Goal: Task Accomplishment & Management: Use online tool/utility

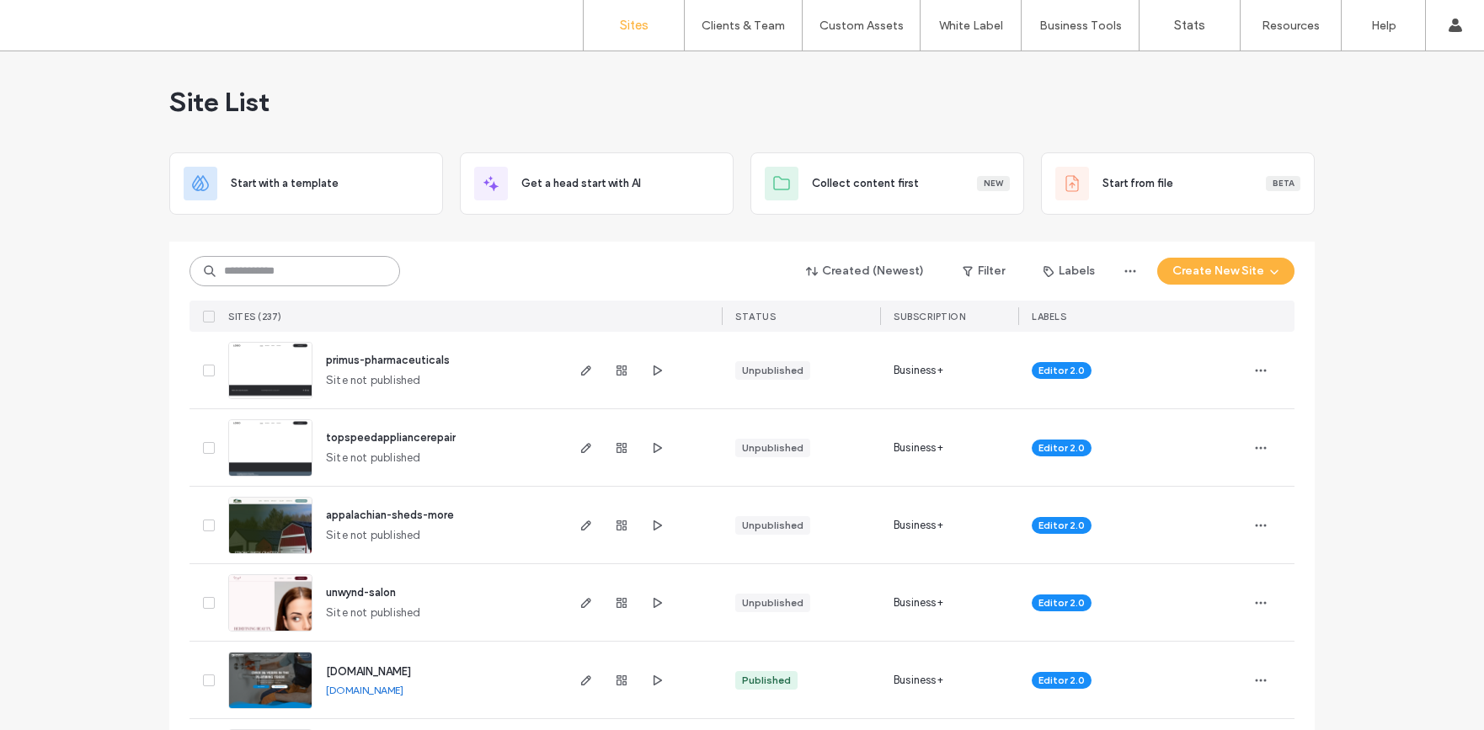
click at [328, 268] on input at bounding box center [294, 271] width 211 height 30
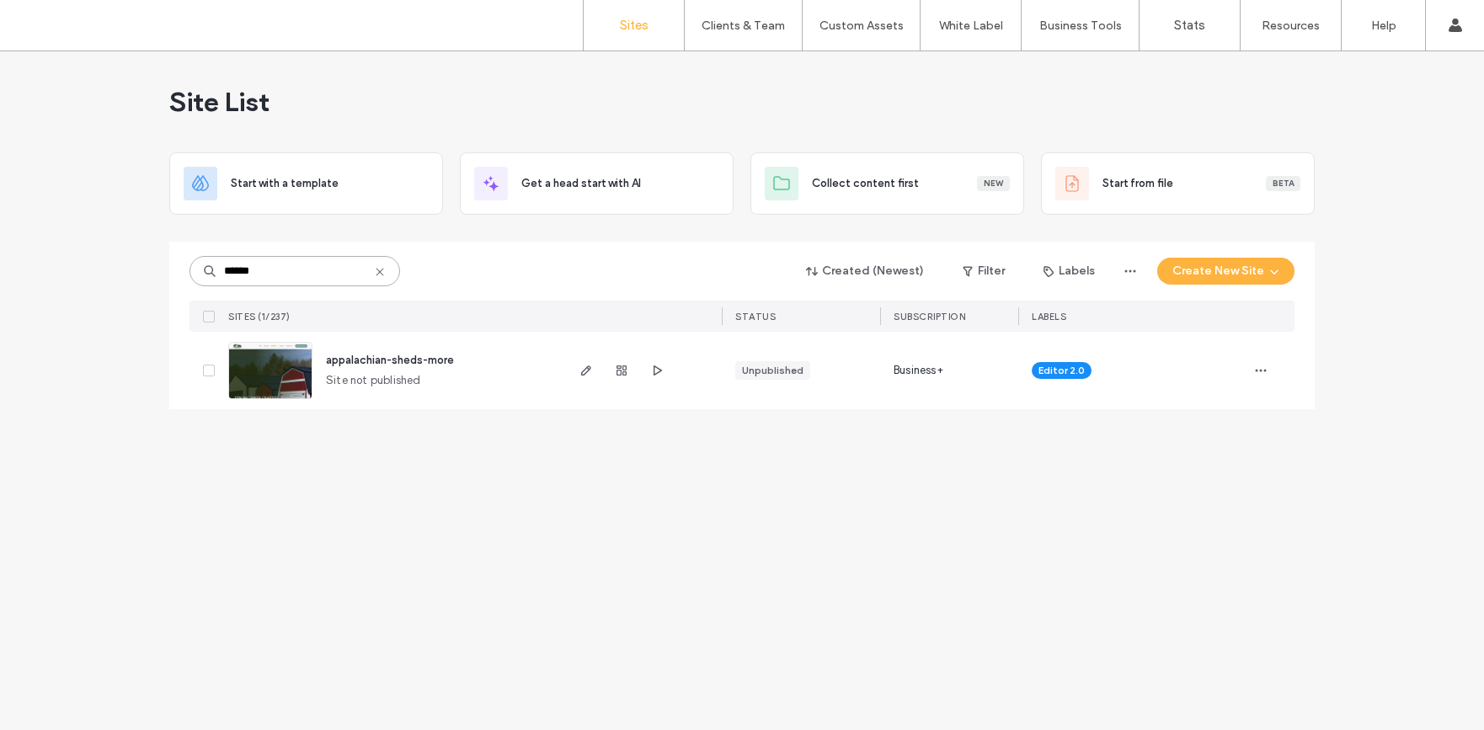
type input "******"
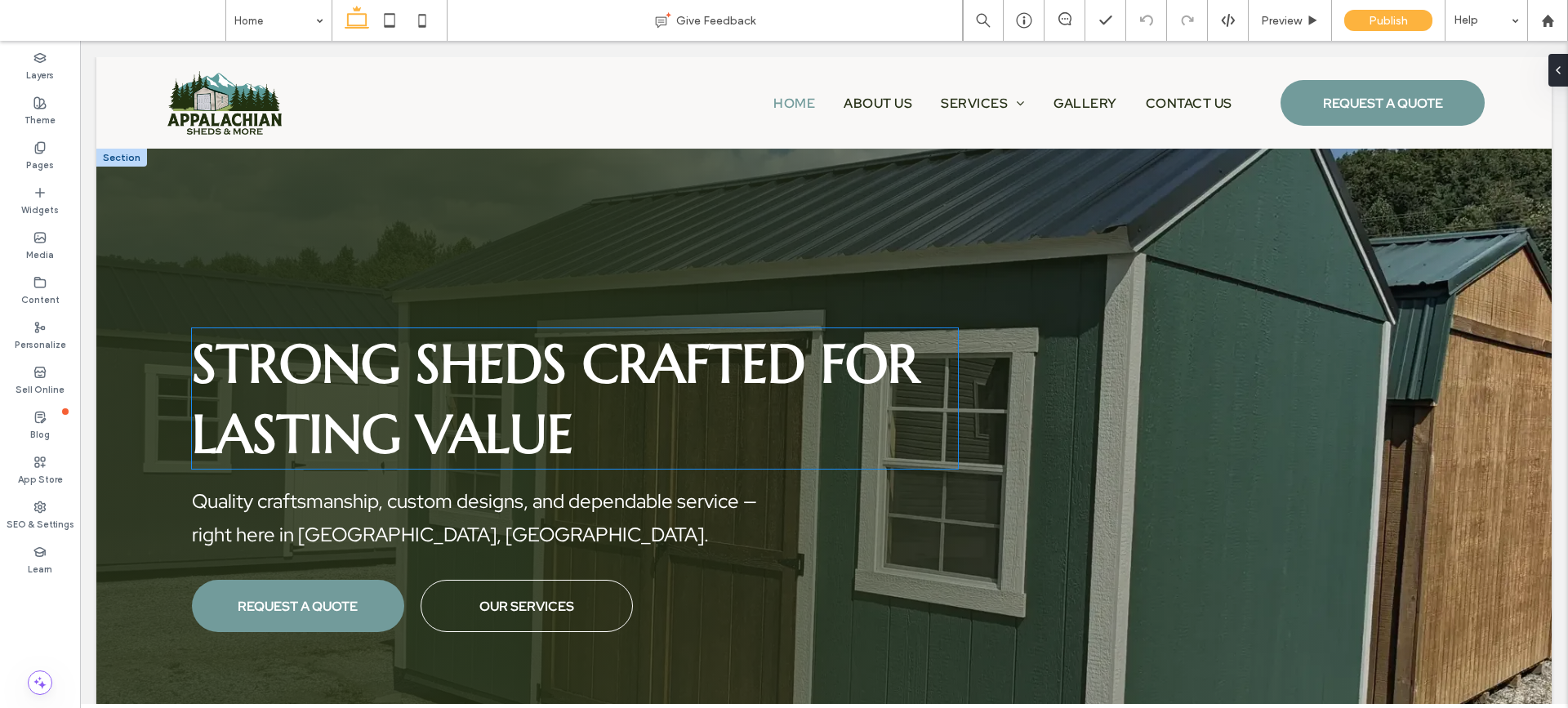
click at [690, 420] on p "Strong Sheds Crafted for Lasting Value" at bounding box center [575, 399] width 766 height 141
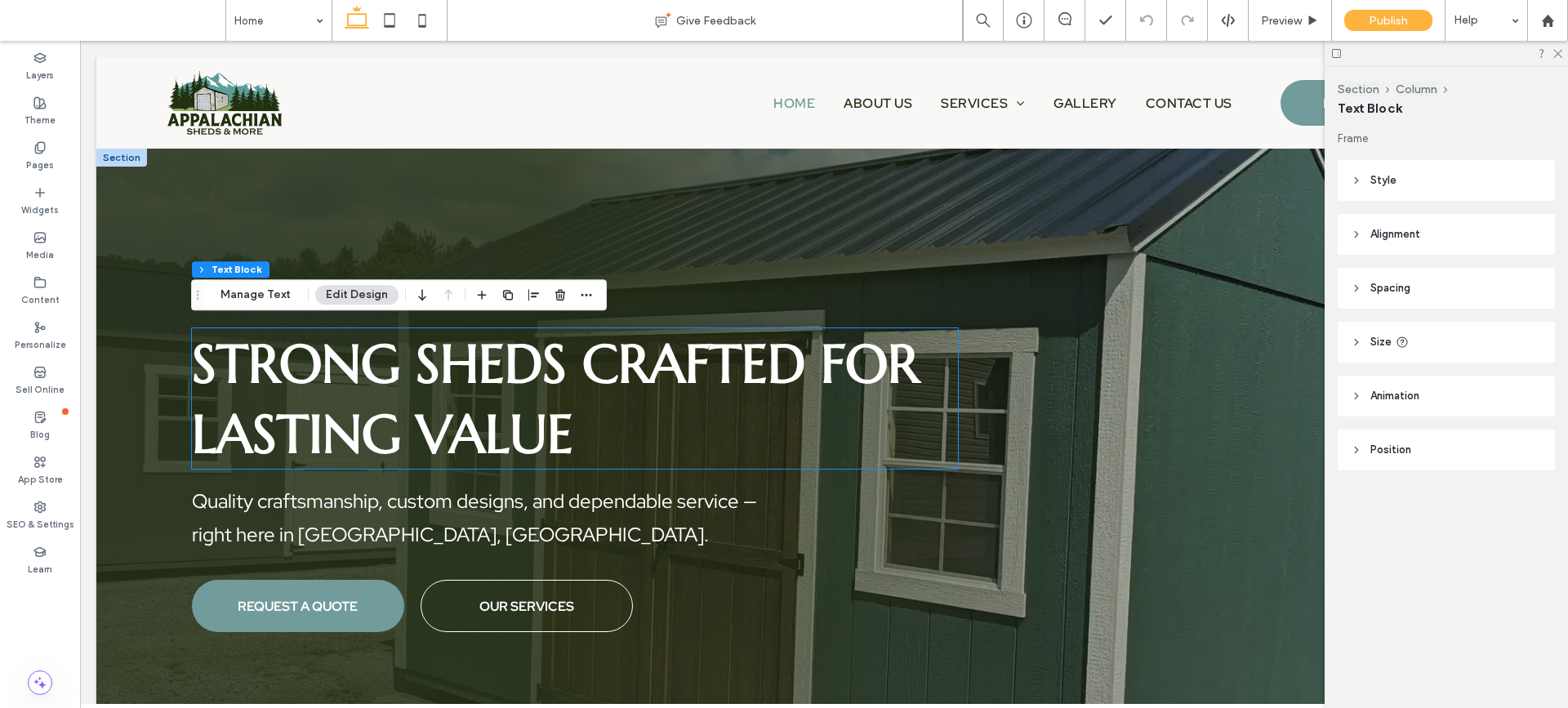
click at [690, 420] on div "Strong Sheds Crafted for Lasting Value" at bounding box center [575, 399] width 766 height 141
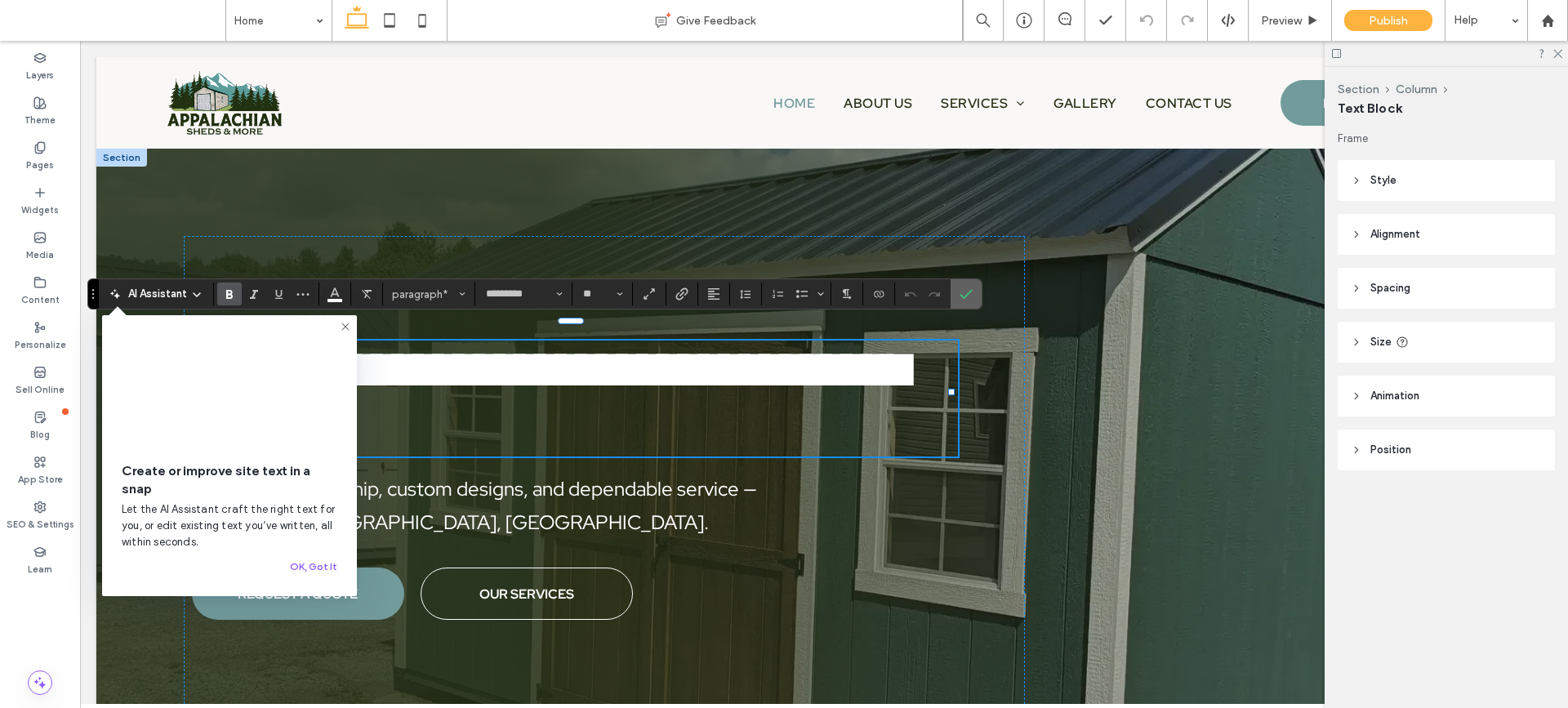
click at [964, 290] on icon "Confirm" at bounding box center [965, 293] width 13 height 13
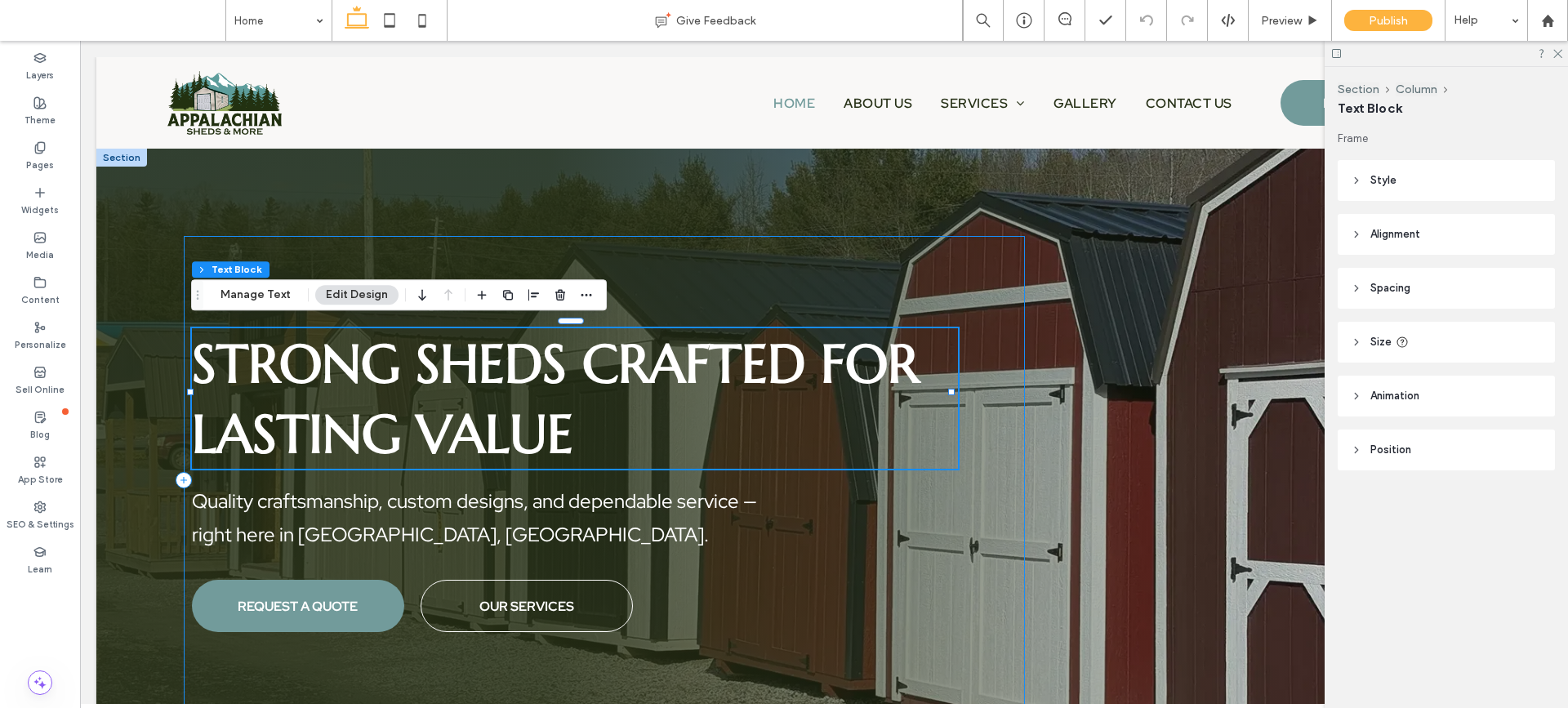
click at [977, 168] on div "Strong Sheds Crafted for Lasting Value Quality craftsmanship, custom designs, a…" at bounding box center [823, 480] width 1456 height 663
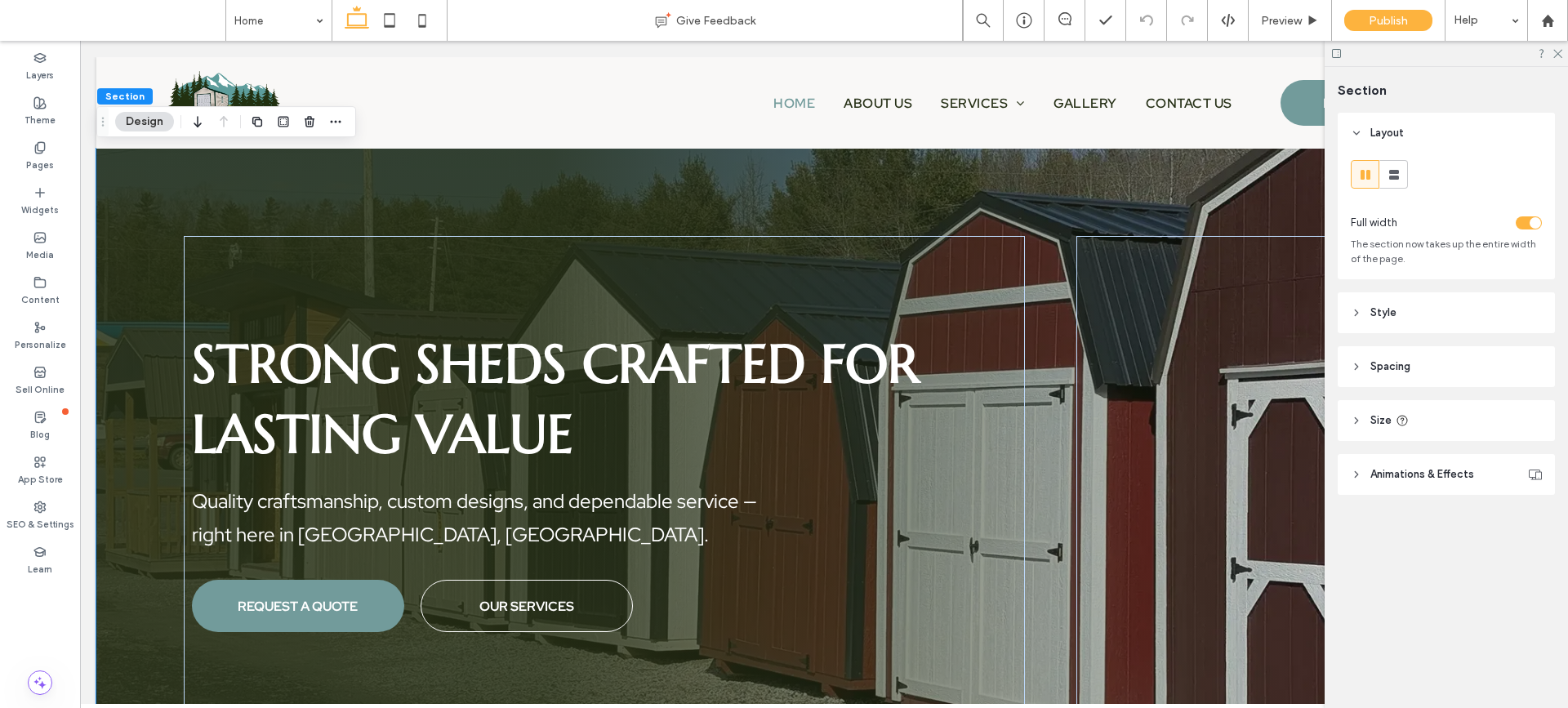
click at [1335, 49] on use at bounding box center [1335, 53] width 9 height 9
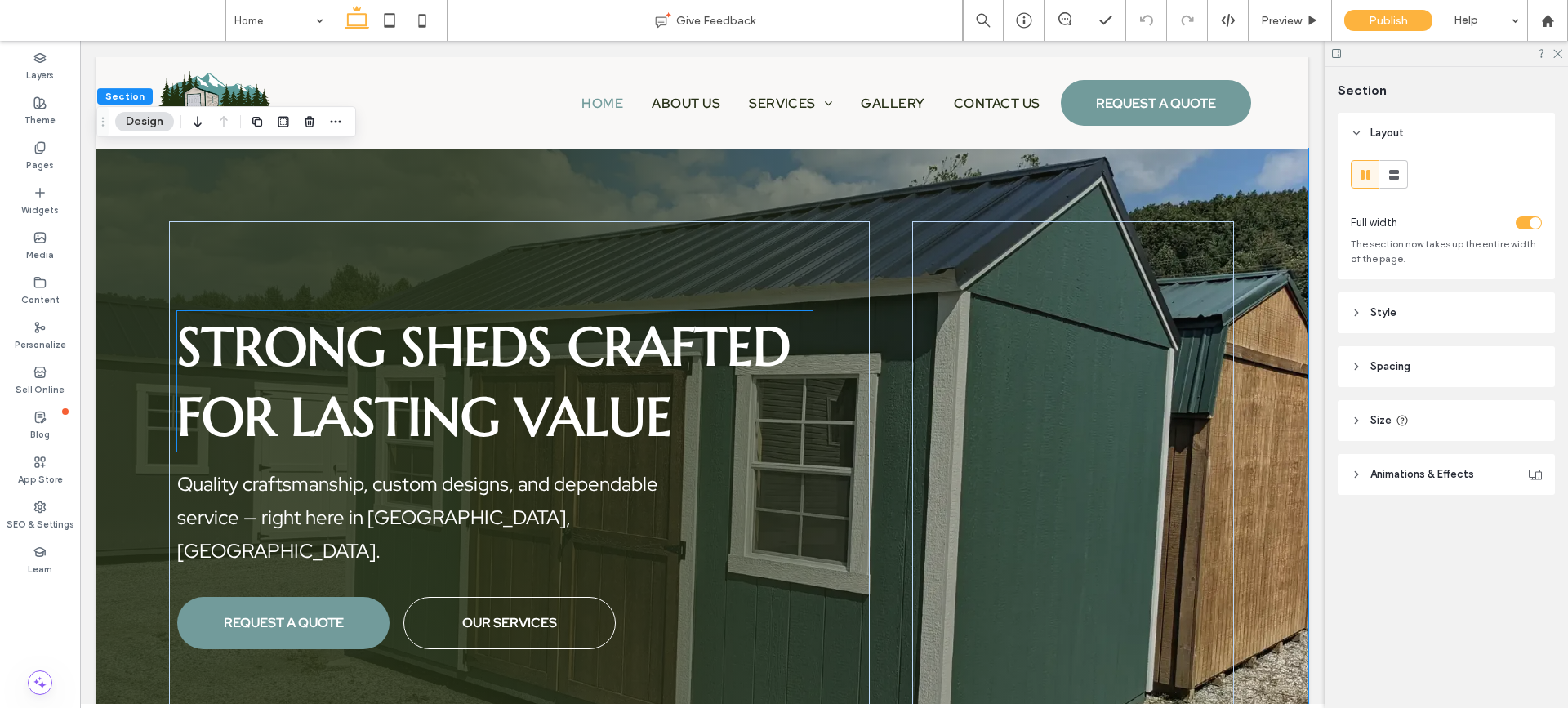
click at [427, 359] on strong "Strong Sheds Crafted for Lasting Value" at bounding box center [484, 381] width 613 height 137
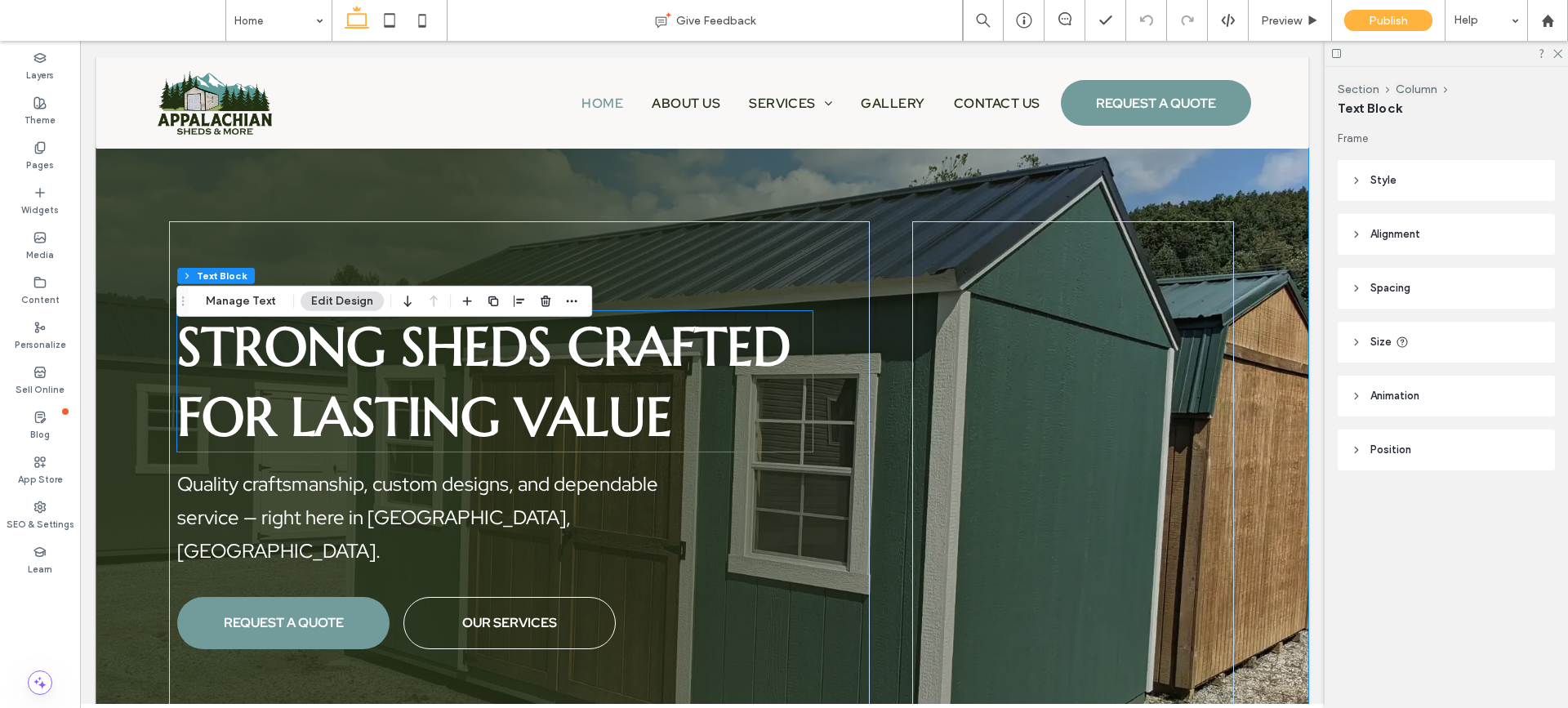
click at [427, 359] on div "Strong Sheds Crafted for Lasting Value" at bounding box center [495, 381] width 635 height 141
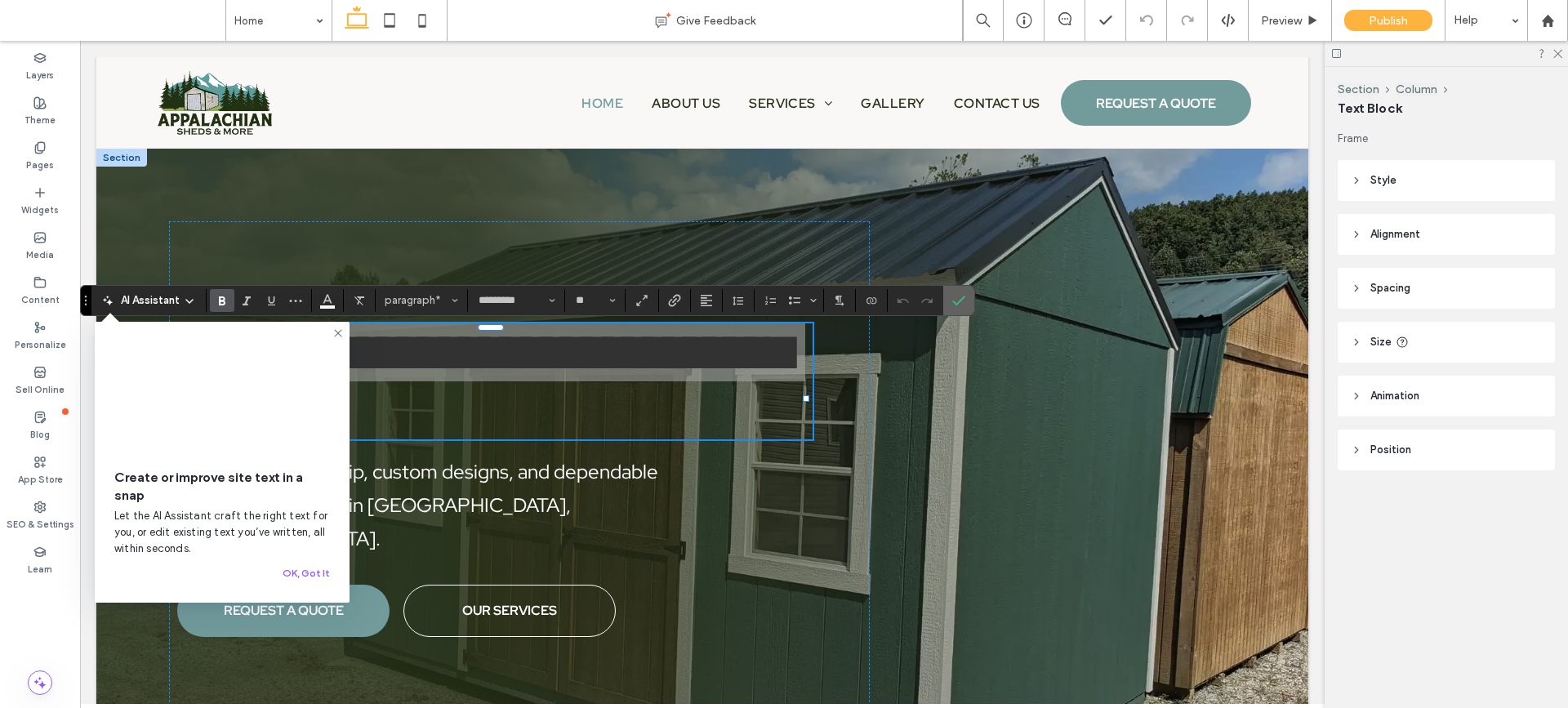
click at [963, 299] on icon "Confirm" at bounding box center [958, 300] width 13 height 13
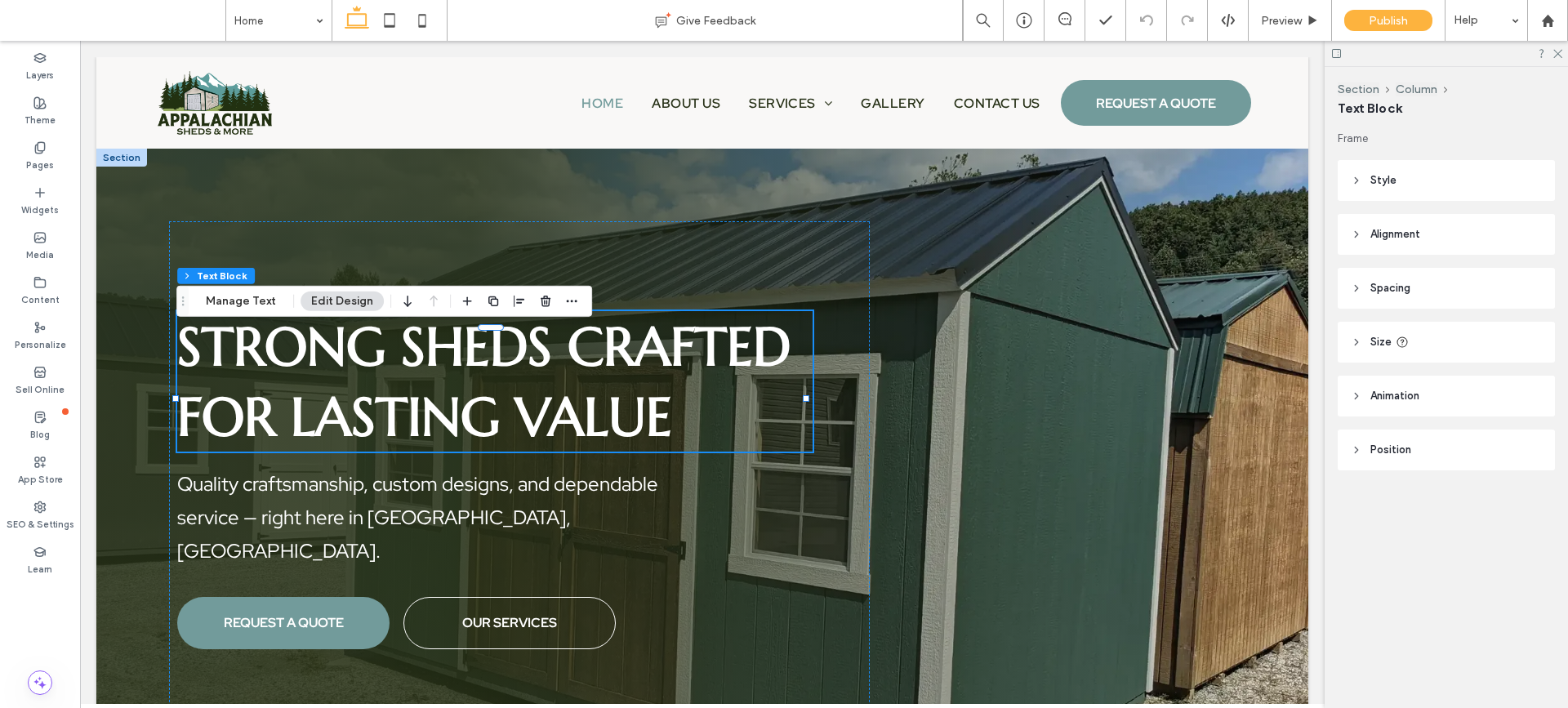
click at [739, 205] on div "Strong Sheds Crafted for Lasting Value Quality craftsmanship, custom designs, a…" at bounding box center [702, 480] width 1212 height 663
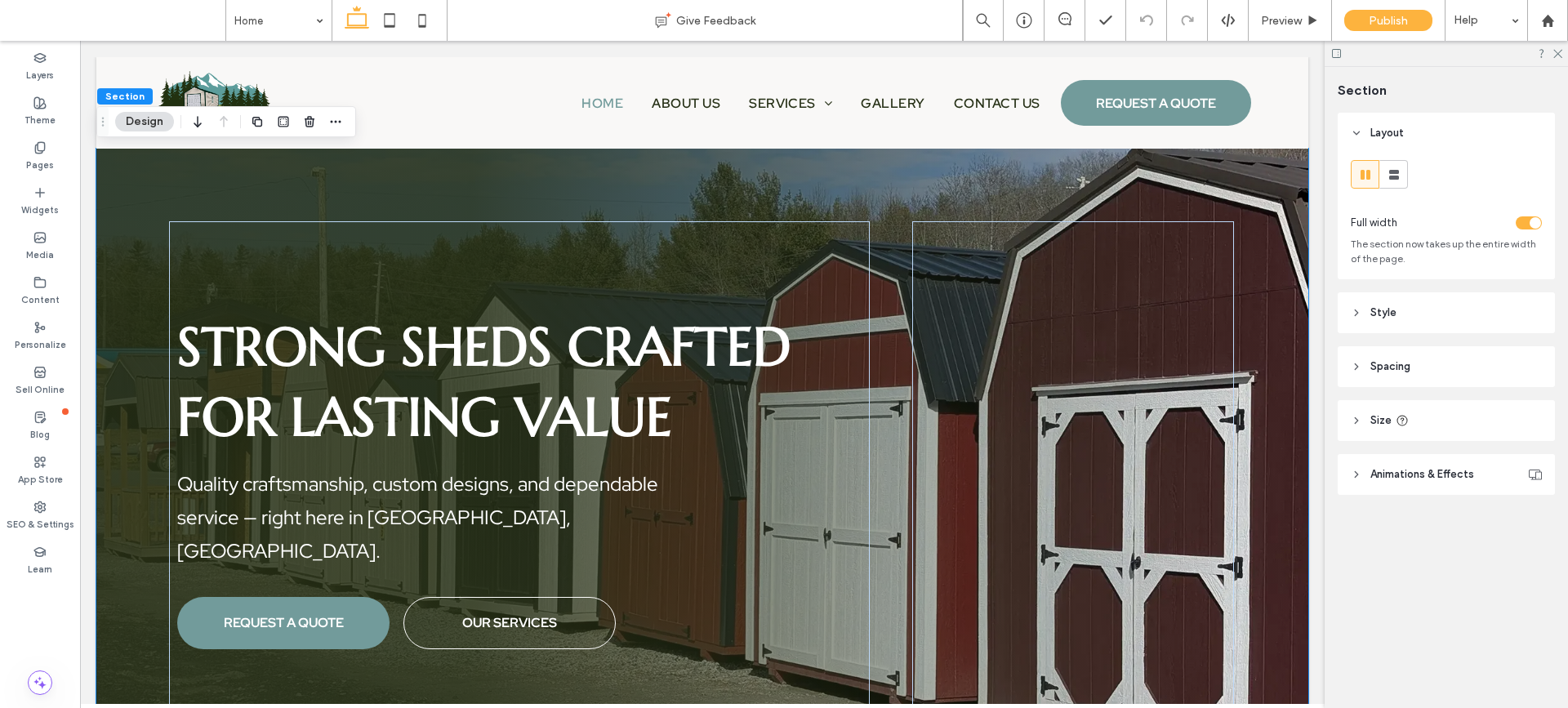
click at [1353, 316] on icon at bounding box center [1357, 313] width 12 height 12
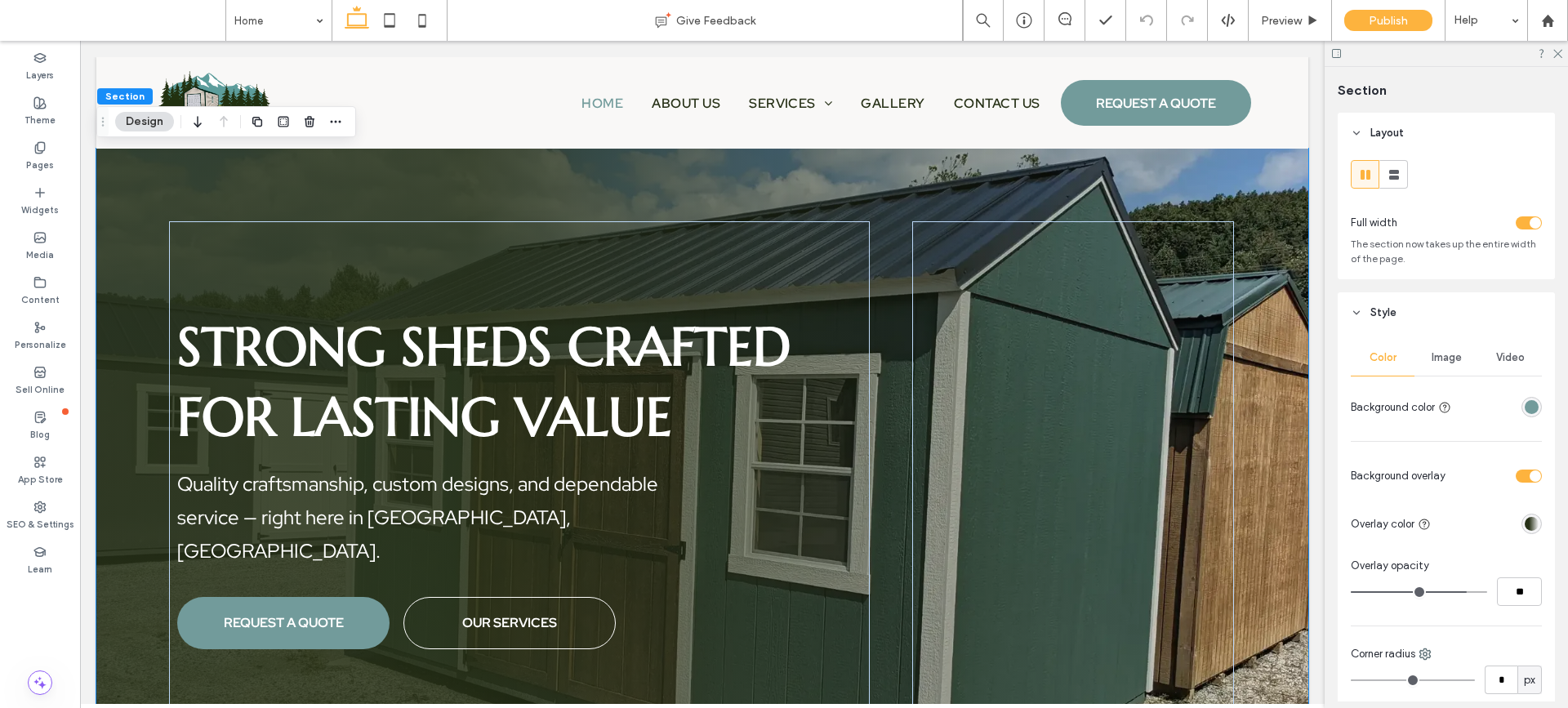
click at [1438, 361] on span "Image" at bounding box center [1446, 357] width 30 height 13
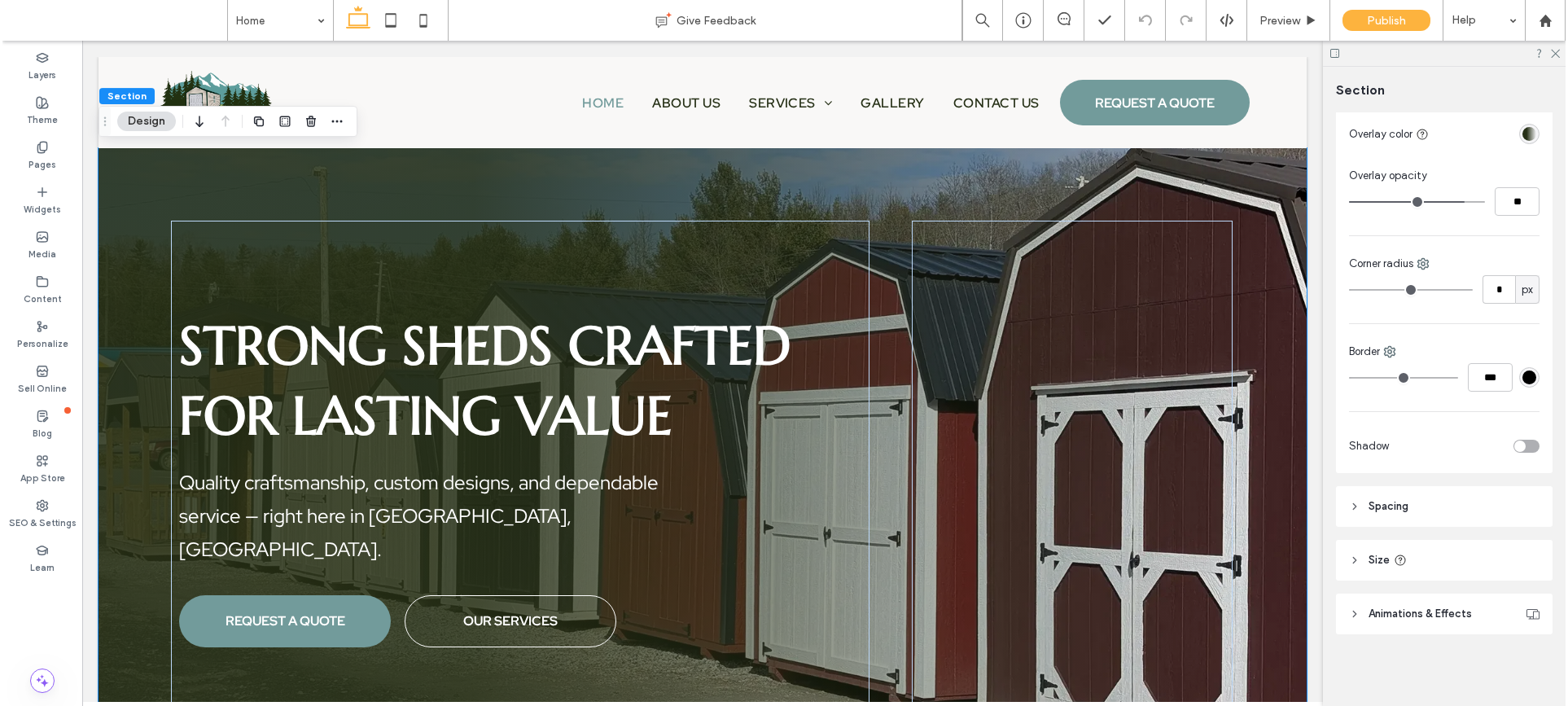
scroll to position [203, 0]
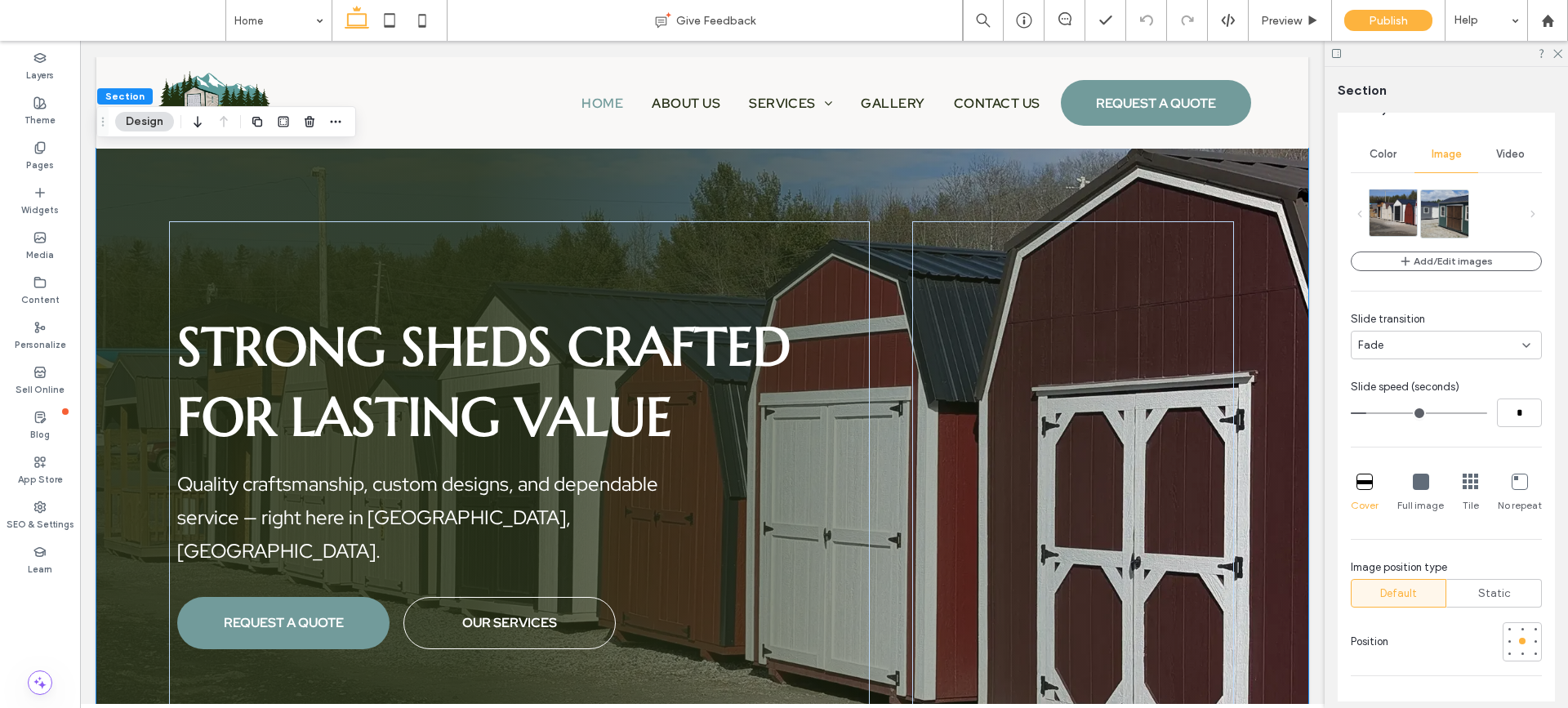
click at [1396, 217] on img at bounding box center [1411, 212] width 84 height 48
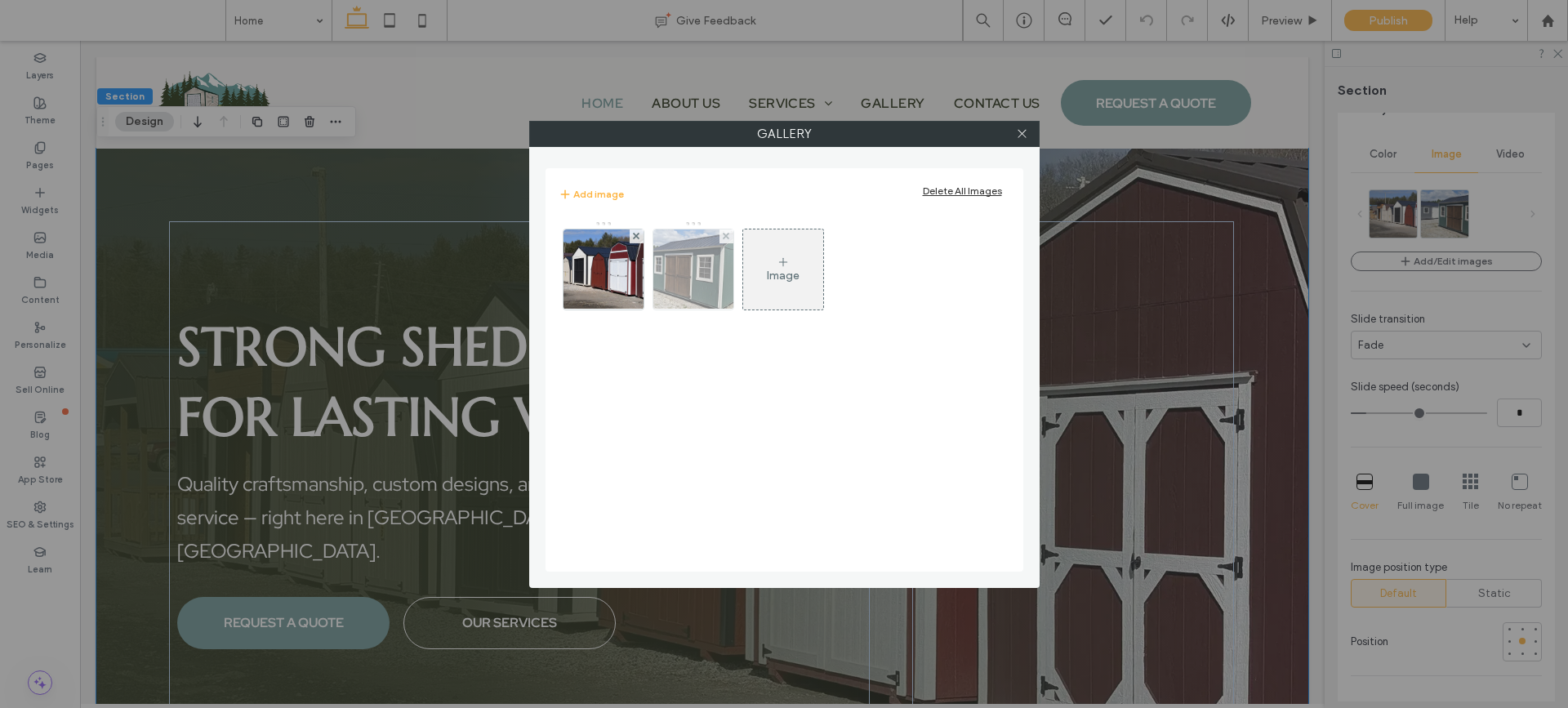
click at [667, 268] on img at bounding box center [692, 270] width 143 height 80
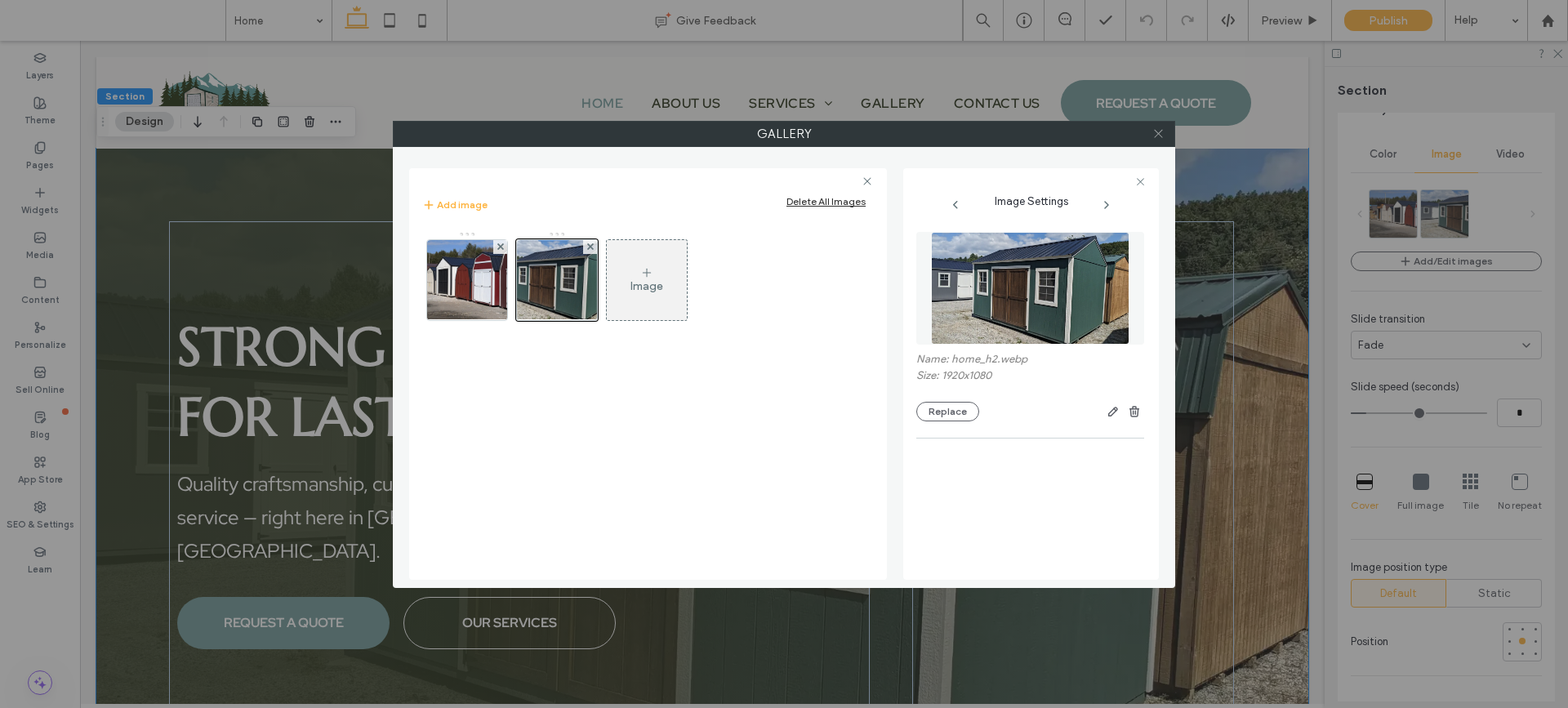
click at [1155, 134] on icon at bounding box center [1158, 133] width 13 height 13
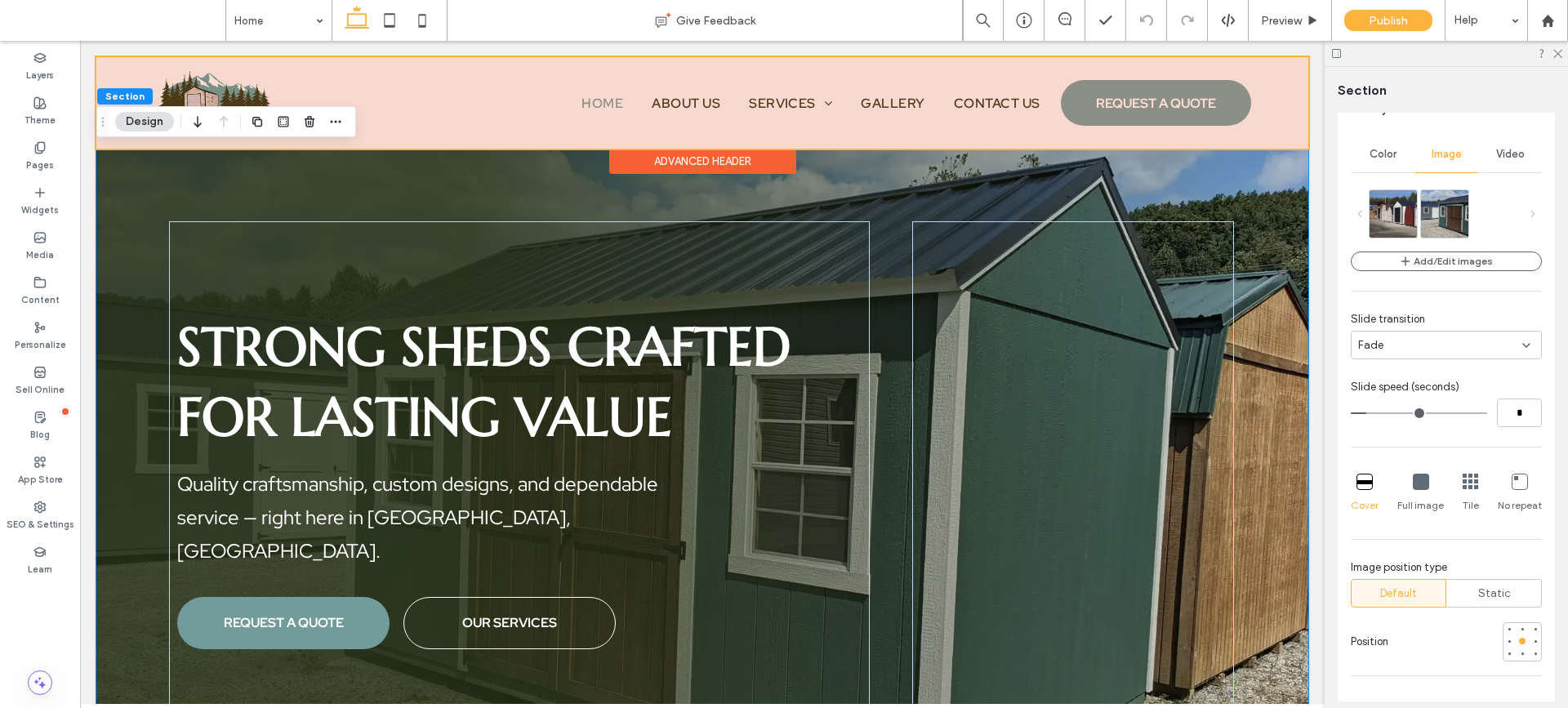
click at [1280, 69] on div at bounding box center [702, 103] width 1212 height 91
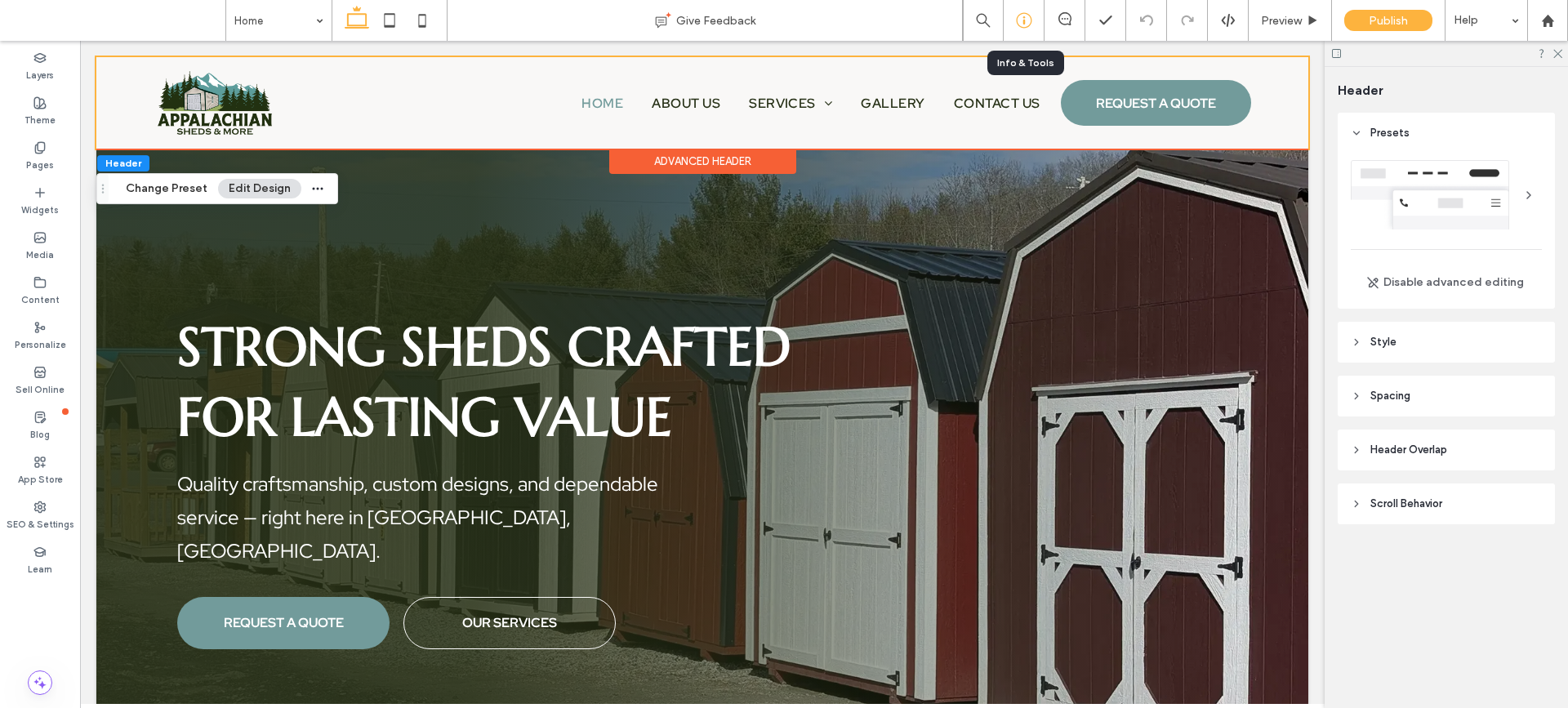
click at [1024, 18] on icon at bounding box center [1024, 20] width 16 height 16
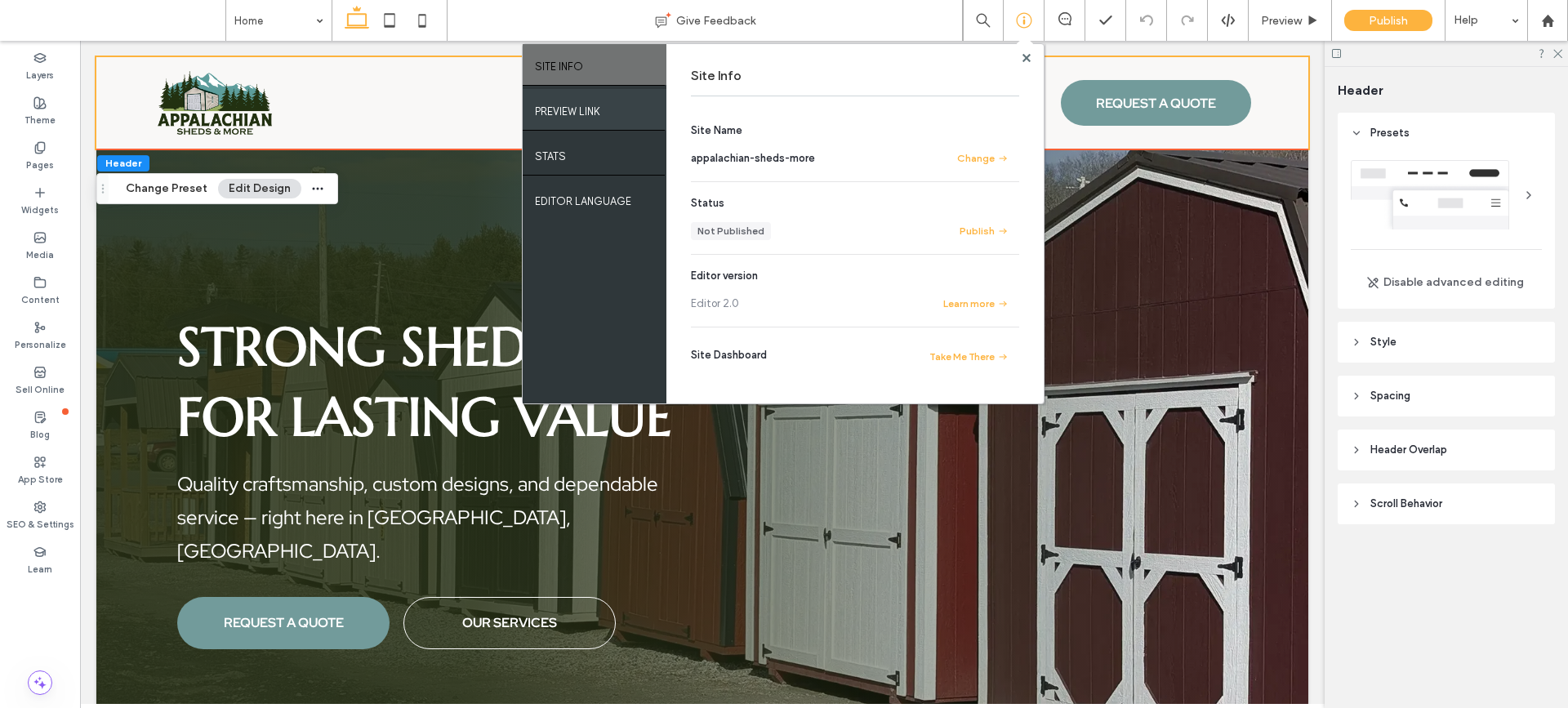
click at [582, 113] on label "PREVIEW LINK" at bounding box center [567, 107] width 65 height 20
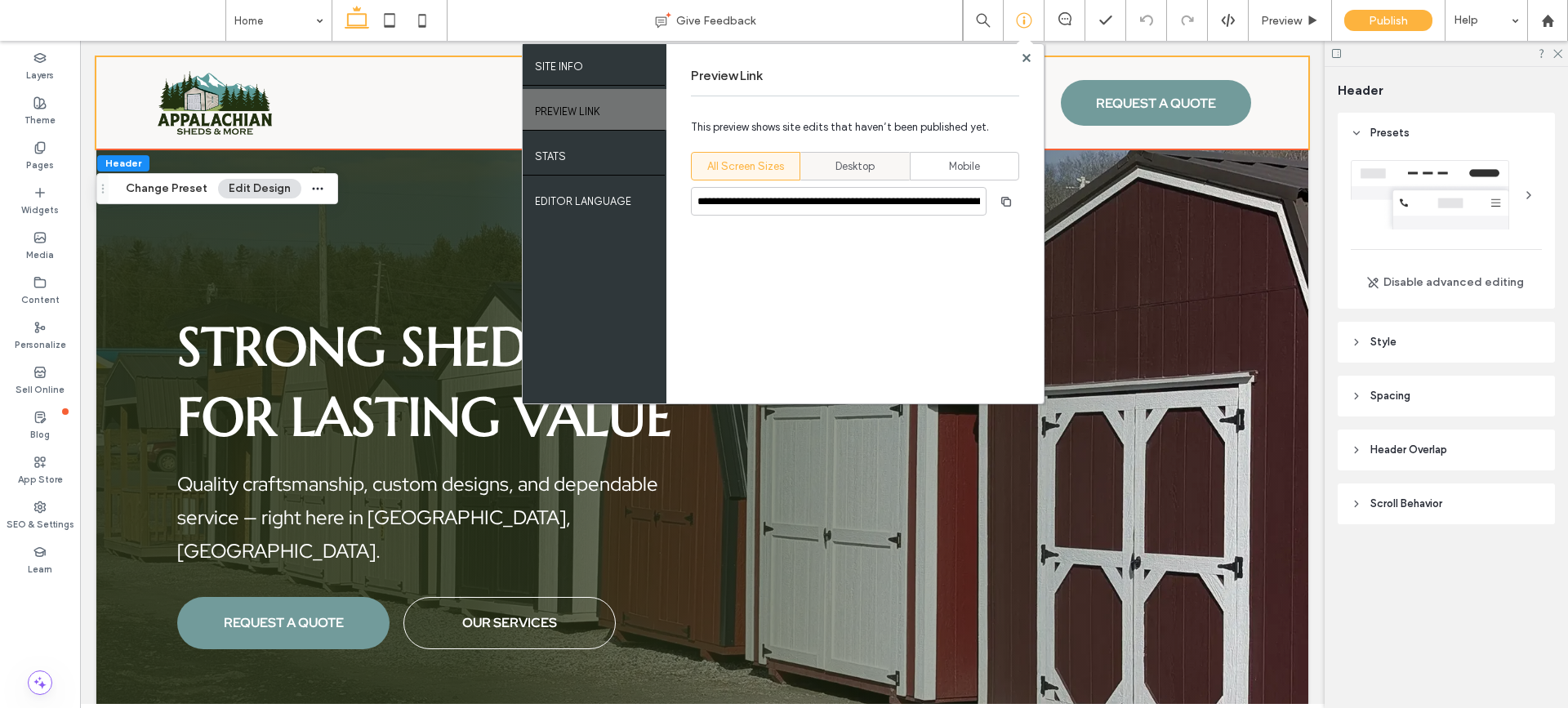
click at [830, 162] on div "Desktop" at bounding box center [854, 166] width 88 height 27
type input "**********"
click at [1001, 197] on icon "button" at bounding box center [1006, 201] width 13 height 13
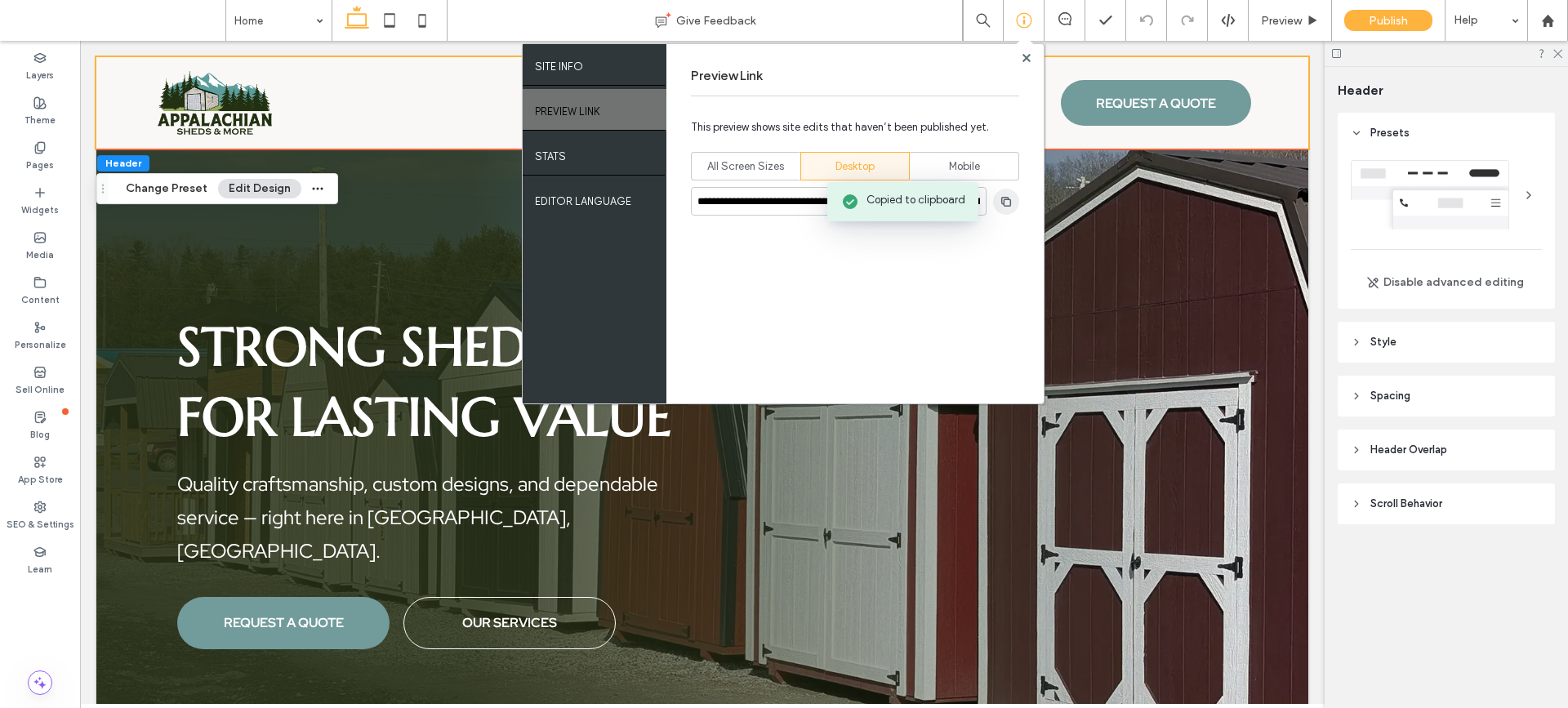
click at [1001, 197] on icon "button" at bounding box center [1006, 201] width 13 height 13
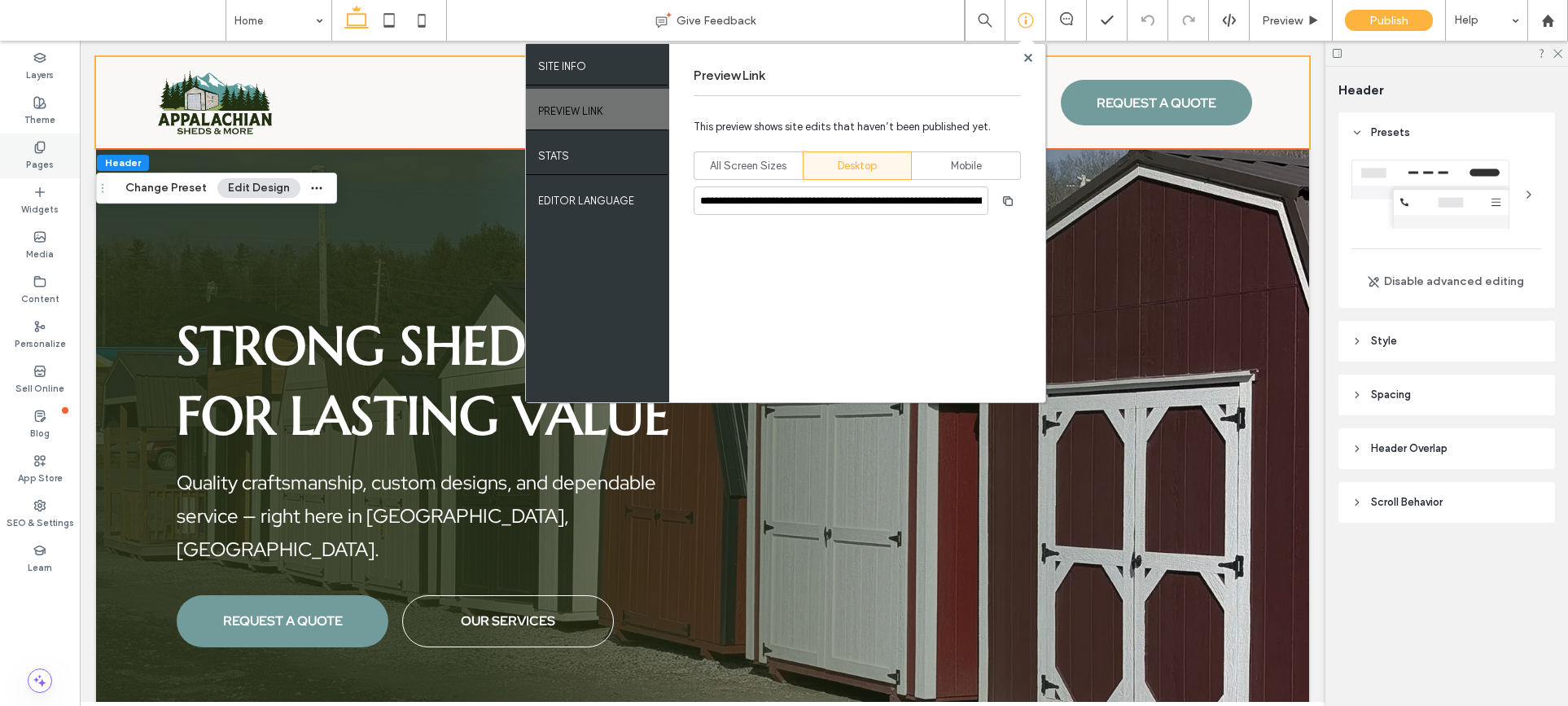
click at [43, 153] on icon at bounding box center [40, 147] width 13 height 13
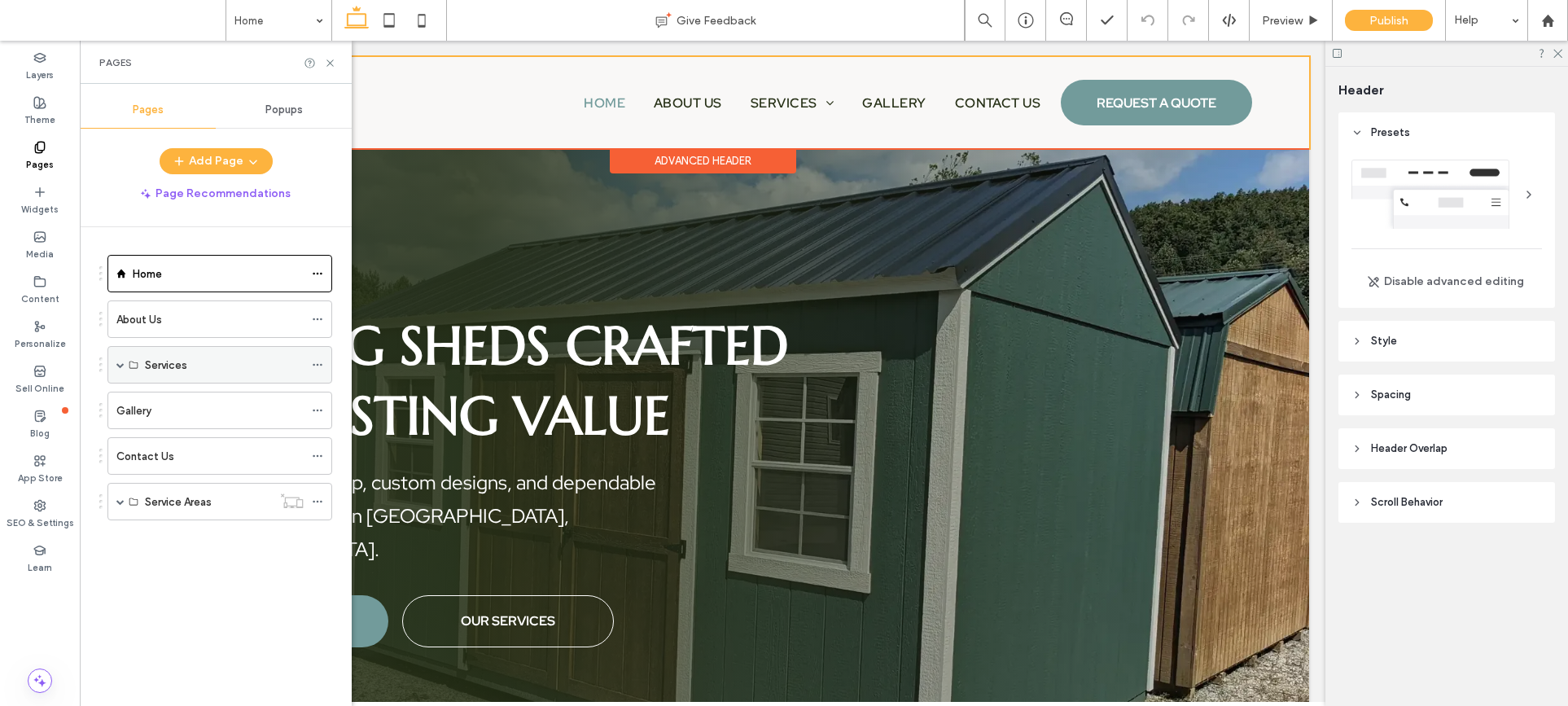
click at [124, 364] on span at bounding box center [120, 365] width 8 height 8
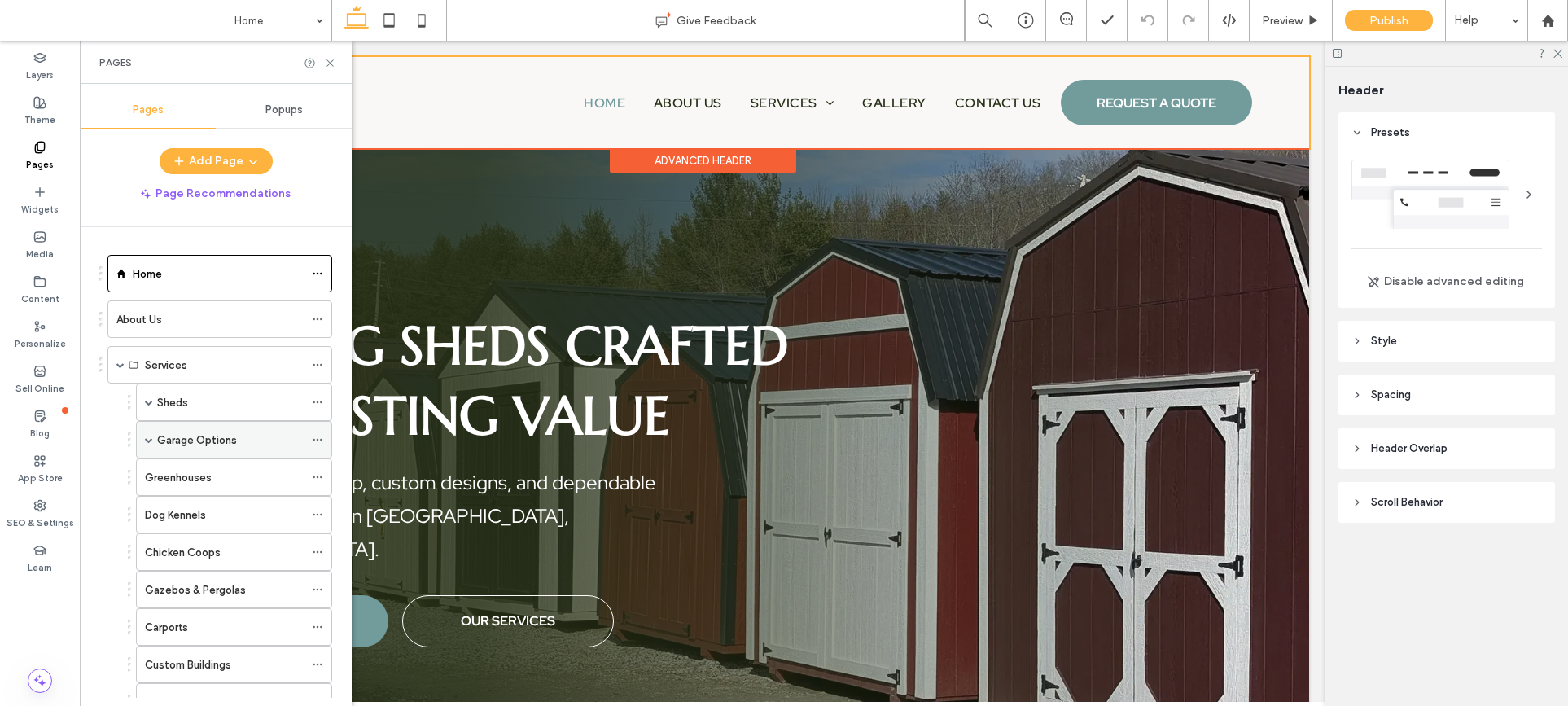
click at [149, 441] on span at bounding box center [149, 440] width 8 height 8
click at [147, 413] on span at bounding box center [149, 401] width 8 height 36
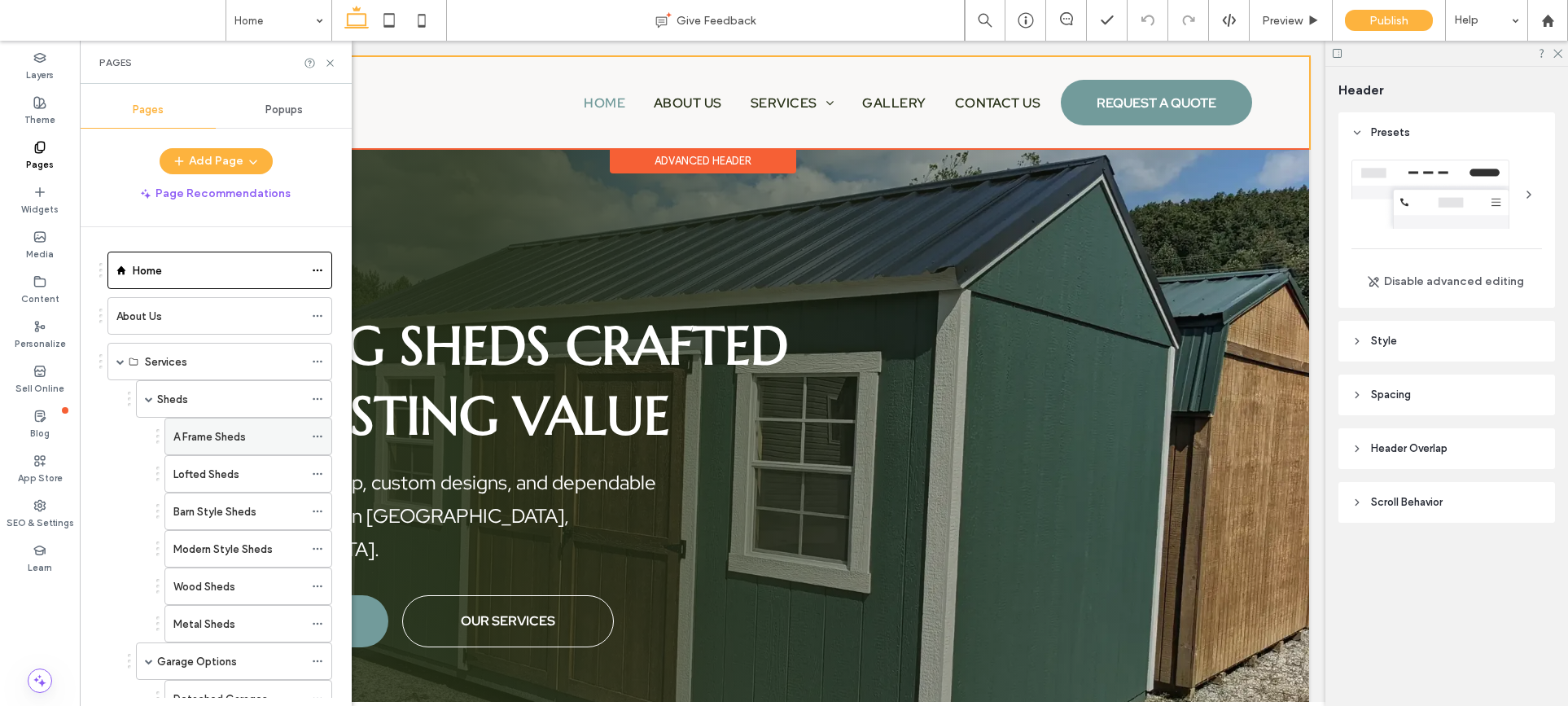
scroll to position [0, 0]
click at [496, 246] on div "Strong Sheds Crafted for Lasting Value Quality craftsmanship, custom designs, a…" at bounding box center [519, 479] width 702 height 515
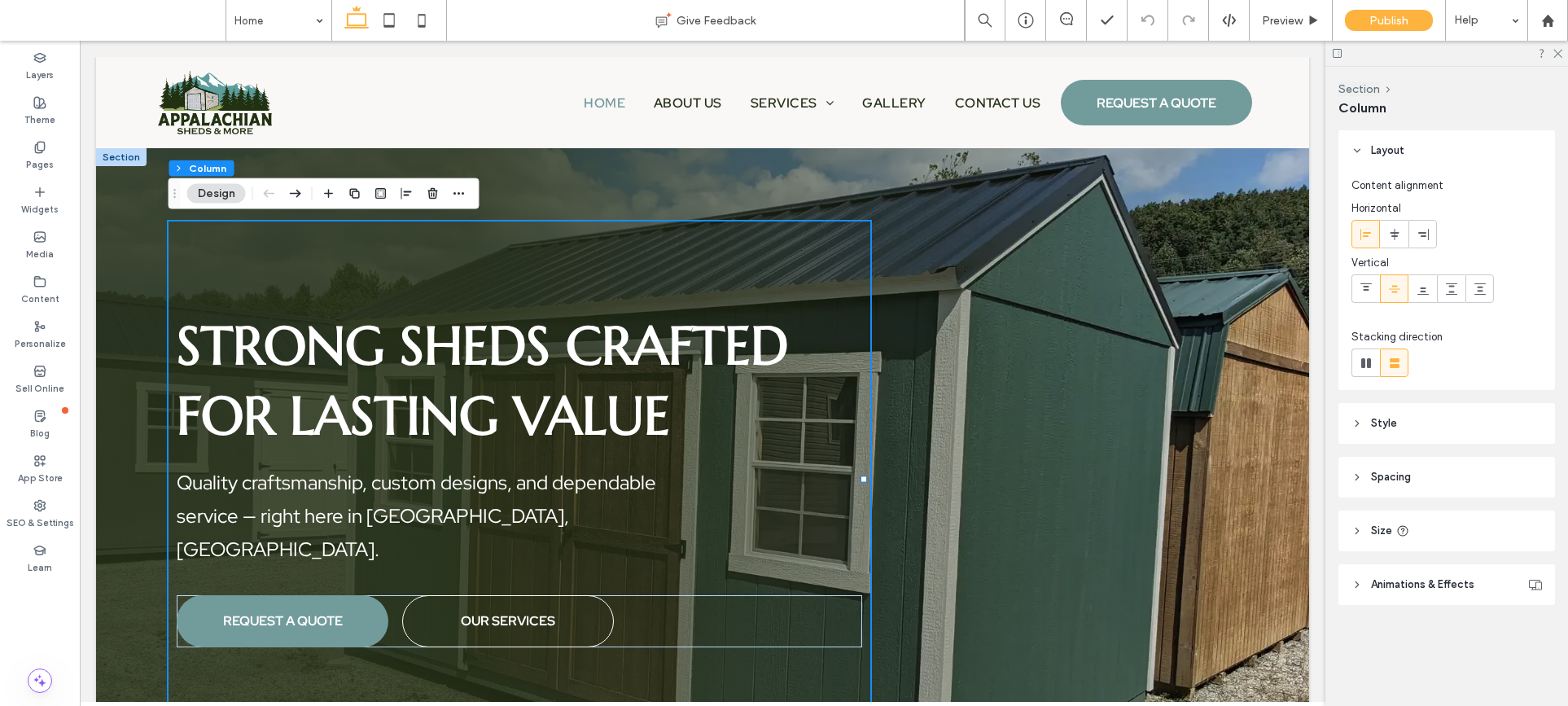
click at [494, 170] on div "Strong Sheds Crafted for Lasting Value Quality craftsmanship, custom designs, a…" at bounding box center [702, 479] width 1213 height 662
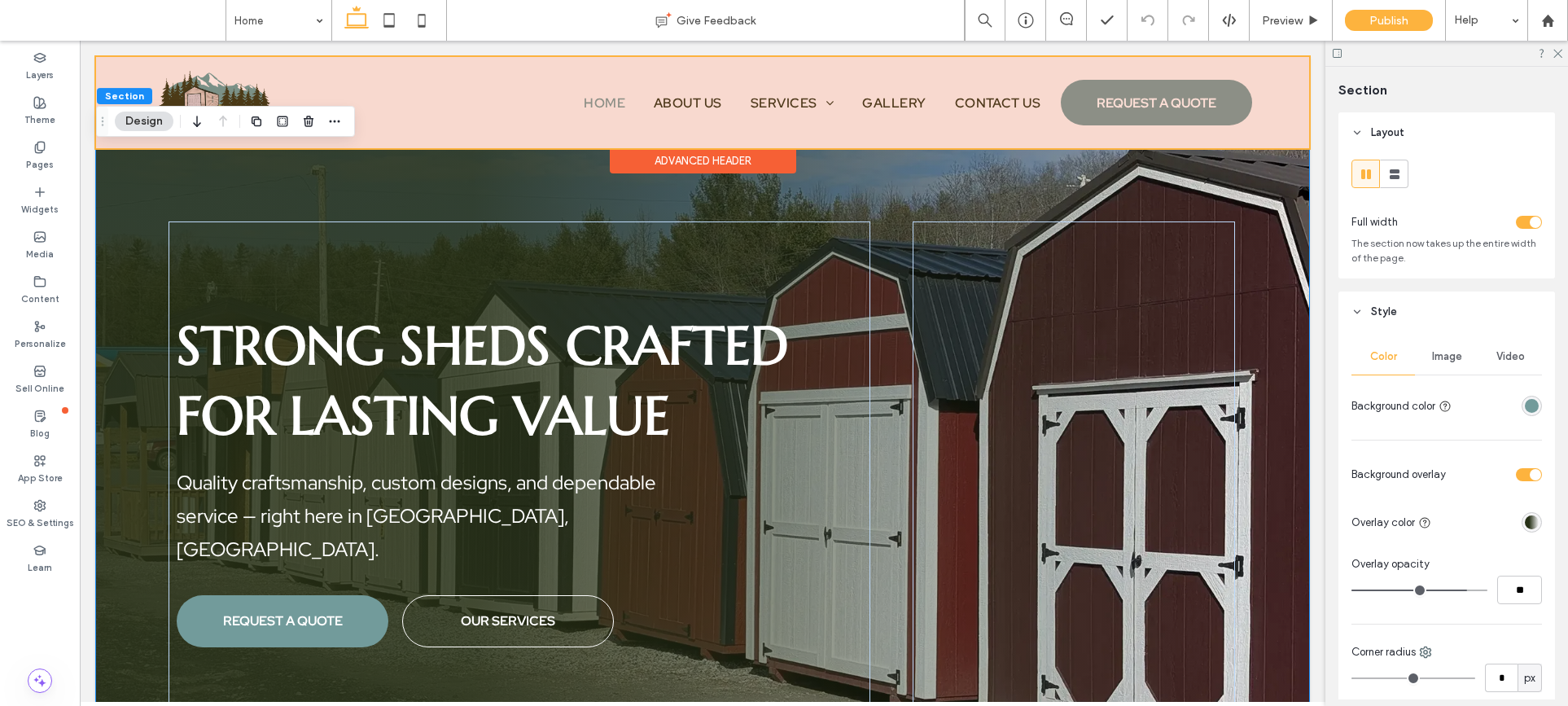
click at [214, 84] on div at bounding box center [702, 103] width 1213 height 91
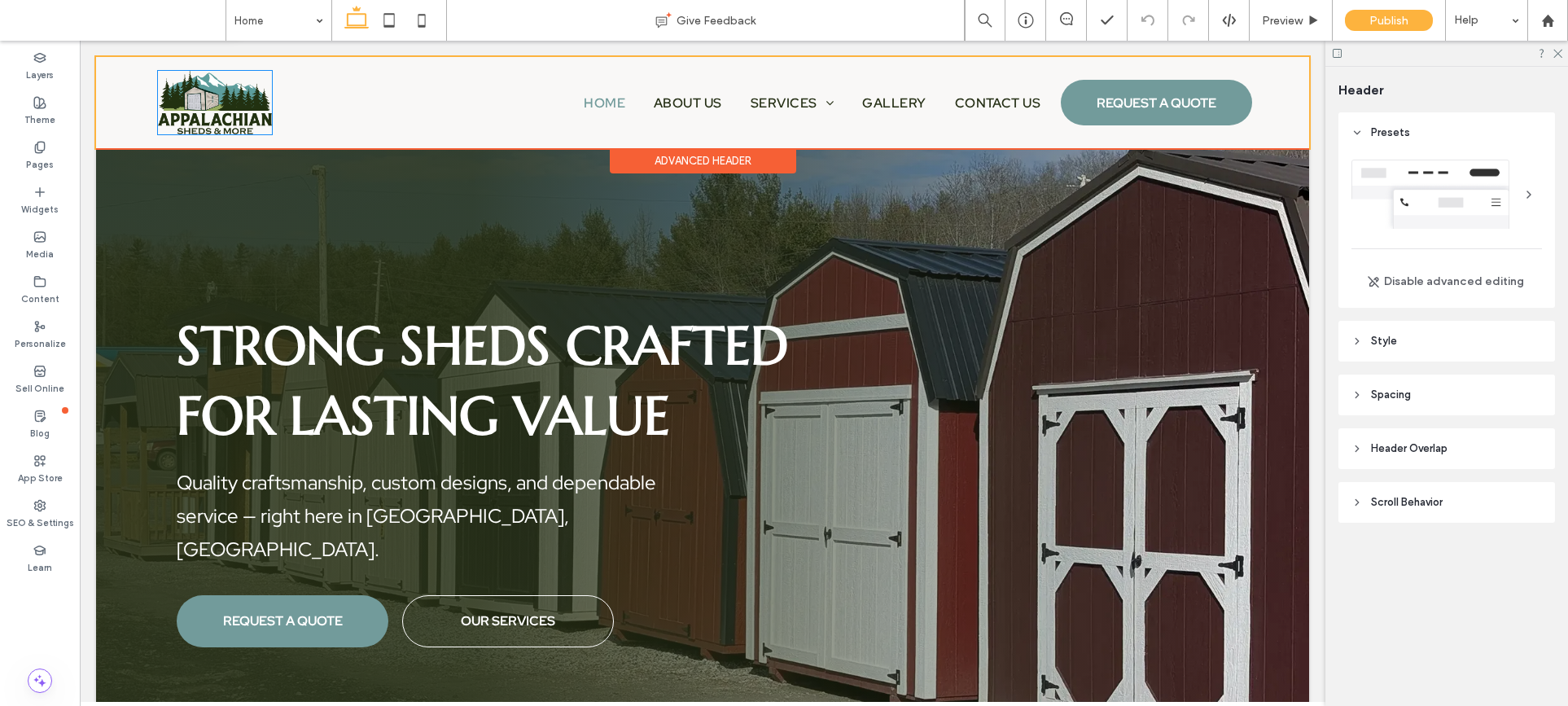
click at [214, 84] on img at bounding box center [215, 103] width 114 height 64
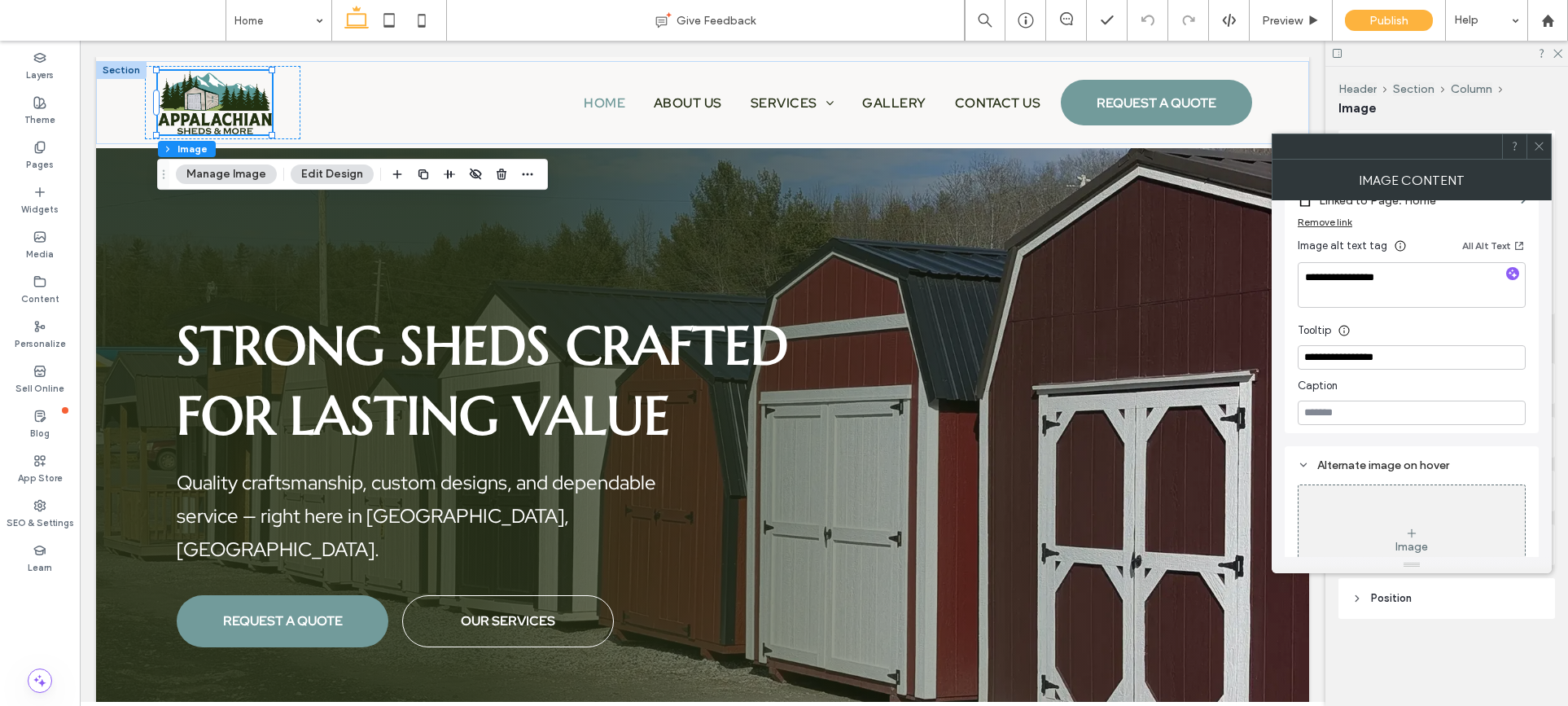
scroll to position [467, 0]
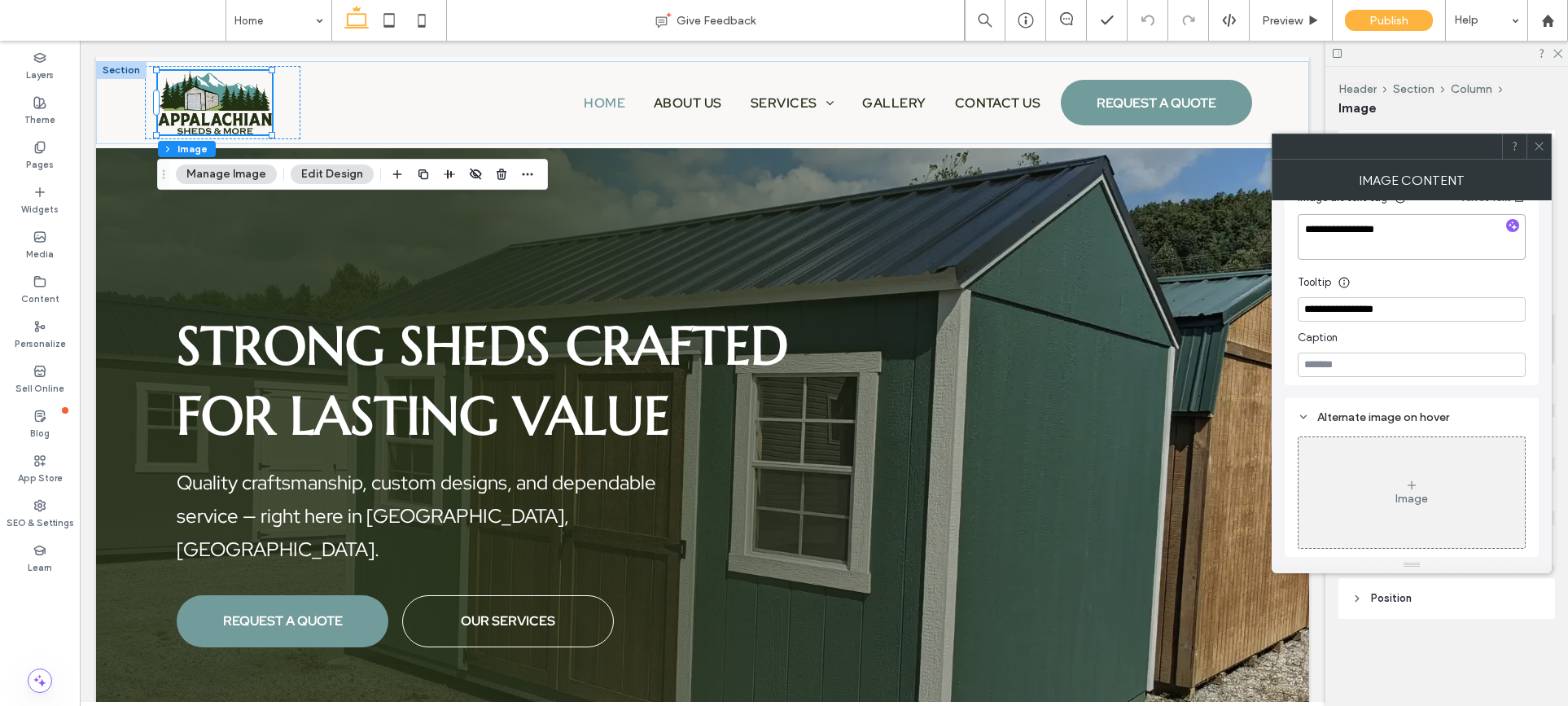
click at [1434, 249] on textarea "**********" at bounding box center [1411, 236] width 228 height 45
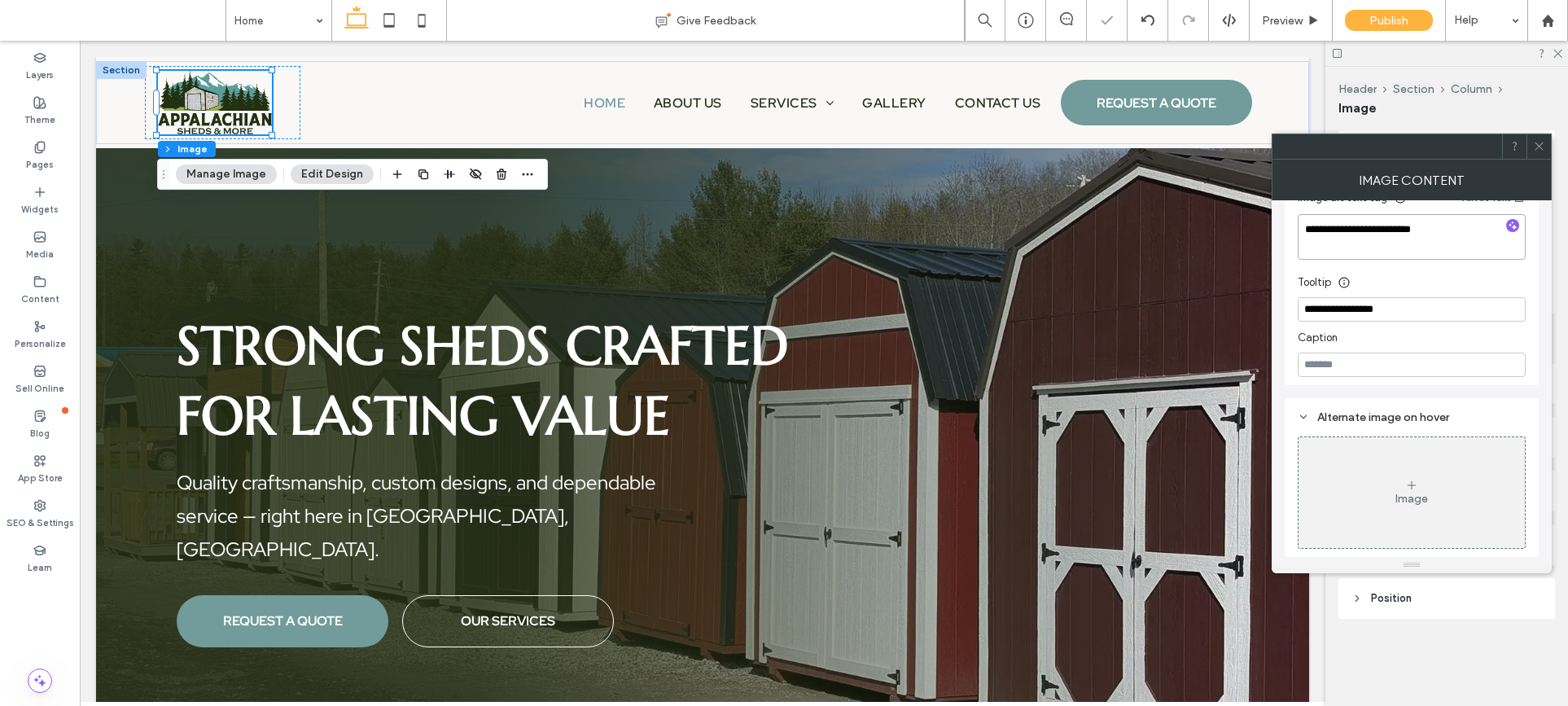
type textarea "**********"
click at [1433, 317] on input "**********" at bounding box center [1411, 309] width 228 height 24
type input "**********"
click at [1434, 146] on icon at bounding box center [1539, 146] width 13 height 13
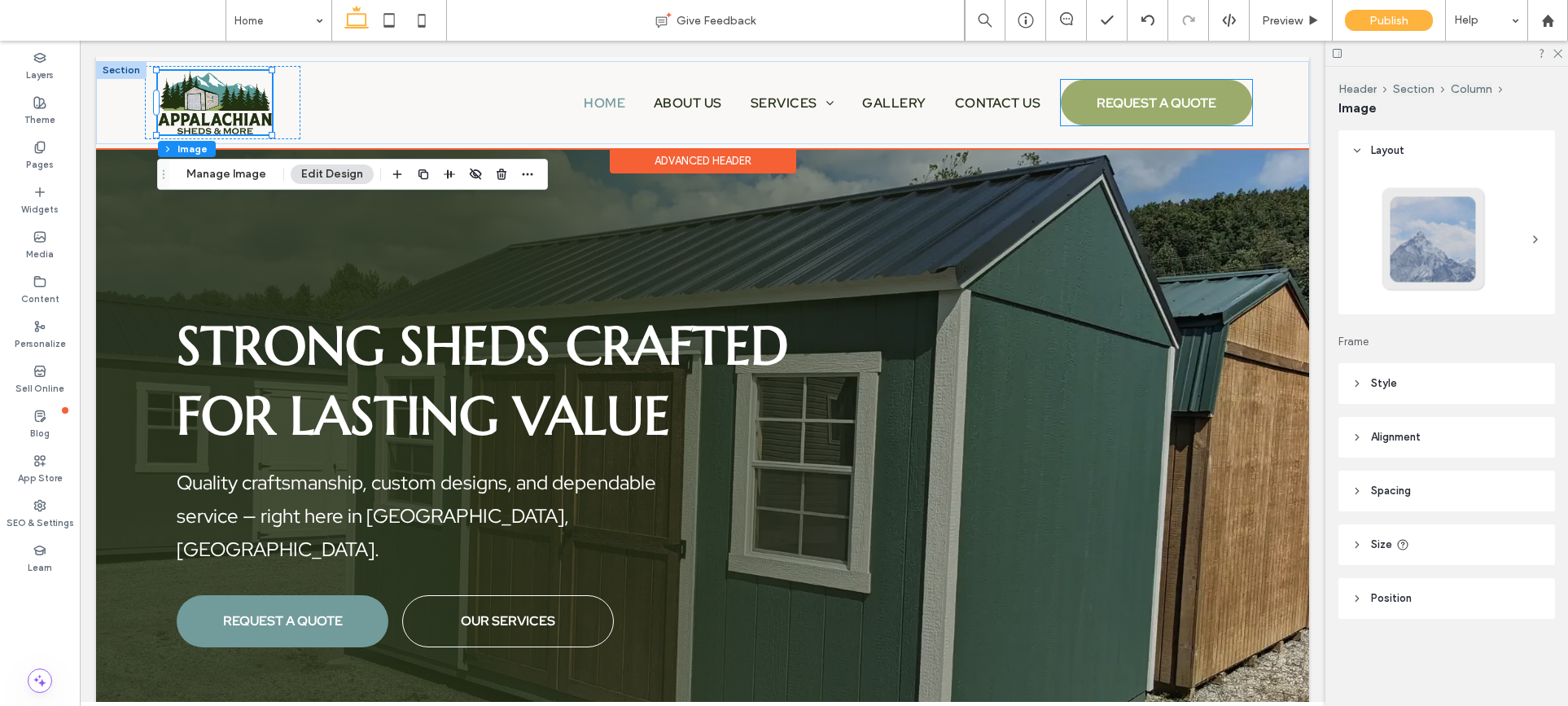
click at [1177, 101] on span "REQUEST A QUOTE" at bounding box center [1156, 103] width 120 height 34
click at [1177, 101] on div "REQUEST A QUOTE" at bounding box center [1155, 103] width 190 height 45
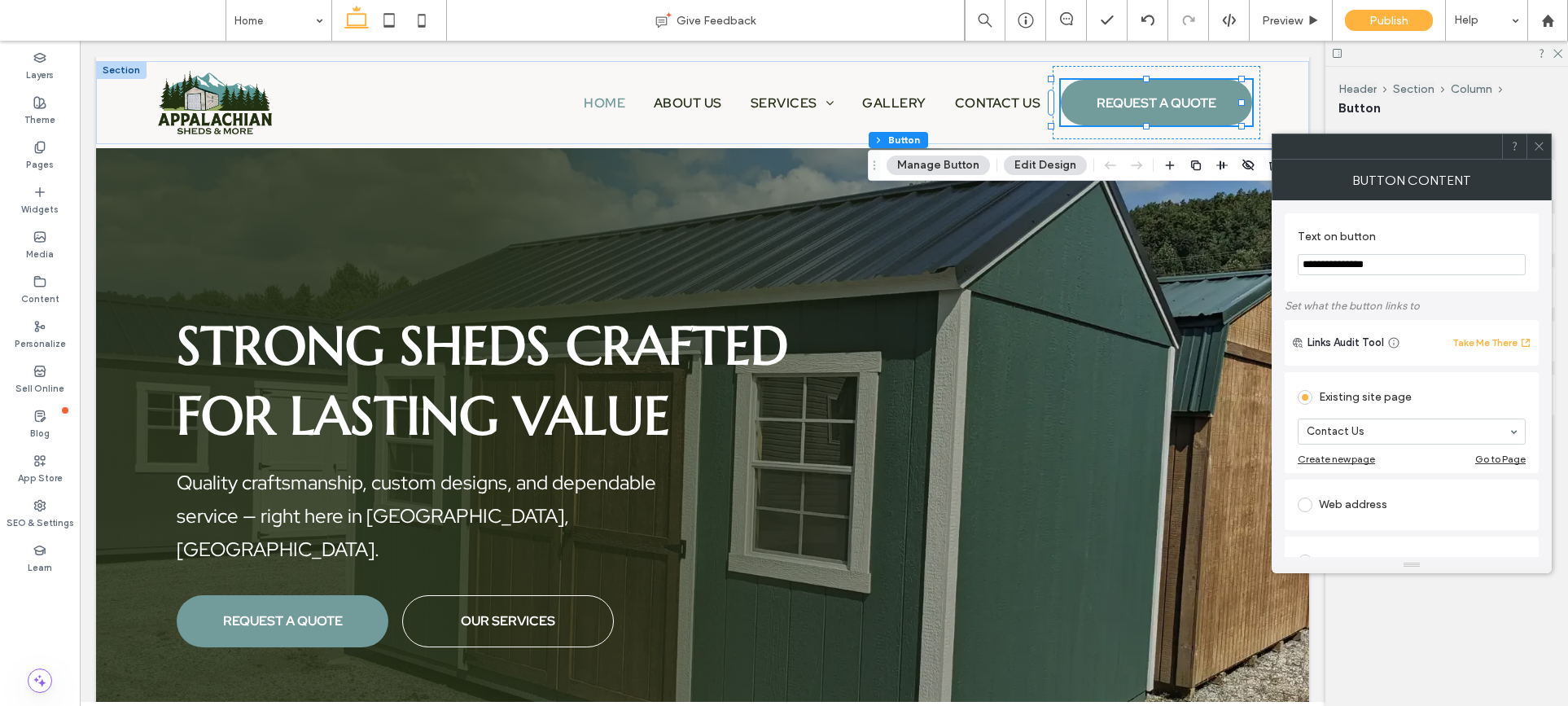
click at [1434, 147] on icon at bounding box center [1539, 146] width 13 height 13
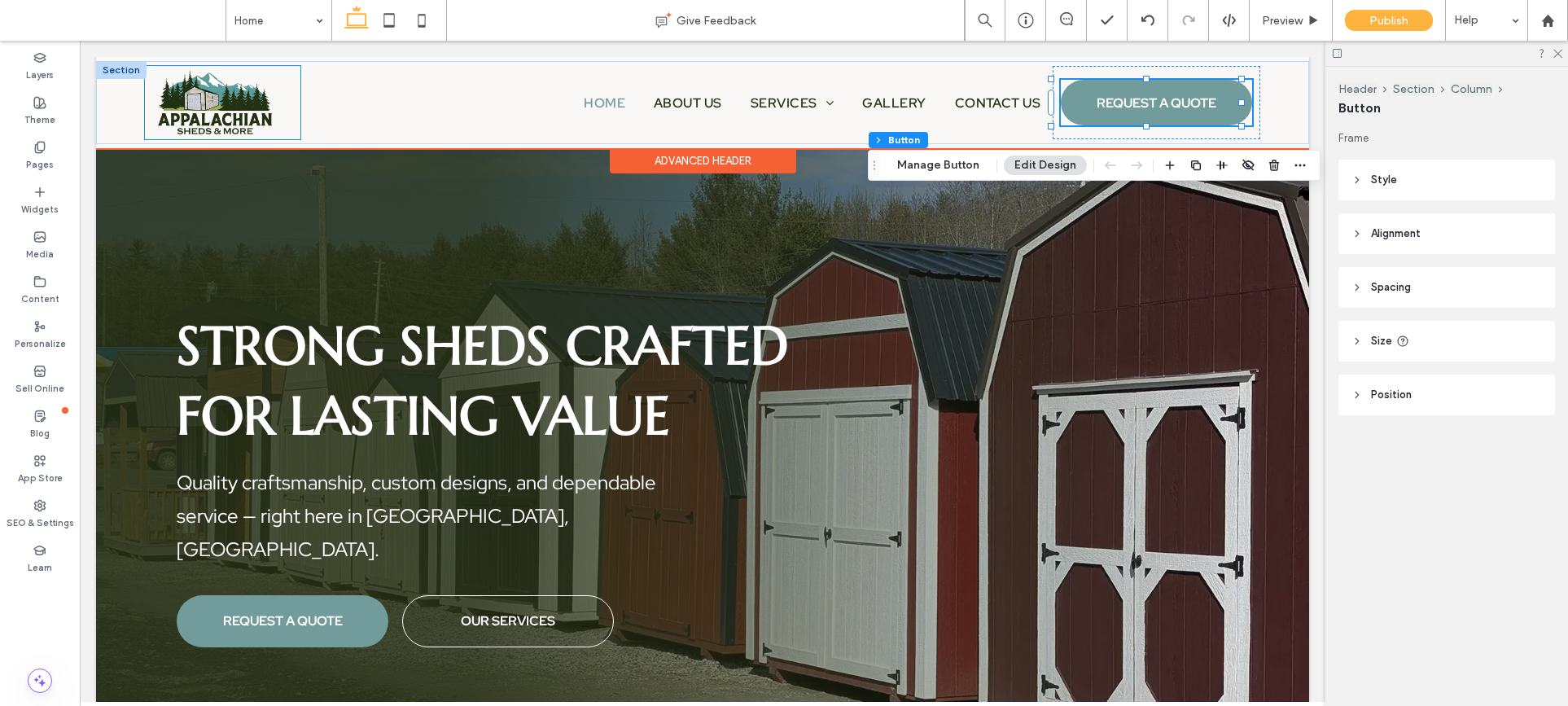
click at [282, 103] on div at bounding box center [222, 103] width 156 height 74
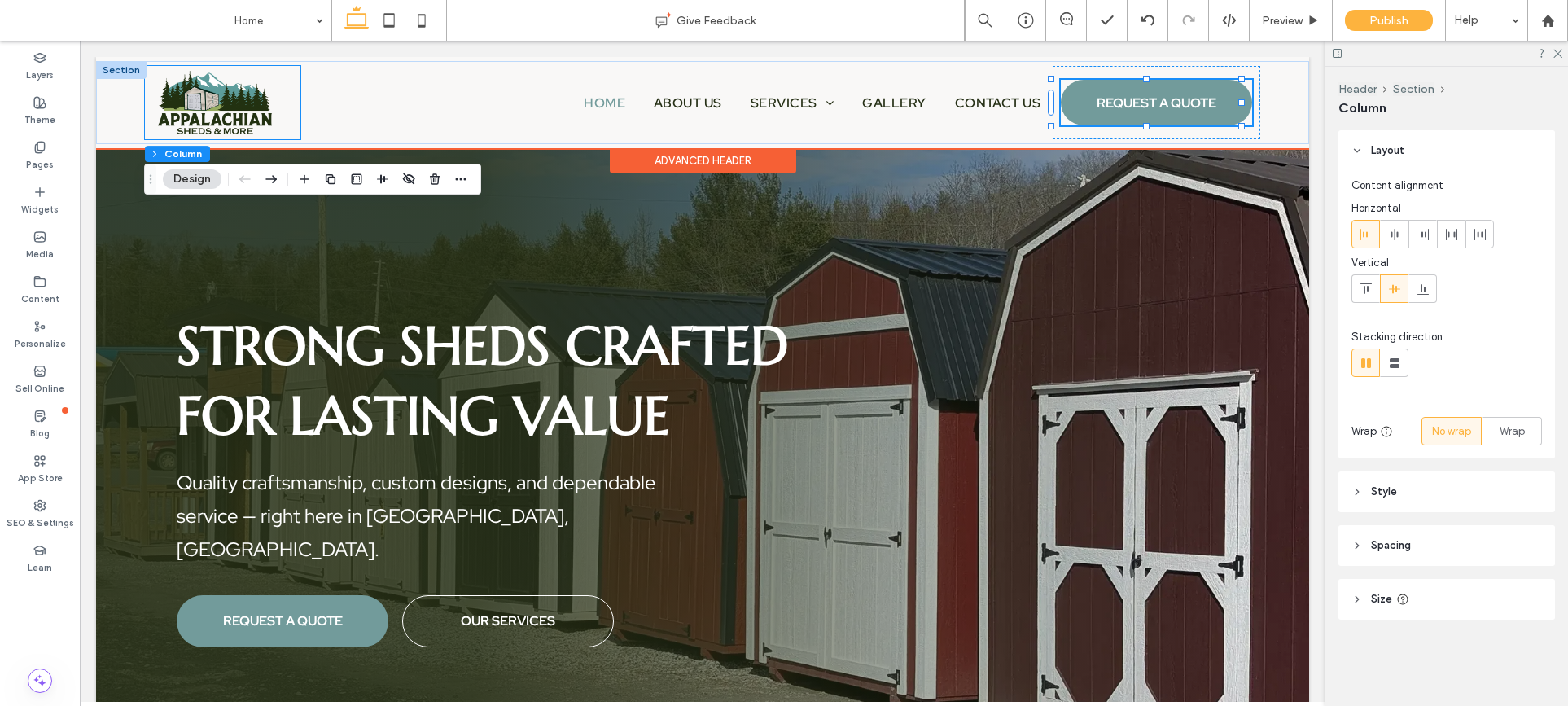
click at [282, 103] on div at bounding box center [222, 103] width 156 height 74
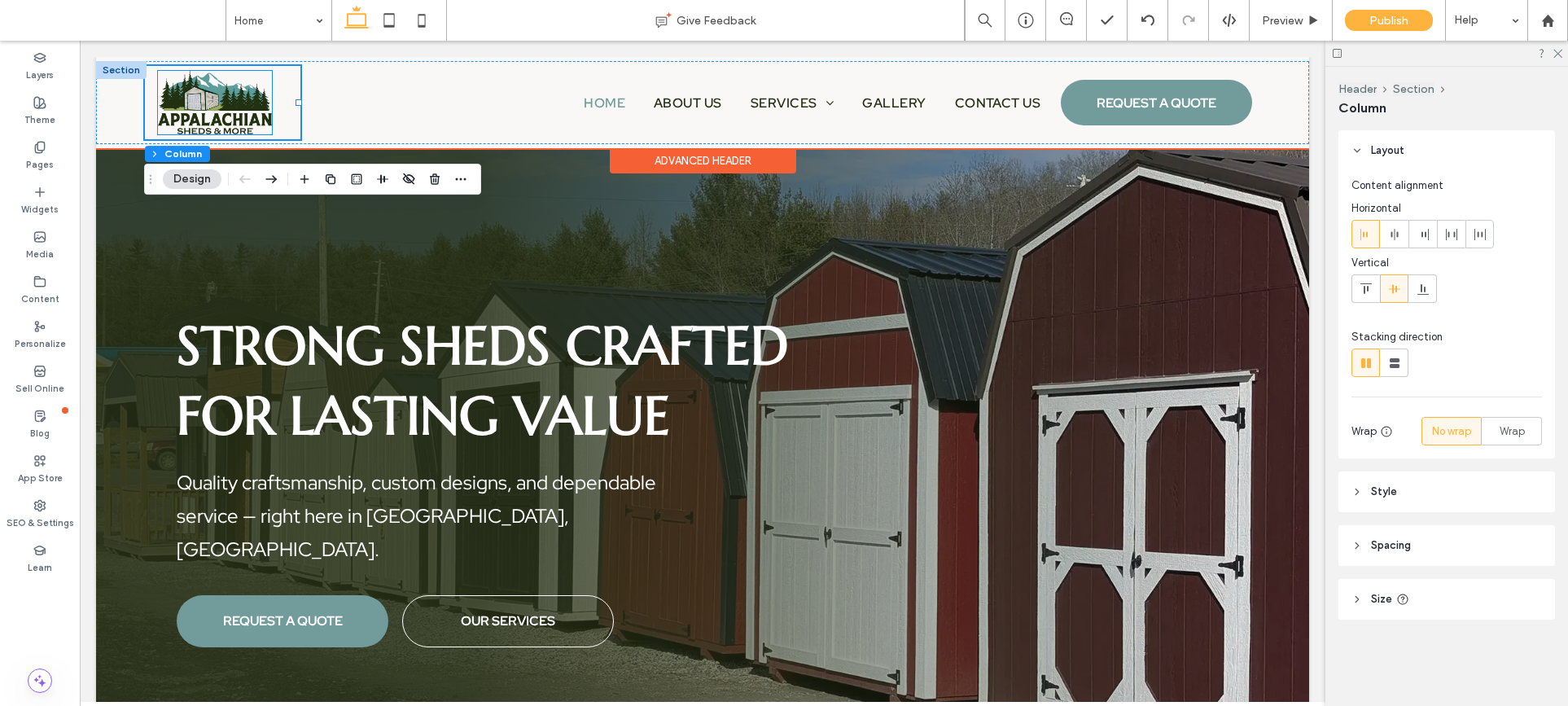
click at [260, 106] on img at bounding box center [215, 103] width 114 height 64
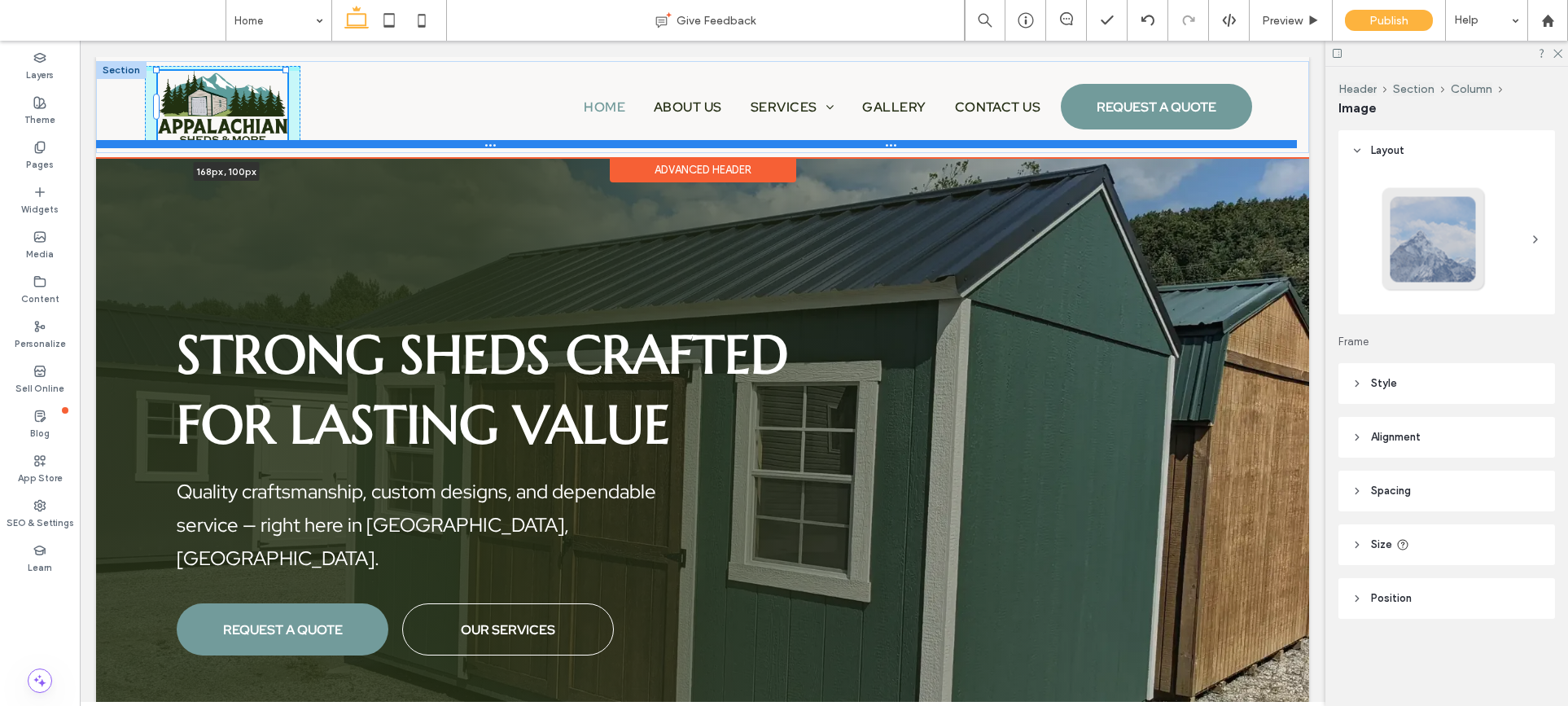
drag, startPoint x: 271, startPoint y: 132, endPoint x: 292, endPoint y: 147, distance: 25.8
click at [292, 147] on div "168px , 100px Home About Us Services Sheds A Frame Sheds Lofted Sheds Barn Styl…" at bounding box center [702, 106] width 1213 height 92
type input "***"
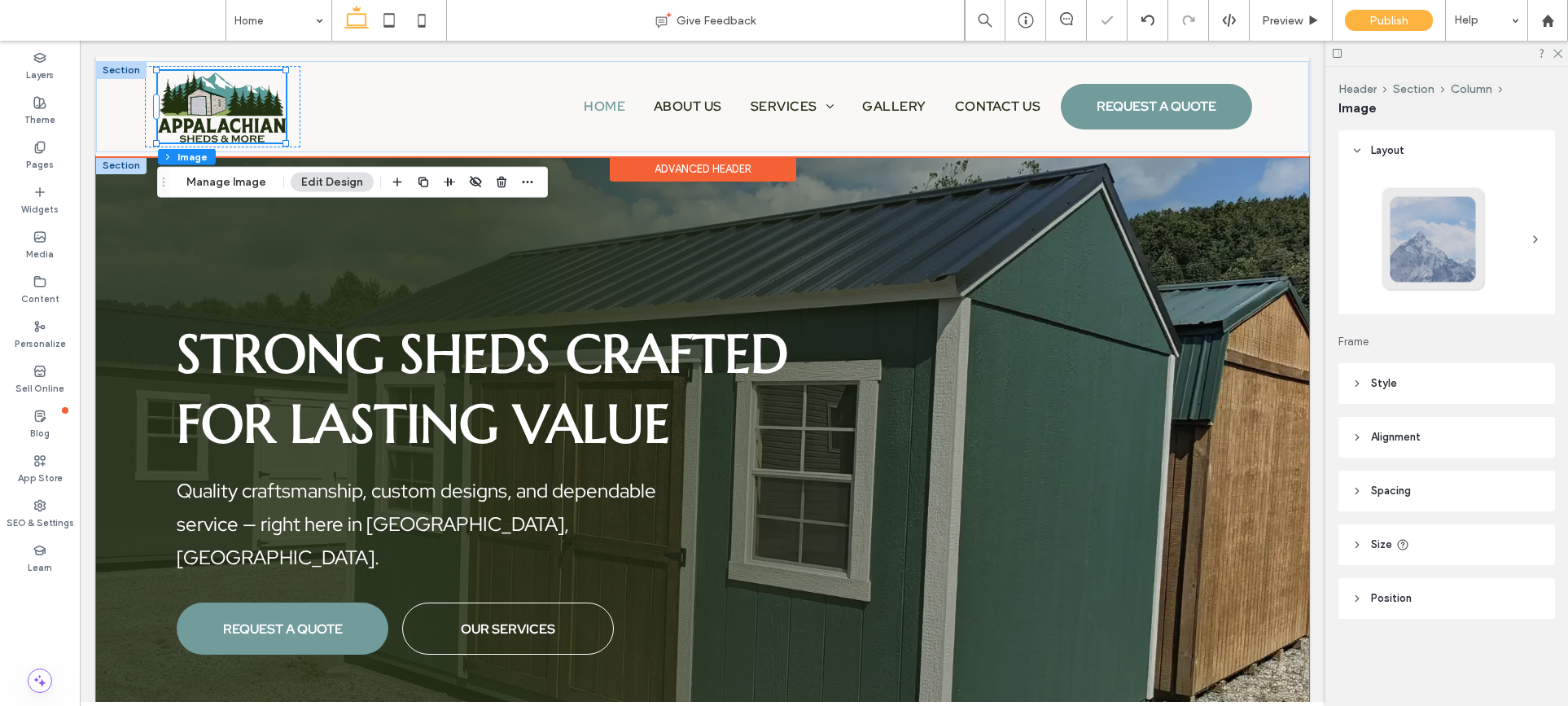
click at [345, 222] on div "Strong Sheds Crafted for Lasting Value Quality craftsmanship, custom designs, a…" at bounding box center [702, 487] width 1213 height 662
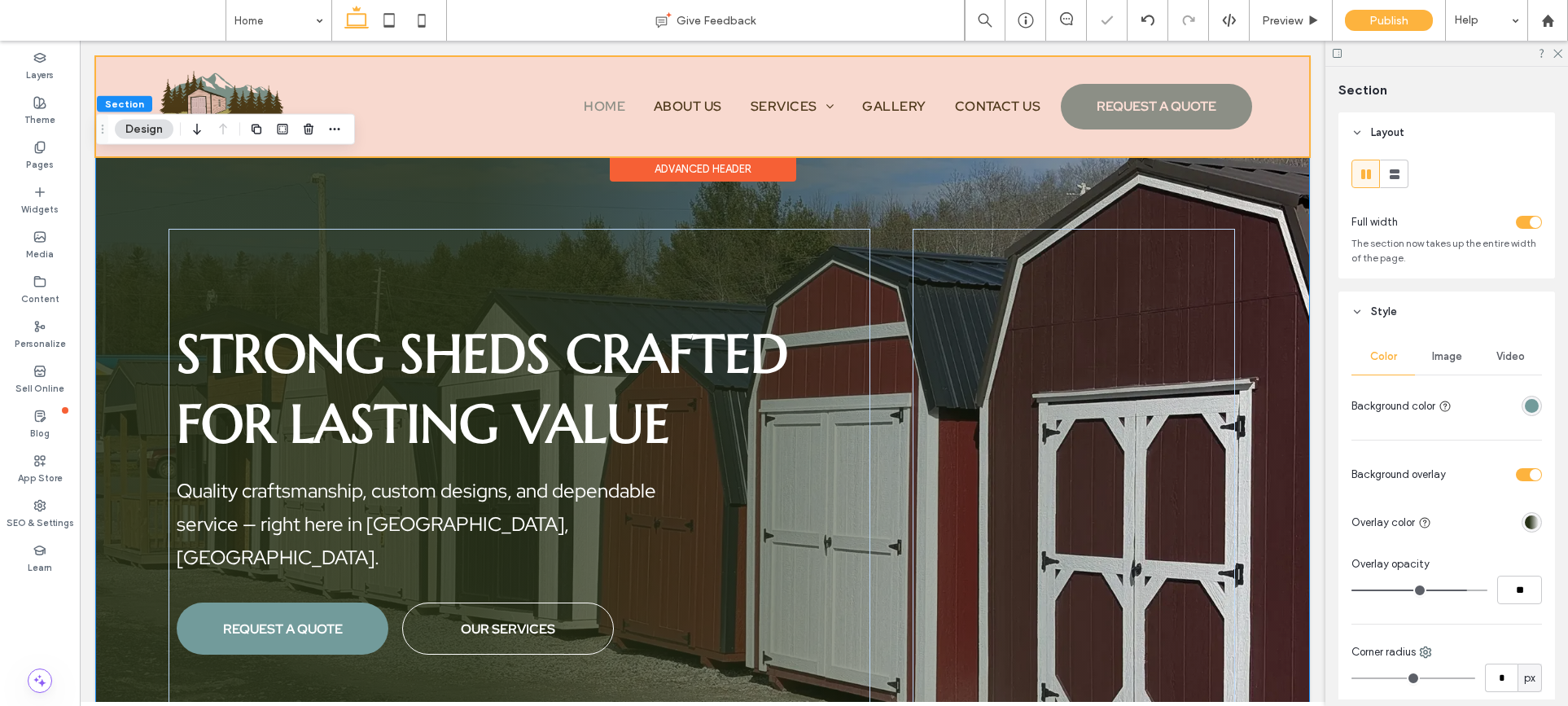
click at [602, 209] on div "Strong Sheds Crafted for Lasting Value Quality craftsmanship, custom designs, a…" at bounding box center [702, 487] width 1213 height 662
click at [595, 208] on div "Strong Sheds Crafted for Lasting Value Quality craftsmanship, custom designs, a…" at bounding box center [702, 487] width 1213 height 662
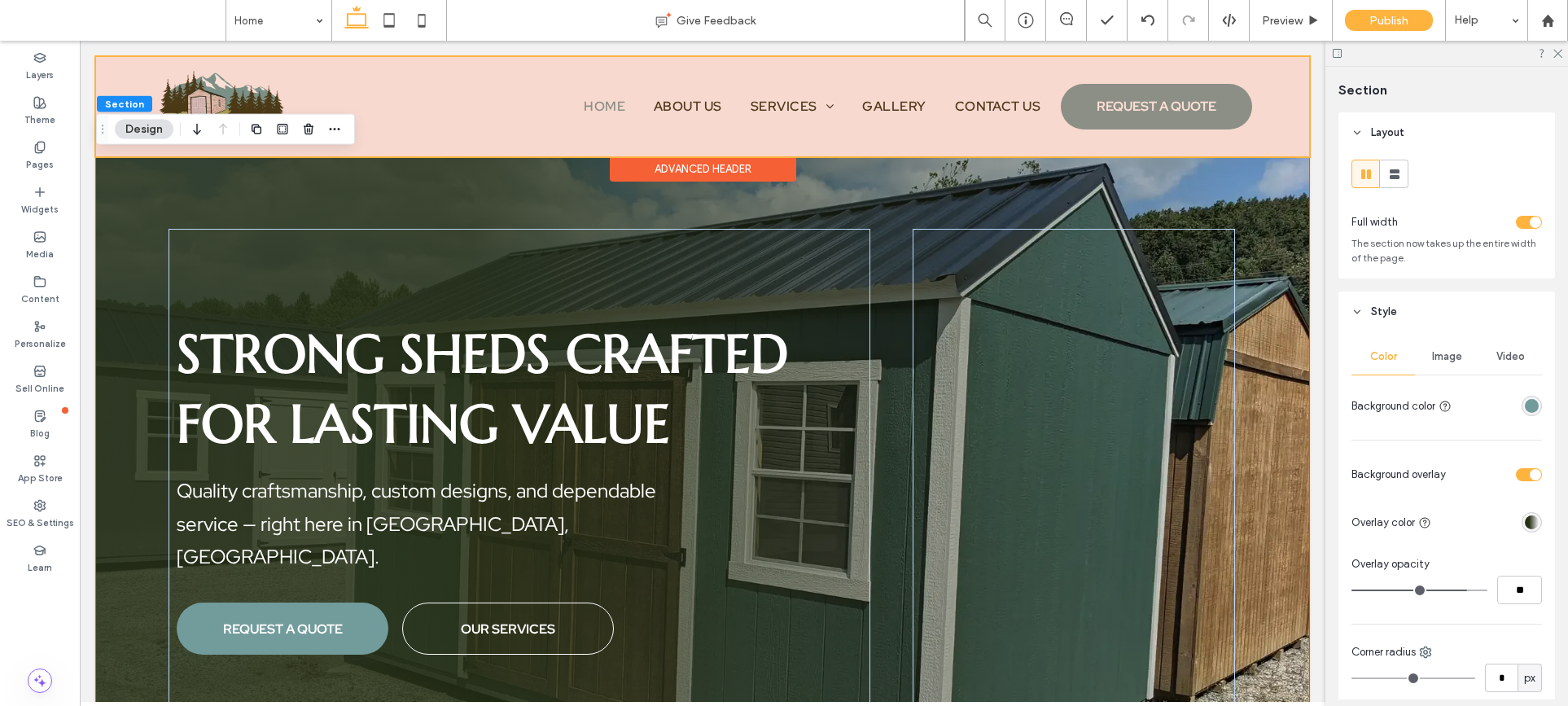
click at [883, 158] on div "Strong Sheds Crafted for Lasting Value Quality craftsmanship, custom designs, a…" at bounding box center [702, 487] width 1213 height 662
click at [897, 191] on div "Strong Sheds Crafted for Lasting Value Quality craftsmanship, custom designs, a…" at bounding box center [702, 487] width 1213 height 662
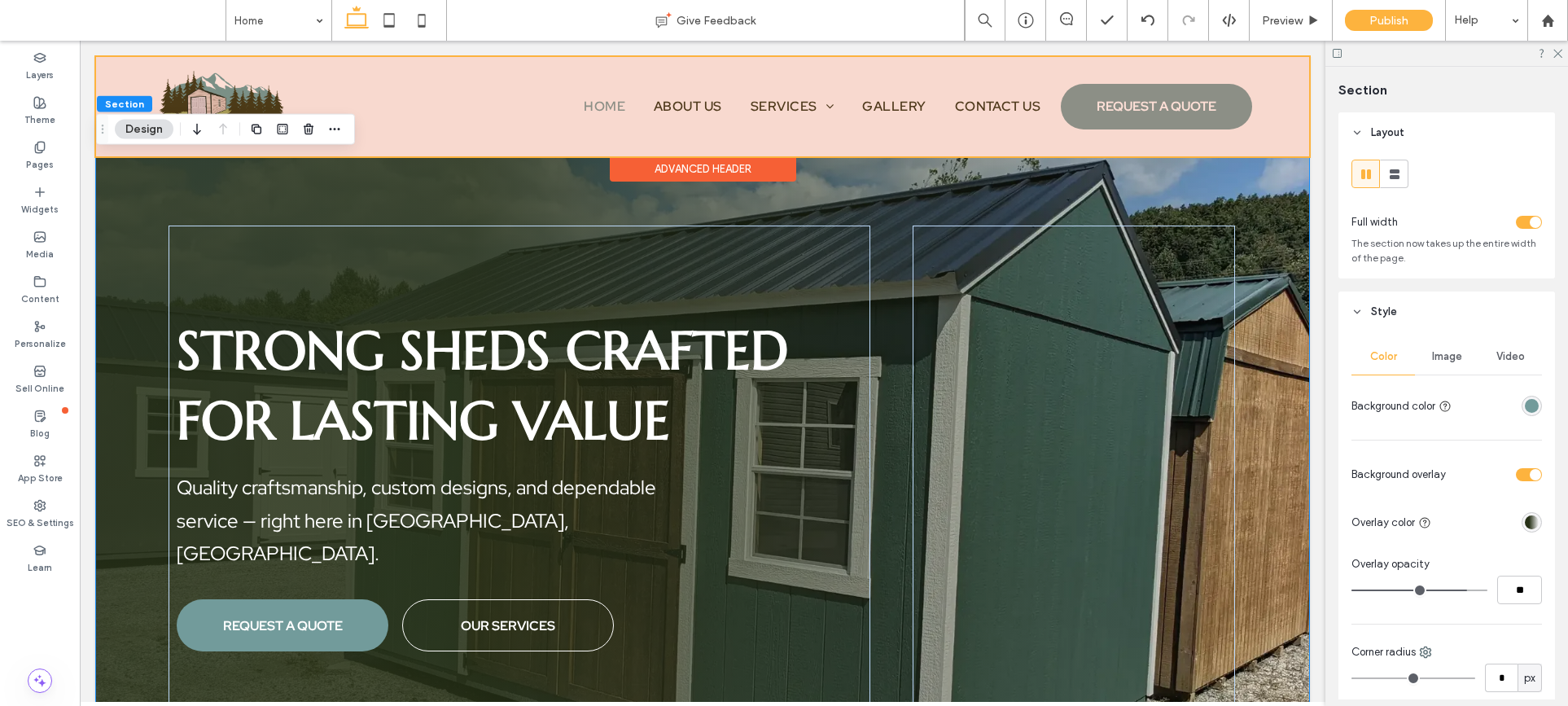
scroll to position [21, 0]
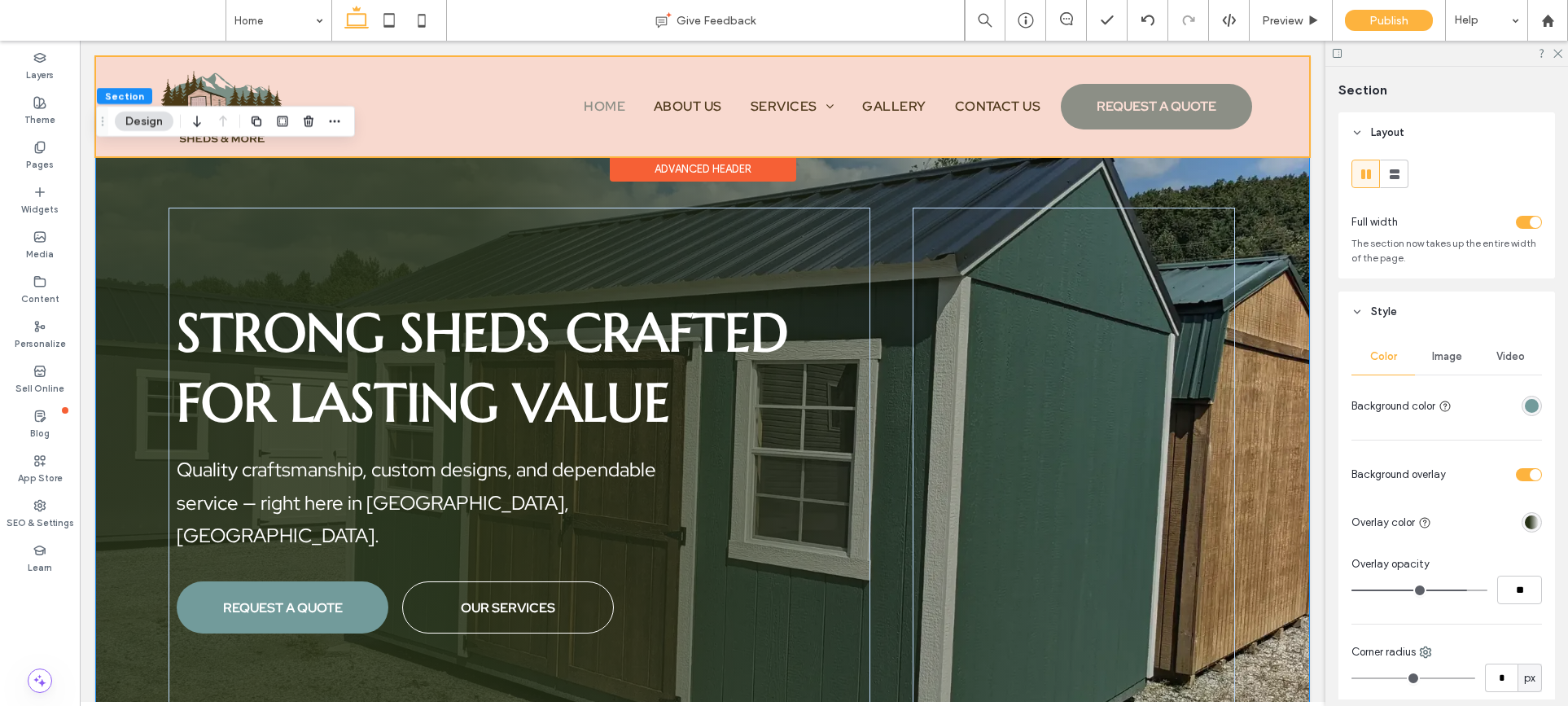
click at [1434, 355] on span "Image" at bounding box center [1446, 356] width 30 height 13
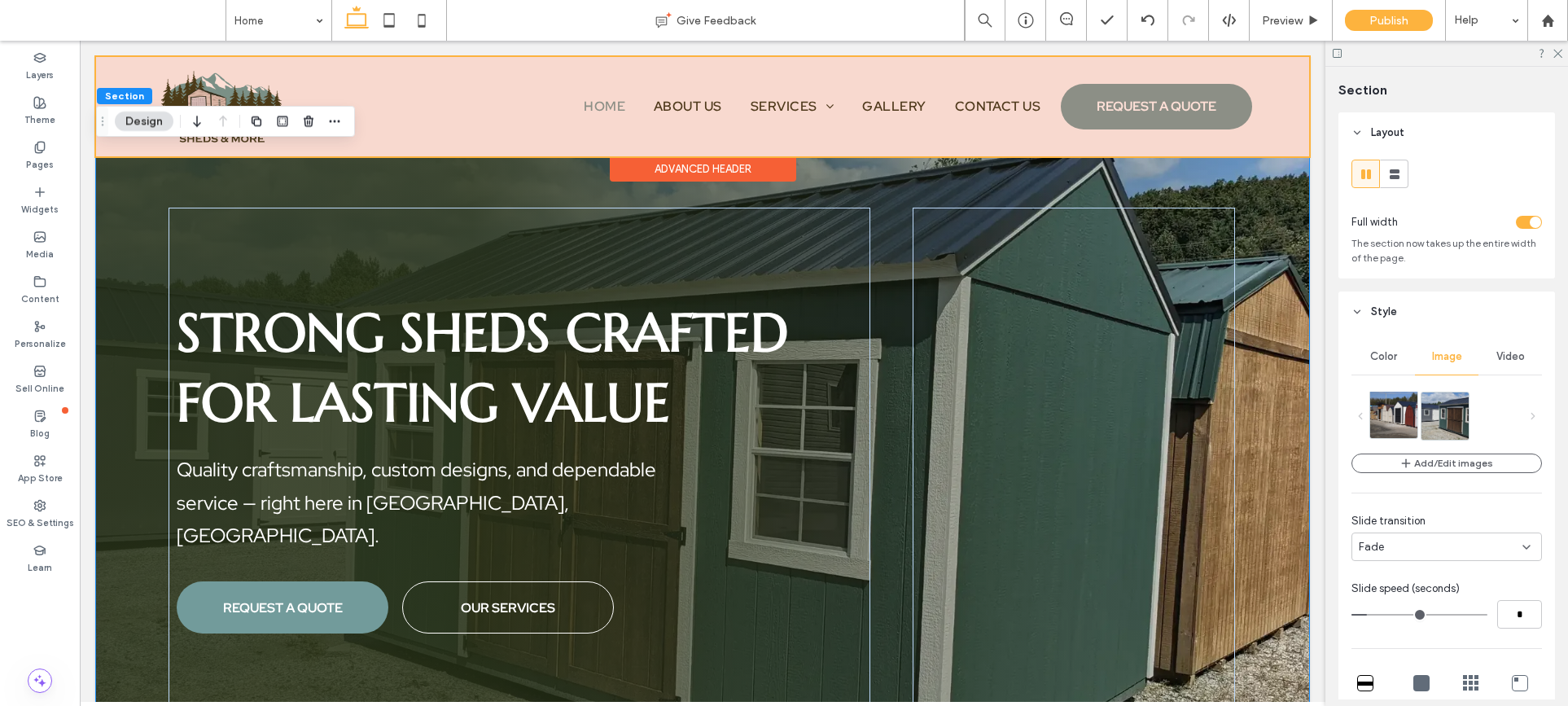
click at [1400, 423] on img at bounding box center [1411, 414] width 84 height 47
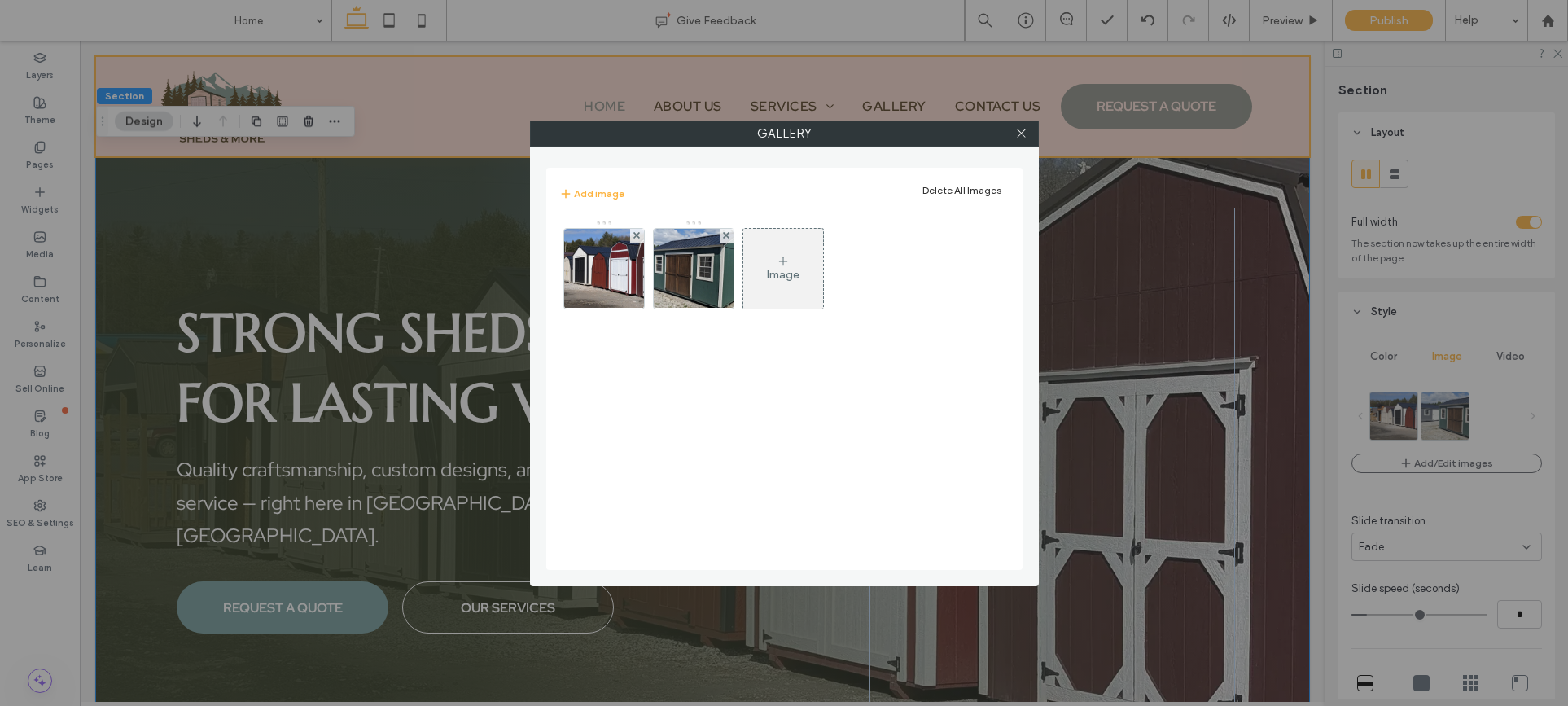
click at [645, 258] on div "Image" at bounding box center [784, 272] width 449 height 105
click at [626, 271] on img at bounding box center [603, 269] width 142 height 80
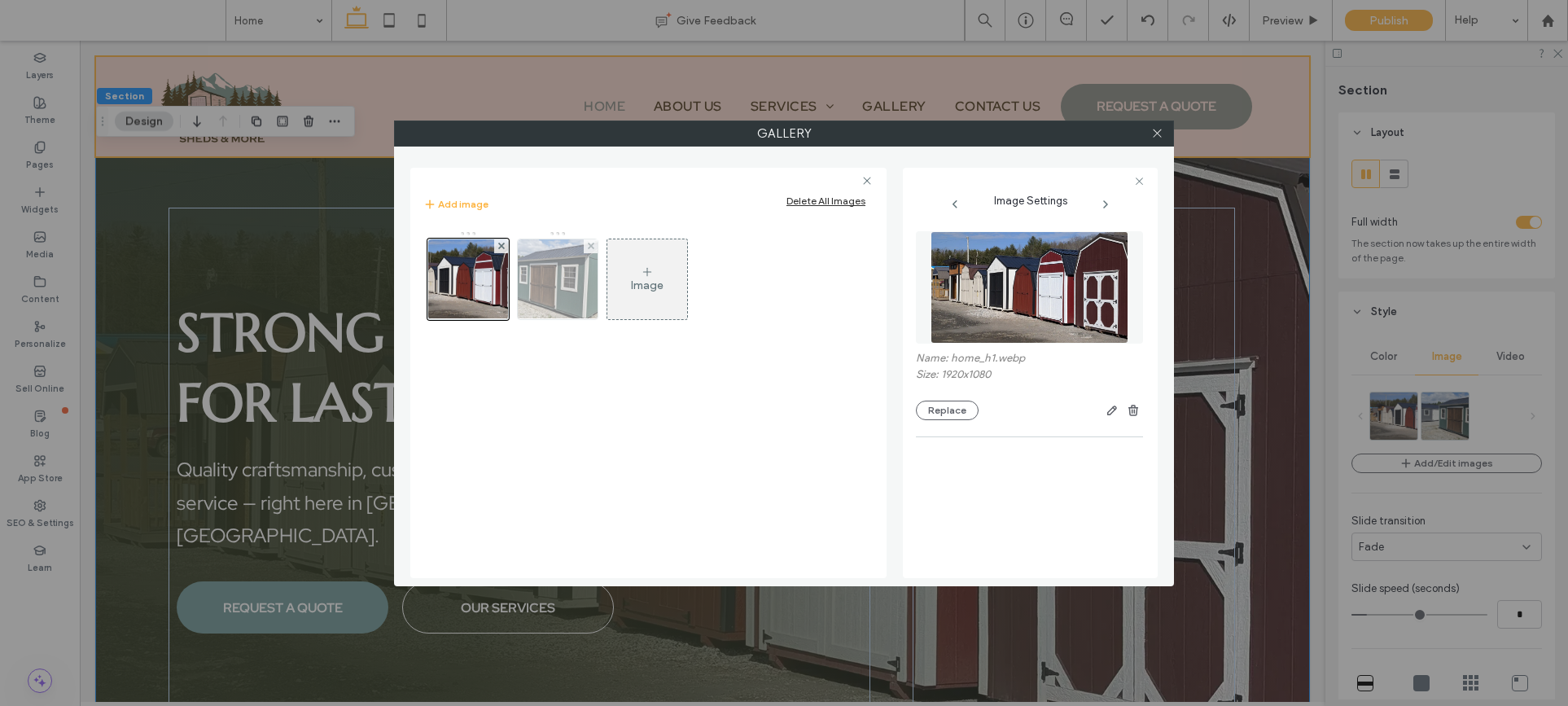
click at [583, 286] on img at bounding box center [558, 279] width 142 height 80
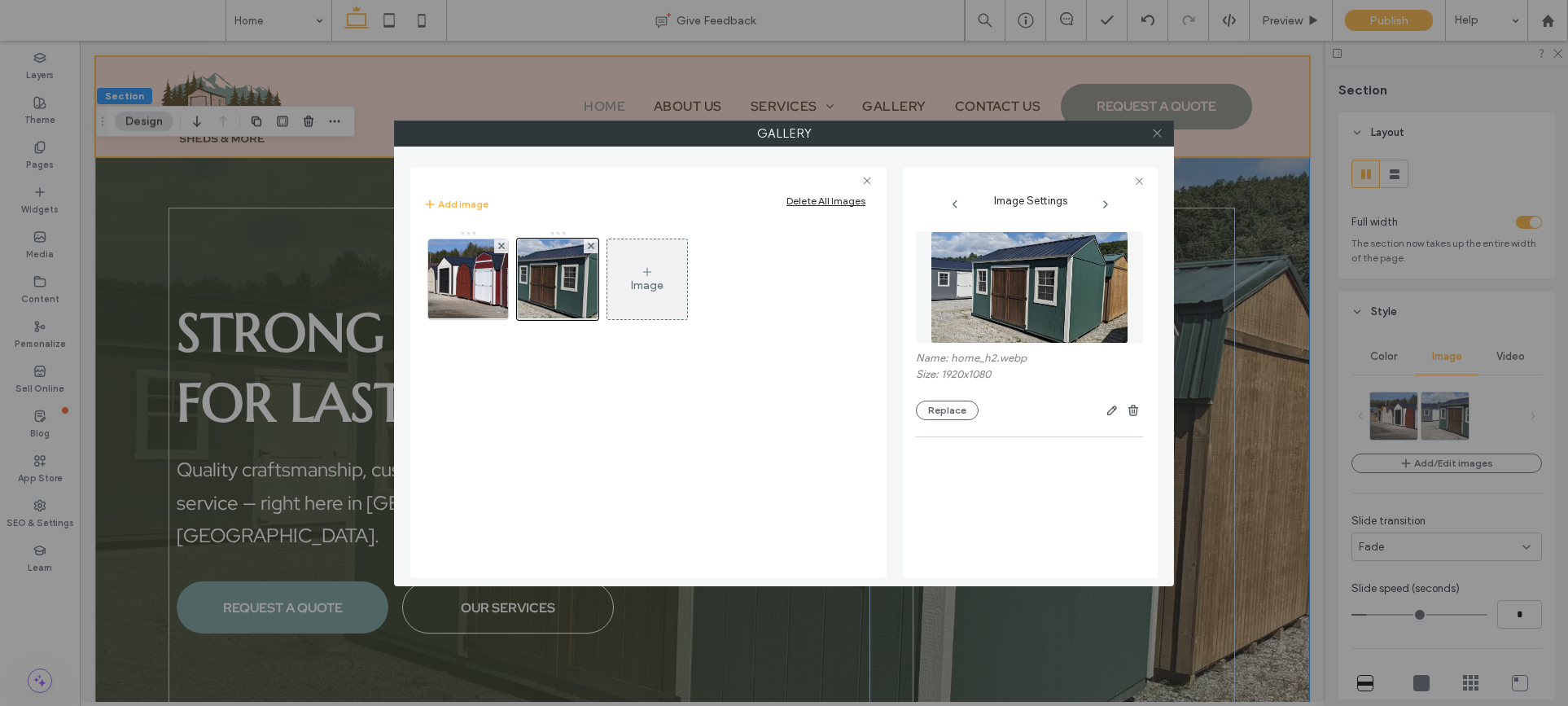
click at [1157, 136] on icon at bounding box center [1157, 132] width 13 height 13
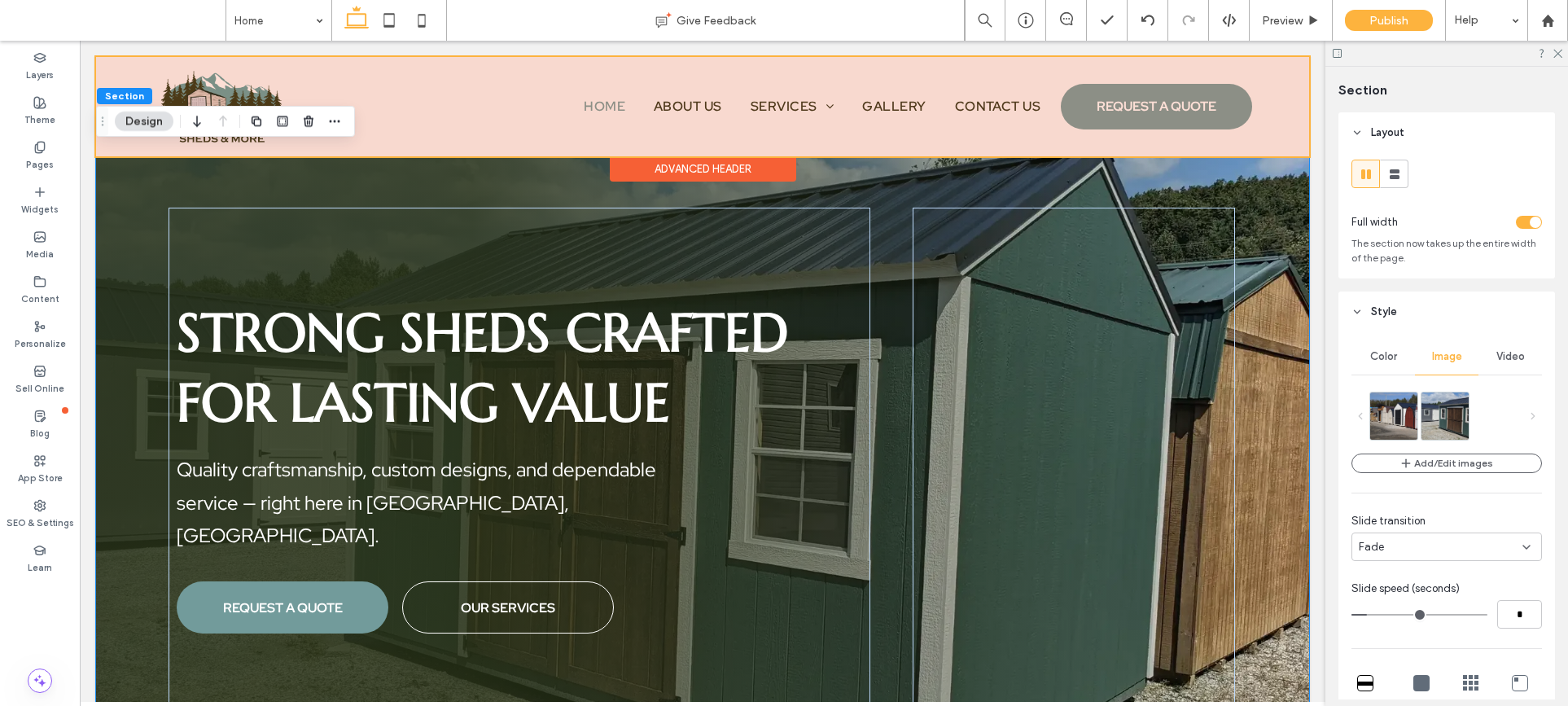
click at [1283, 207] on div "Strong Sheds Crafted for Lasting Value Quality craftsmanship, custom designs, a…" at bounding box center [702, 466] width 1213 height 662
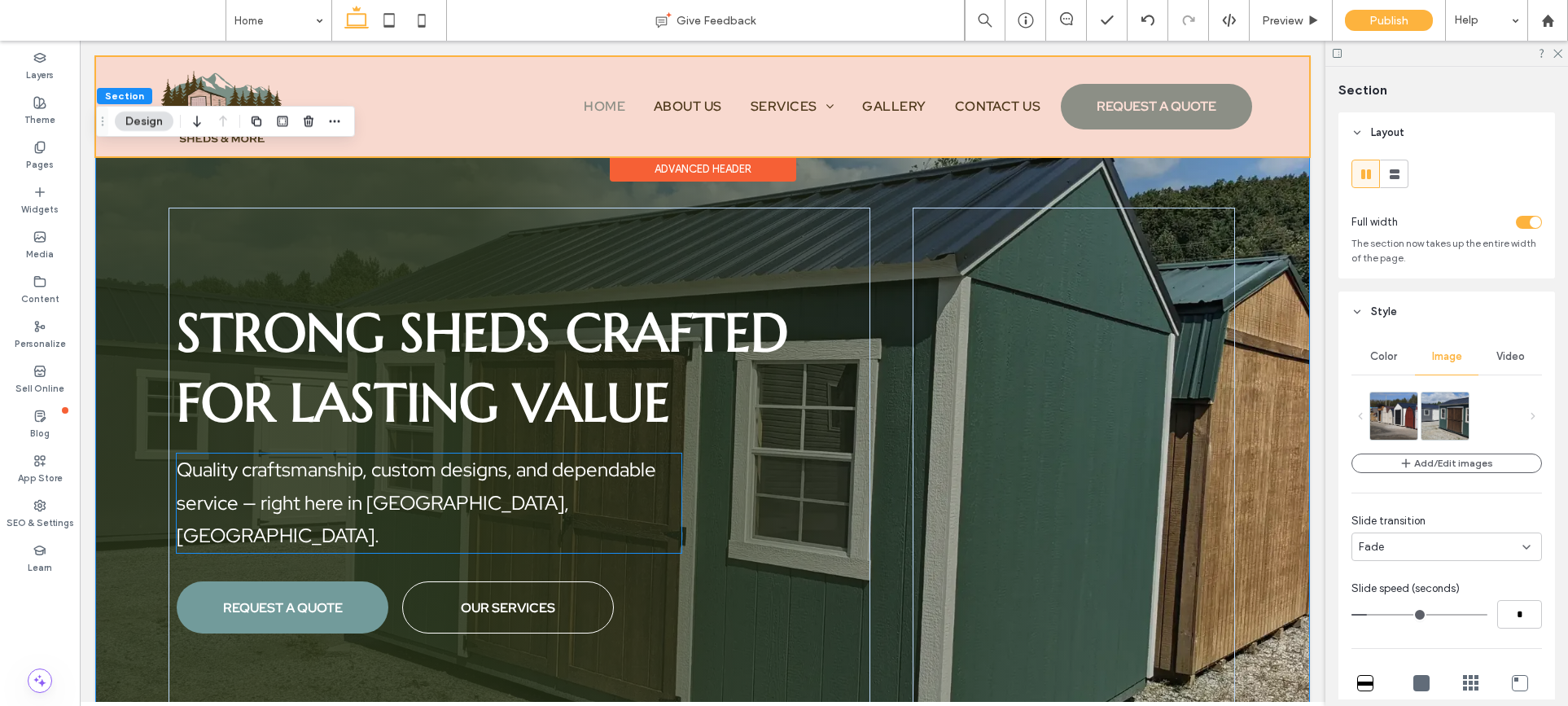
click at [463, 530] on span "Quality craftsmanship, custom designs, and dependable service — right here in […" at bounding box center [417, 502] width 479 height 92
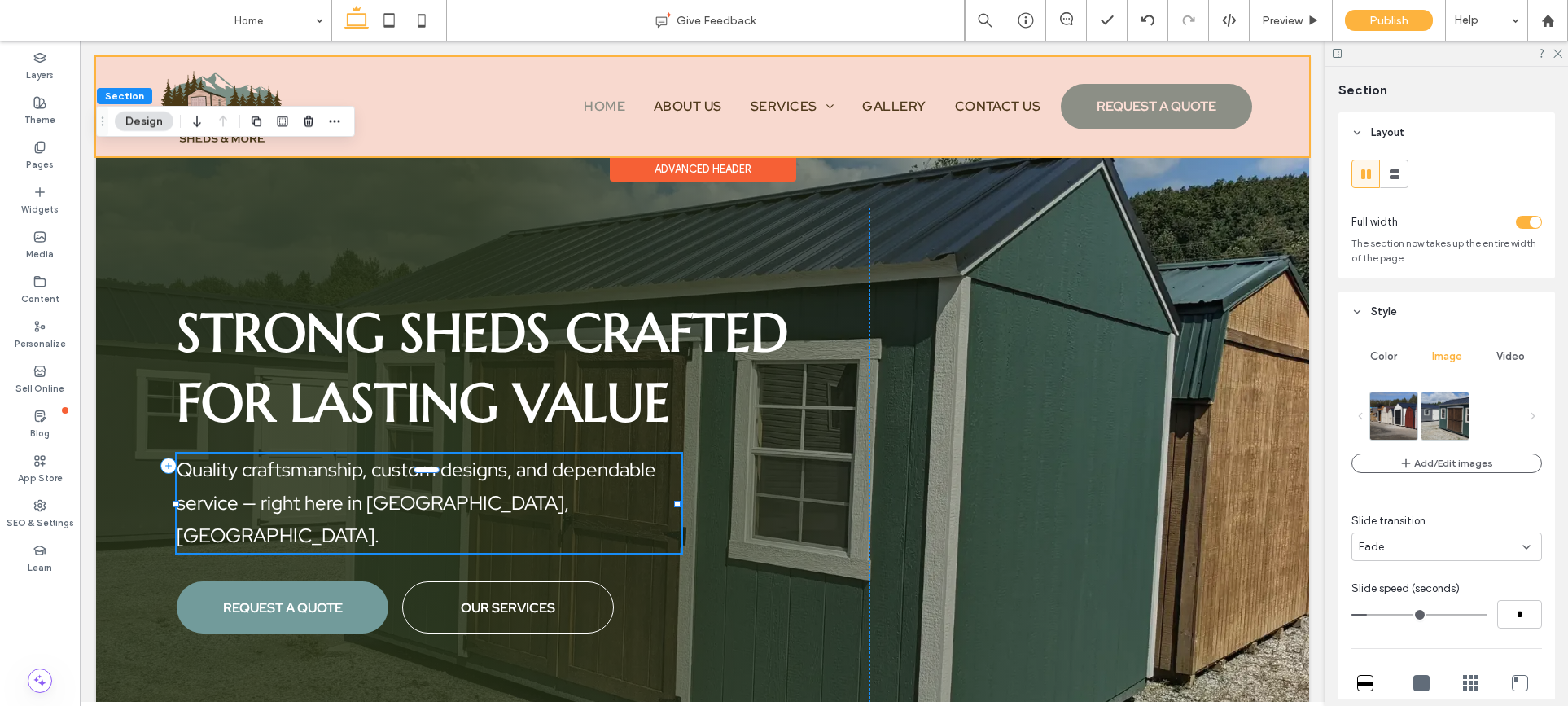
click at [463, 530] on div "Quality craftsmanship, custom designs, and dependable service — right here in […" at bounding box center [429, 503] width 505 height 100
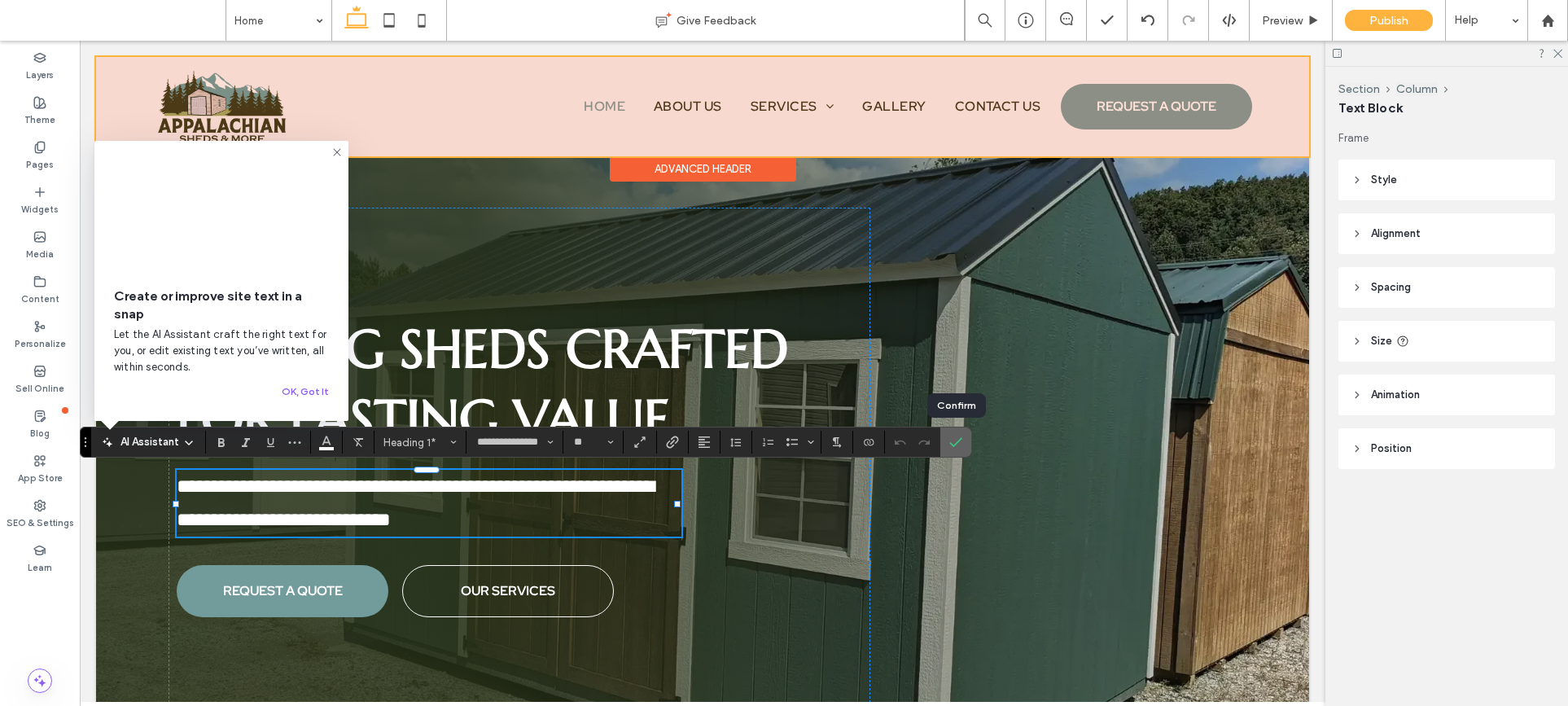
click at [951, 448] on icon "Confirm" at bounding box center [955, 442] width 13 height 13
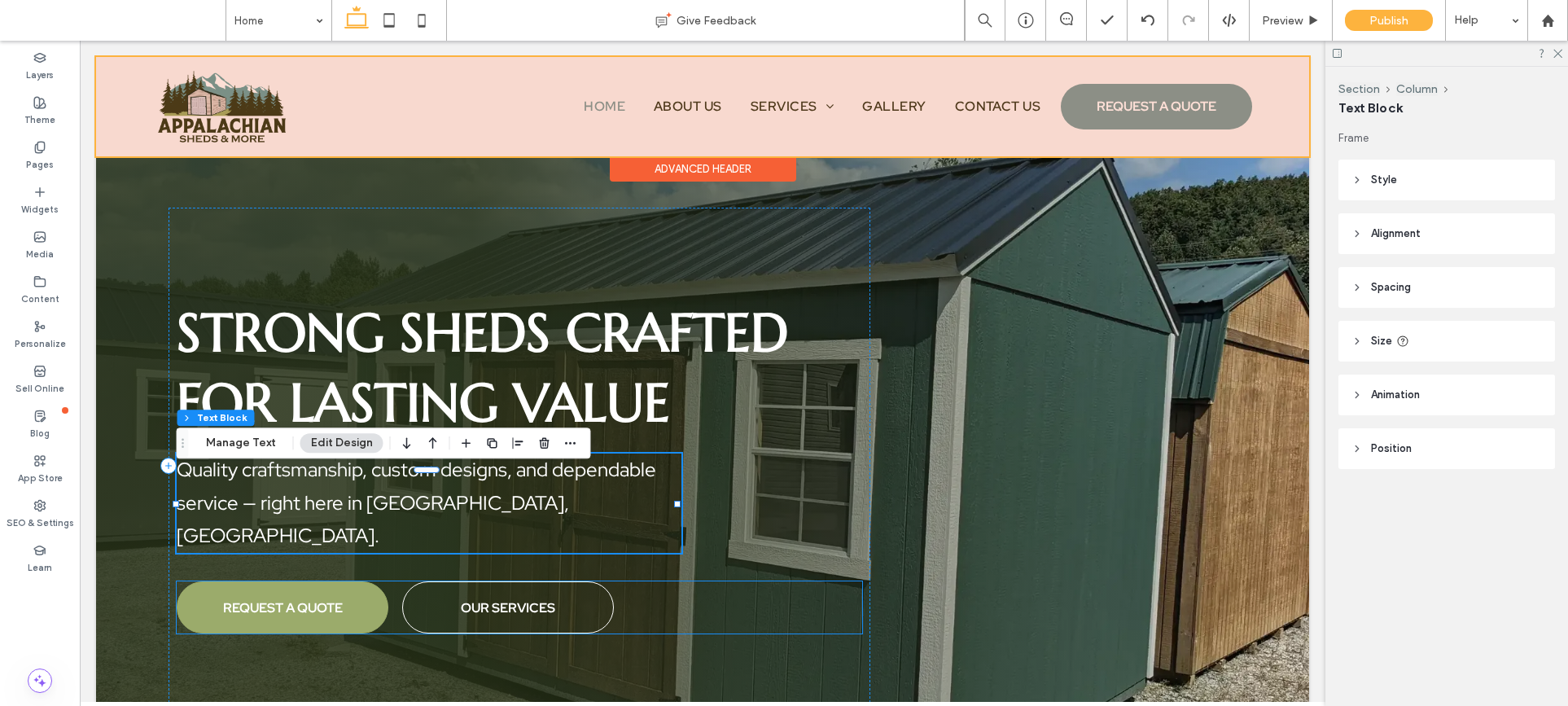
click at [338, 600] on span "REQUEST A QUOTE" at bounding box center [283, 608] width 120 height 17
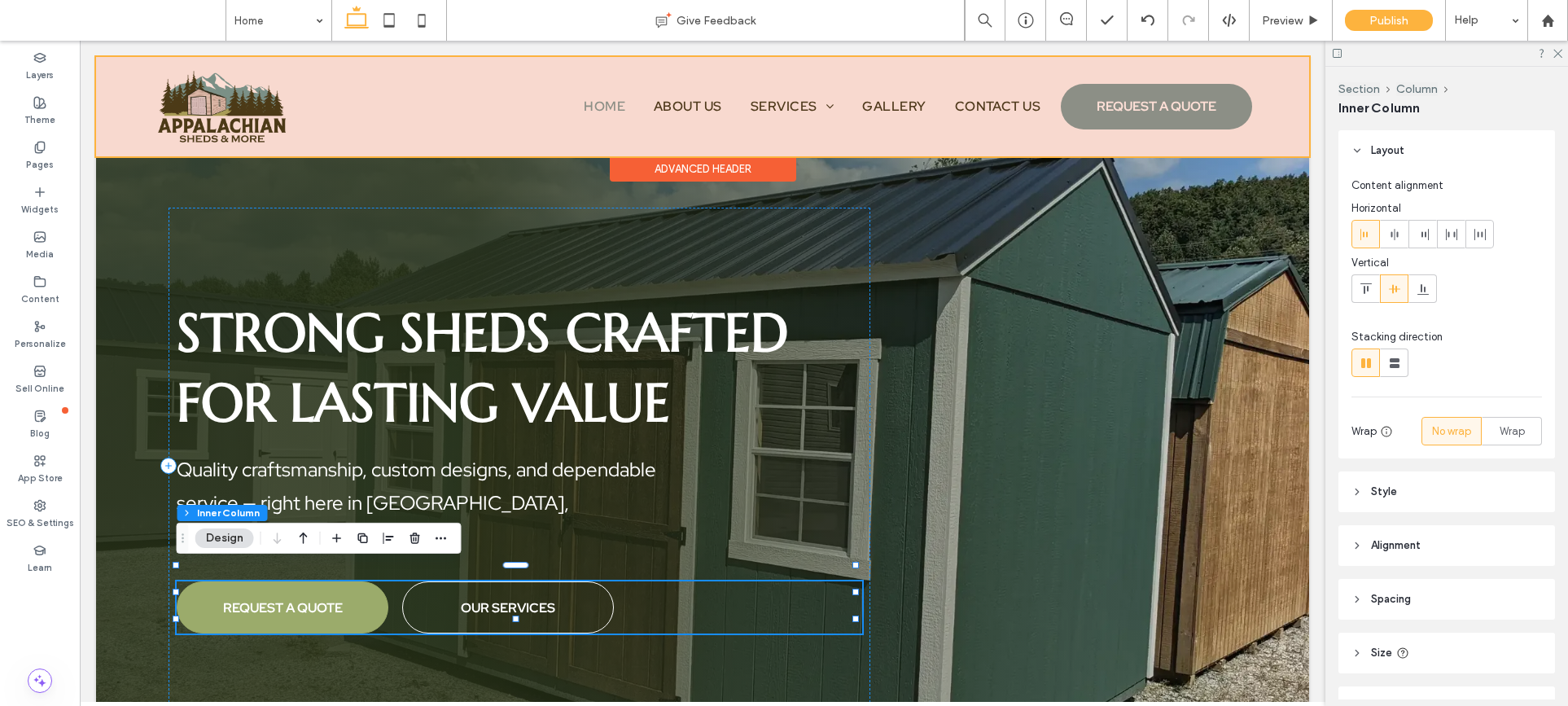
click at [338, 600] on span "REQUEST A QUOTE" at bounding box center [283, 608] width 120 height 17
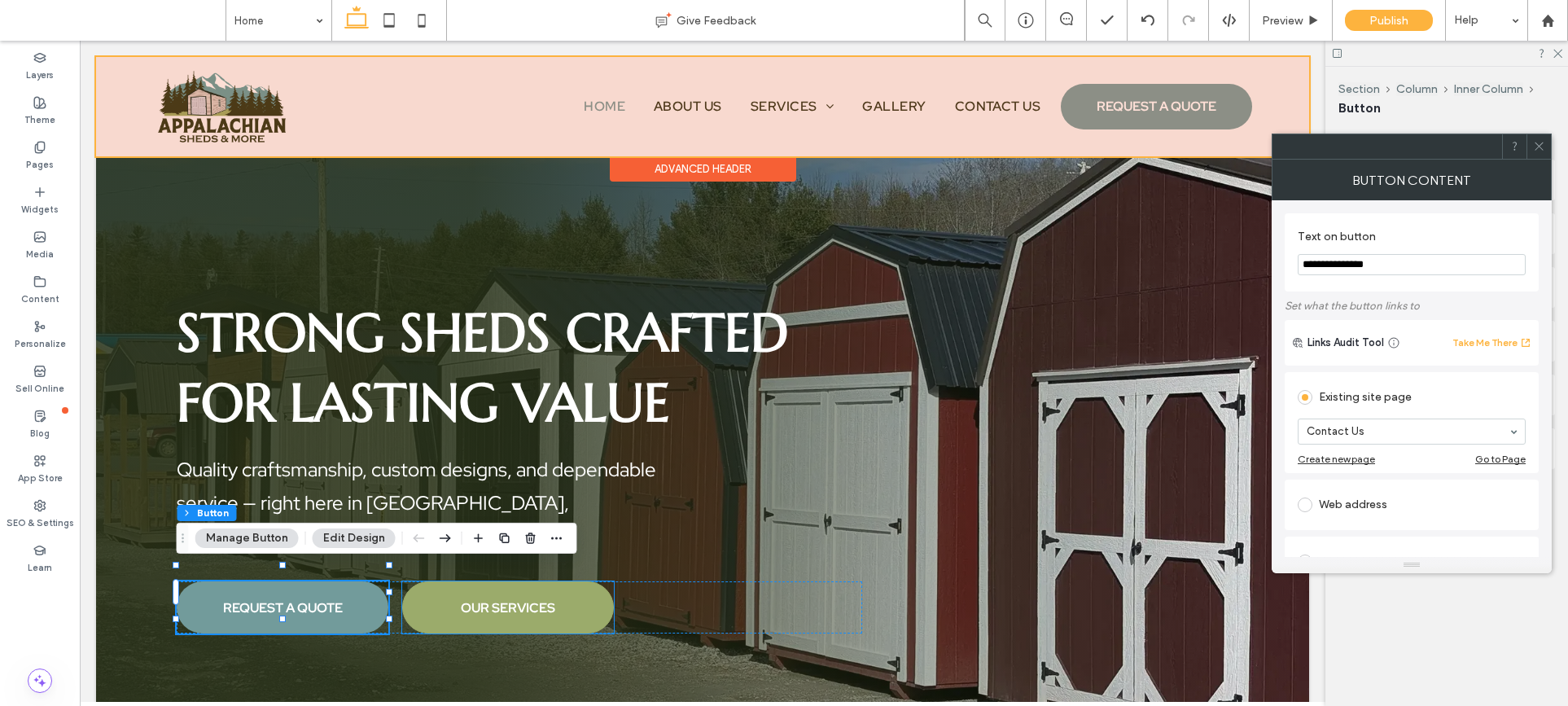
click at [536, 600] on span "OUR SERVICES" at bounding box center [508, 608] width 95 height 17
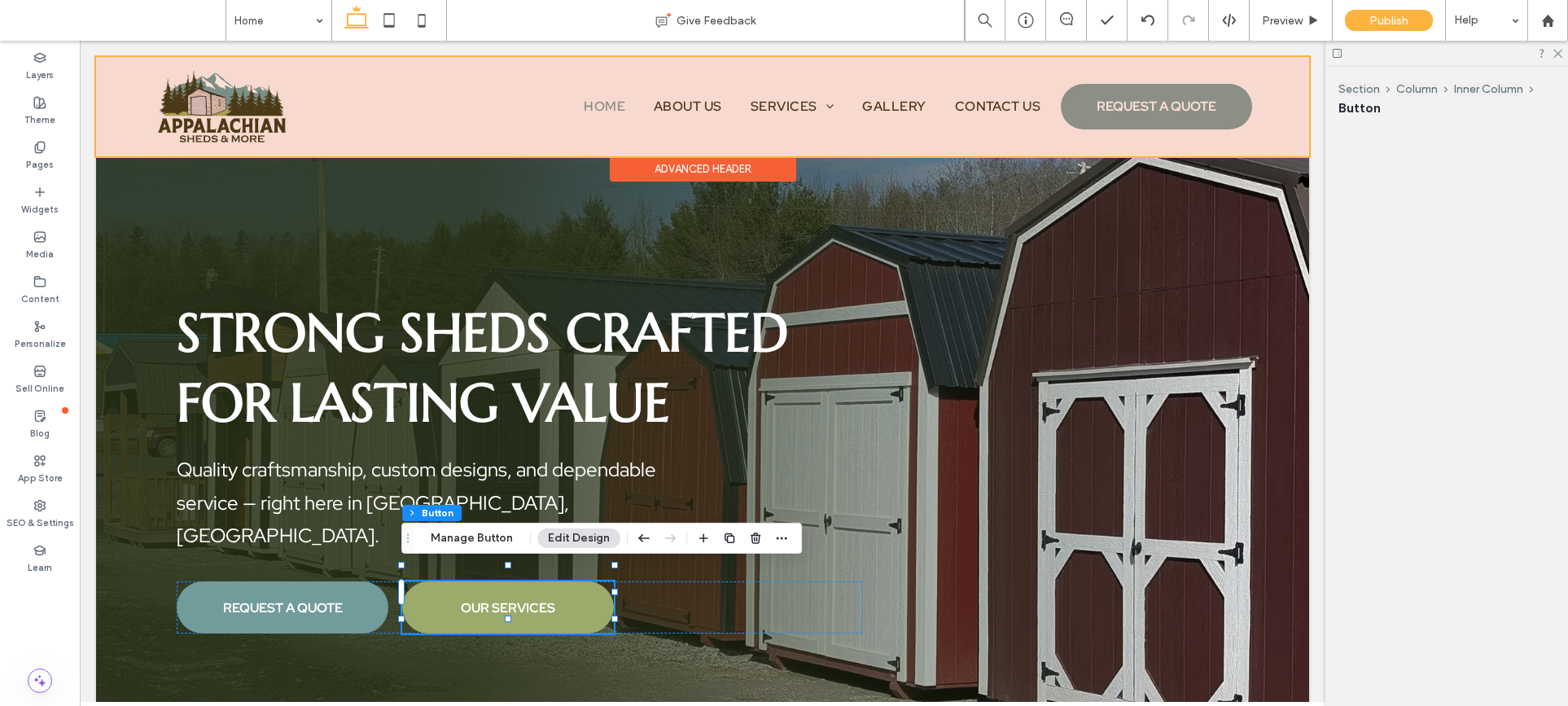
click at [536, 598] on div "OUR SERVICES" at bounding box center [508, 607] width 212 height 52
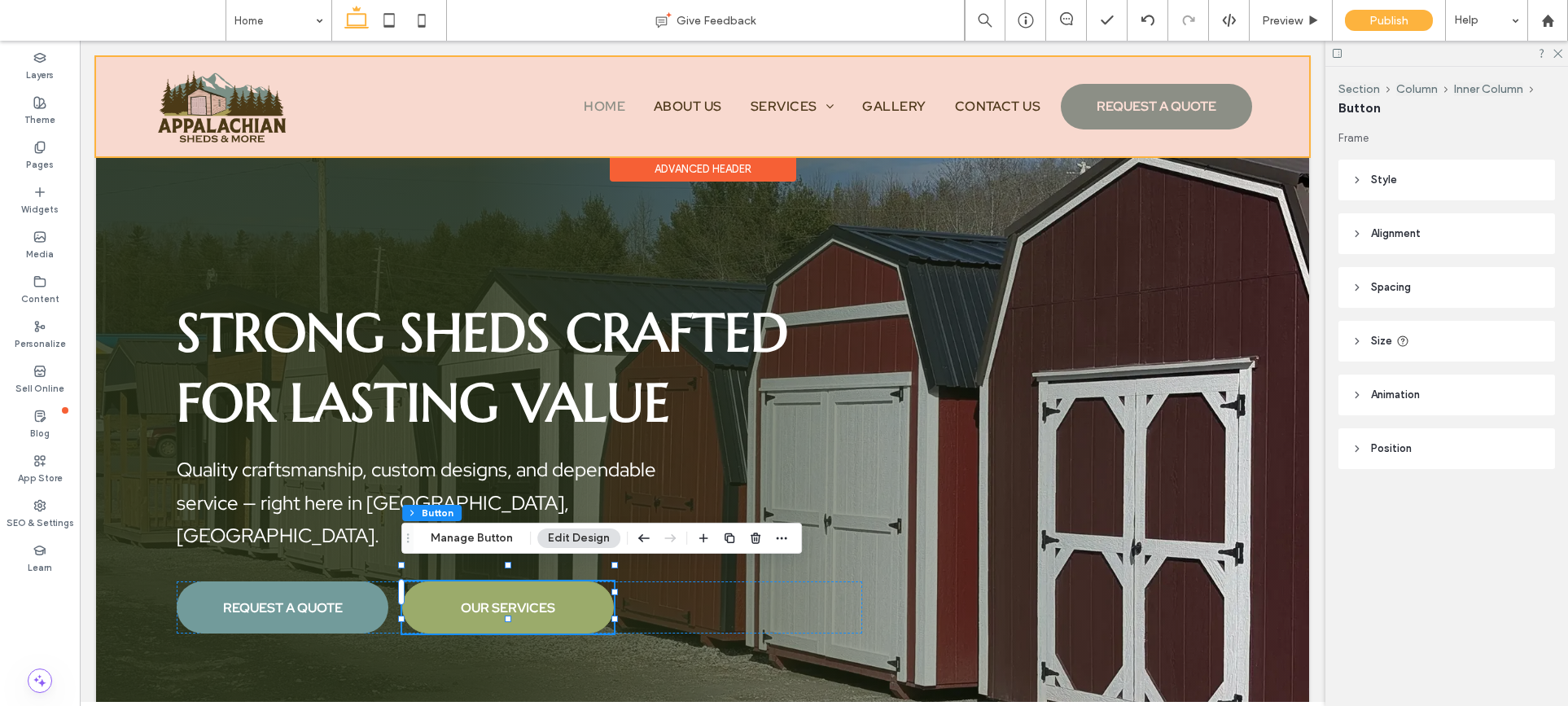
click at [536, 600] on span "OUR SERVICES" at bounding box center [508, 608] width 95 height 17
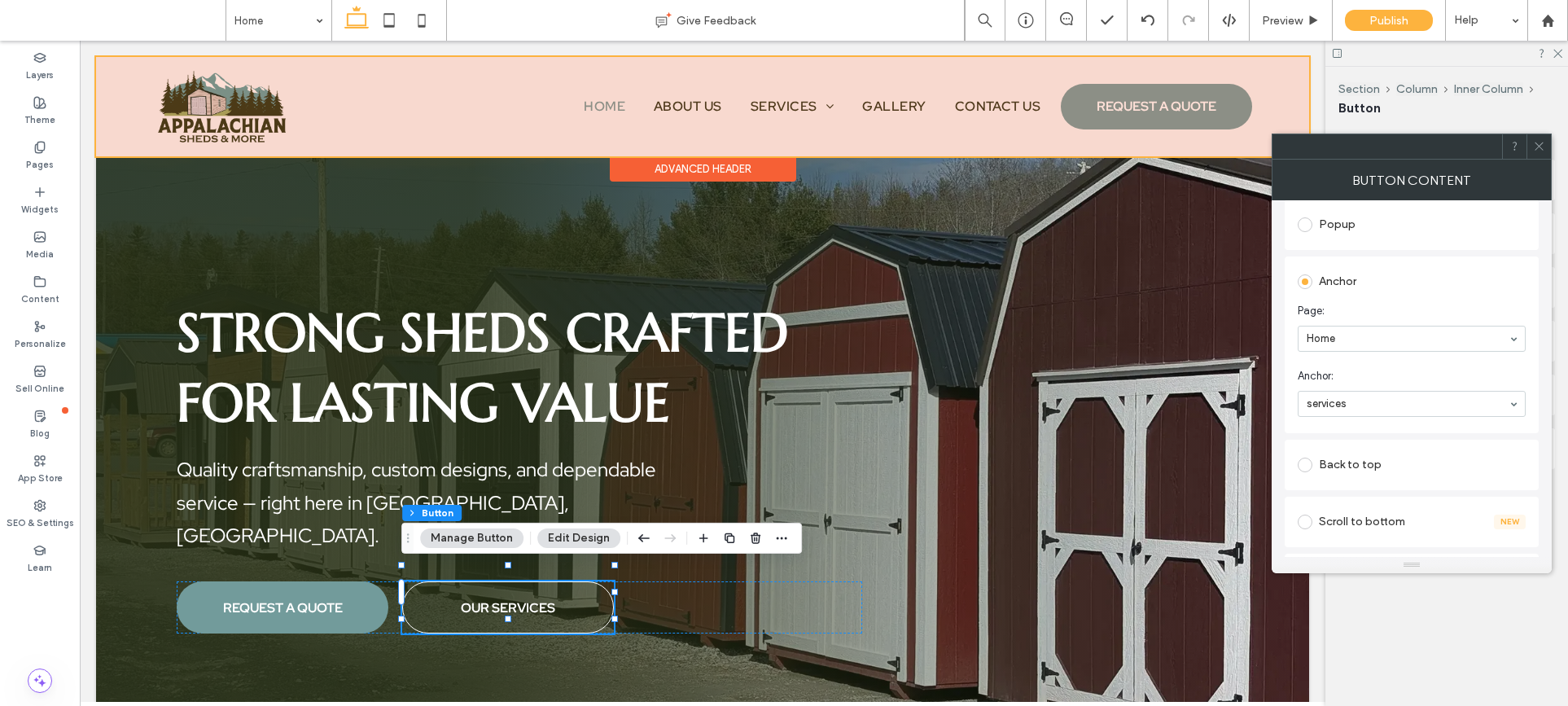
scroll to position [288, 0]
click at [1434, 140] on icon at bounding box center [1539, 146] width 13 height 13
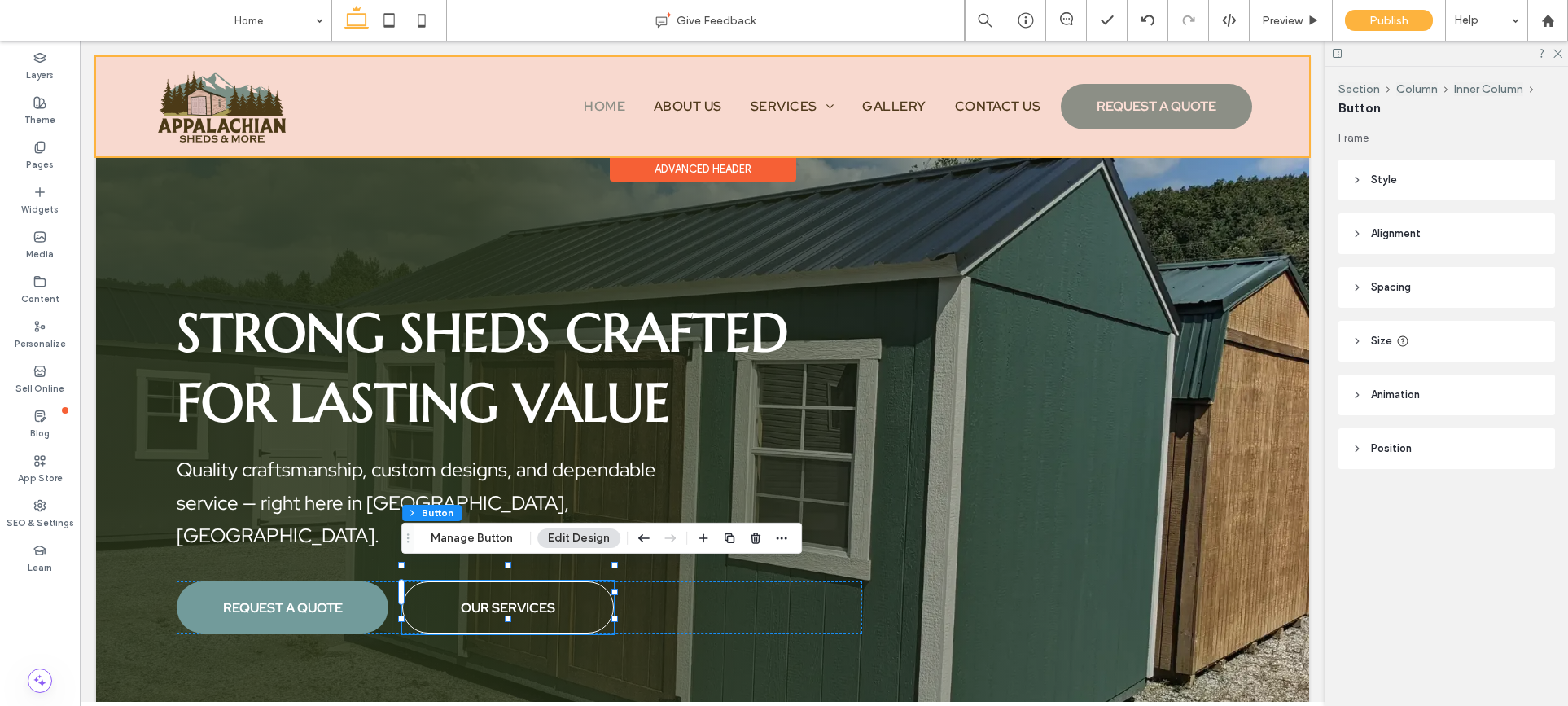
click at [1095, 191] on div "Strong Sheds Crafted for Lasting Value Quality craftsmanship, custom designs, a…" at bounding box center [702, 466] width 1213 height 662
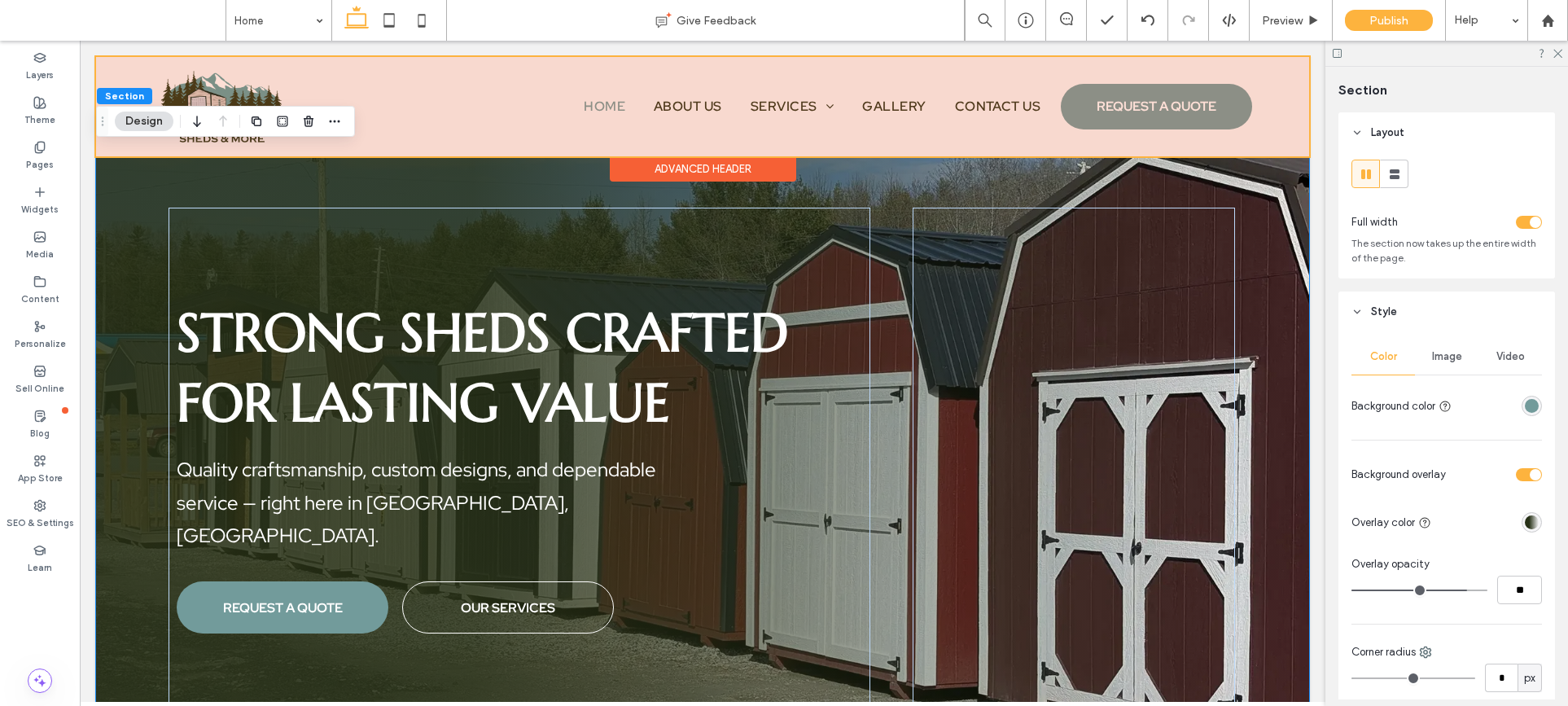
click at [786, 190] on div "Strong Sheds Crafted for Lasting Value Quality craftsmanship, custom designs, a…" at bounding box center [702, 466] width 1213 height 662
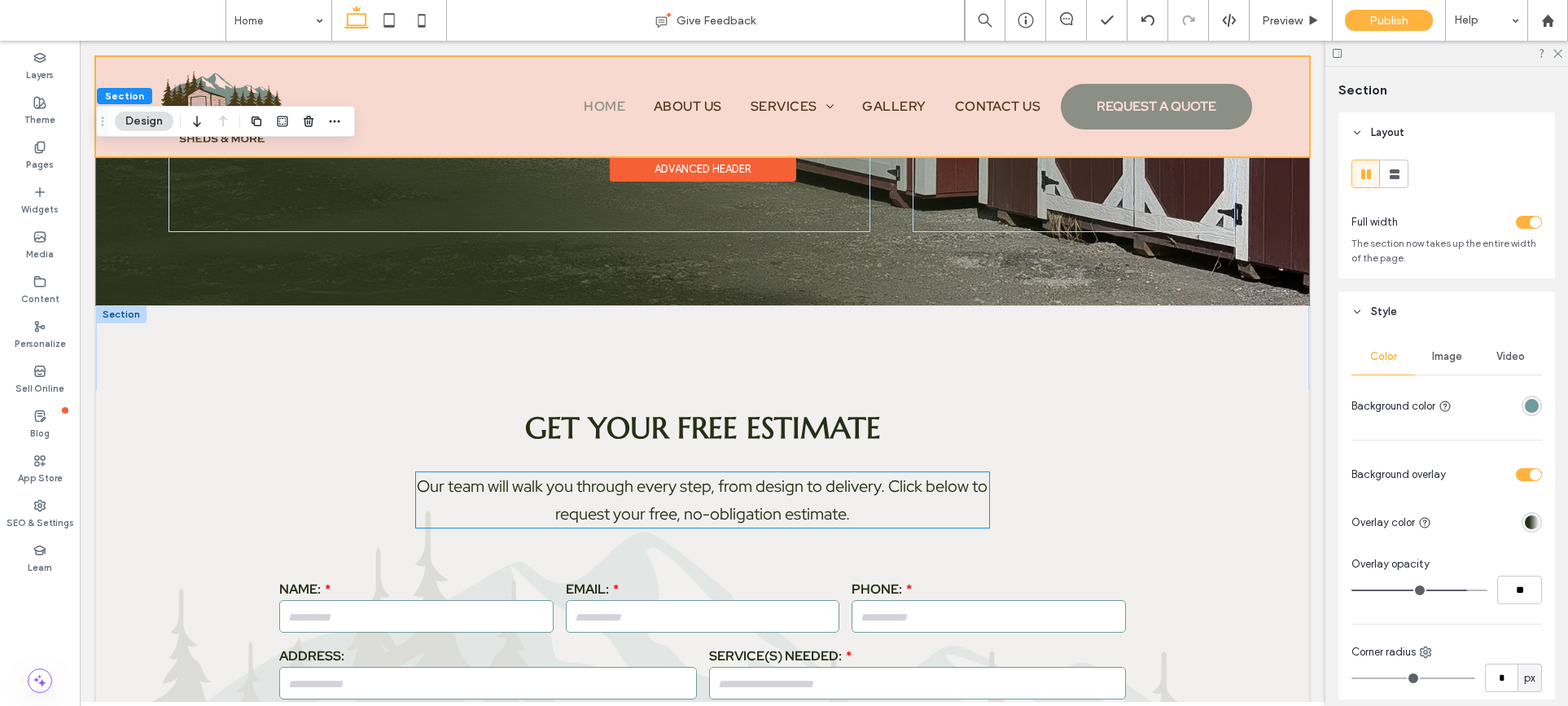
scroll to position [514, 0]
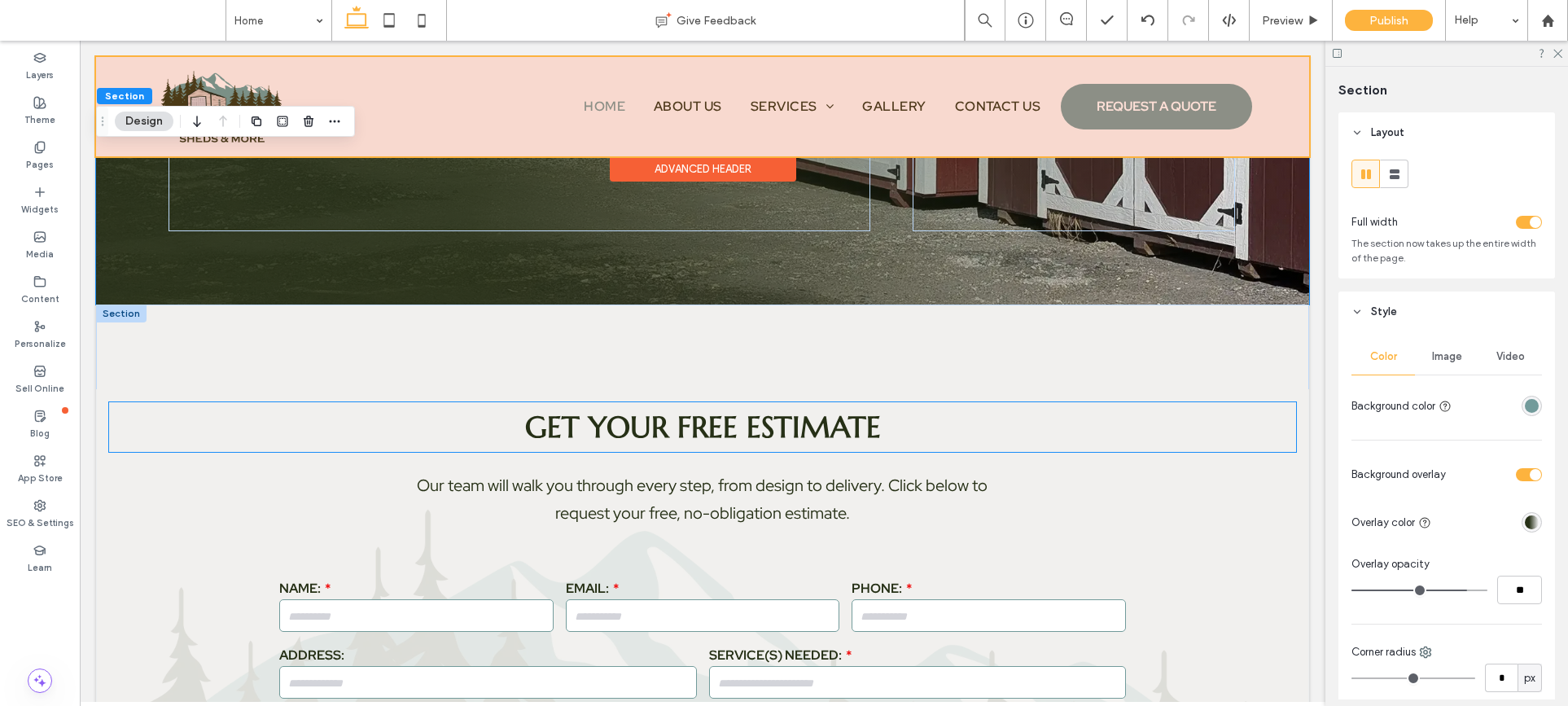
click at [657, 449] on p "Get Your Free Estimate" at bounding box center [703, 427] width 1187 height 49
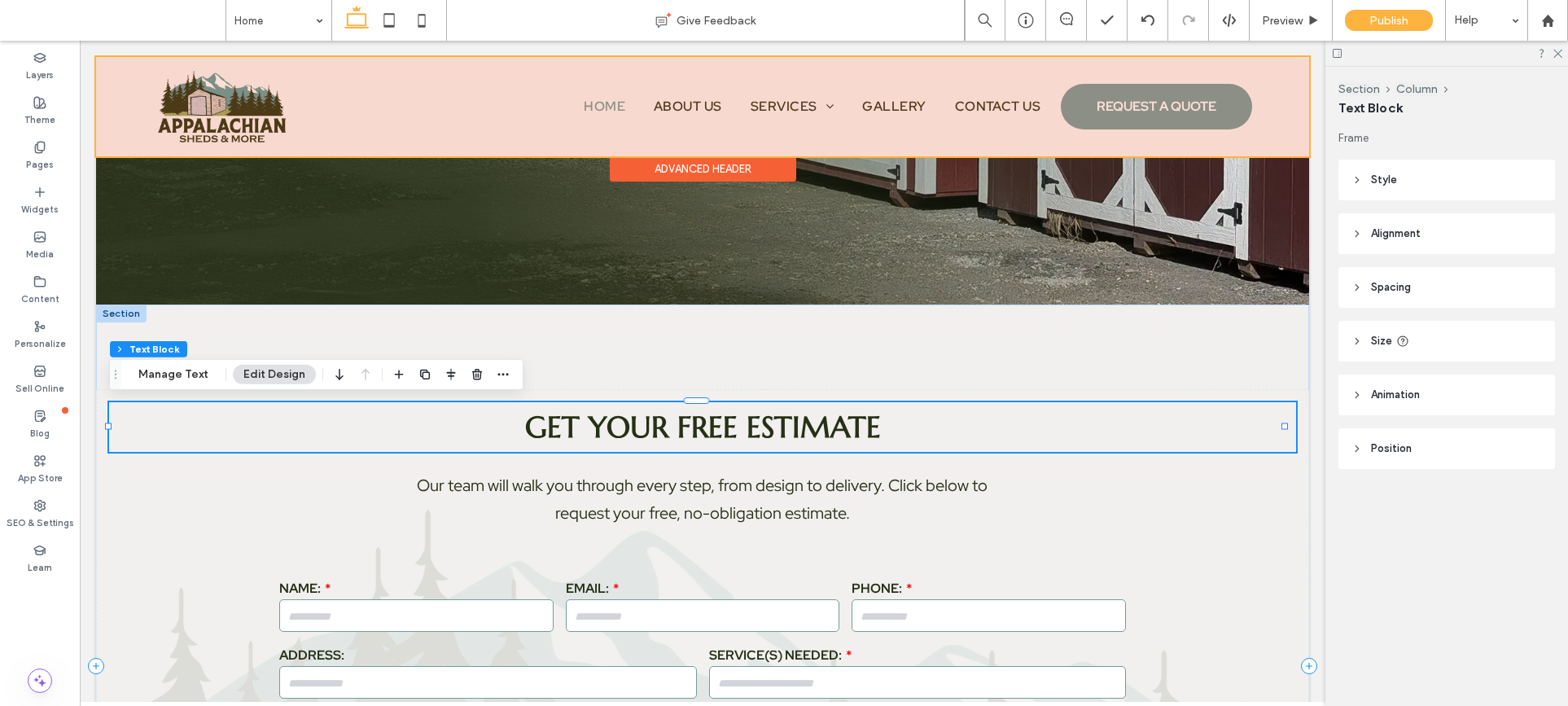
click at [657, 449] on div "Get Your Free Estimate" at bounding box center [703, 427] width 1187 height 49
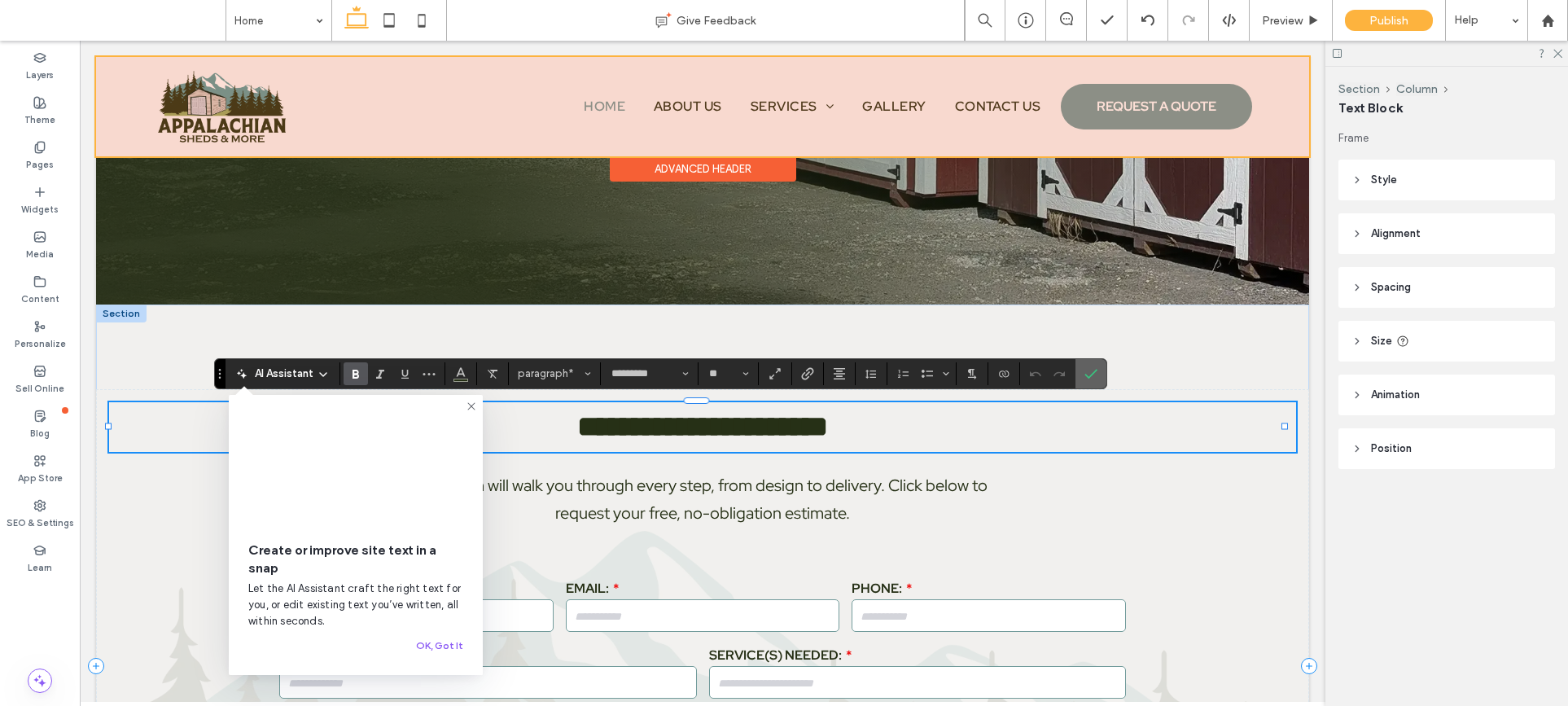
click at [1098, 377] on label "Confirm" at bounding box center [1090, 373] width 24 height 29
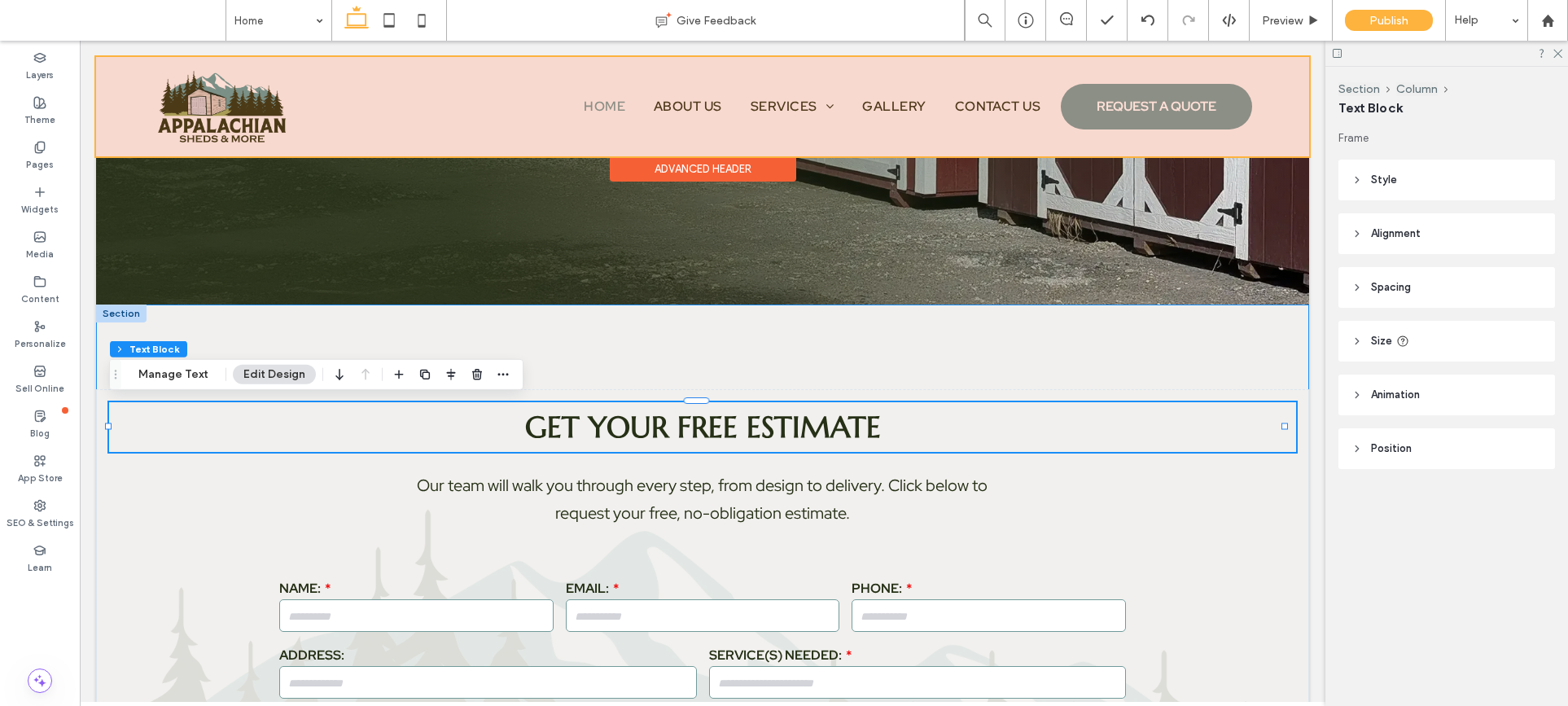
click at [967, 322] on div "Get Your Free Estimate Our team will walk you through every step, from design t…" at bounding box center [702, 624] width 1213 height 639
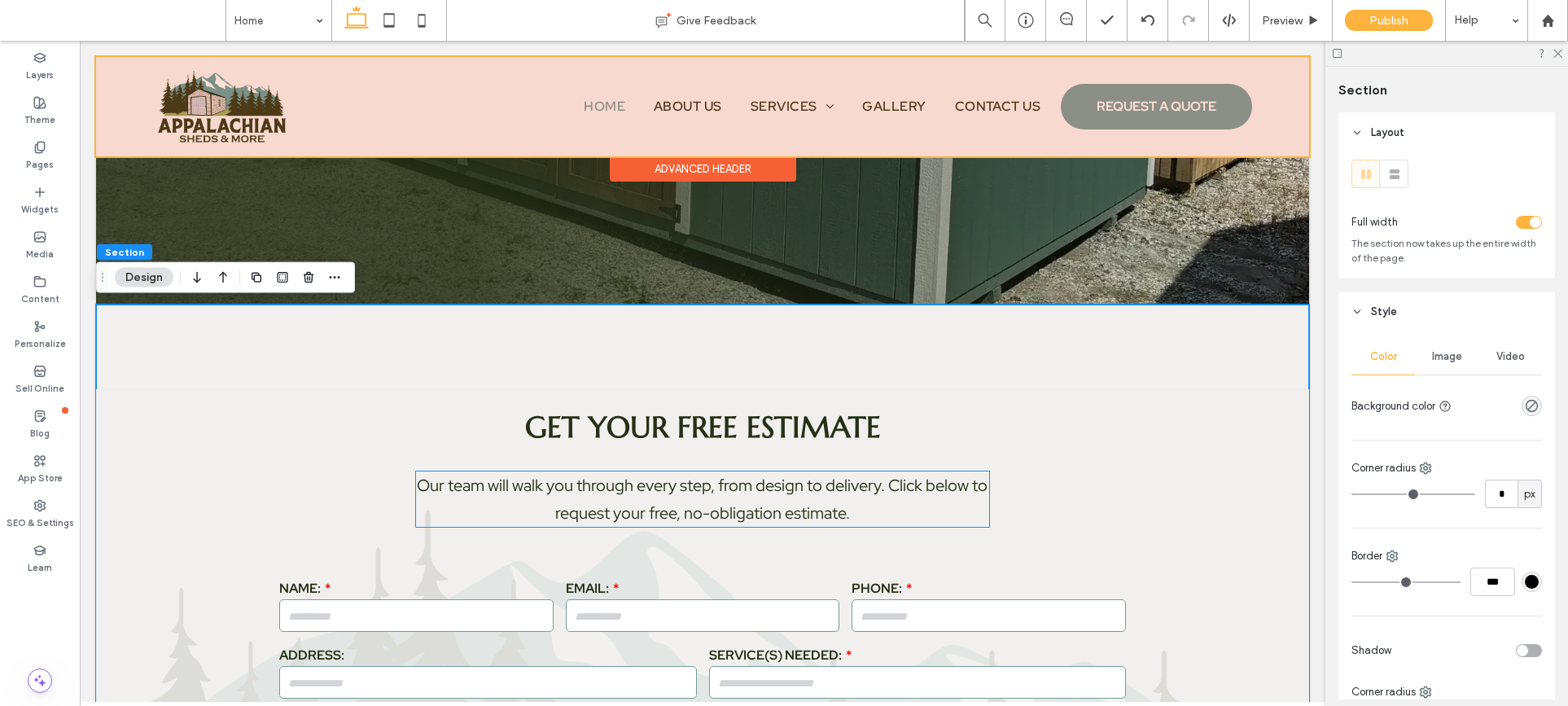
click at [956, 503] on p "Our team will walk you through every step, from design to delivery. Click below…" at bounding box center [702, 499] width 573 height 55
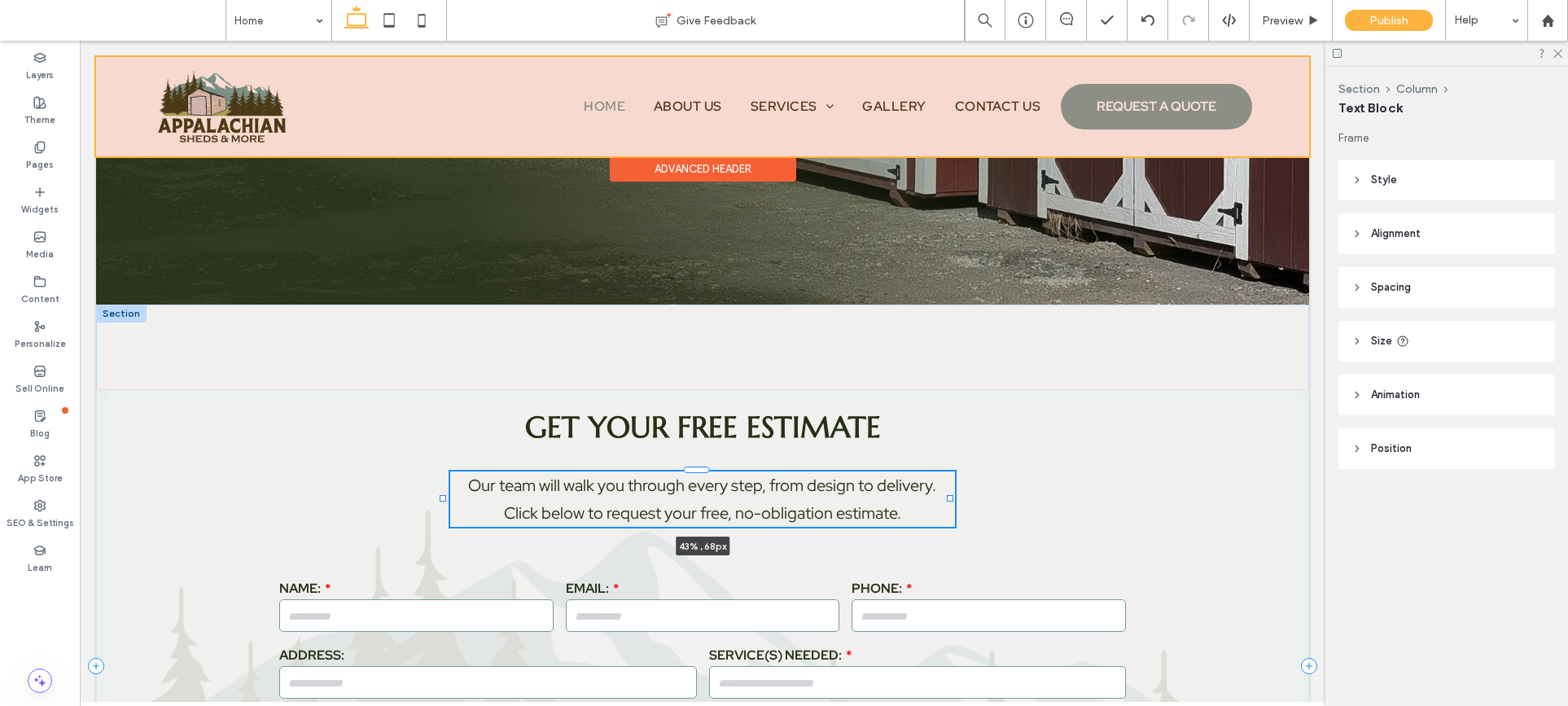
drag, startPoint x: 981, startPoint y: 498, endPoint x: 950, endPoint y: 497, distance: 31.0
click at [950, 497] on div at bounding box center [949, 498] width 7 height 7
type input "**"
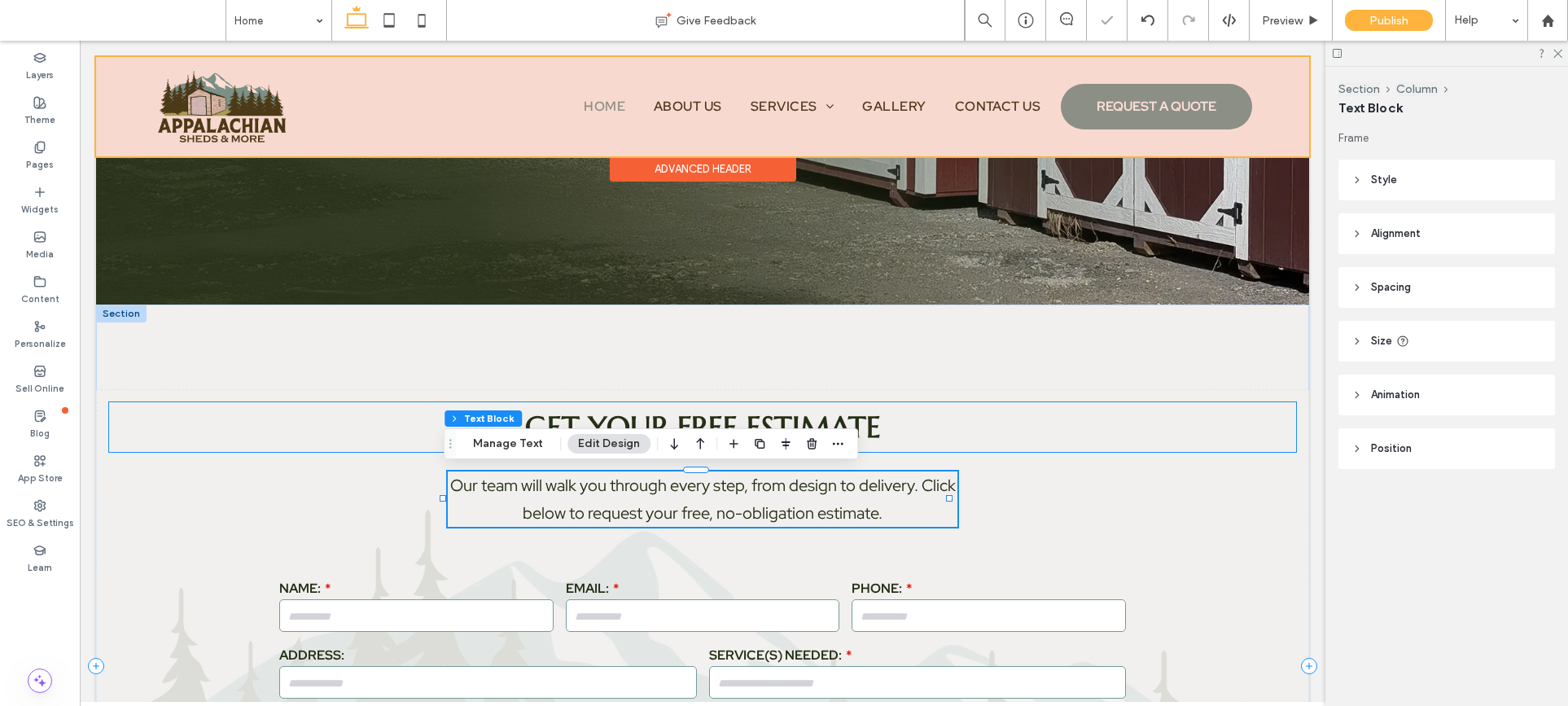
click at [1027, 377] on div "Get Your Free Estimate Our team will walk you through every step, from design t…" at bounding box center [702, 624] width 1213 height 639
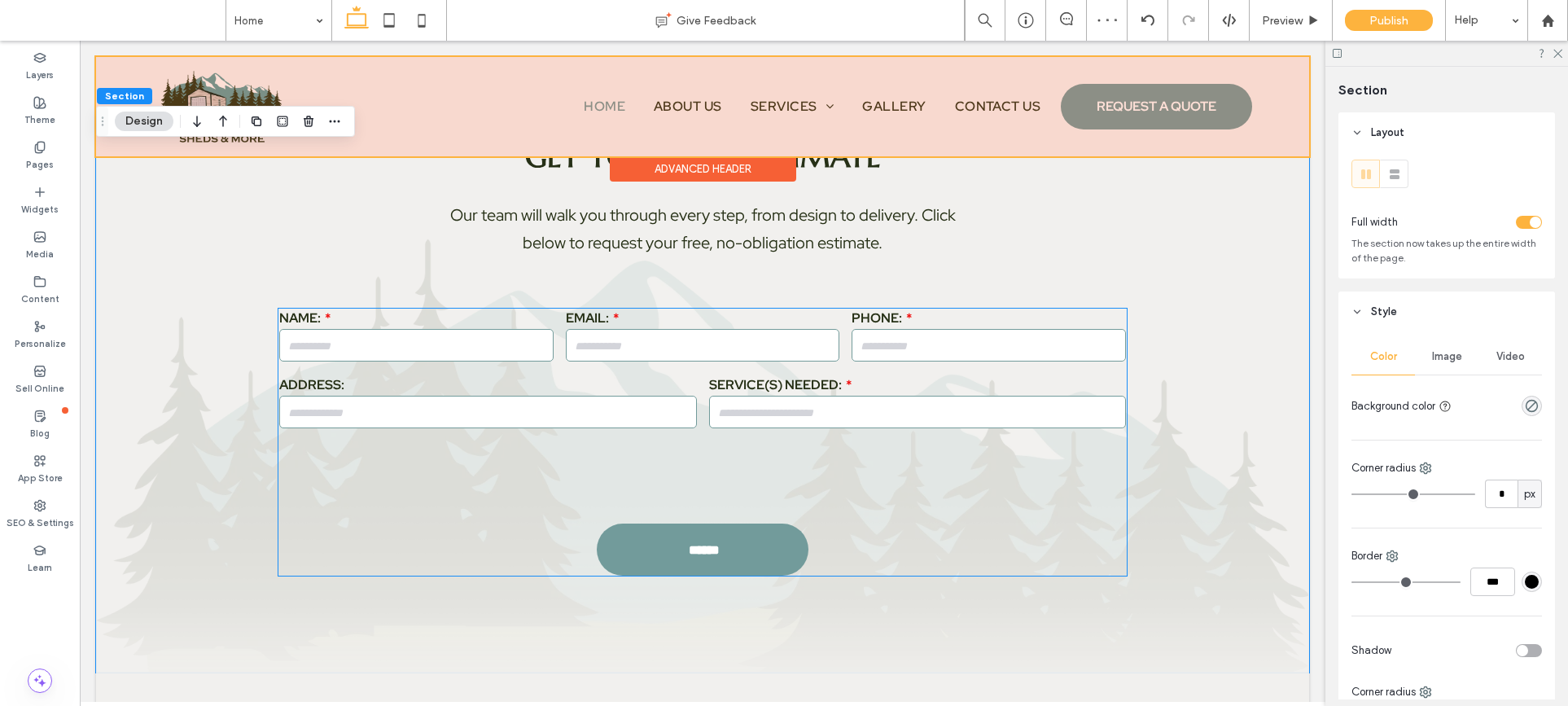
scroll to position [780, 0]
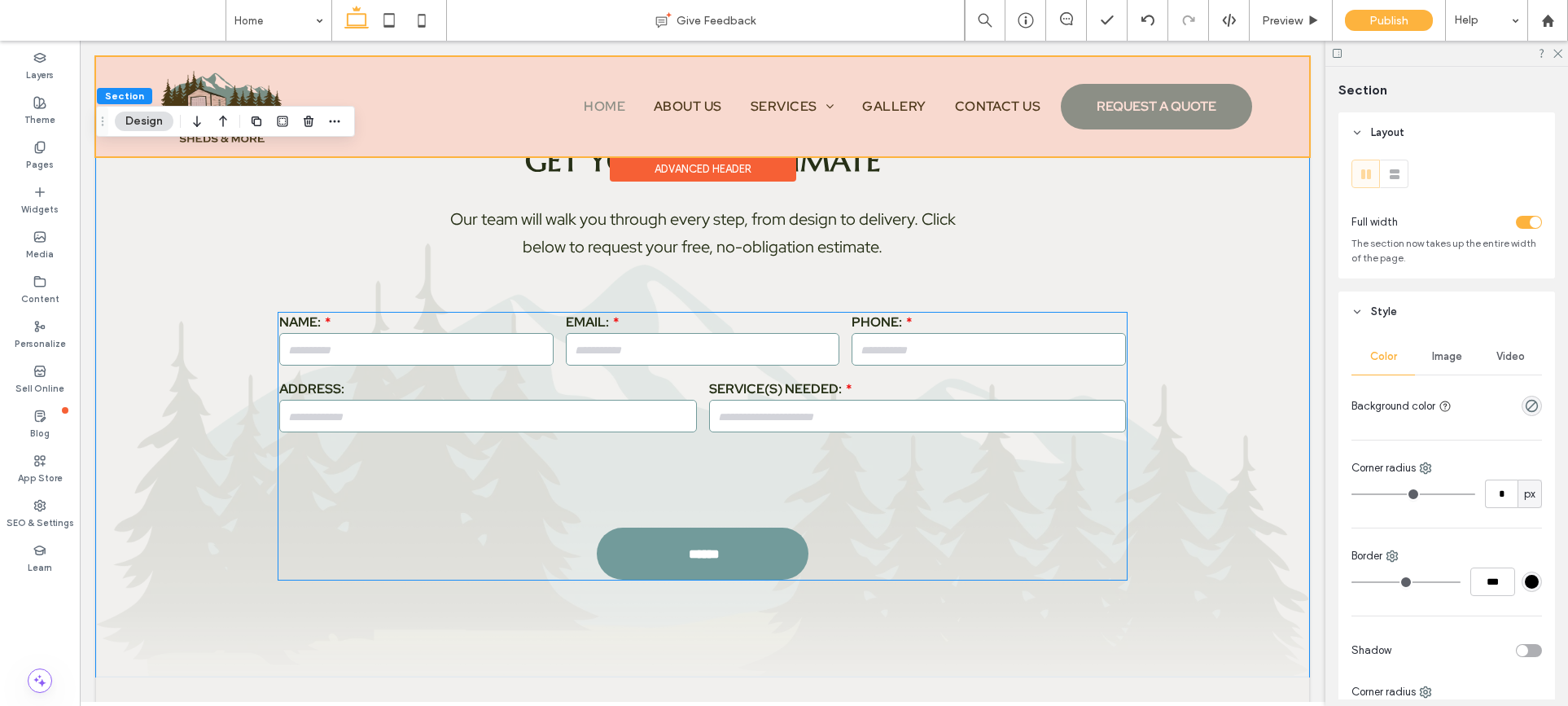
click at [1046, 467] on div at bounding box center [703, 479] width 858 height 75
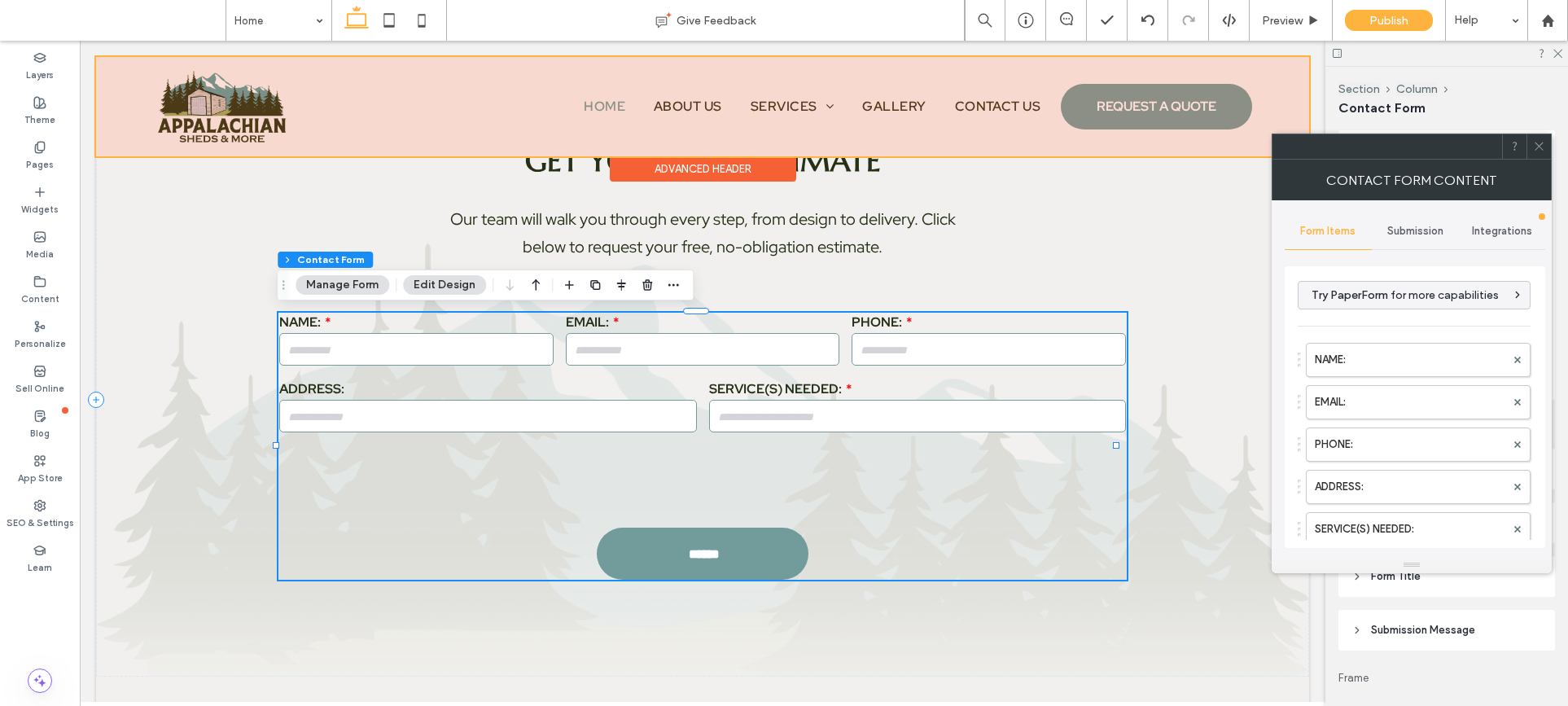
type input "******"
type input "**********"
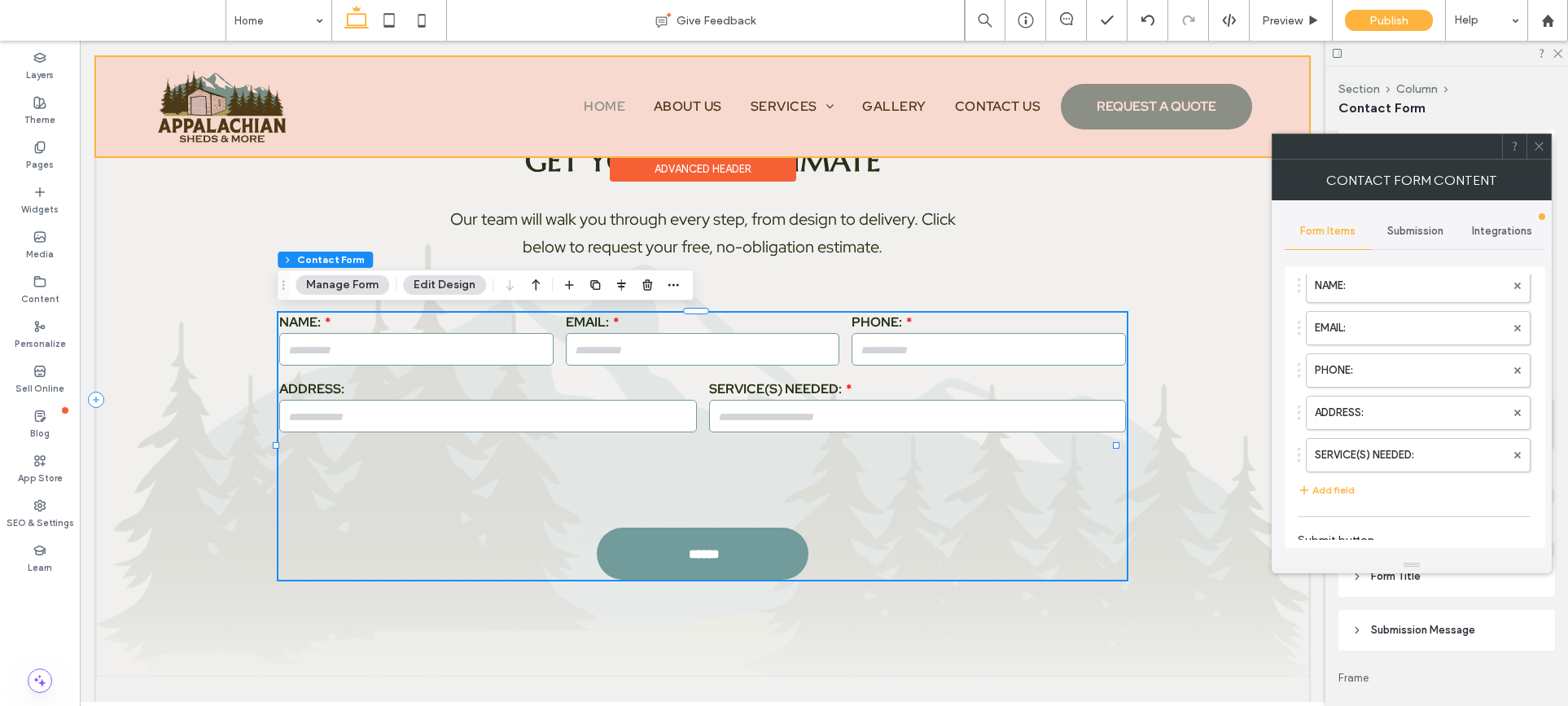
scroll to position [111, 0]
click at [1420, 236] on span "Submission" at bounding box center [1415, 230] width 56 height 13
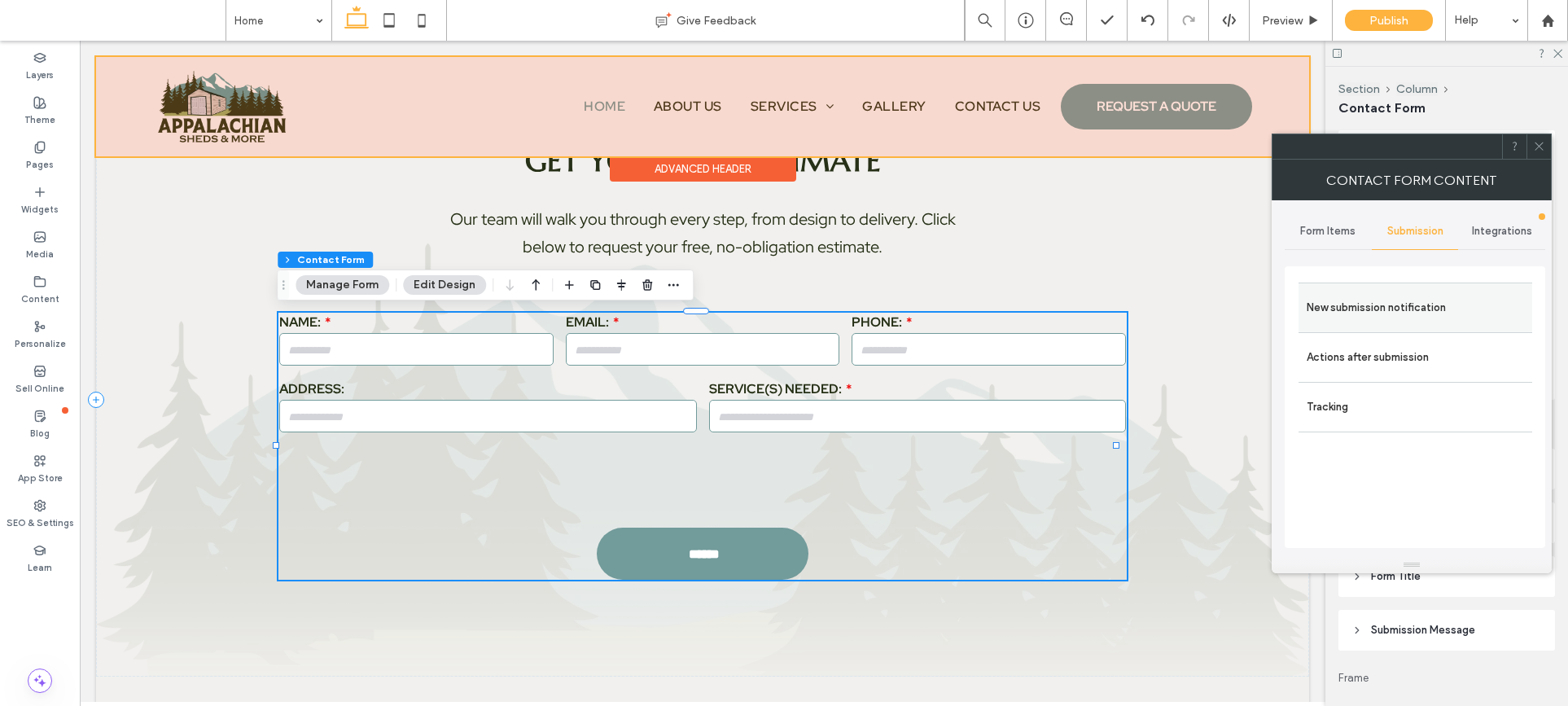
click at [1374, 318] on label "New submission notification" at bounding box center [1415, 308] width 218 height 33
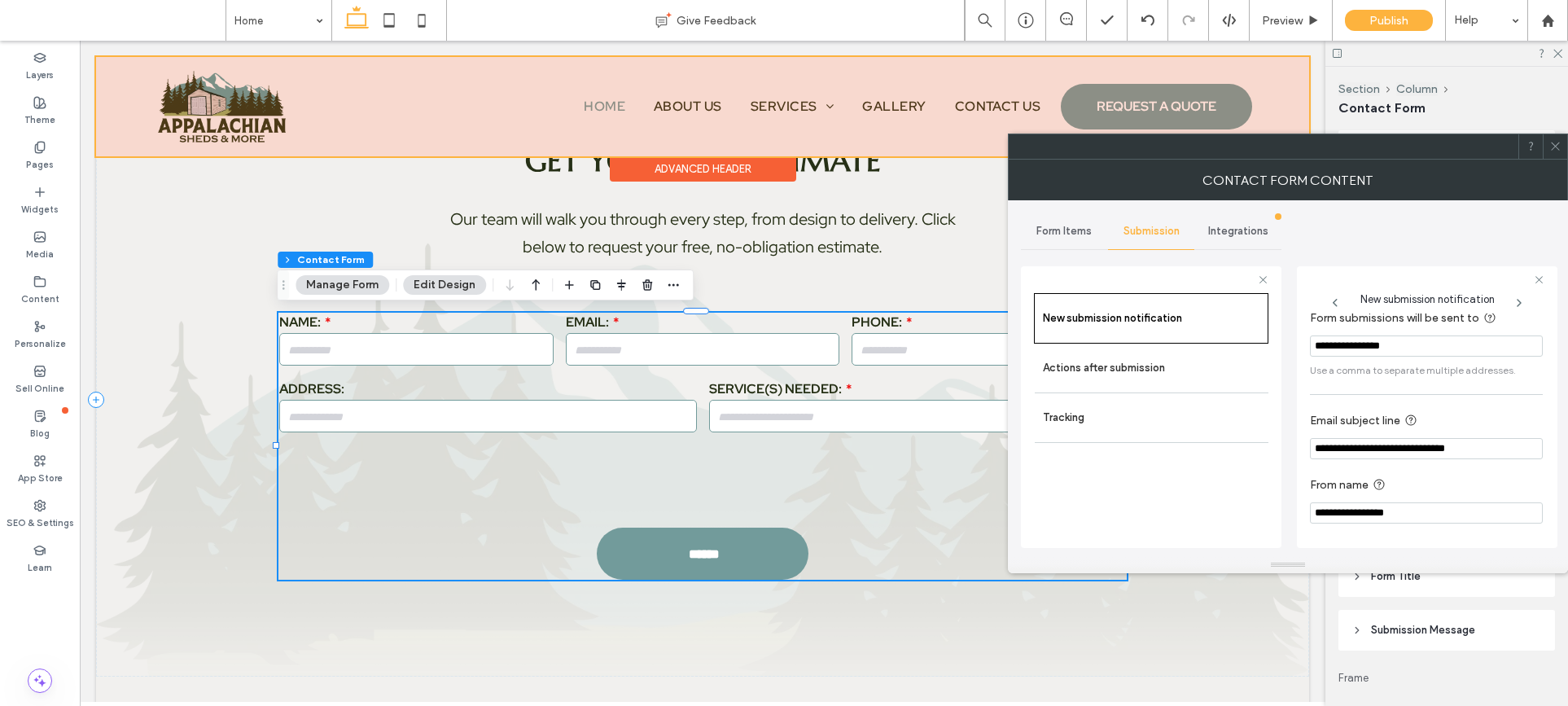
scroll to position [15, 0]
click at [1075, 376] on label "Actions after submission" at bounding box center [1151, 368] width 218 height 33
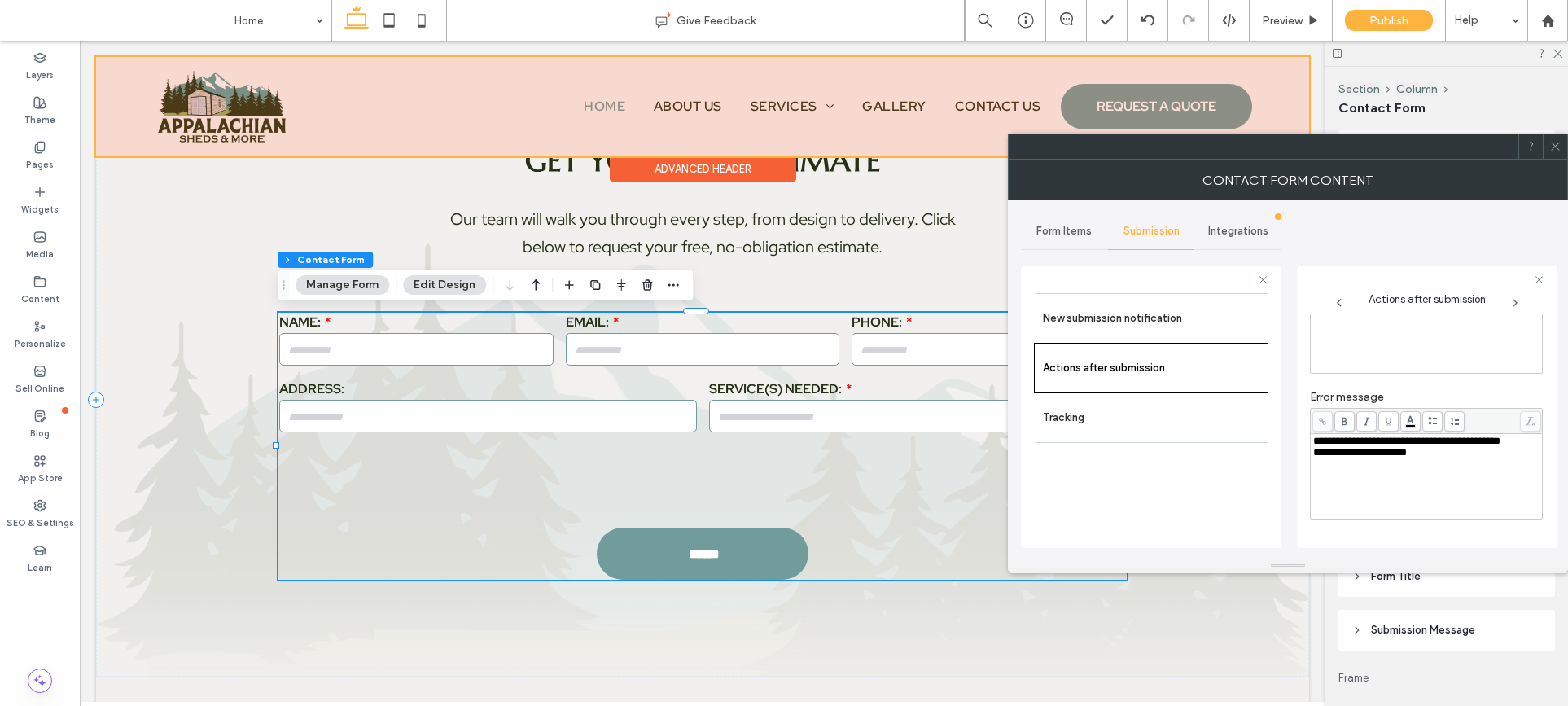
scroll to position [130, 0]
click at [1434, 156] on span at bounding box center [1554, 146] width 13 height 24
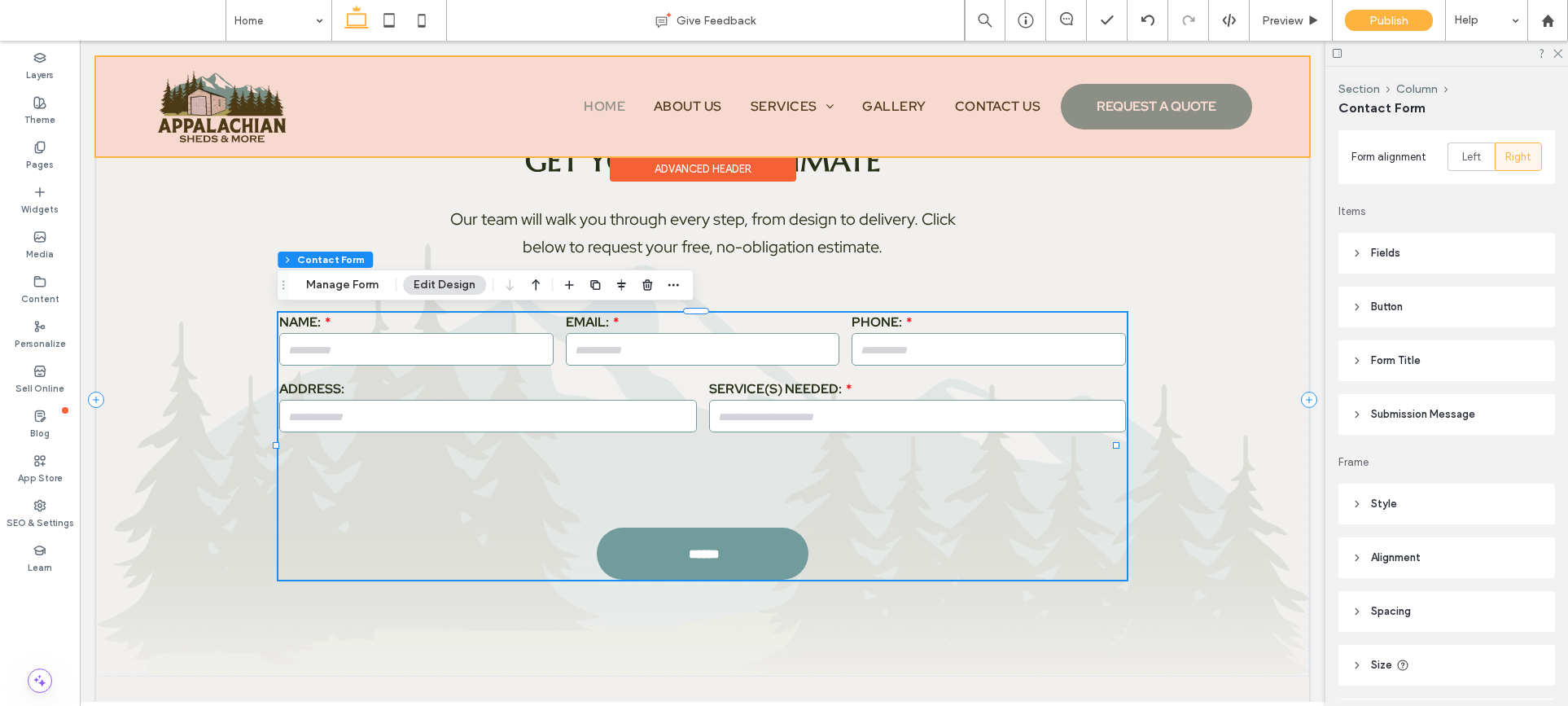
click at [1400, 417] on span "Submission Message" at bounding box center [1423, 414] width 104 height 16
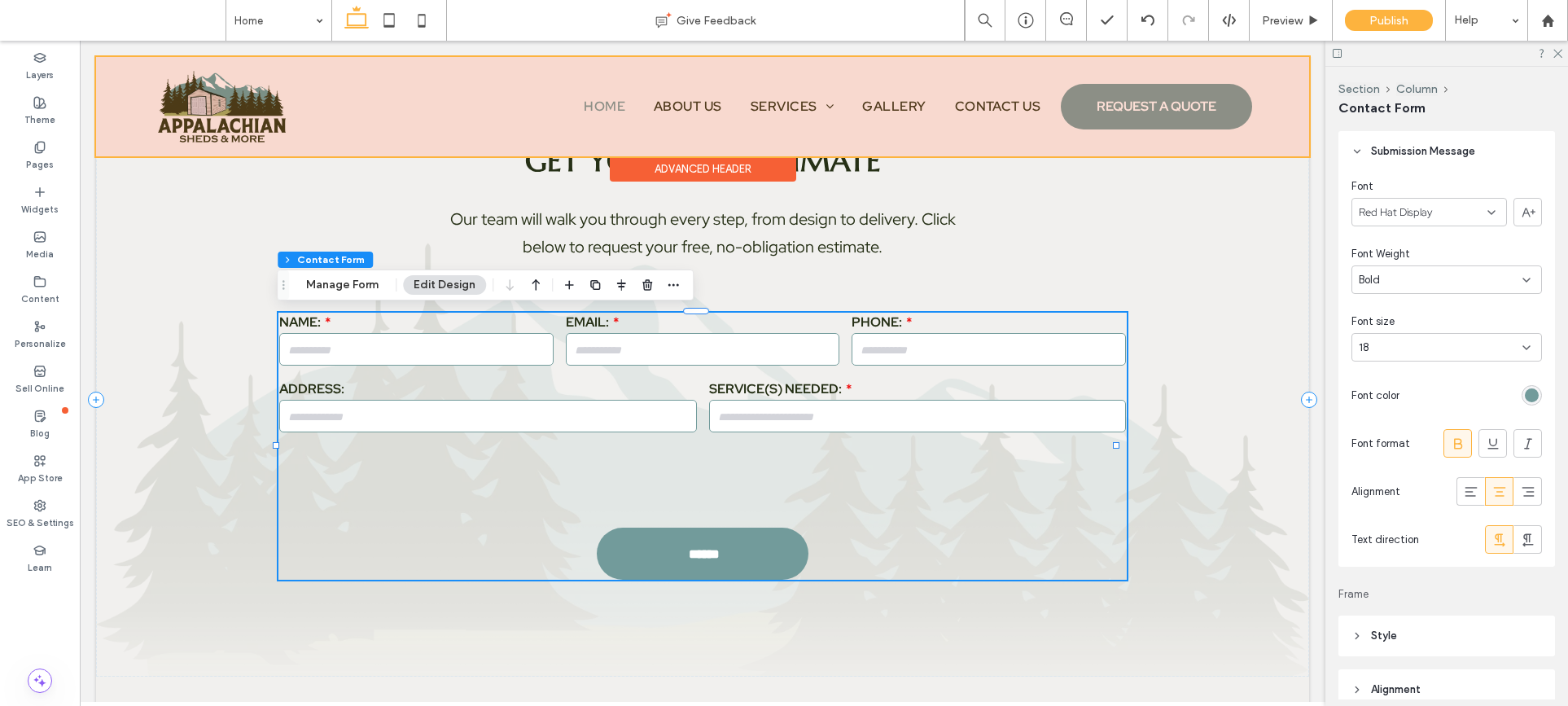
scroll to position [501, 0]
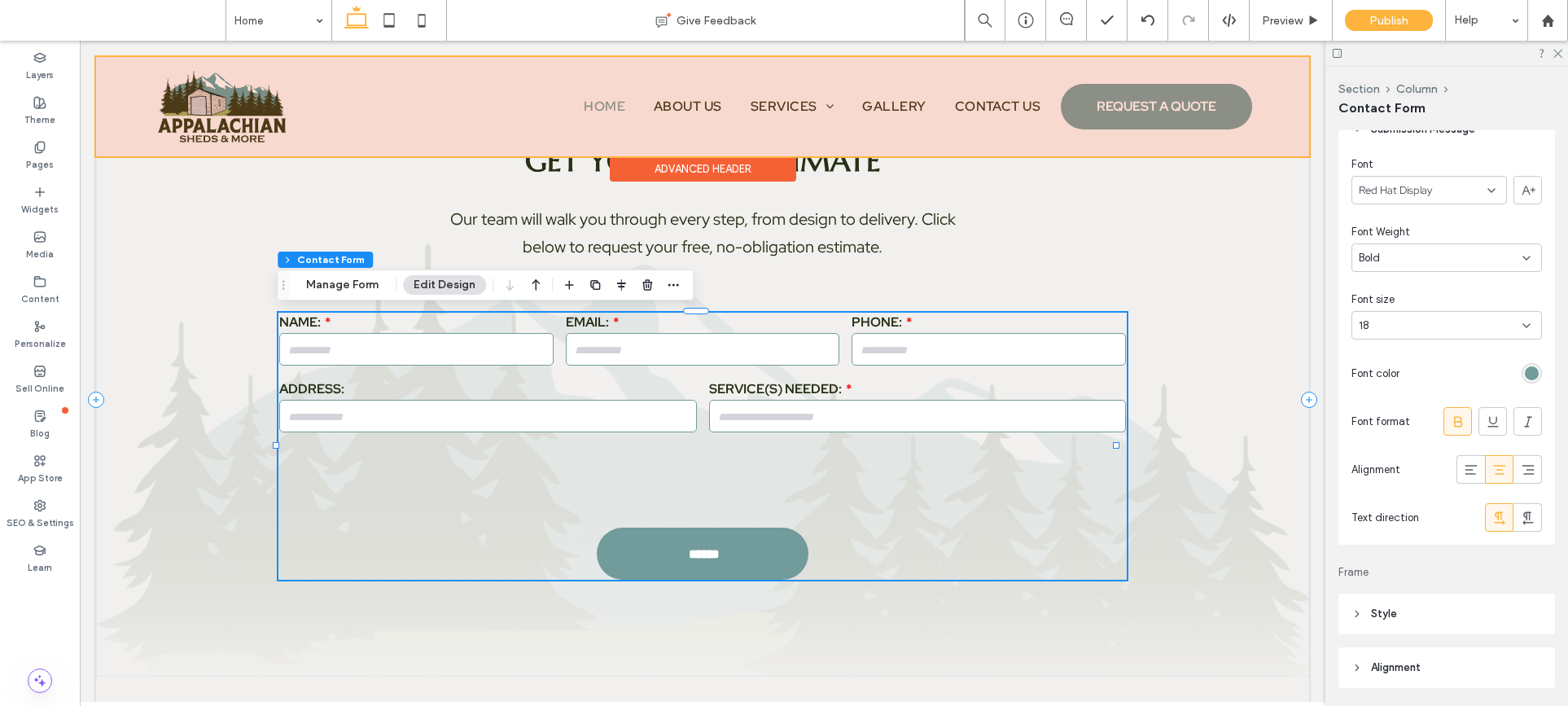
click at [1434, 378] on div "rgb(114, 155, 155)" at bounding box center [1531, 373] width 14 height 14
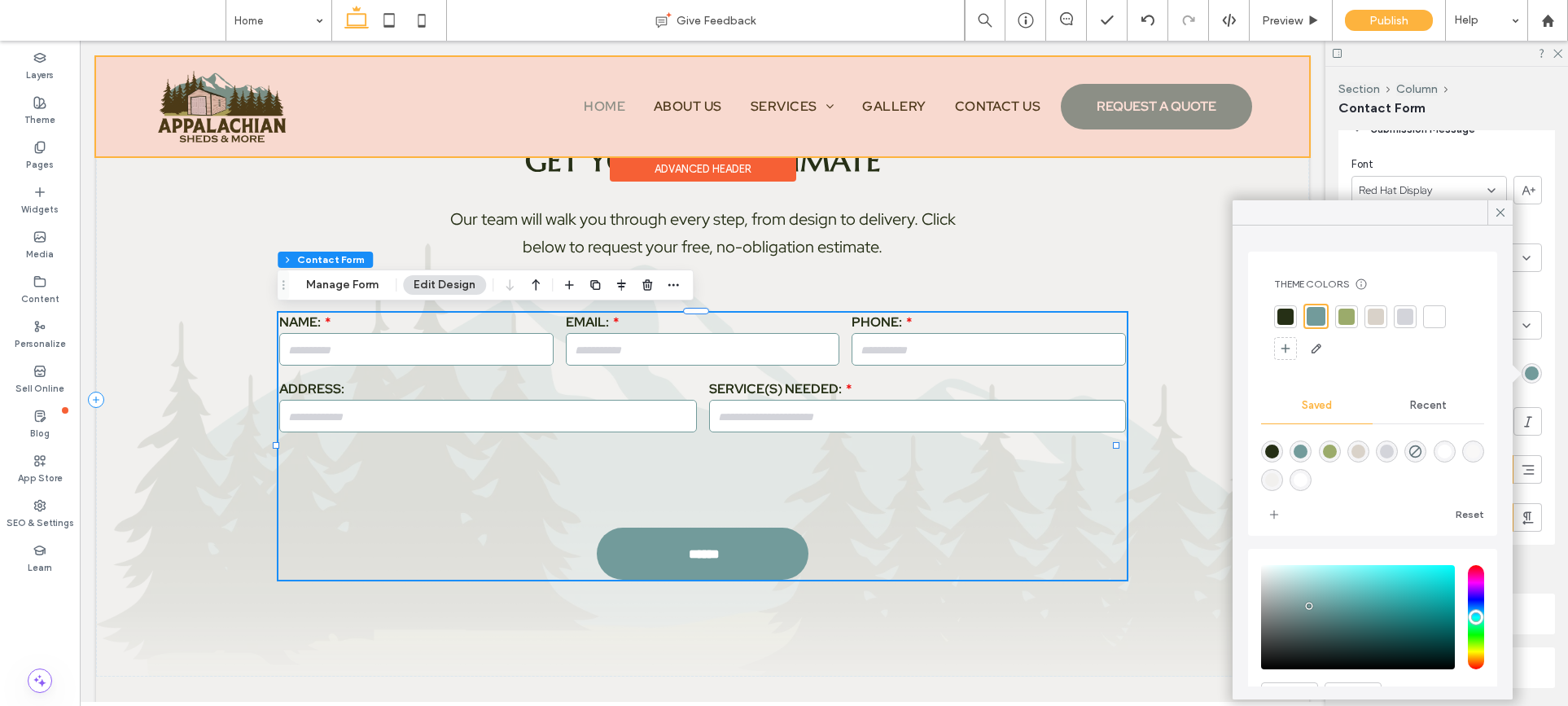
click at [1283, 317] on div at bounding box center [1285, 316] width 16 height 16
click at [1415, 412] on div "Recent" at bounding box center [1428, 405] width 111 height 36
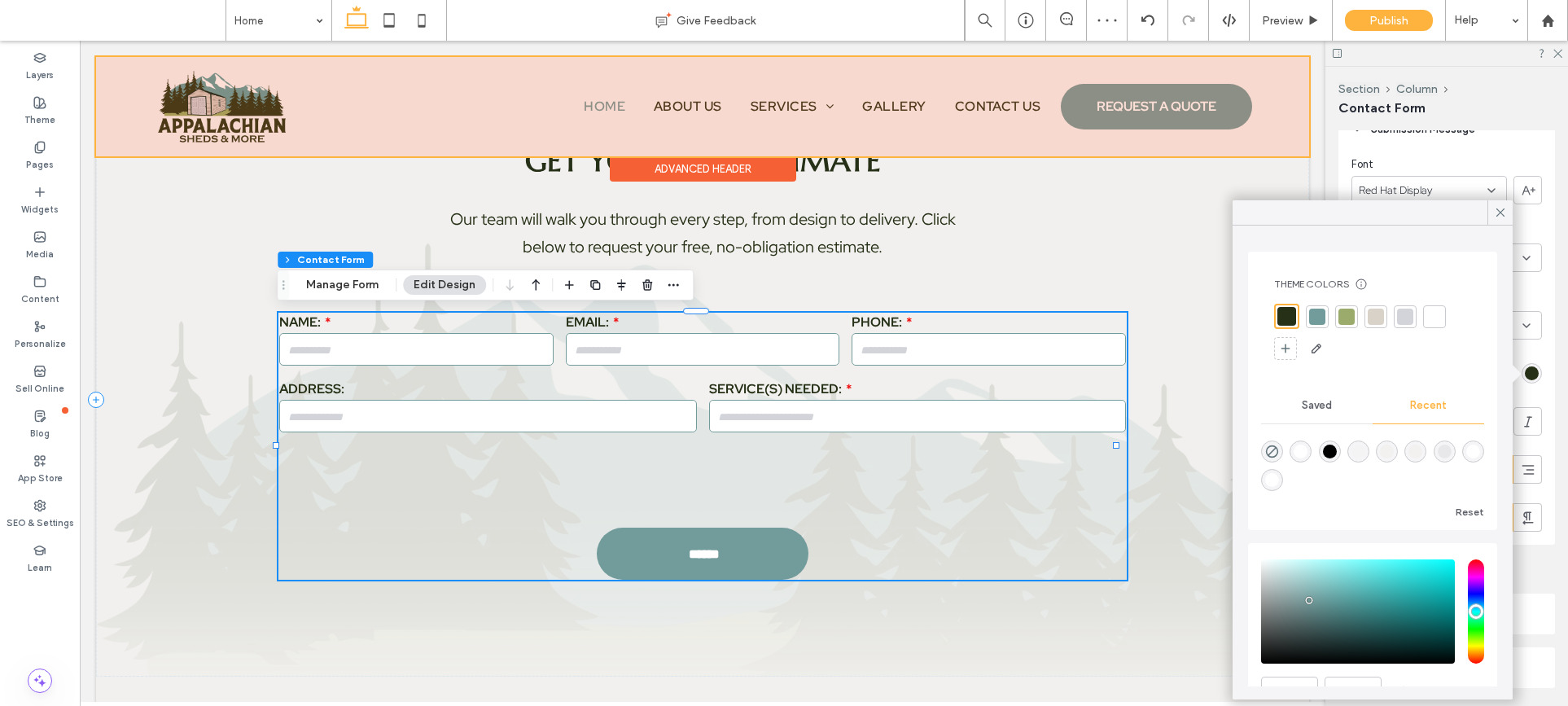
click at [1337, 451] on div "rgba(0, 0, 0, 1)" at bounding box center [1329, 452] width 14 height 14
type input "*******"
click at [1434, 212] on div at bounding box center [1499, 212] width 25 height 24
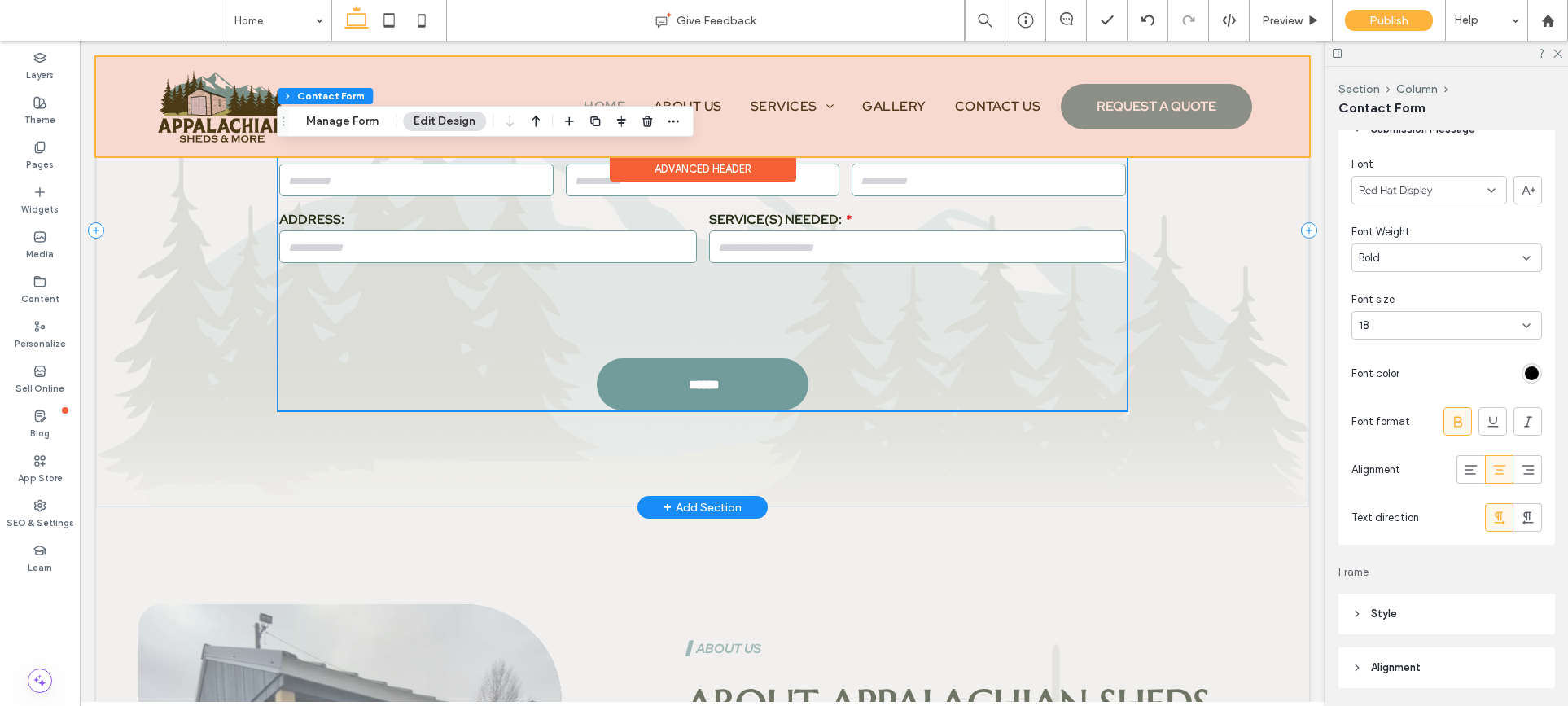
scroll to position [758, 0]
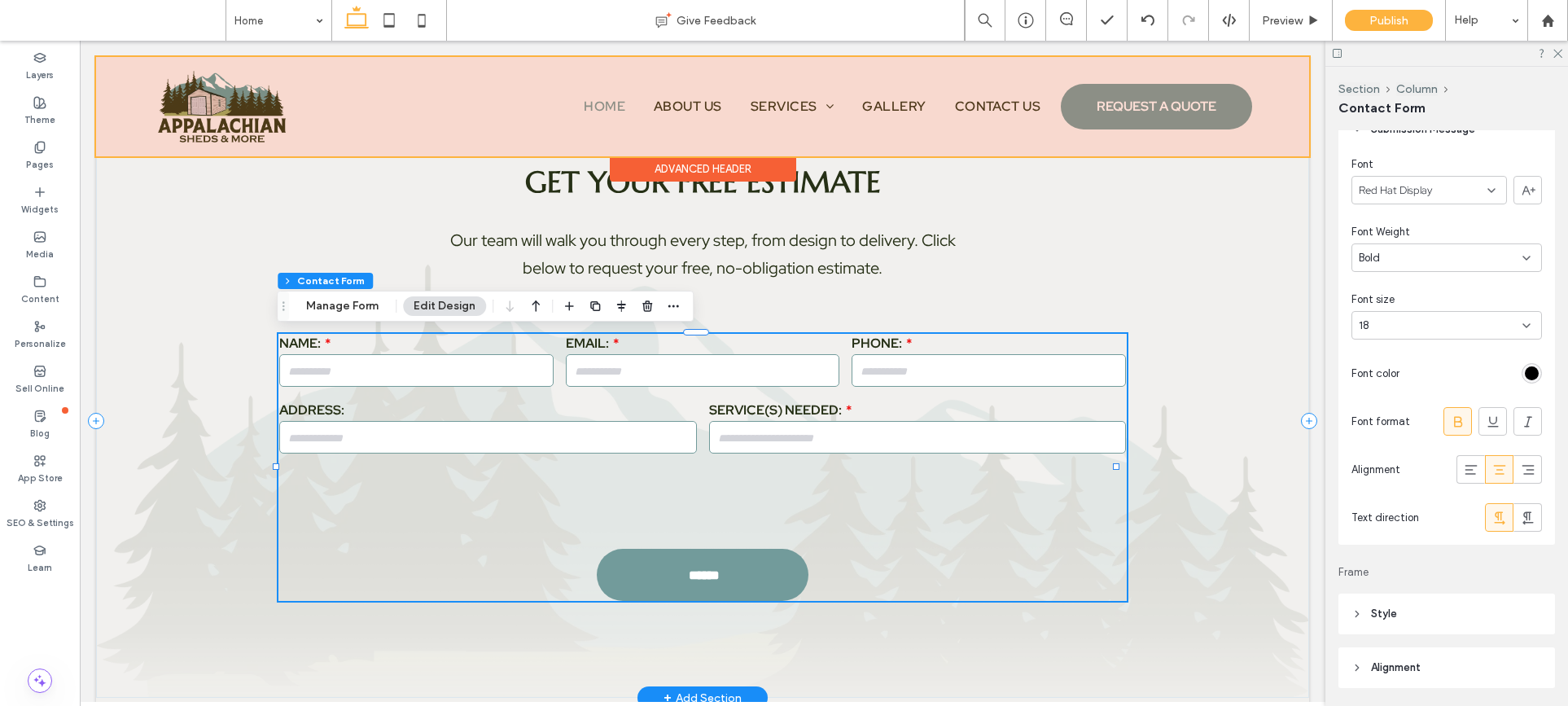
click at [1244, 430] on div "Get Your Free Estimate Our team will walk you through every step, from design t…" at bounding box center [702, 421] width 1213 height 554
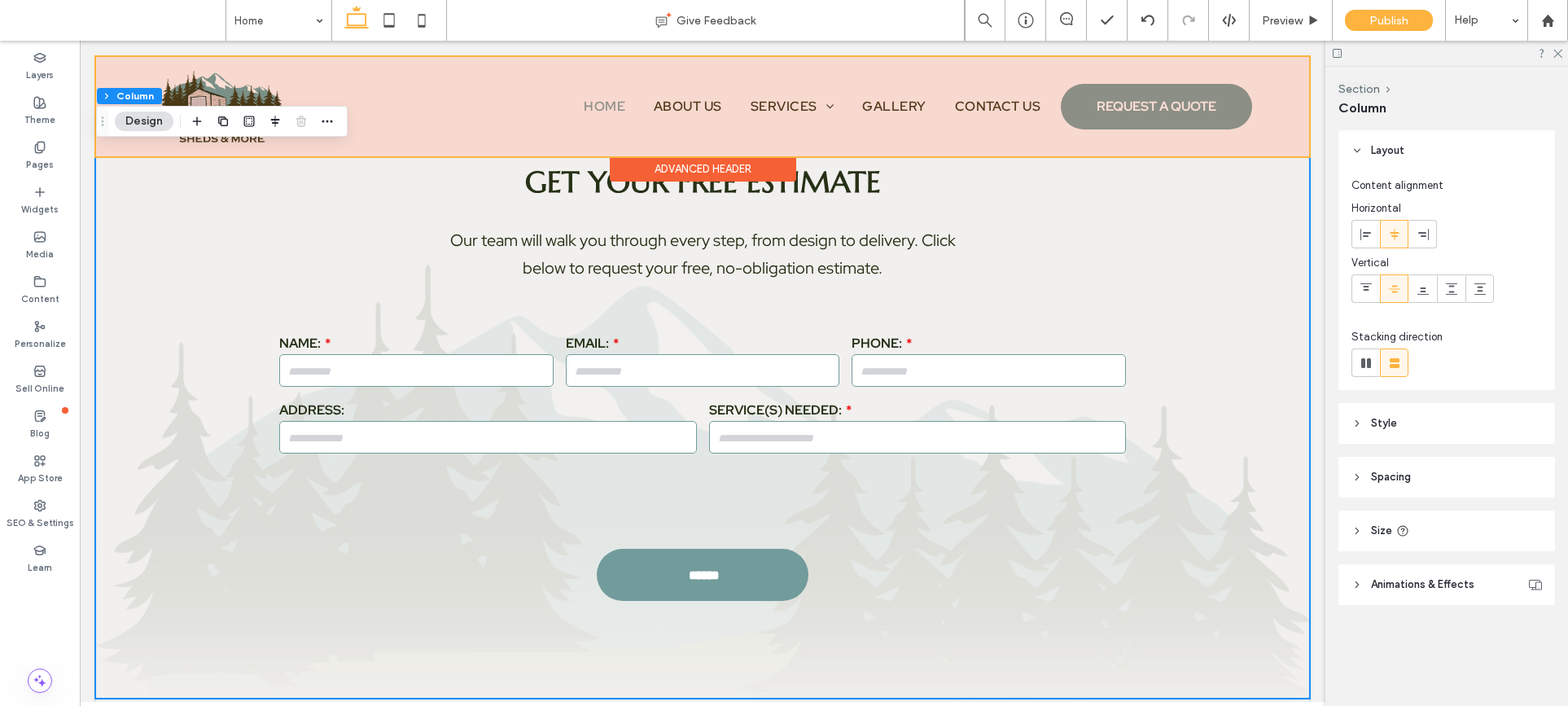
click at [1384, 574] on header "Animations & Effects" at bounding box center [1446, 585] width 217 height 41
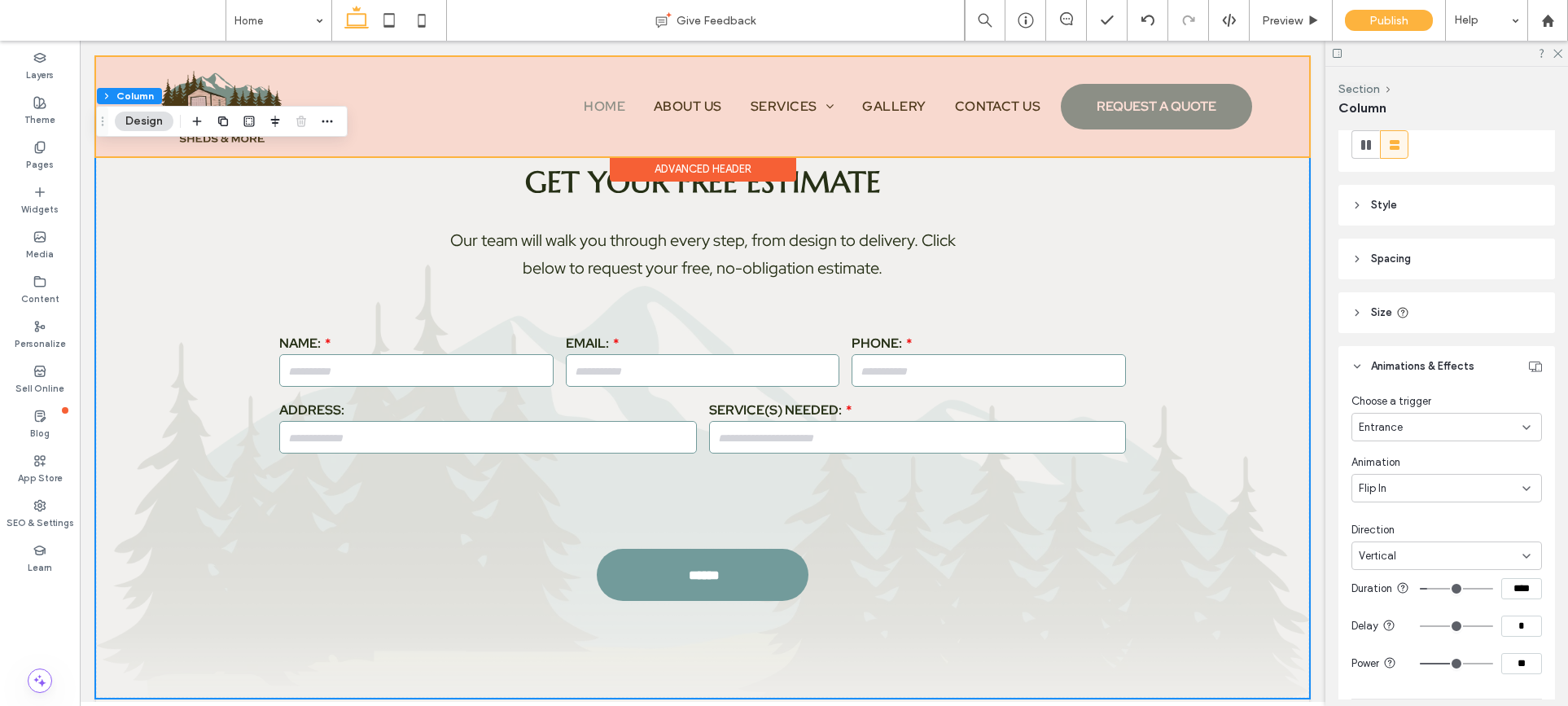
scroll to position [44, 0]
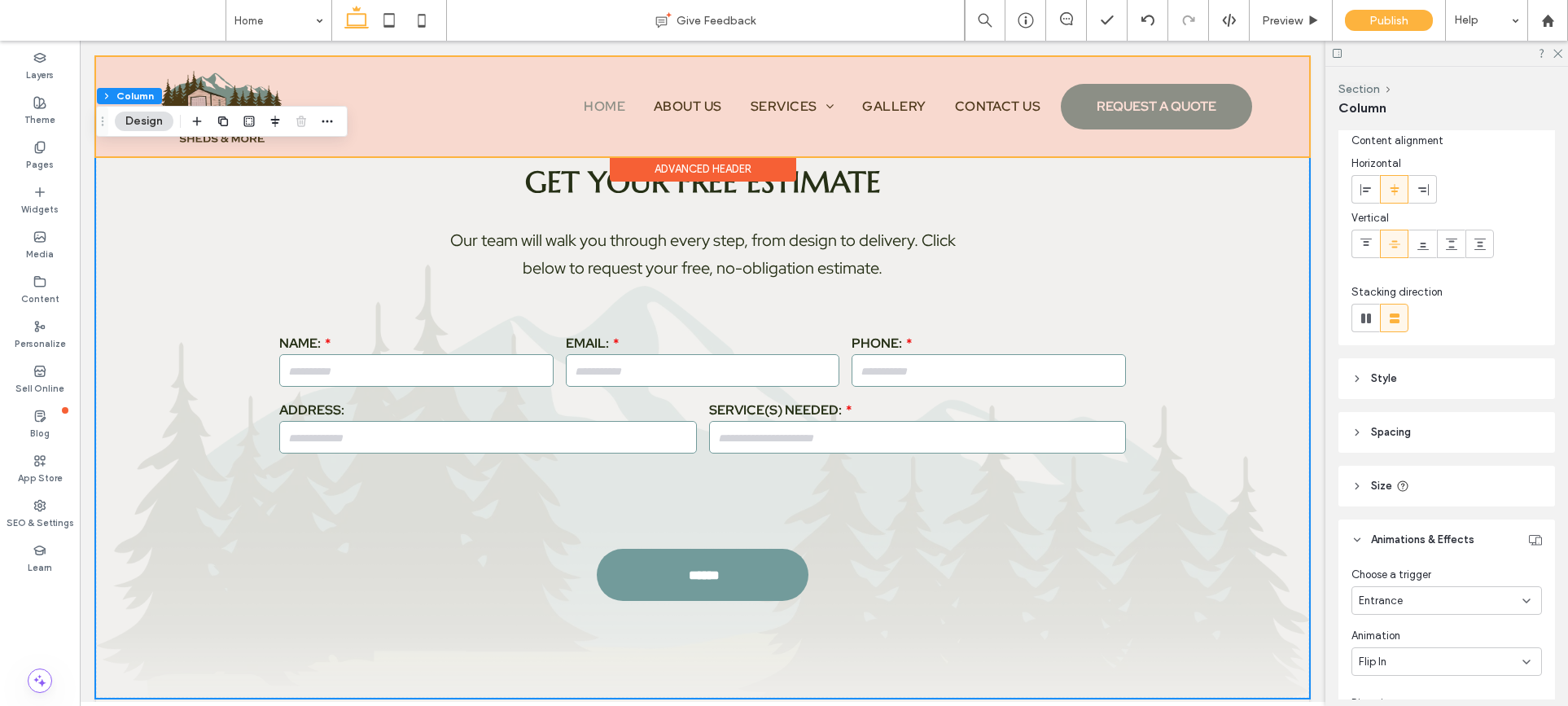
click at [1377, 380] on span "Style" at bounding box center [1383, 378] width 26 height 16
click at [1432, 421] on span "Image" at bounding box center [1446, 423] width 30 height 13
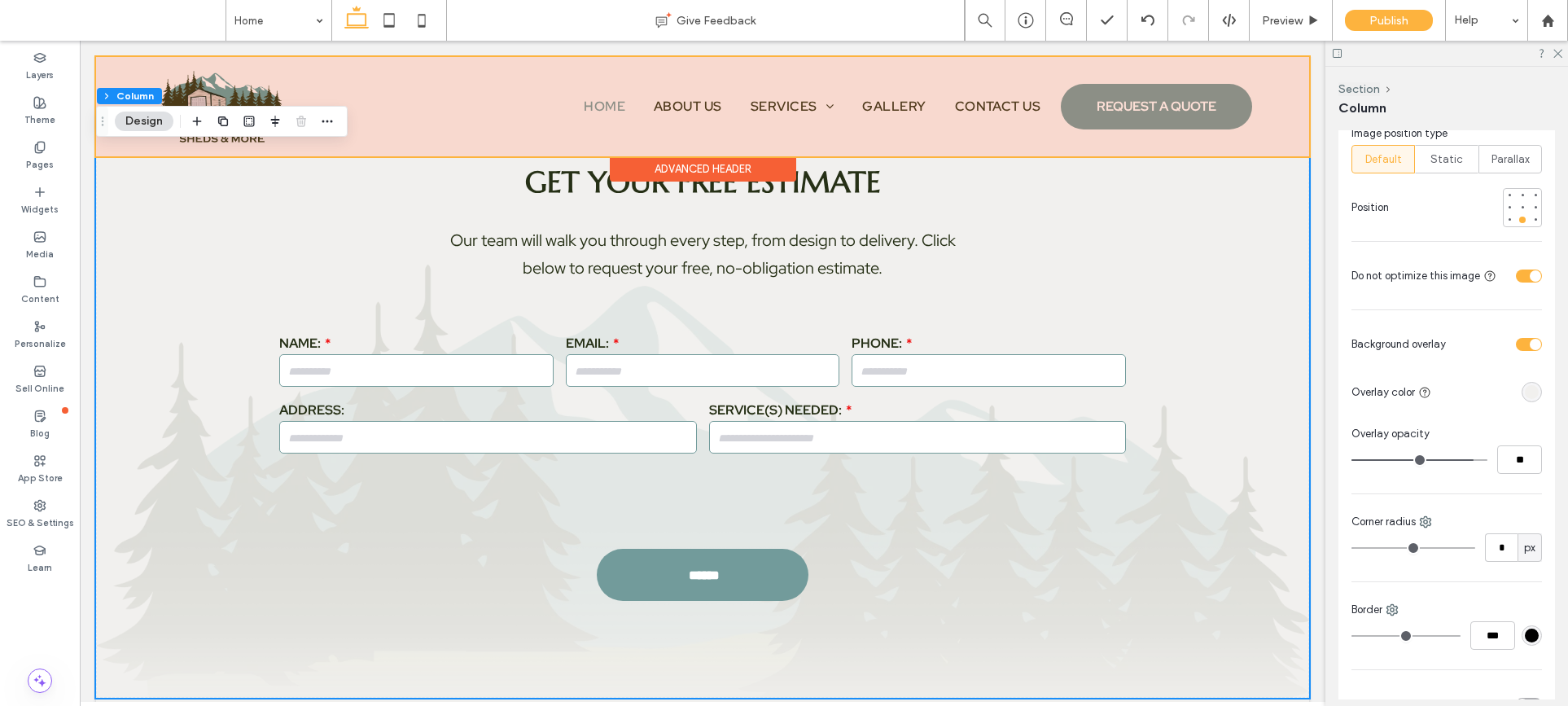
scroll to position [726, 0]
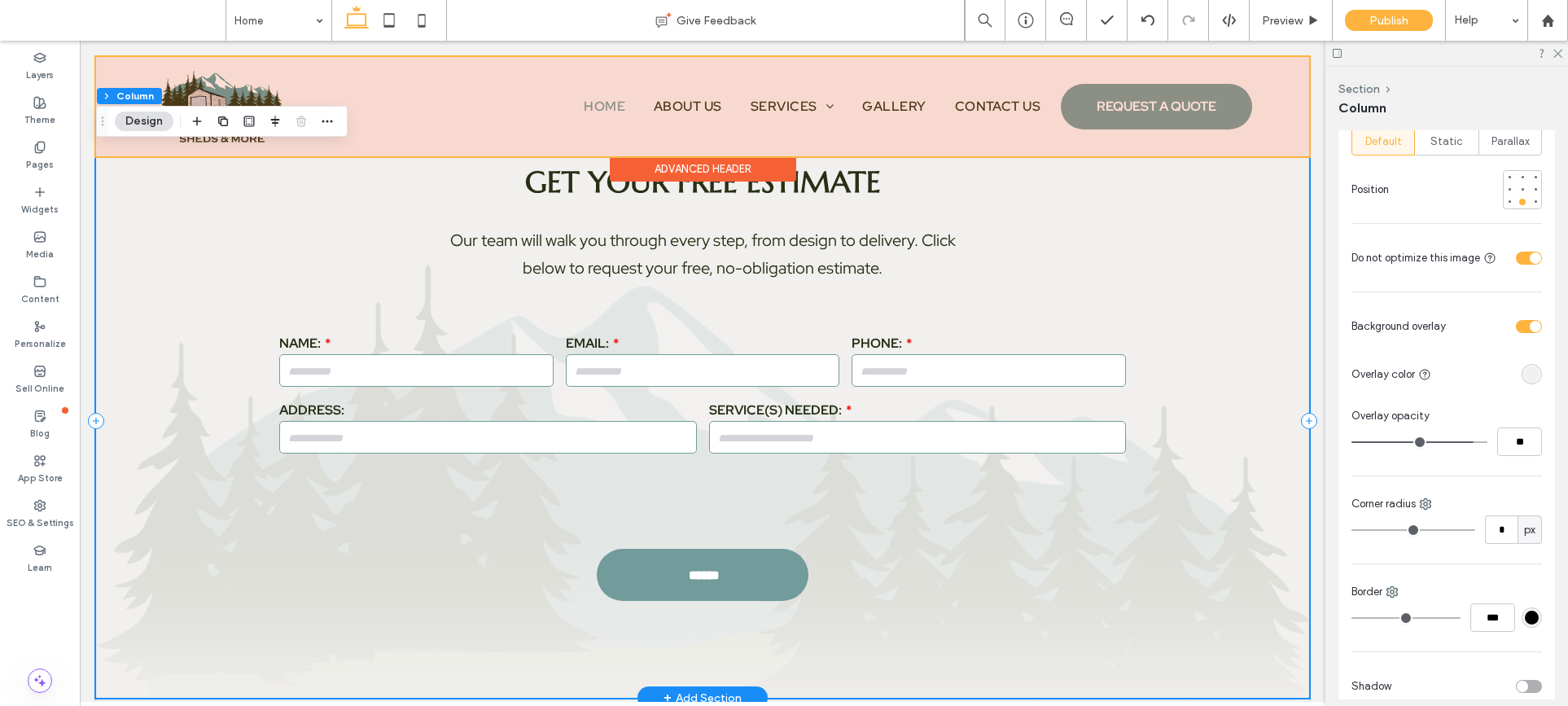
click at [1230, 387] on div "Get Your Free Estimate Our team will walk you through every step, from design t…" at bounding box center [702, 421] width 1213 height 554
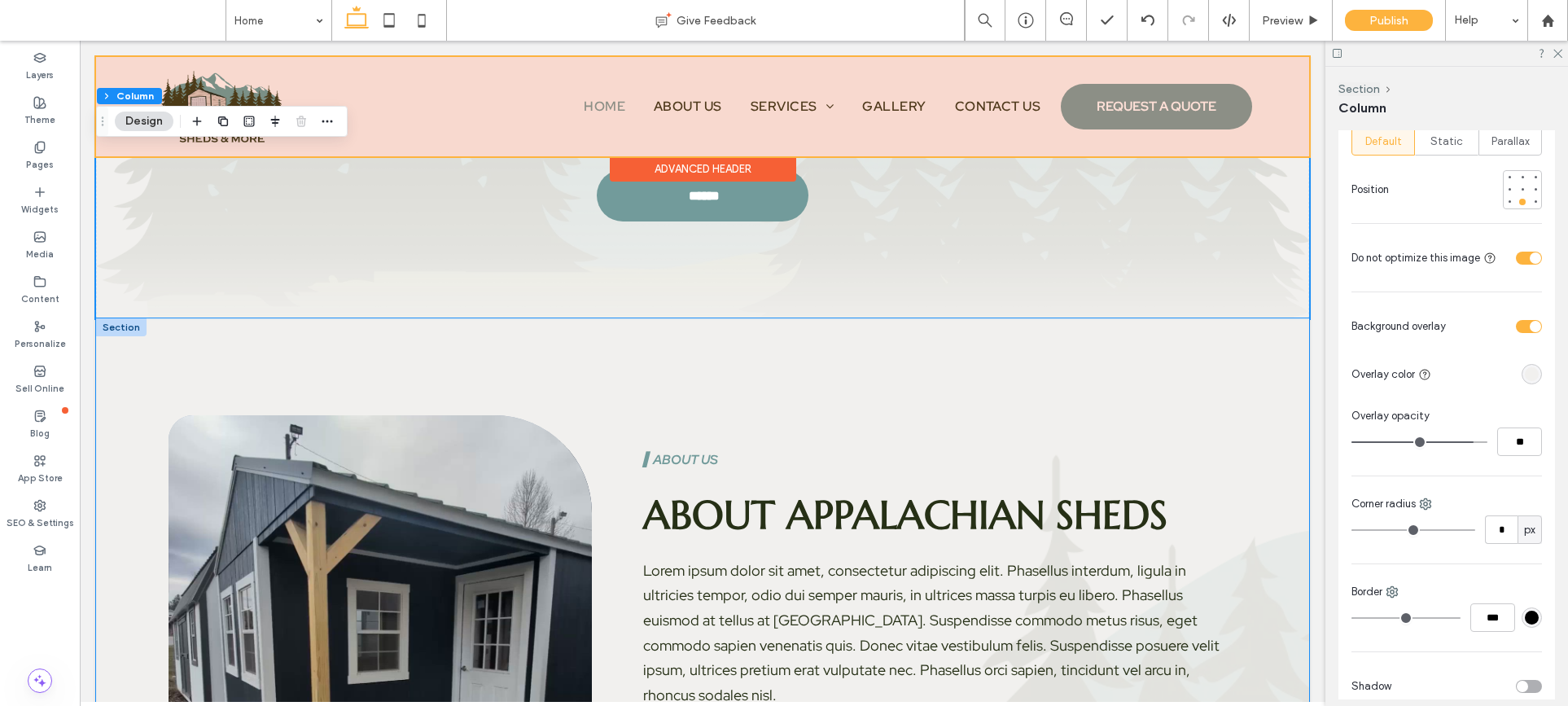
scroll to position [1164, 0]
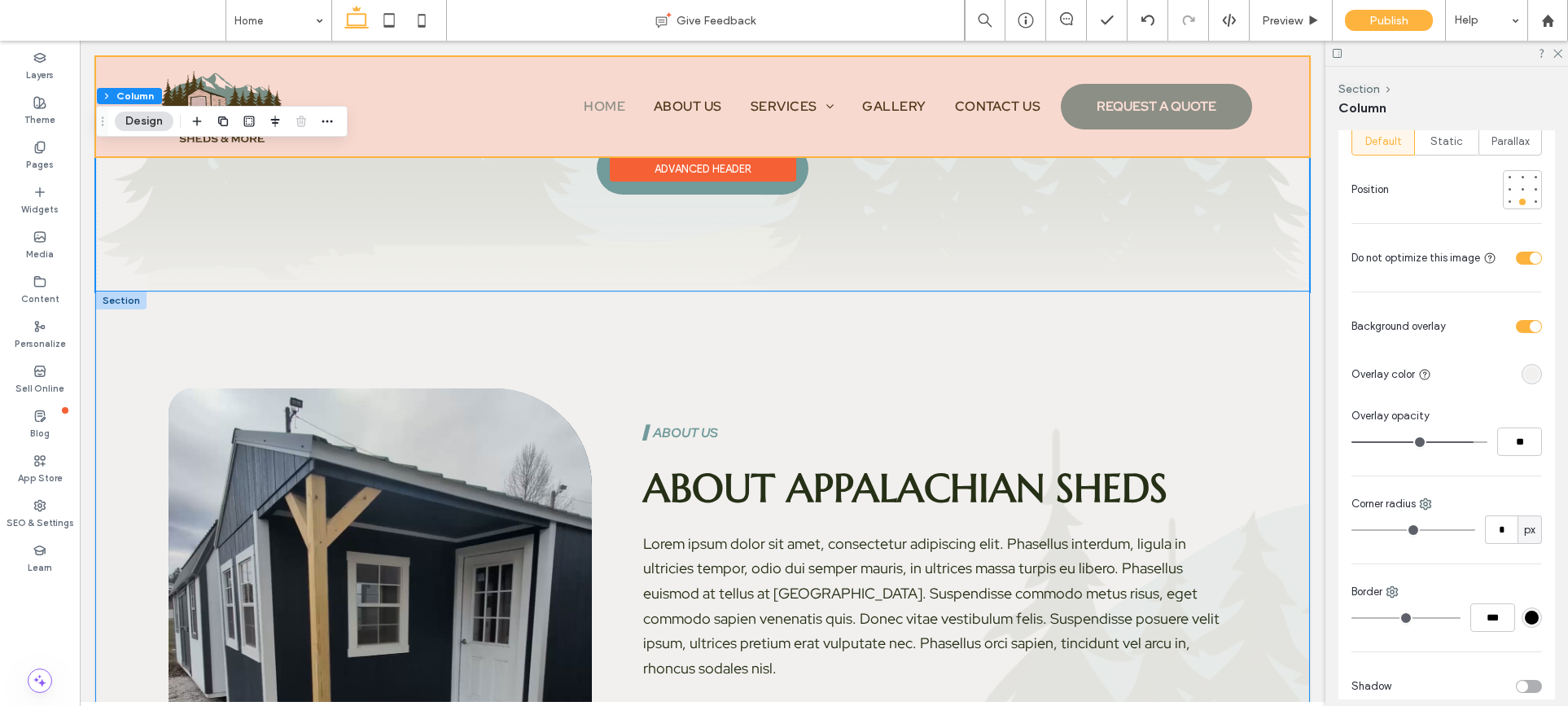
click at [975, 369] on div "▍About Us About Appalachian Sheds Lorem ipsum dolor sit amet, consectetur adipi…" at bounding box center [702, 657] width 1213 height 731
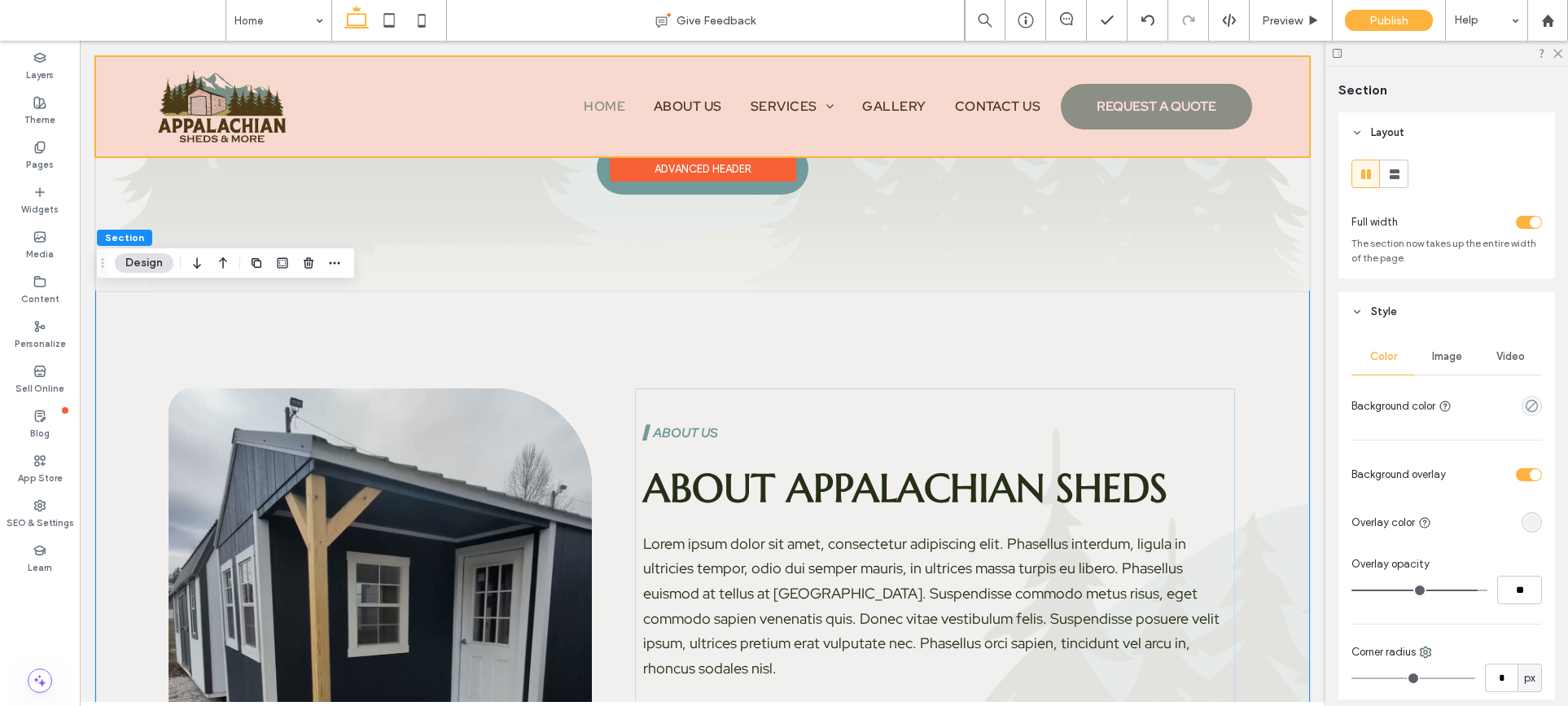
click at [1434, 353] on span "Image" at bounding box center [1446, 356] width 30 height 13
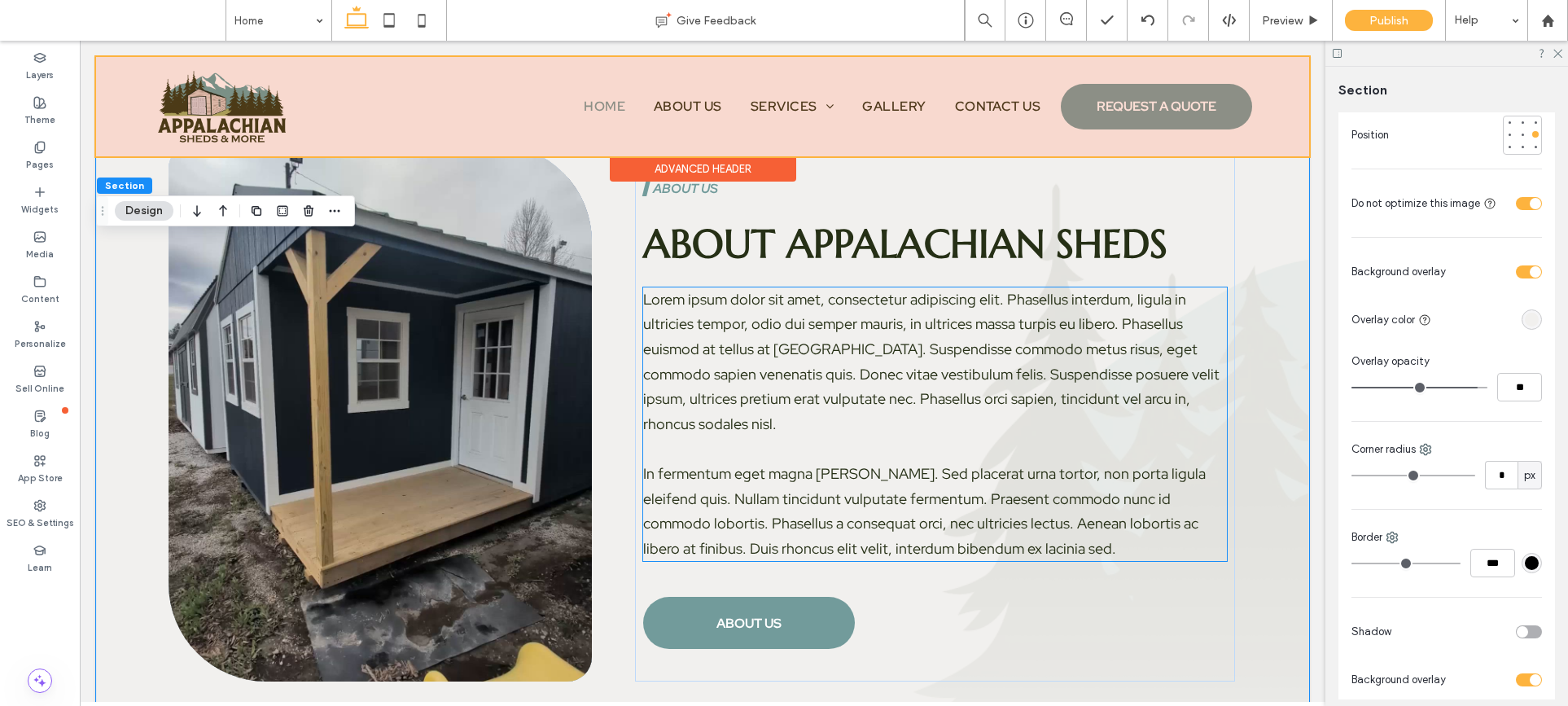
scroll to position [1416, 0]
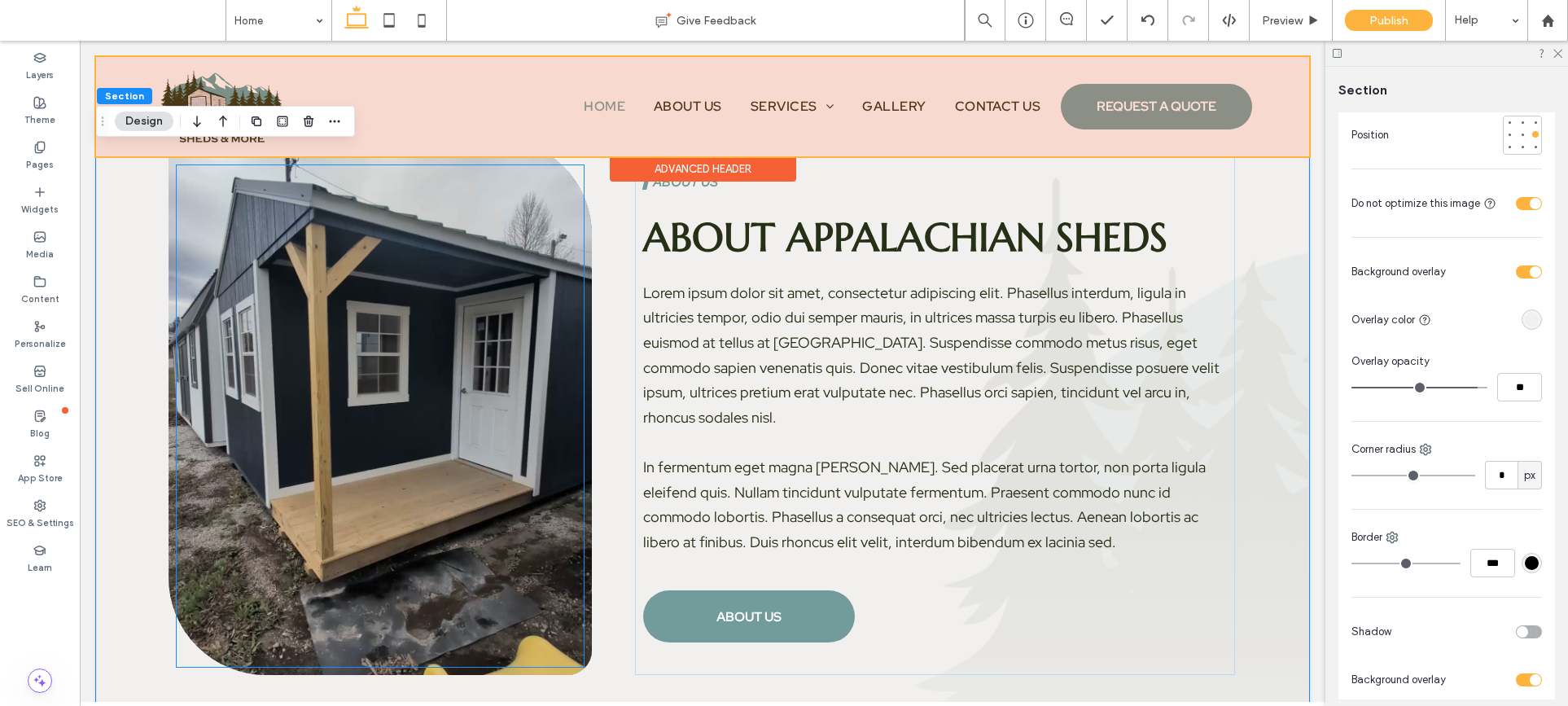
click at [543, 359] on div at bounding box center [380, 416] width 407 height 502
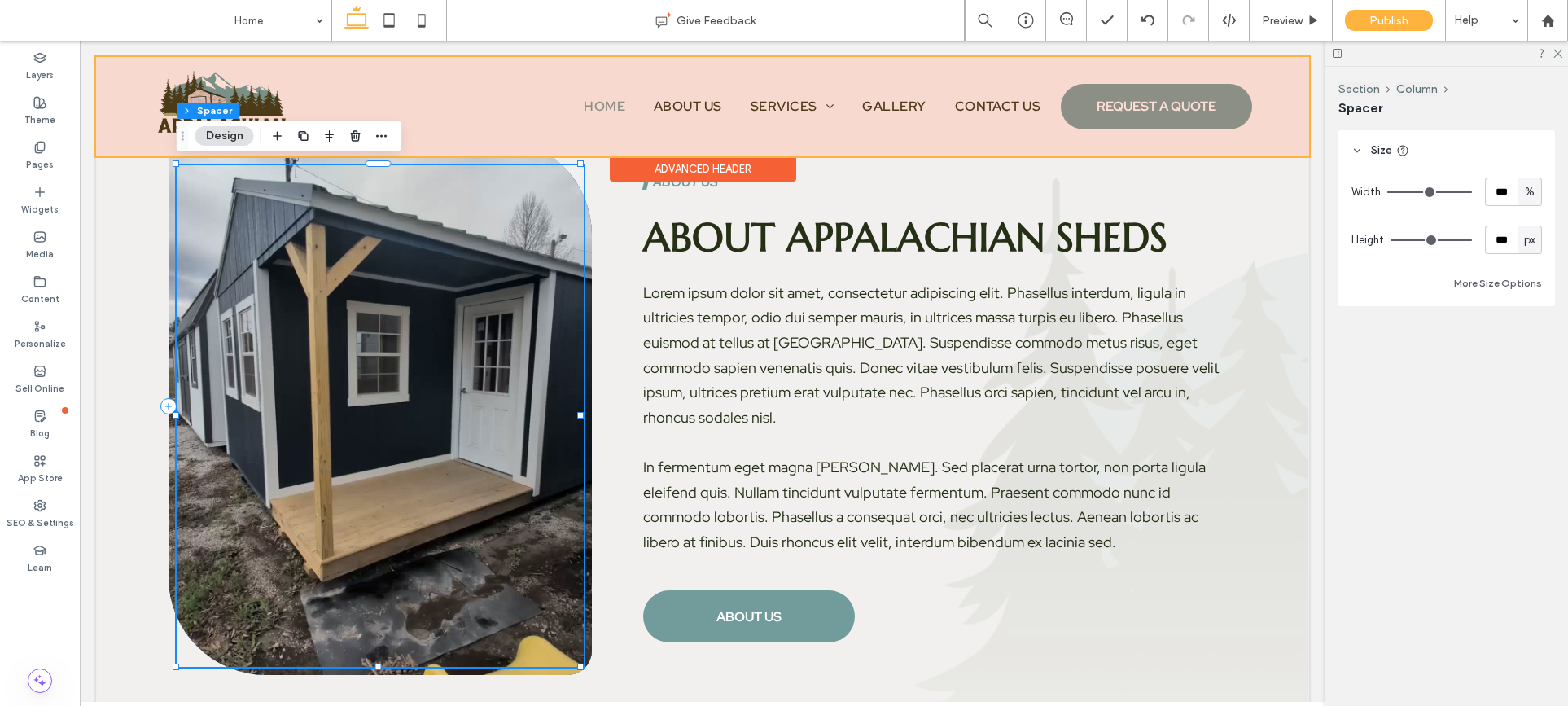
click at [543, 359] on div at bounding box center [380, 416] width 407 height 502
click at [585, 362] on div at bounding box center [380, 406] width 423 height 538
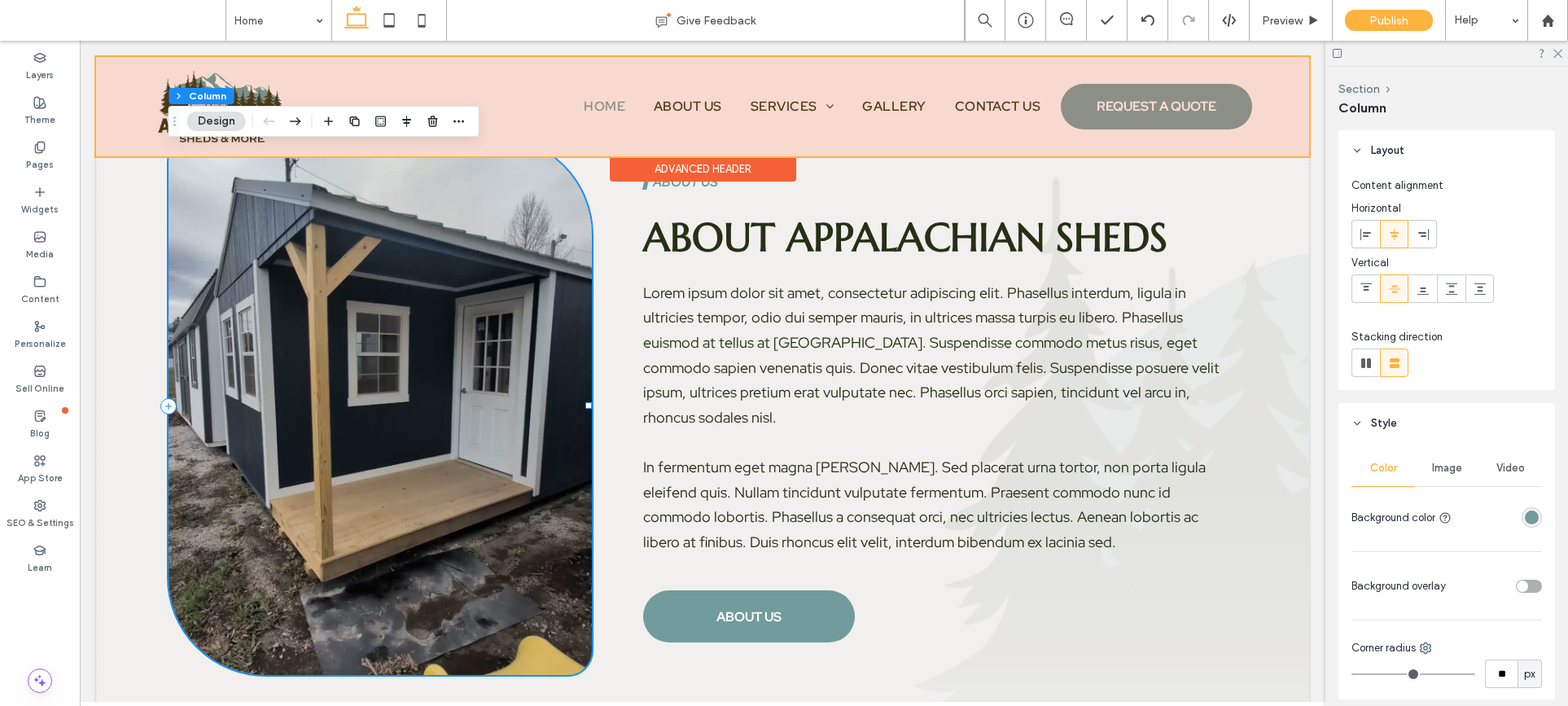
click at [585, 362] on div at bounding box center [380, 406] width 423 height 538
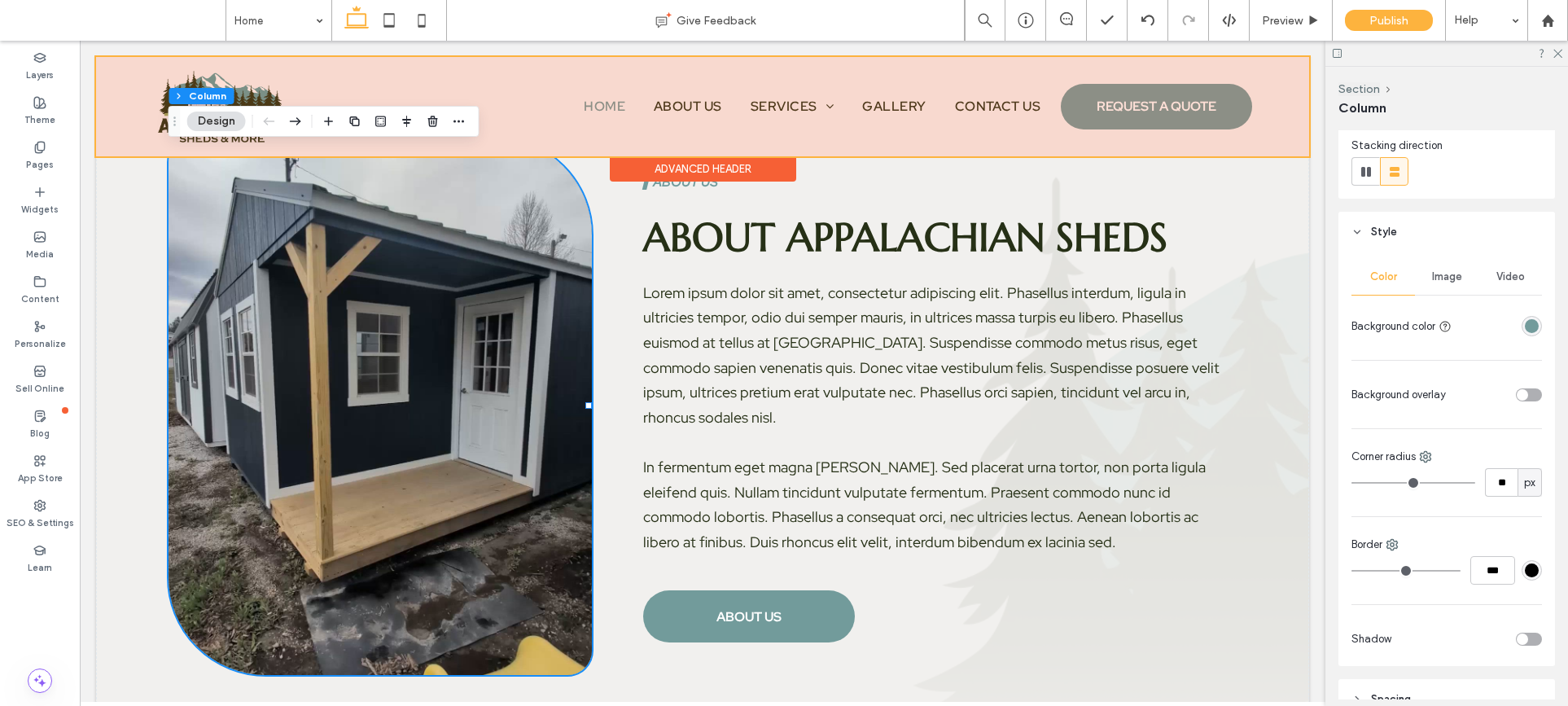
click at [1434, 278] on span "Image" at bounding box center [1446, 277] width 30 height 13
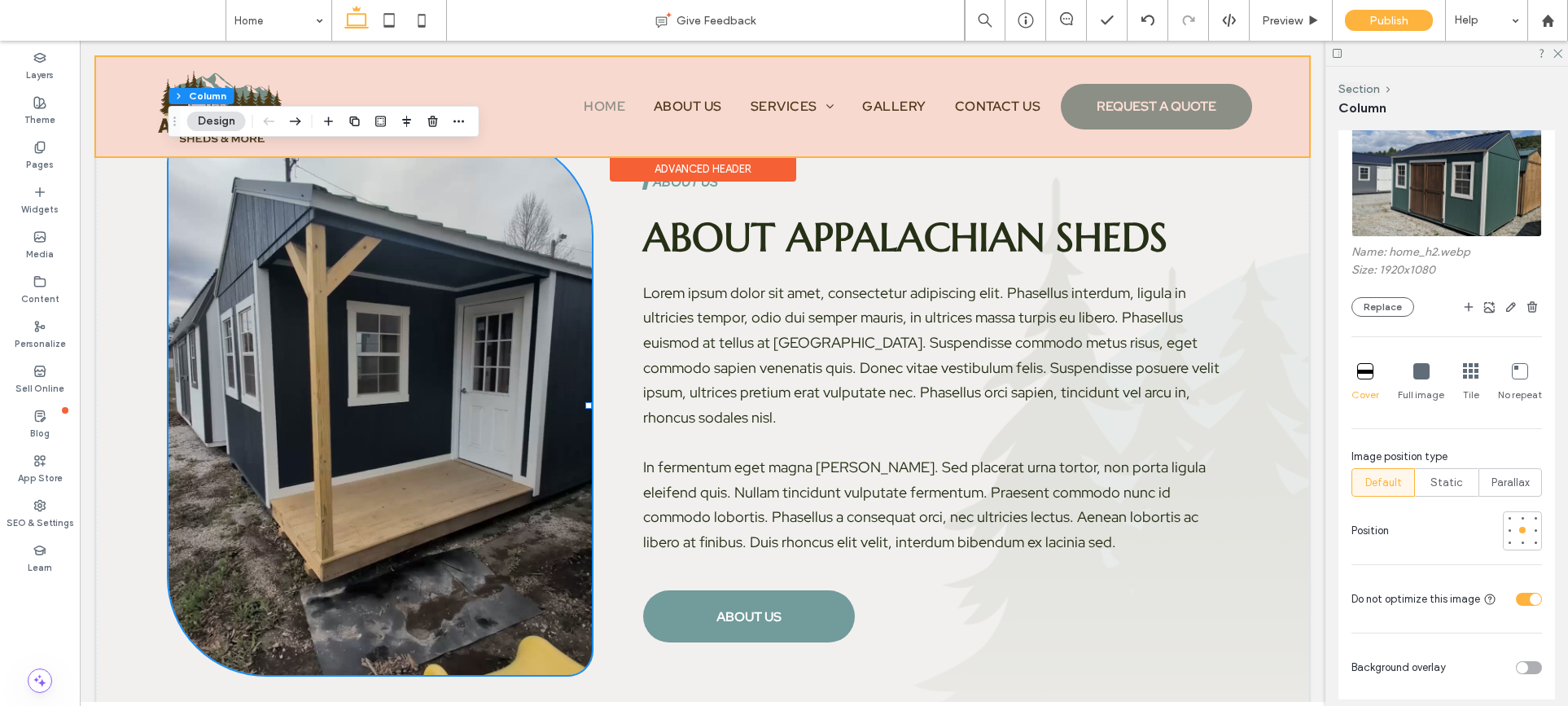
scroll to position [426, 0]
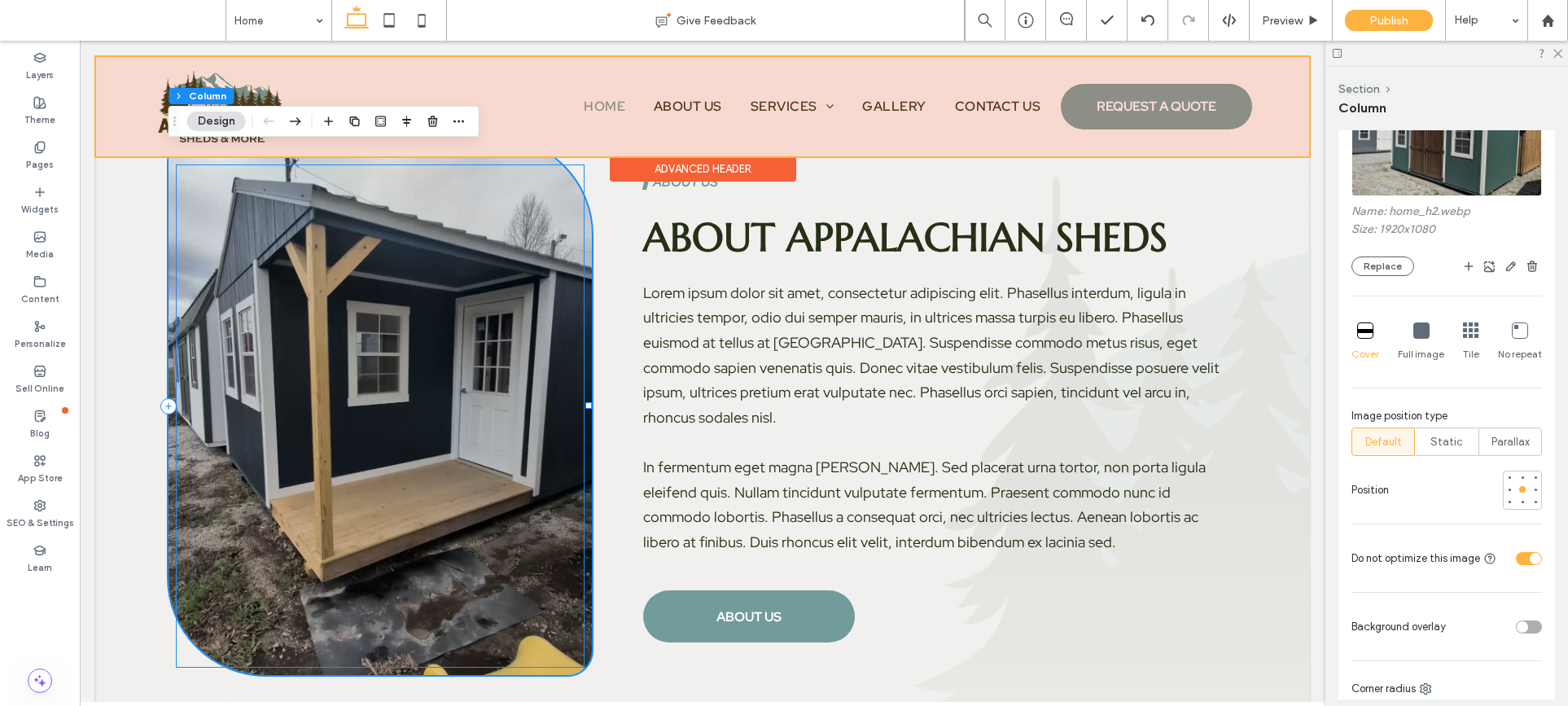
click at [481, 309] on div at bounding box center [380, 416] width 407 height 502
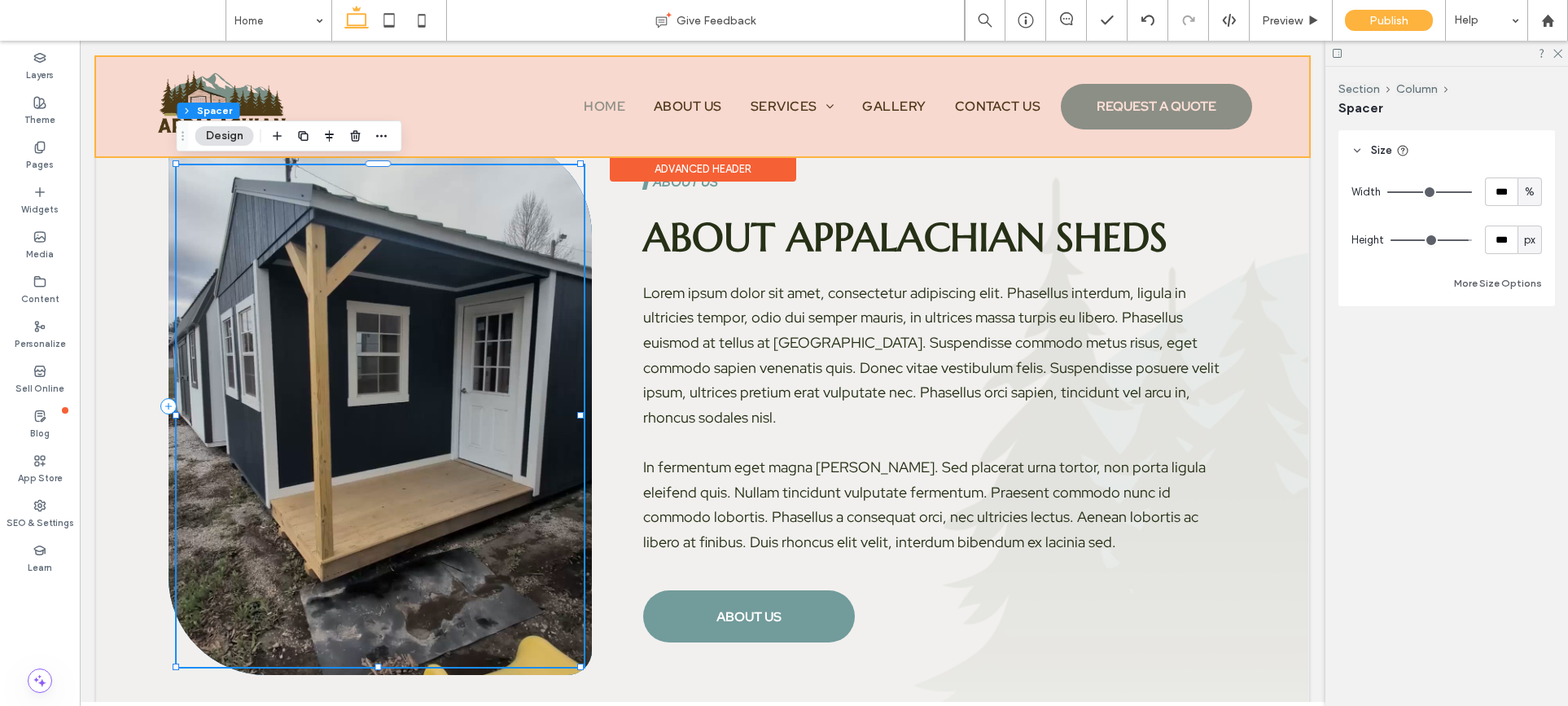
click at [580, 297] on div at bounding box center [380, 406] width 423 height 538
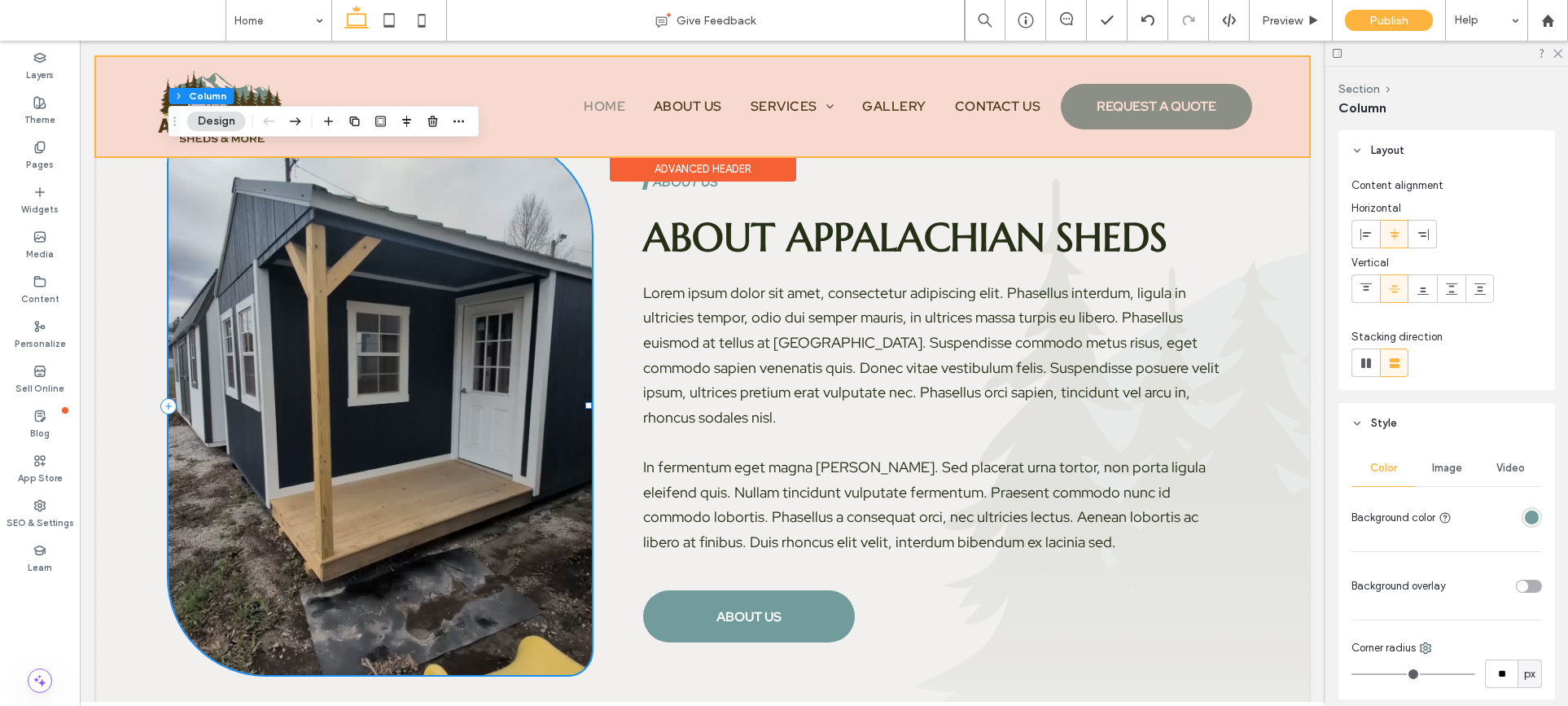
click at [580, 297] on div at bounding box center [380, 406] width 423 height 538
click at [1434, 472] on div "Video" at bounding box center [1510, 468] width 64 height 36
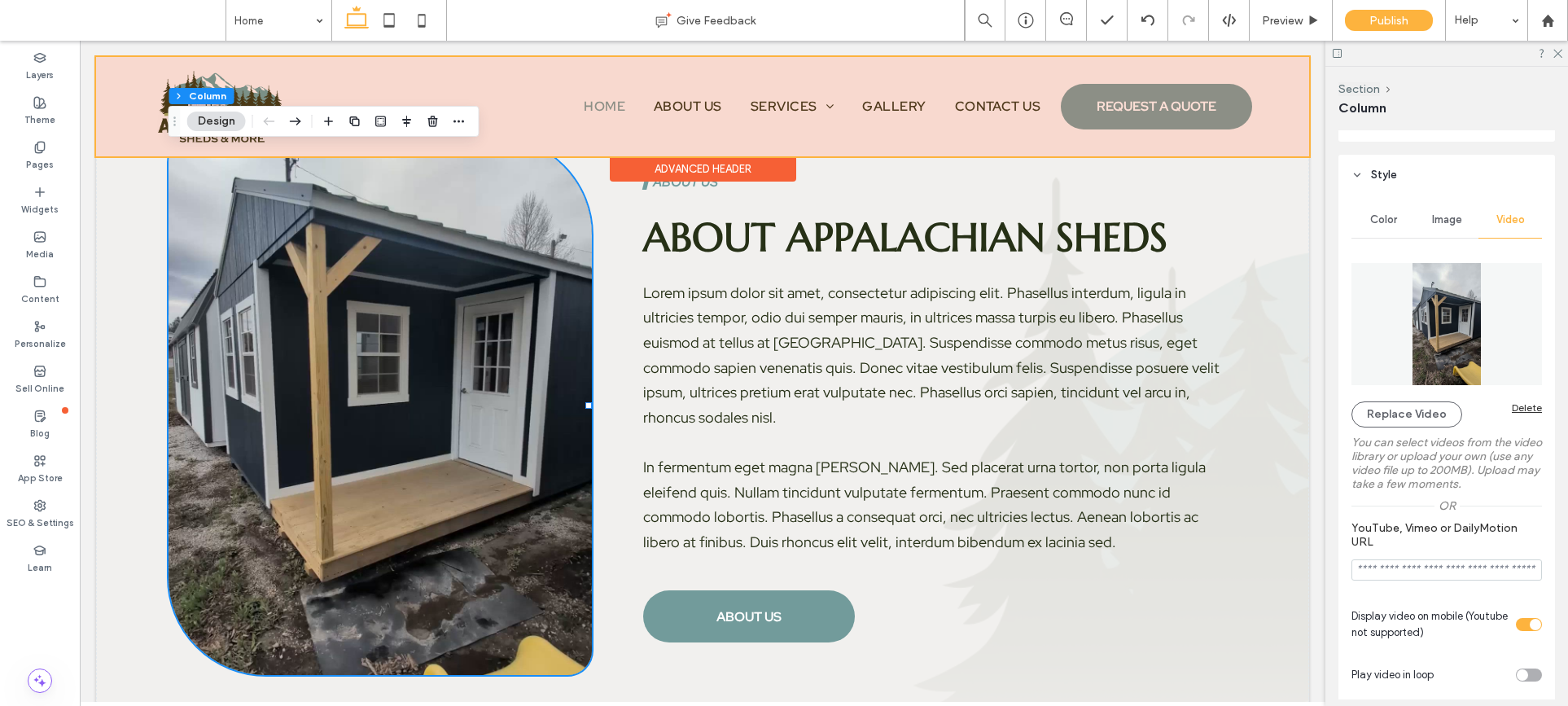
scroll to position [250, 0]
click at [1434, 230] on div "Image" at bounding box center [1447, 219] width 64 height 36
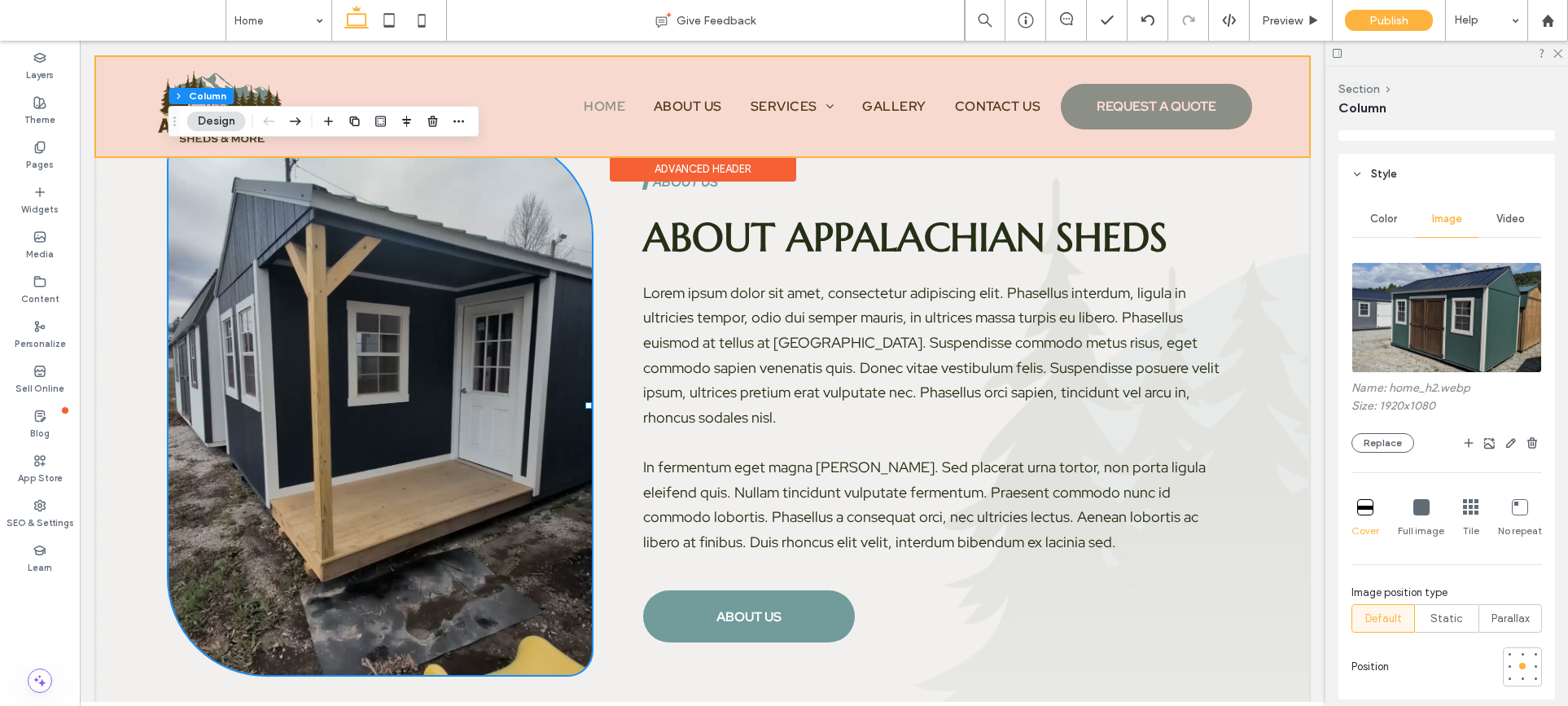
click at [1434, 224] on span "Video" at bounding box center [1510, 219] width 28 height 13
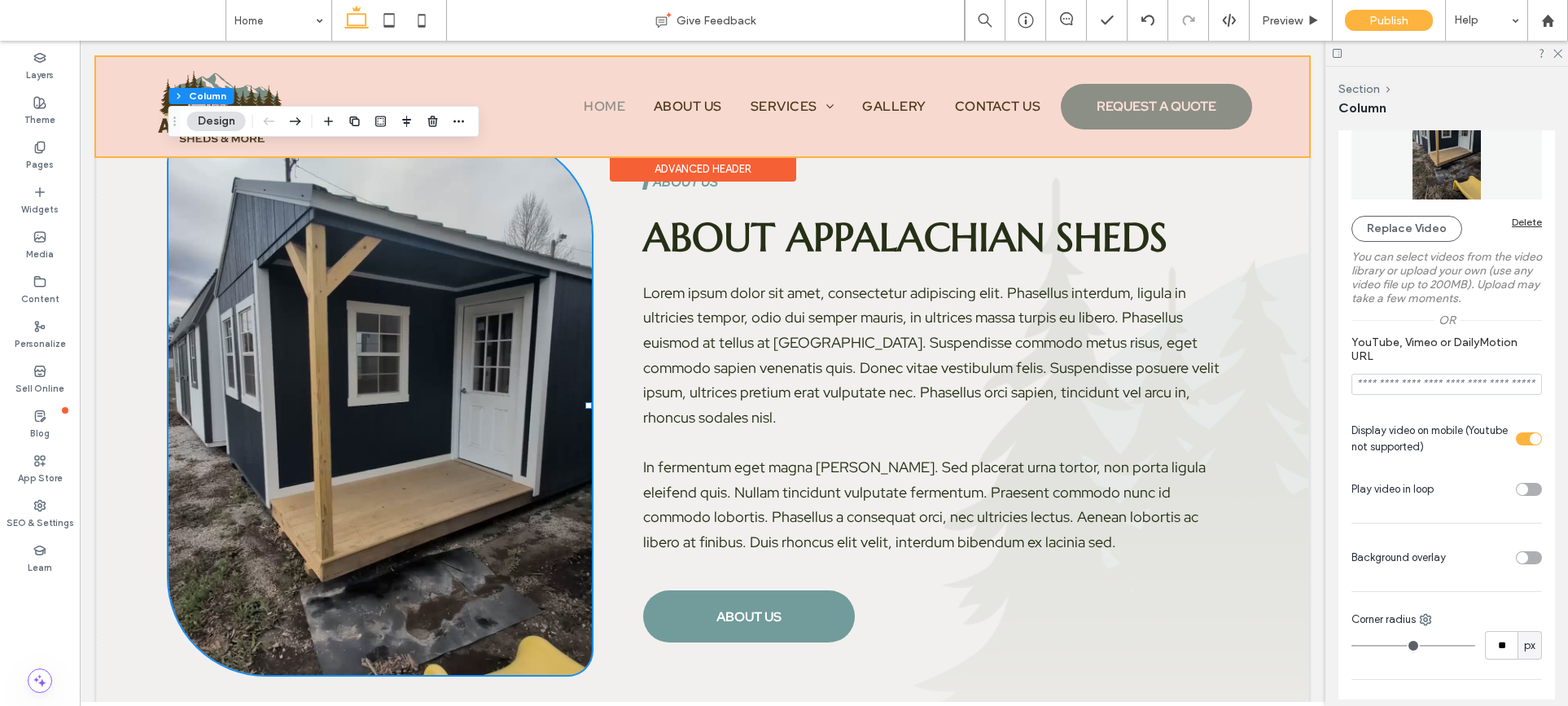
scroll to position [435, 0]
click at [1434, 488] on div "toggle" at bounding box center [1528, 488] width 26 height 13
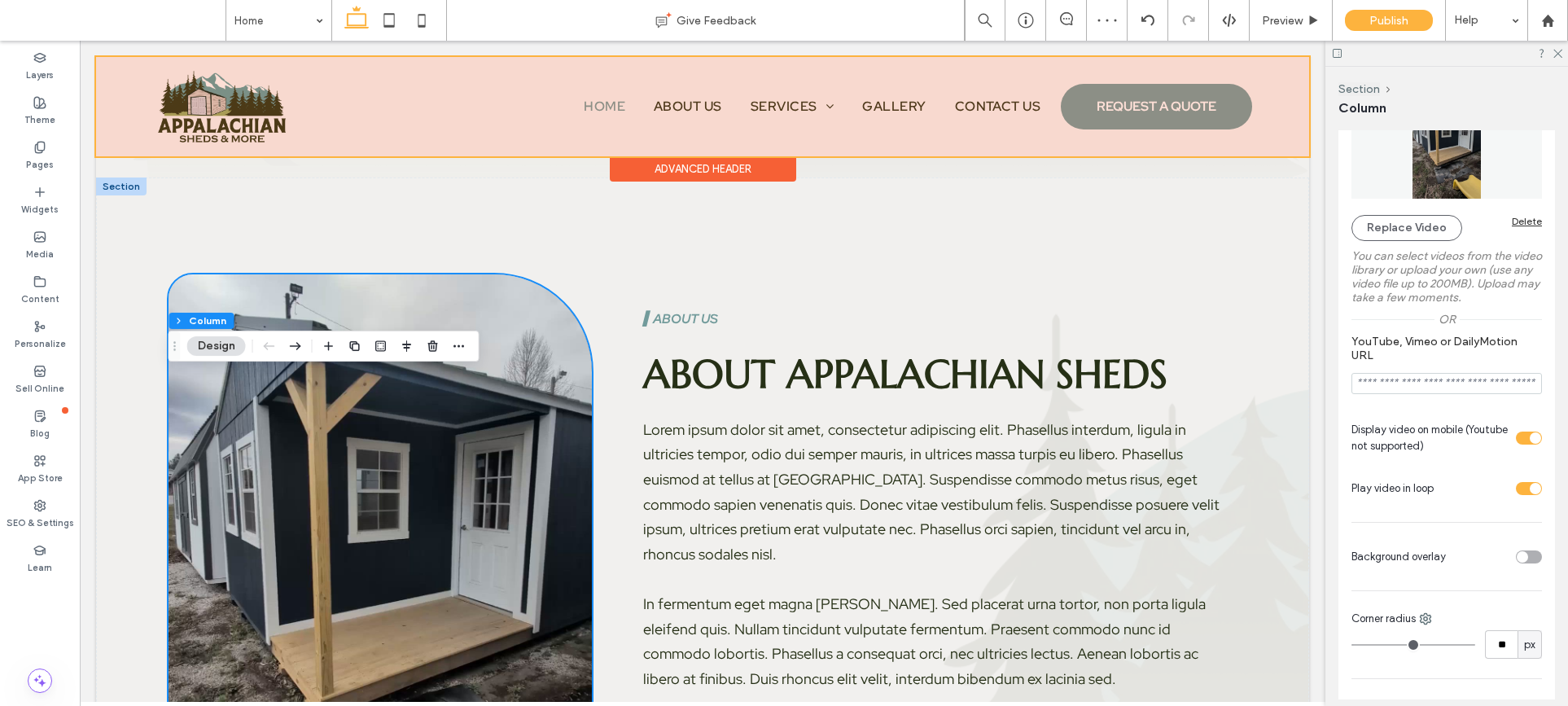
scroll to position [1133, 0]
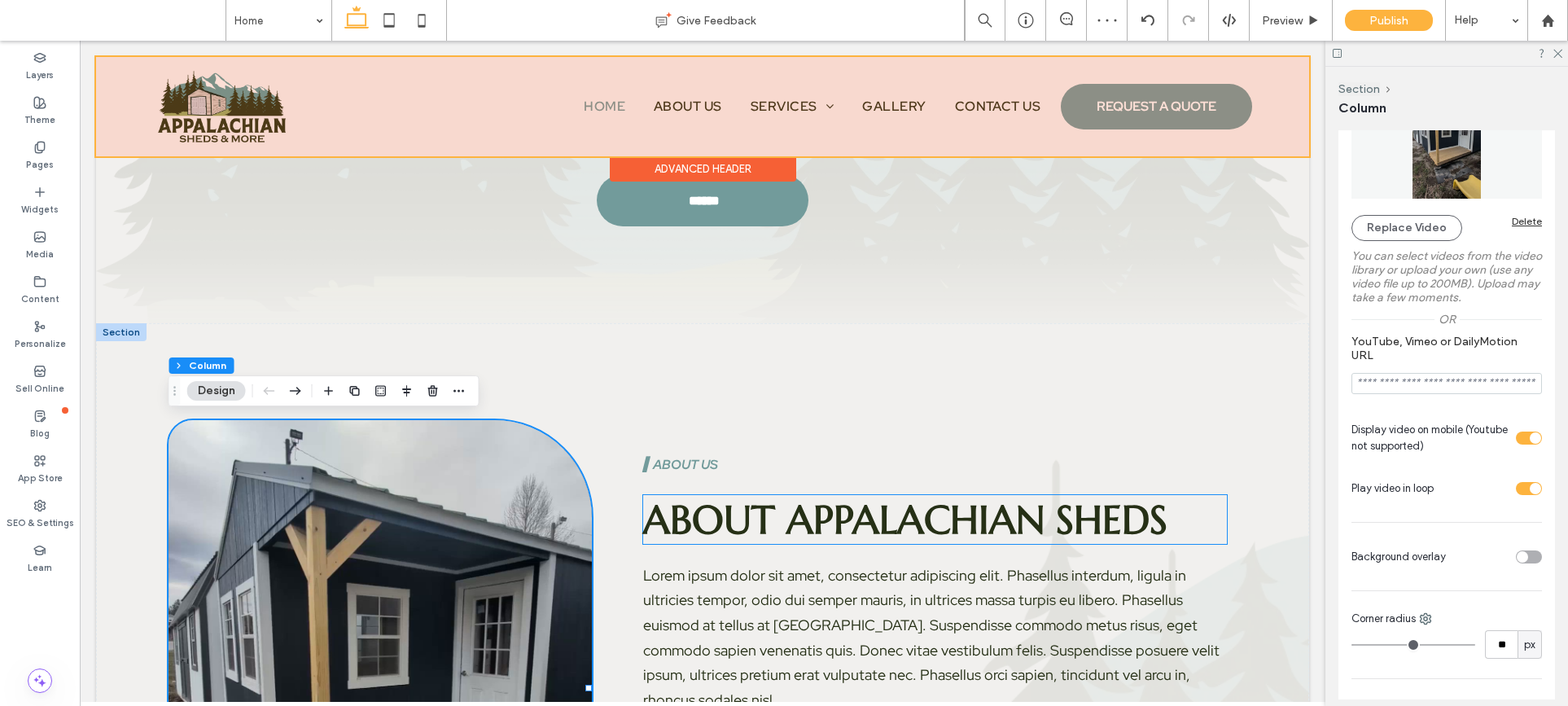
click at [958, 517] on span "About Appalachian Sheds" at bounding box center [905, 519] width 524 height 49
click at [958, 517] on div "About Appalachian Sheds" at bounding box center [935, 519] width 584 height 49
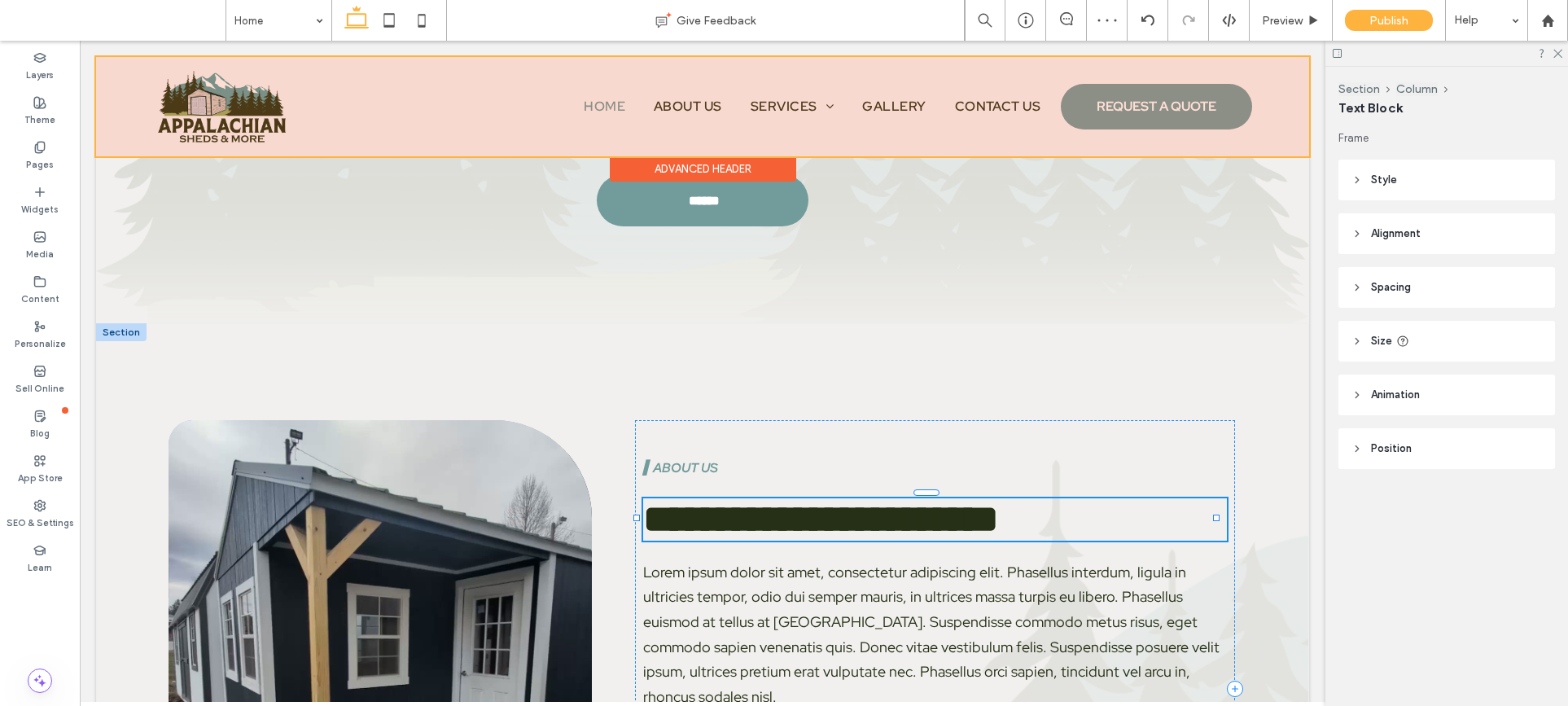
type input "*********"
type input "**"
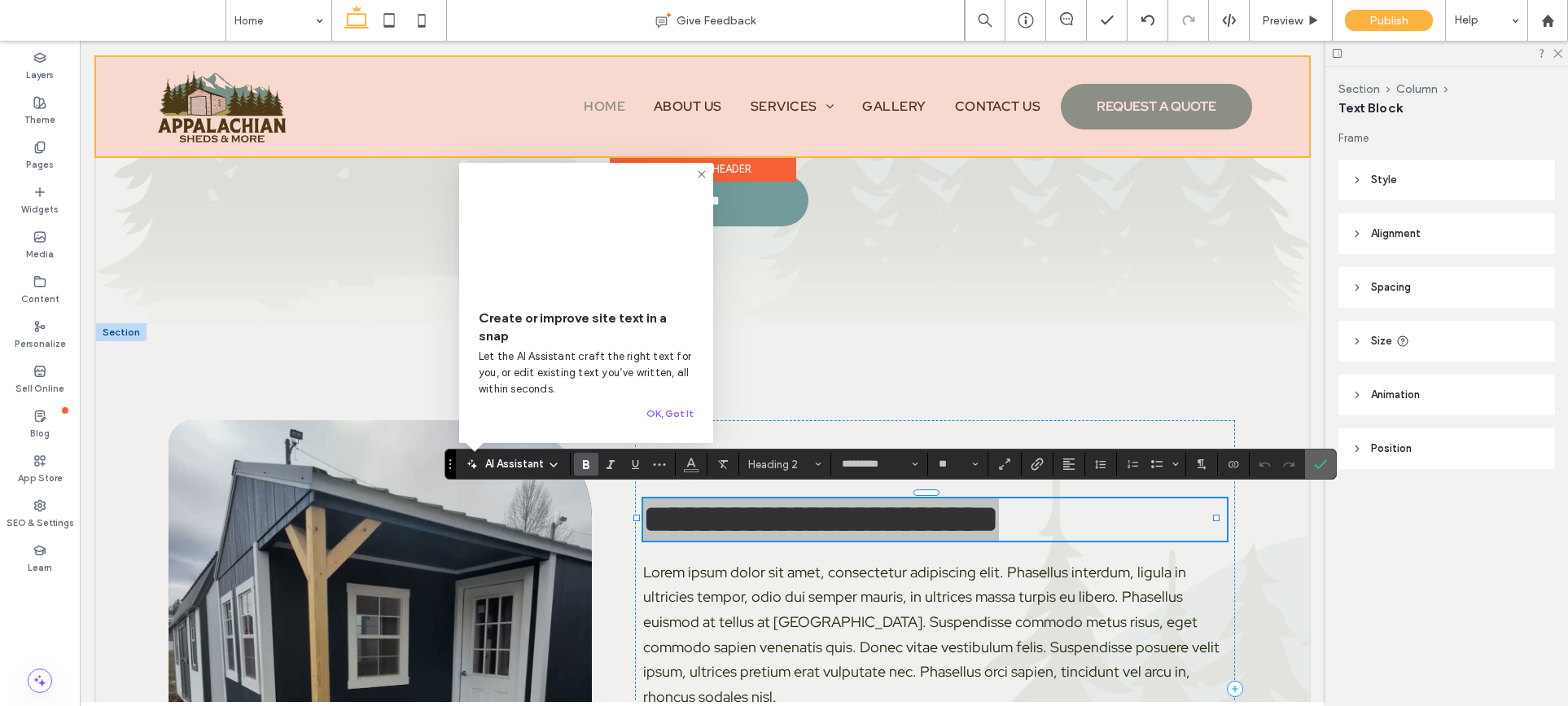
click at [1321, 457] on icon "Confirm" at bounding box center [1320, 463] width 13 height 13
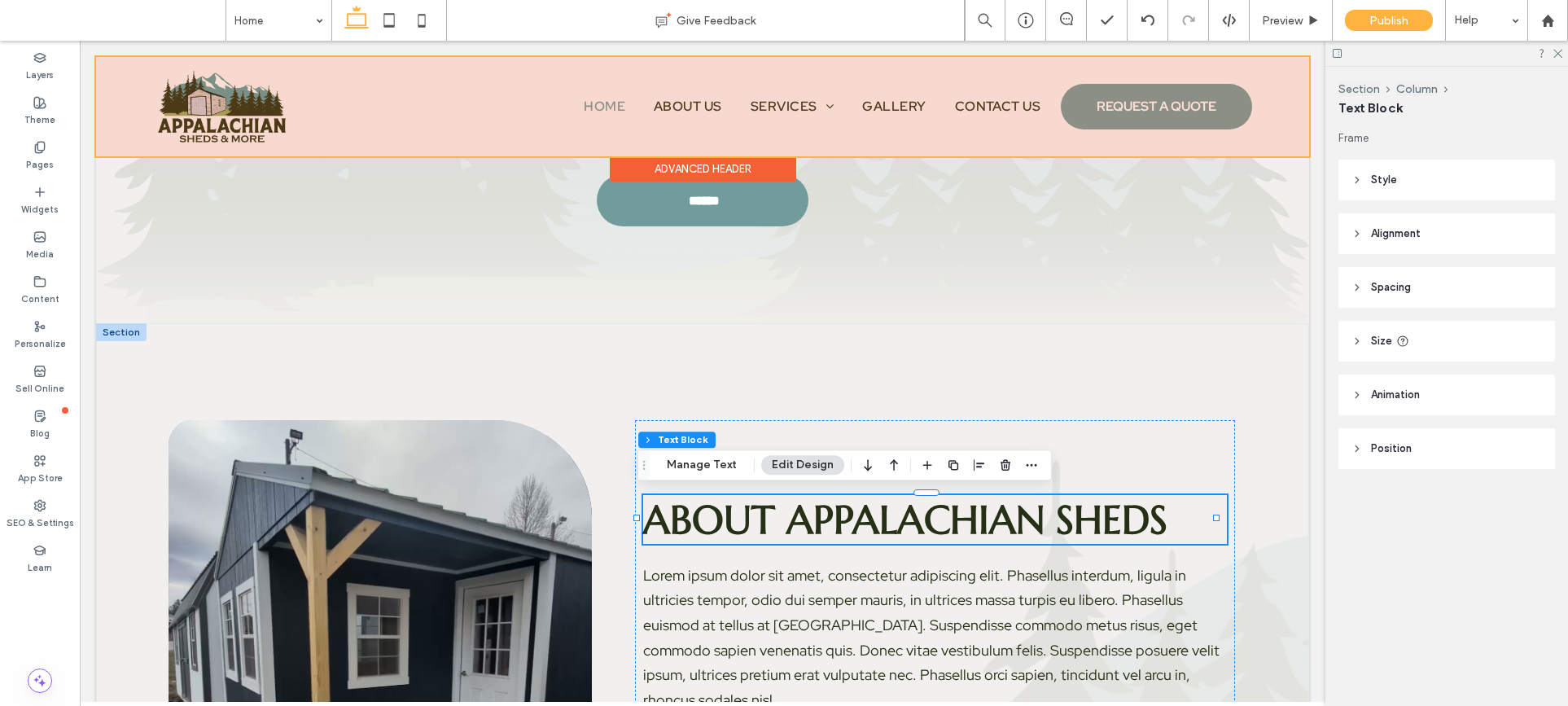
click at [1188, 393] on div "▍About Us About Appalachian Sheds Lorem ipsum dolor sit amet, consectetur adipi…" at bounding box center [702, 689] width 1213 height 731
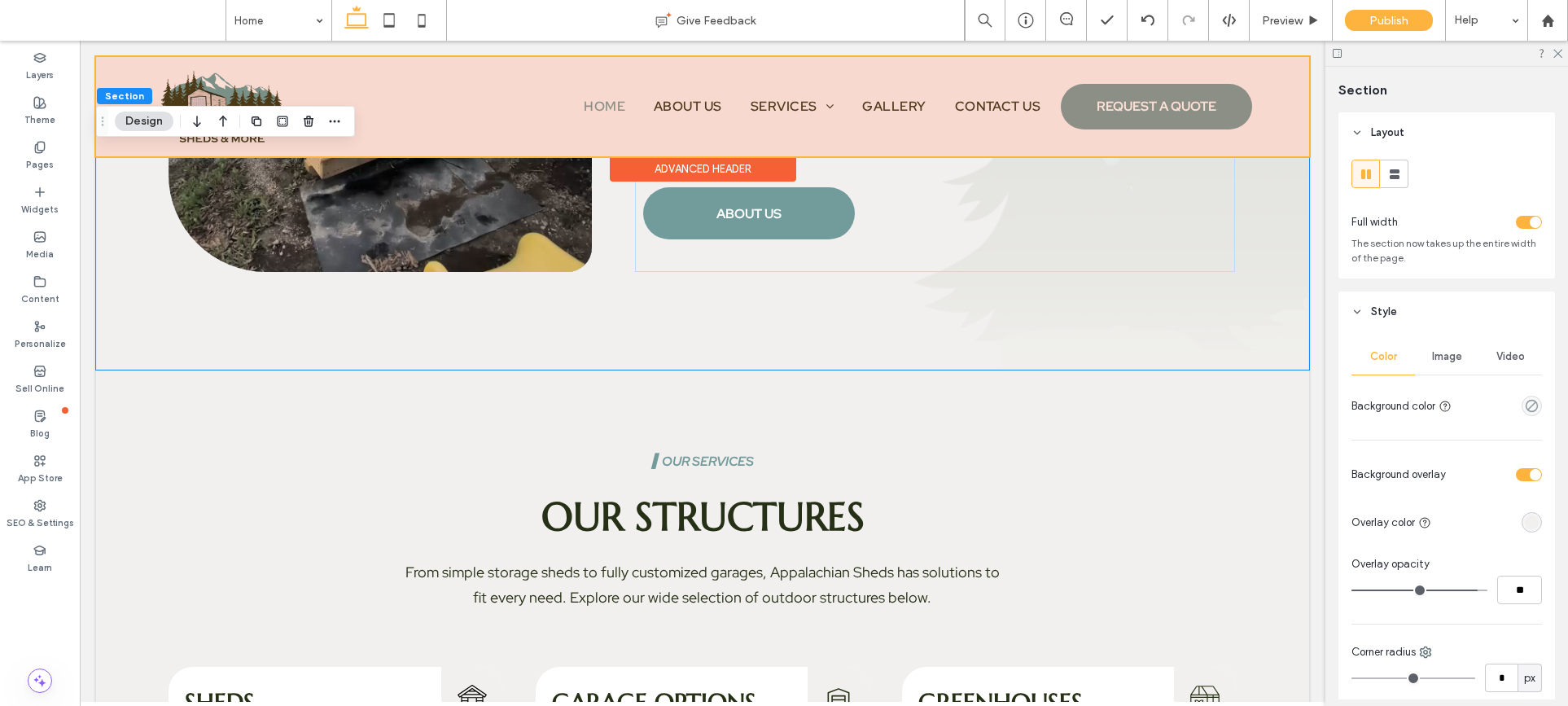
scroll to position [1707, 0]
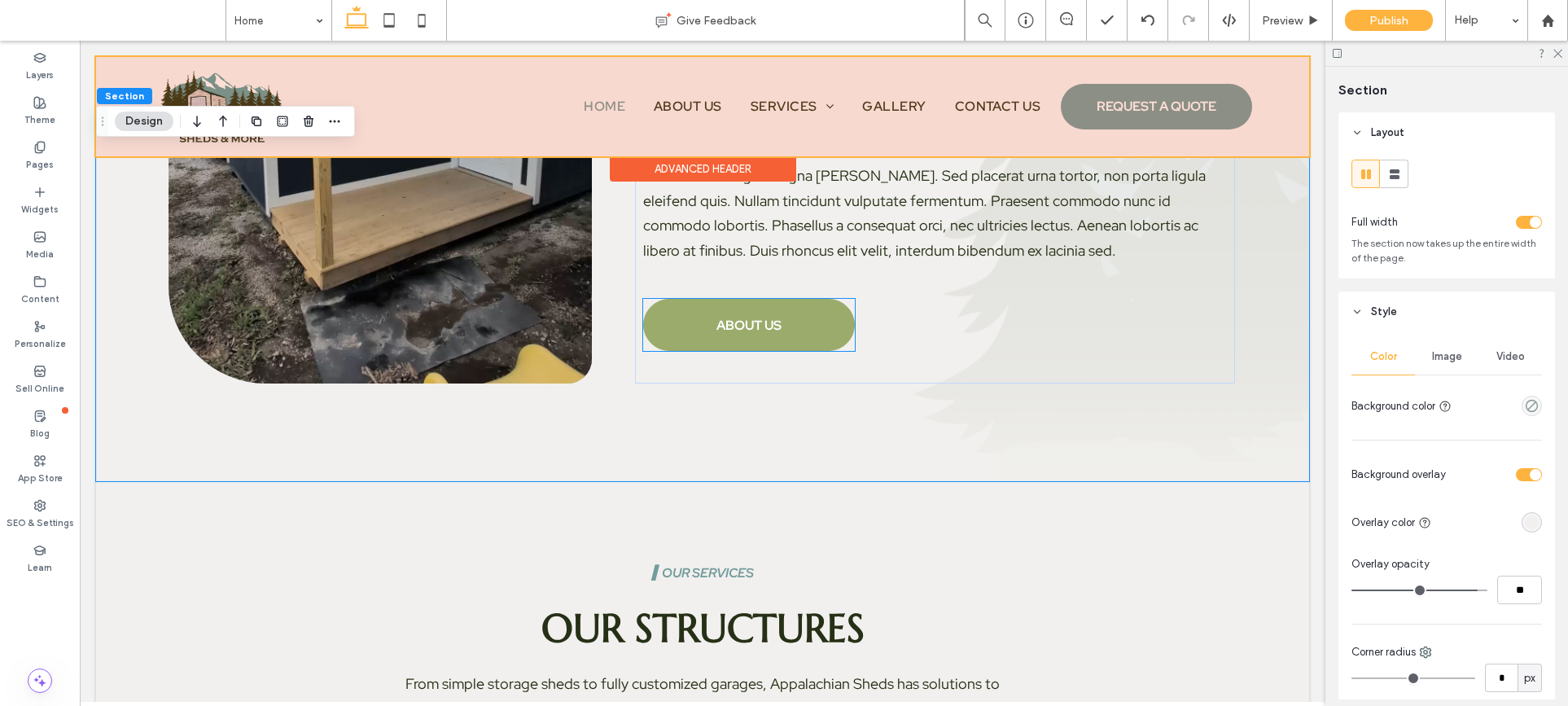
click at [760, 332] on link "ABOUT US" at bounding box center [748, 325] width 212 height 52
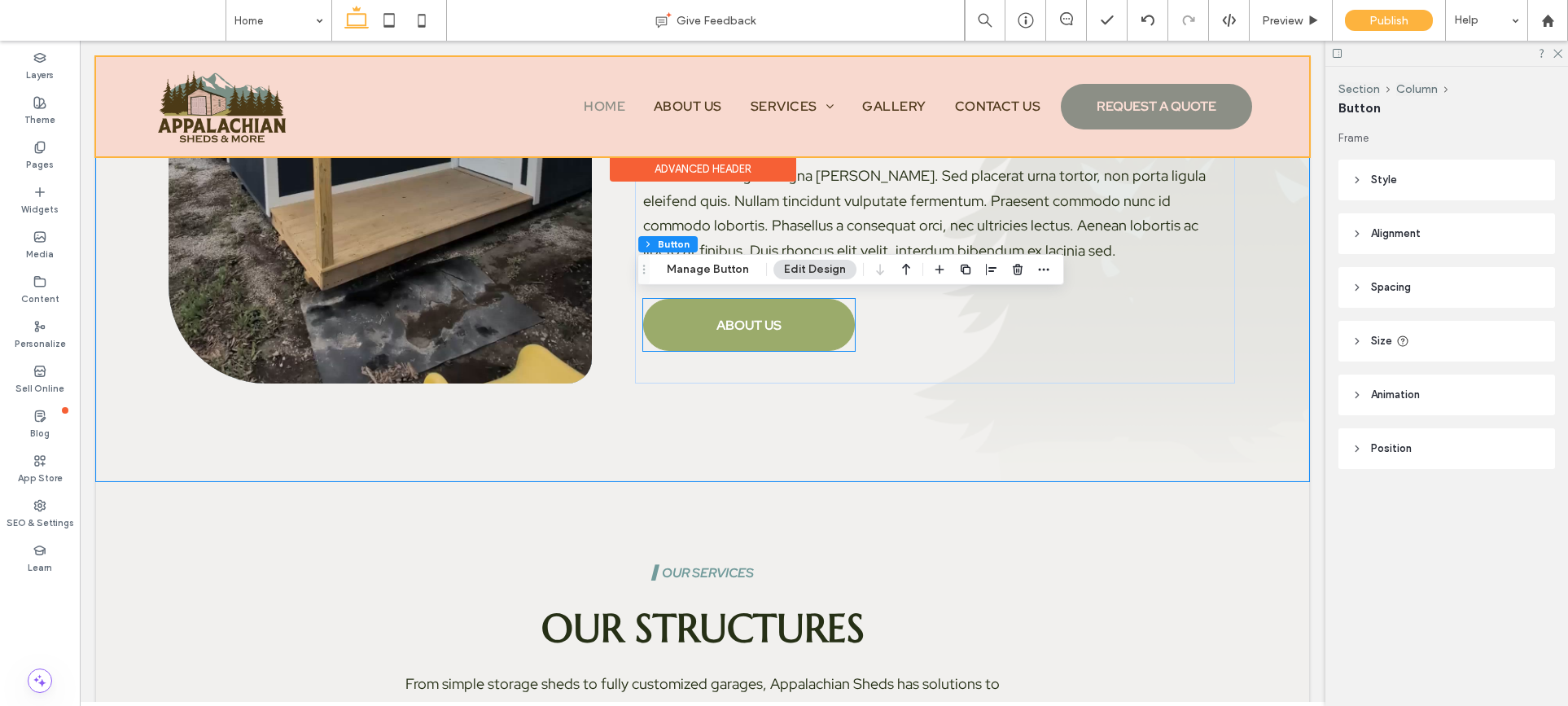
click at [760, 332] on div "ABOUT US" at bounding box center [748, 325] width 212 height 52
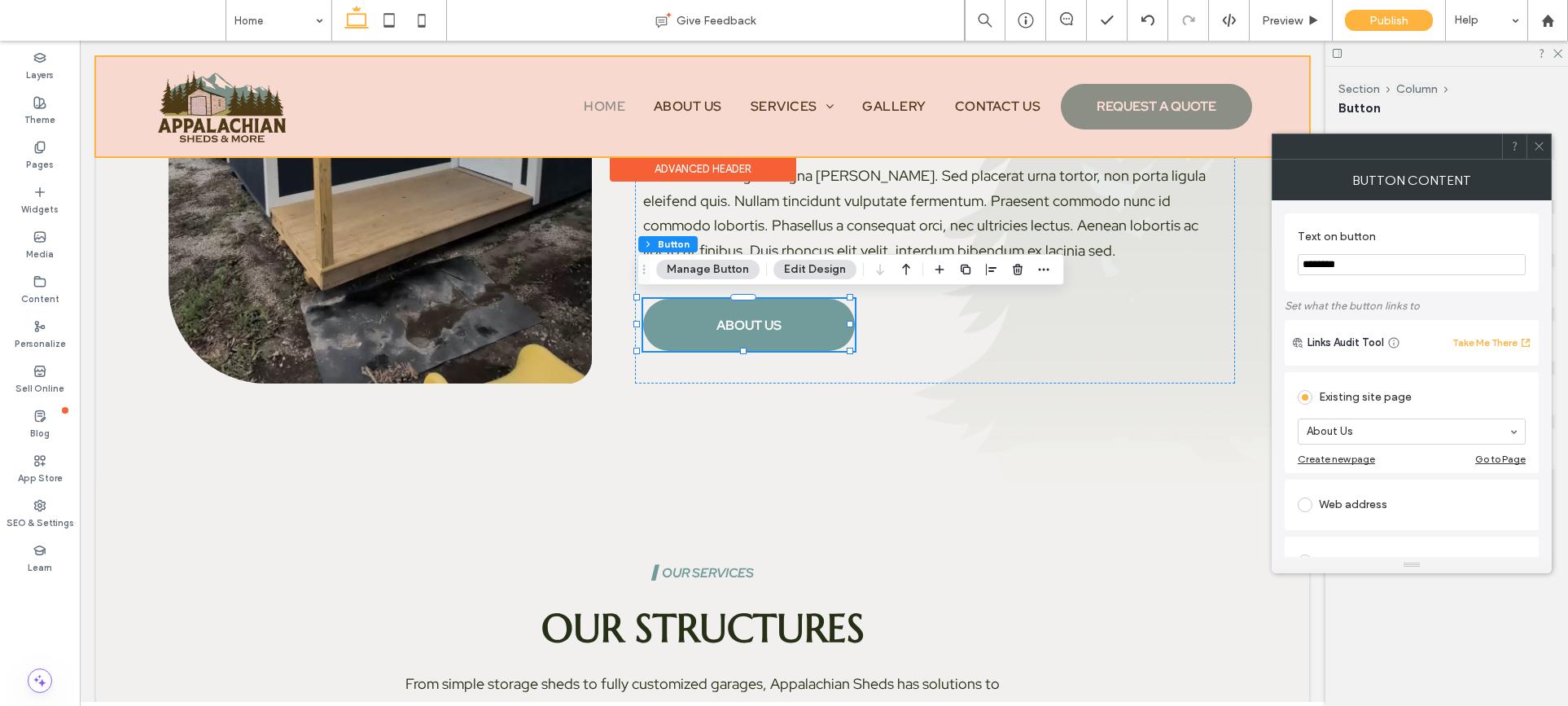
click at [1434, 147] on icon at bounding box center [1539, 146] width 13 height 13
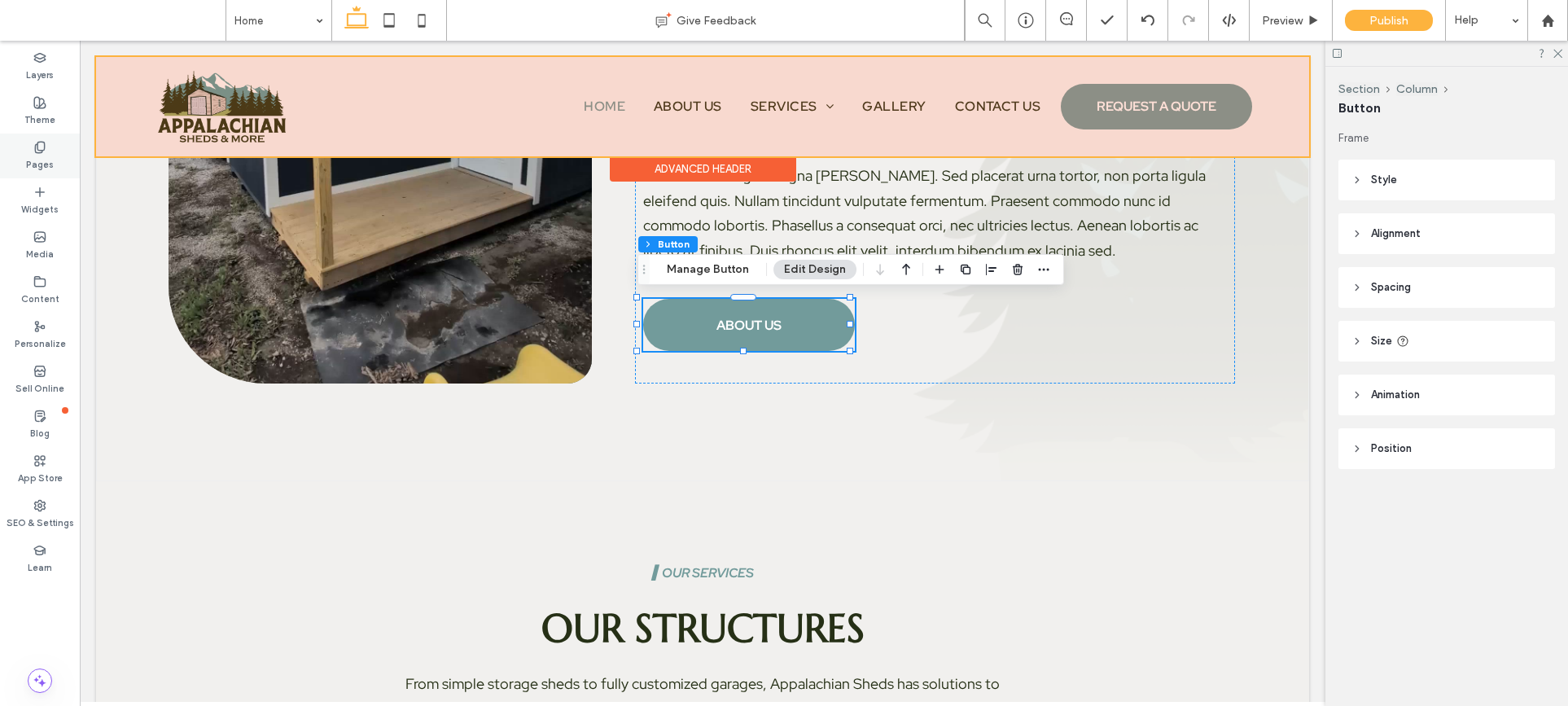
click at [37, 144] on use at bounding box center [39, 147] width 9 height 11
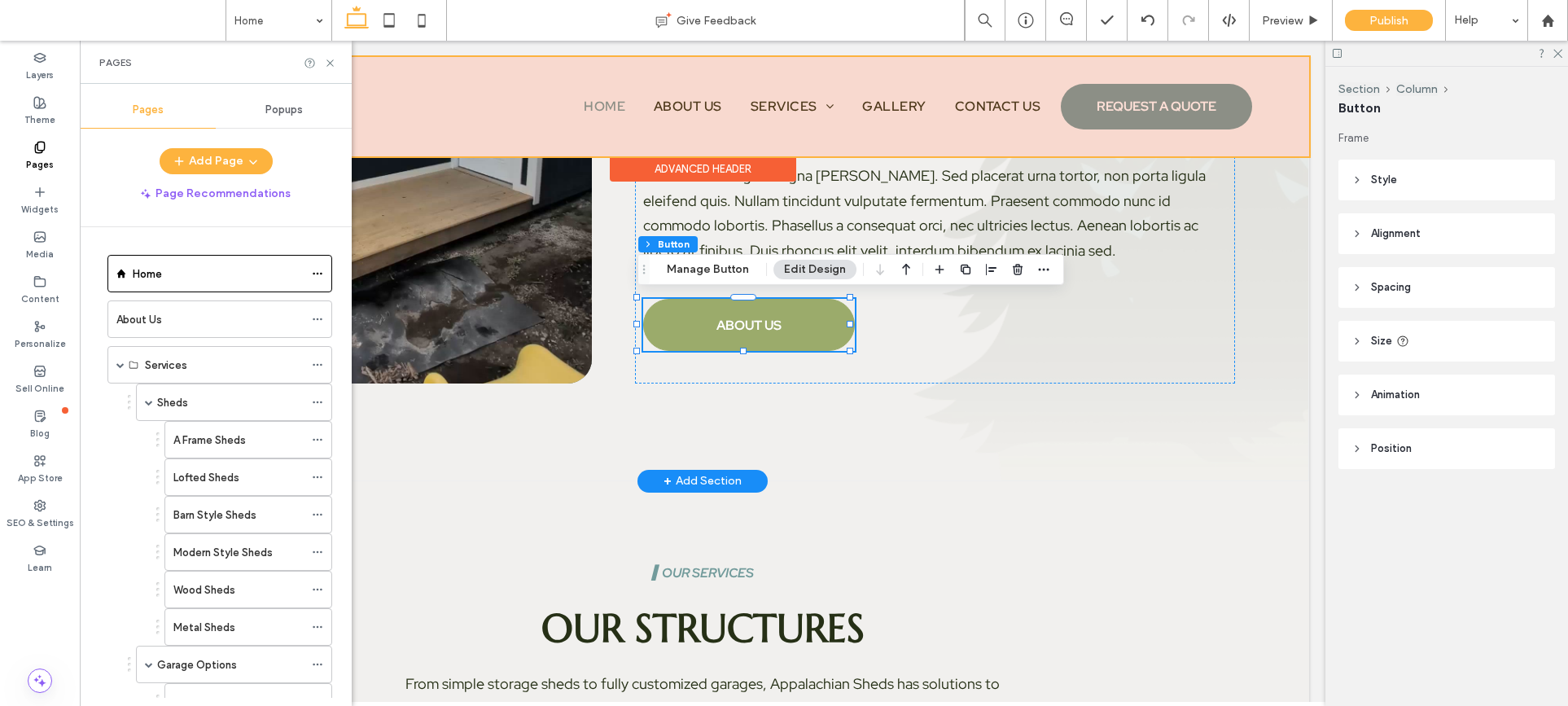
click at [826, 323] on link "ABOUT US" at bounding box center [748, 325] width 212 height 52
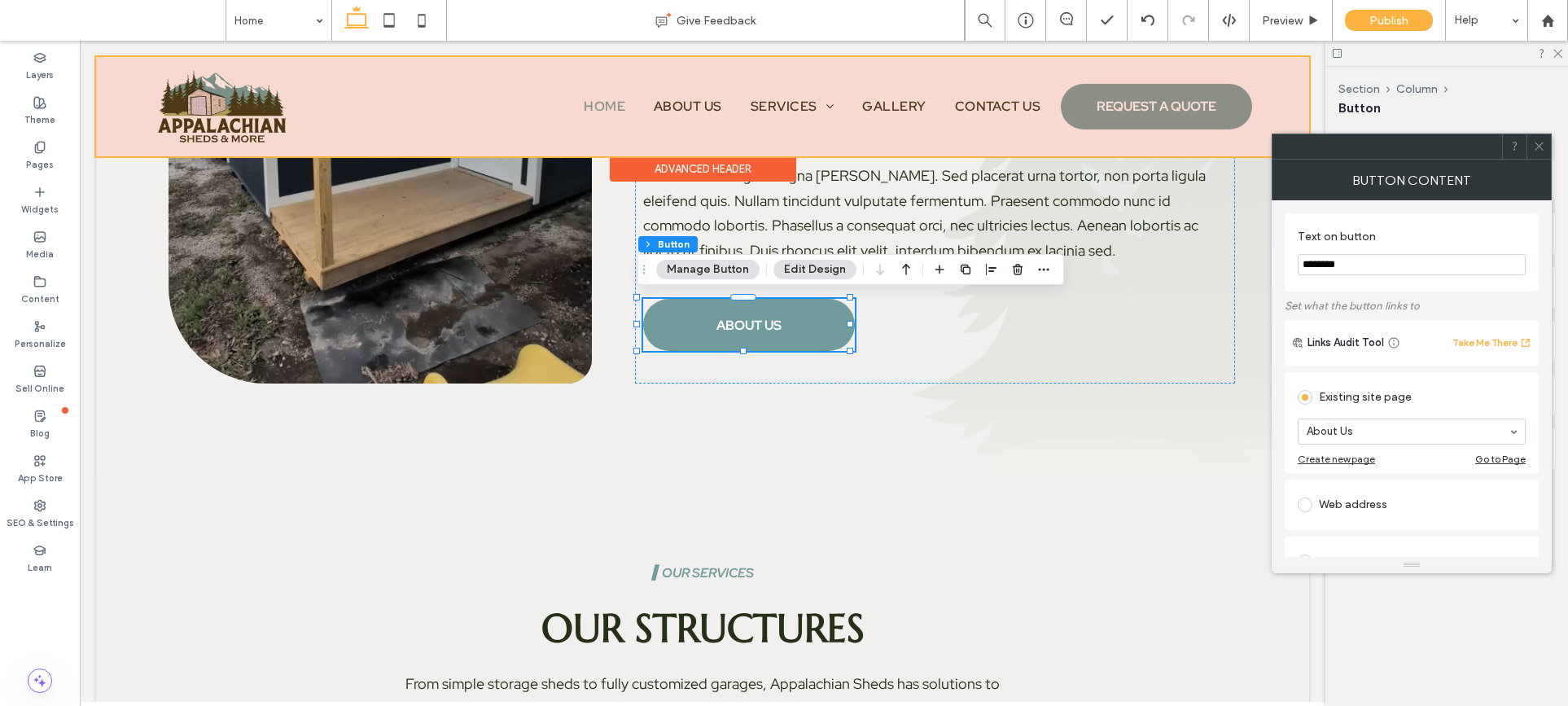
click at [1306, 266] on input "********" at bounding box center [1411, 265] width 228 height 21
drag, startPoint x: 1420, startPoint y: 305, endPoint x: 1230, endPoint y: 265, distance: 194.2
type input "********"
click at [1434, 147] on icon at bounding box center [1539, 146] width 13 height 13
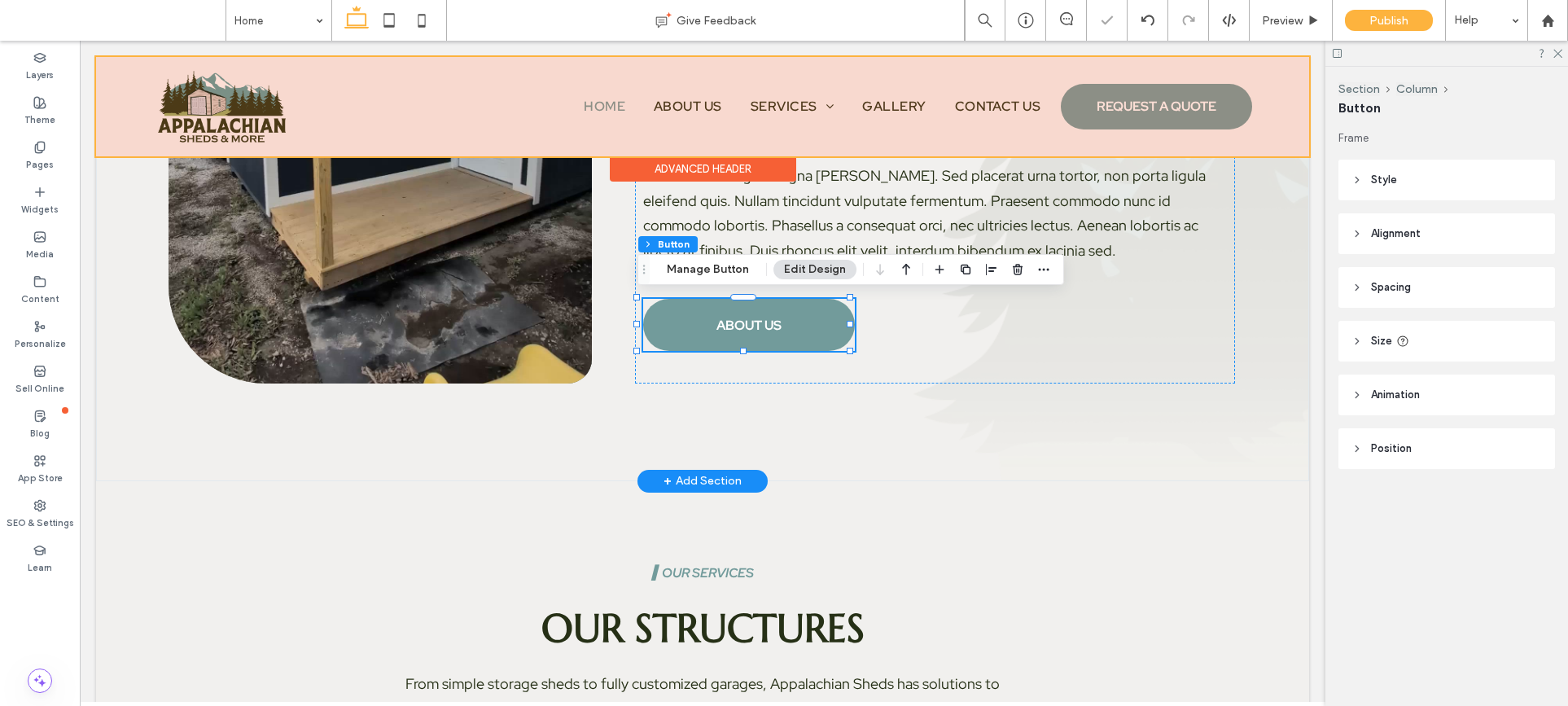
click at [1121, 423] on div "▍About Us About Appalachian Sheds Lorem ipsum dolor sit amet, consectetur adipi…" at bounding box center [702, 115] width 1213 height 731
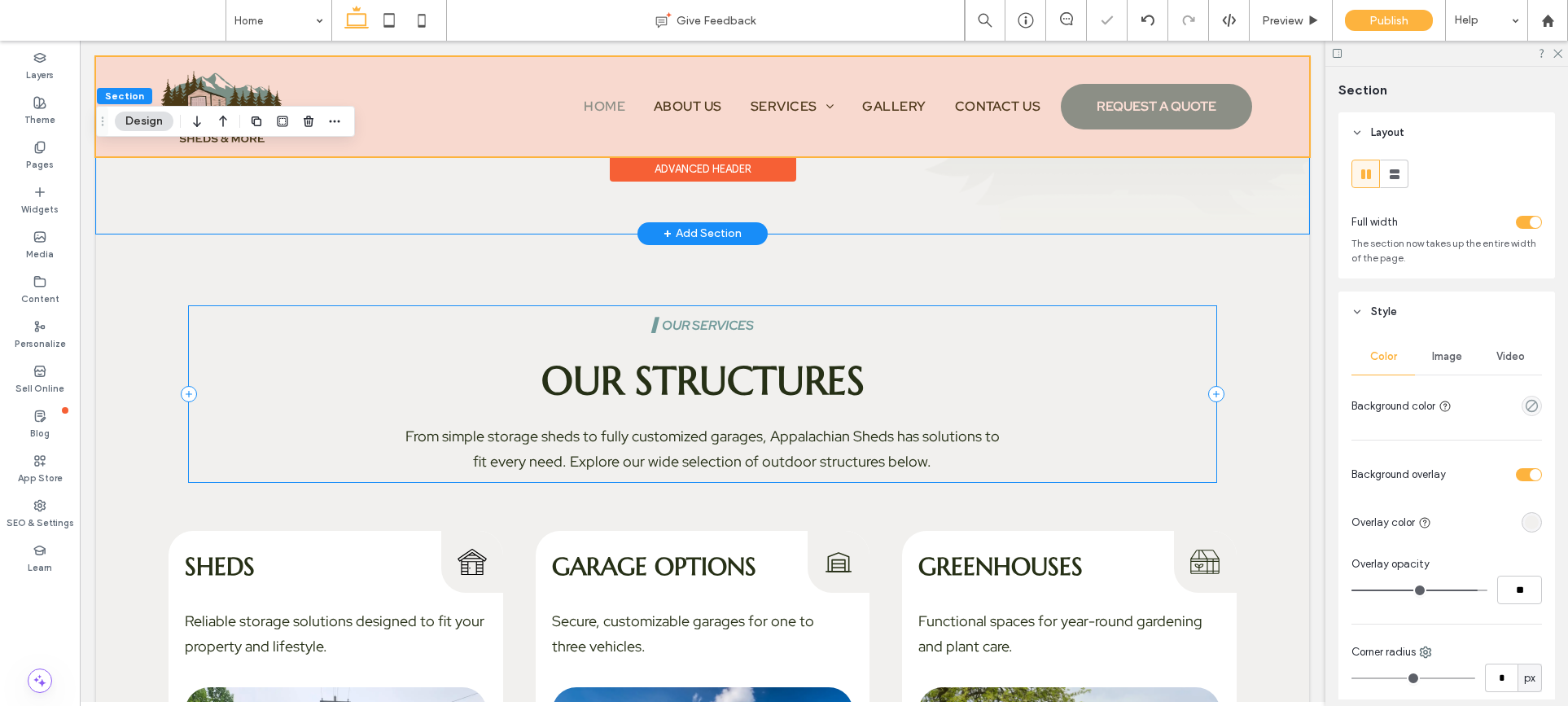
scroll to position [1977, 0]
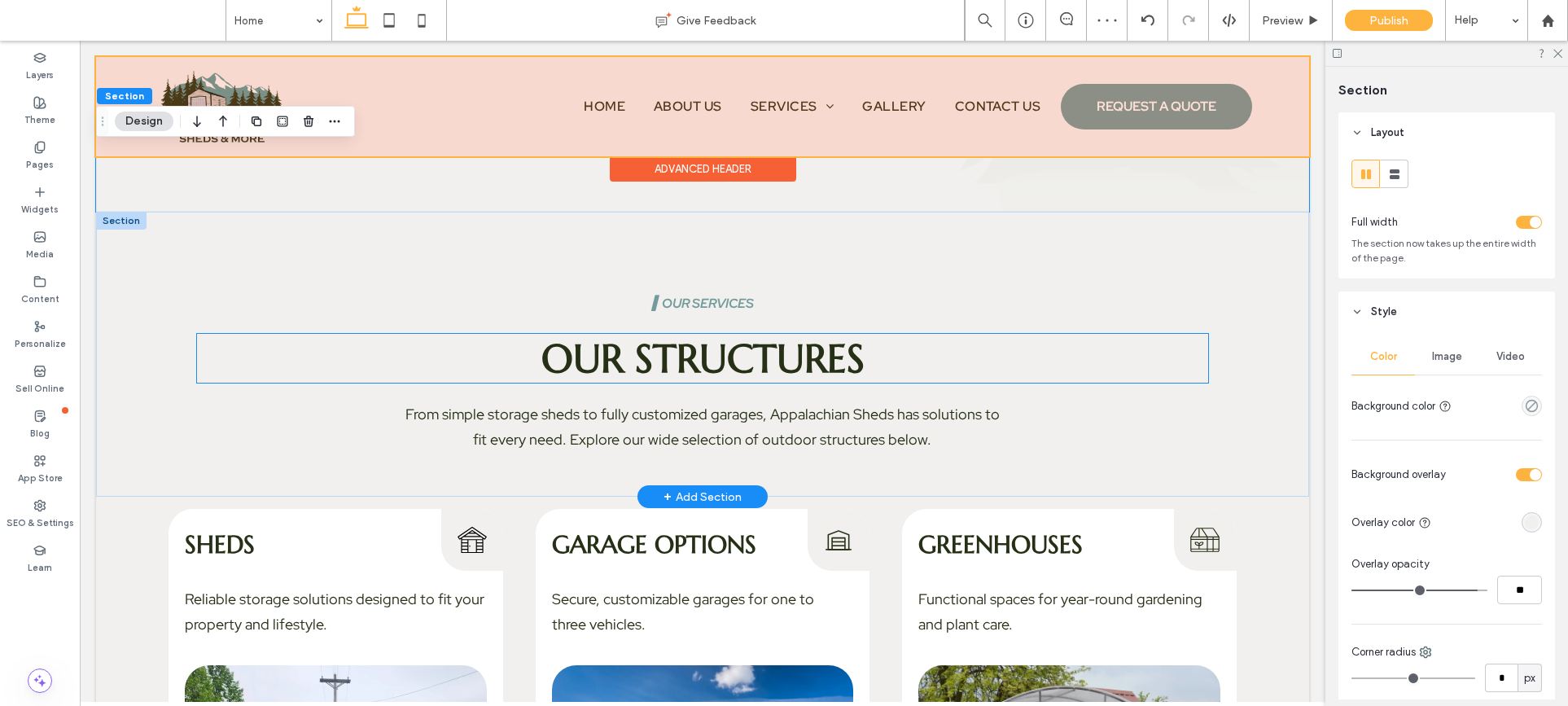
click at [867, 361] on h3 "Our Structures" at bounding box center [702, 358] width 1010 height 49
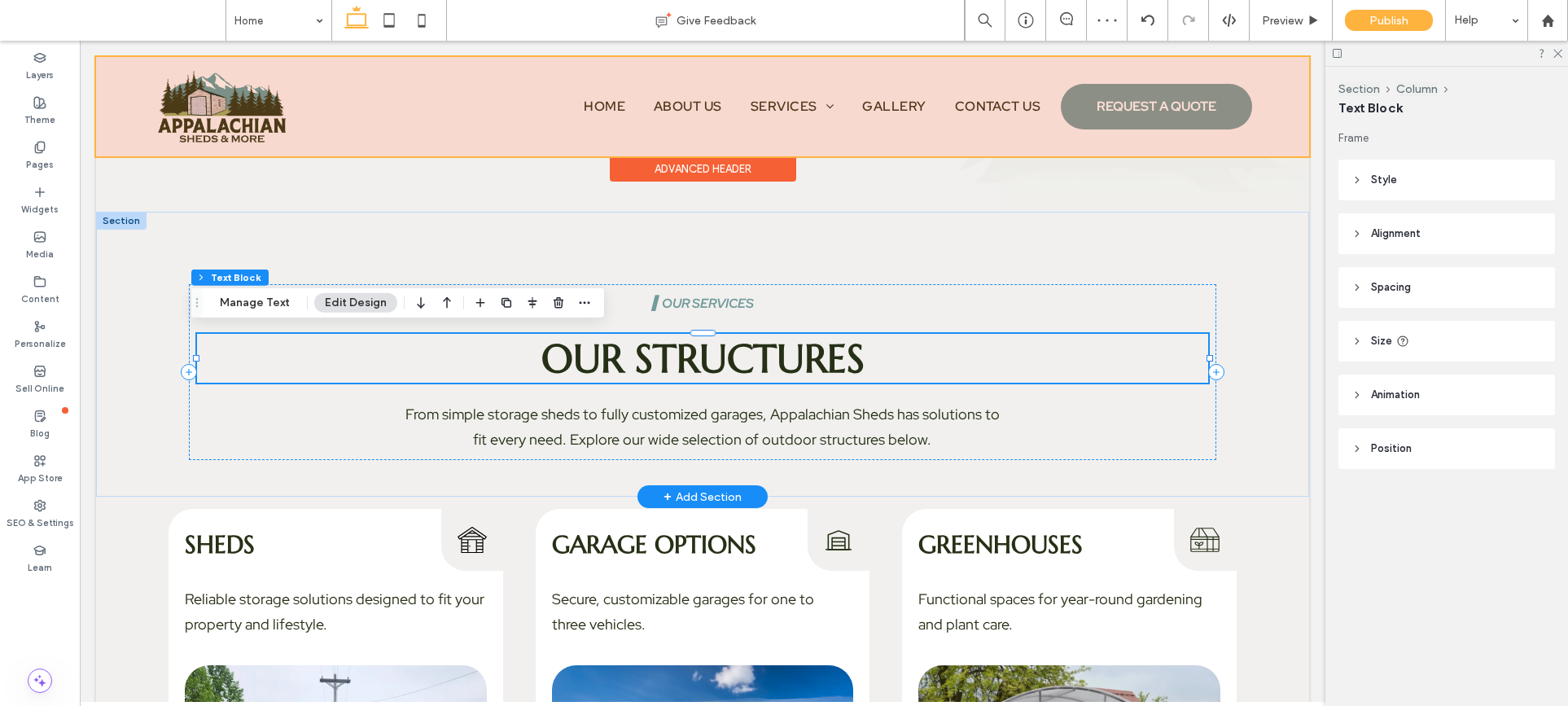
click at [867, 361] on div "Our Structures" at bounding box center [702, 358] width 1010 height 49
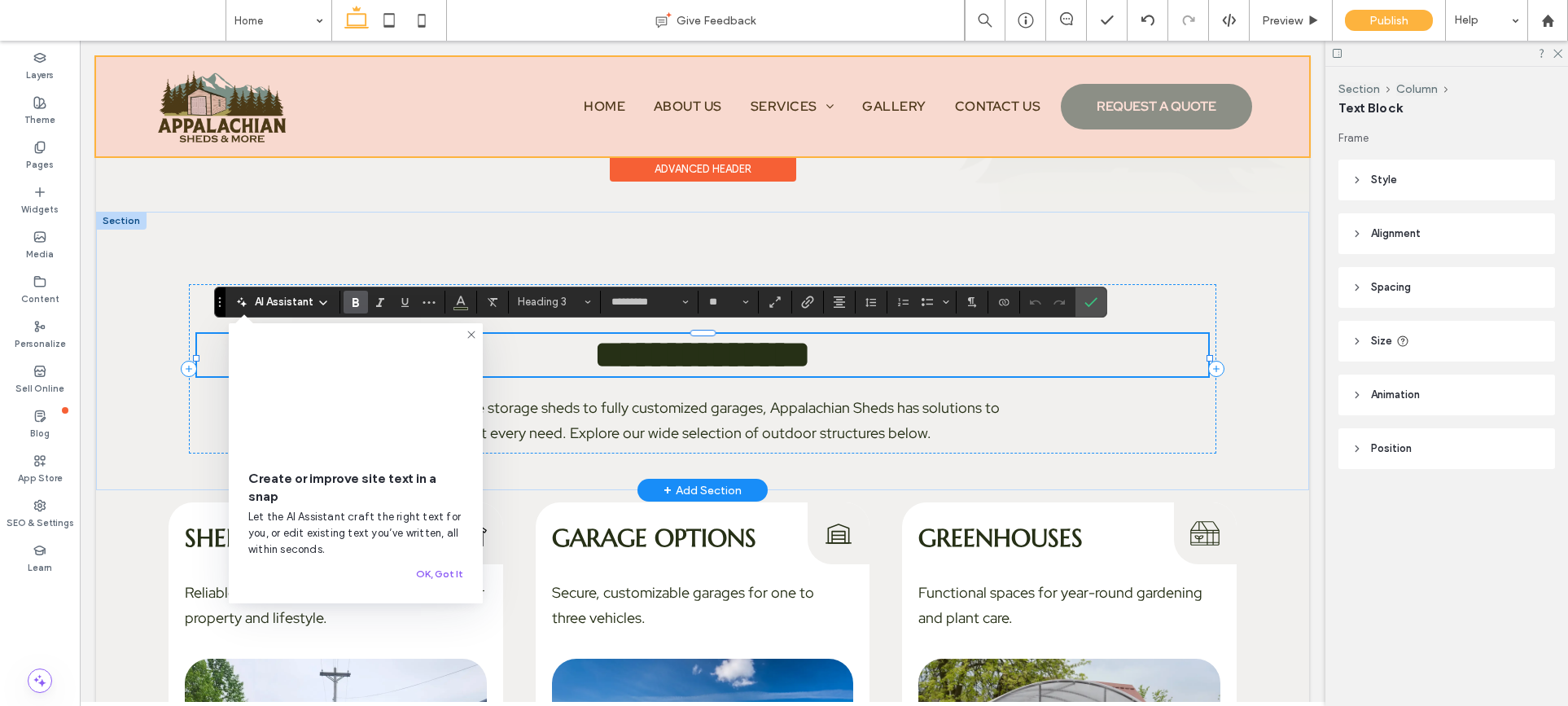
click at [1065, 303] on div at bounding box center [1060, 303] width 24 height 23
click at [1098, 301] on label "Confirm" at bounding box center [1090, 302] width 24 height 29
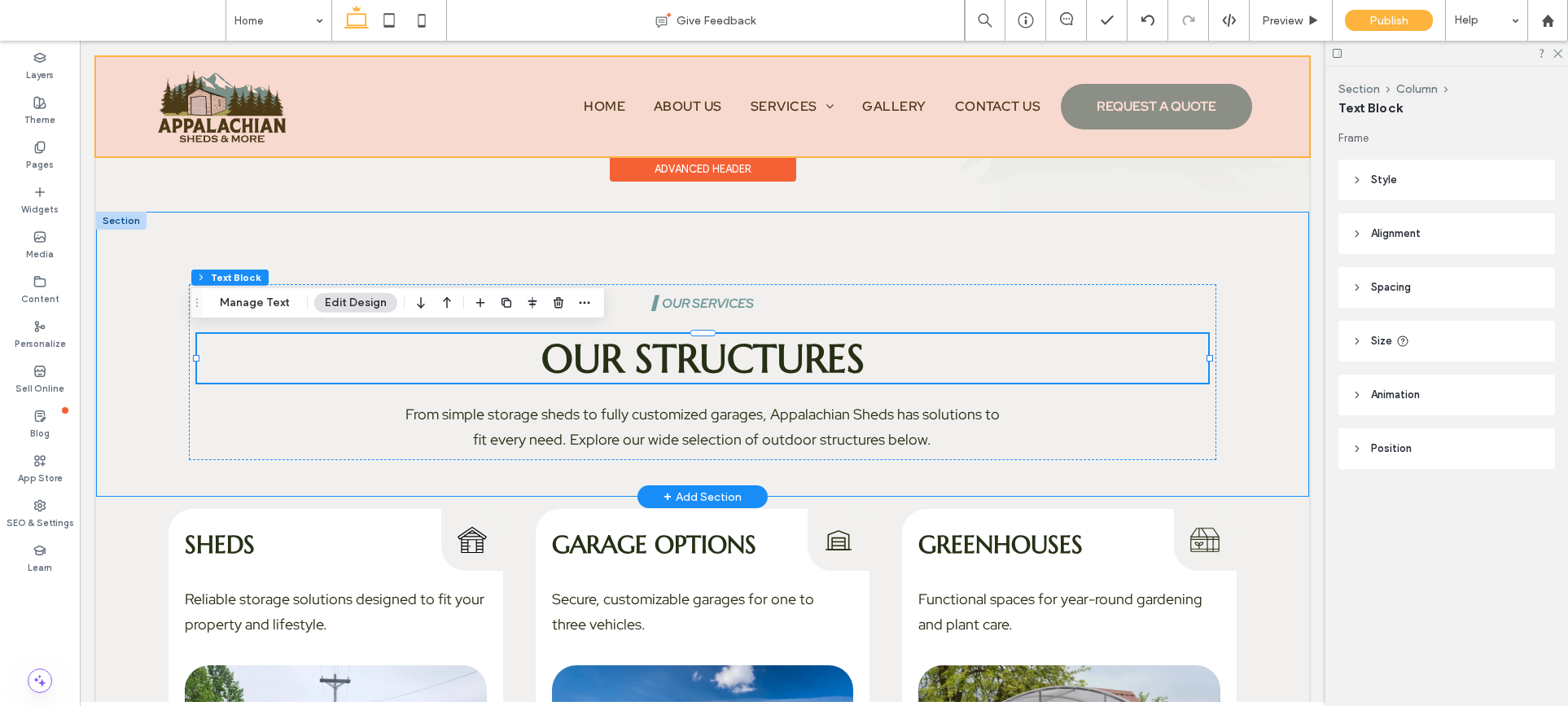
click at [1054, 255] on div "▍our services Our Structures From simple storage sheds to fully customized gara…" at bounding box center [702, 354] width 1173 height 285
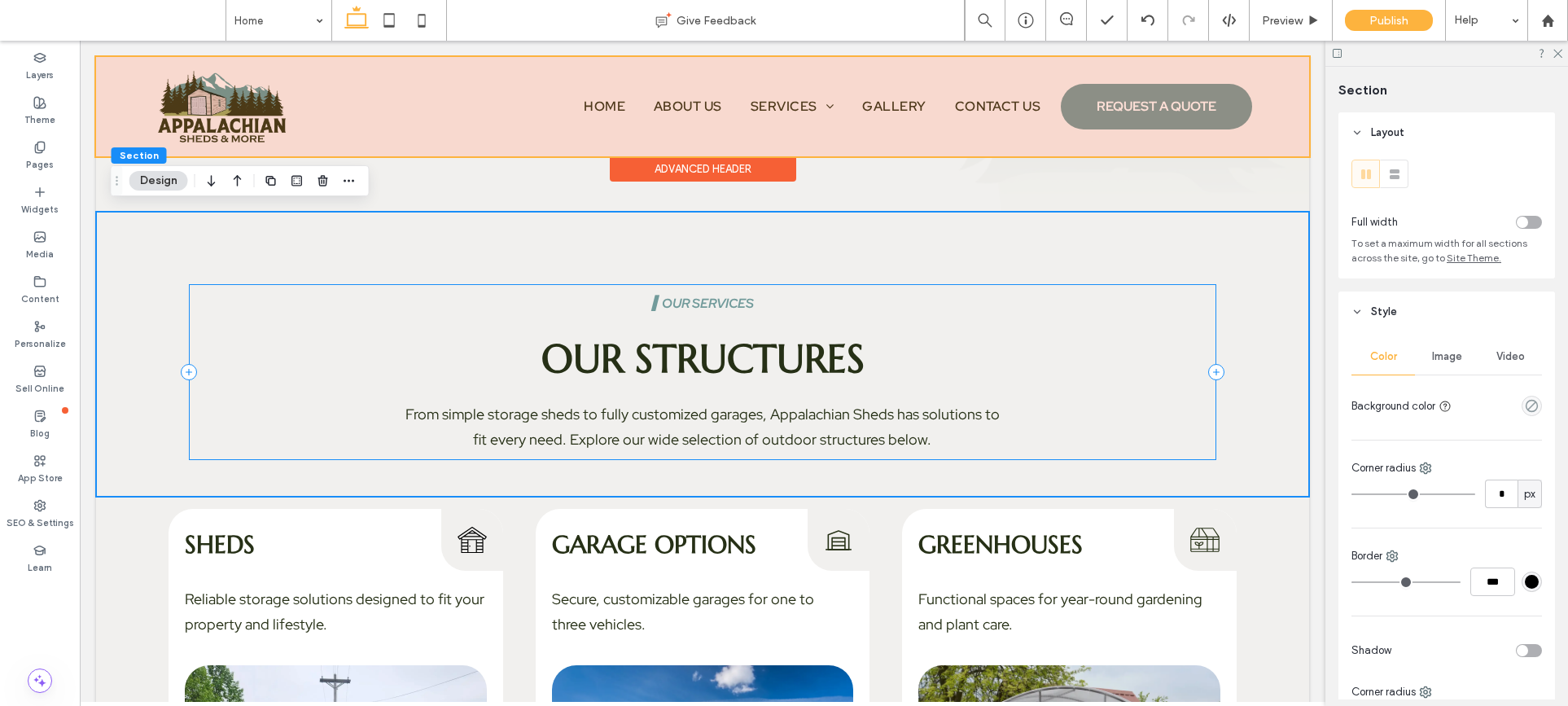
click at [972, 426] on p "From simple storage sheds to fully customized garages, Appalachian Sheds has so…" at bounding box center [702, 427] width 598 height 49
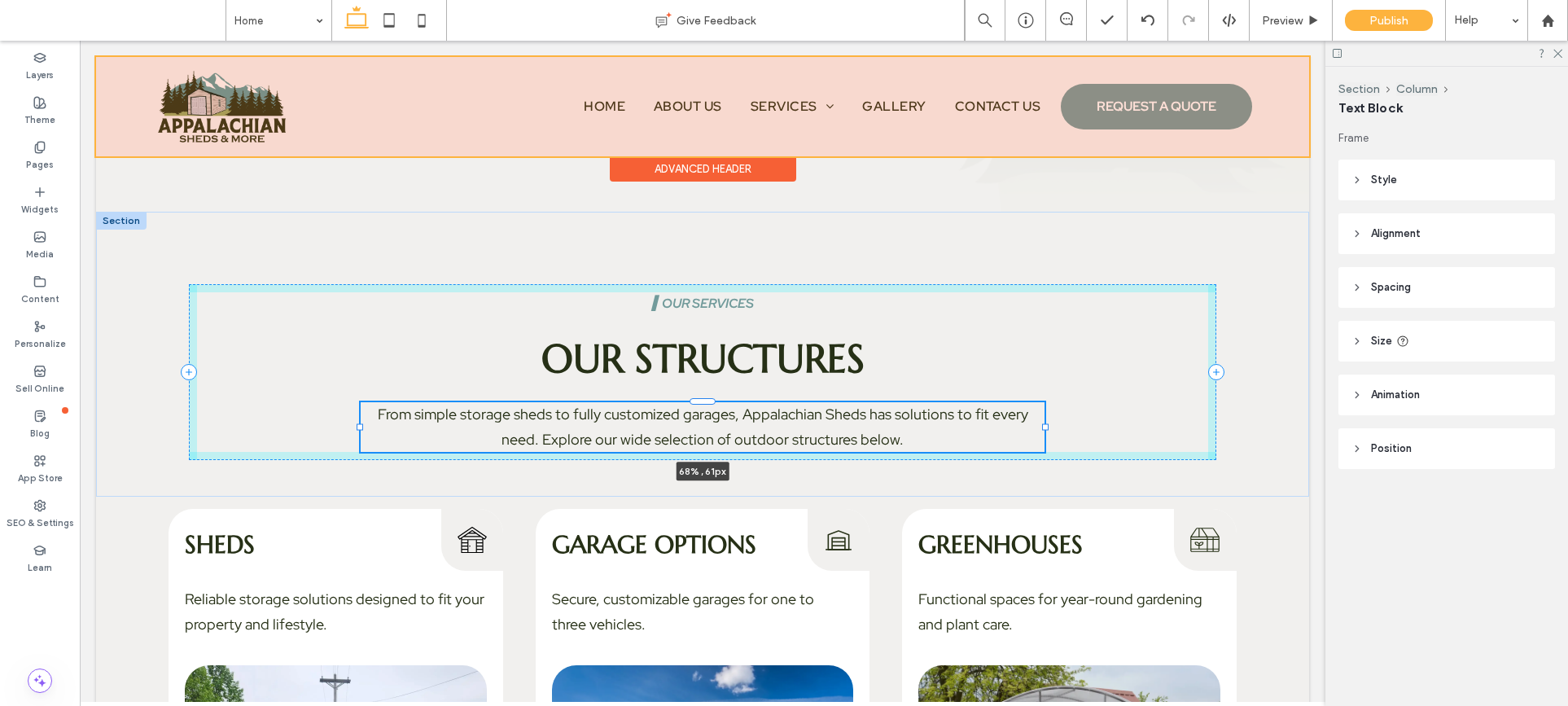
drag, startPoint x: 999, startPoint y: 424, endPoint x: 1041, endPoint y: 423, distance: 42.0
click at [1042, 424] on div at bounding box center [1045, 427] width 7 height 7
type input "**"
type input "****"
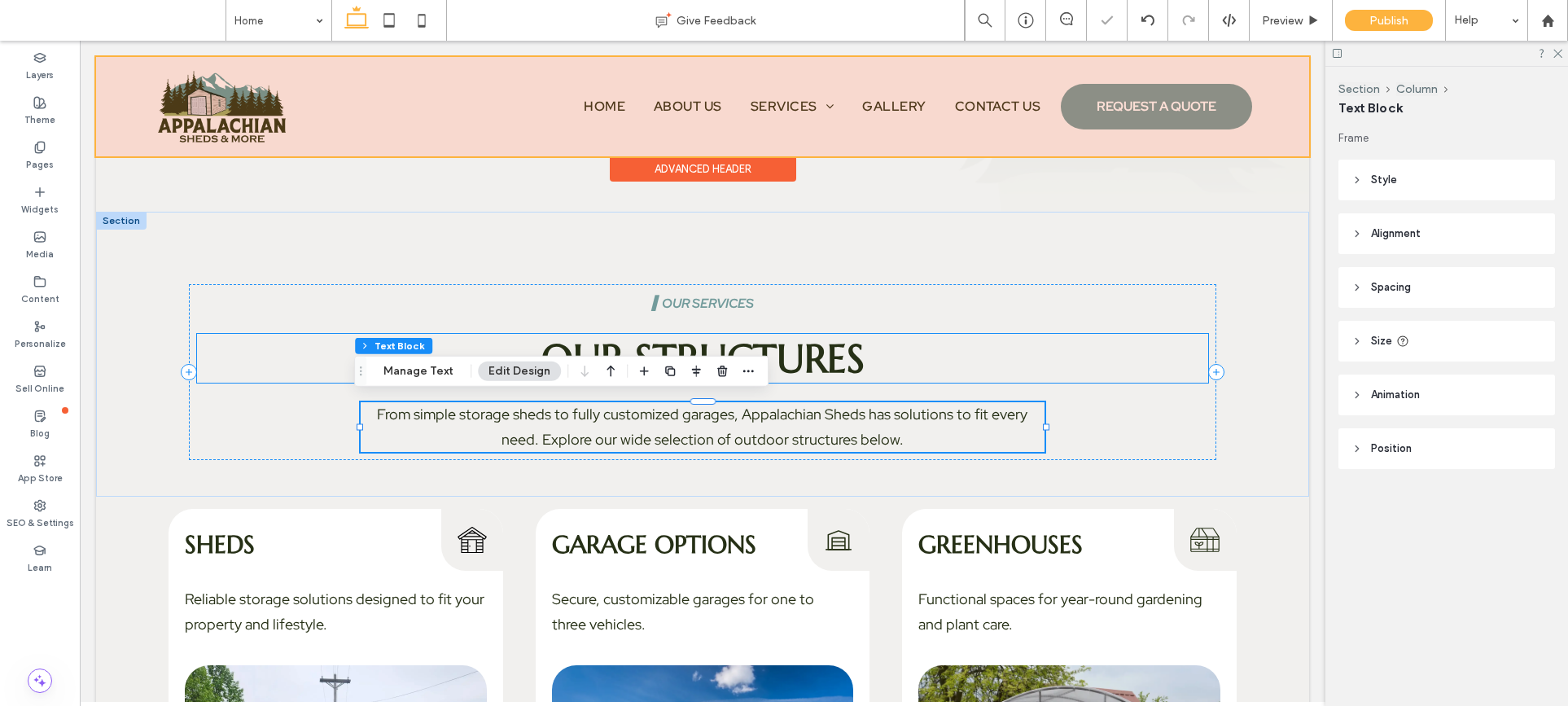
click at [1023, 372] on h3 "Our Structures" at bounding box center [702, 358] width 1010 height 49
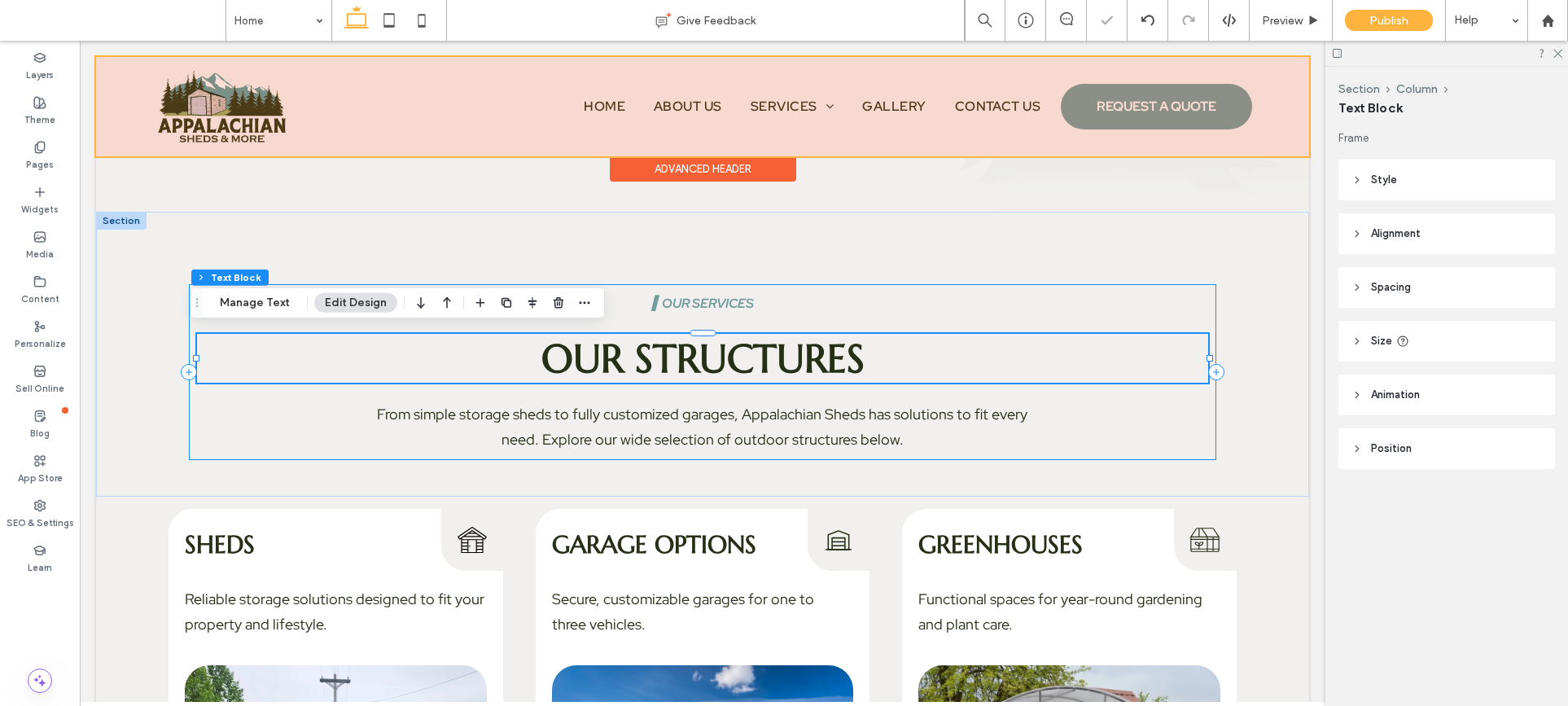
click at [1039, 257] on div "▍our services Our Structures From simple storage sheds to fully customized gara…" at bounding box center [702, 354] width 1173 height 285
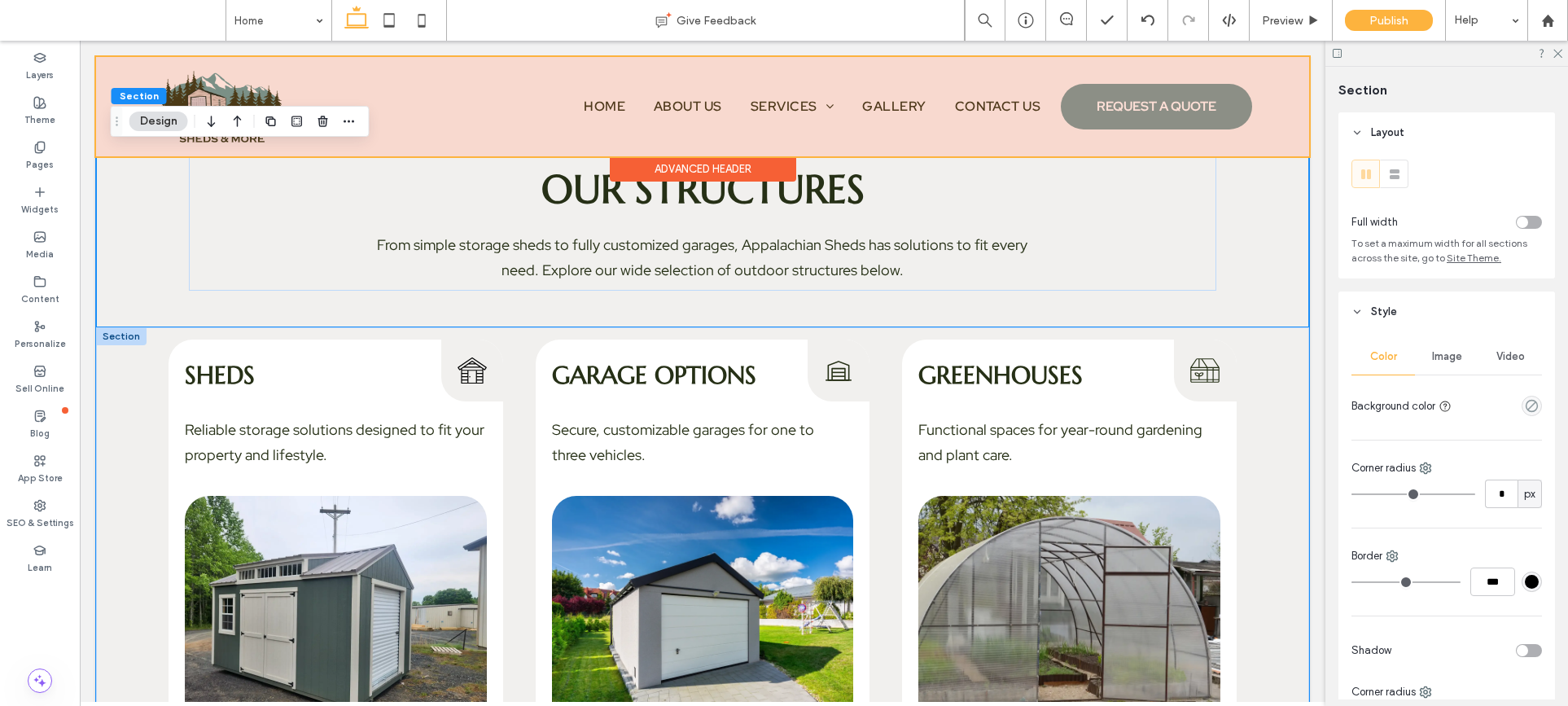
scroll to position [2162, 0]
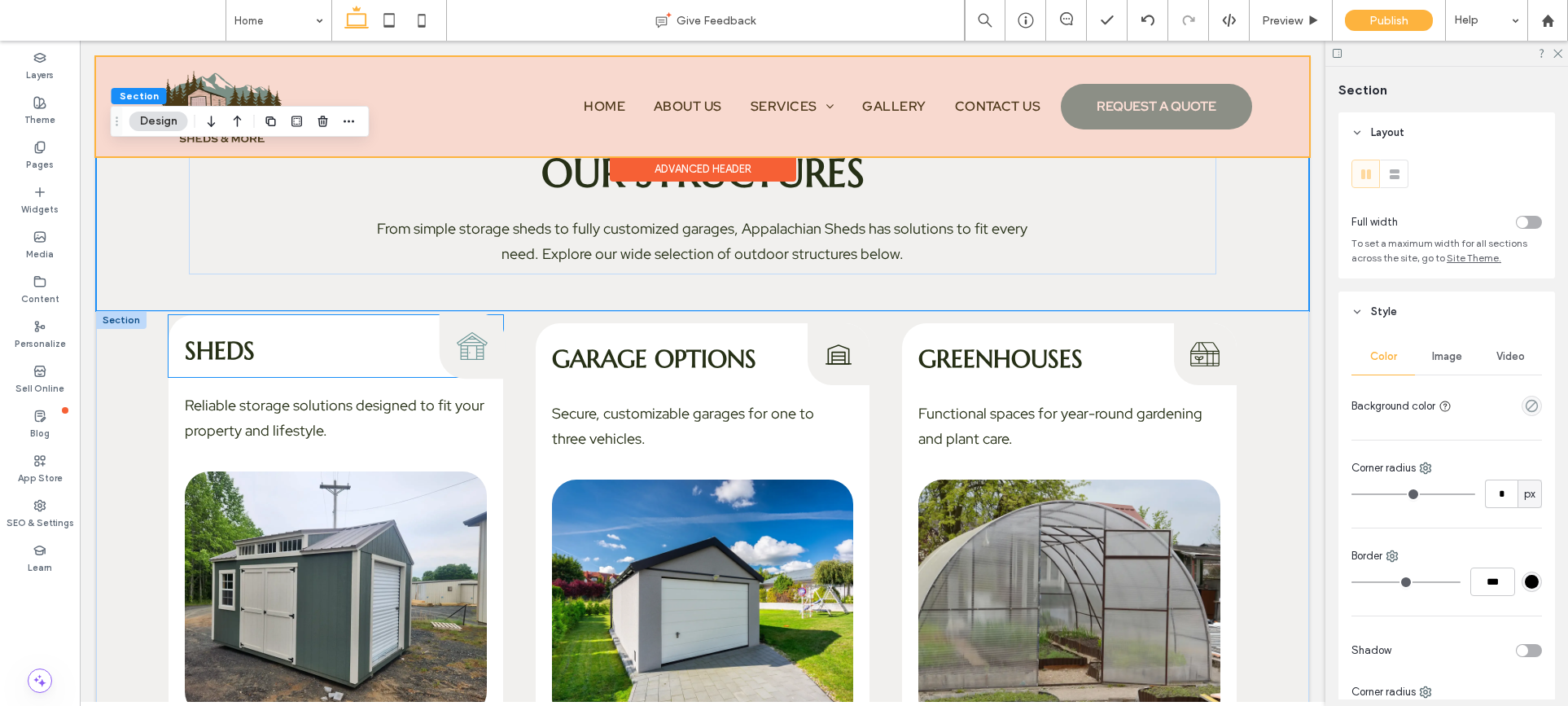
click at [468, 342] on icon "Sheds Icon" at bounding box center [473, 346] width 34 height 34
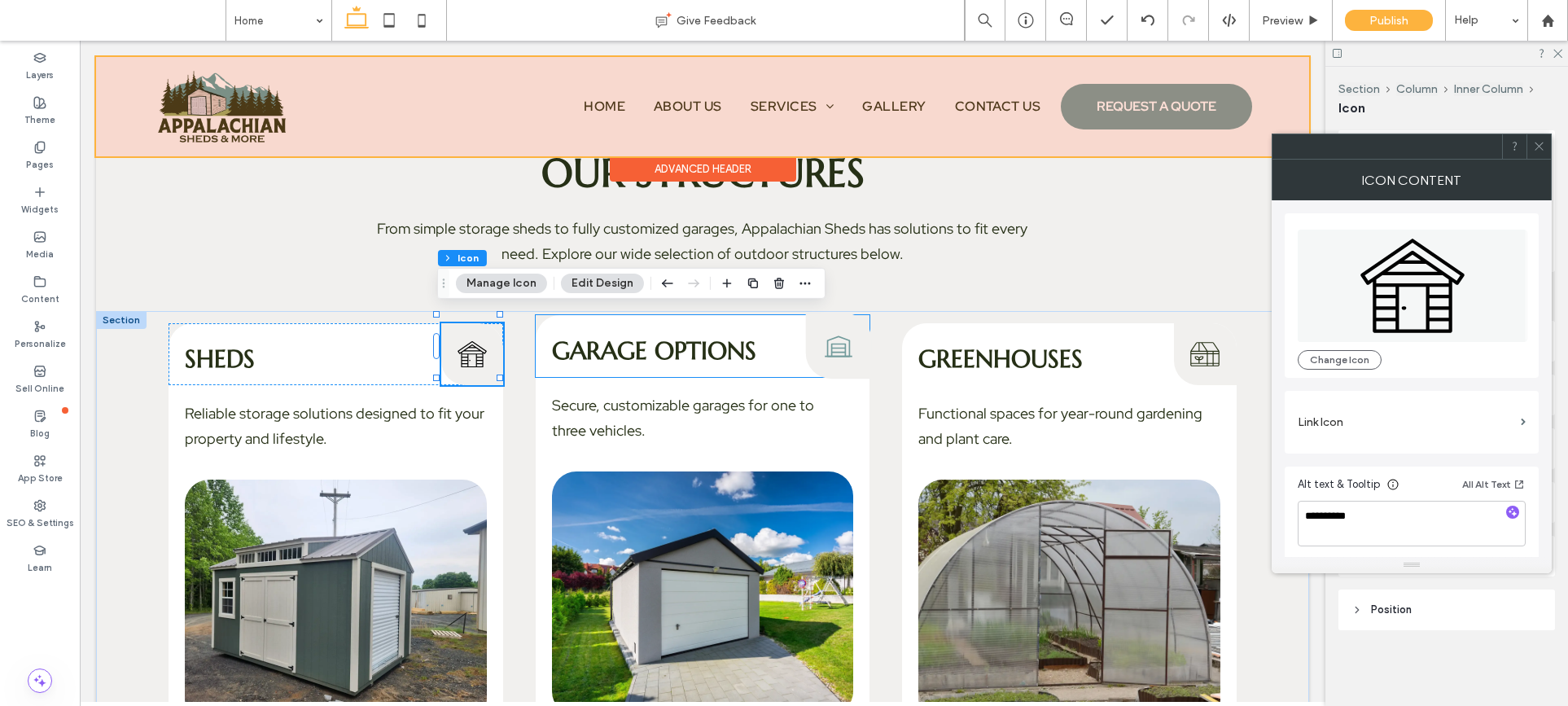
click at [834, 358] on div "Garage Options Icon" at bounding box center [839, 346] width 66 height 66
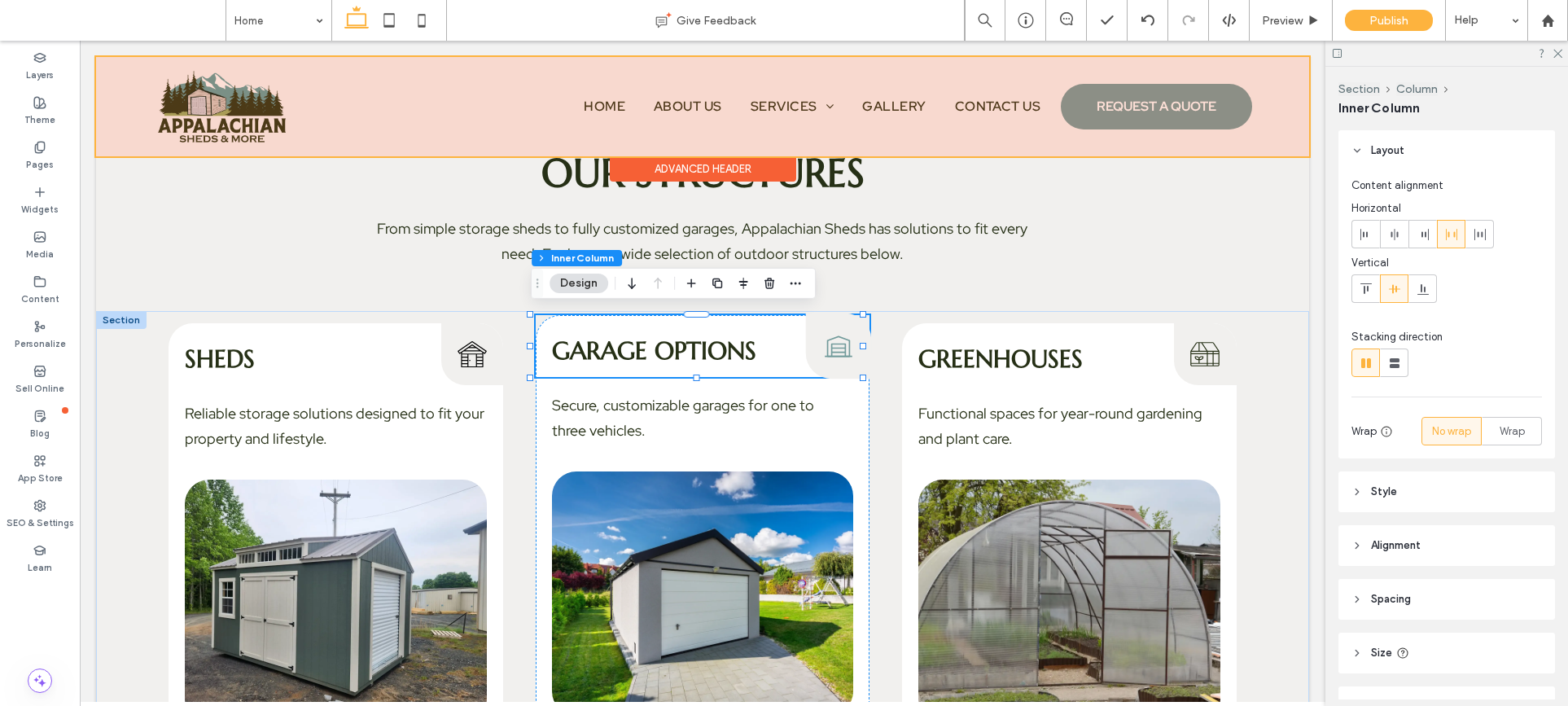
click at [834, 358] on div "Garage Options Icon" at bounding box center [839, 346] width 66 height 66
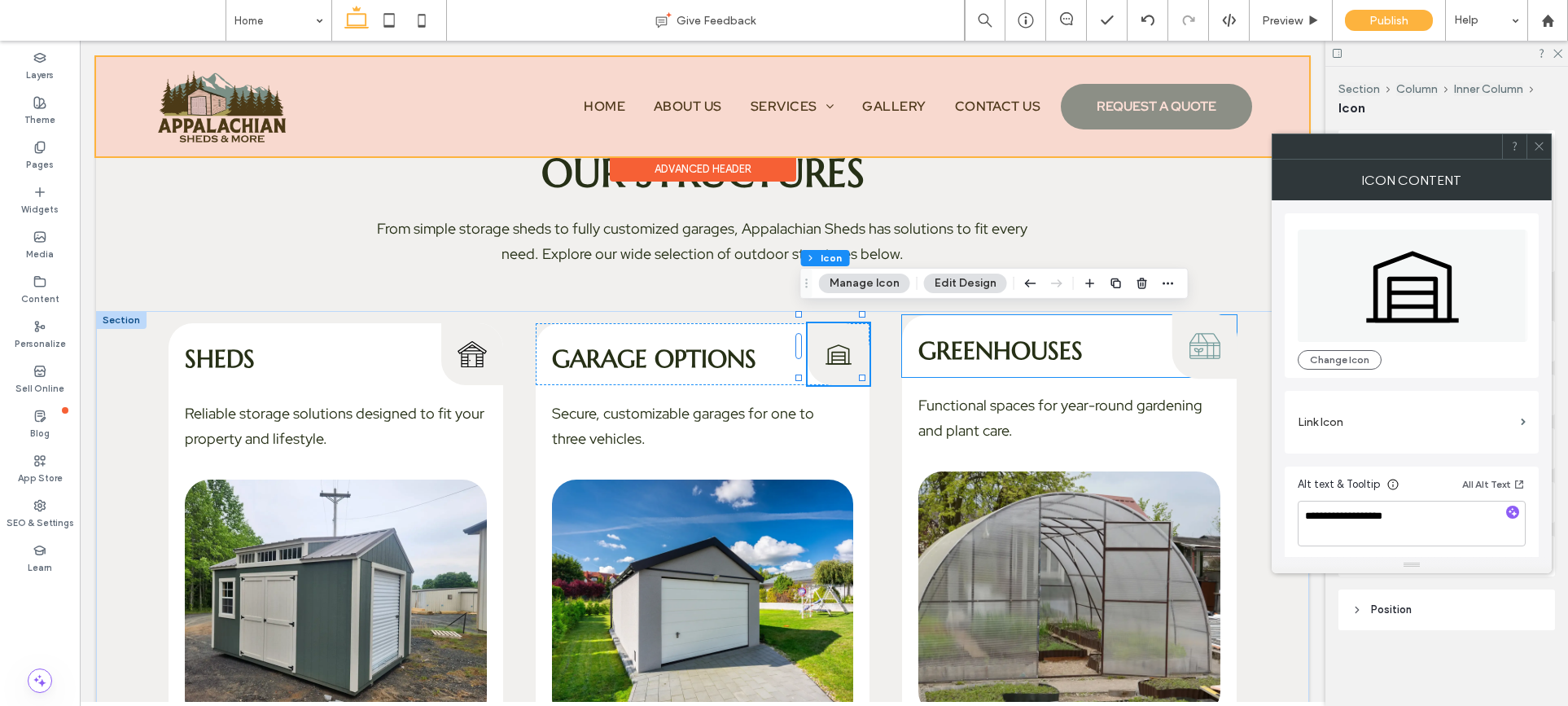
click at [1189, 338] on icon at bounding box center [1205, 345] width 31 height 26
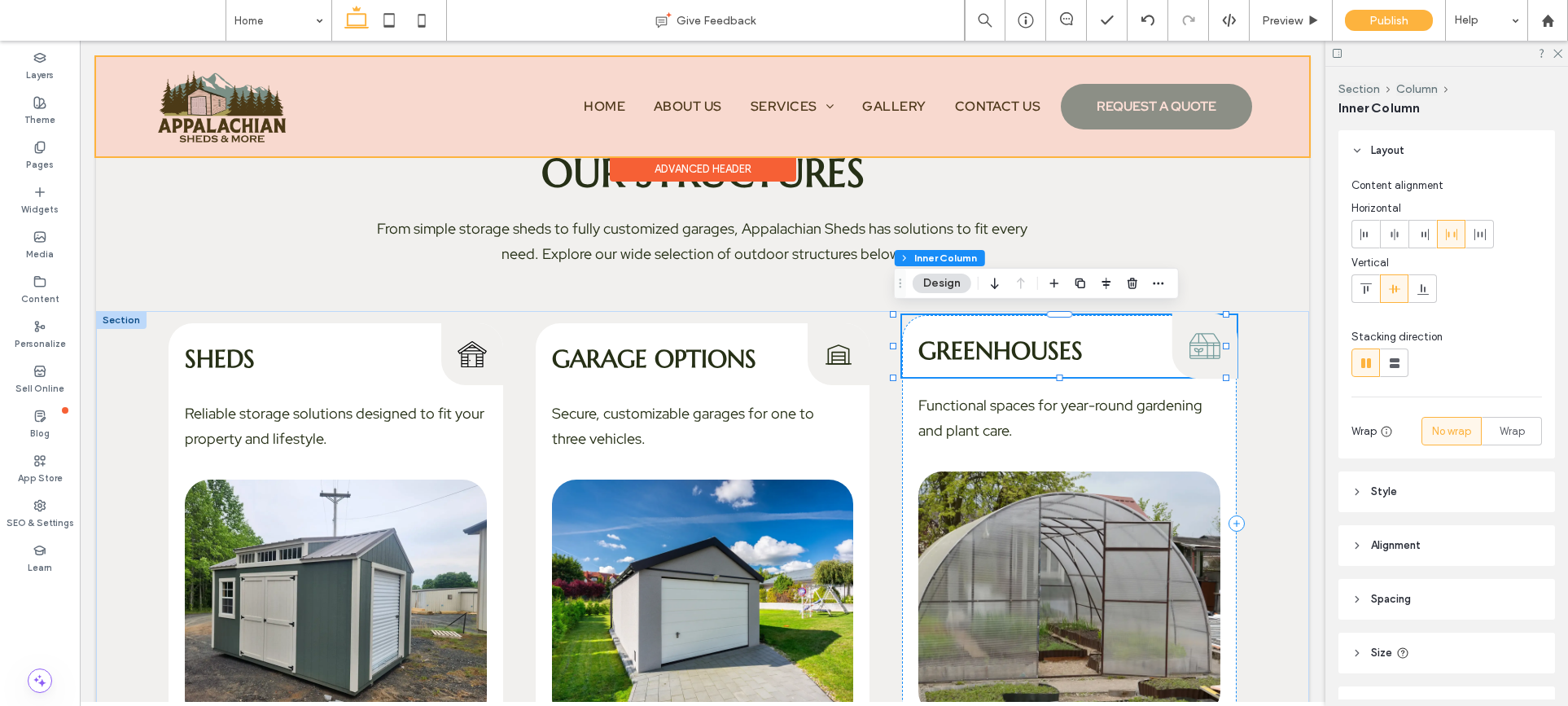
click at [1189, 338] on icon at bounding box center [1205, 345] width 31 height 26
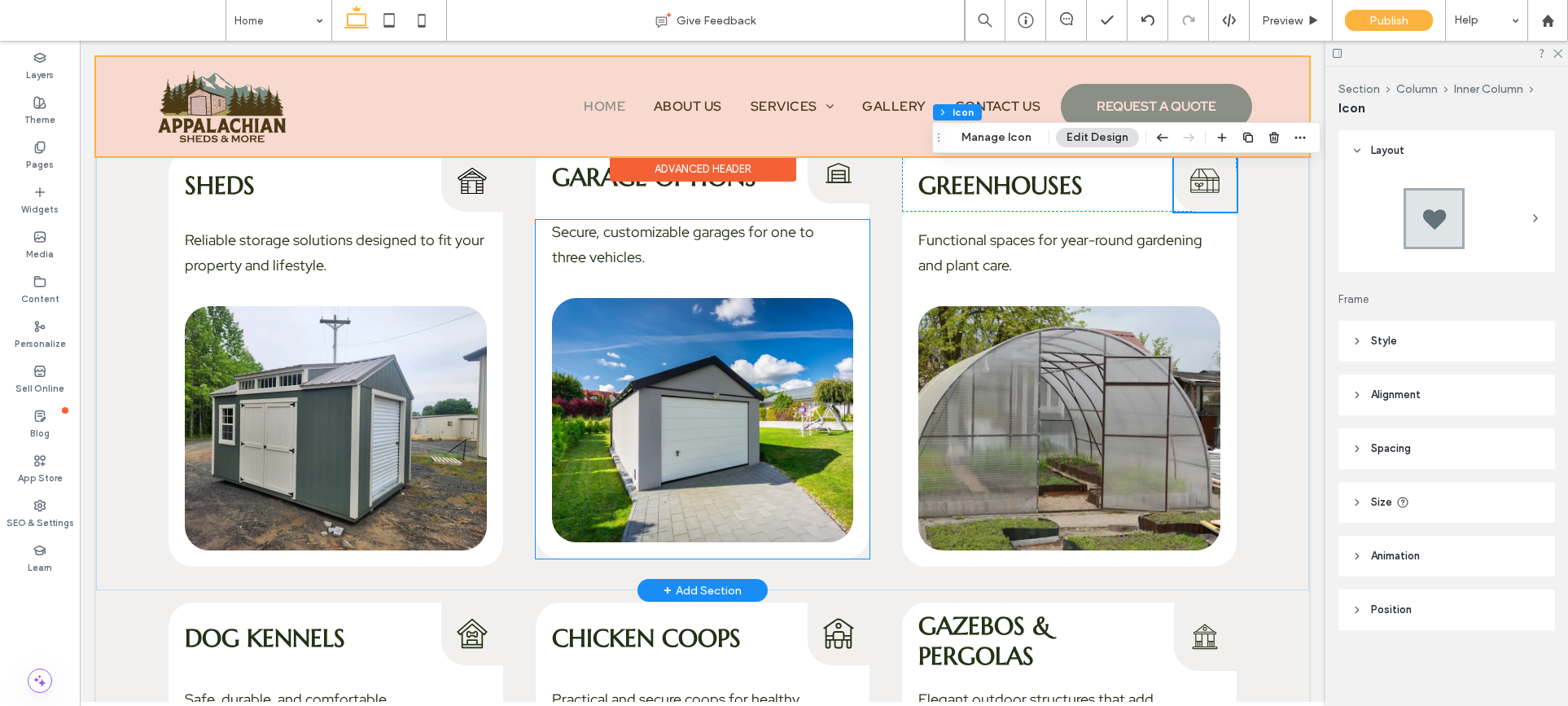
scroll to position [2316, 0]
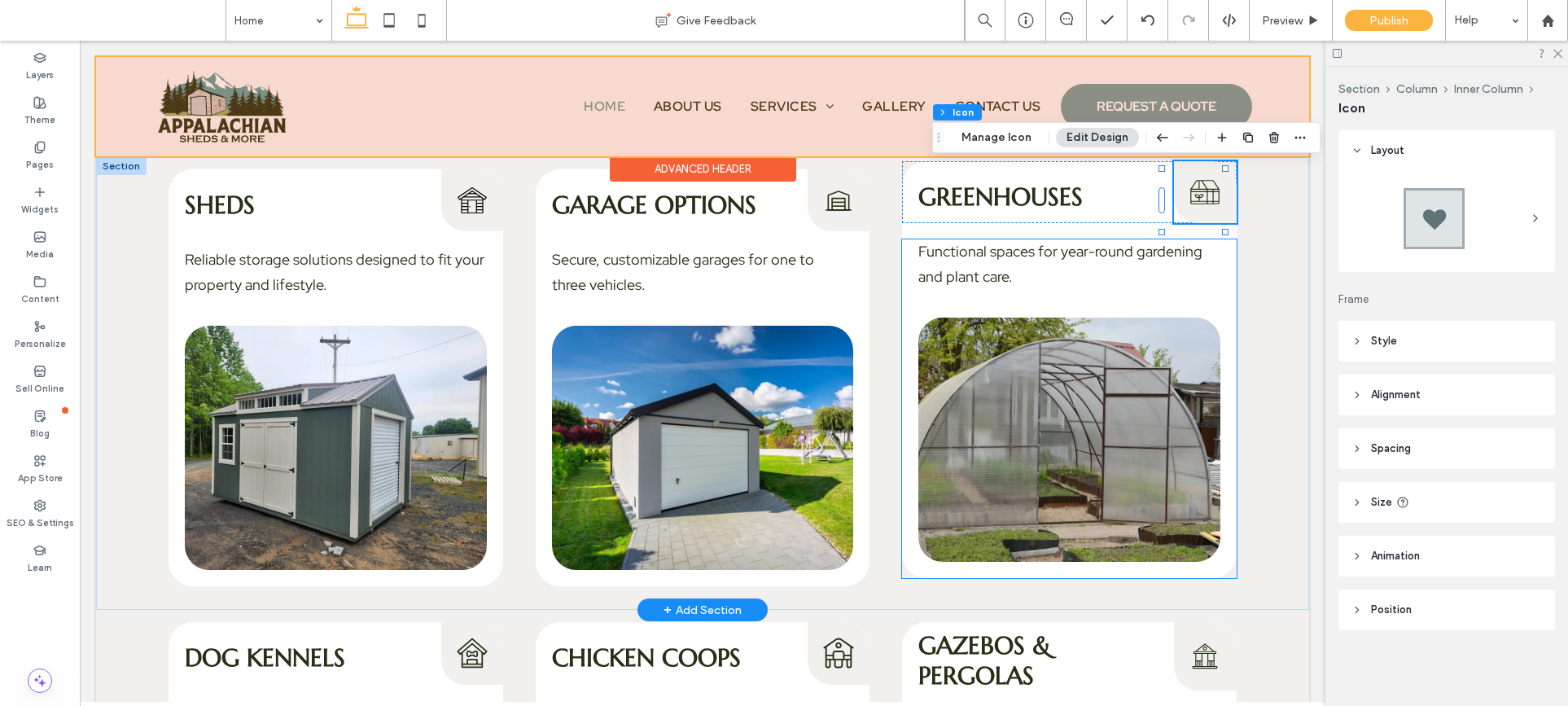
click at [1002, 405] on img at bounding box center [1069, 439] width 302 height 245
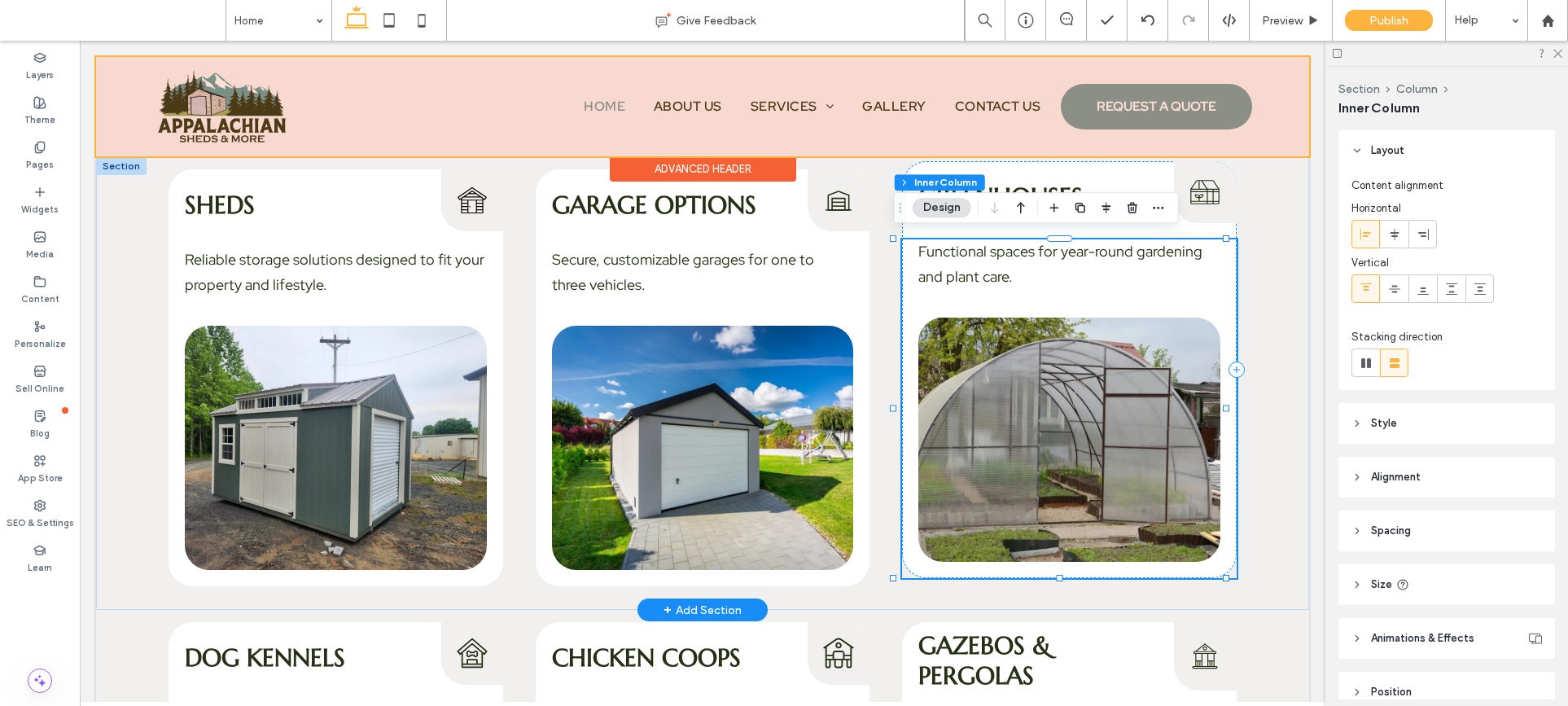
click at [1002, 405] on img at bounding box center [1069, 439] width 302 height 245
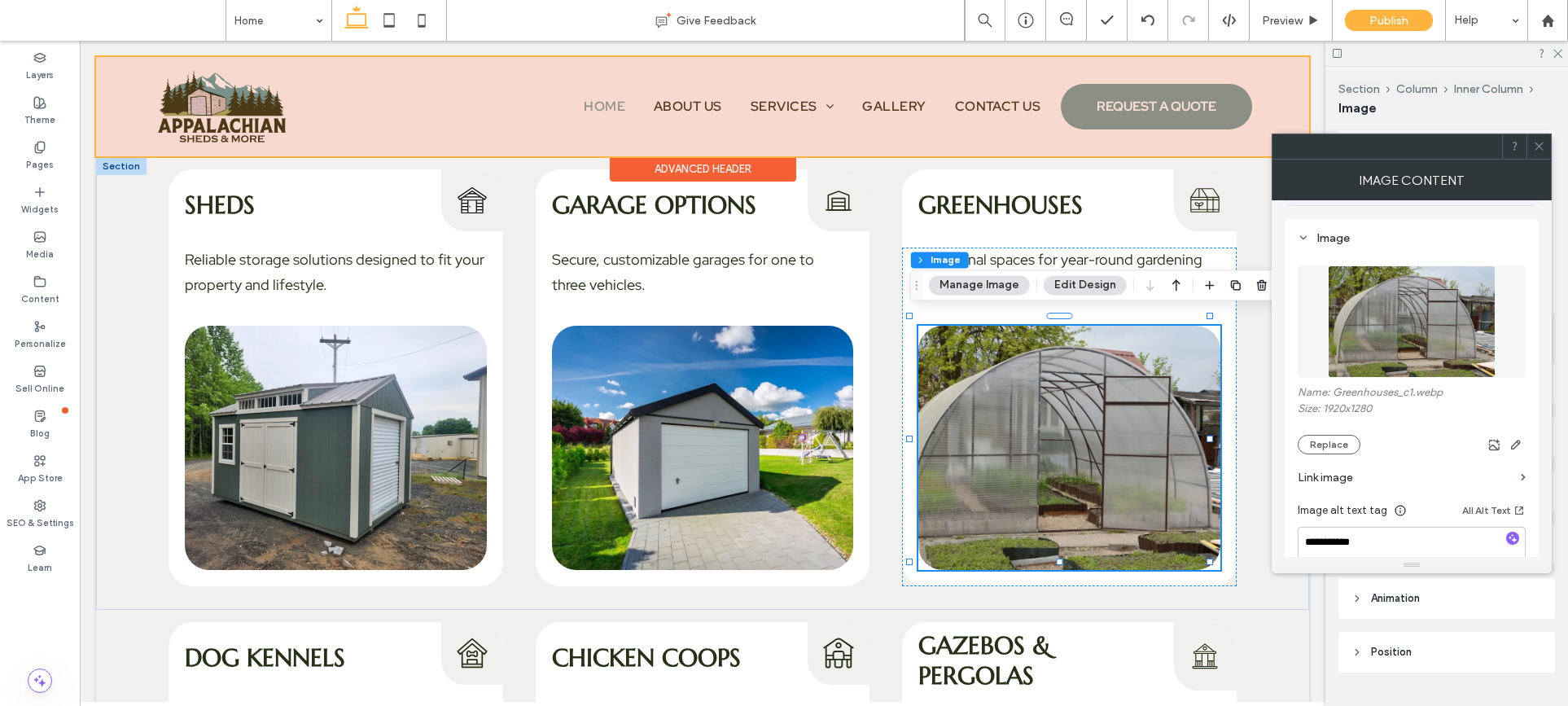
scroll to position [141, 0]
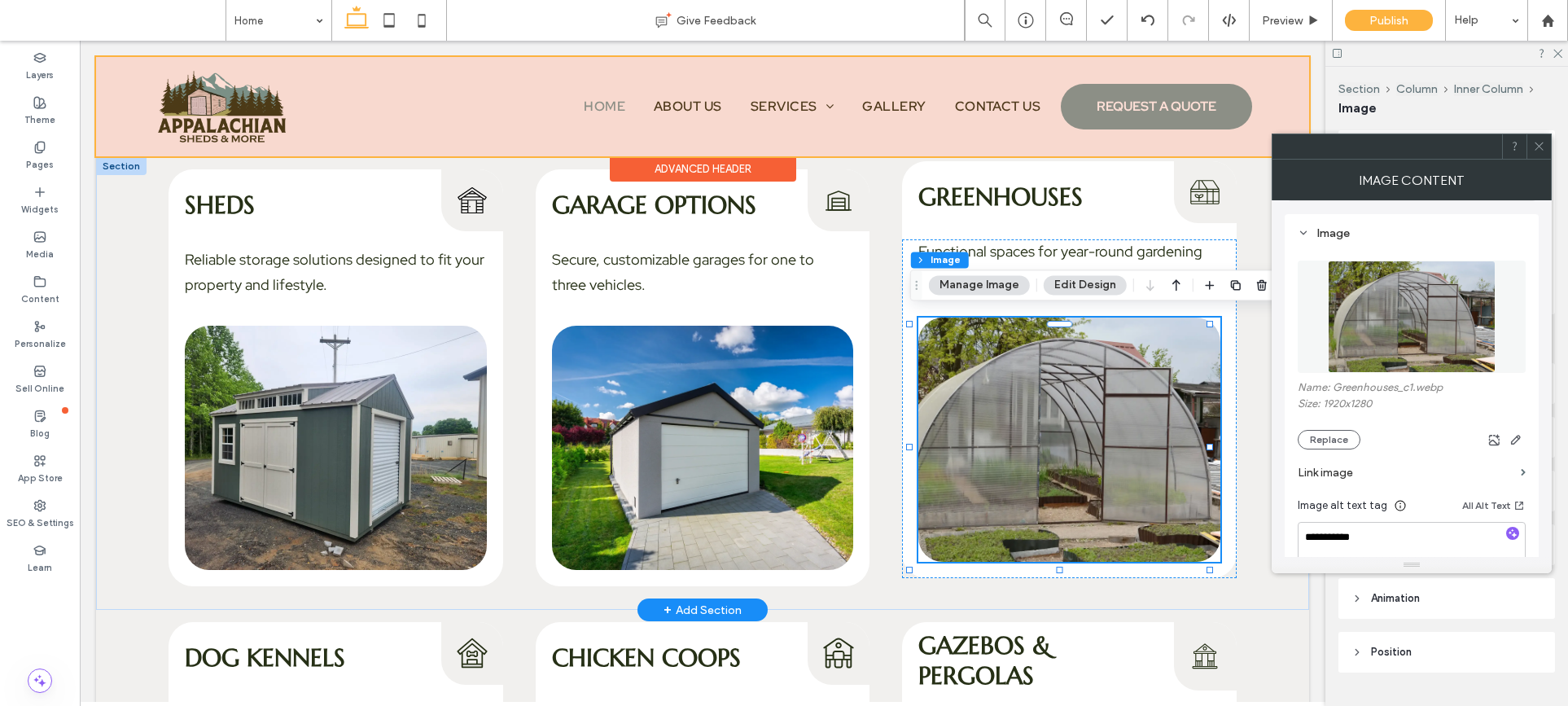
click at [932, 451] on img at bounding box center [1069, 439] width 302 height 245
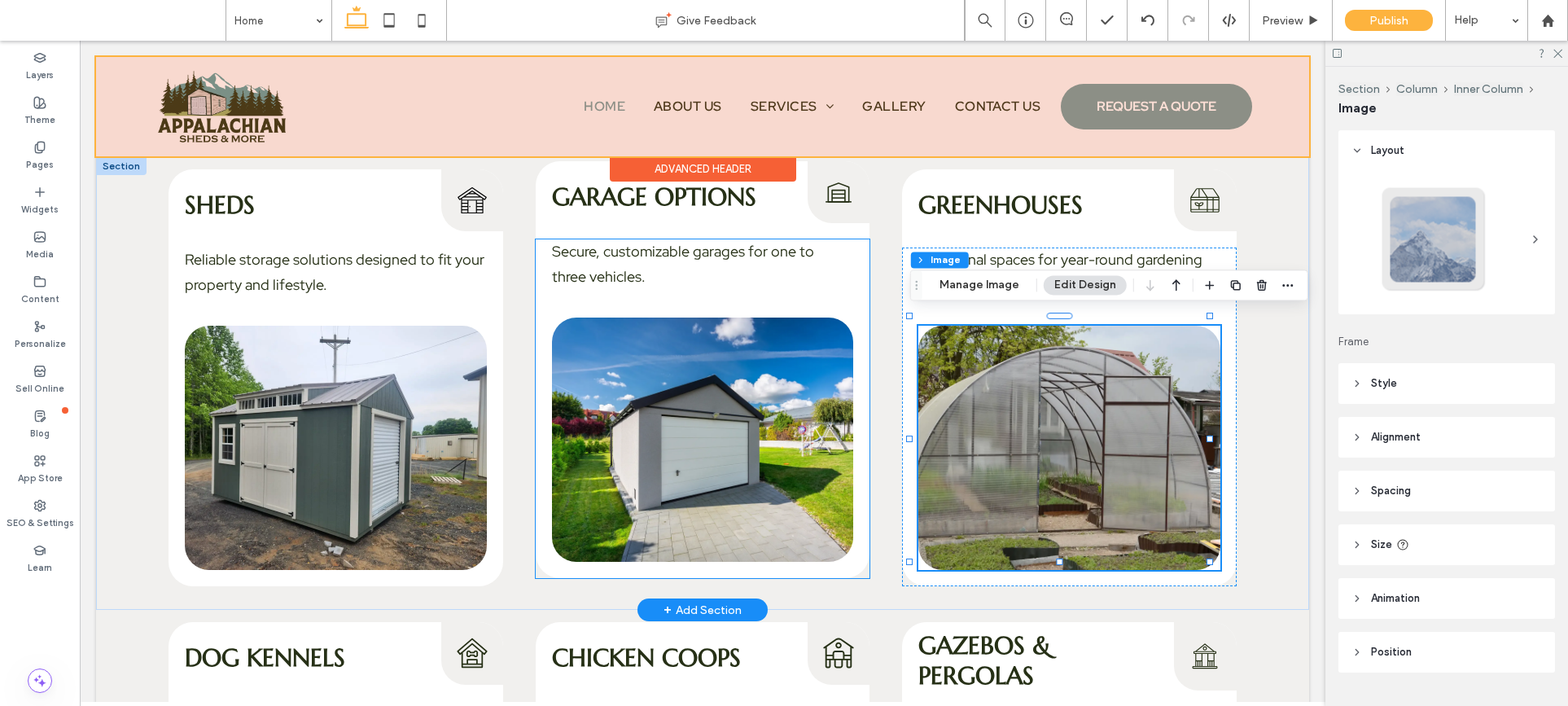
click at [809, 454] on img at bounding box center [703, 439] width 302 height 245
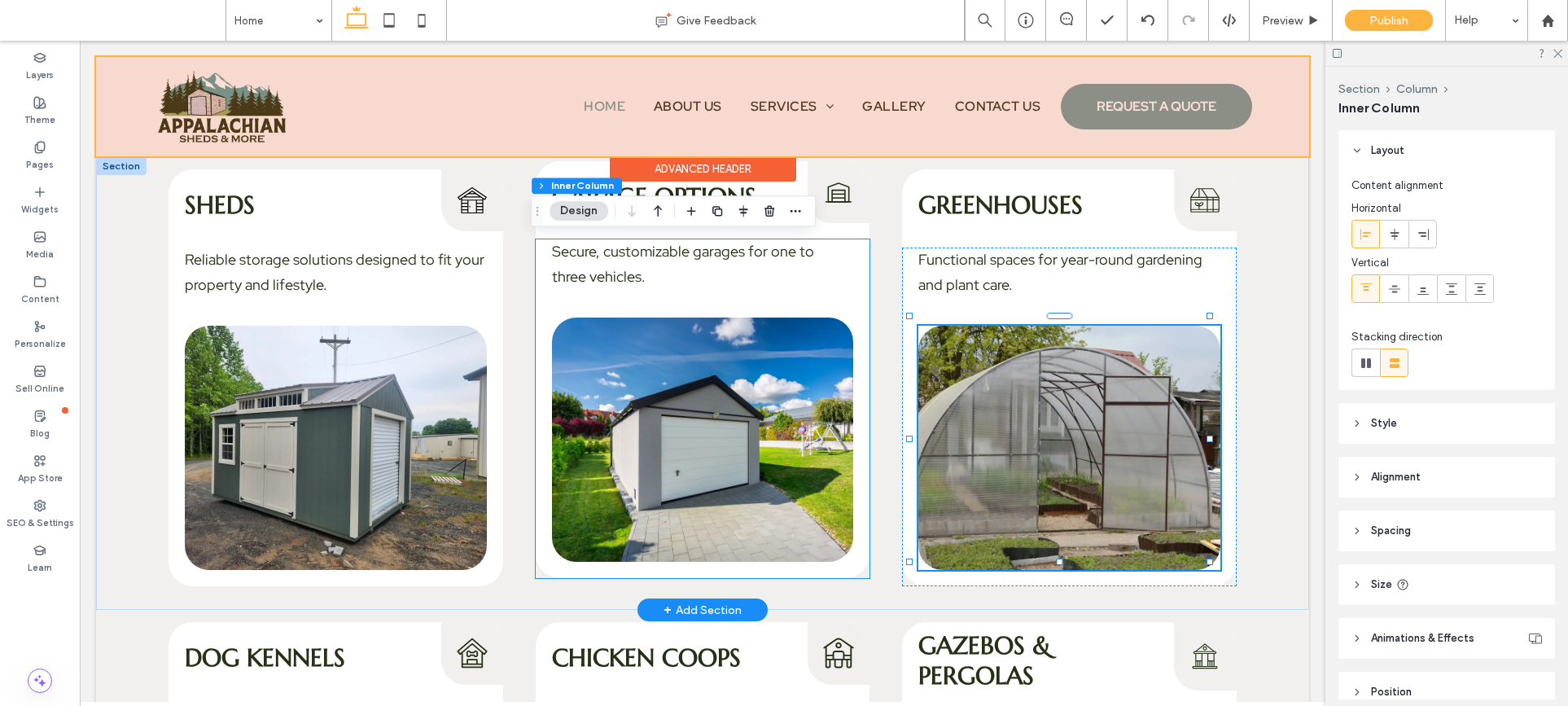
click at [809, 454] on img at bounding box center [703, 439] width 302 height 245
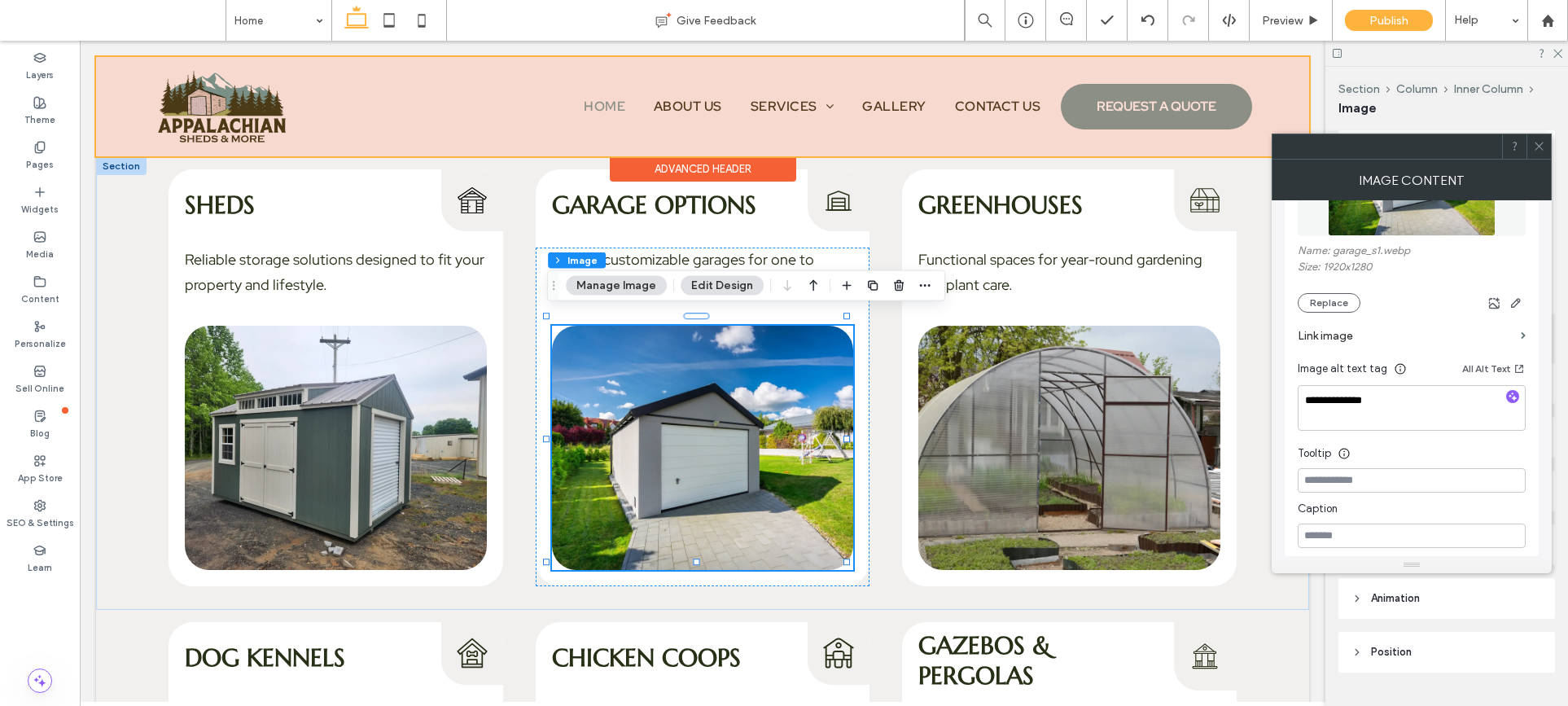
scroll to position [449, 0]
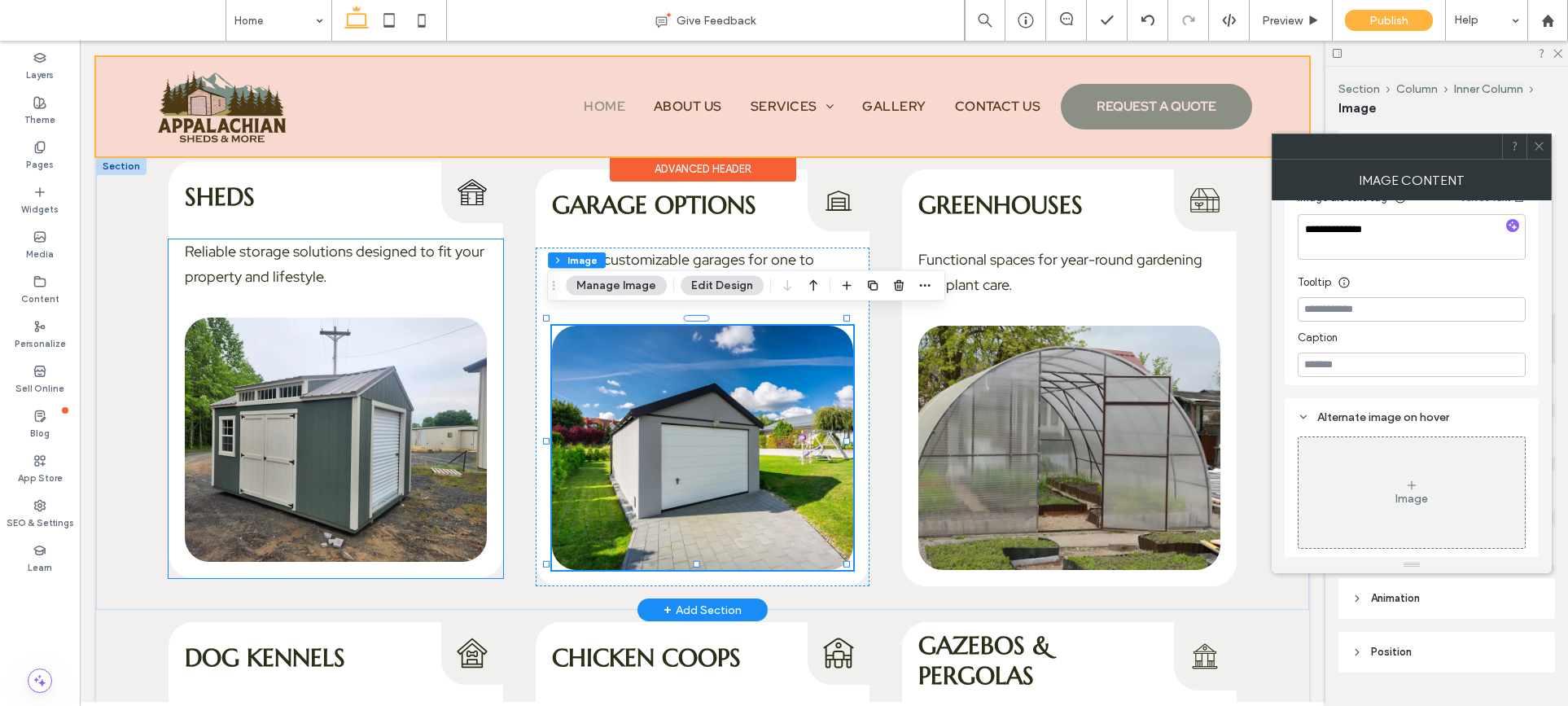
click at [375, 441] on img at bounding box center [335, 439] width 302 height 245
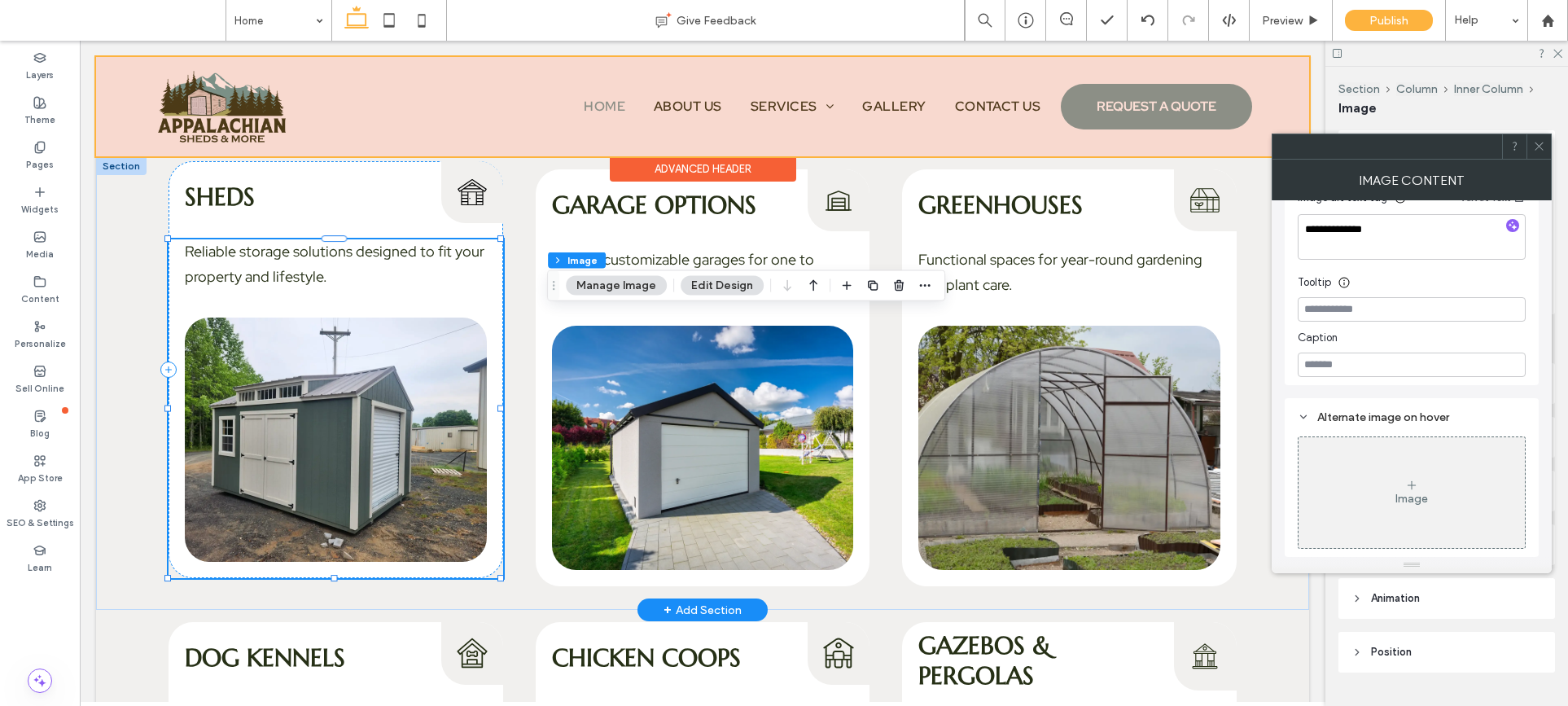
click at [375, 441] on img at bounding box center [335, 439] width 302 height 245
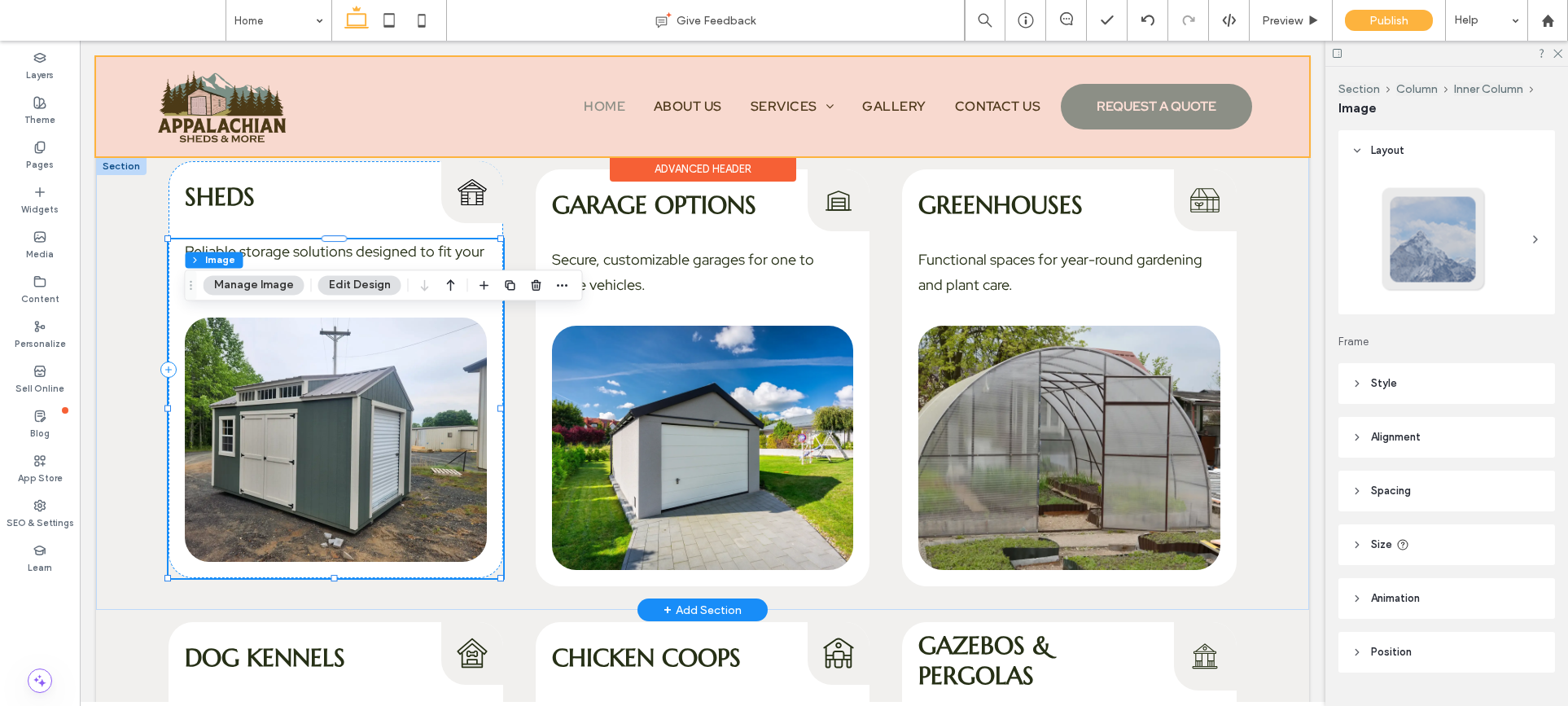
type input "**"
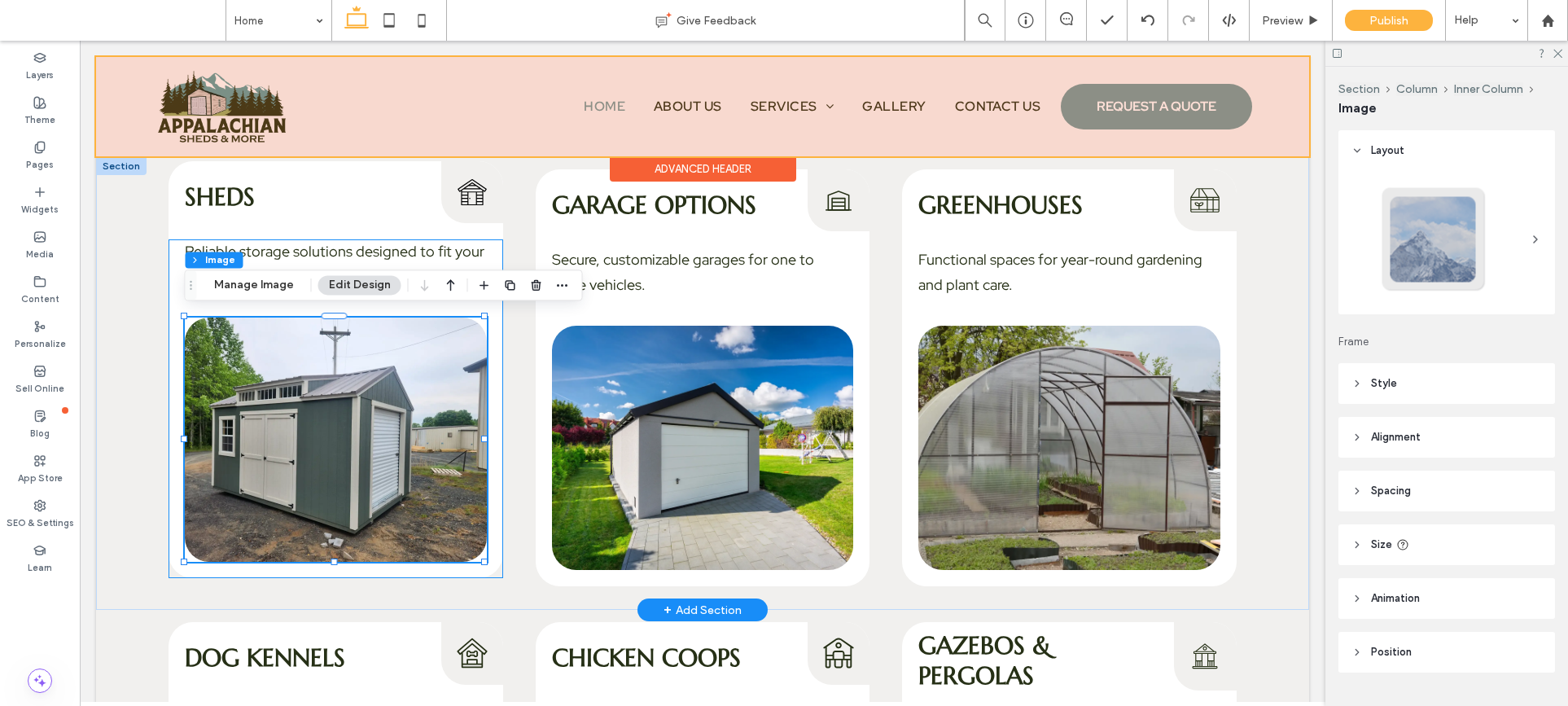
click at [375, 441] on img at bounding box center [335, 439] width 302 height 245
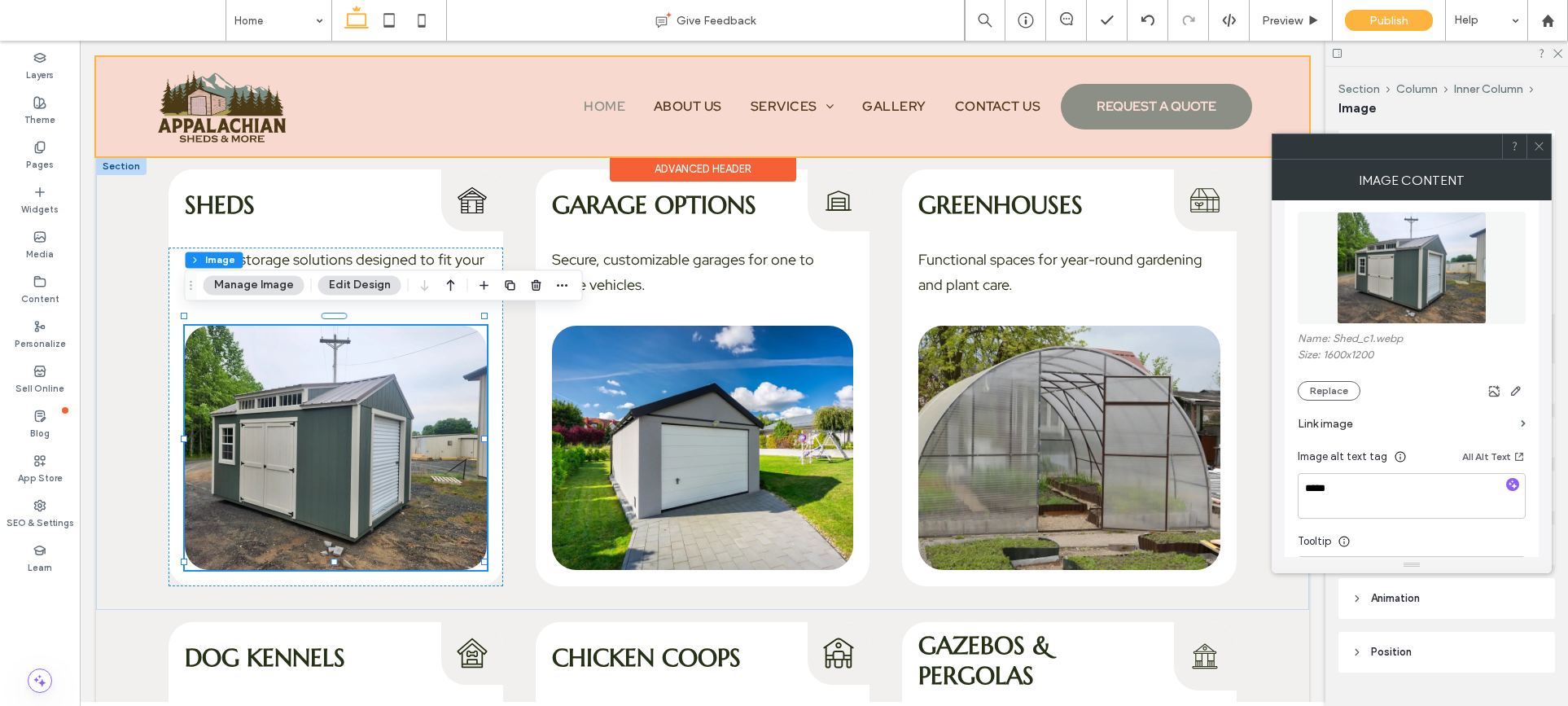
scroll to position [247, 0]
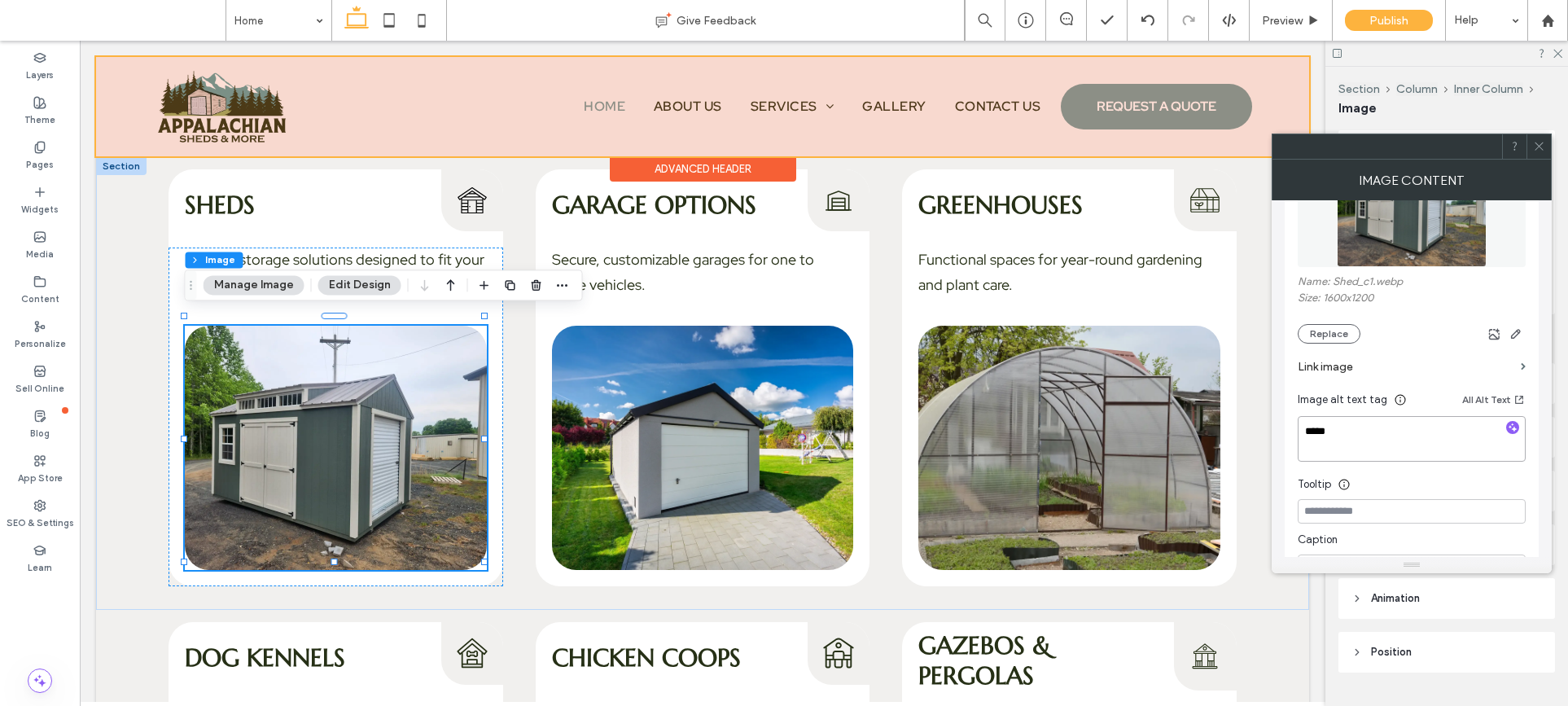
click at [1380, 424] on textarea "*****" at bounding box center [1411, 438] width 228 height 45
type textarea "**********"
click at [1234, 422] on div "Sheds Sheds Icon Reliable storage solutions designed to fit your property and l…" at bounding box center [702, 384] width 1213 height 453
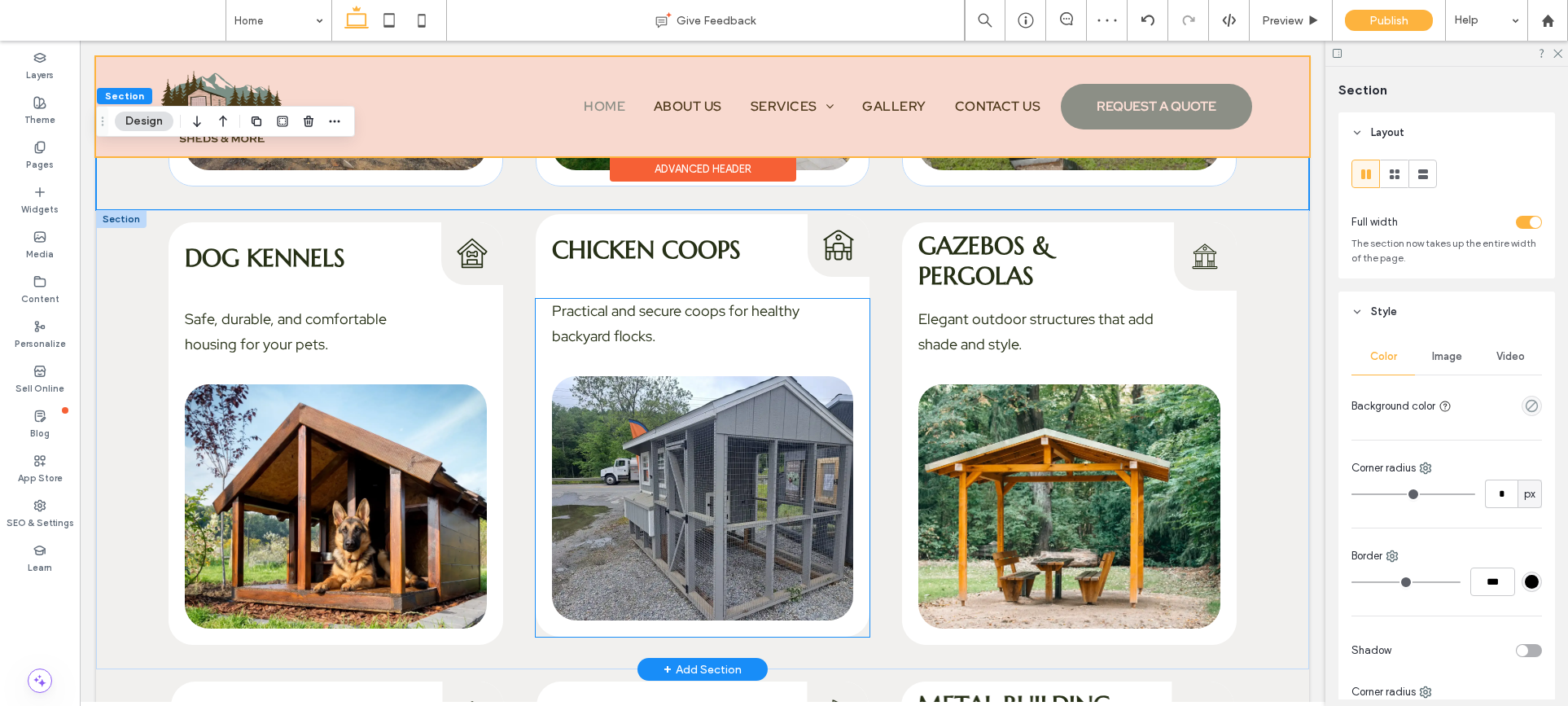
scroll to position [2715, 0]
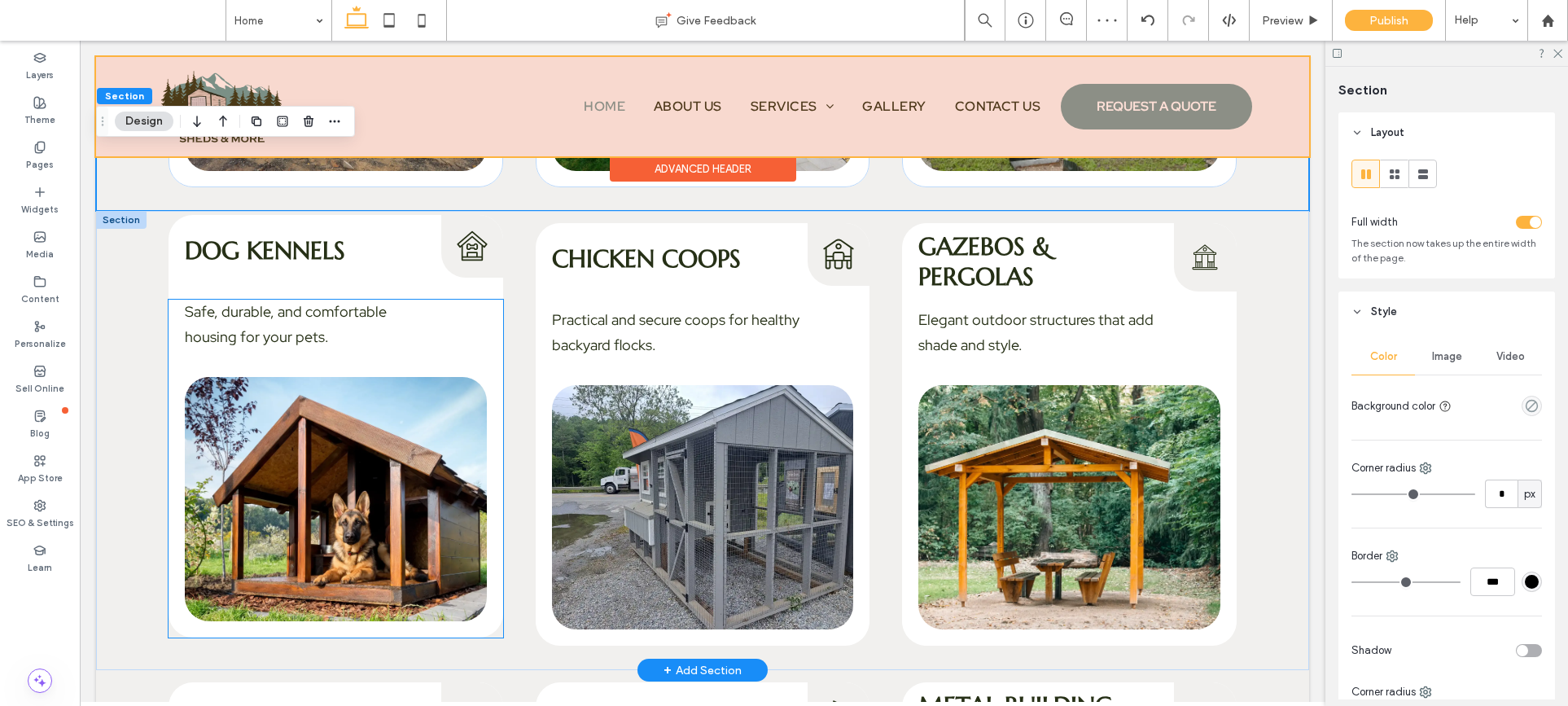
click at [339, 455] on img at bounding box center [335, 499] width 302 height 245
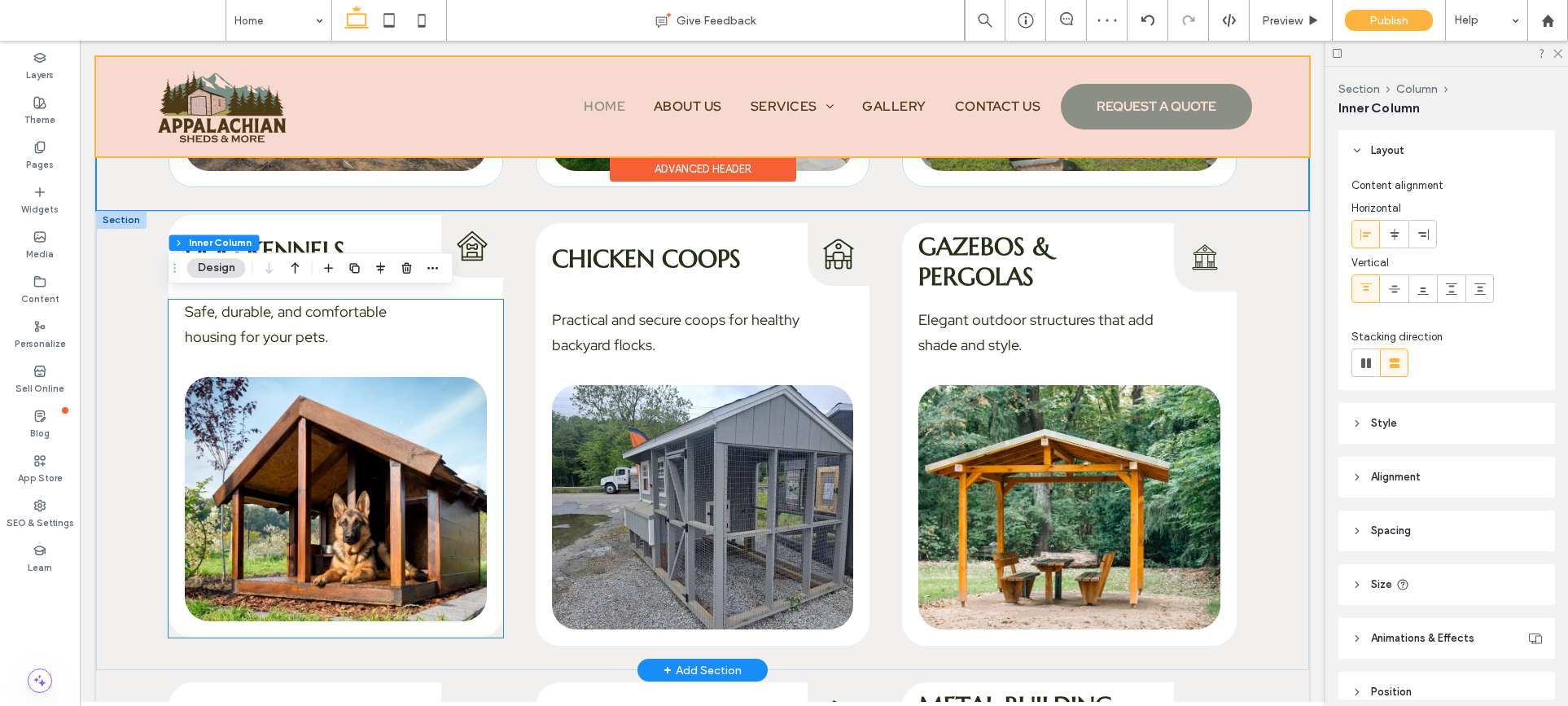
click at [339, 455] on img at bounding box center [335, 499] width 302 height 245
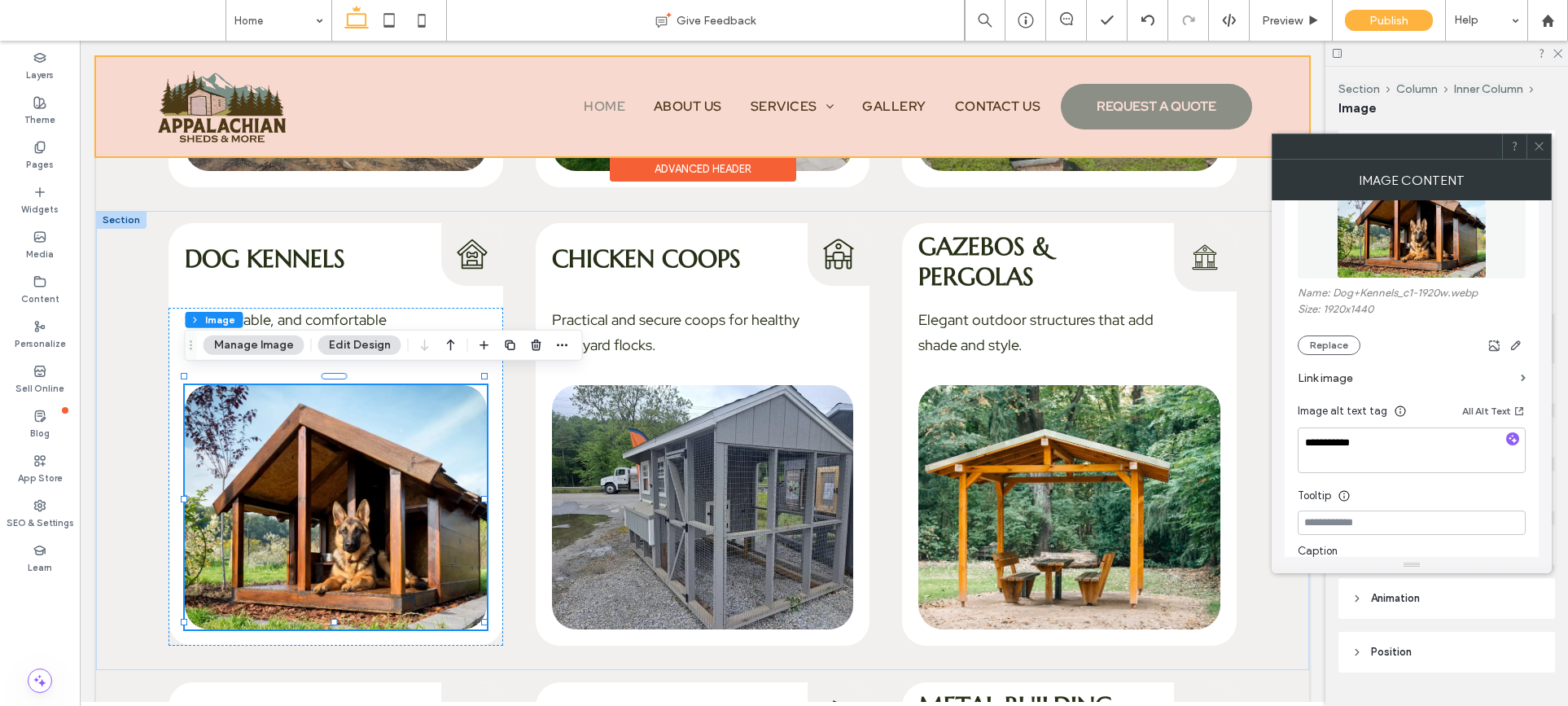
scroll to position [247, 0]
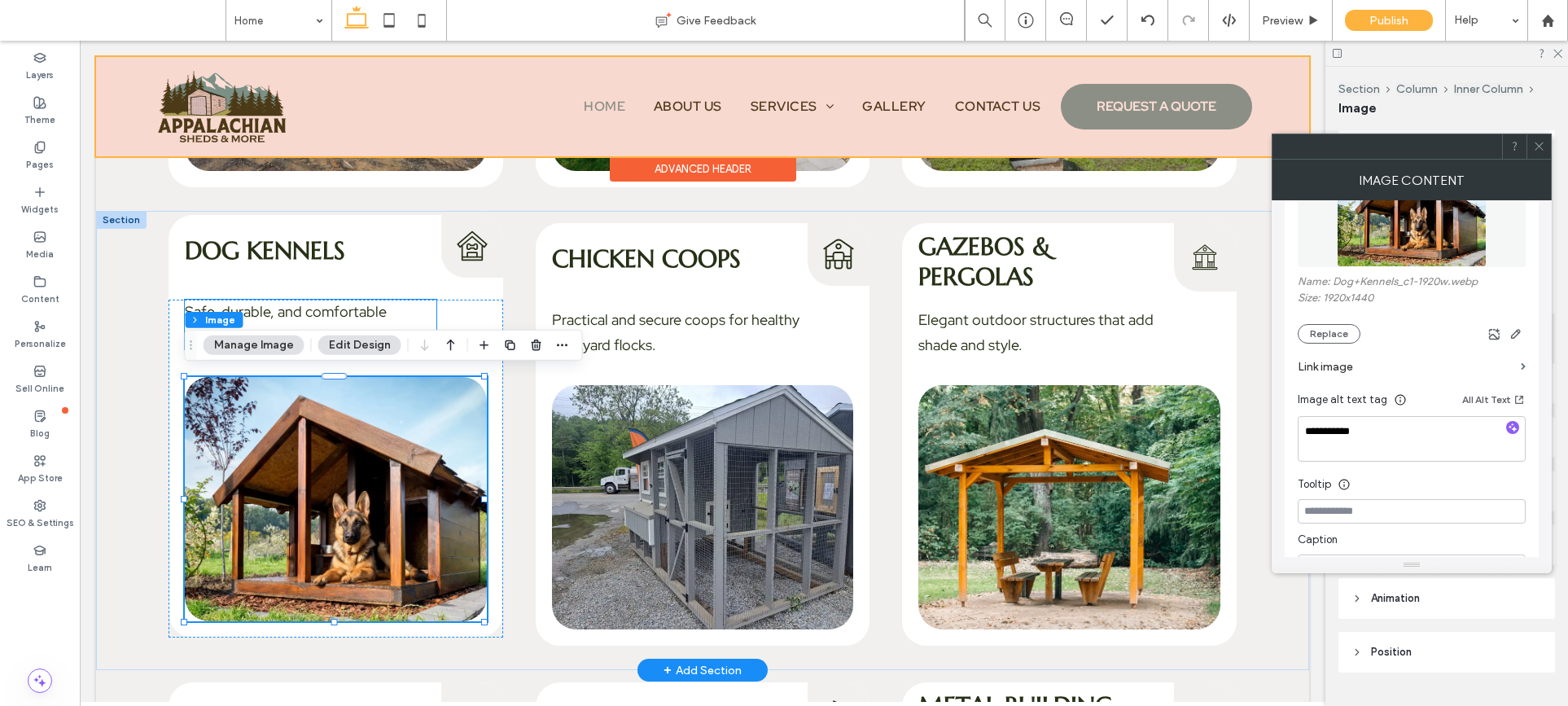
click at [326, 315] on span "Safe, durable, and comfortable housing for your pets." at bounding box center [285, 323] width 202 height 44
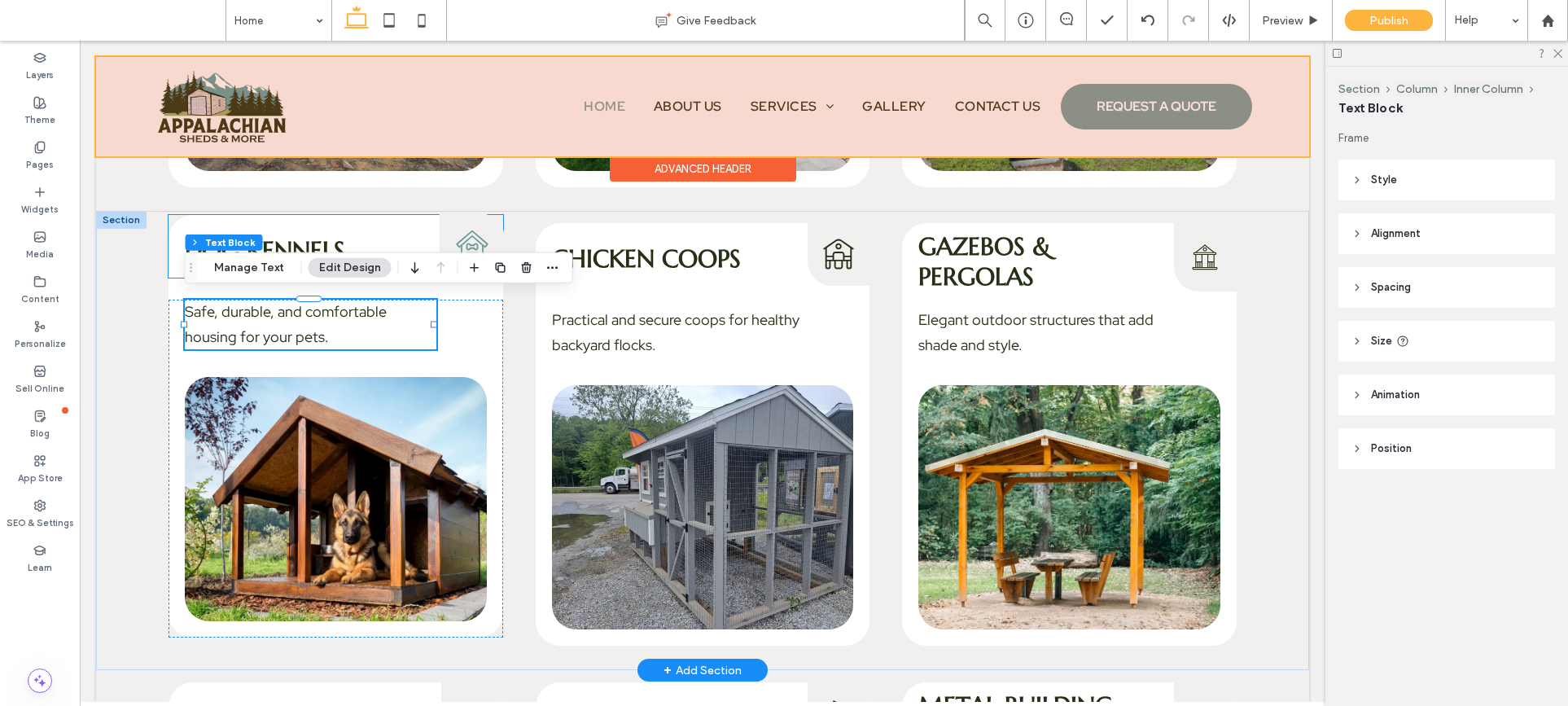
click at [471, 242] on icon "Dog Kennels Icon" at bounding box center [473, 246] width 34 height 34
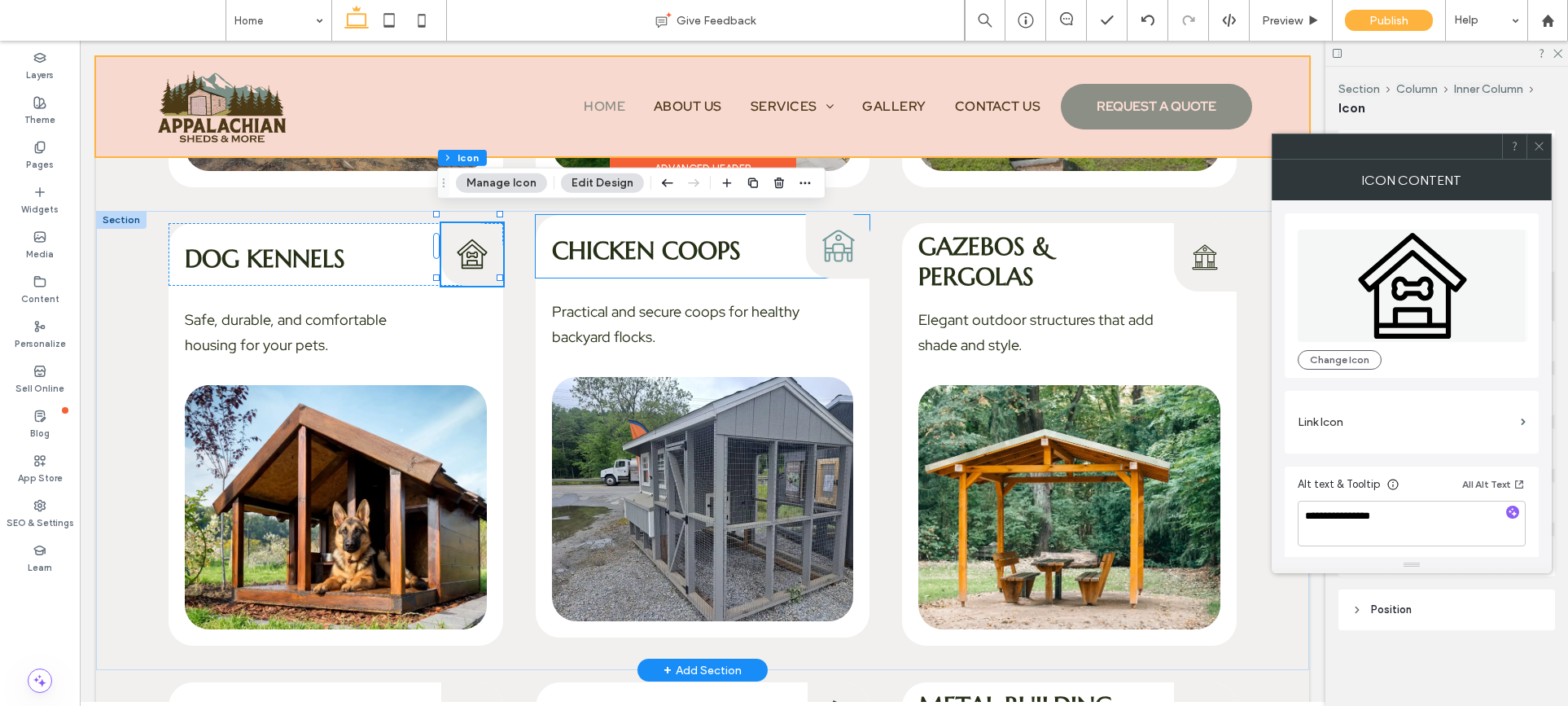
click at [822, 248] on icon "Chicken Coops Icon" at bounding box center [838, 246] width 34 height 34
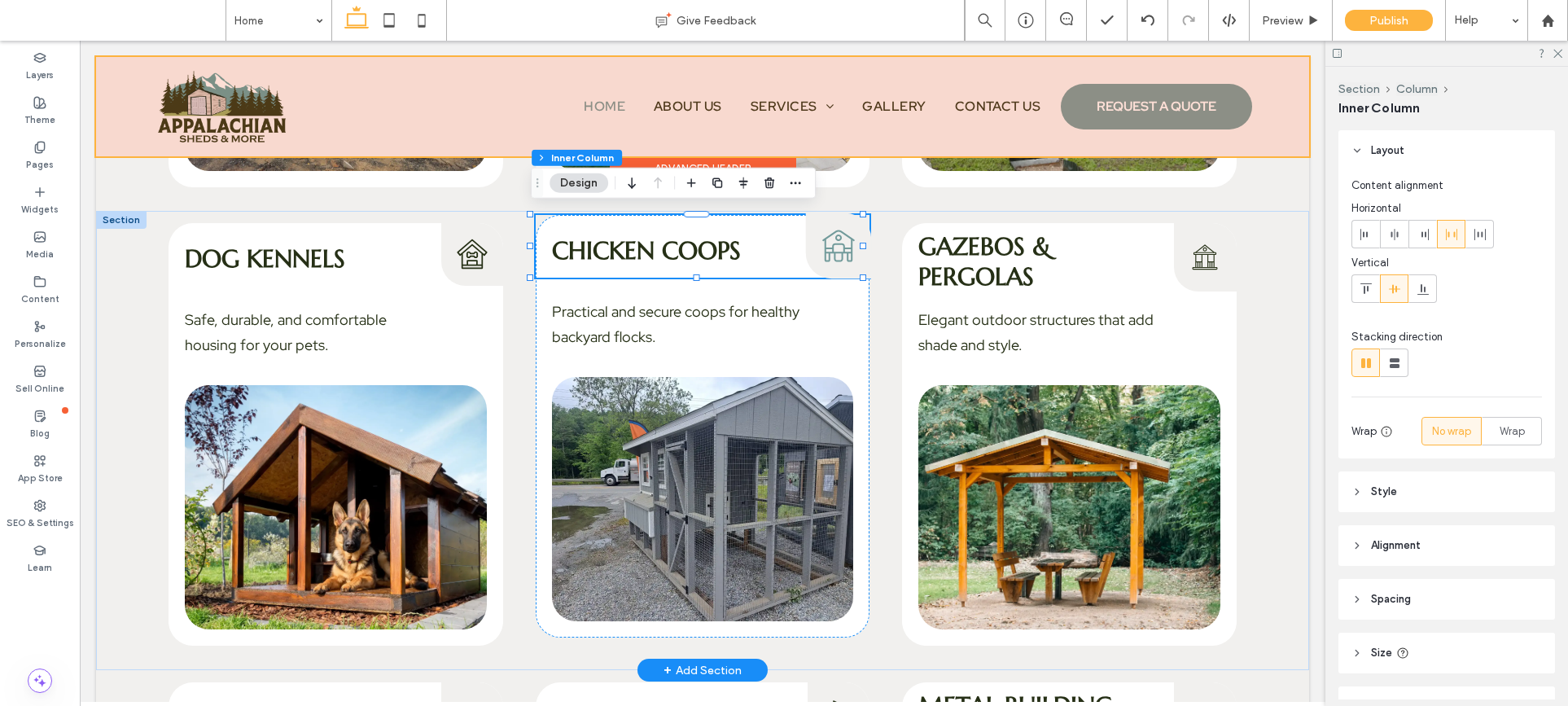
click at [822, 248] on icon "Chicken Coops Icon" at bounding box center [838, 246] width 34 height 34
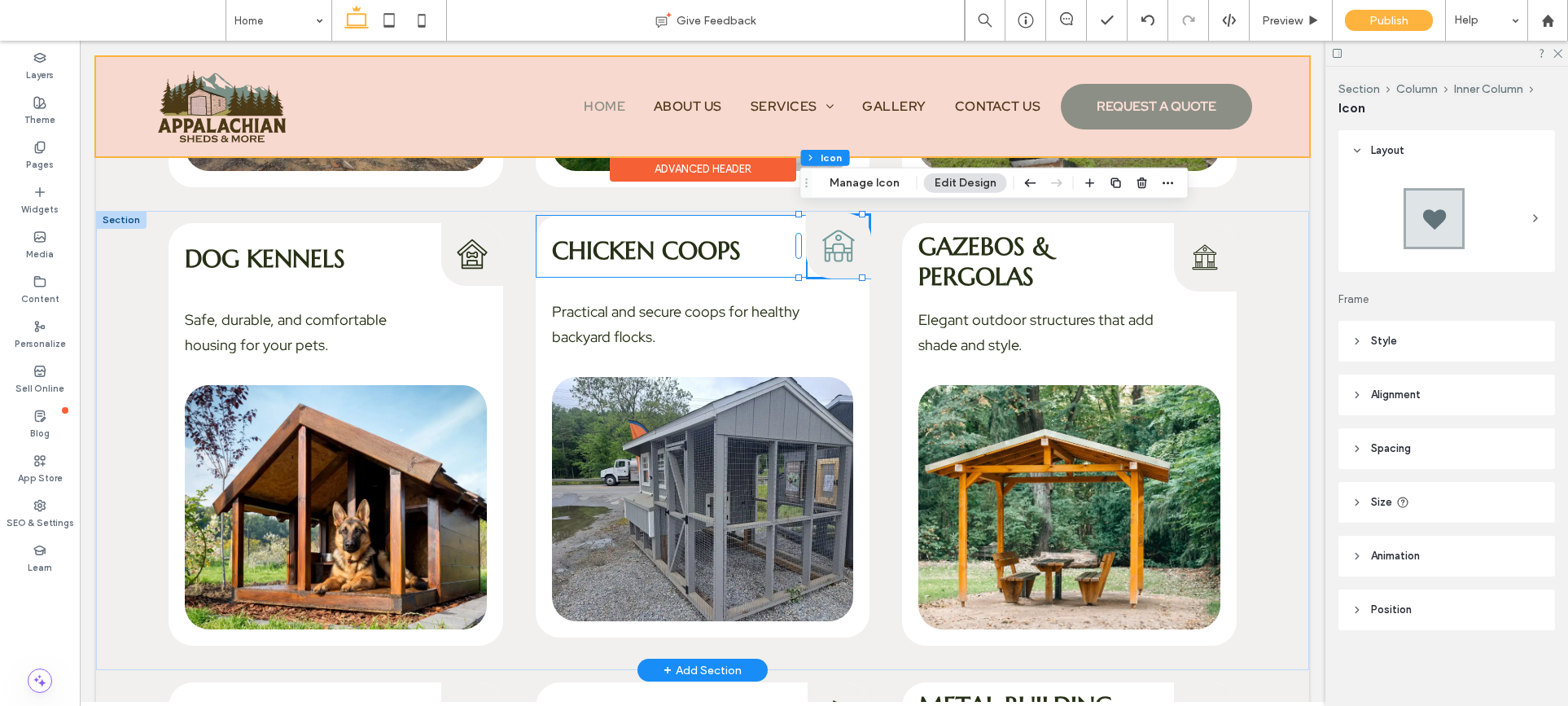
click at [822, 249] on icon "Chicken Coops Icon" at bounding box center [838, 246] width 34 height 34
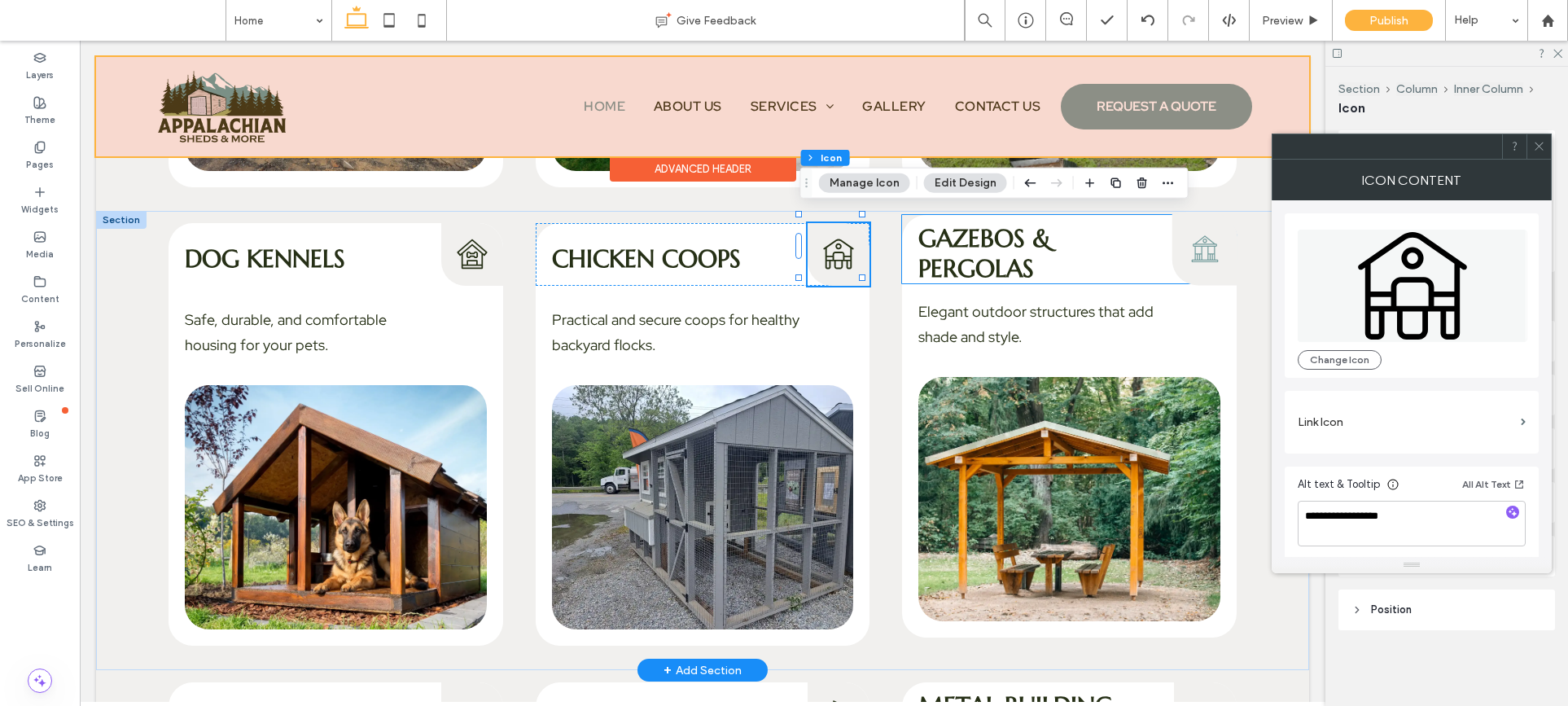
click at [1188, 239] on icon "Gazebos & Pergolas Icon" at bounding box center [1205, 249] width 34 height 40
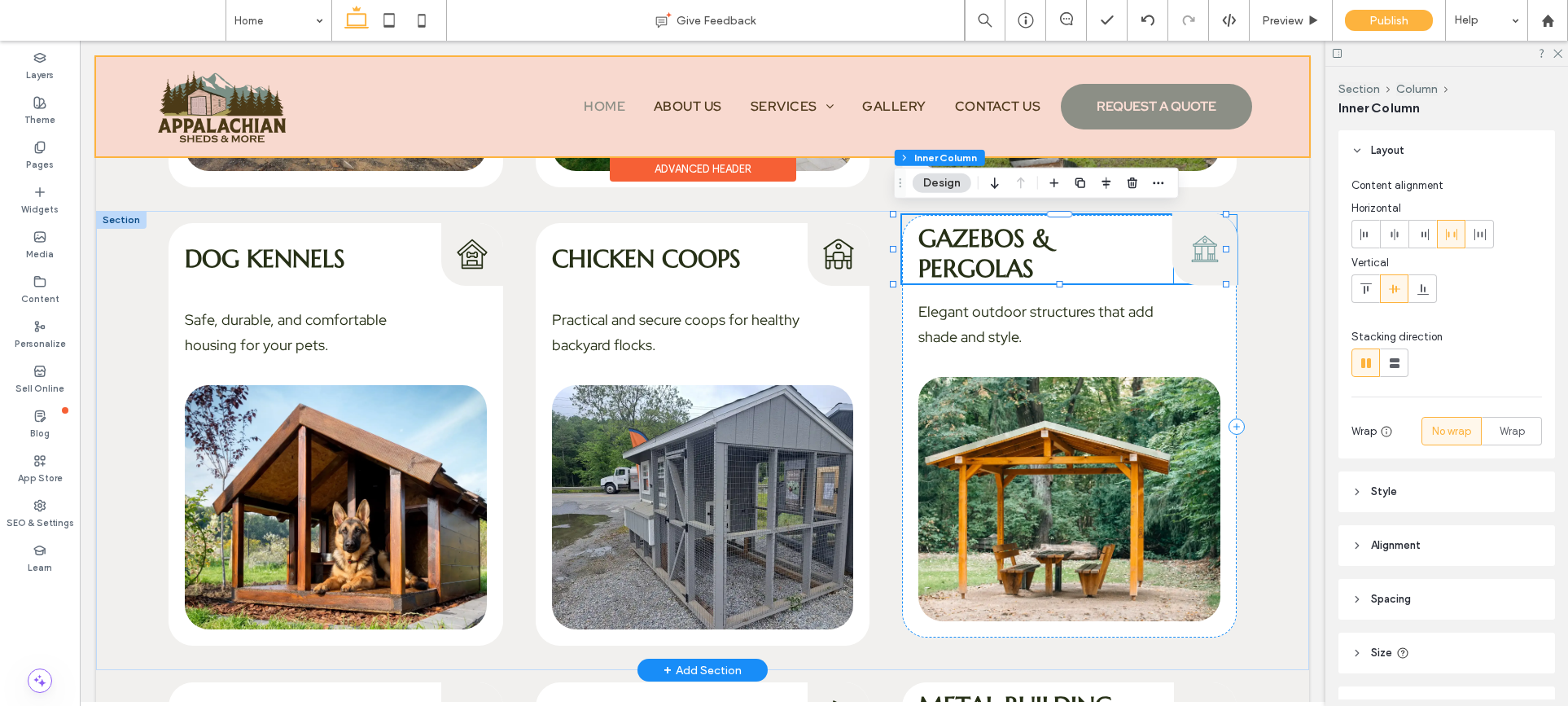
click at [1200, 245] on icon "Gazebos & Pergolas Icon" at bounding box center [1205, 249] width 34 height 40
click at [1200, 245] on div "Gazebos & Pergolas Icon" at bounding box center [1205, 249] width 62 height 69
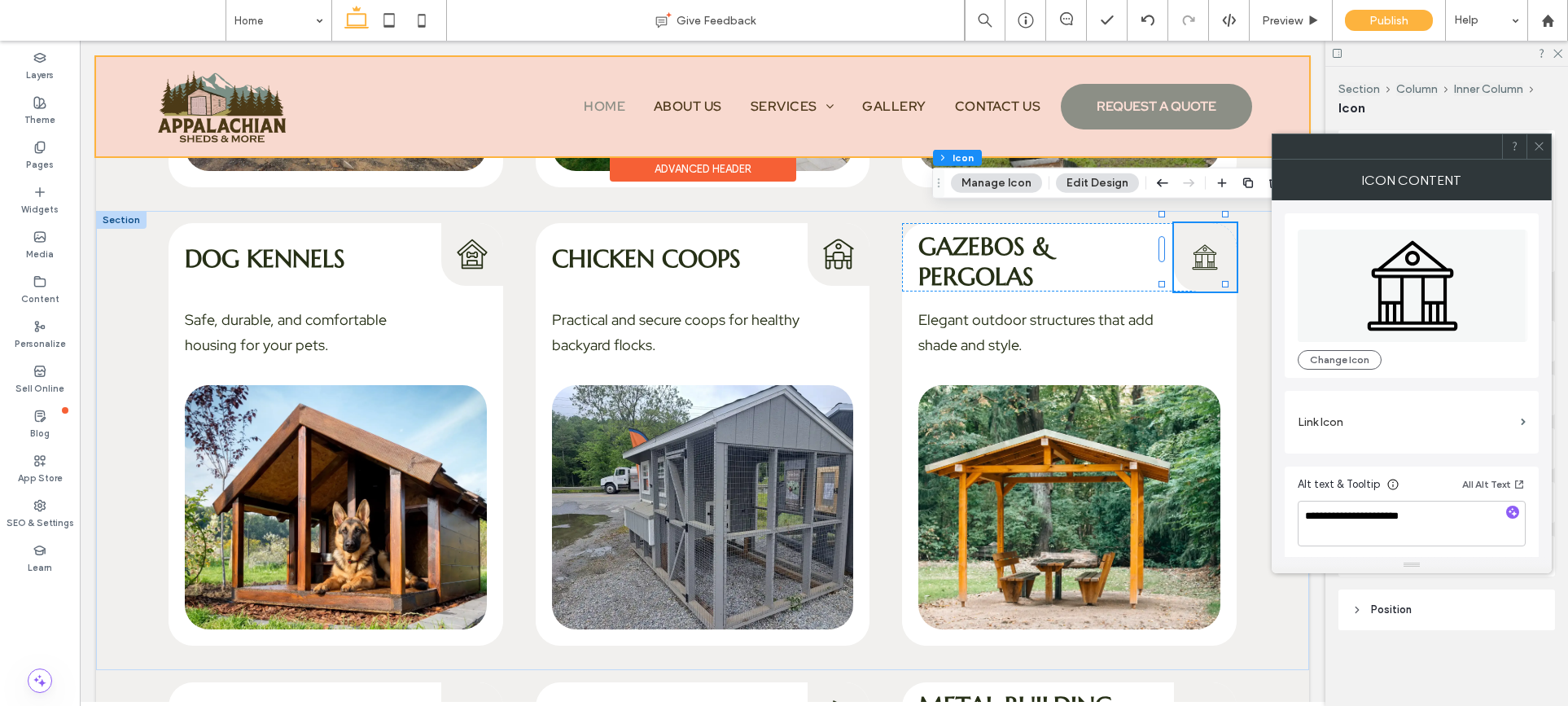
scroll to position [4, 0]
click at [1434, 142] on div at bounding box center [1538, 146] width 24 height 24
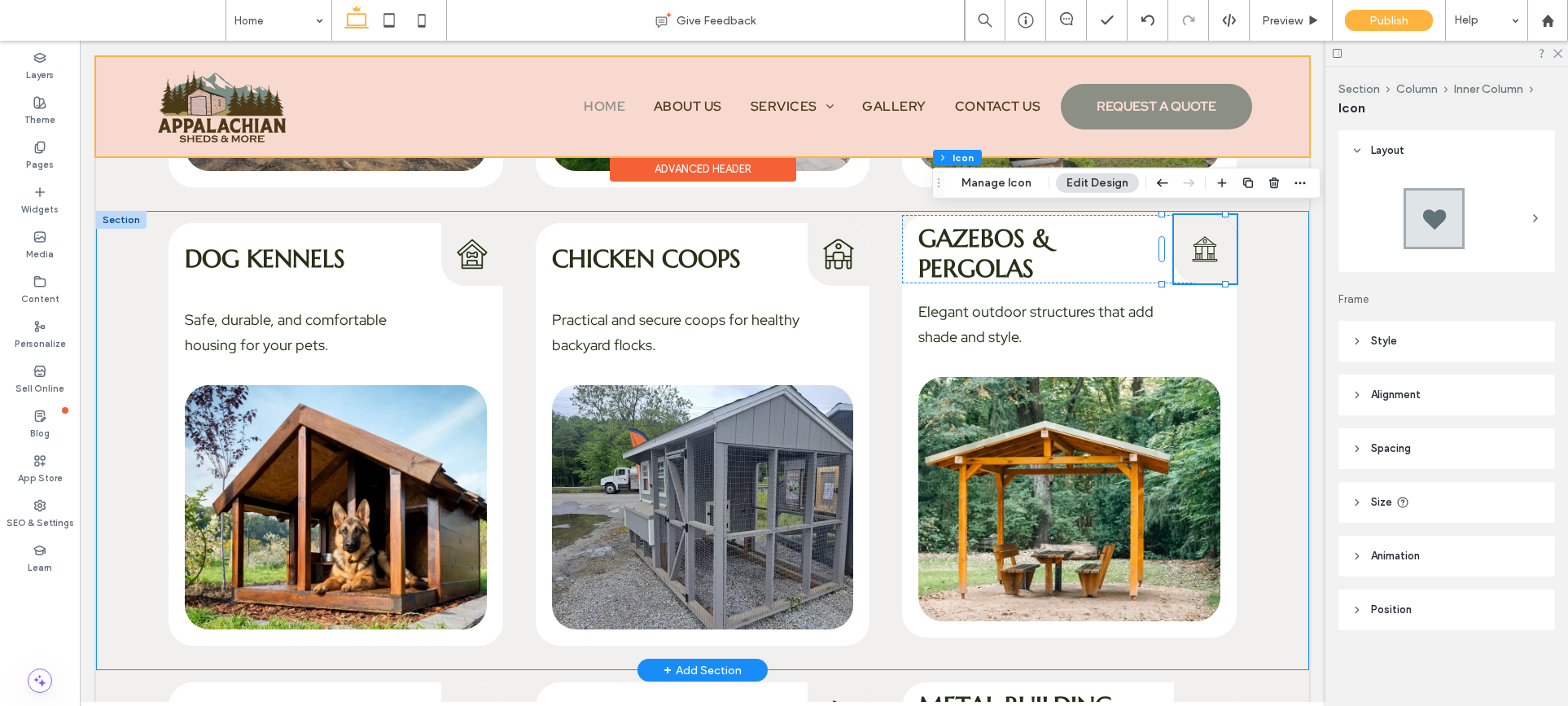
click at [1132, 448] on img at bounding box center [1069, 499] width 302 height 245
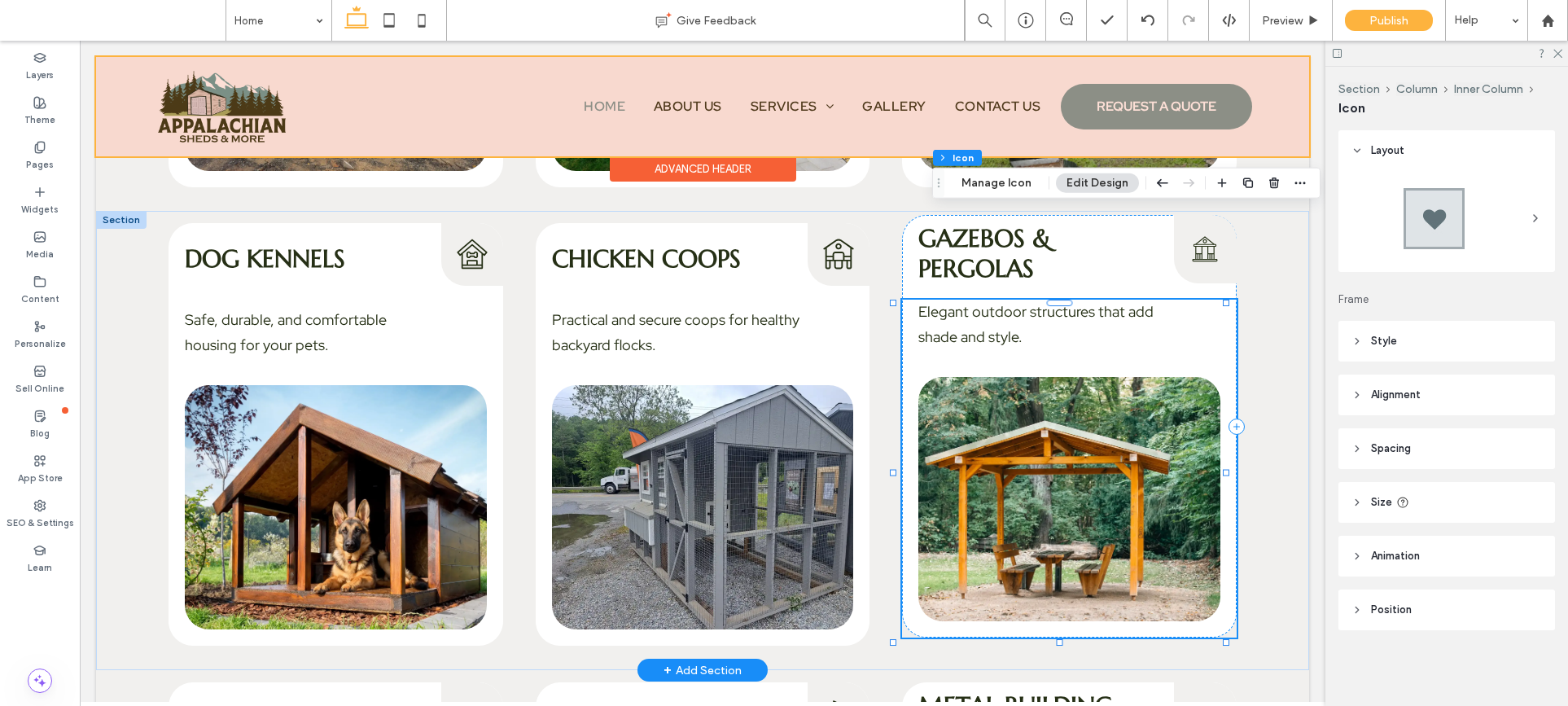
click at [1132, 448] on img at bounding box center [1069, 499] width 302 height 245
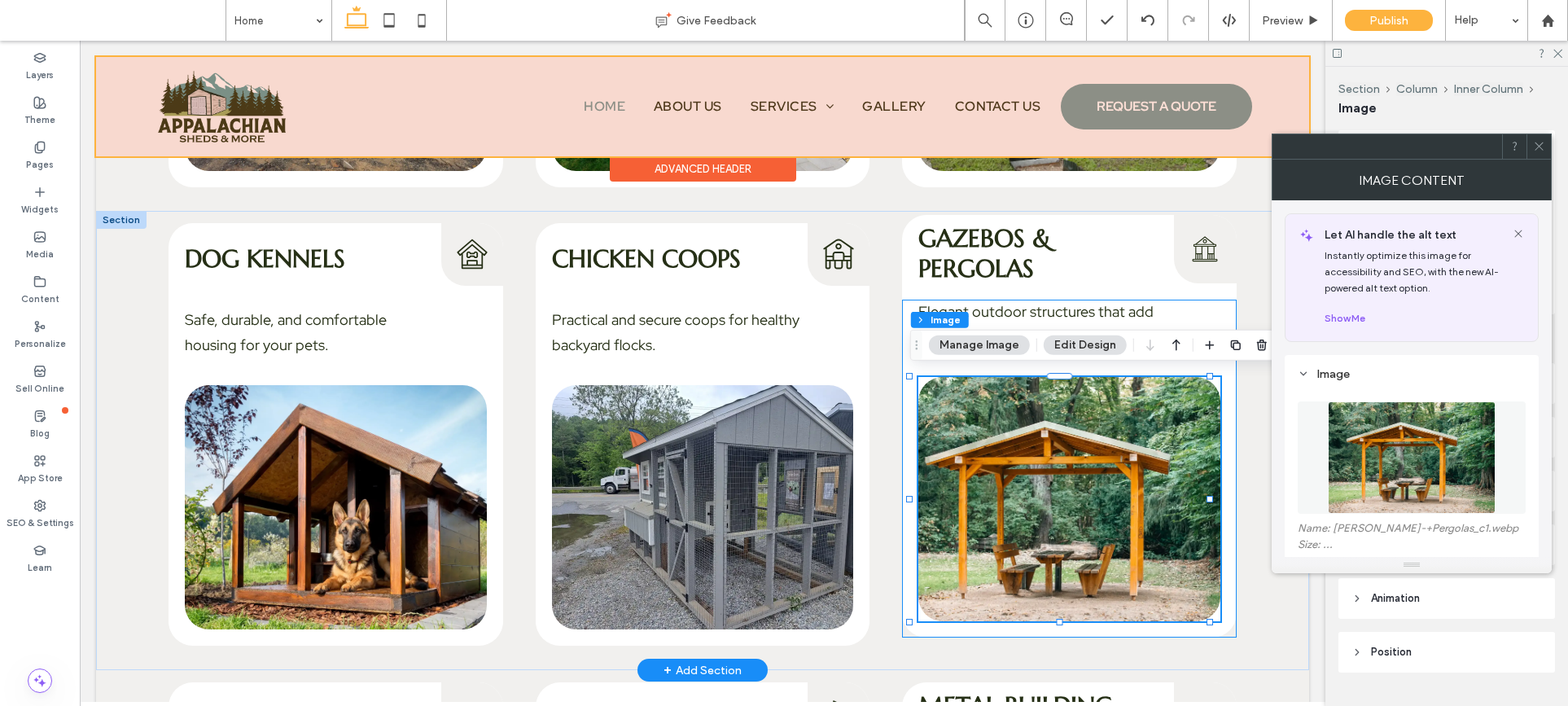
type input "**"
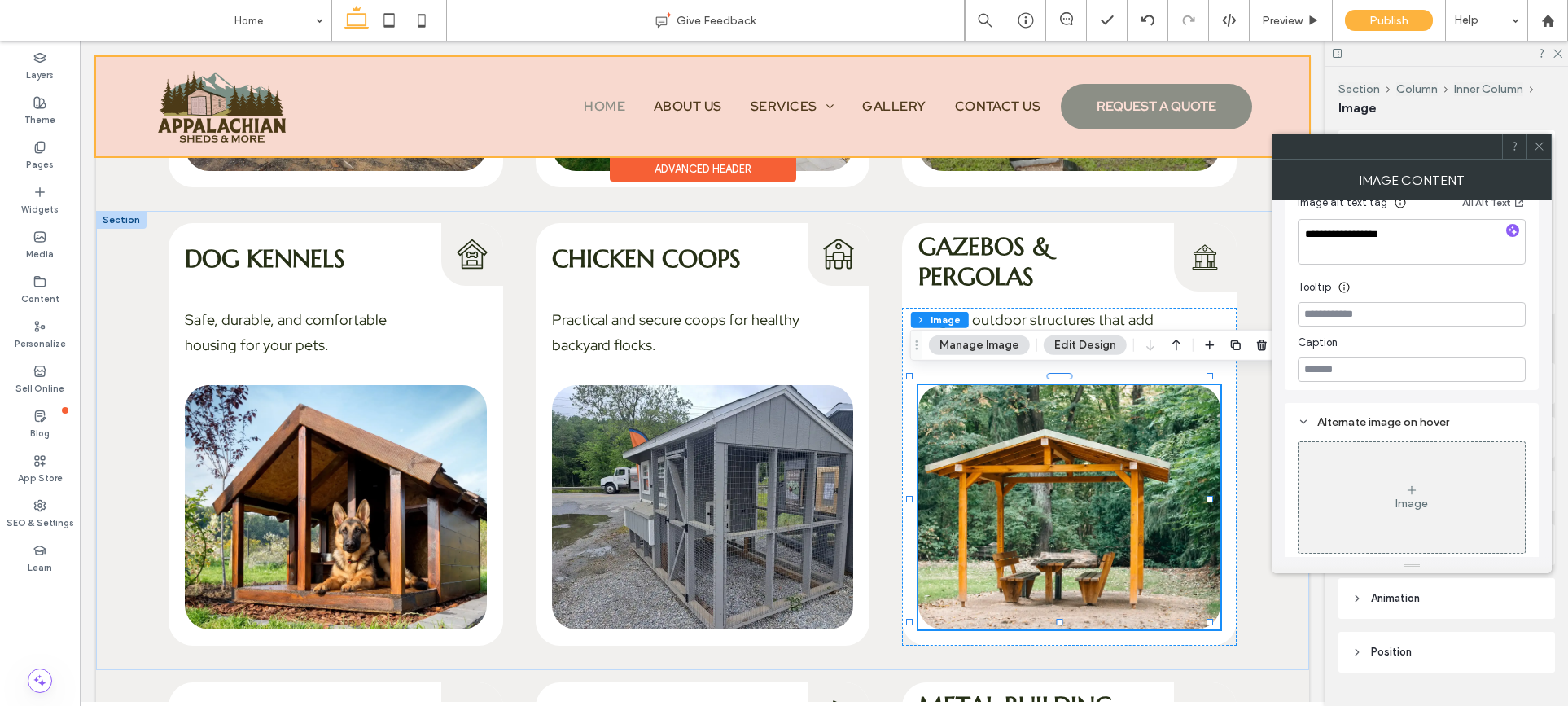
scroll to position [449, 0]
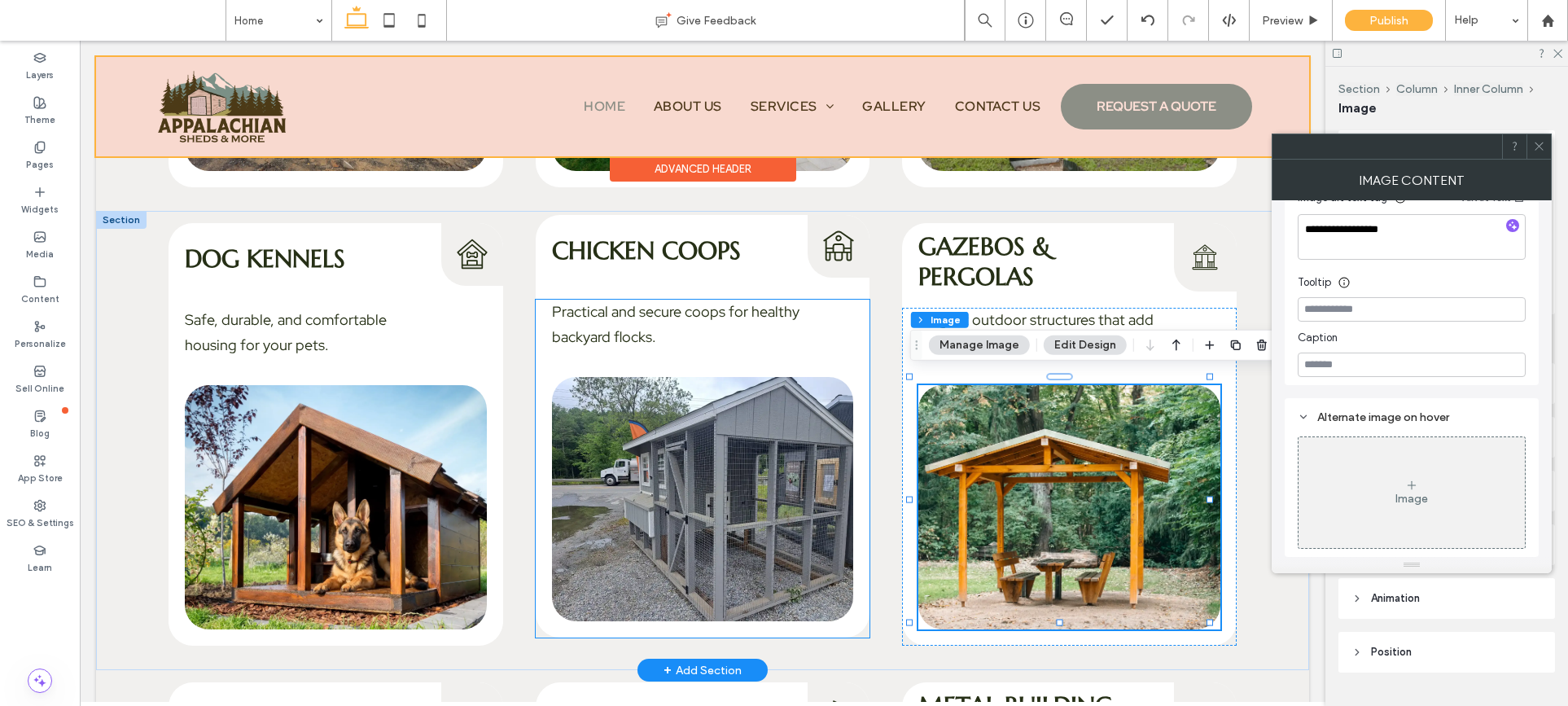
click at [764, 497] on img at bounding box center [703, 499] width 302 height 245
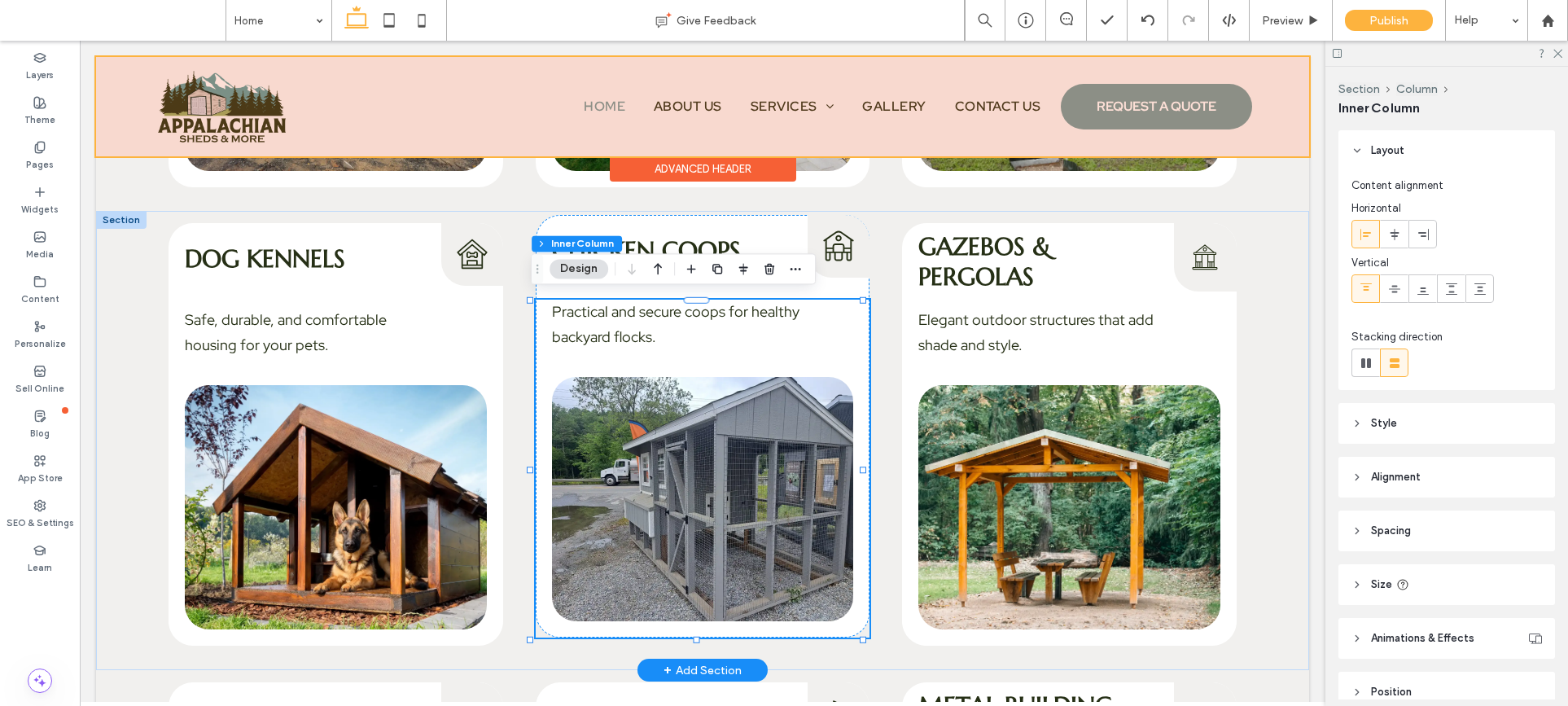
click at [764, 497] on img at bounding box center [703, 499] width 302 height 245
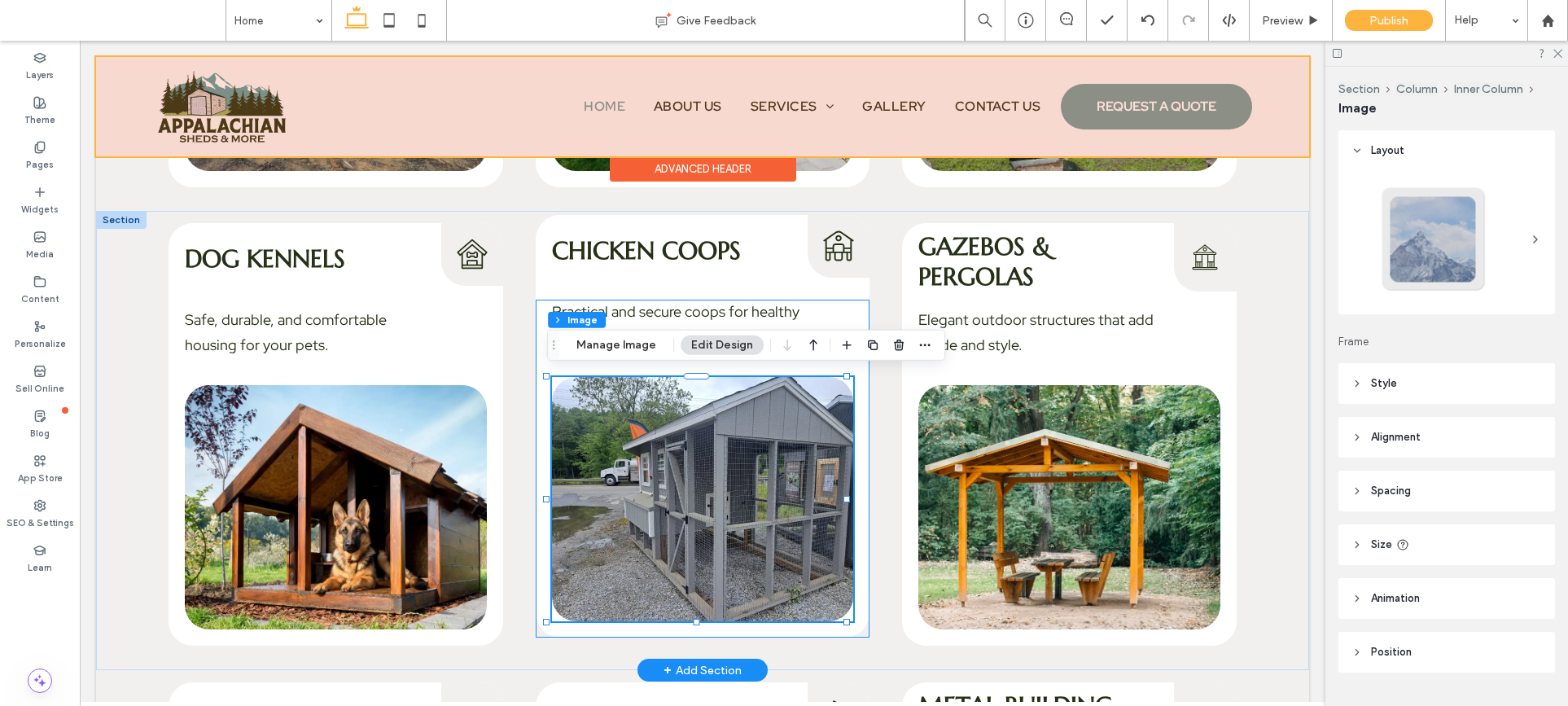
click at [764, 497] on img at bounding box center [703, 499] width 302 height 245
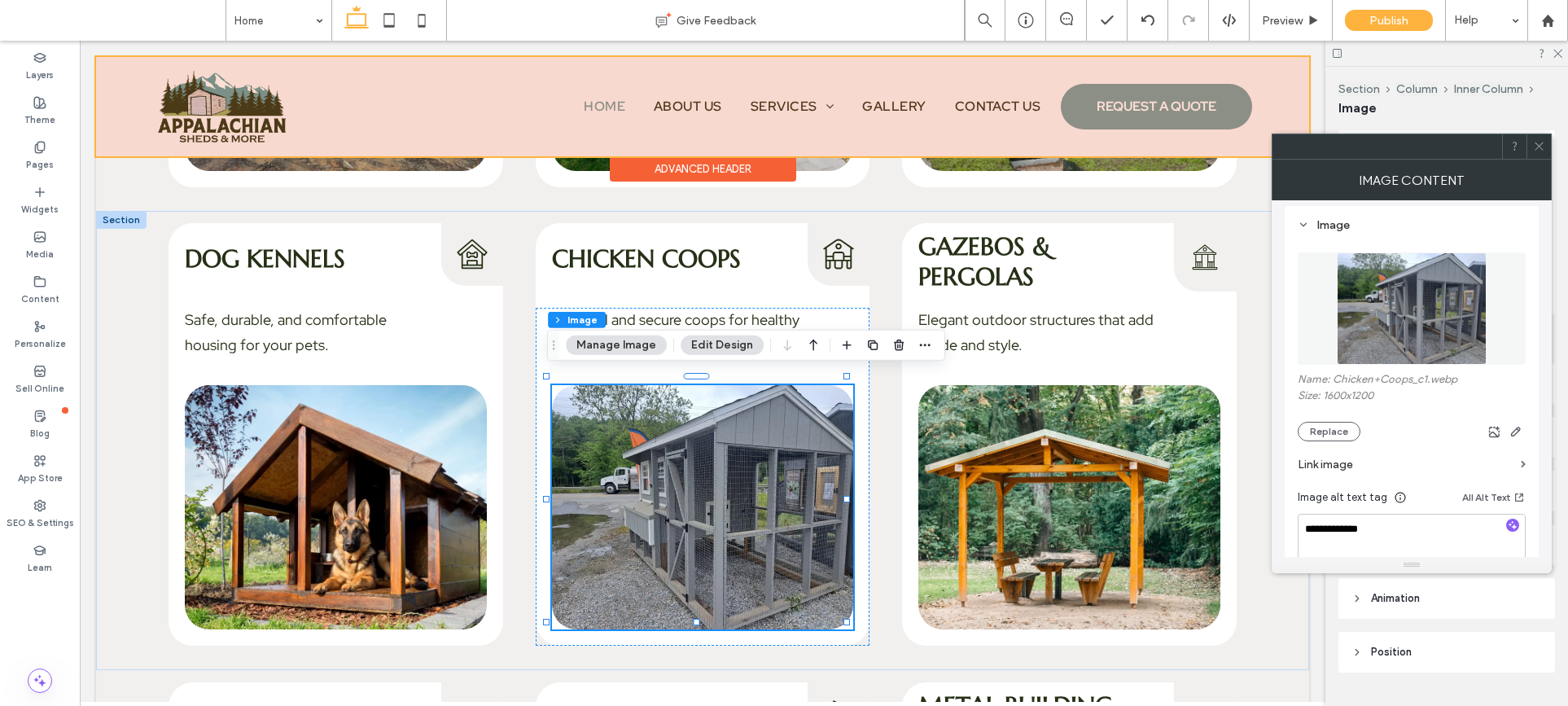
scroll to position [152, 0]
click at [1434, 144] on icon at bounding box center [1539, 146] width 13 height 13
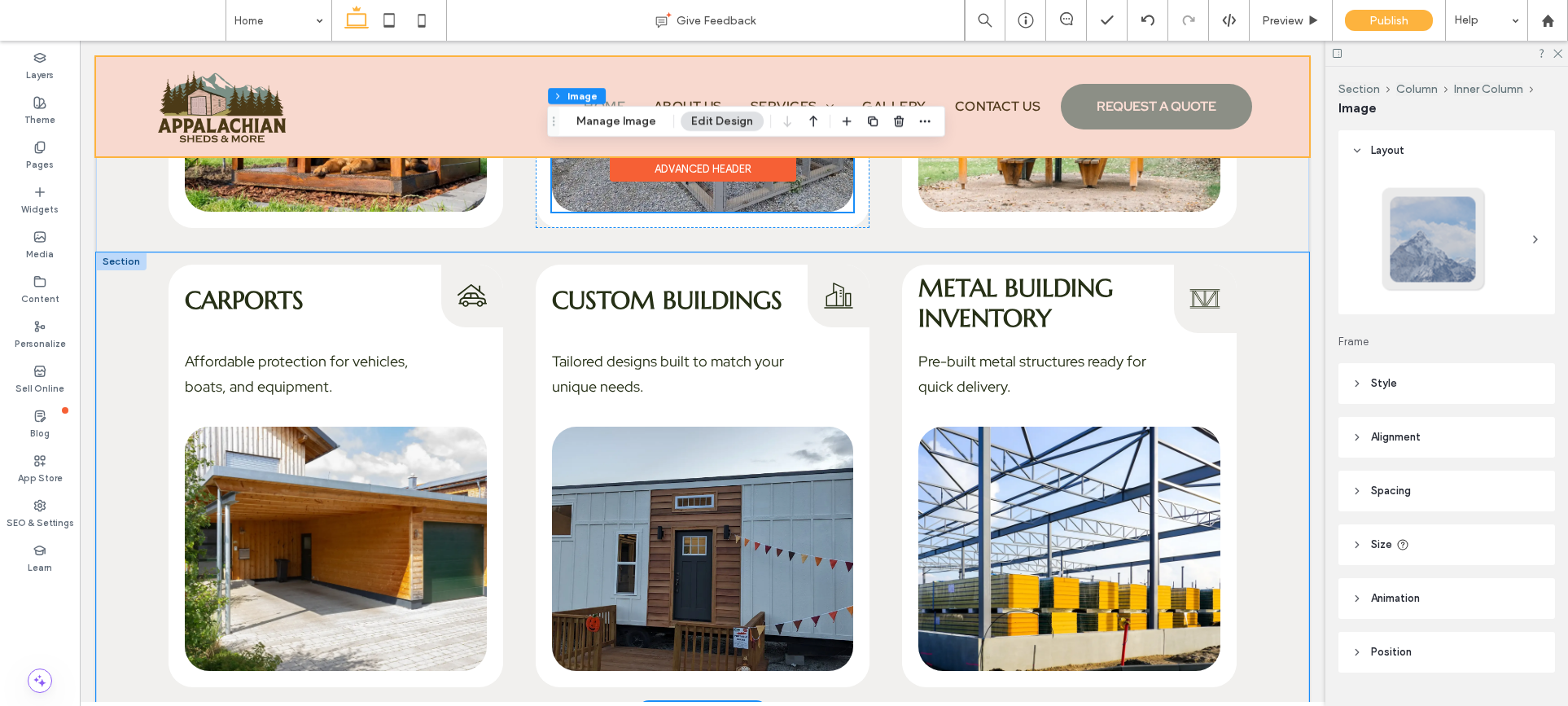
scroll to position [3133, 0]
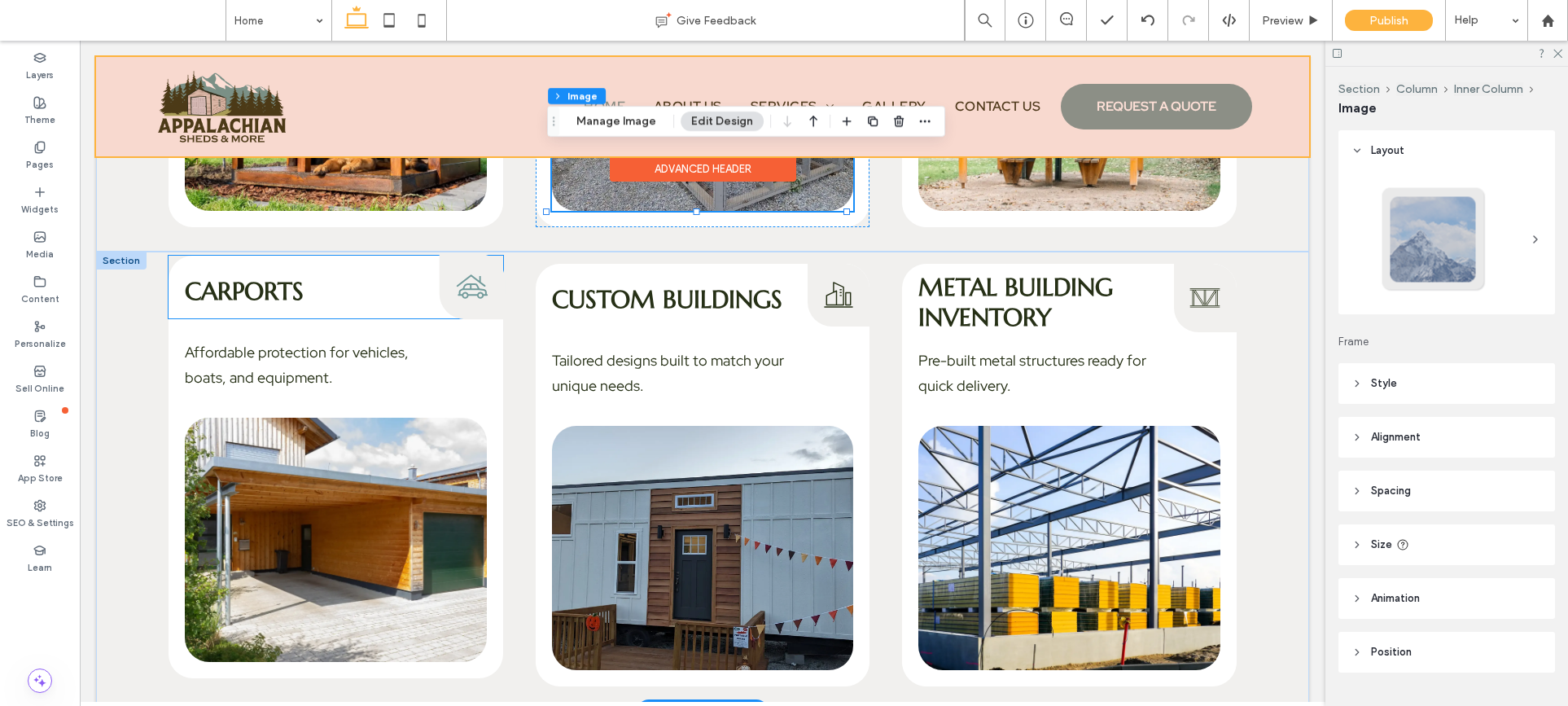
click at [461, 286] on icon "Carports Icon" at bounding box center [473, 287] width 34 height 34
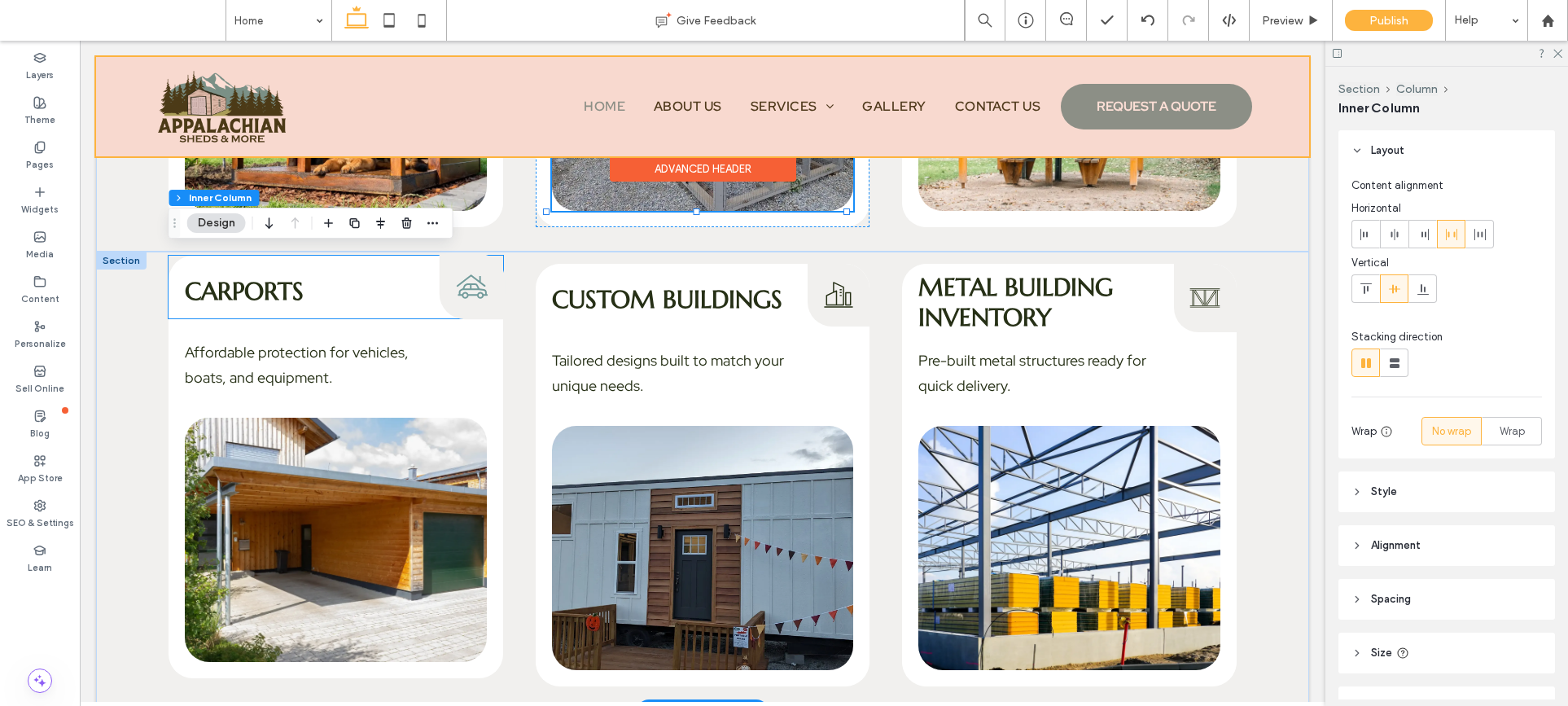
click at [461, 286] on icon "Carports Icon" at bounding box center [473, 287] width 34 height 34
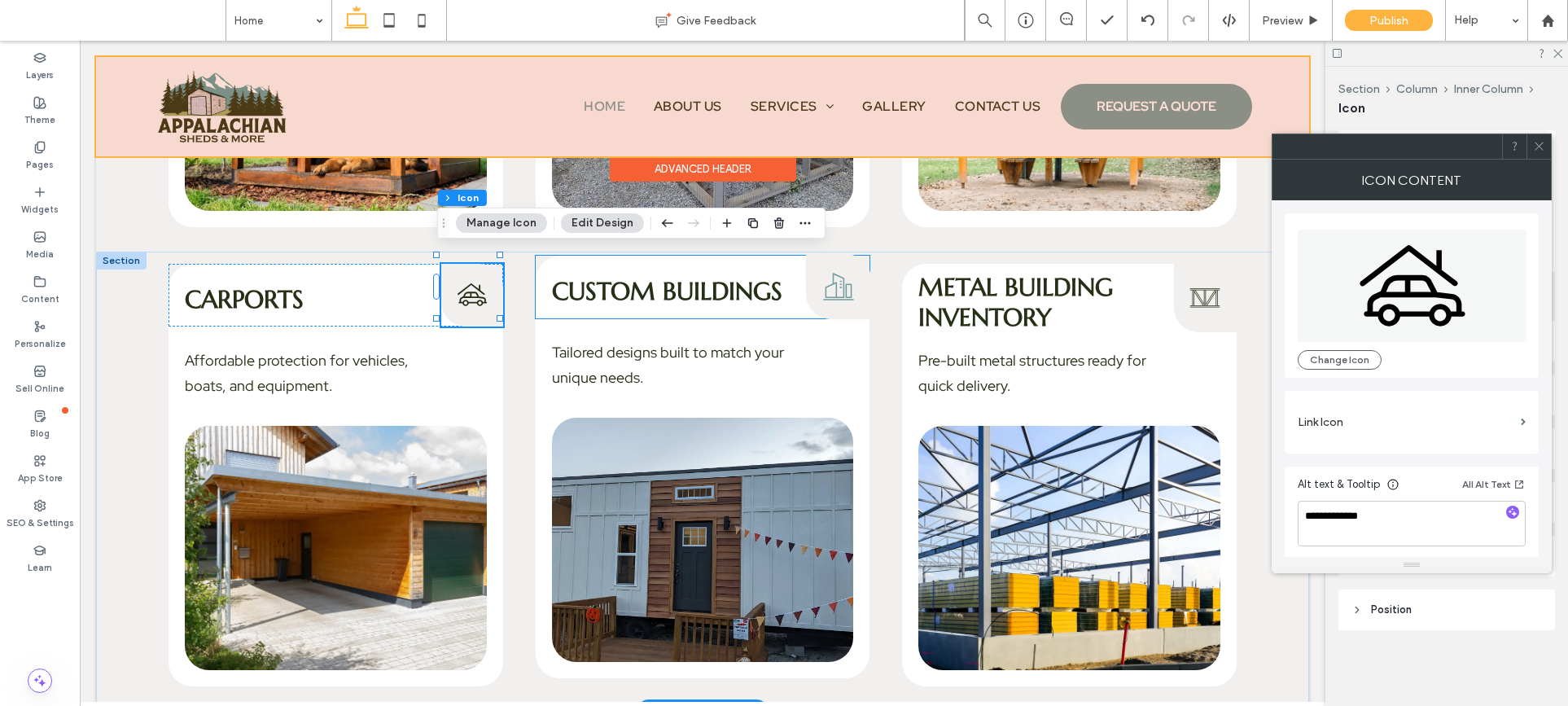
click at [836, 280] on icon at bounding box center [838, 287] width 31 height 28
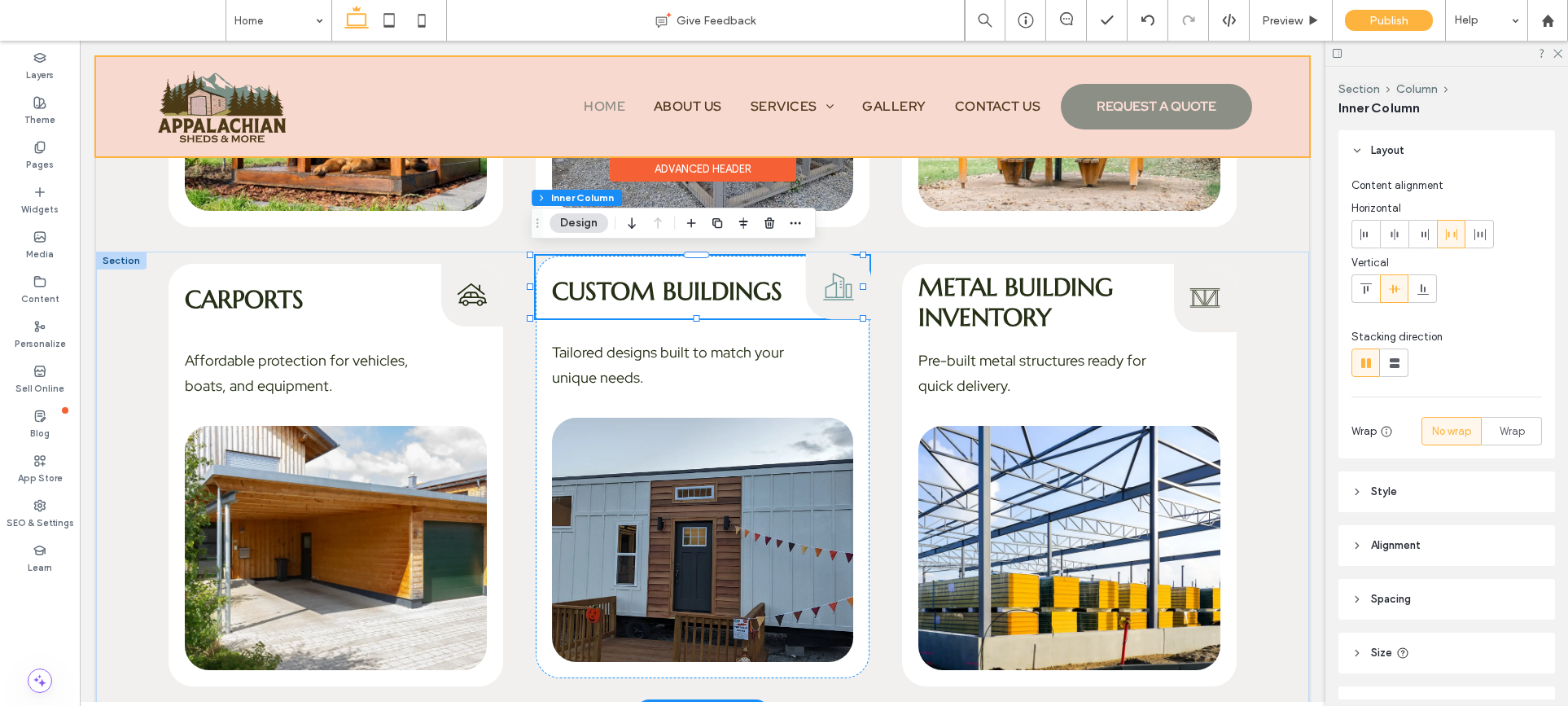
click at [836, 280] on icon at bounding box center [838, 287] width 31 height 28
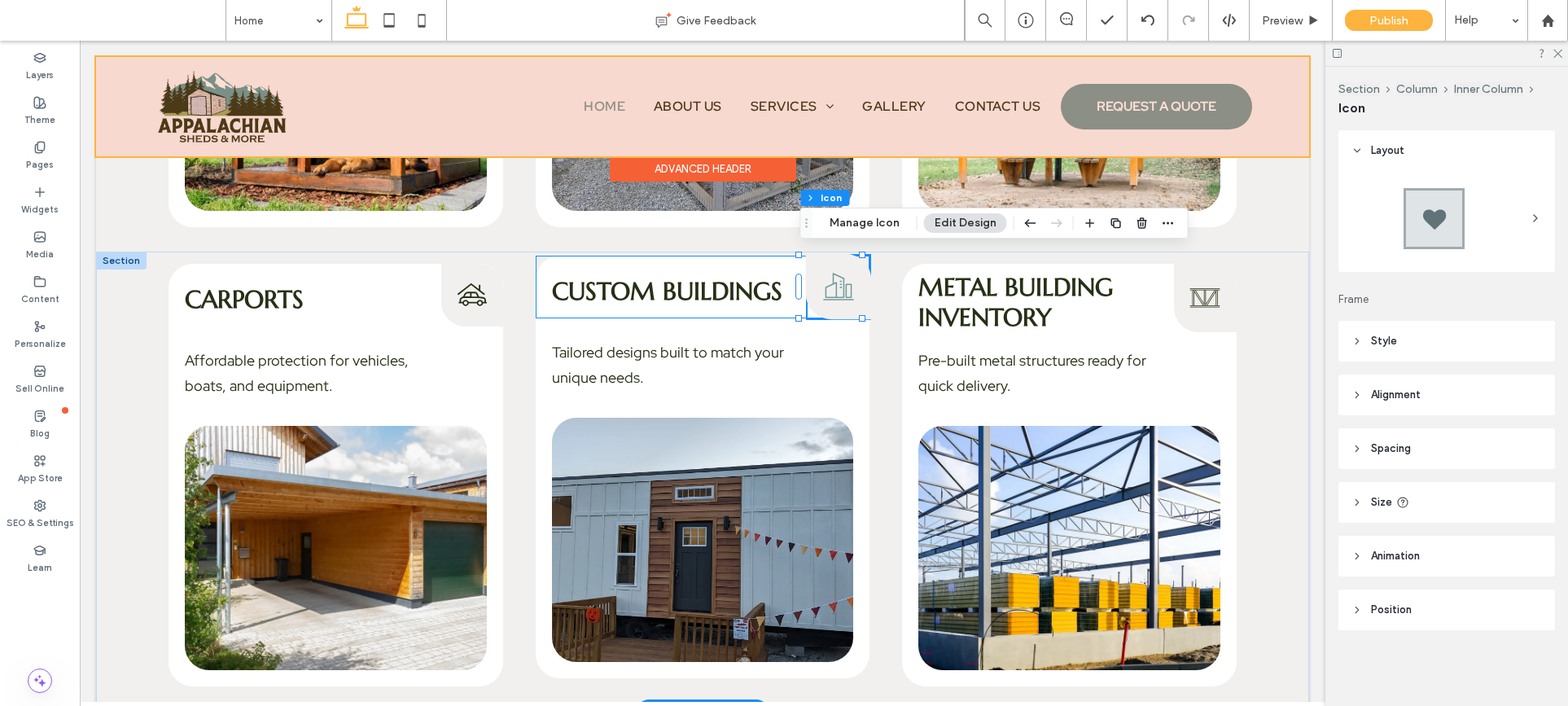
click at [836, 280] on icon at bounding box center [838, 287] width 31 height 28
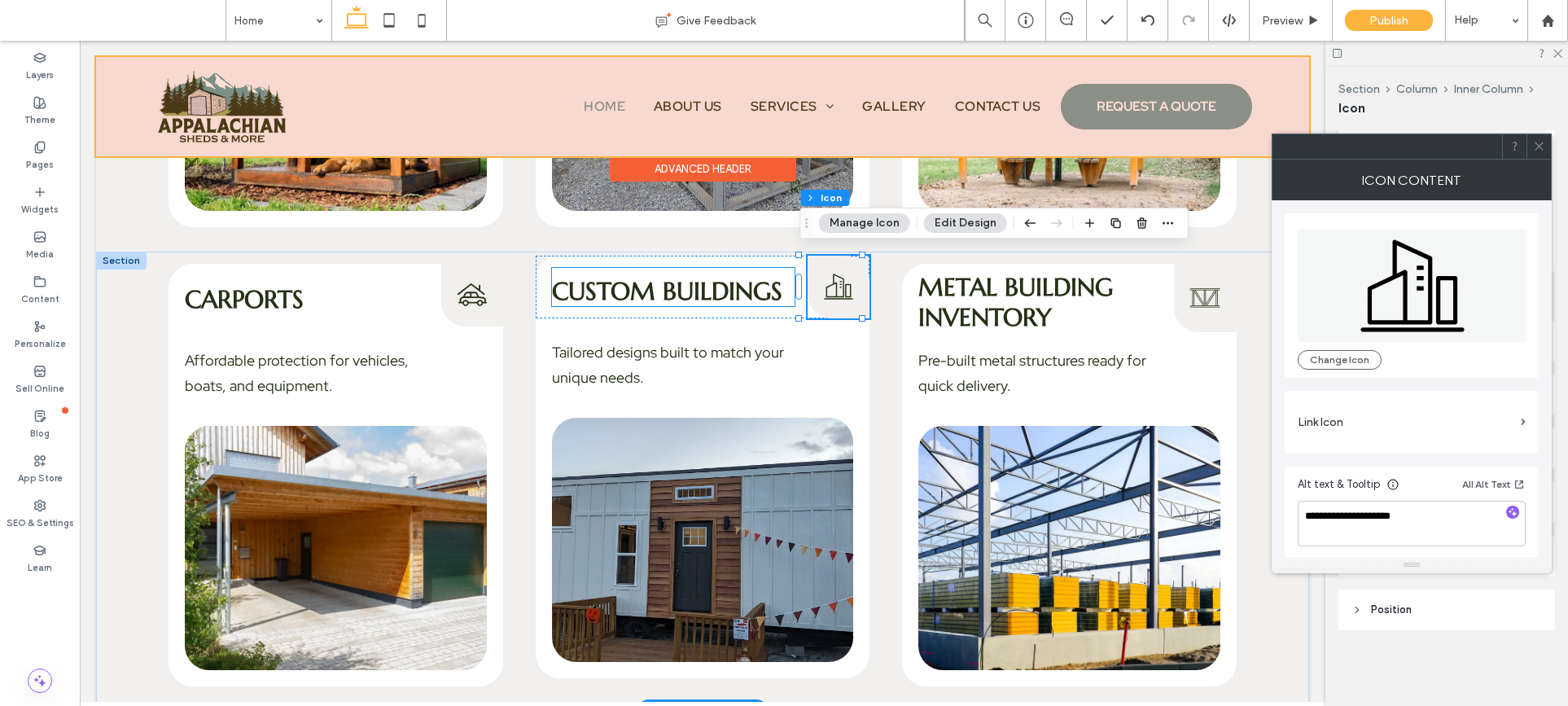
click at [666, 291] on span "Custom Buildings" at bounding box center [667, 290] width 230 height 30
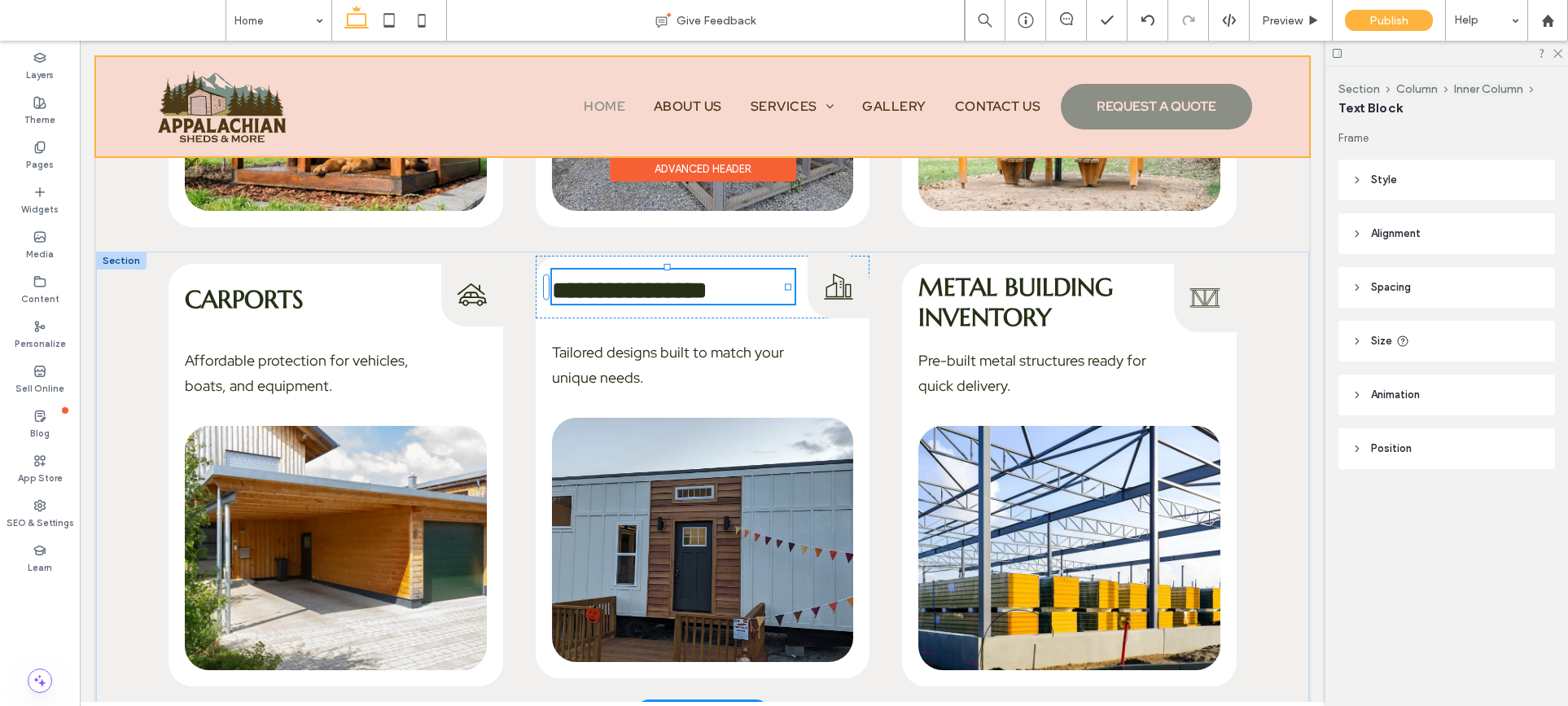
type input "*********"
type input "**"
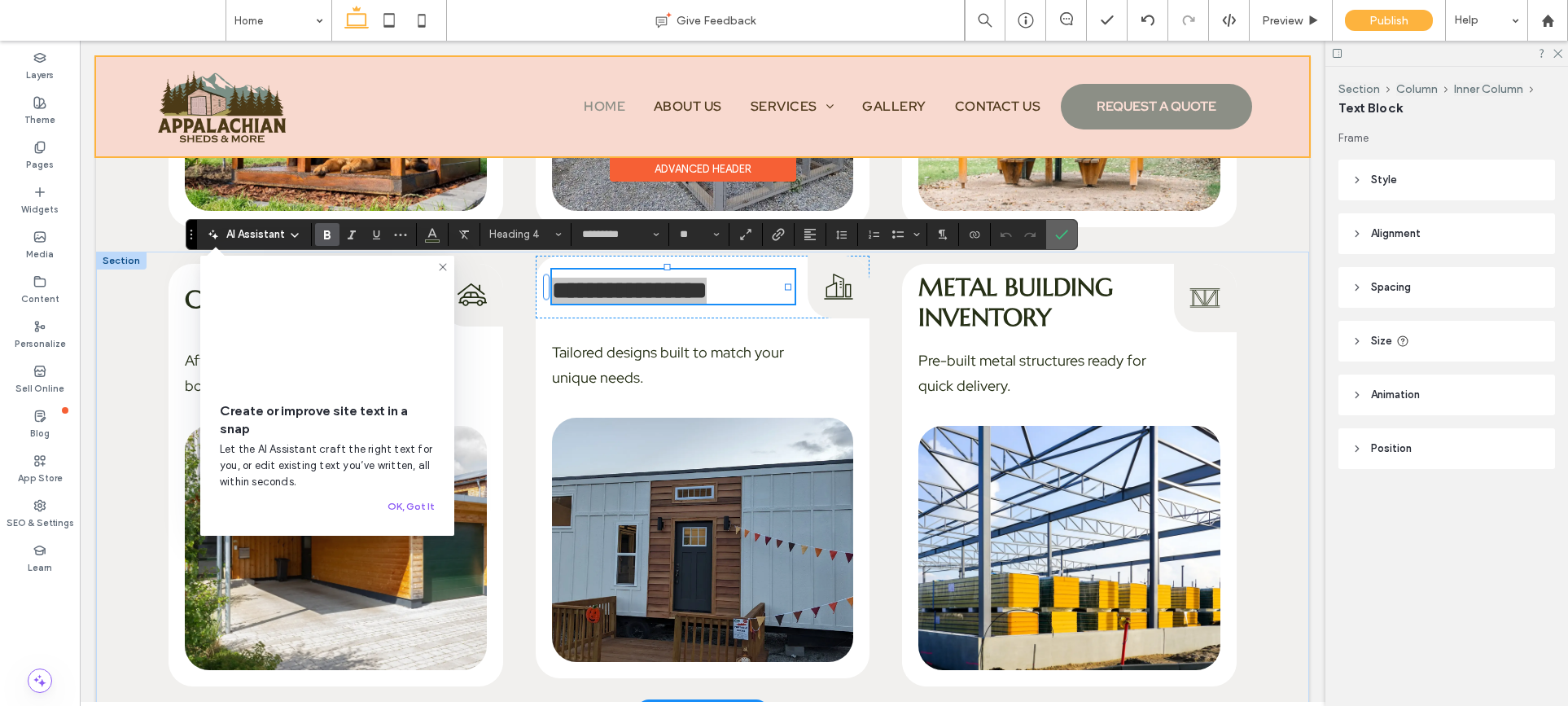
click at [1059, 236] on icon "Confirm" at bounding box center [1060, 234] width 13 height 13
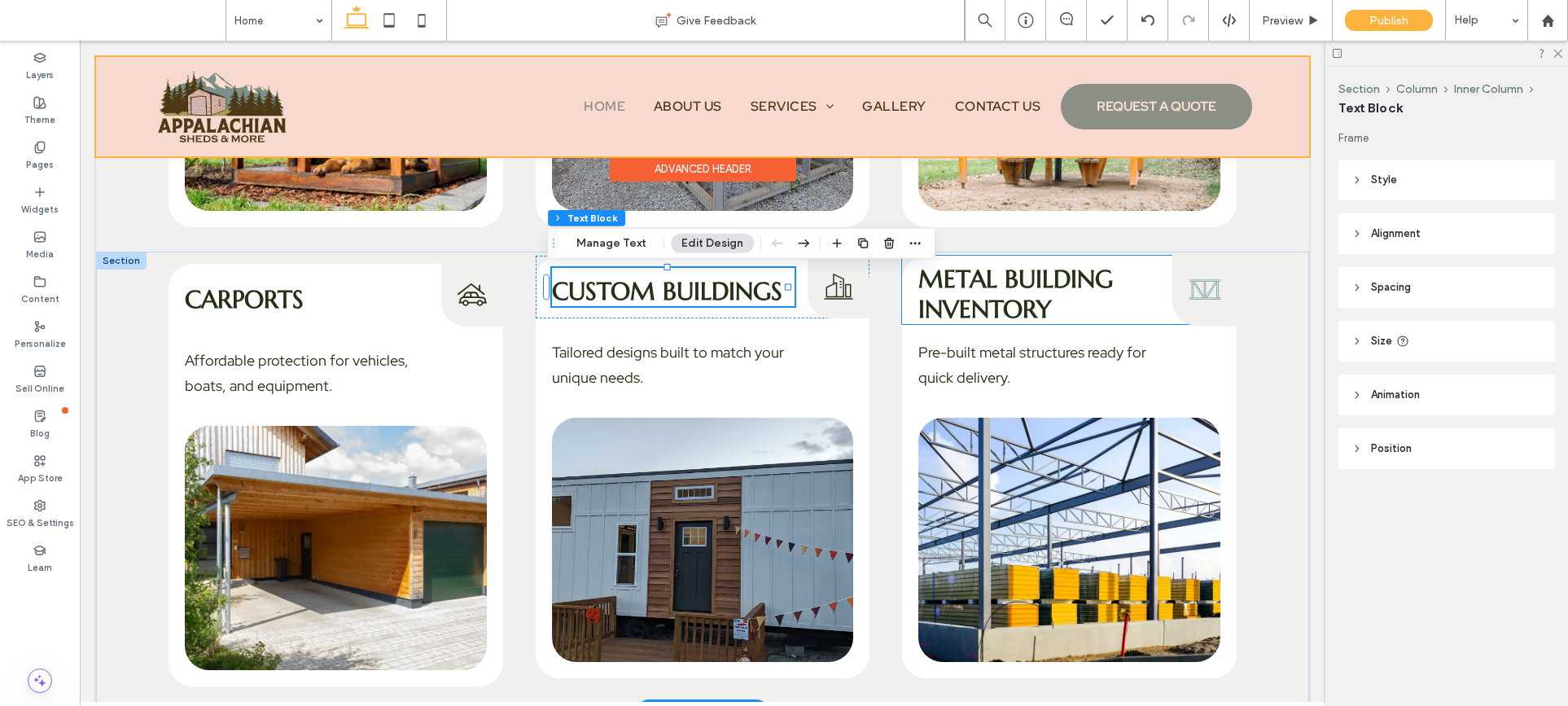
click at [1203, 281] on icon at bounding box center [1205, 290] width 32 height 17
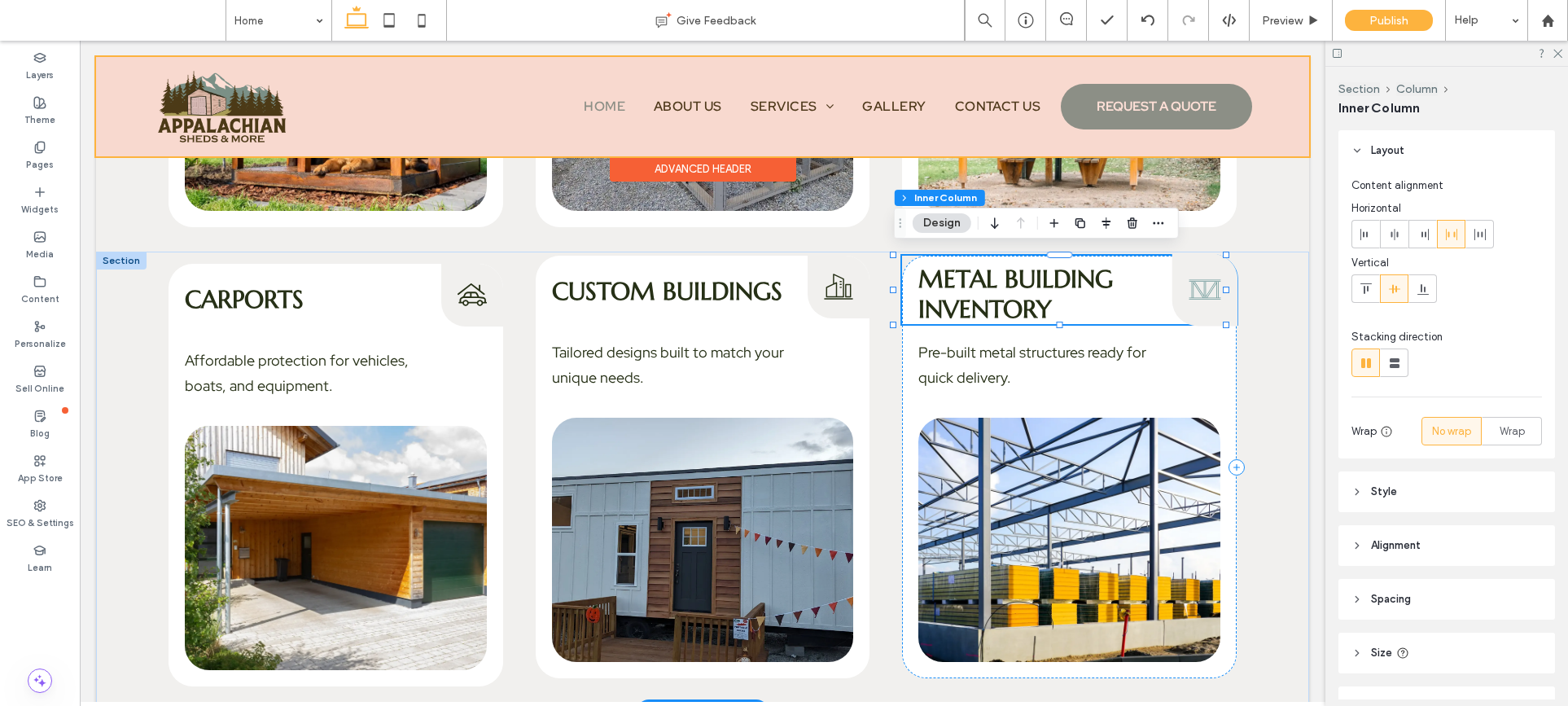
click at [1203, 281] on icon at bounding box center [1205, 290] width 32 height 17
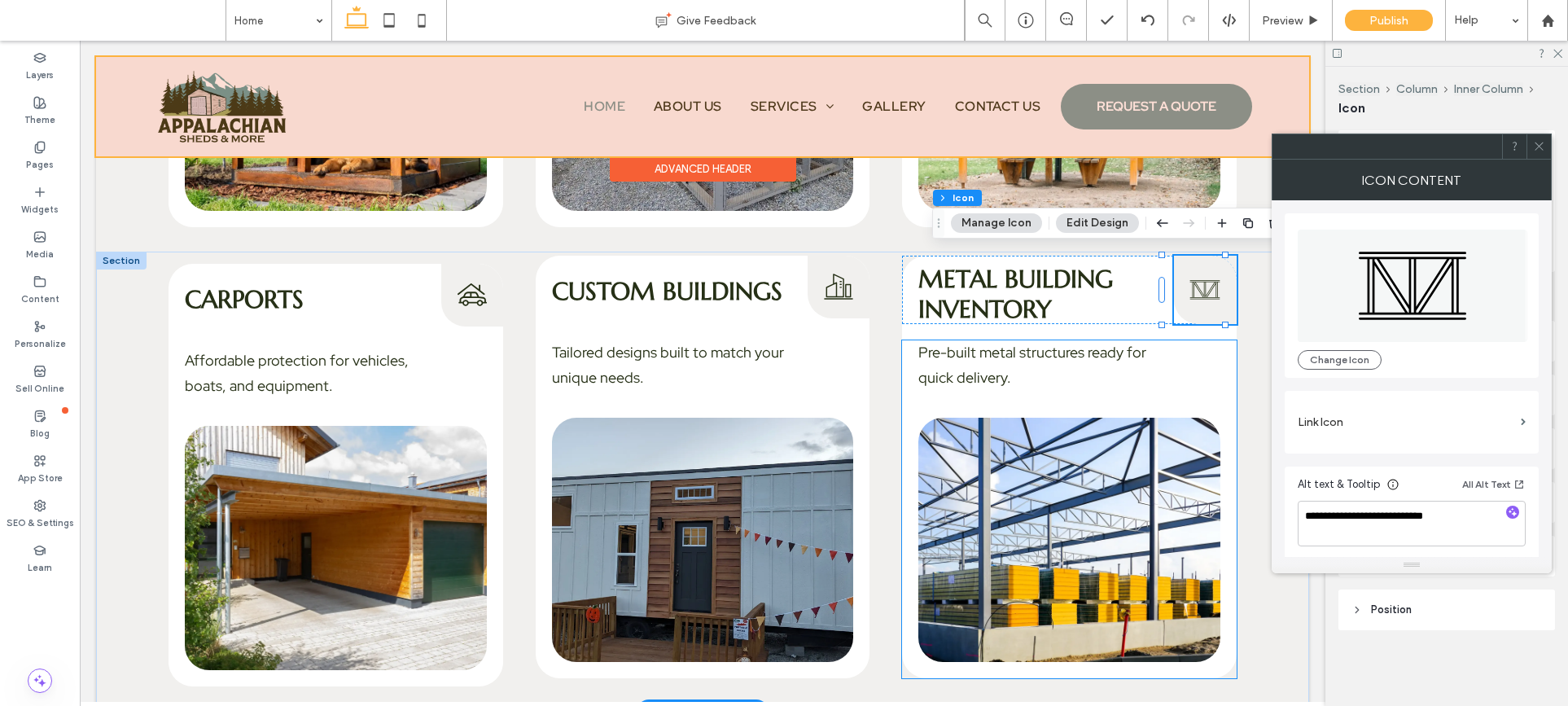
click at [1032, 471] on img at bounding box center [1069, 540] width 302 height 245
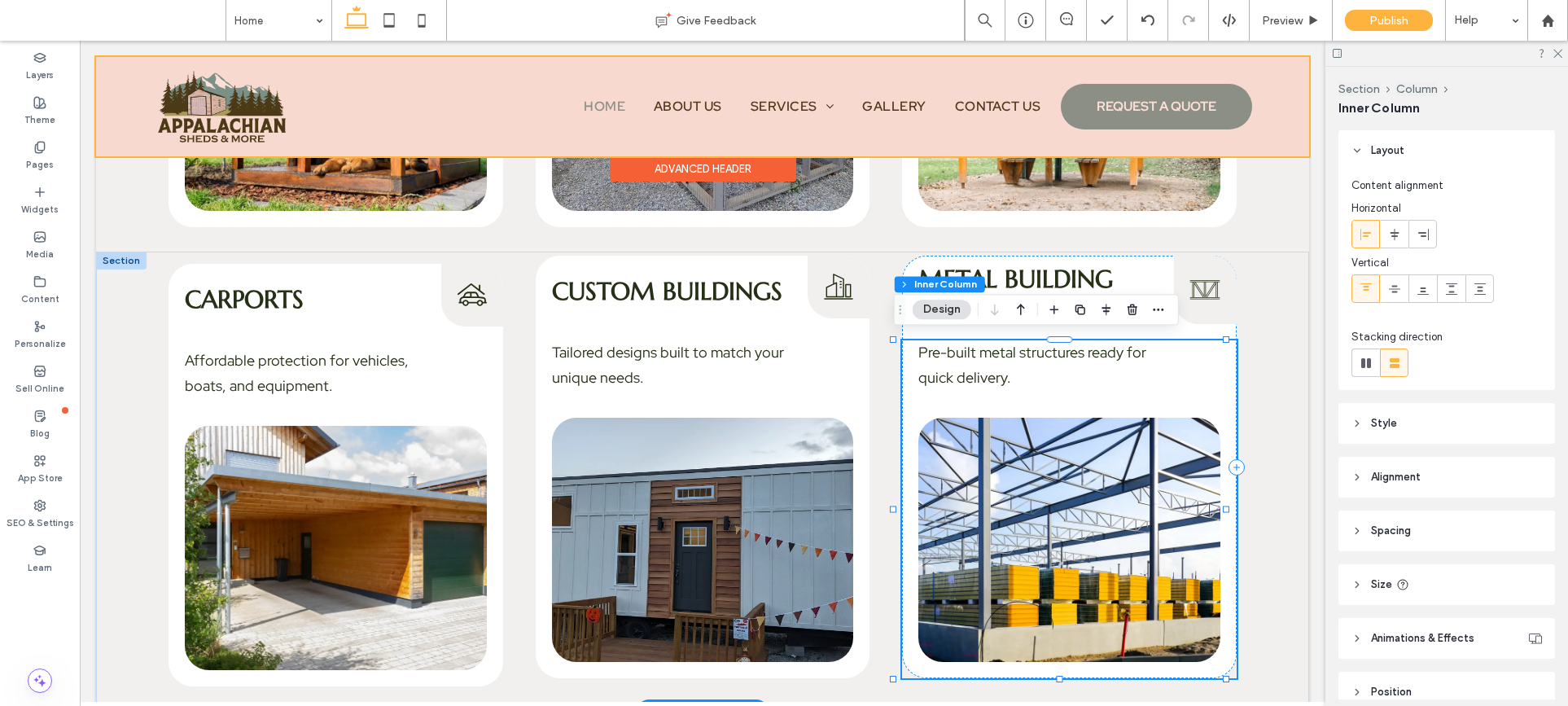
click at [1055, 495] on img at bounding box center [1069, 540] width 302 height 245
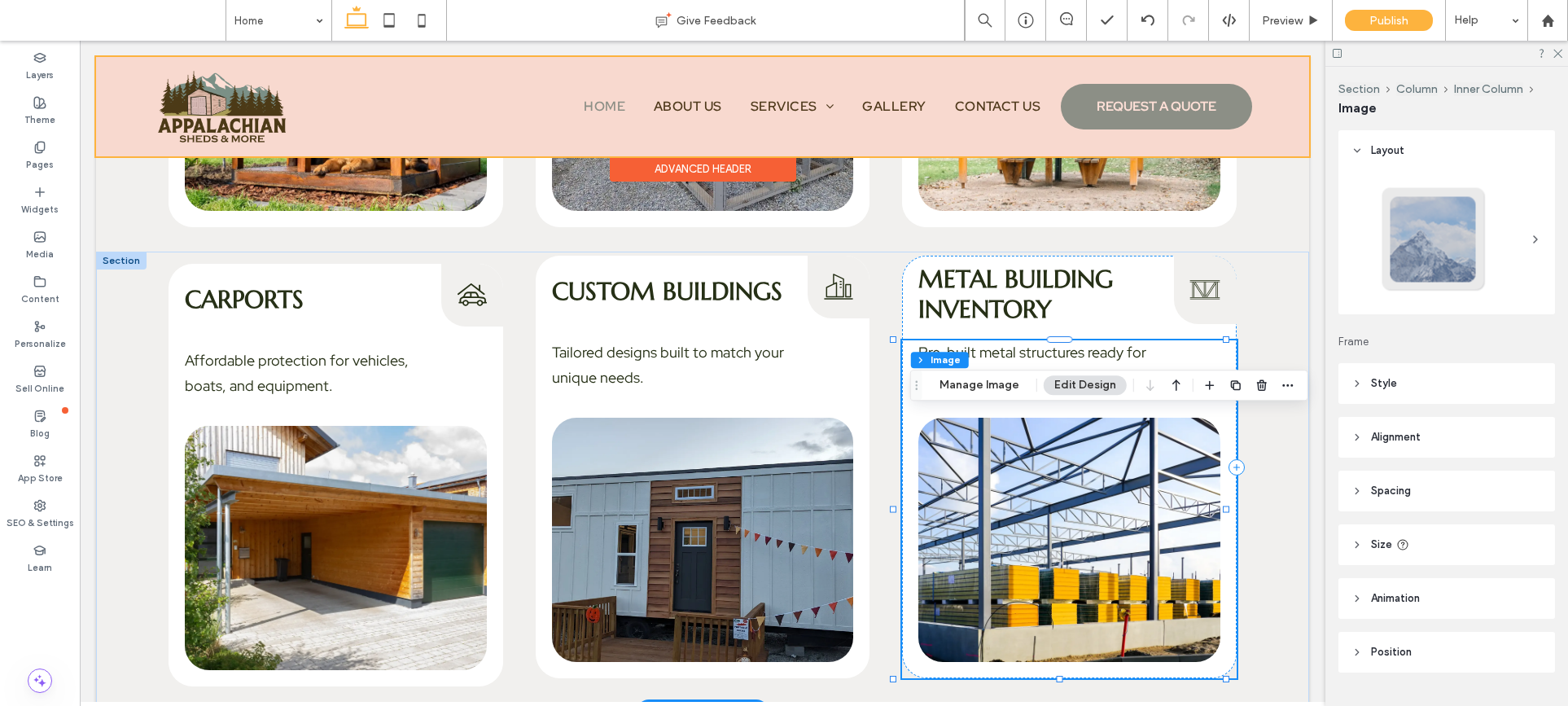
type input "**"
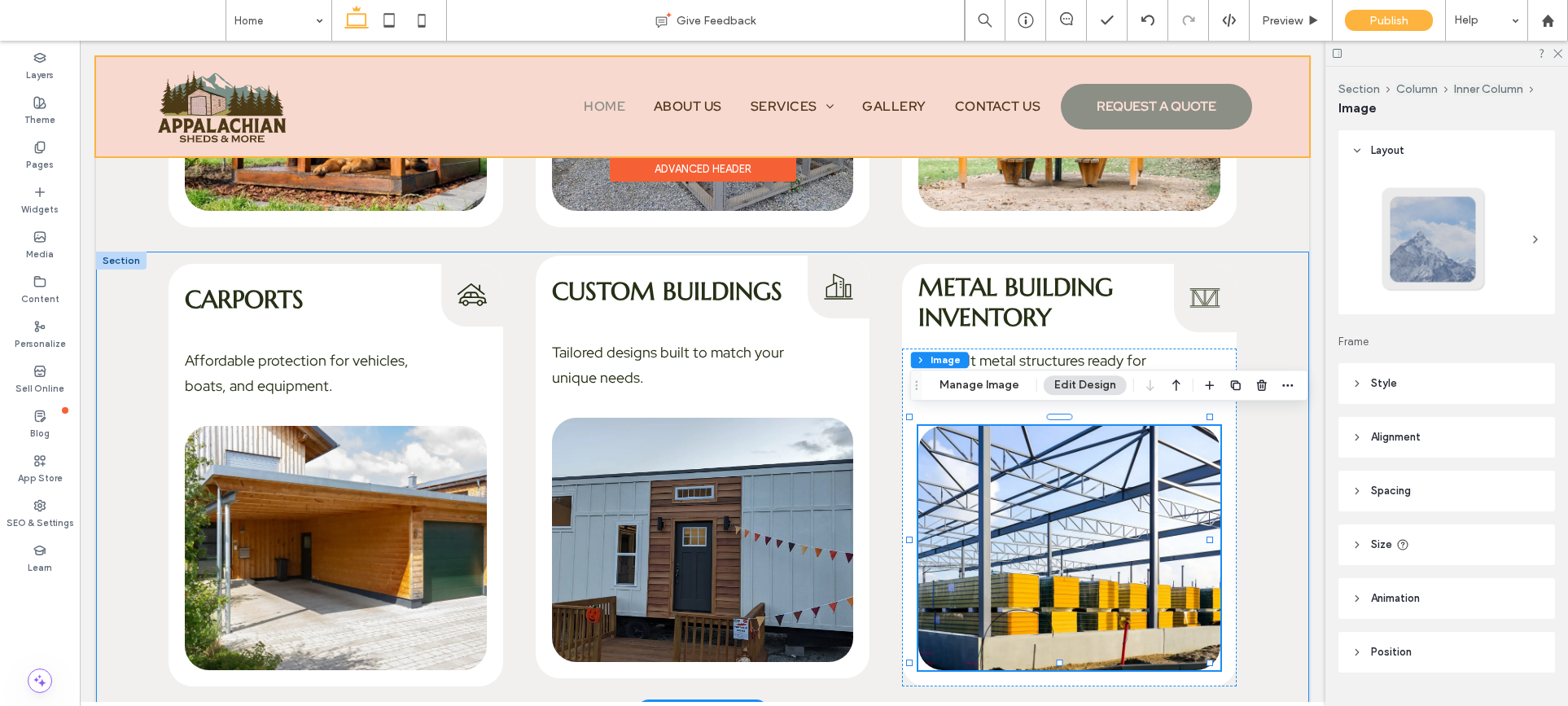
click at [1247, 504] on div "Carports Carports Icon Affordable protection for vehicles, boats, and equipment…" at bounding box center [702, 481] width 1213 height 459
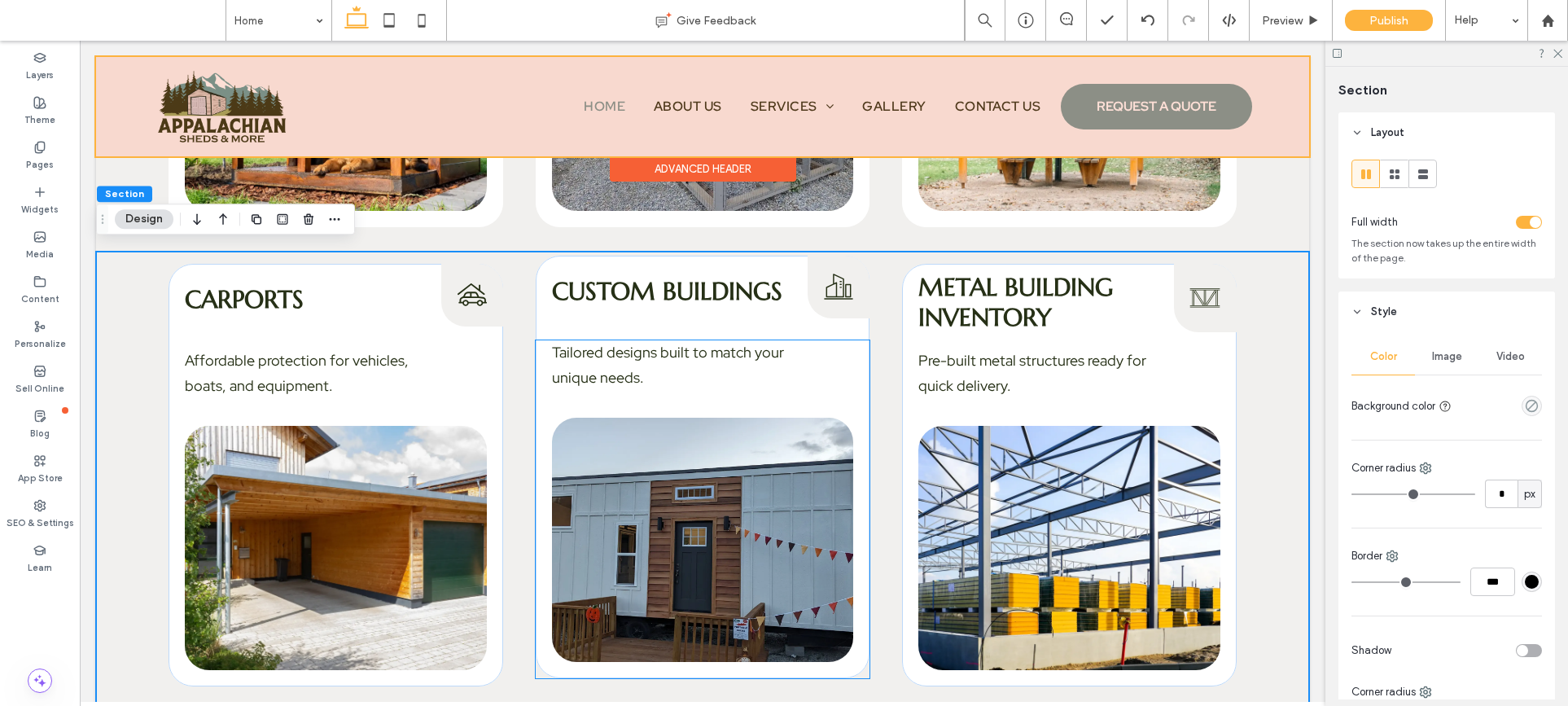
click at [738, 512] on img at bounding box center [703, 540] width 302 height 245
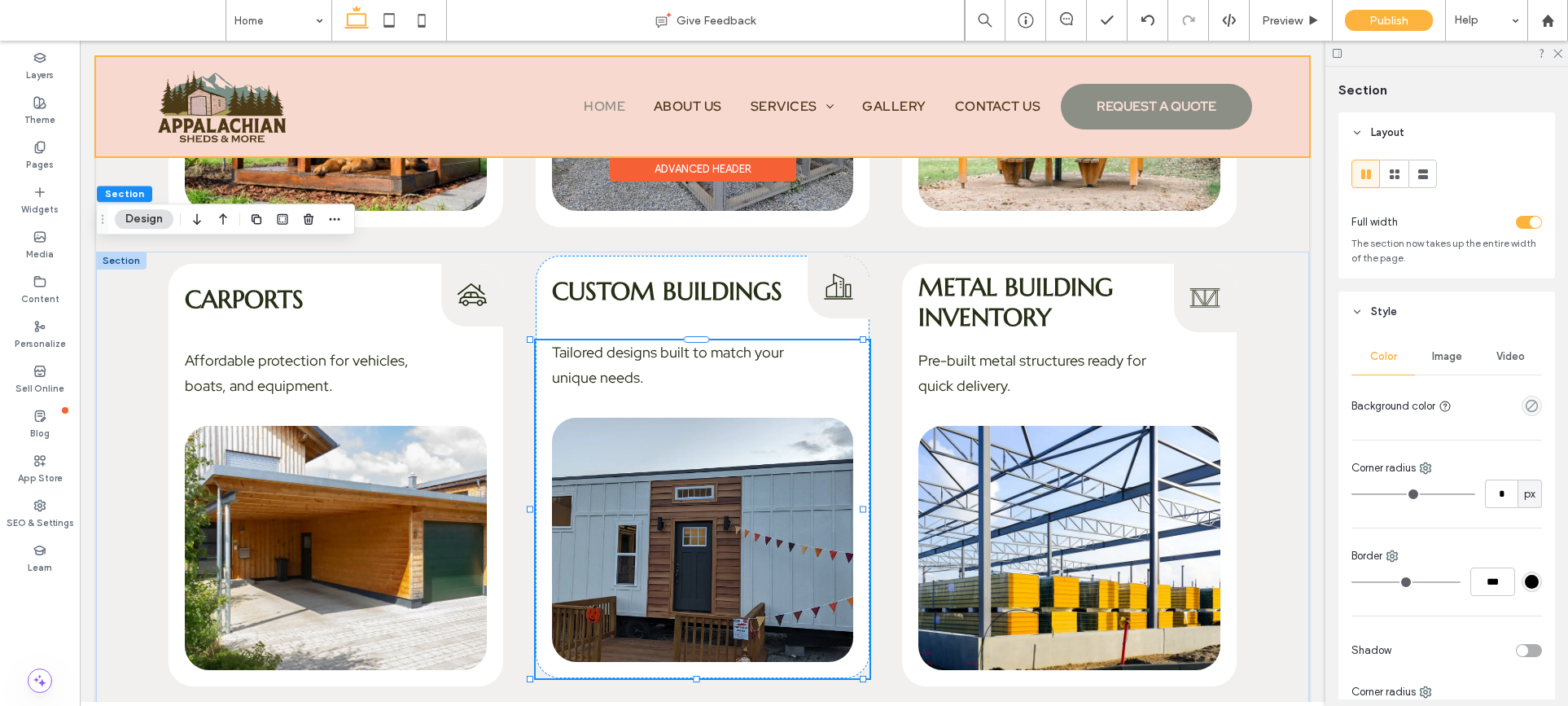
click at [738, 512] on img at bounding box center [703, 540] width 302 height 245
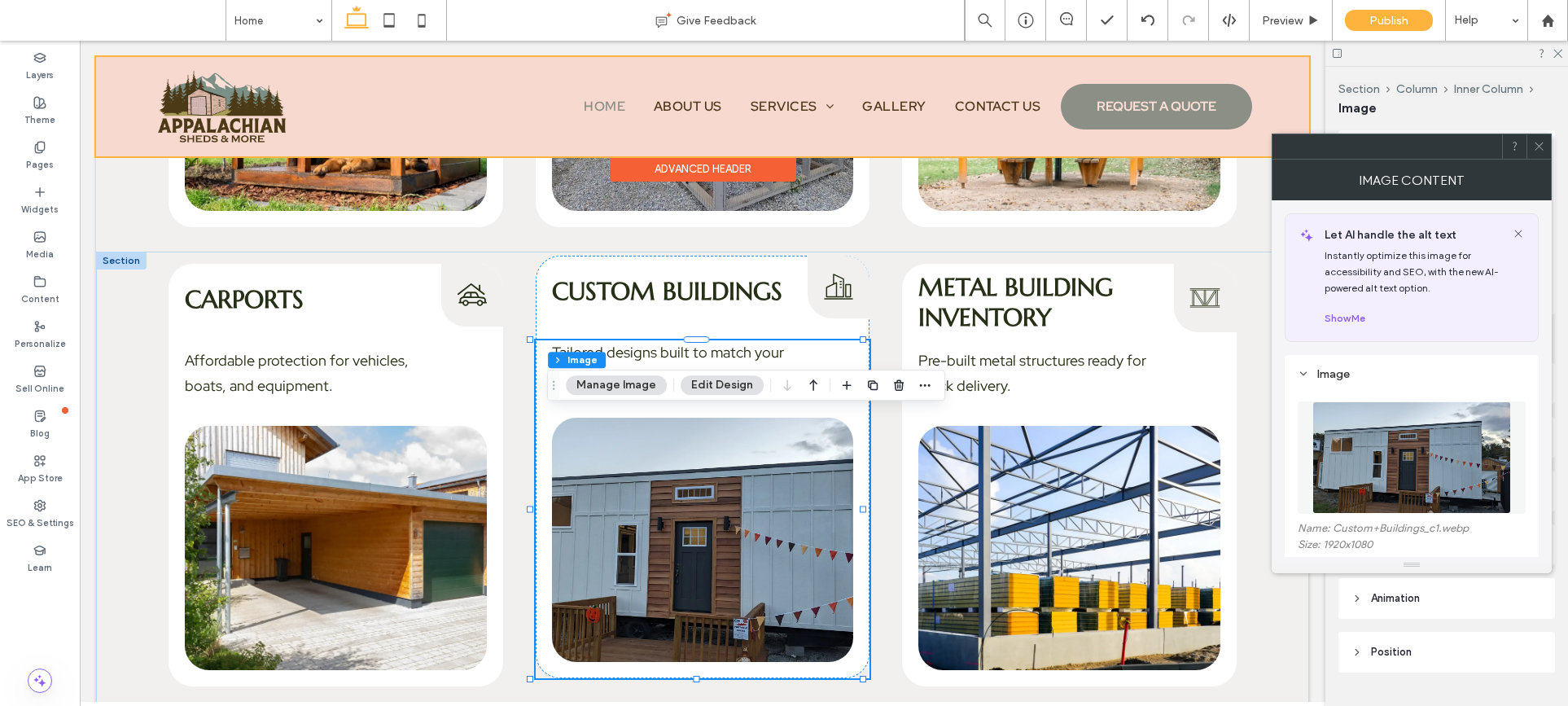
type input "**"
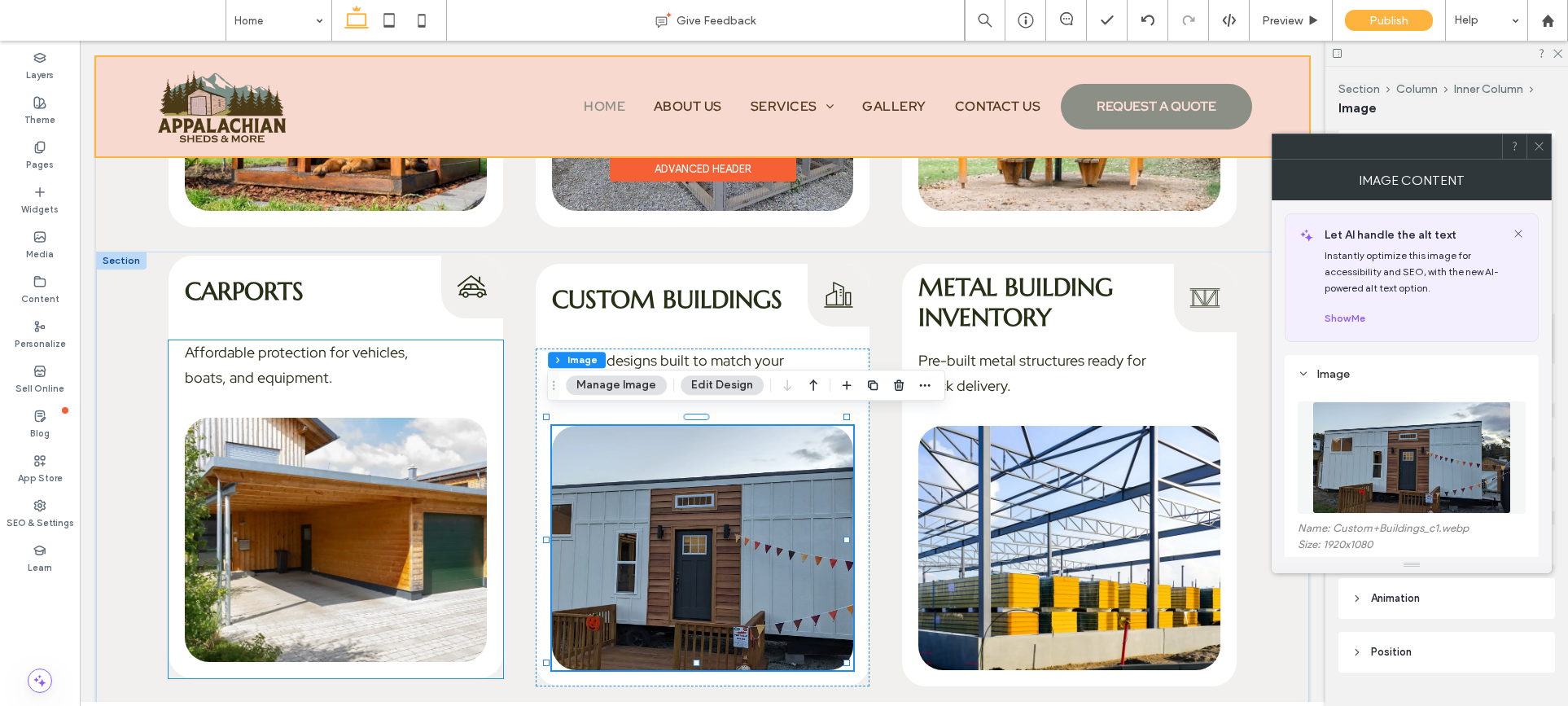
click at [348, 523] on img at bounding box center [335, 540] width 302 height 245
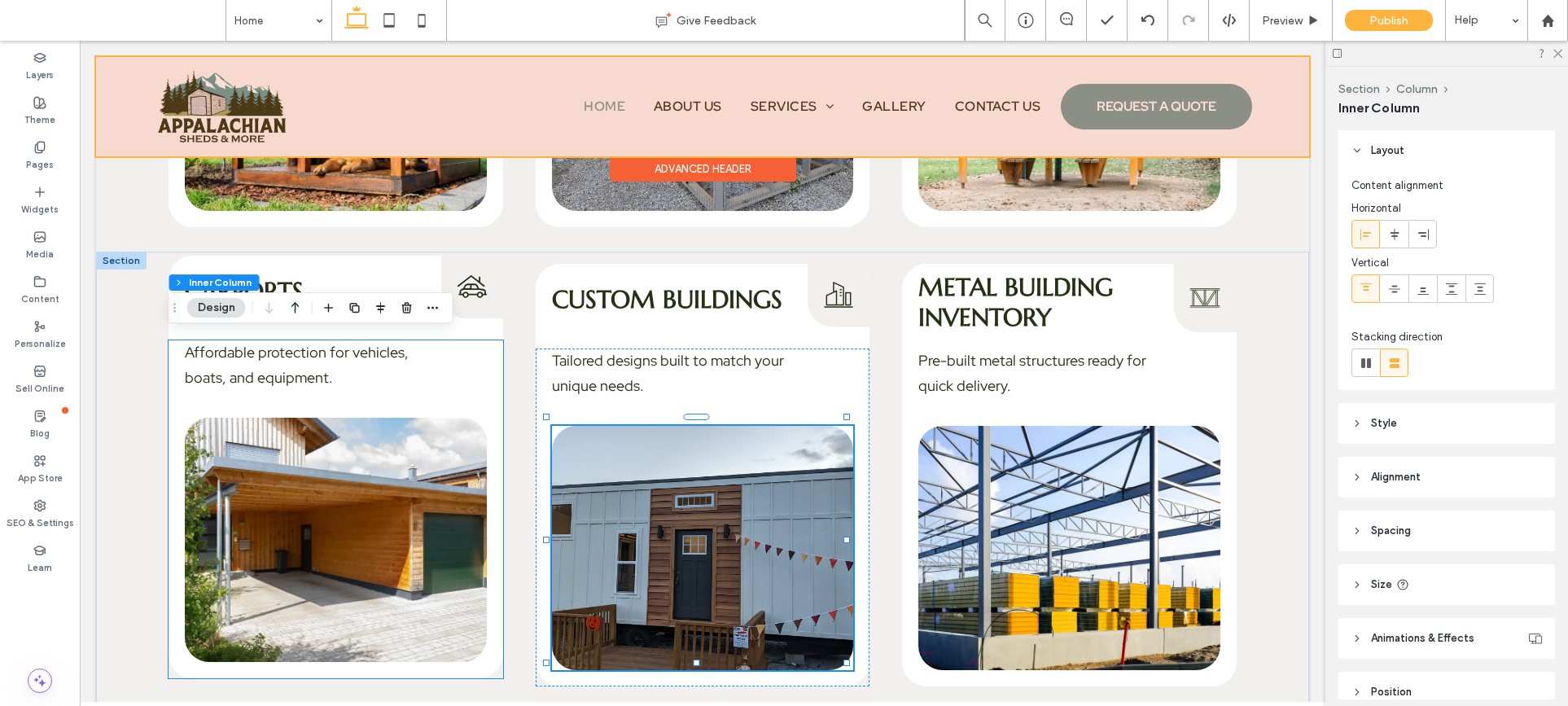
click at [348, 523] on img at bounding box center [335, 540] width 302 height 245
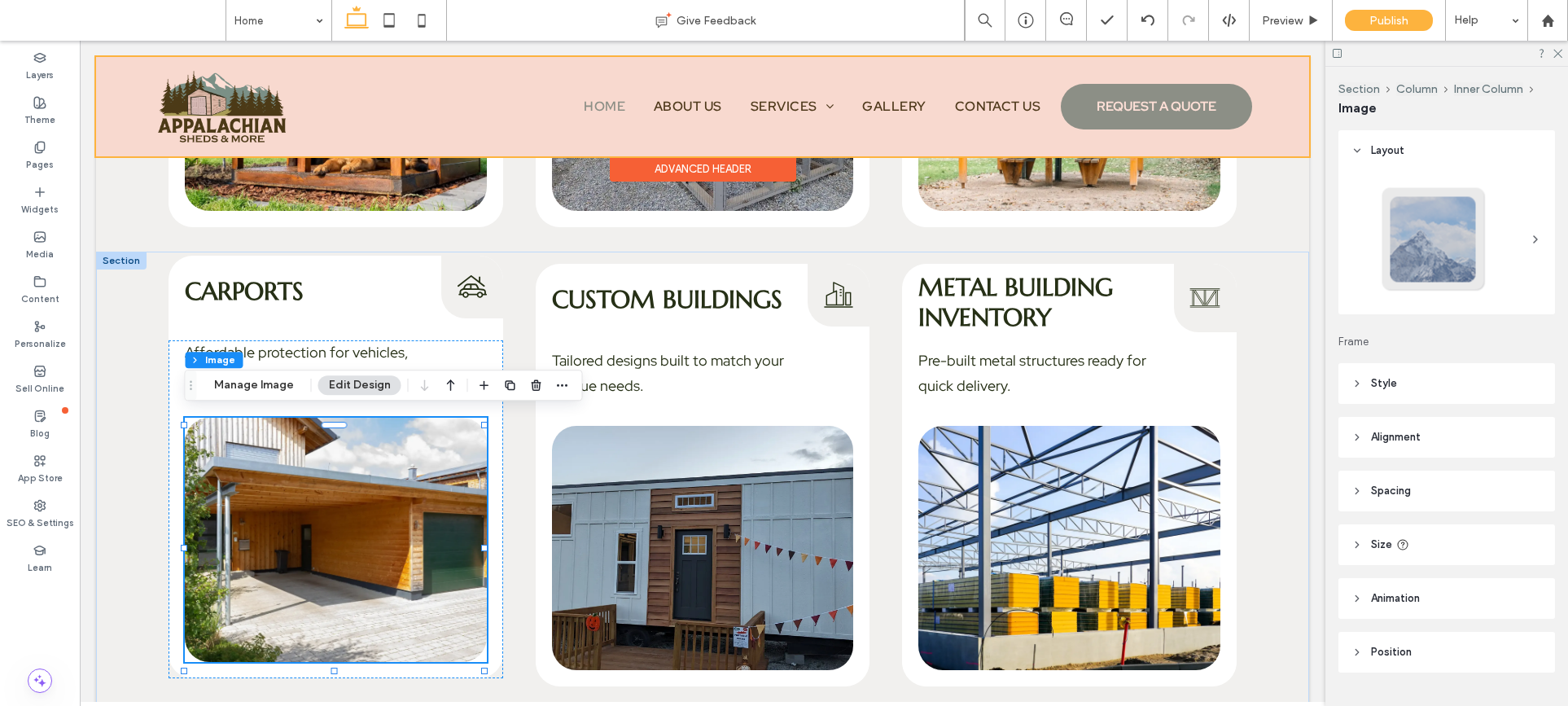
click at [391, 456] on img at bounding box center [335, 540] width 302 height 245
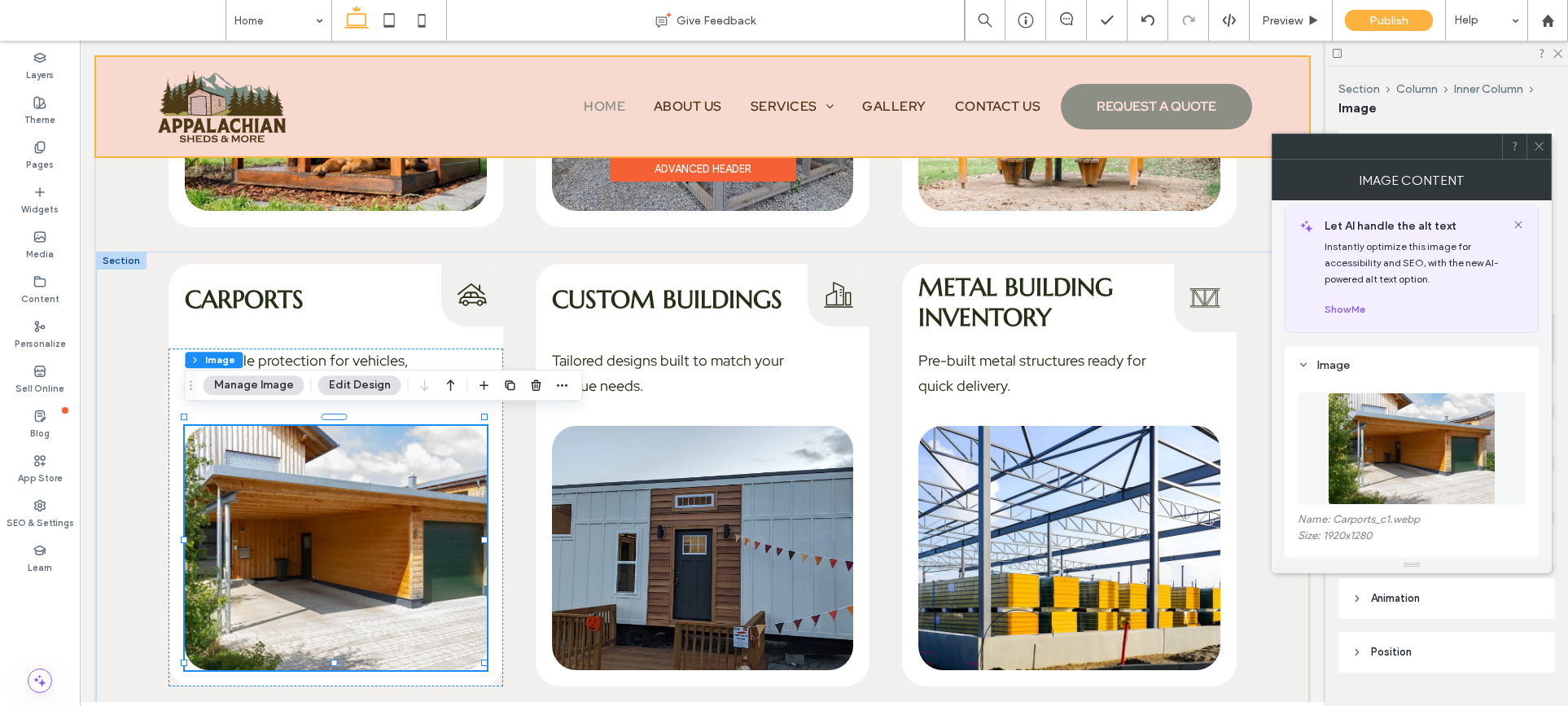
scroll to position [99, 0]
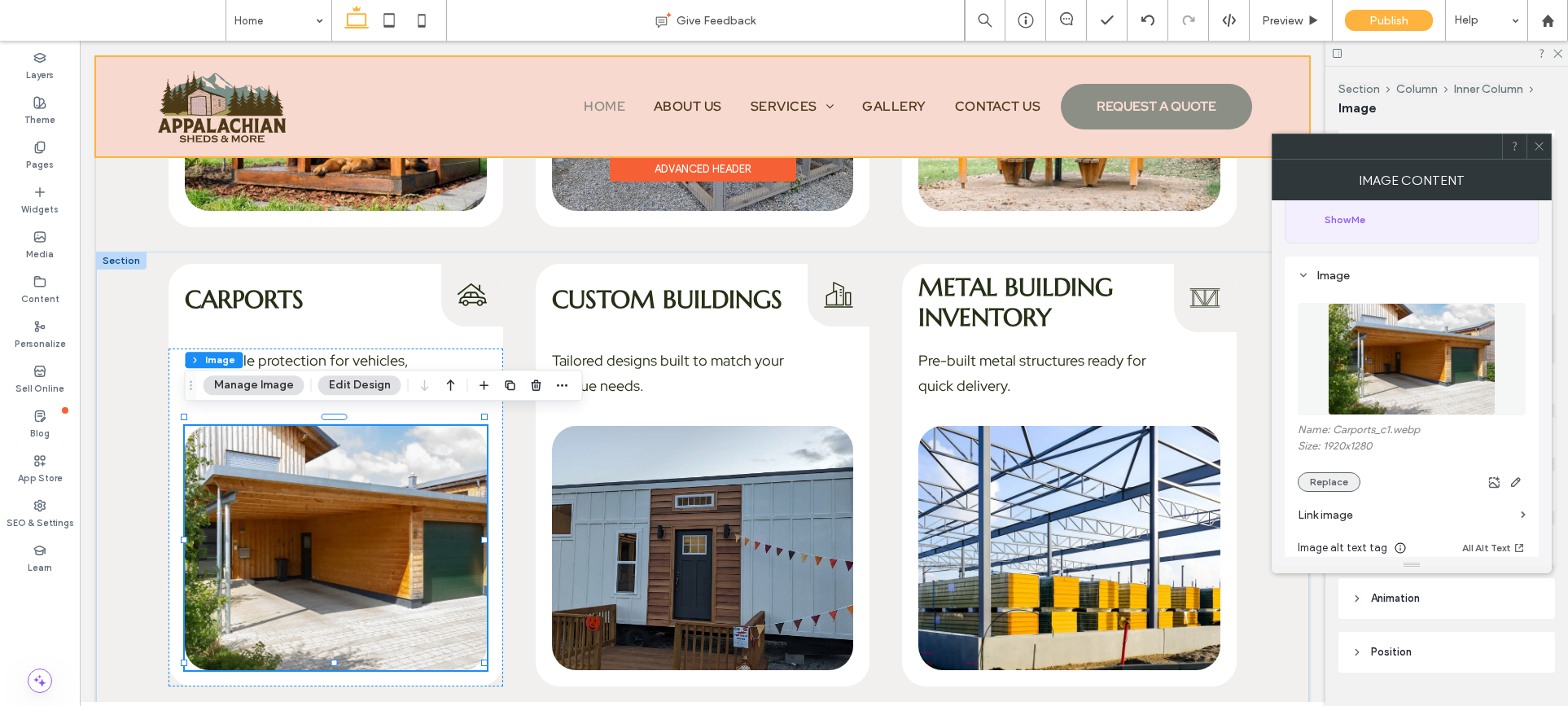
click at [1316, 476] on button "Replace" at bounding box center [1328, 482] width 63 height 19
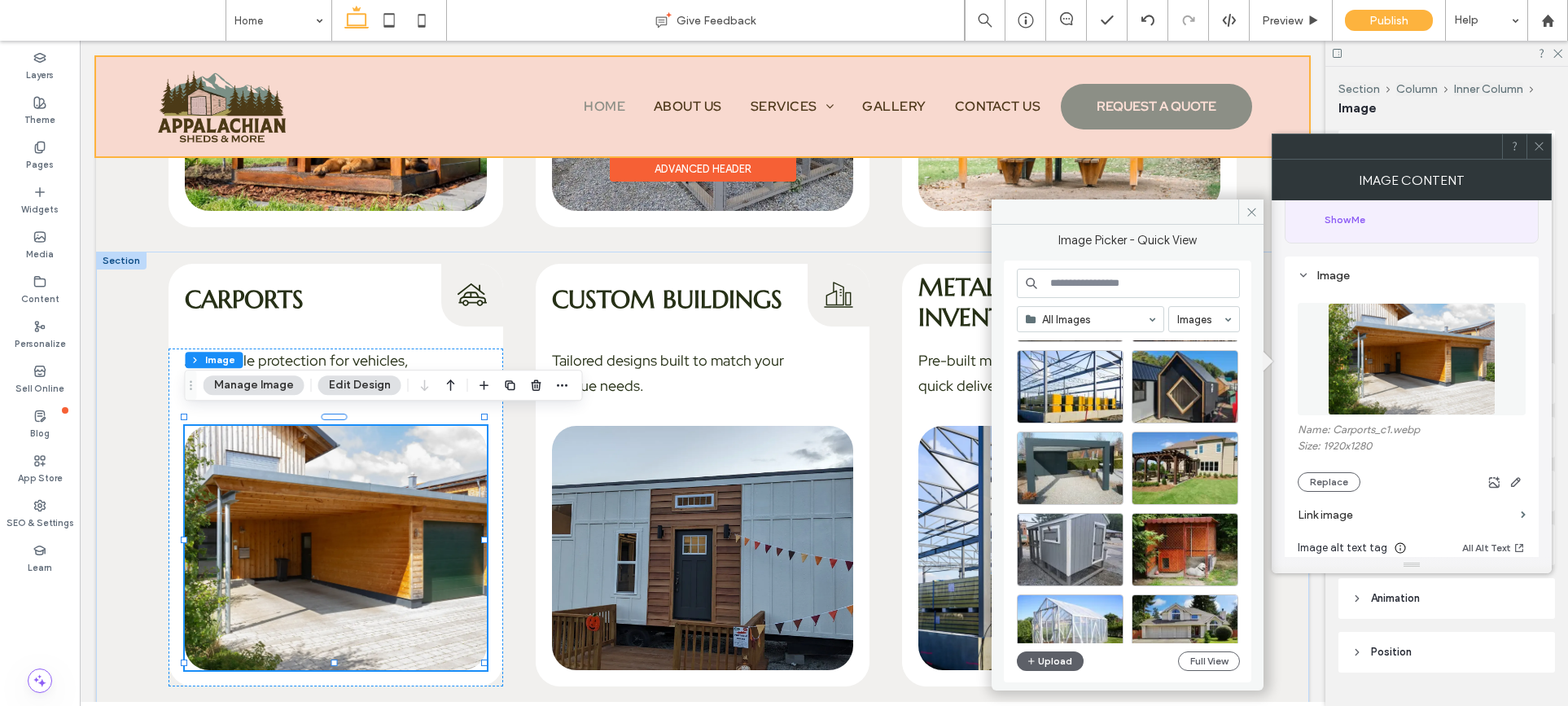
scroll to position [1242, 0]
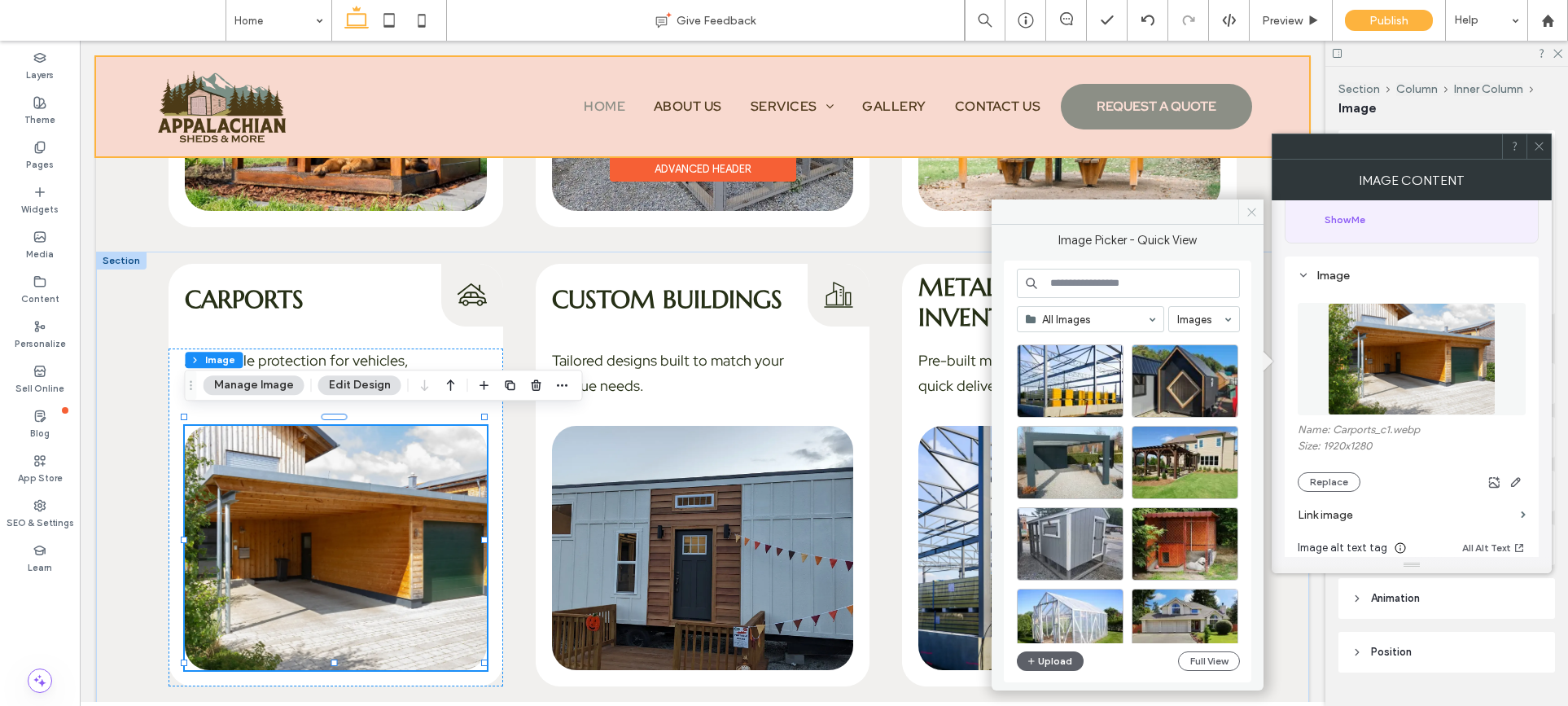
click at [1255, 213] on icon at bounding box center [1251, 212] width 13 height 13
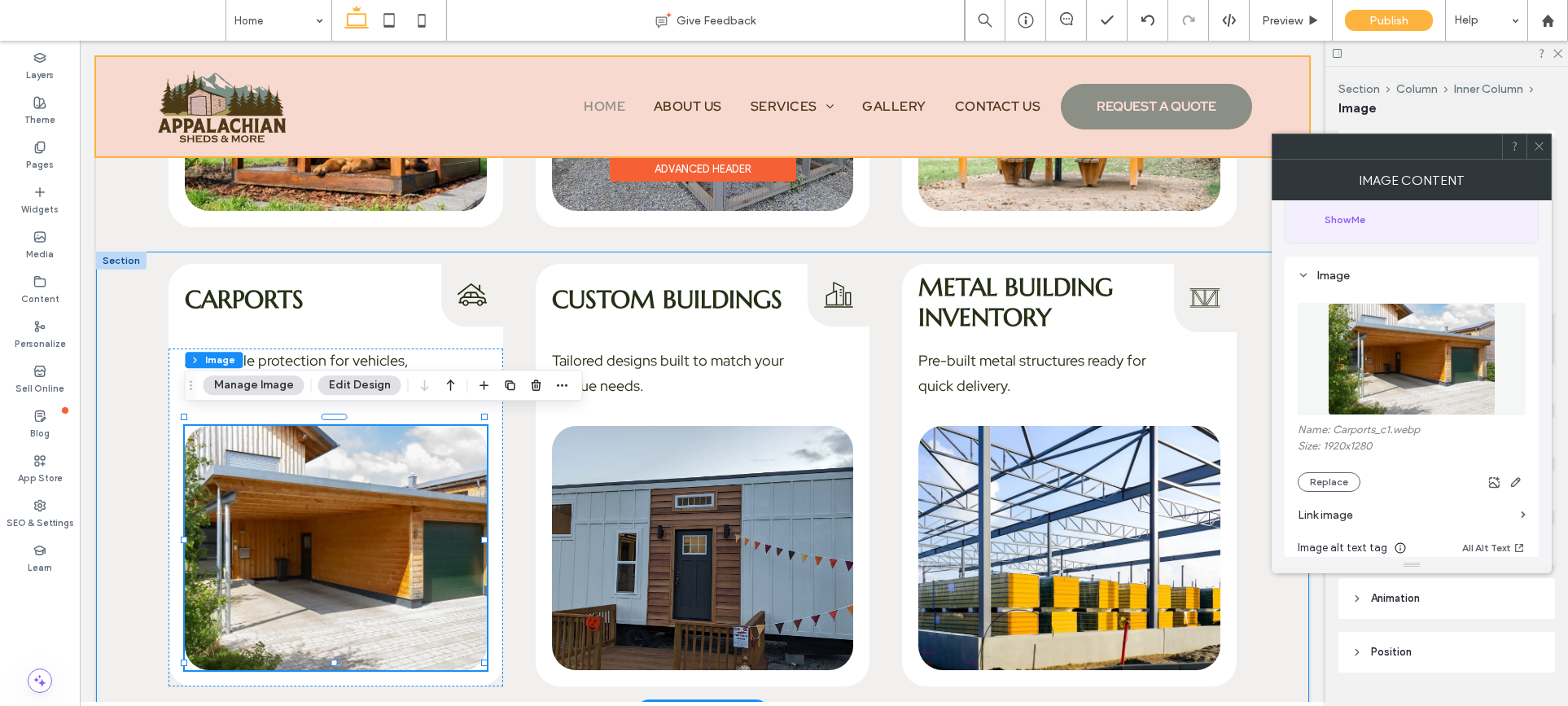
click at [1254, 328] on div "Carports Carports Icon Affordable protection for vehicles, boats, and equipment…" at bounding box center [702, 481] width 1213 height 459
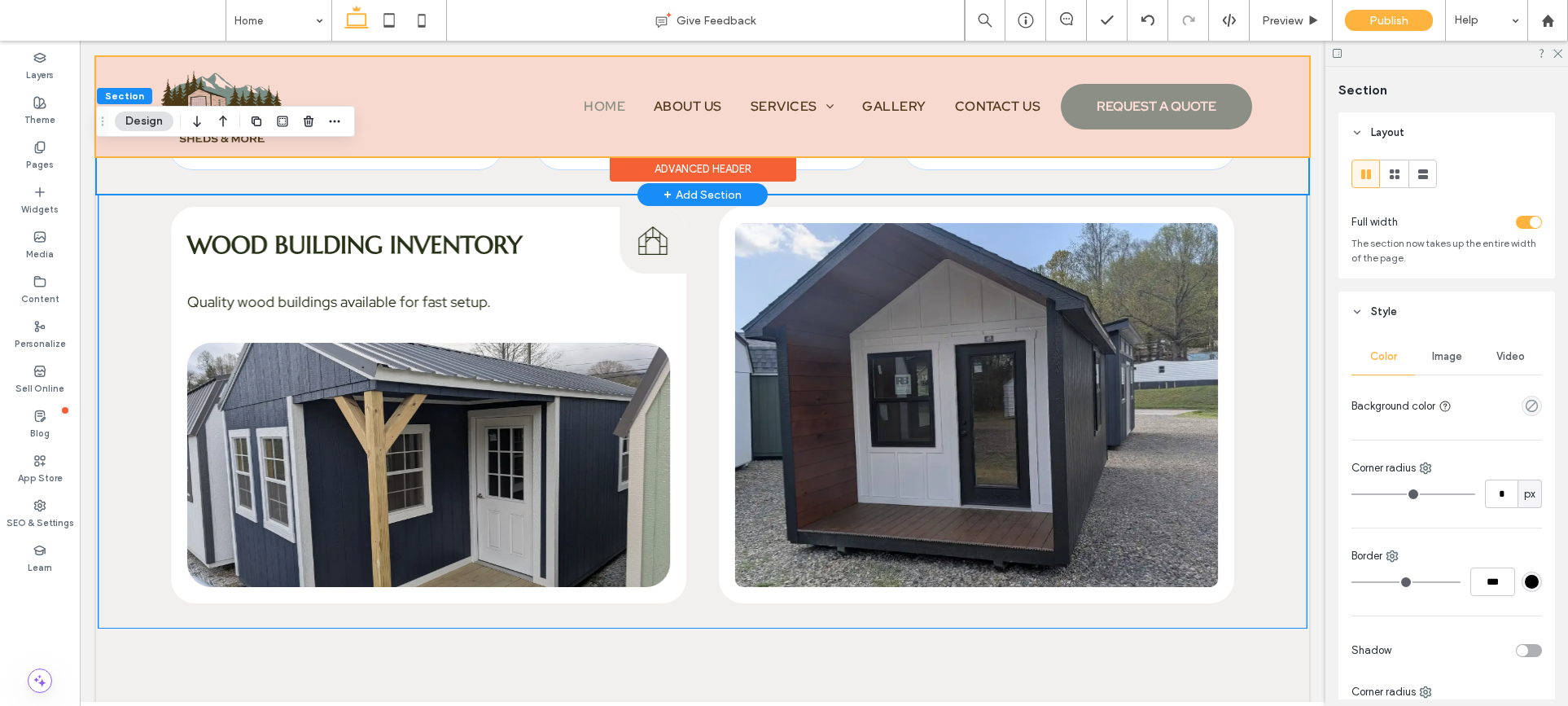
scroll to position [3655, 0]
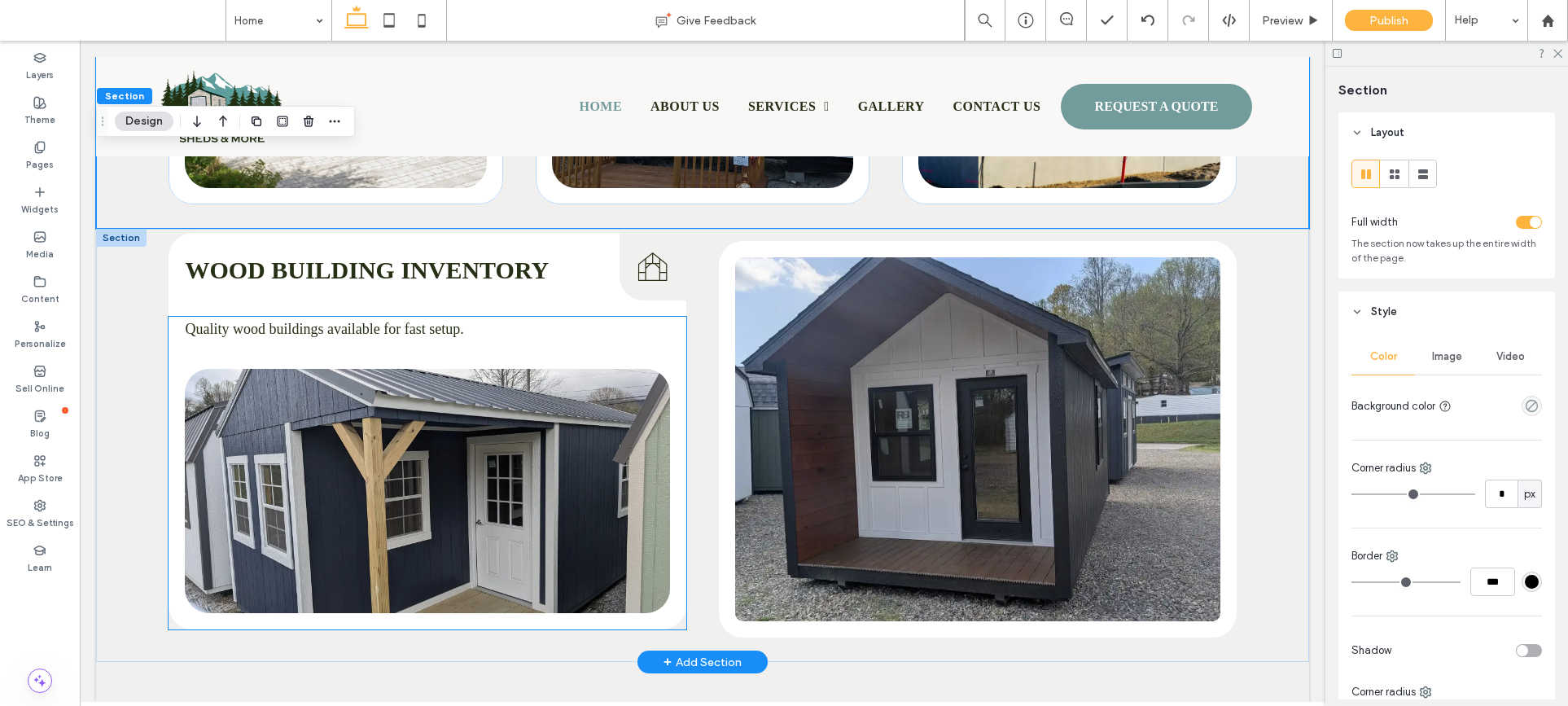
scroll to position [3617, 0]
click at [599, 477] on img at bounding box center [427, 490] width 485 height 245
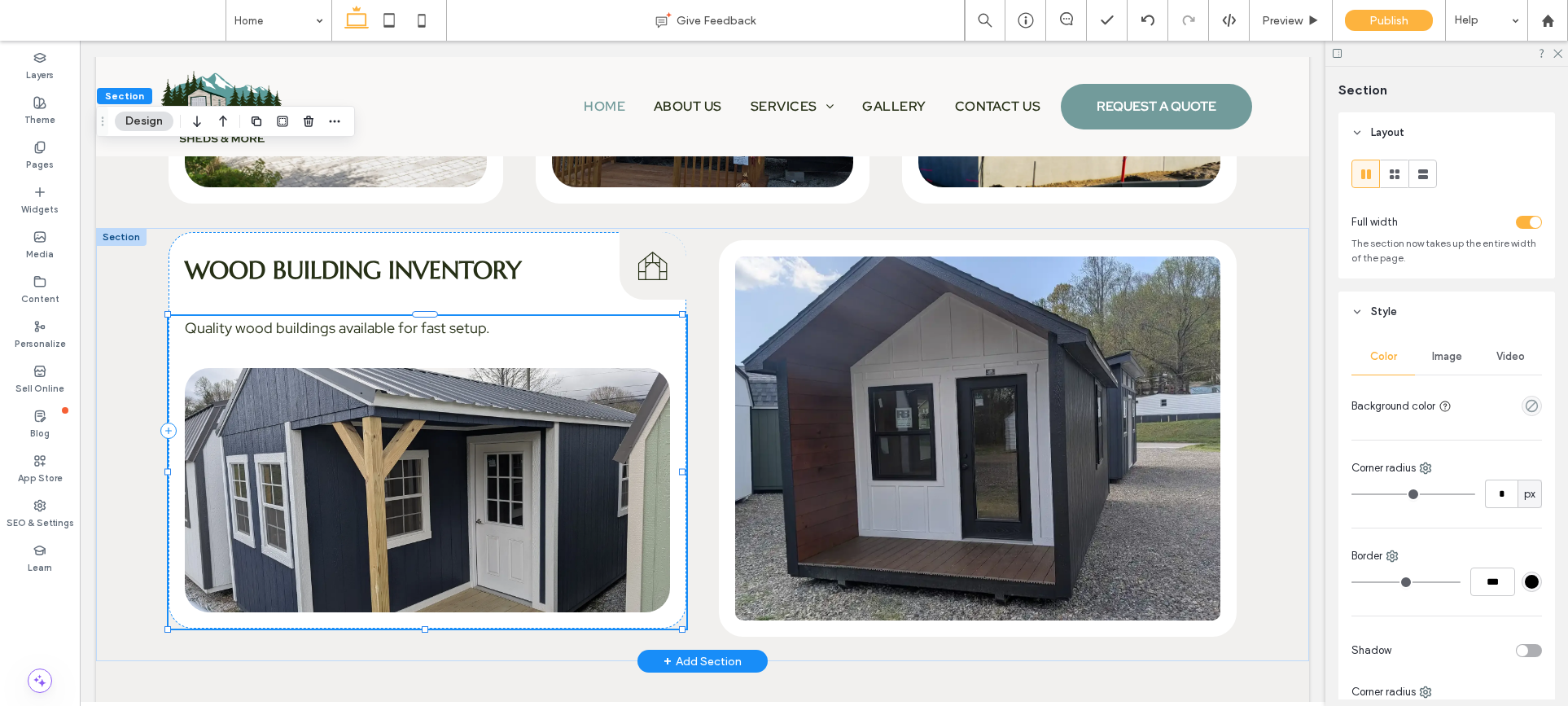
click at [599, 477] on img at bounding box center [427, 490] width 485 height 245
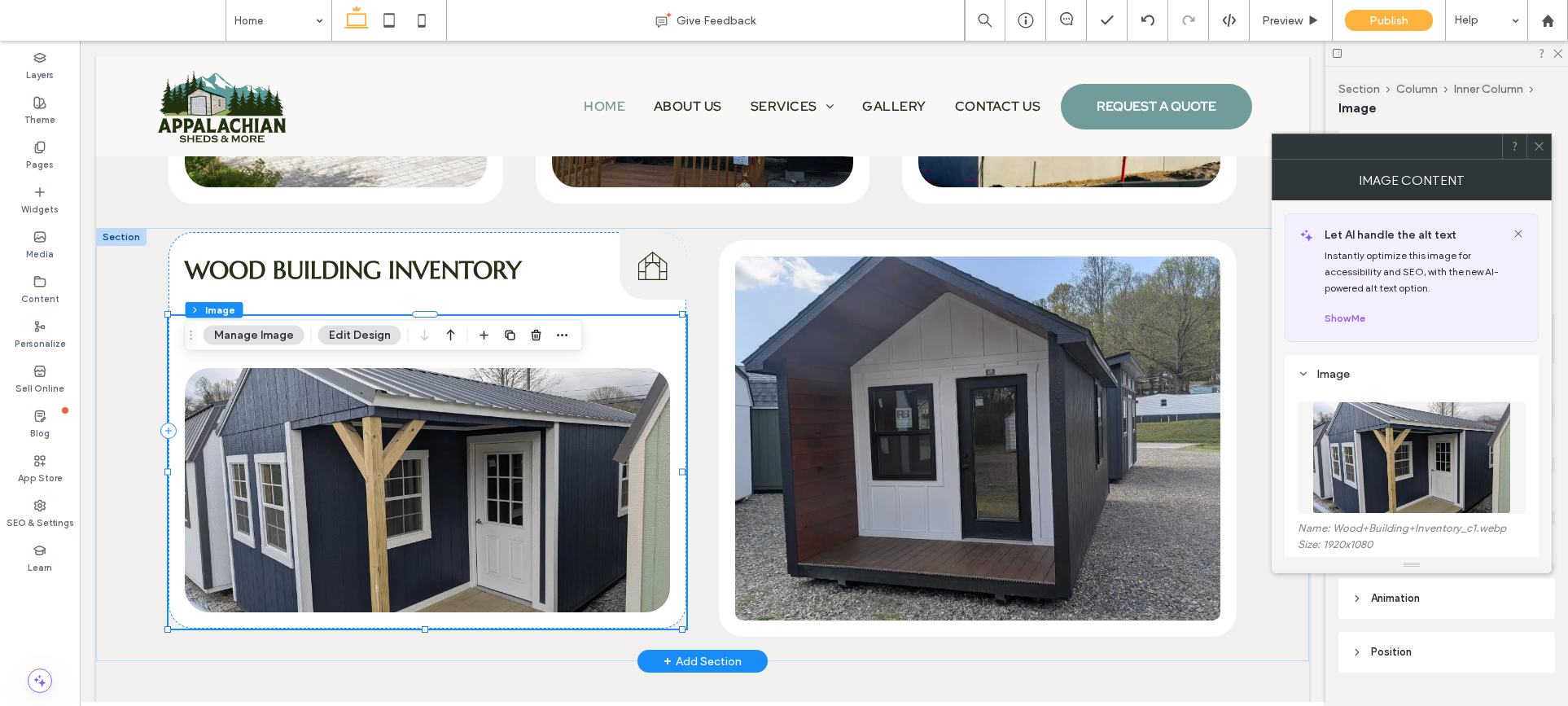
type input "**"
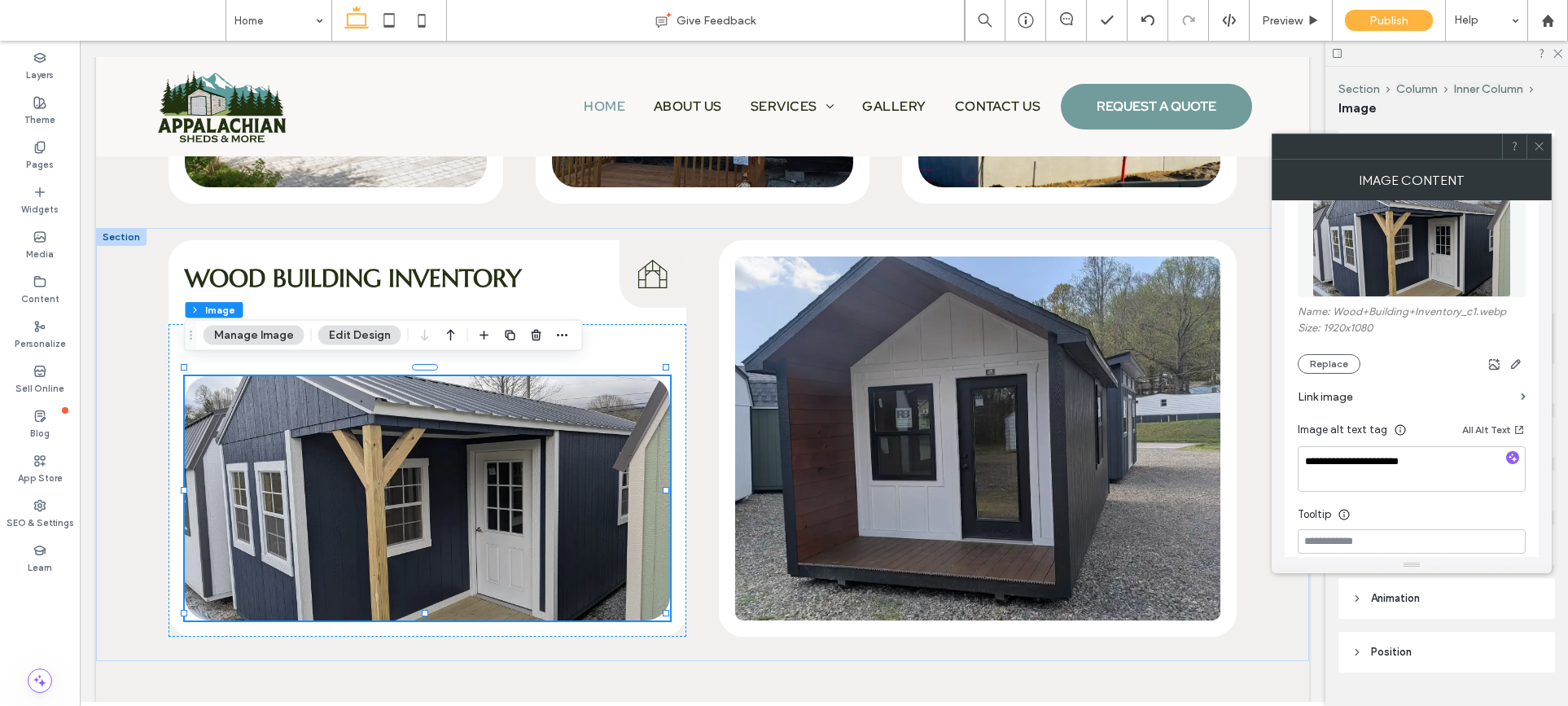
scroll to position [390, 0]
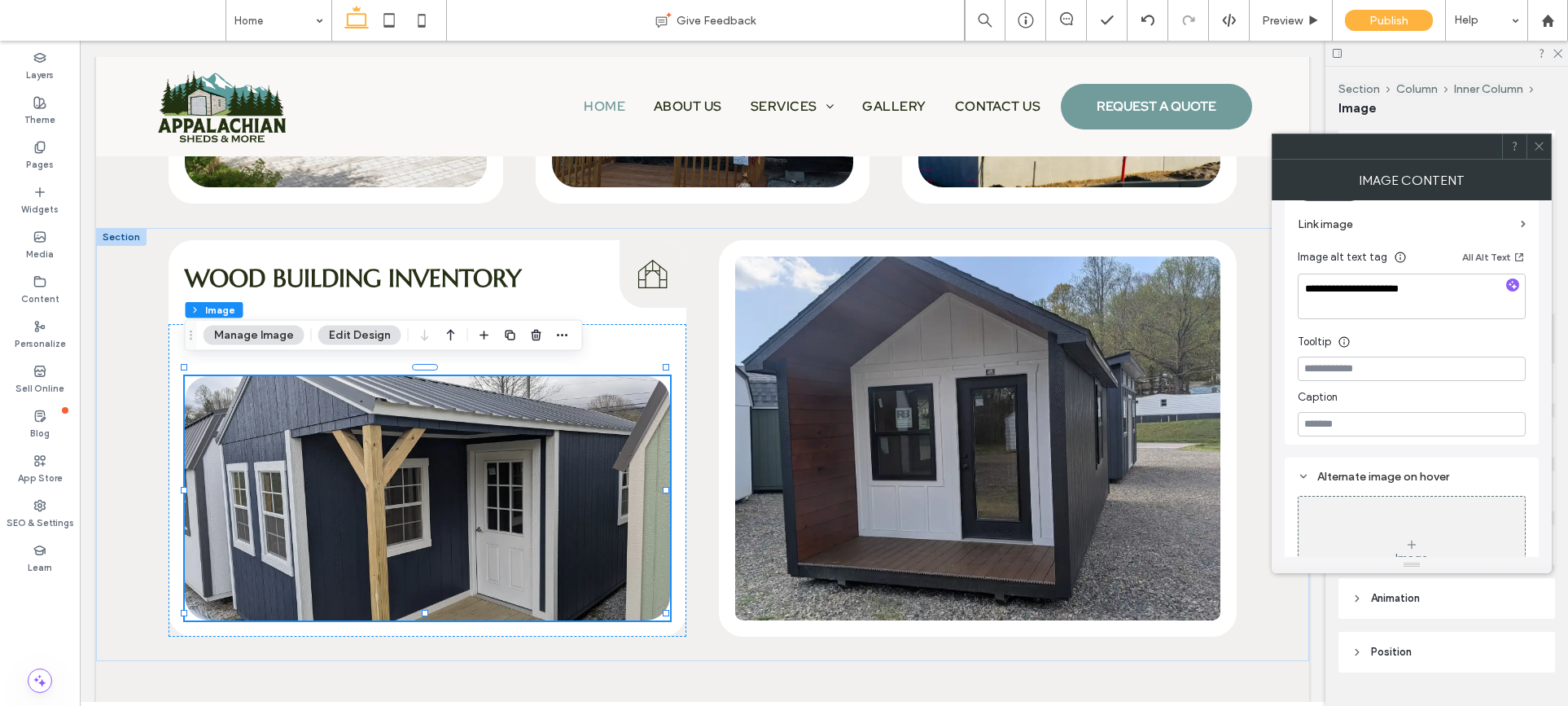
click at [1544, 152] on span at bounding box center [1539, 146] width 13 height 24
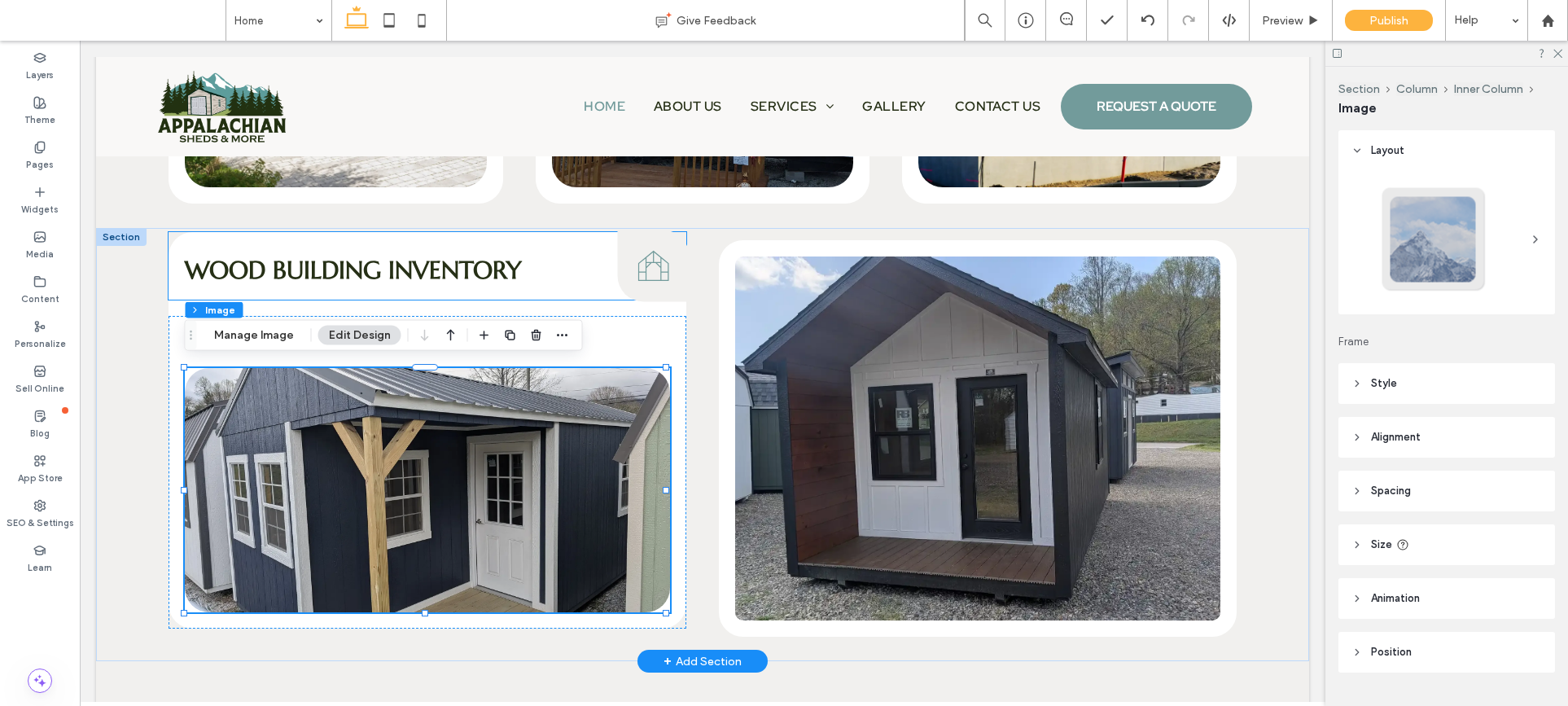
click at [651, 273] on icon "Wood Building Inventory Icon" at bounding box center [653, 265] width 36 height 36
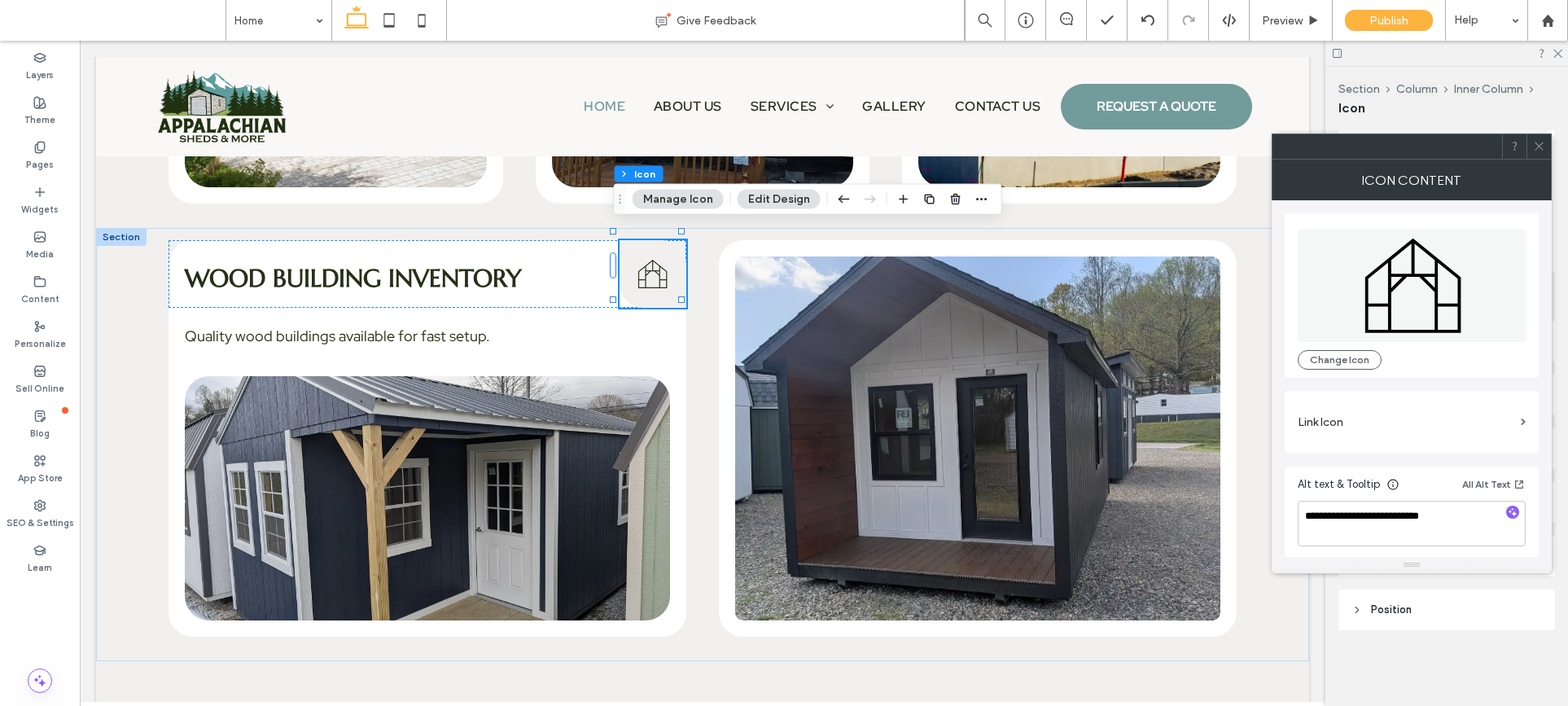
click at [1541, 158] on span at bounding box center [1539, 146] width 13 height 24
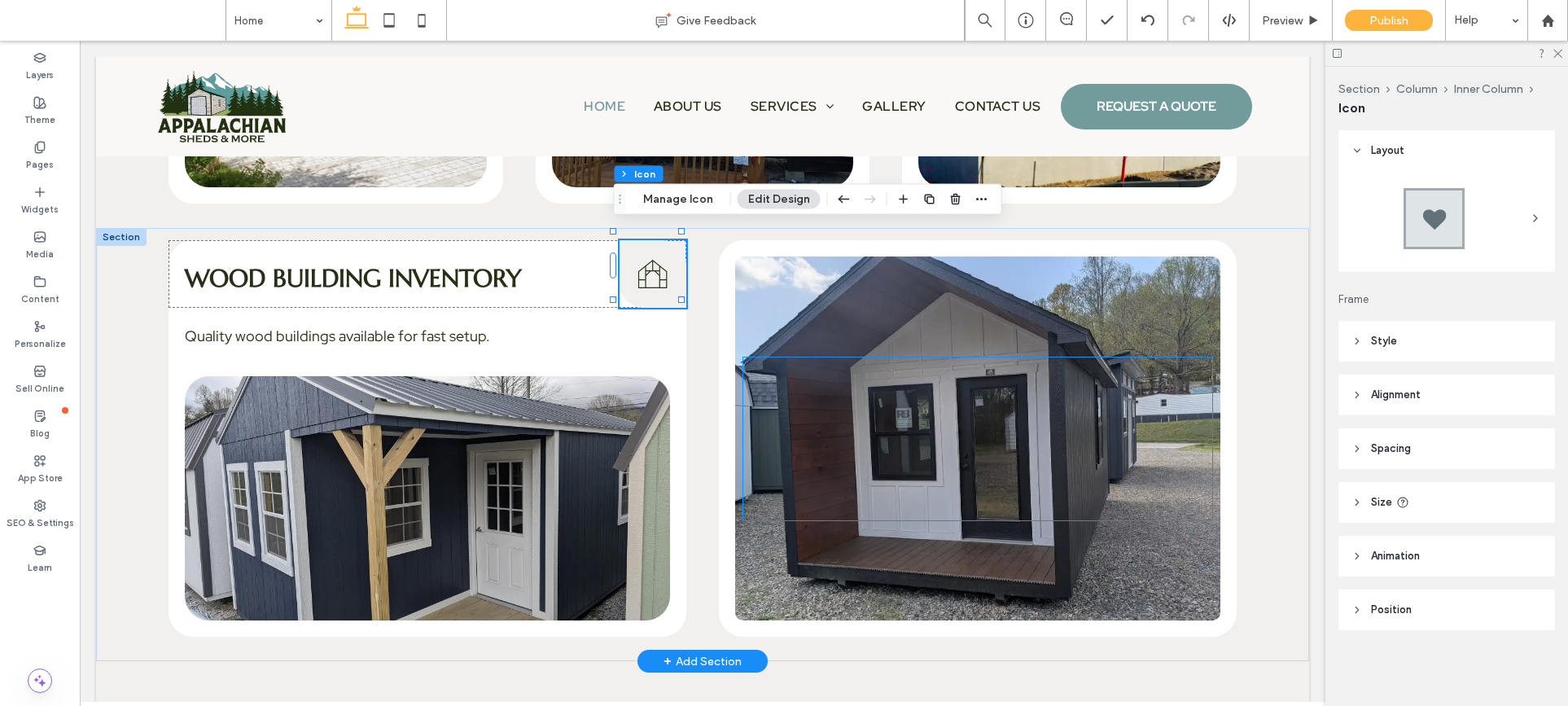
click at [910, 423] on div at bounding box center [977, 439] width 469 height 162
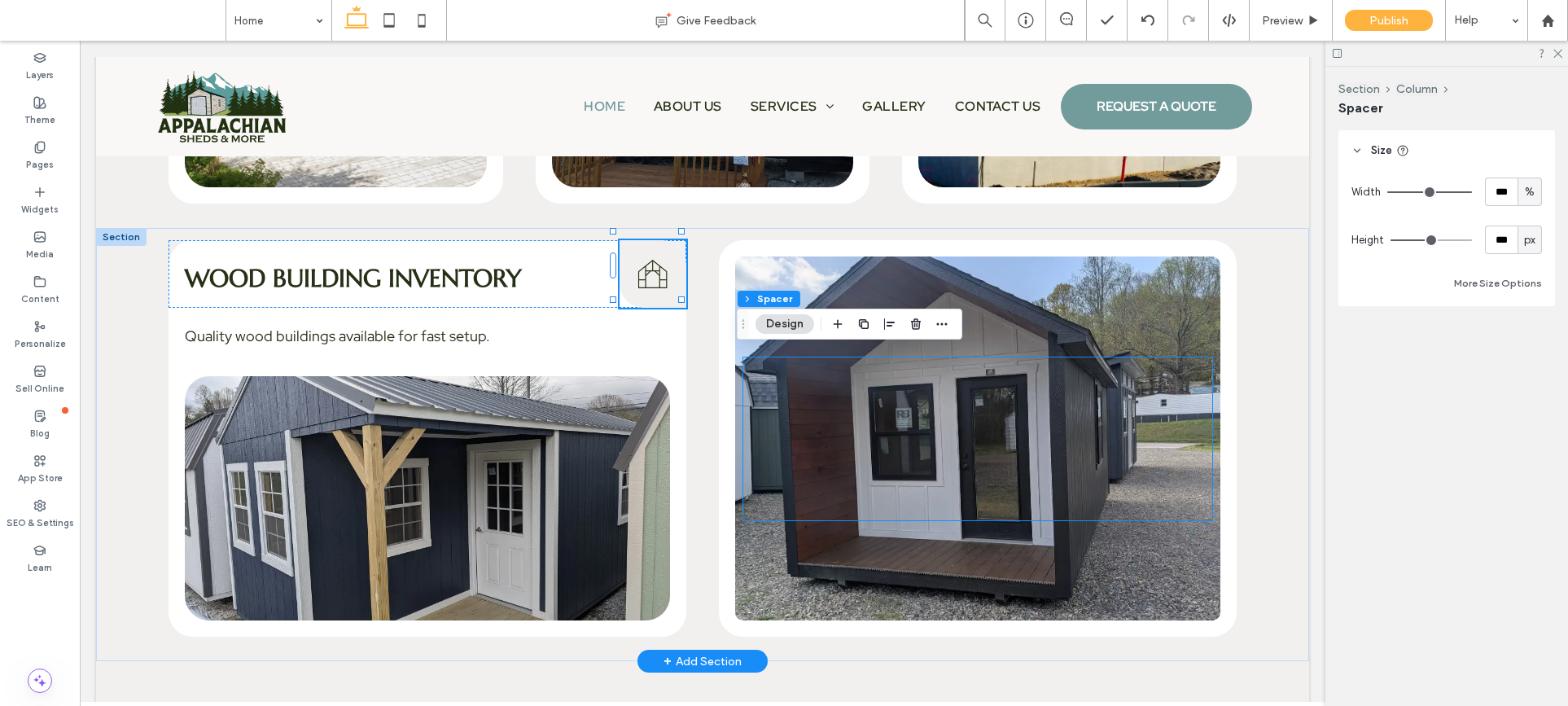
click at [910, 423] on div at bounding box center [977, 439] width 469 height 162
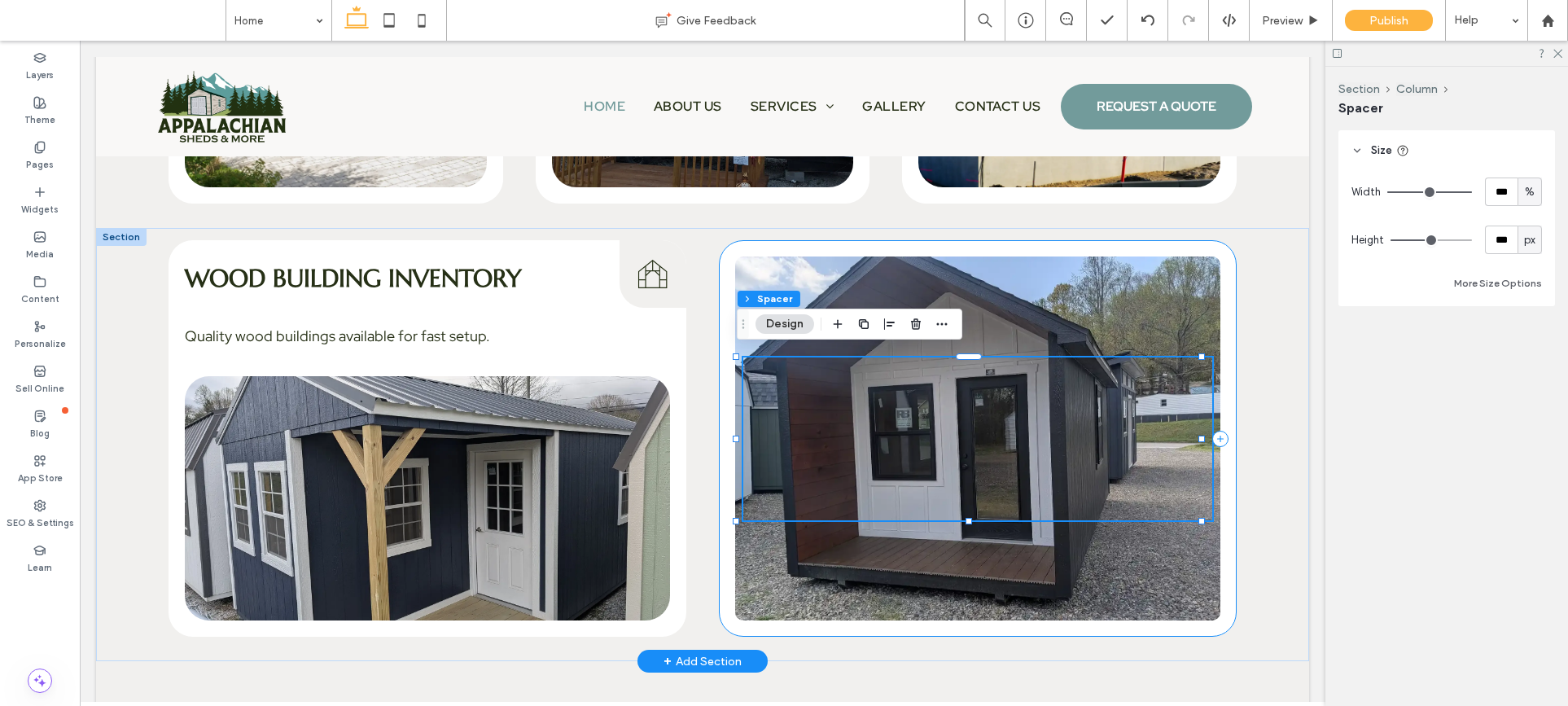
click at [1056, 312] on div at bounding box center [978, 438] width 518 height 397
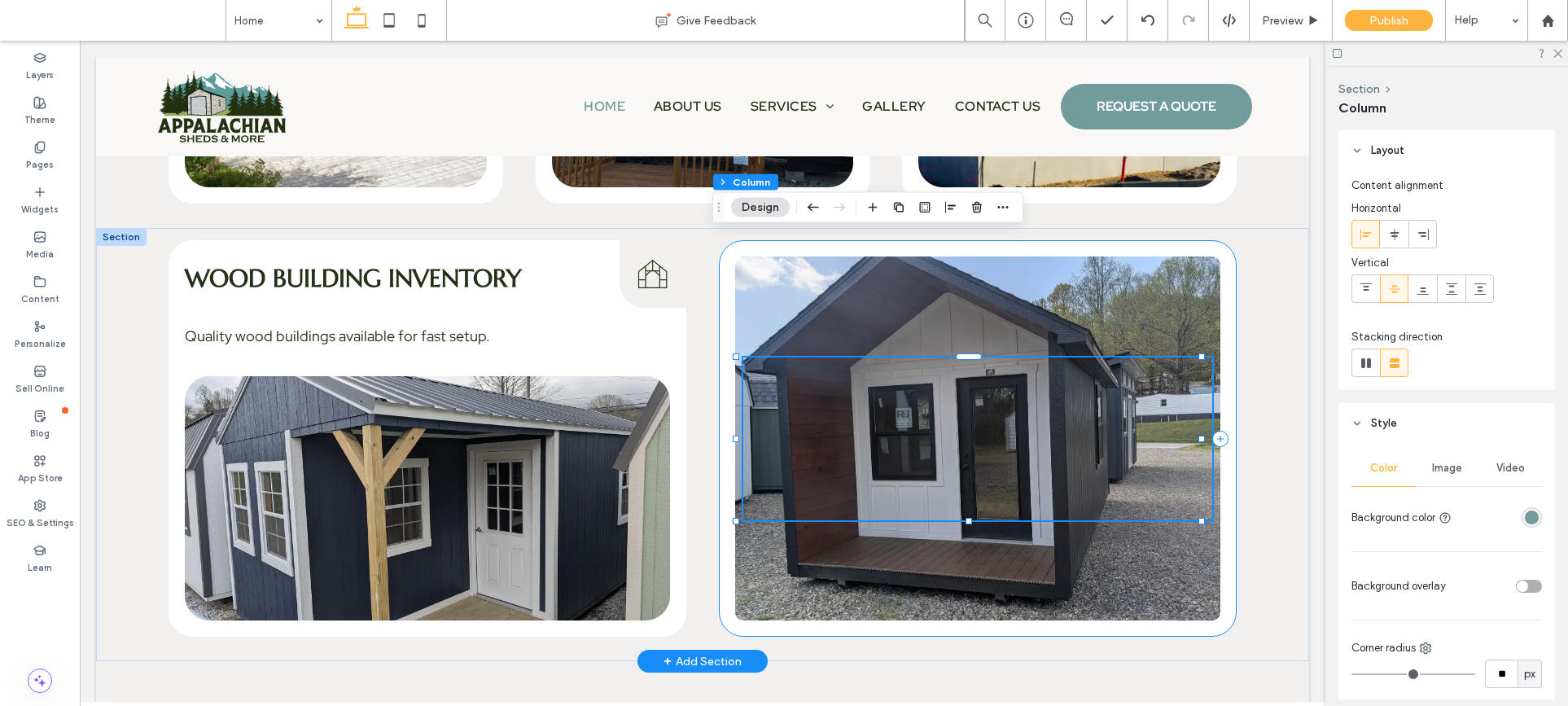
click at [1056, 312] on div at bounding box center [978, 438] width 518 height 397
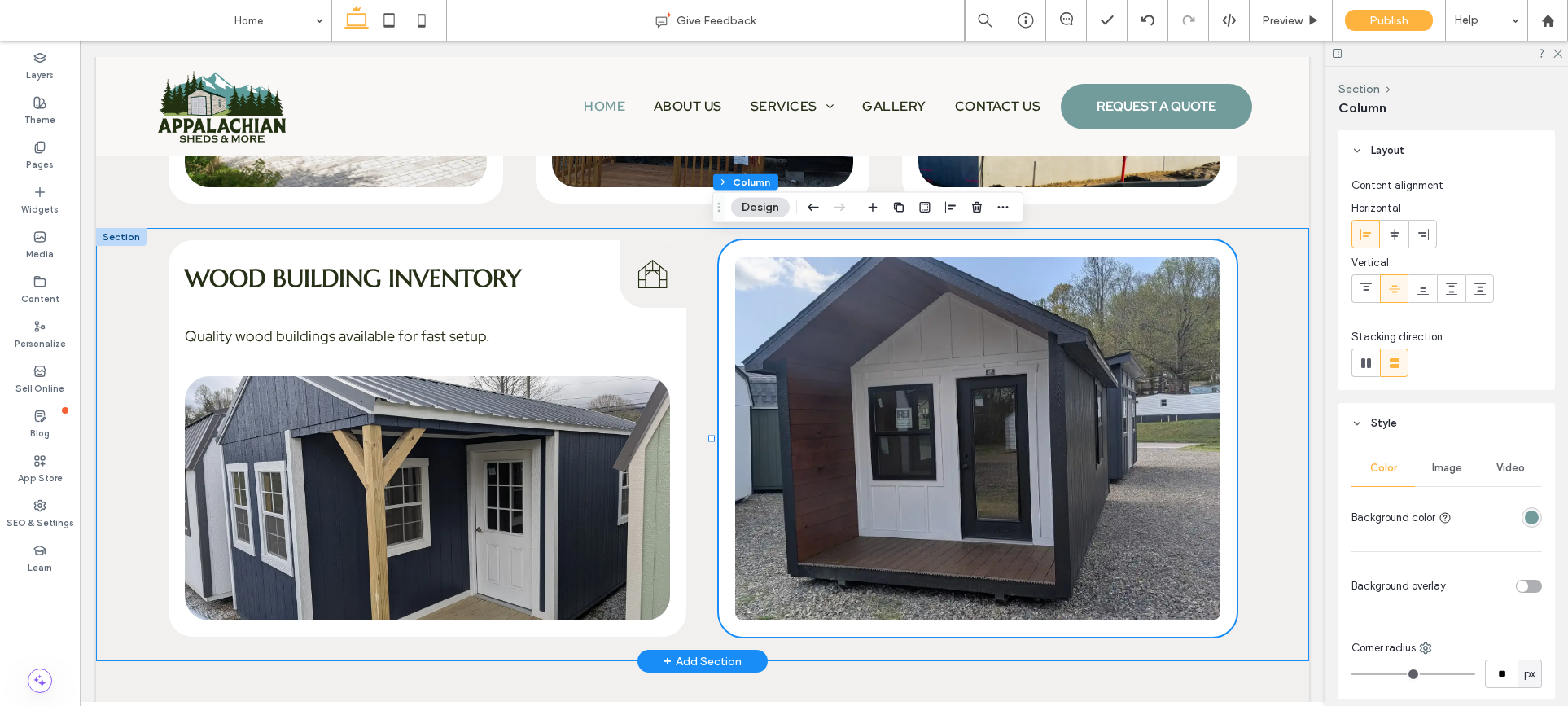
click at [1279, 345] on div "Wood Building Inventory Wood Building Inventory Icon Quality wood buildings ava…" at bounding box center [702, 445] width 1213 height 433
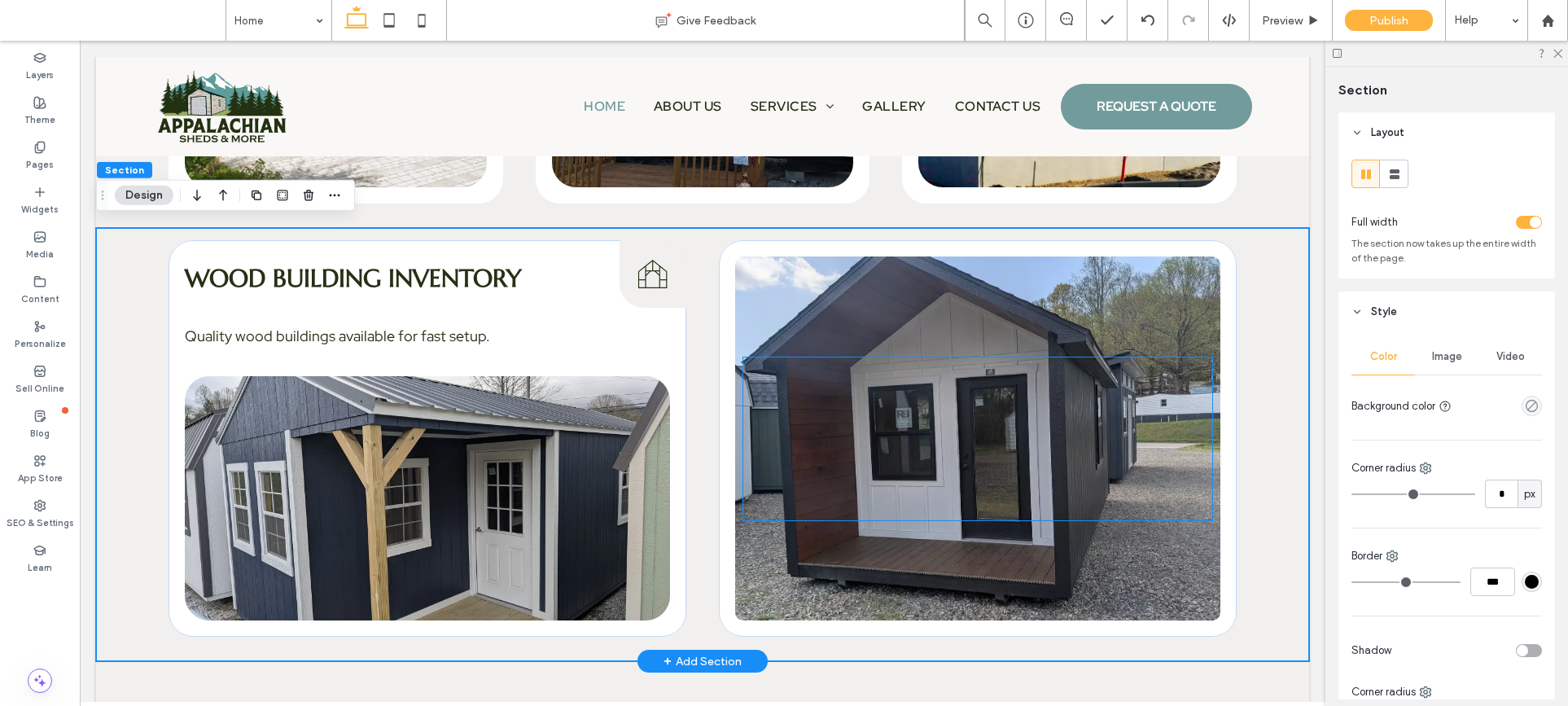
click at [1135, 415] on div at bounding box center [977, 439] width 469 height 162
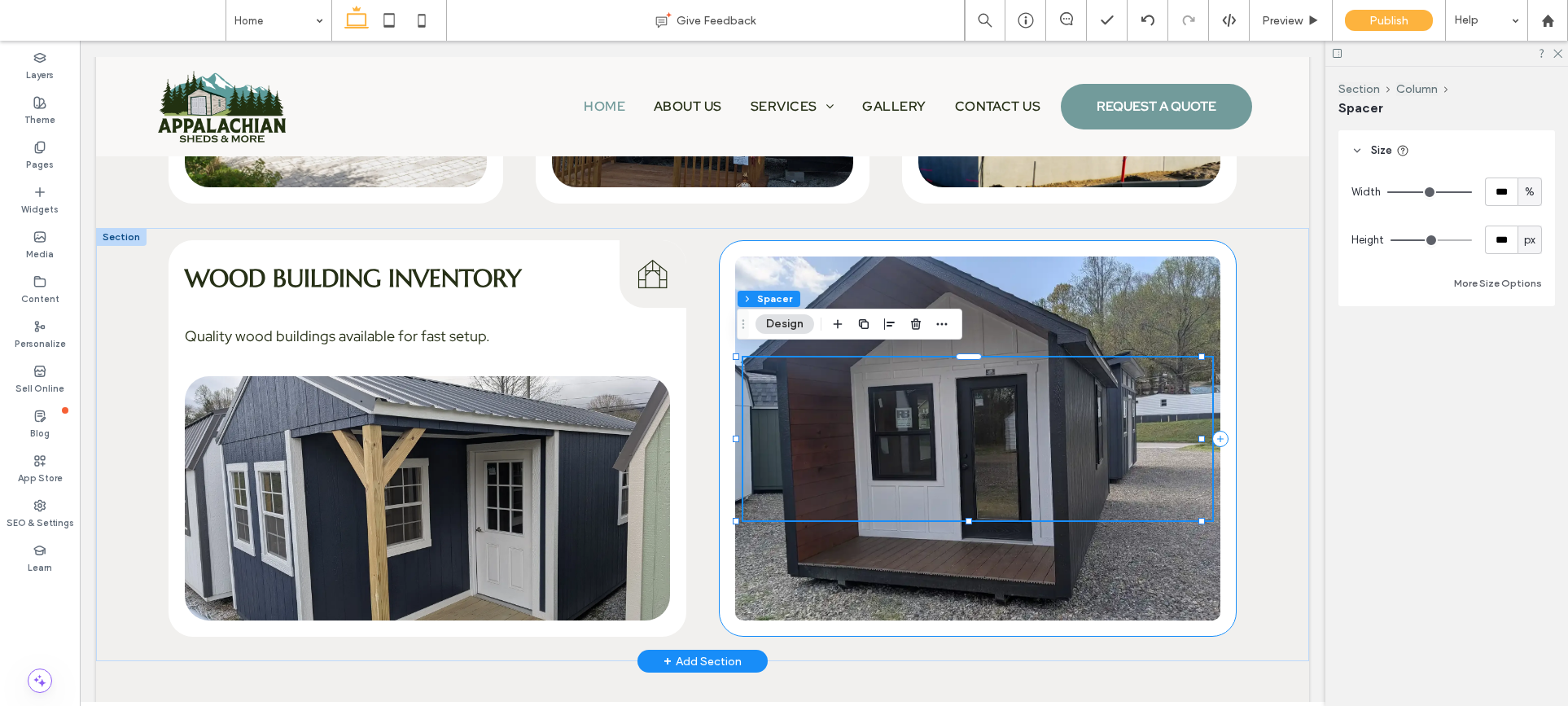
click at [1215, 410] on div at bounding box center [978, 438] width 518 height 397
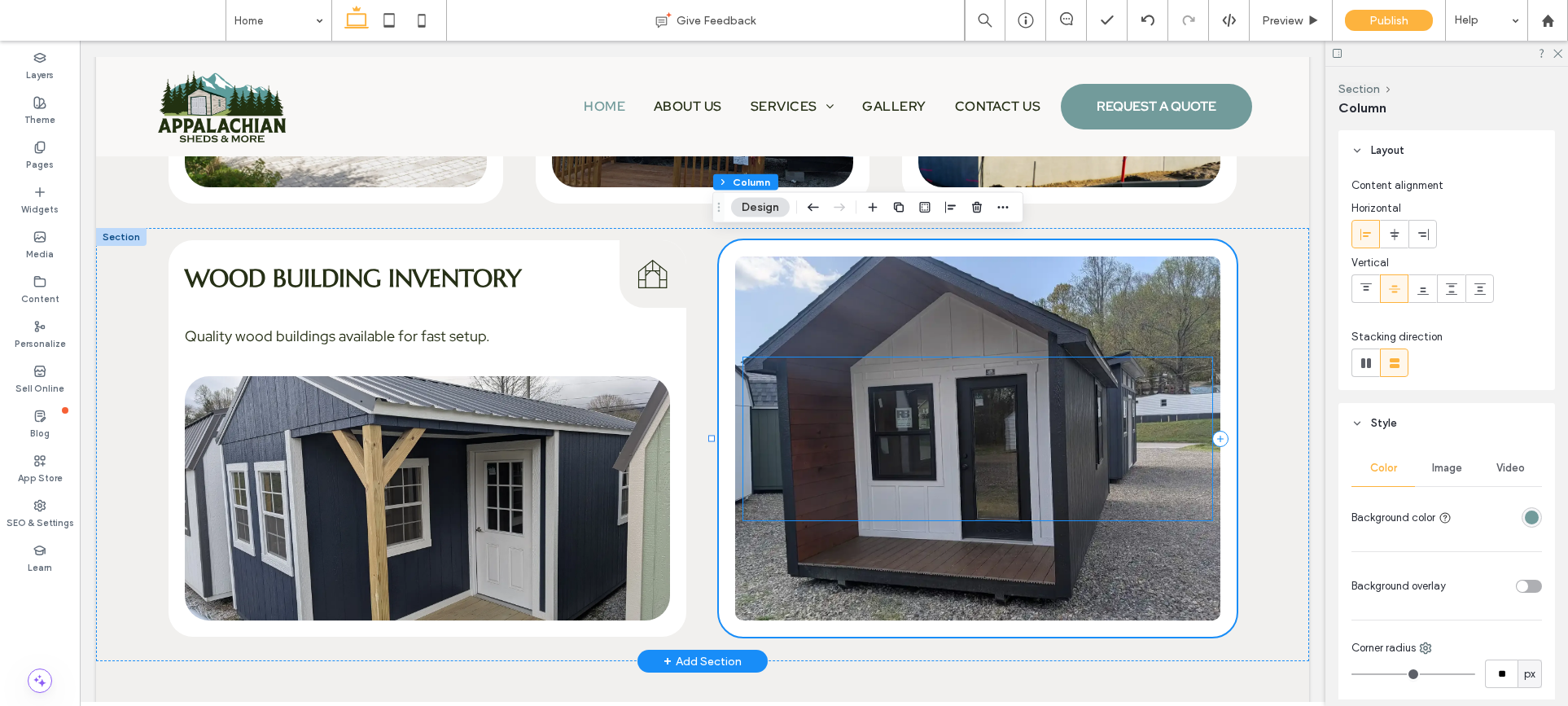
click at [1137, 430] on div at bounding box center [977, 439] width 469 height 162
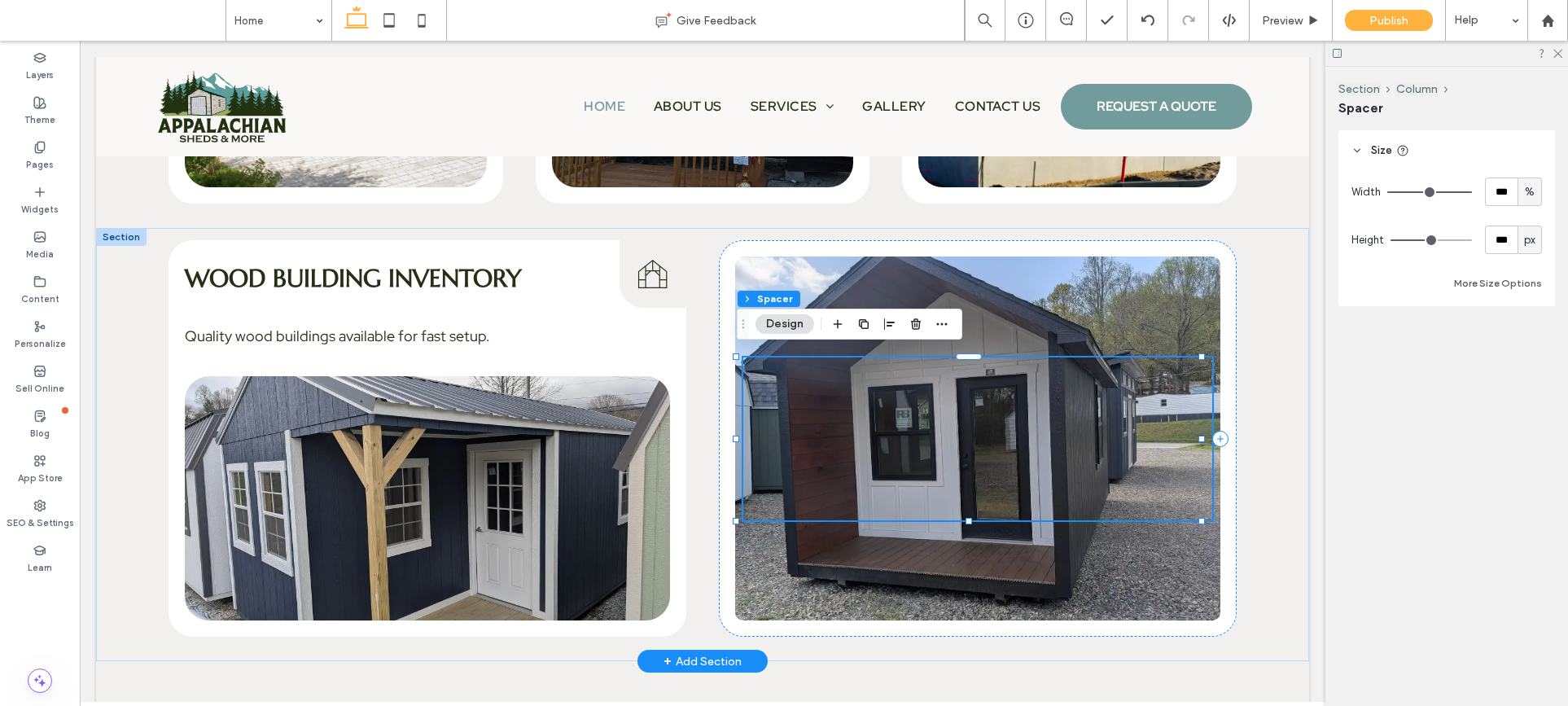
drag, startPoint x: 1199, startPoint y: 433, endPoint x: 1164, endPoint y: 427, distance: 35.5
click at [1168, 430] on div at bounding box center [978, 438] width 518 height 397
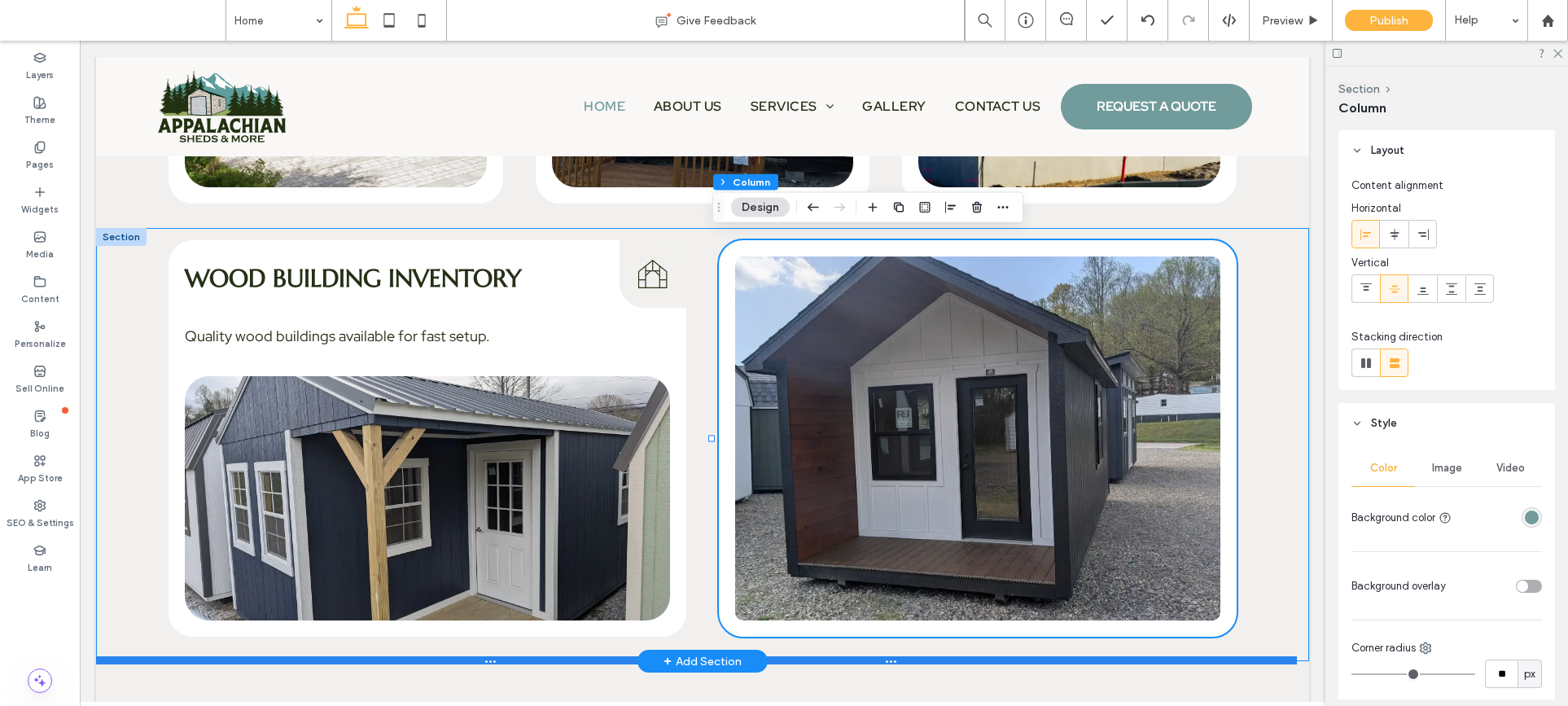
click at [1028, 657] on div at bounding box center [696, 661] width 1201 height 8
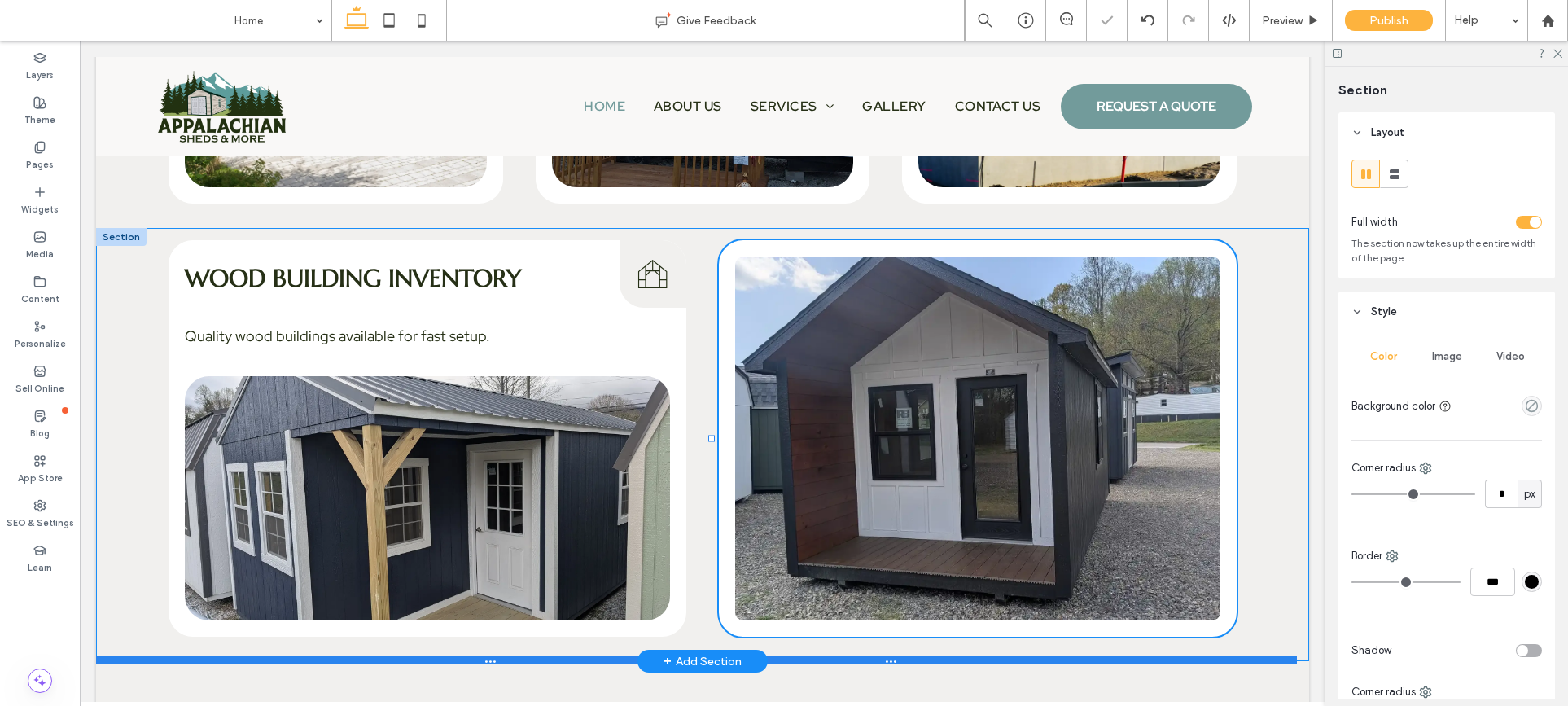
type input "***"
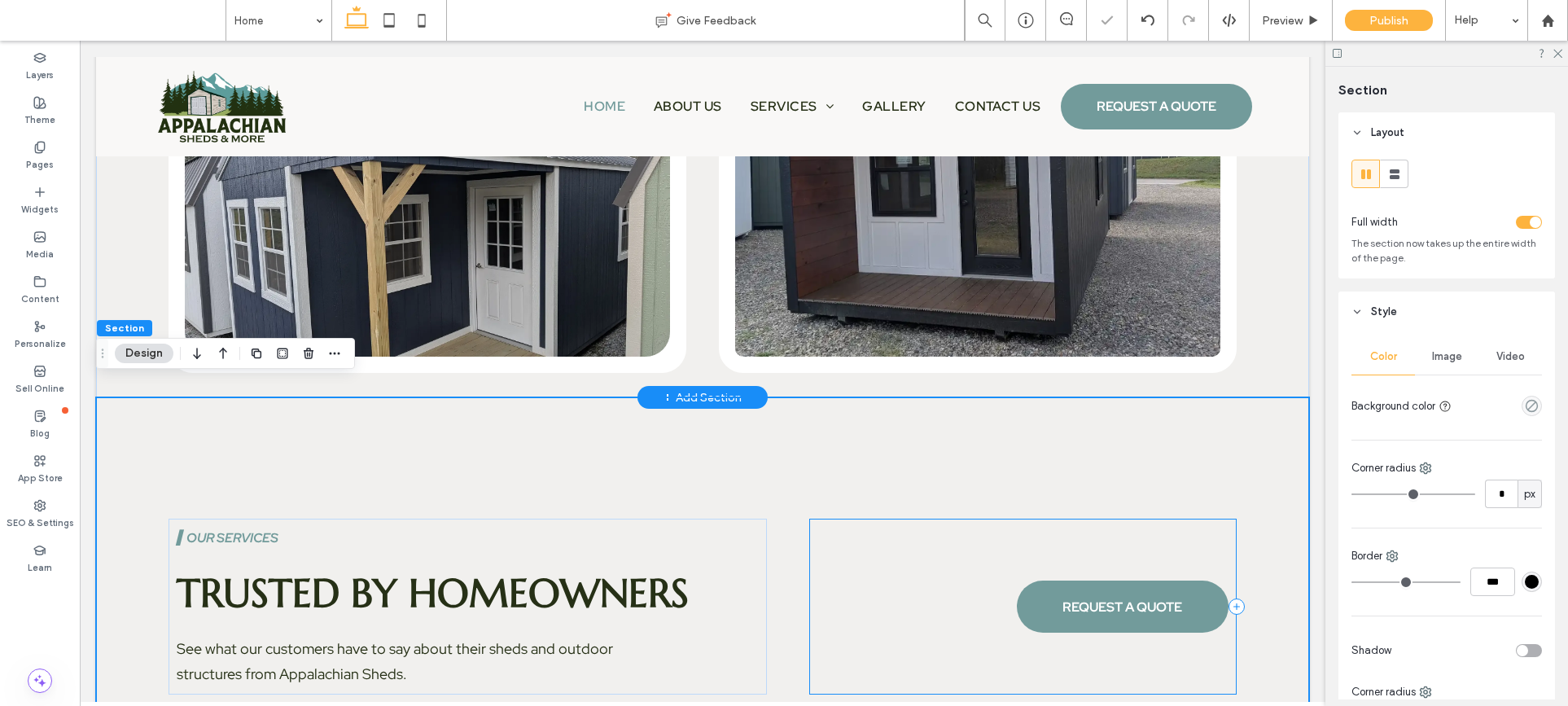
scroll to position [3896, 0]
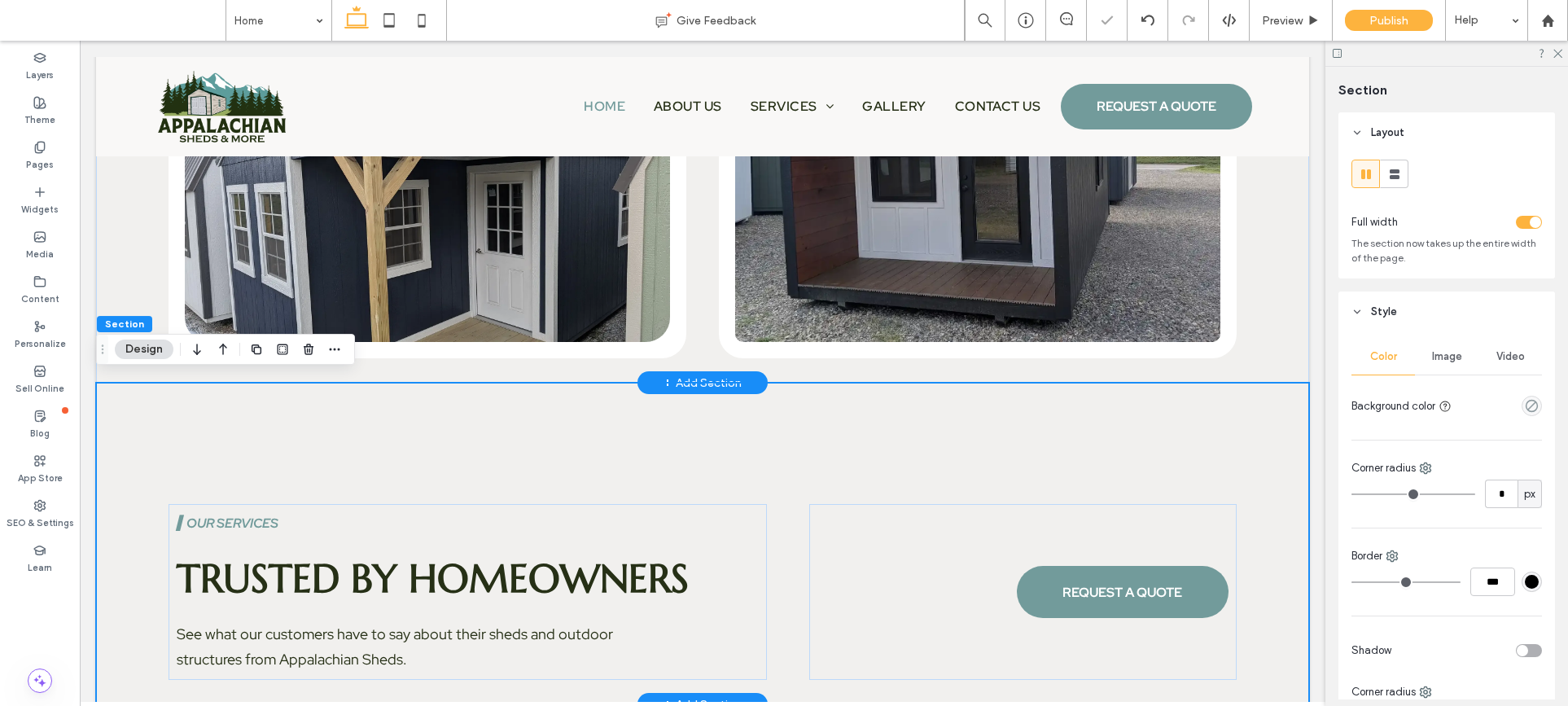
click at [1082, 447] on div "▍our services Trusted by Homeowners See what our customers have to say about th…" at bounding box center [702, 544] width 1213 height 322
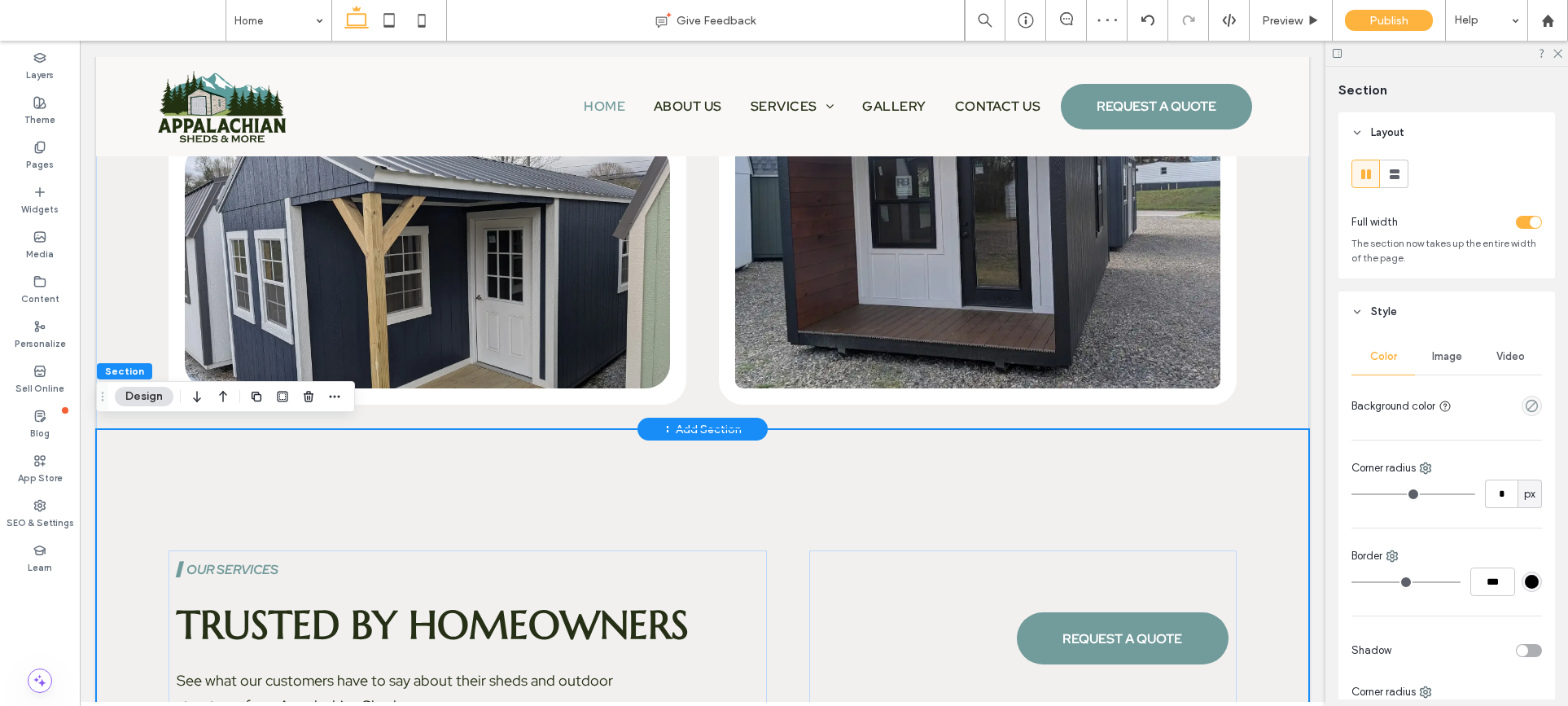
scroll to position [3521, 0]
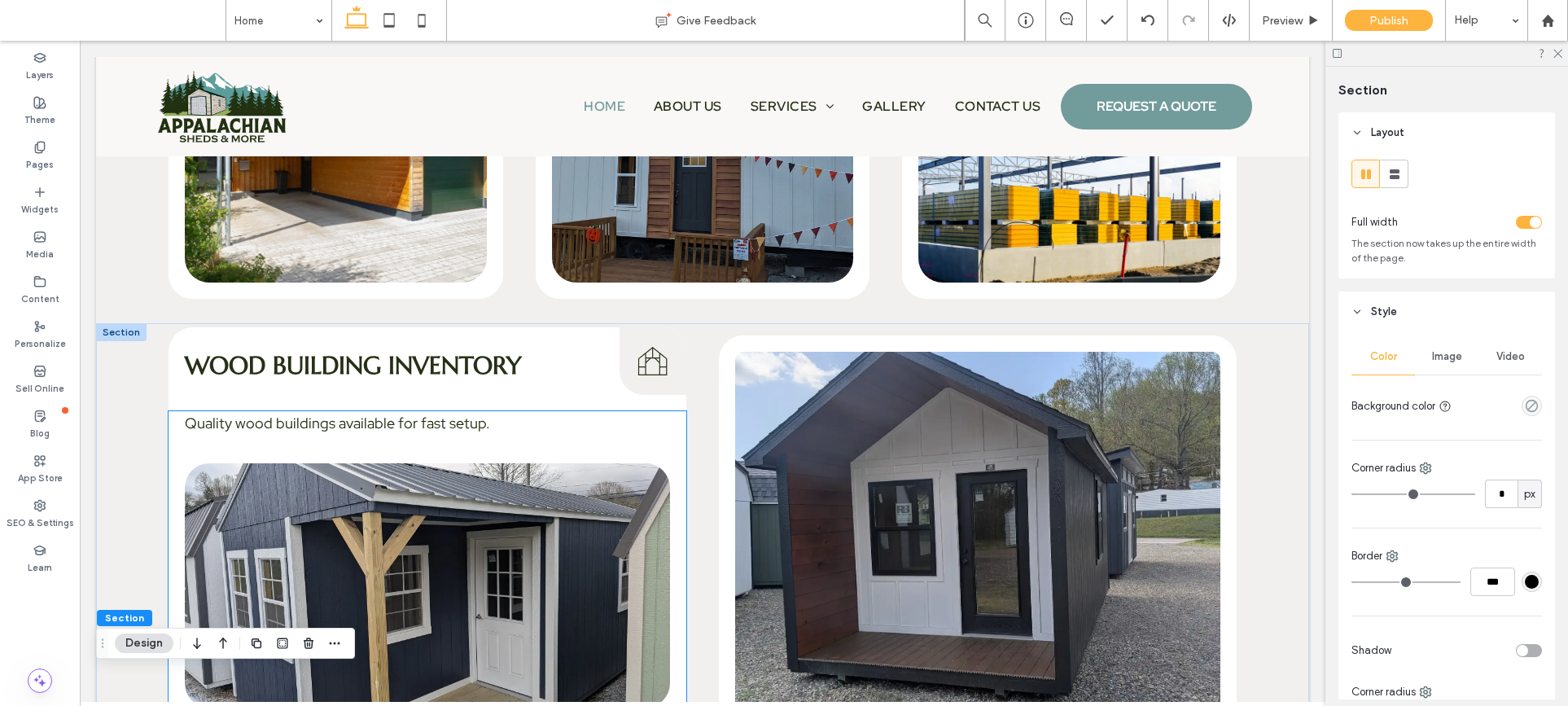
click at [670, 497] on div "Quality wood buildings available for fast setup." at bounding box center [427, 568] width 518 height 313
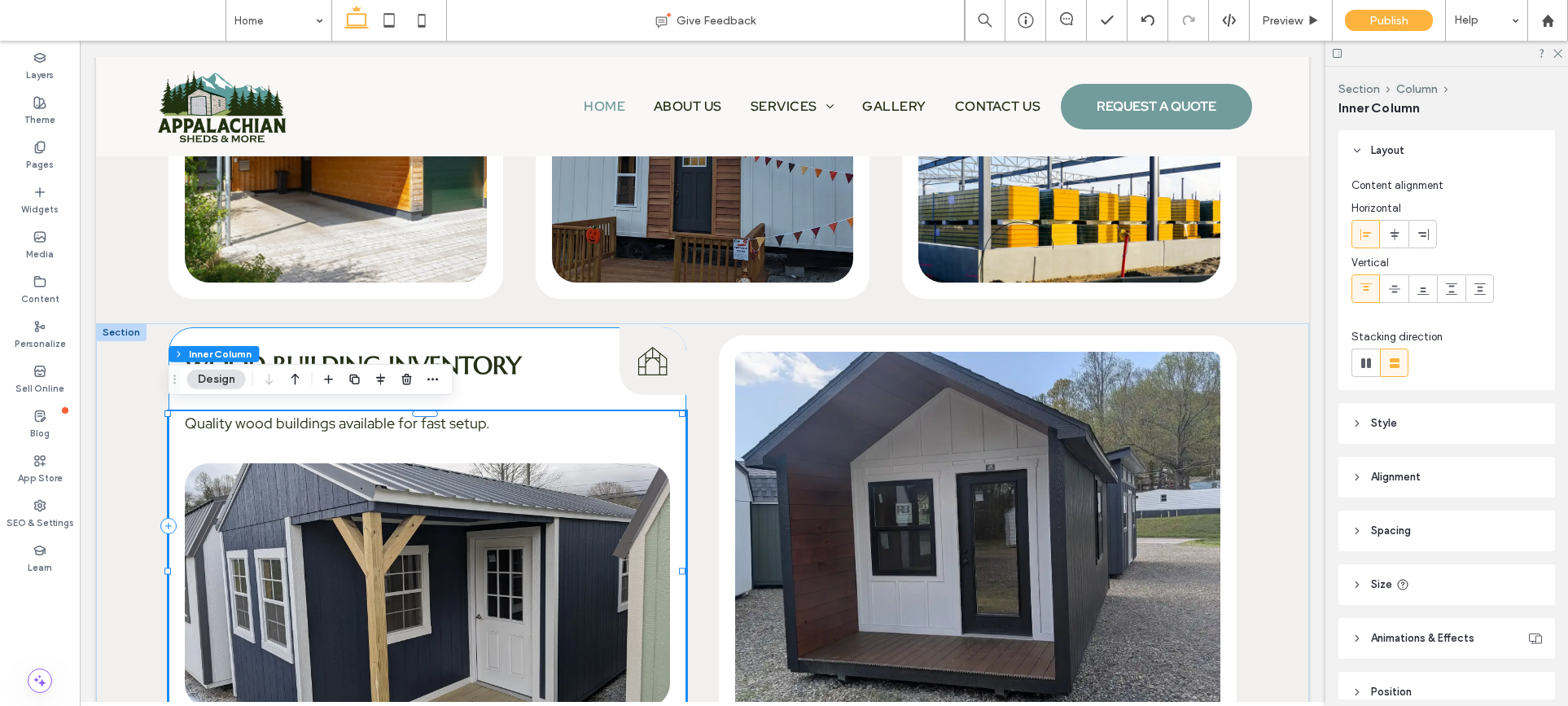
click at [666, 390] on div "Wood Building Inventory Wood Building Inventory Icon Quality wood buildings ava…" at bounding box center [427, 526] width 518 height 397
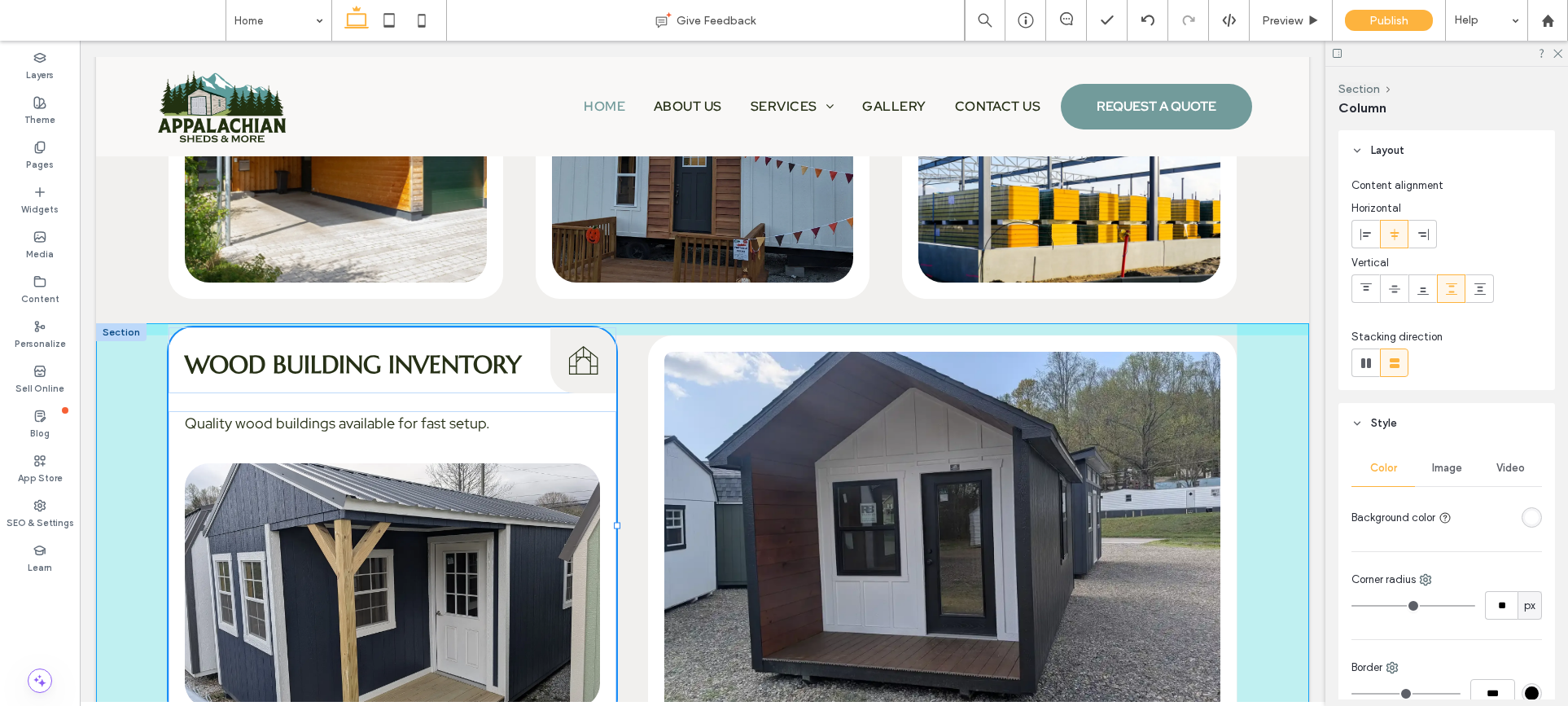
drag, startPoint x: 680, startPoint y: 518, endPoint x: 614, endPoint y: 509, distance: 66.6
click at [169, 328] on div at bounding box center [168, 328] width 1 height 1
type input "**"
type input "*****"
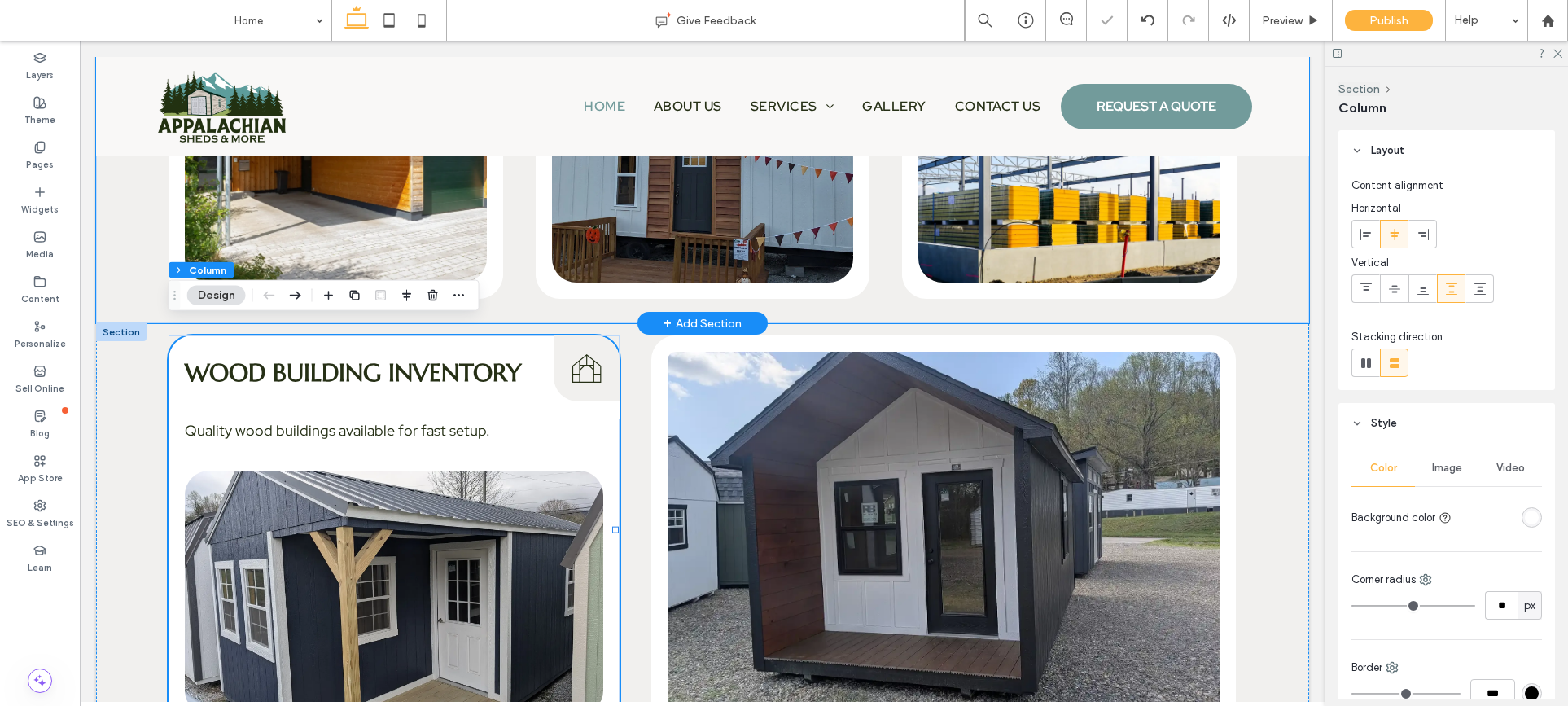
click at [1268, 295] on div "Carports Carports Icon Affordable protection for vehicles, boats, and equipment…" at bounding box center [702, 93] width 1213 height 459
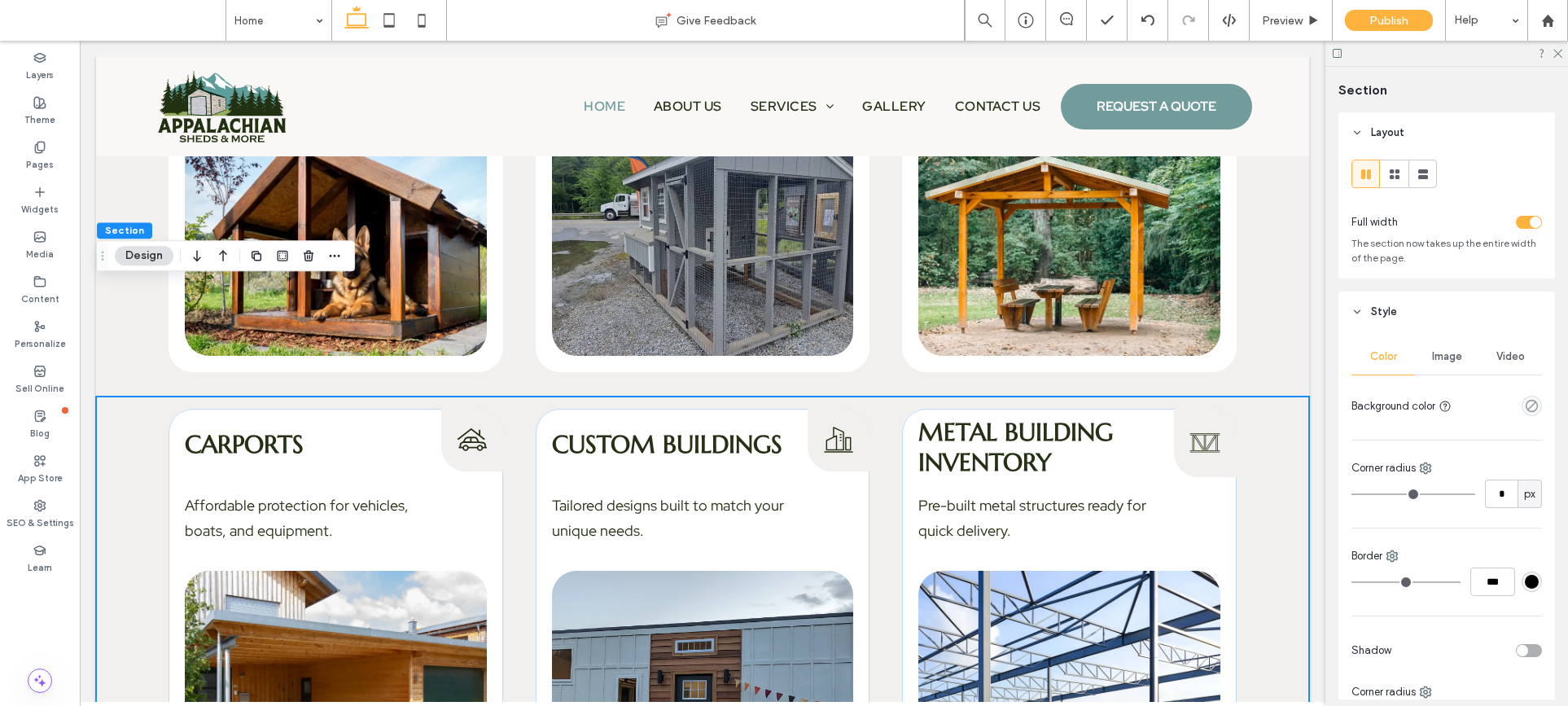
scroll to position [2984, 0]
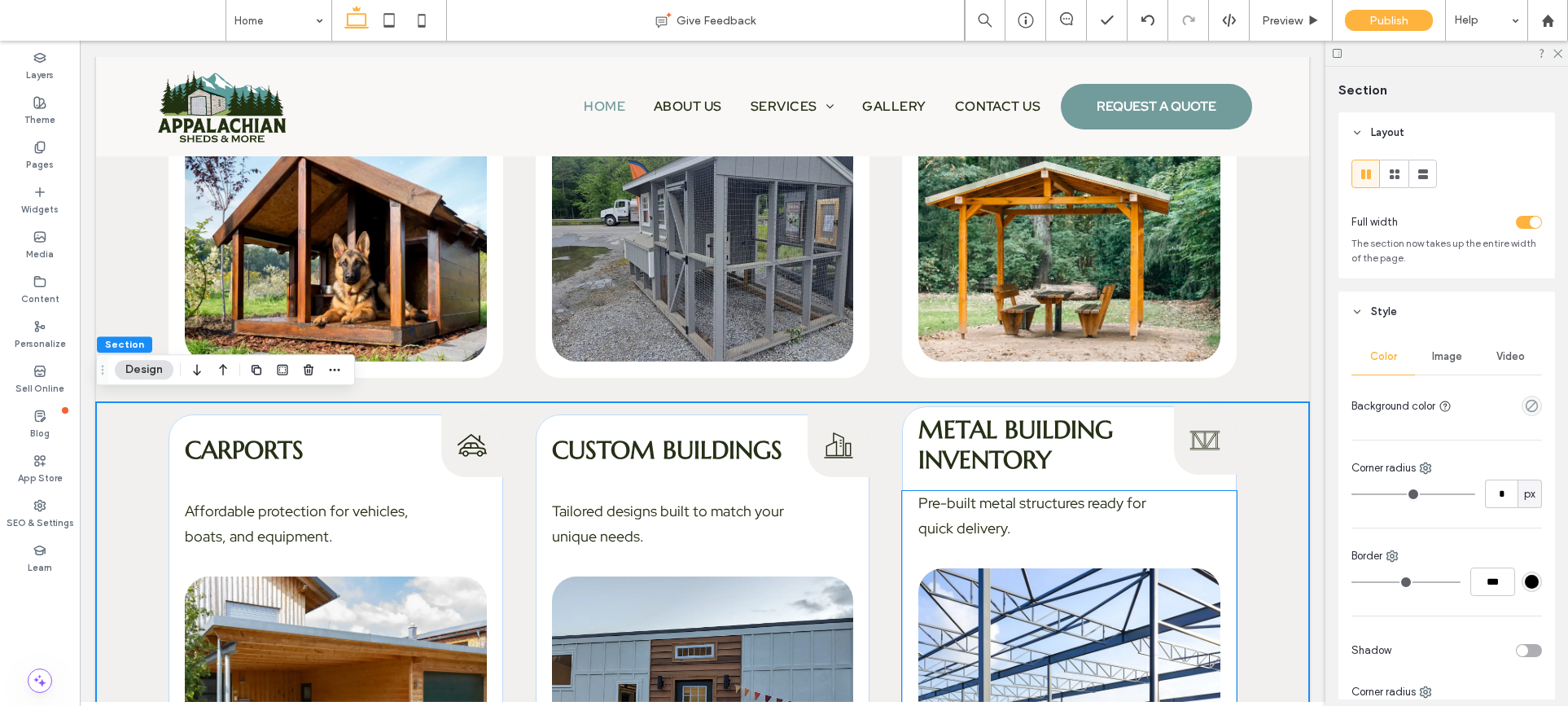
click at [1114, 624] on img at bounding box center [1069, 691] width 302 height 245
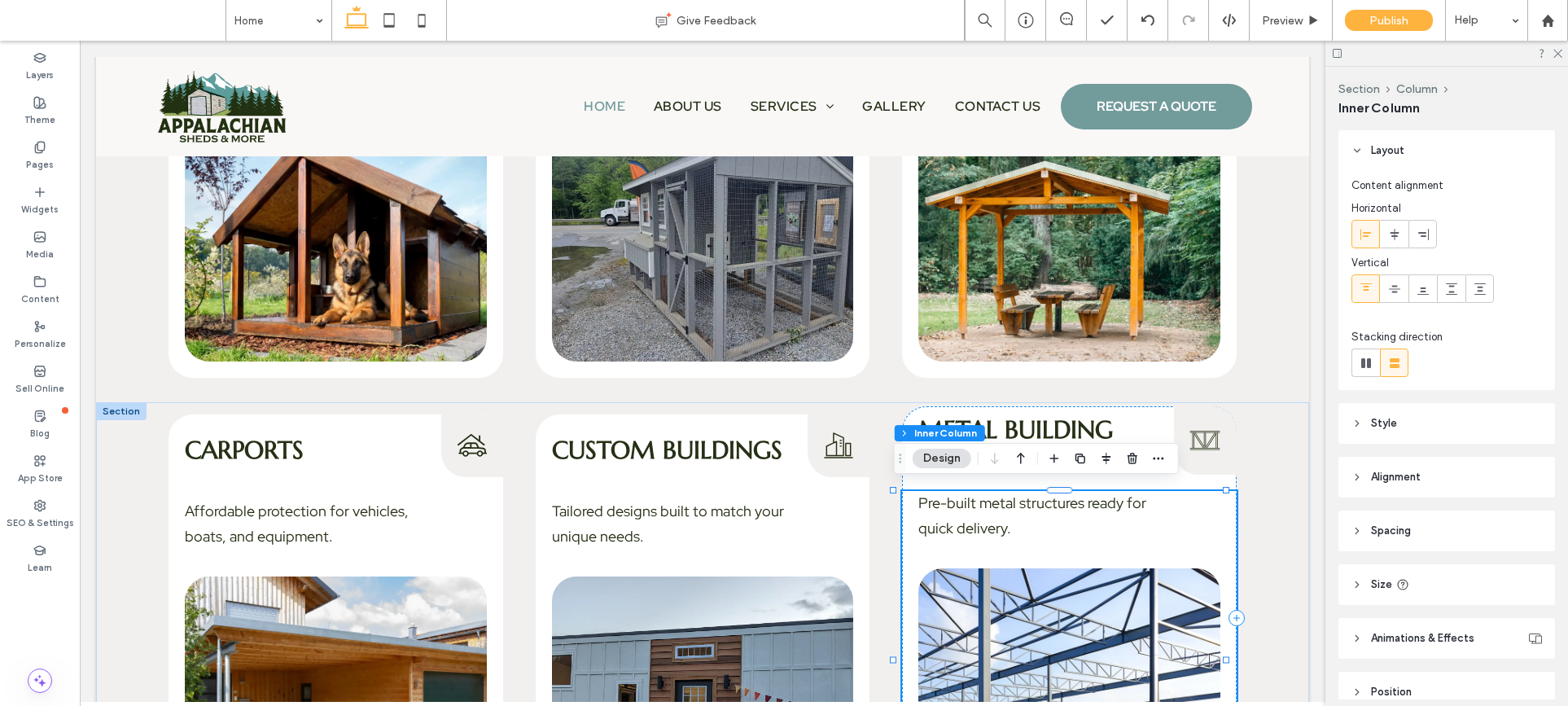
click at [1114, 624] on img at bounding box center [1069, 691] width 302 height 245
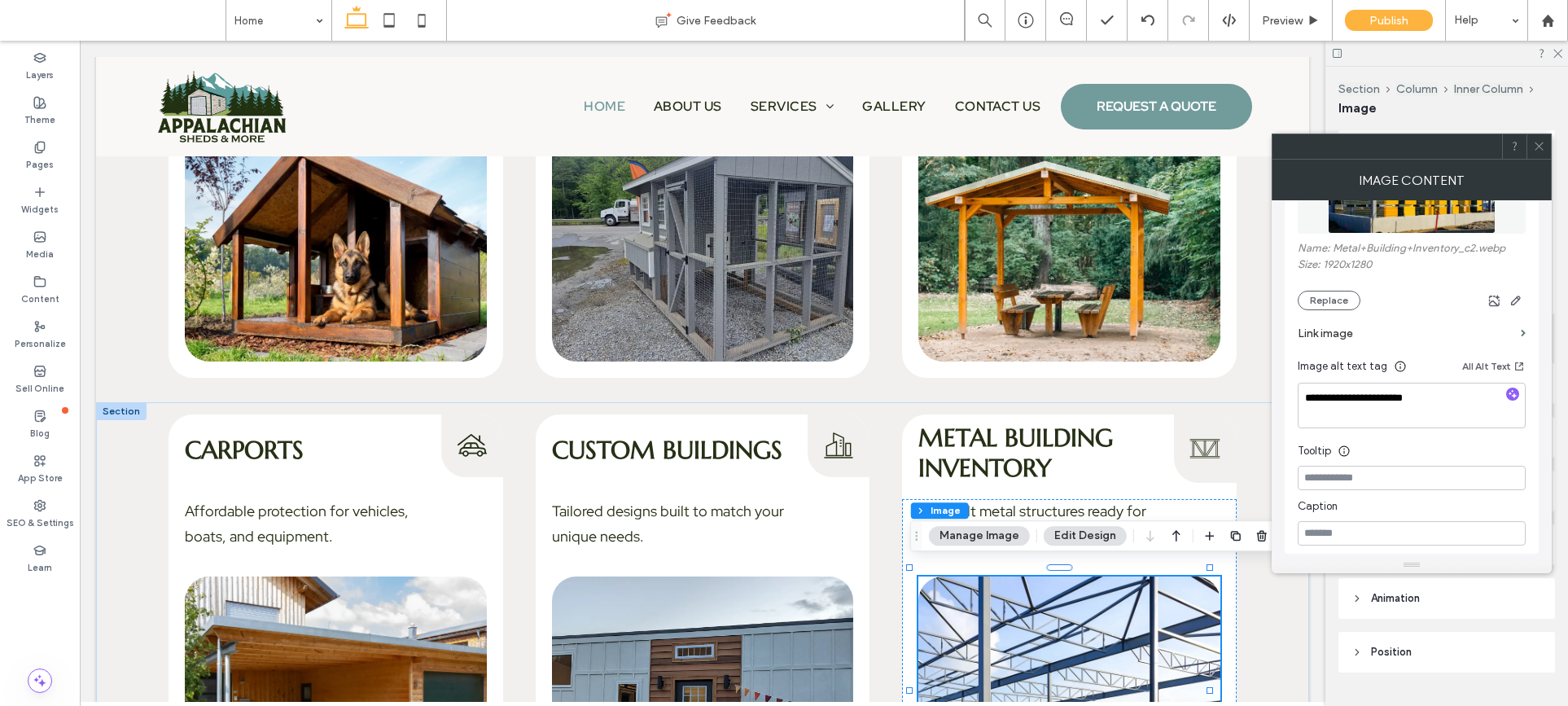
scroll to position [301, 0]
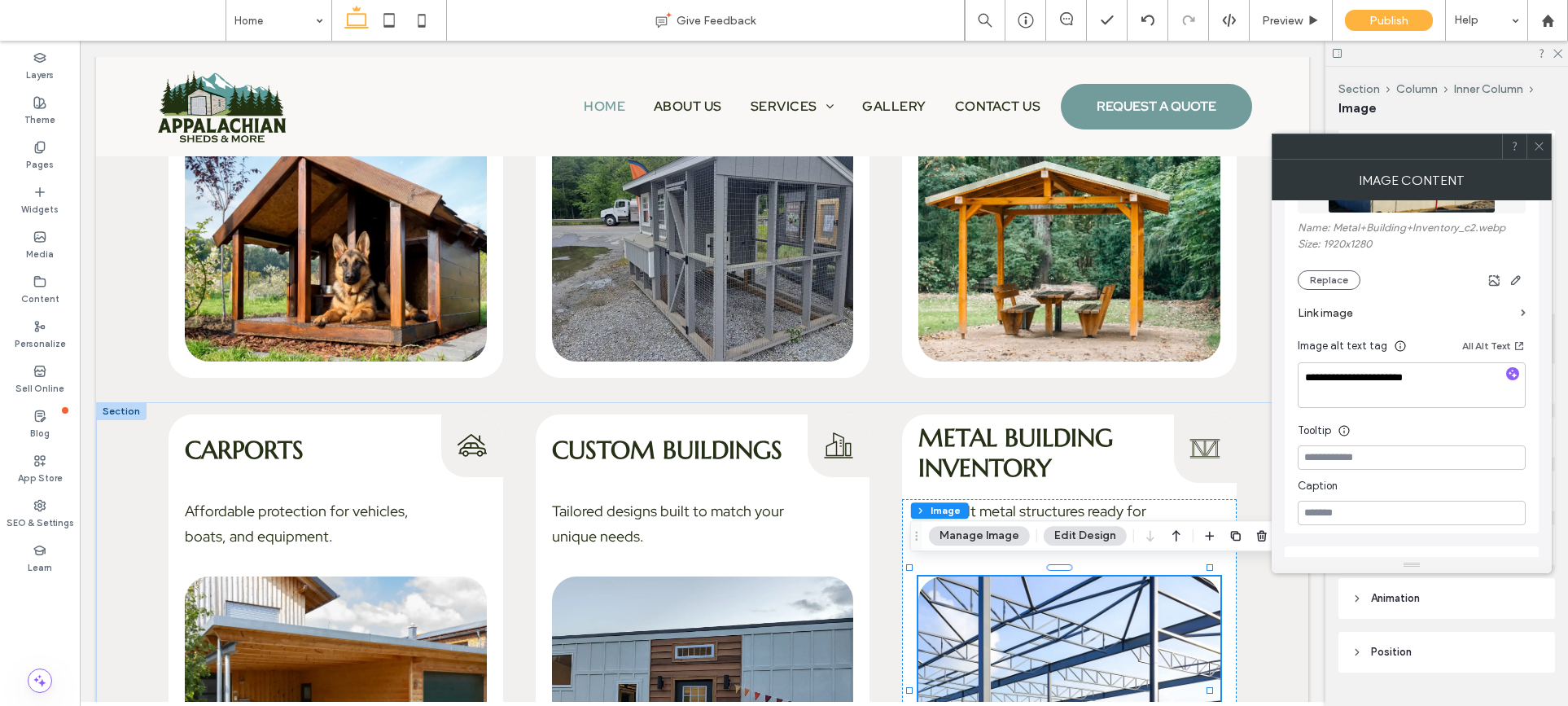
click at [1545, 143] on div at bounding box center [1538, 146] width 24 height 24
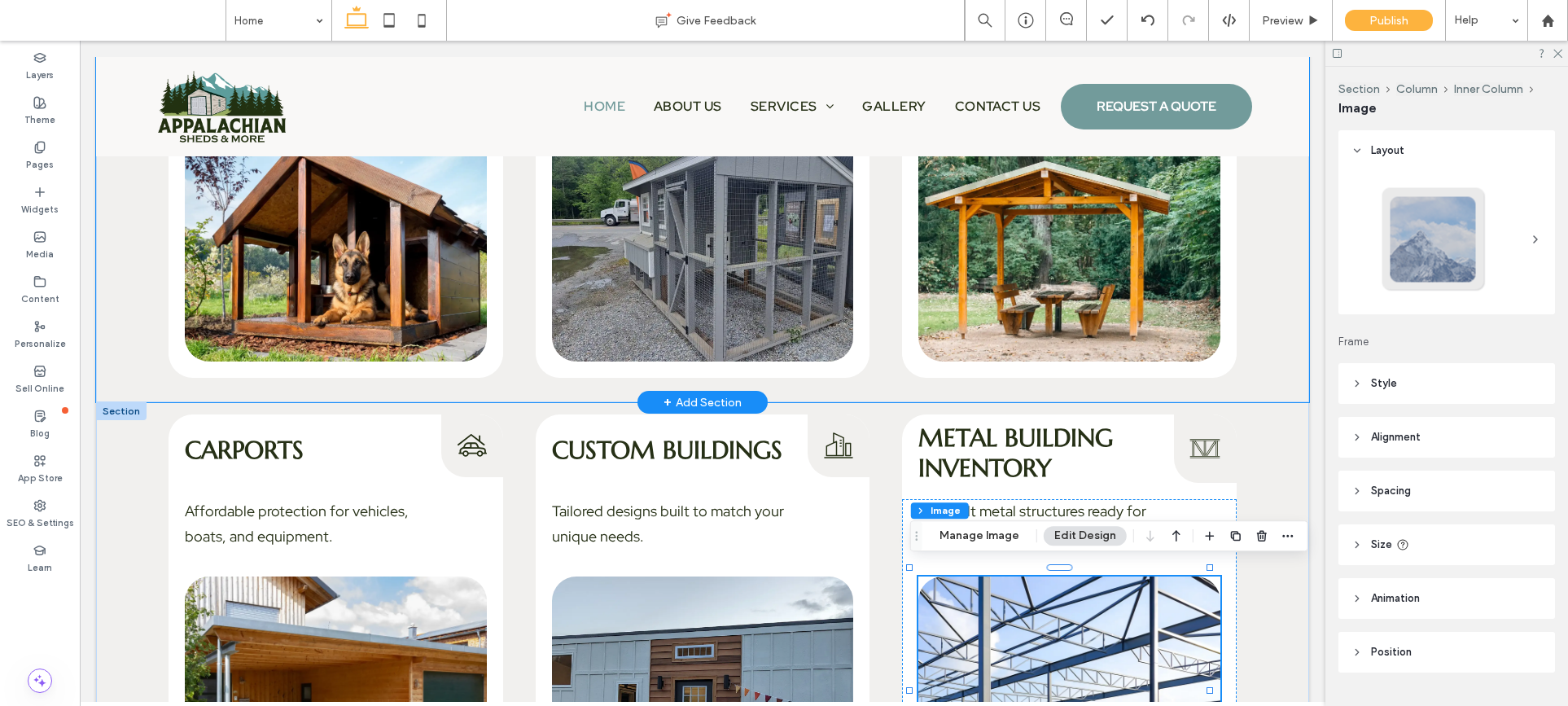
click at [1241, 359] on div "Dog Kennels Dog Kennels Icon Safe, durable, and comfortable housing for your pe…" at bounding box center [702, 172] width 1213 height 459
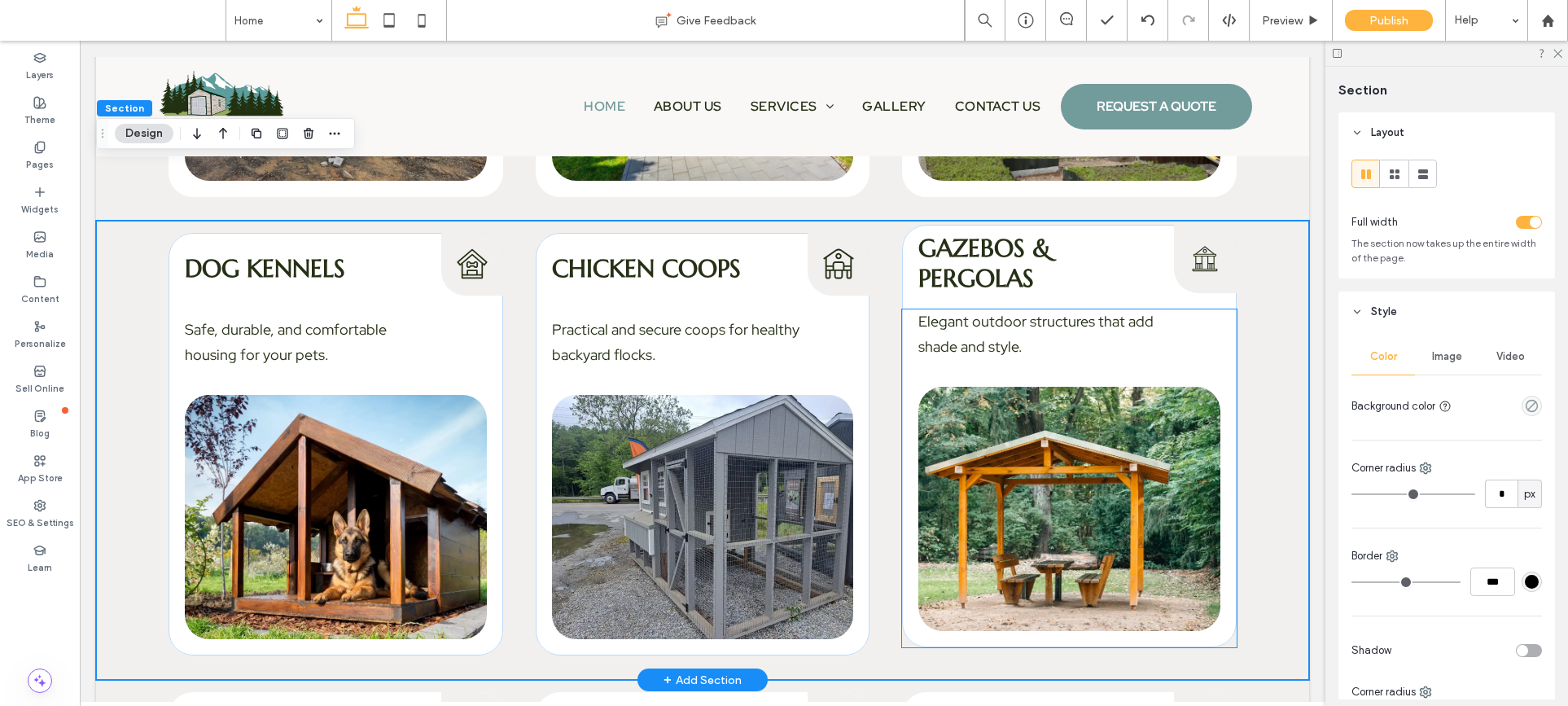
scroll to position [2698, 0]
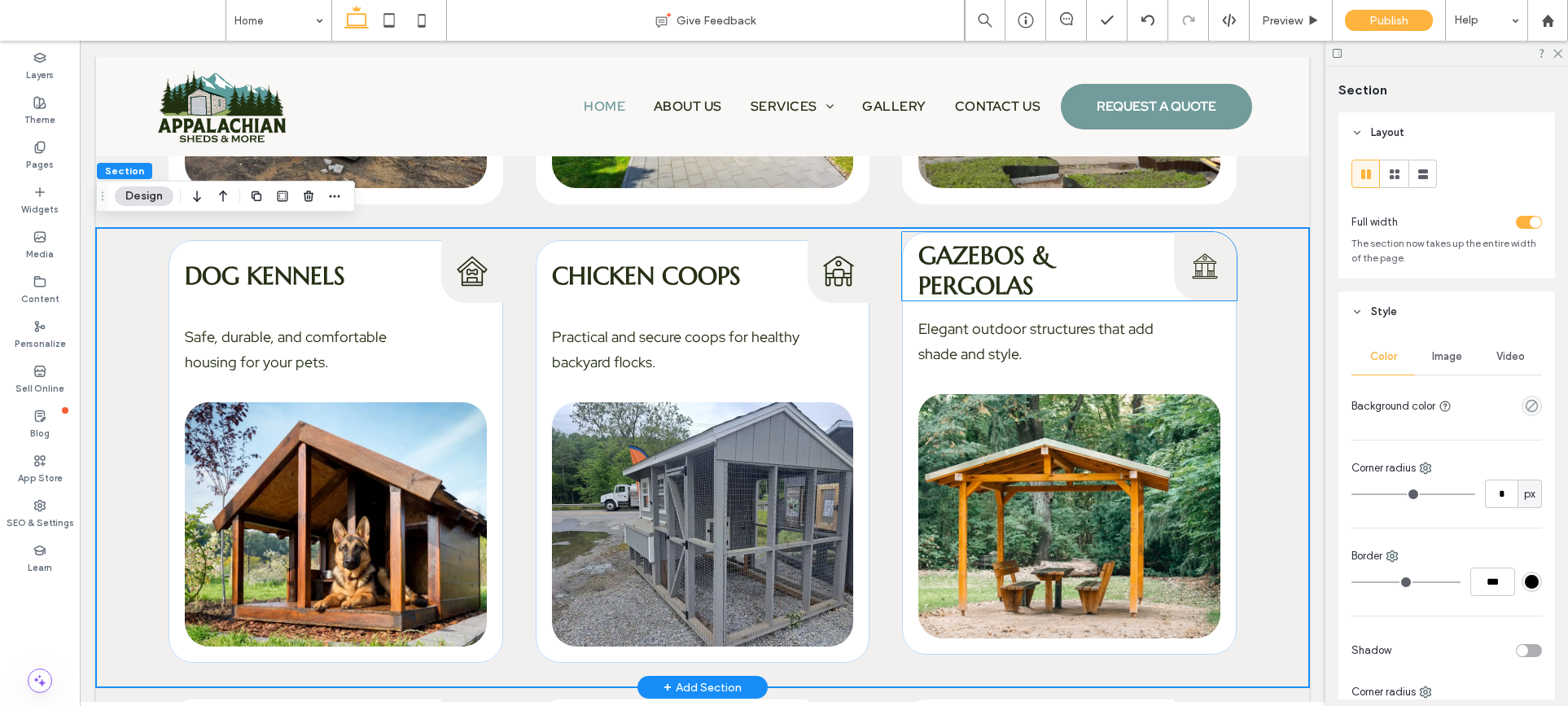
click at [999, 261] on span "Gazebos & Pergolas" at bounding box center [984, 270] width 132 height 60
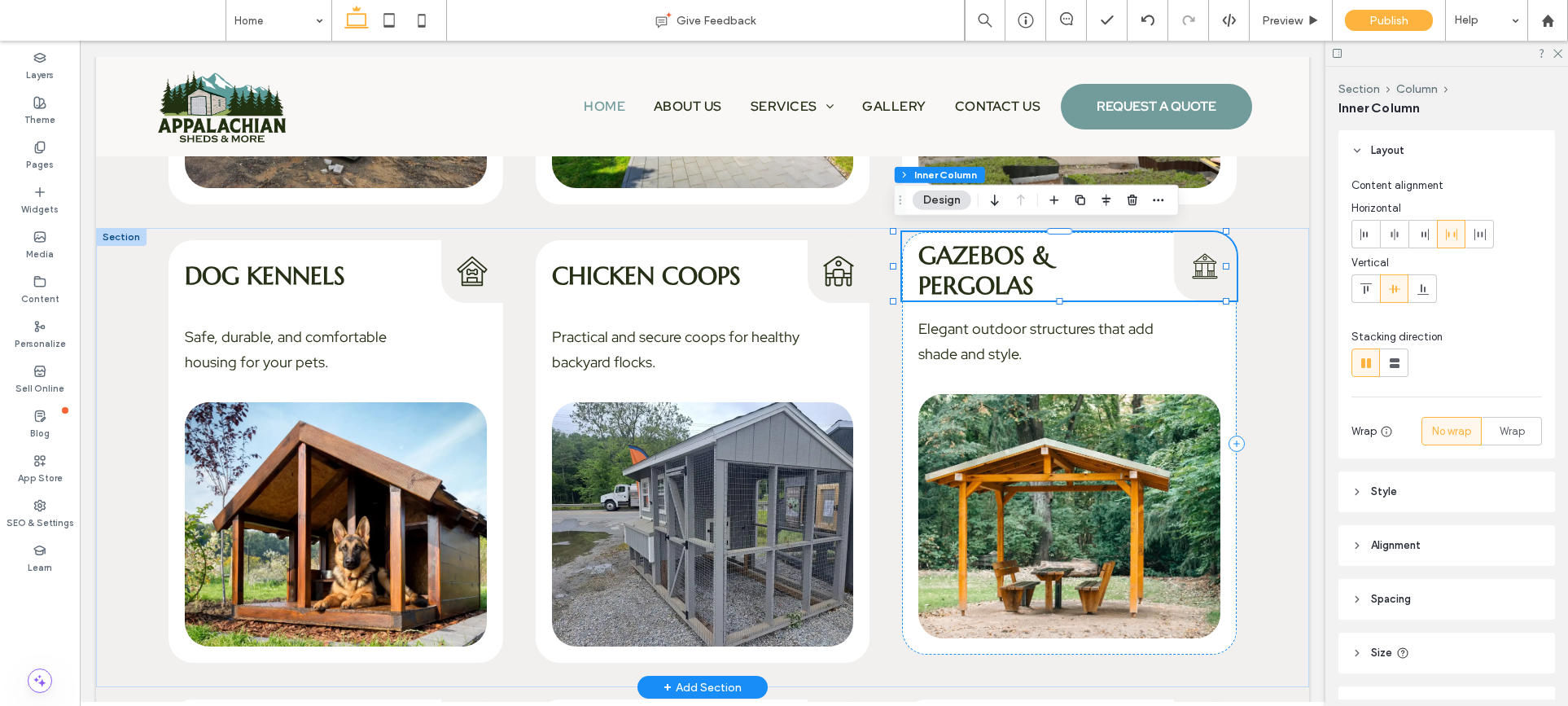
click at [999, 261] on span "Gazebos & Pergolas" at bounding box center [984, 270] width 132 height 60
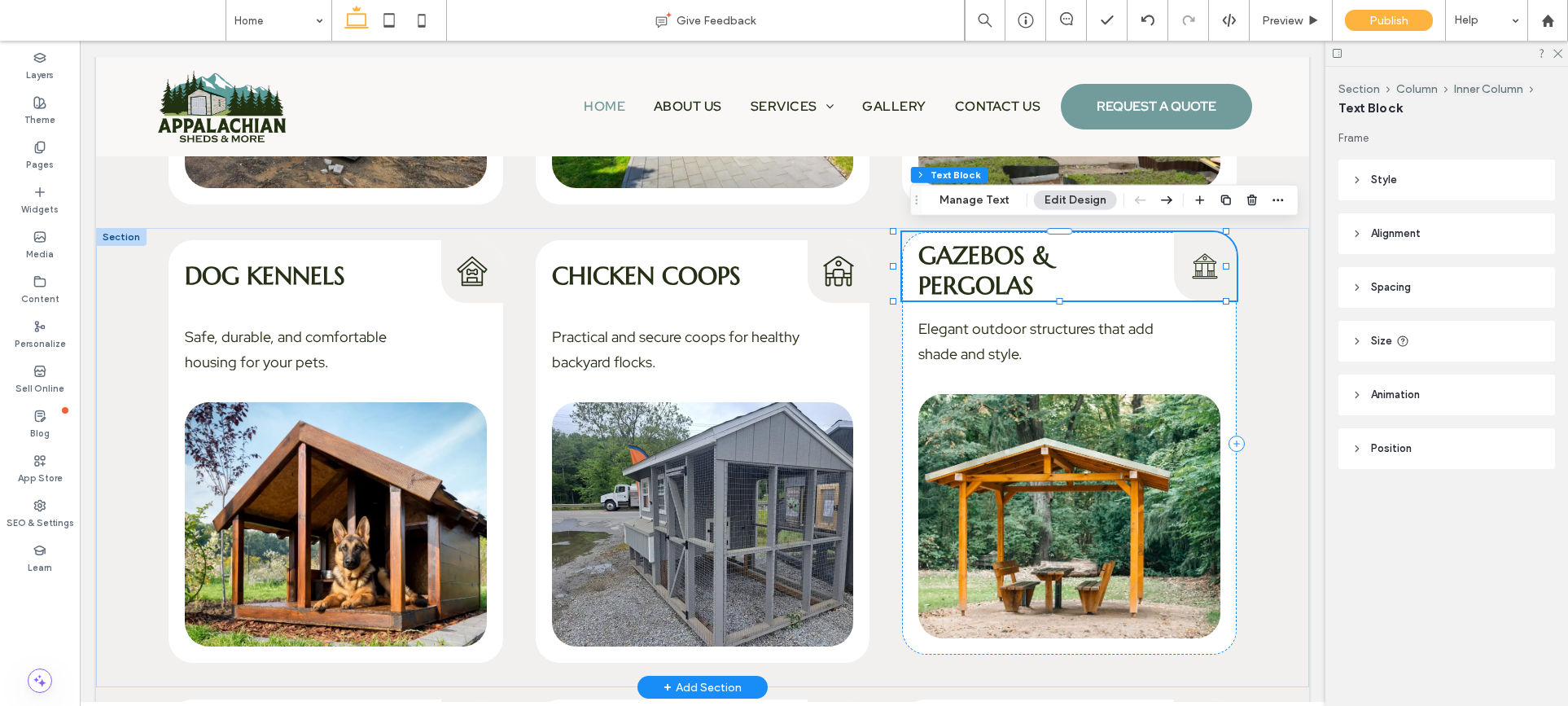
click at [999, 261] on span "Gazebos & Pergolas" at bounding box center [984, 270] width 132 height 60
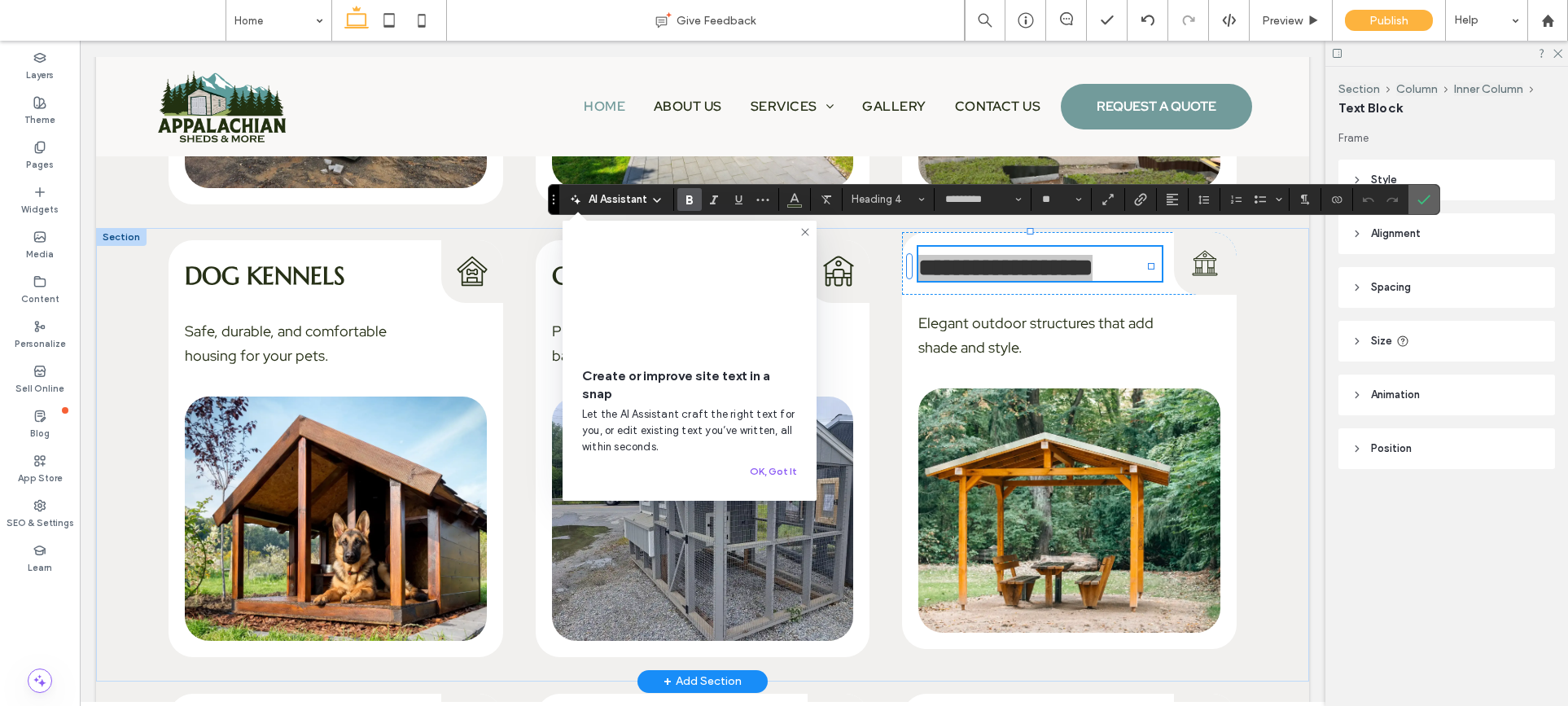
click at [1420, 201] on use "Confirm" at bounding box center [1424, 199] width 13 height 10
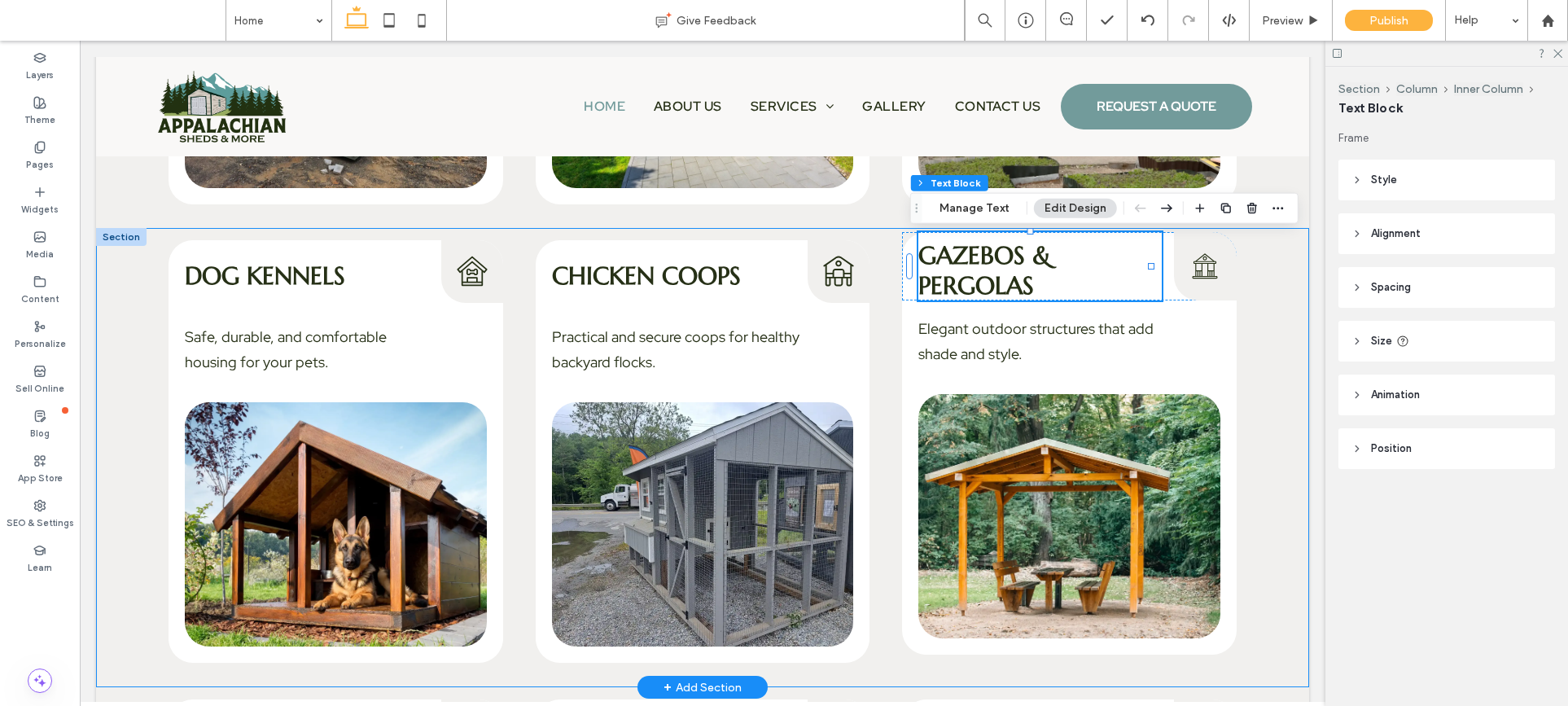
click at [1248, 302] on div "Dog Kennels Dog Kennels Icon Safe, durable, and comfortable housing for your pe…" at bounding box center [702, 457] width 1213 height 459
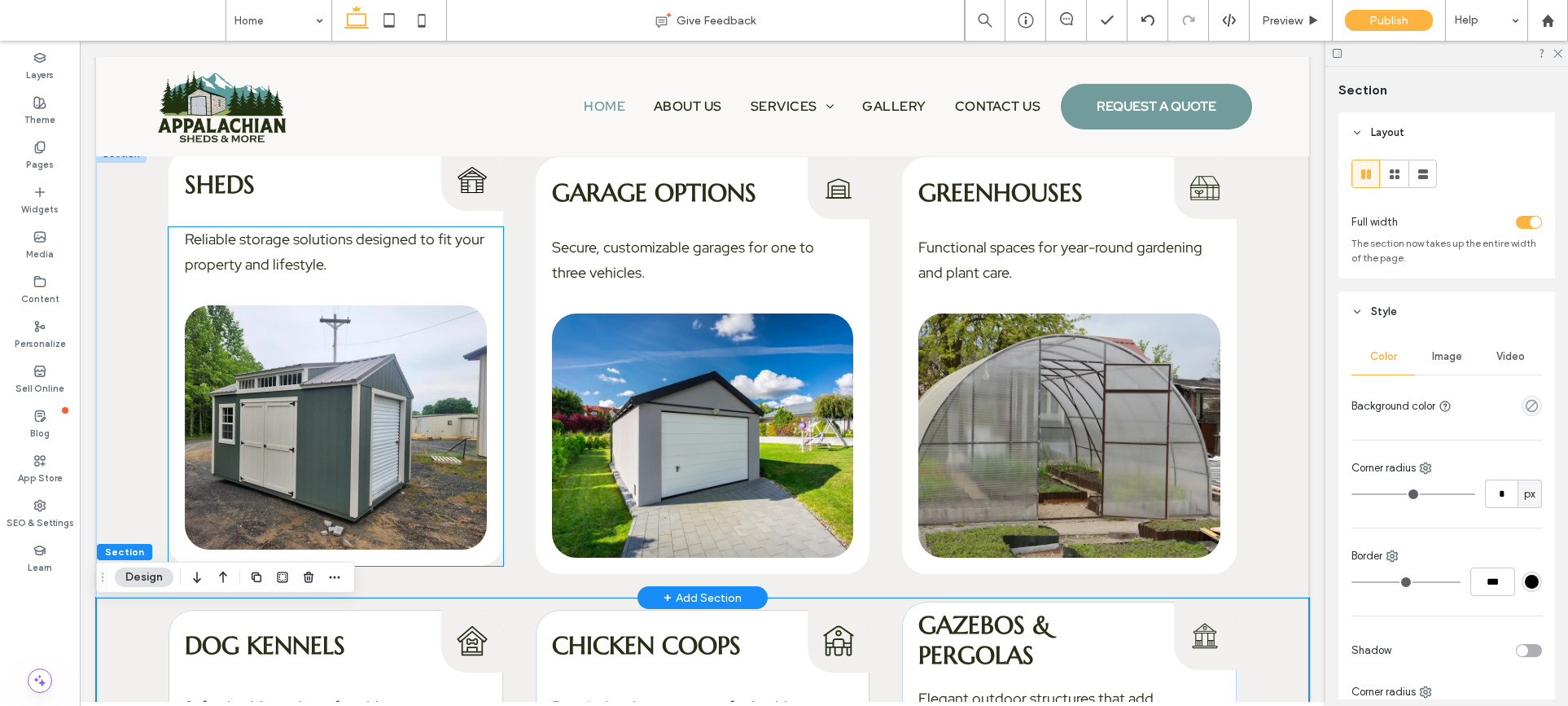
scroll to position [2349, 0]
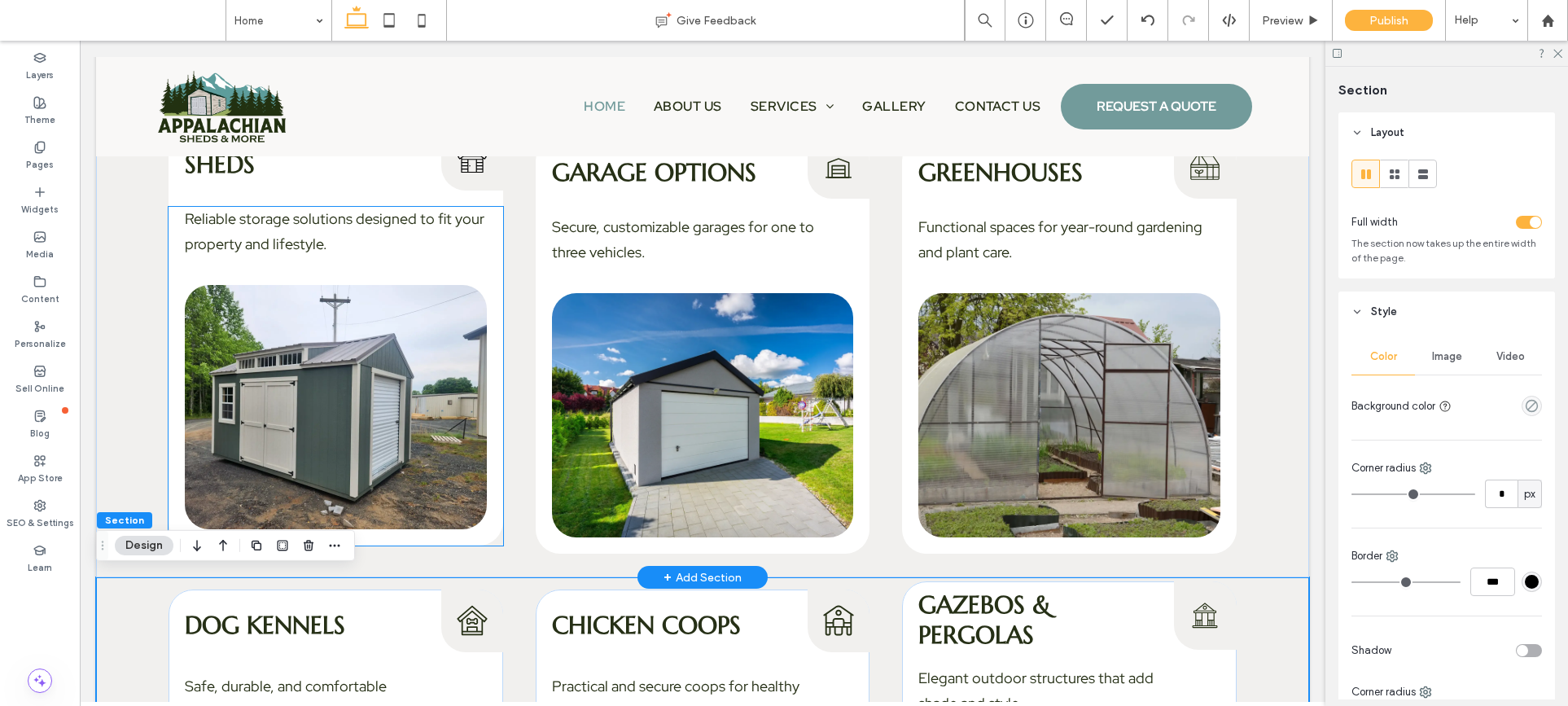
click at [479, 531] on div "Reliable storage solutions designed to fit your property and lifestyle." at bounding box center [335, 375] width 334 height 338
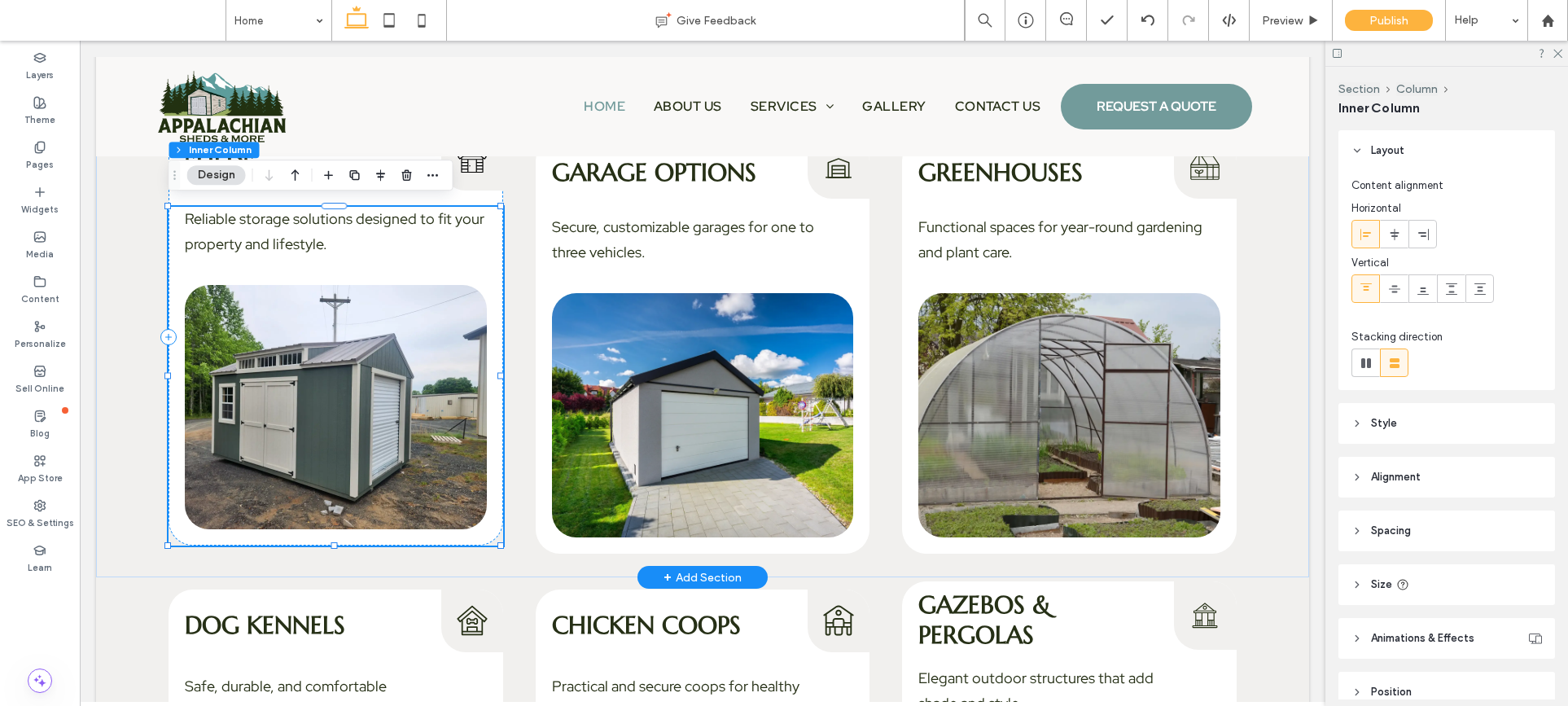
click at [479, 531] on div "Reliable storage solutions designed to fit your property and lifestyle." at bounding box center [335, 375] width 334 height 338
click at [454, 456] on img at bounding box center [335, 407] width 302 height 245
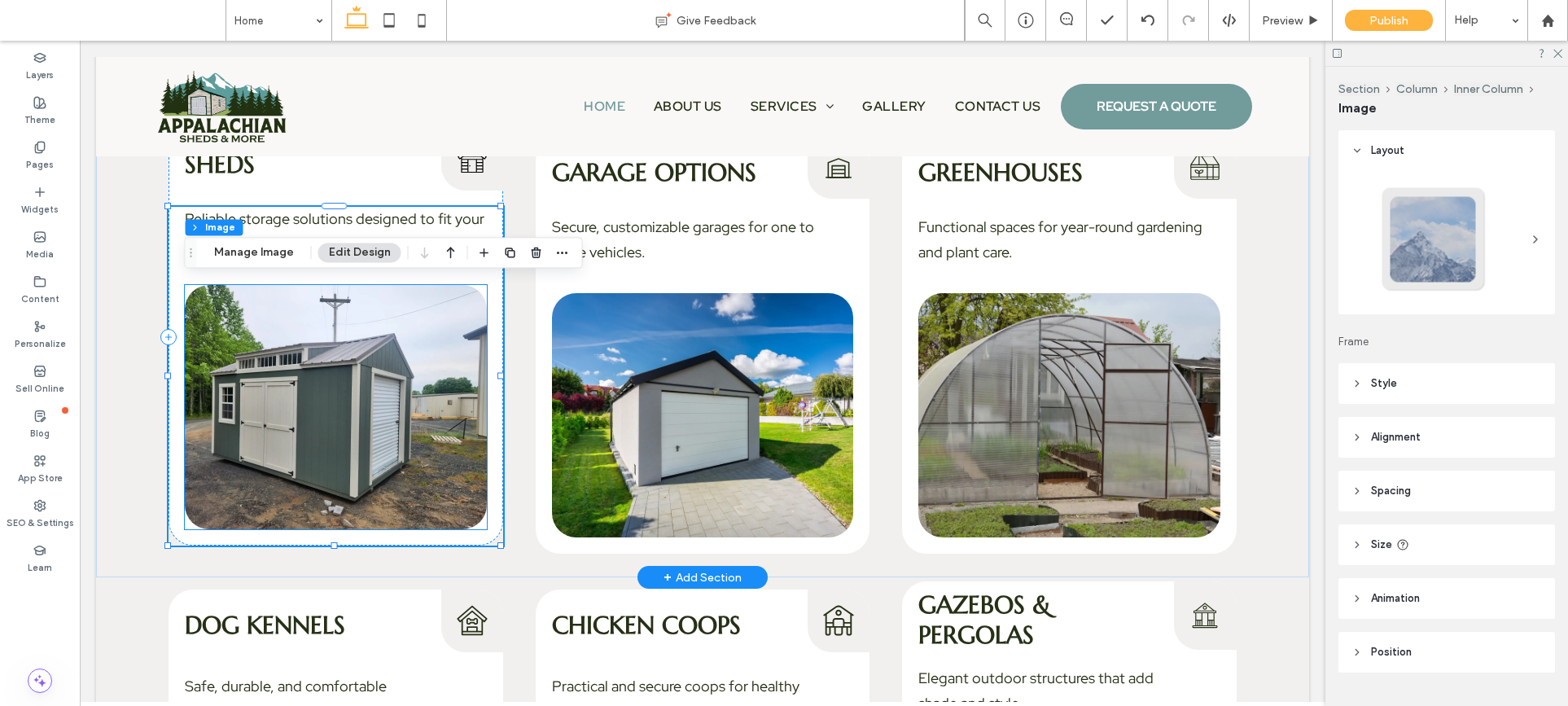
type input "**"
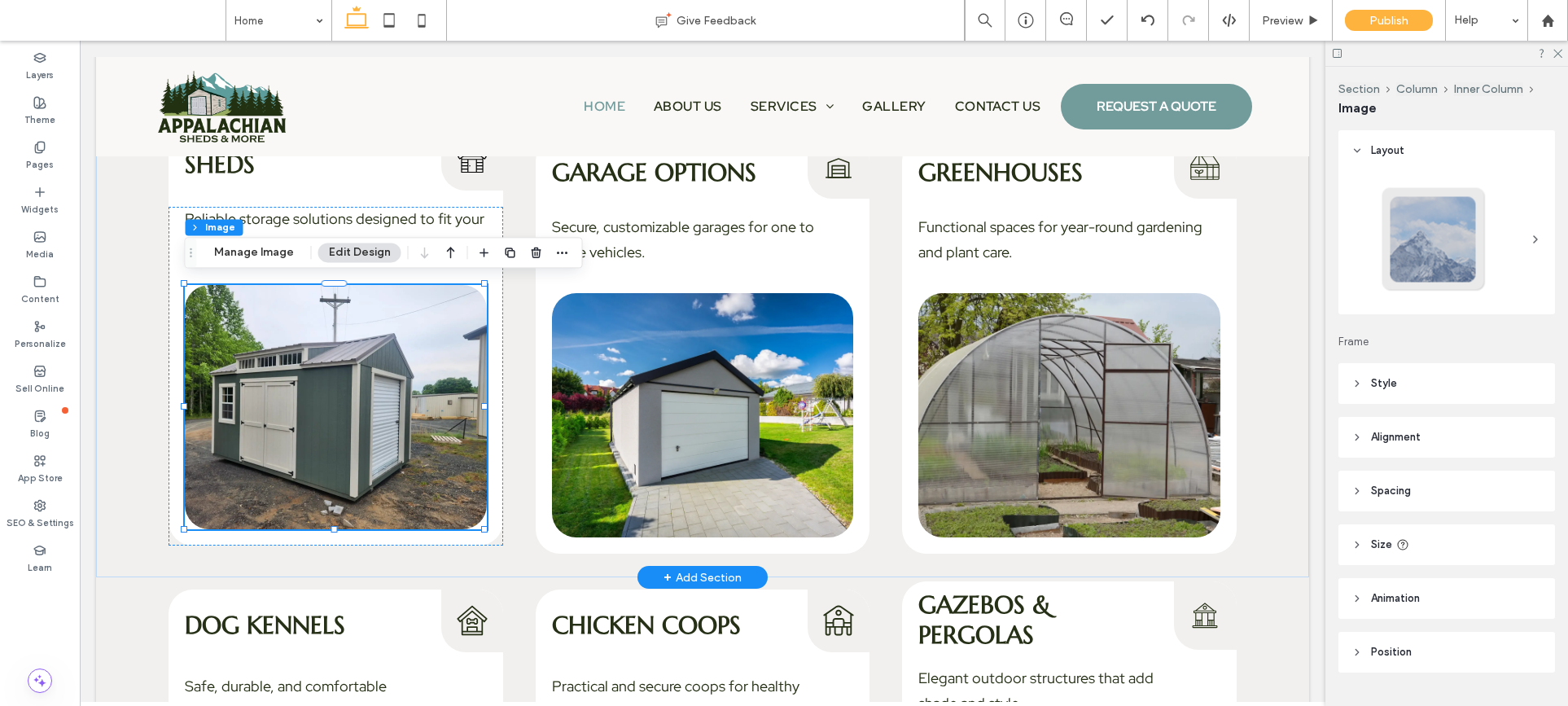
click at [454, 456] on div at bounding box center [335, 407] width 302 height 245
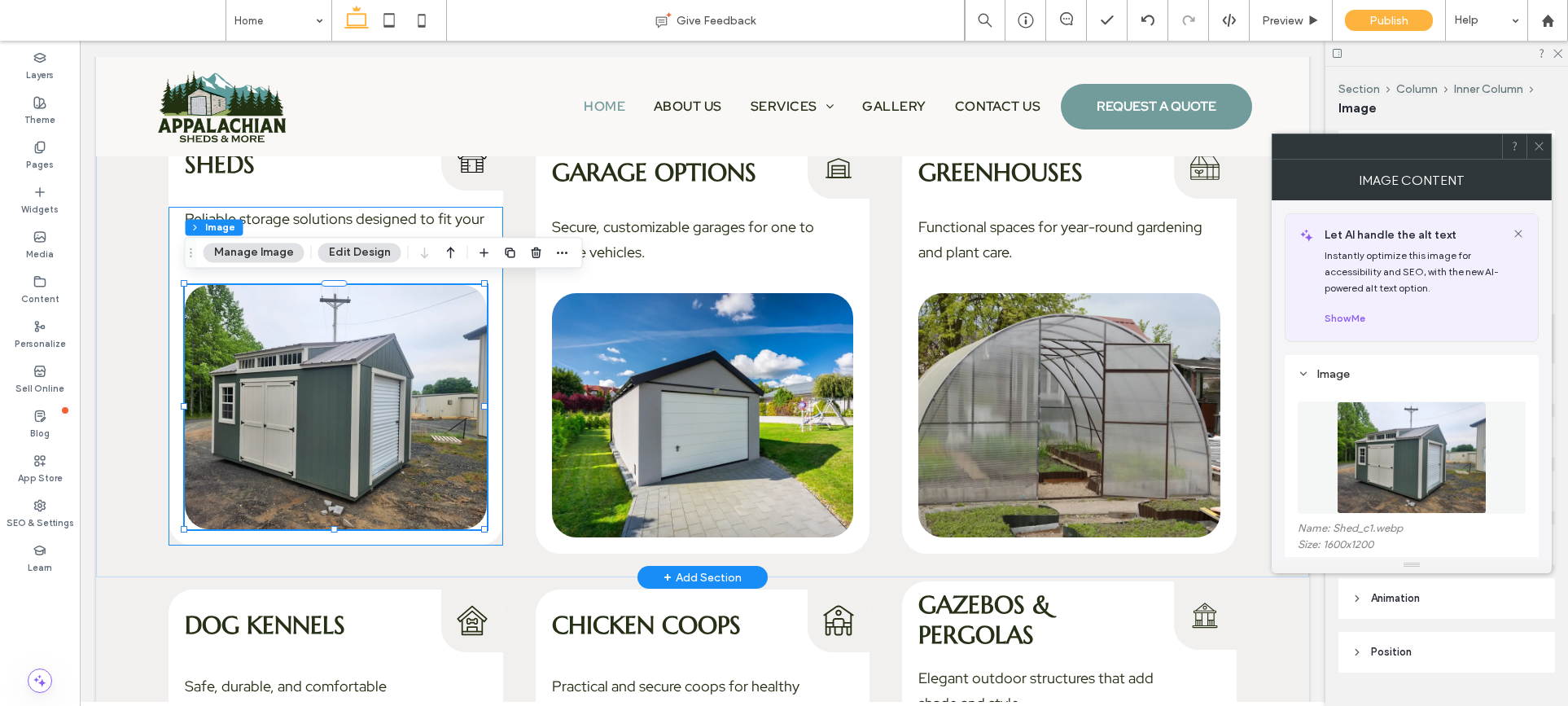
click at [485, 214] on div "Reliable storage solutions designed to fit your property and lifestyle." at bounding box center [335, 375] width 334 height 338
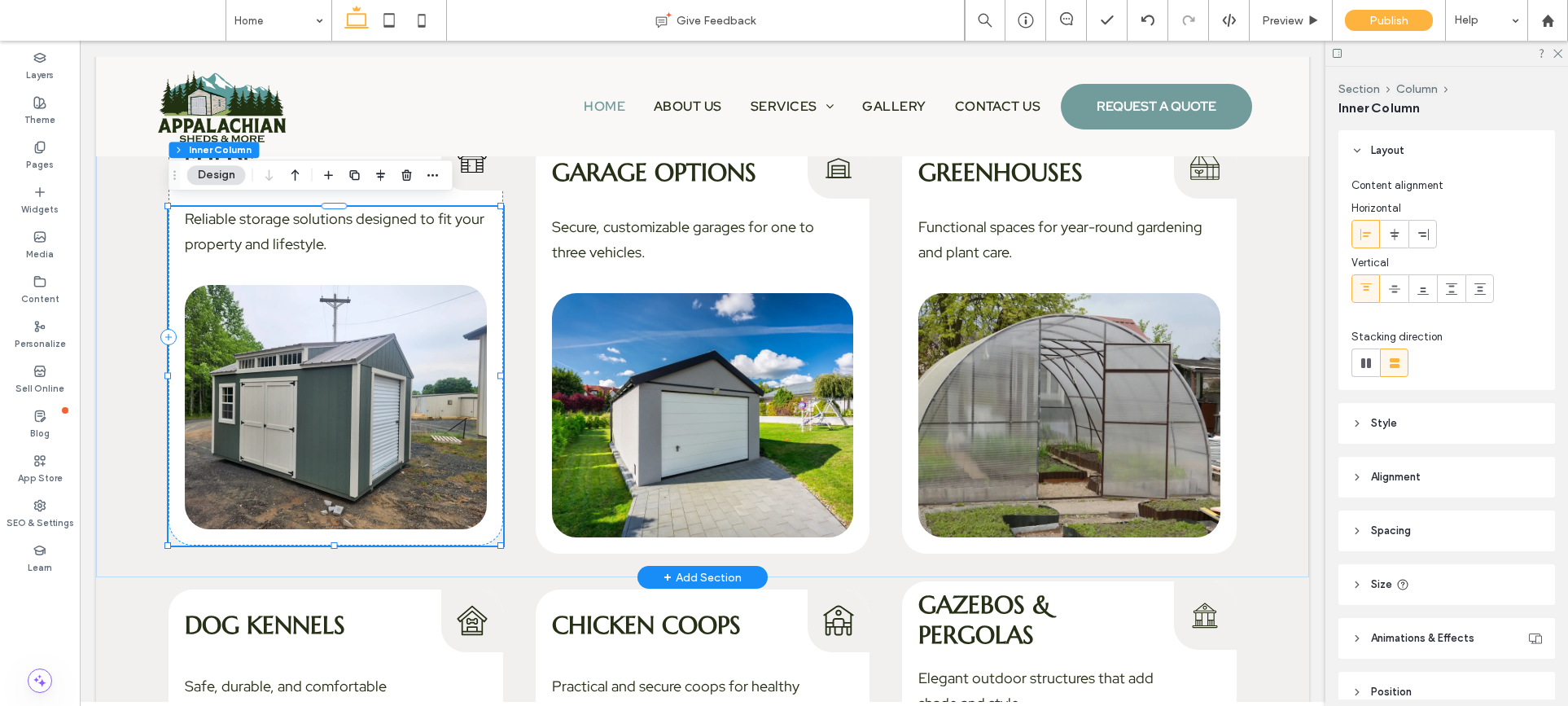
click at [485, 214] on div "Reliable storage solutions designed to fit your property and lifestyle." at bounding box center [335, 375] width 334 height 338
click at [452, 328] on img at bounding box center [335, 407] width 302 height 245
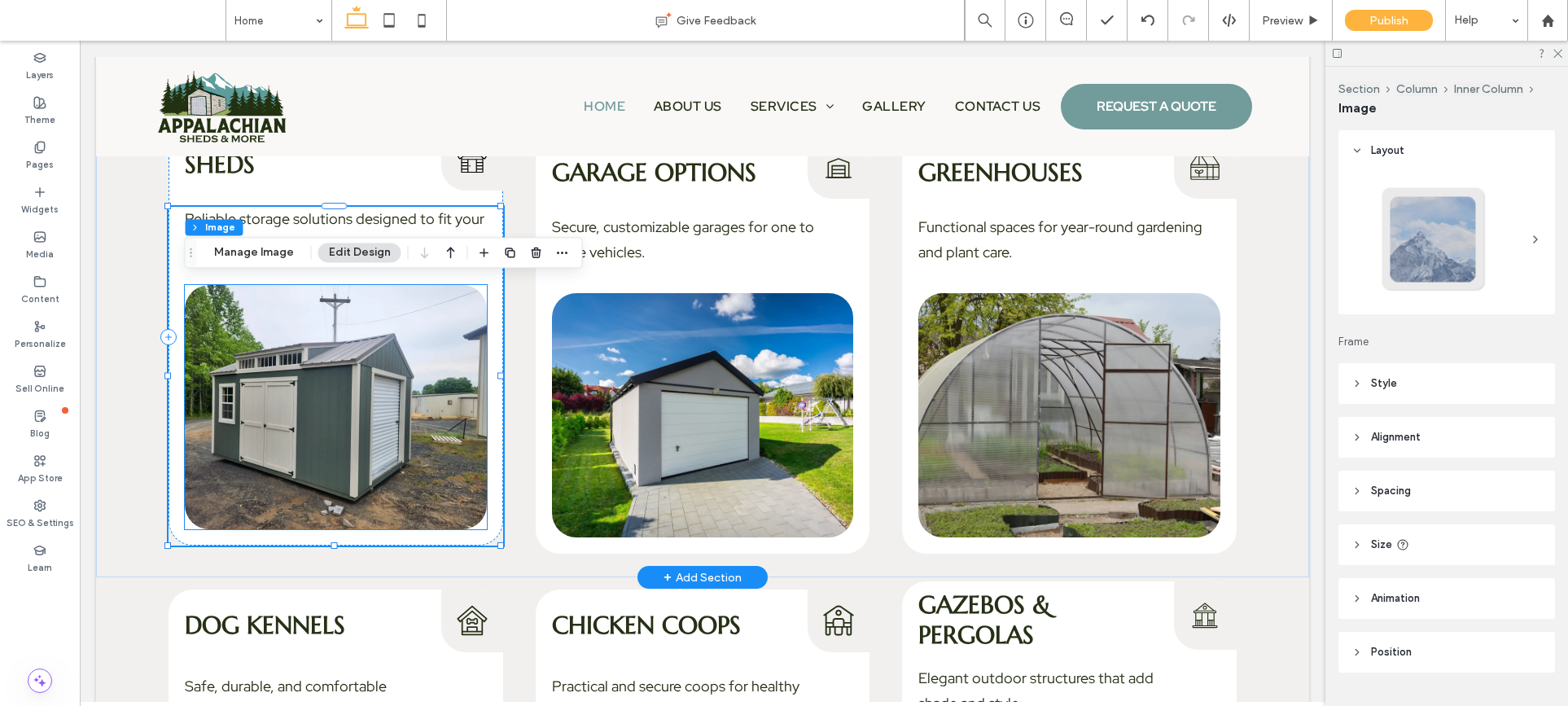
type input "**"
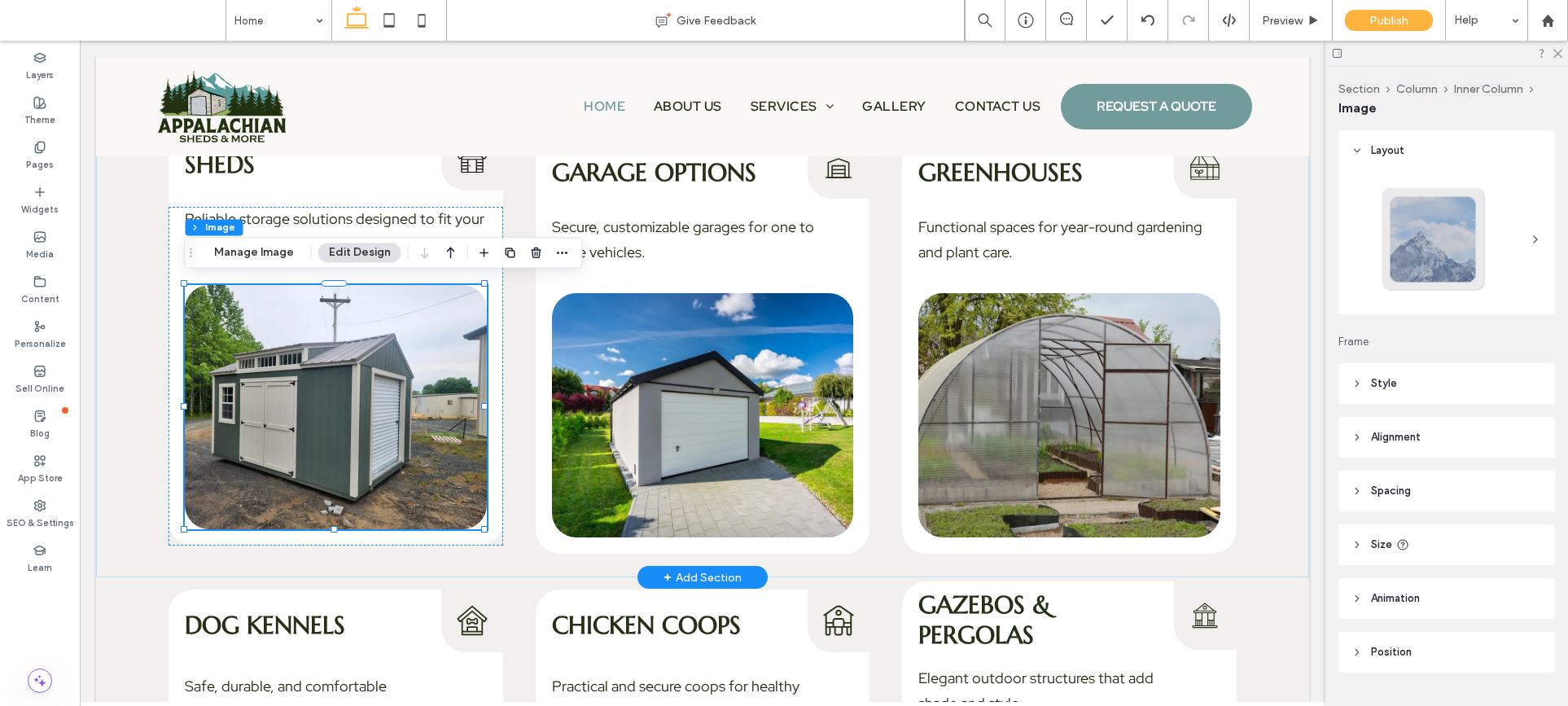
click at [452, 328] on div at bounding box center [335, 407] width 302 height 245
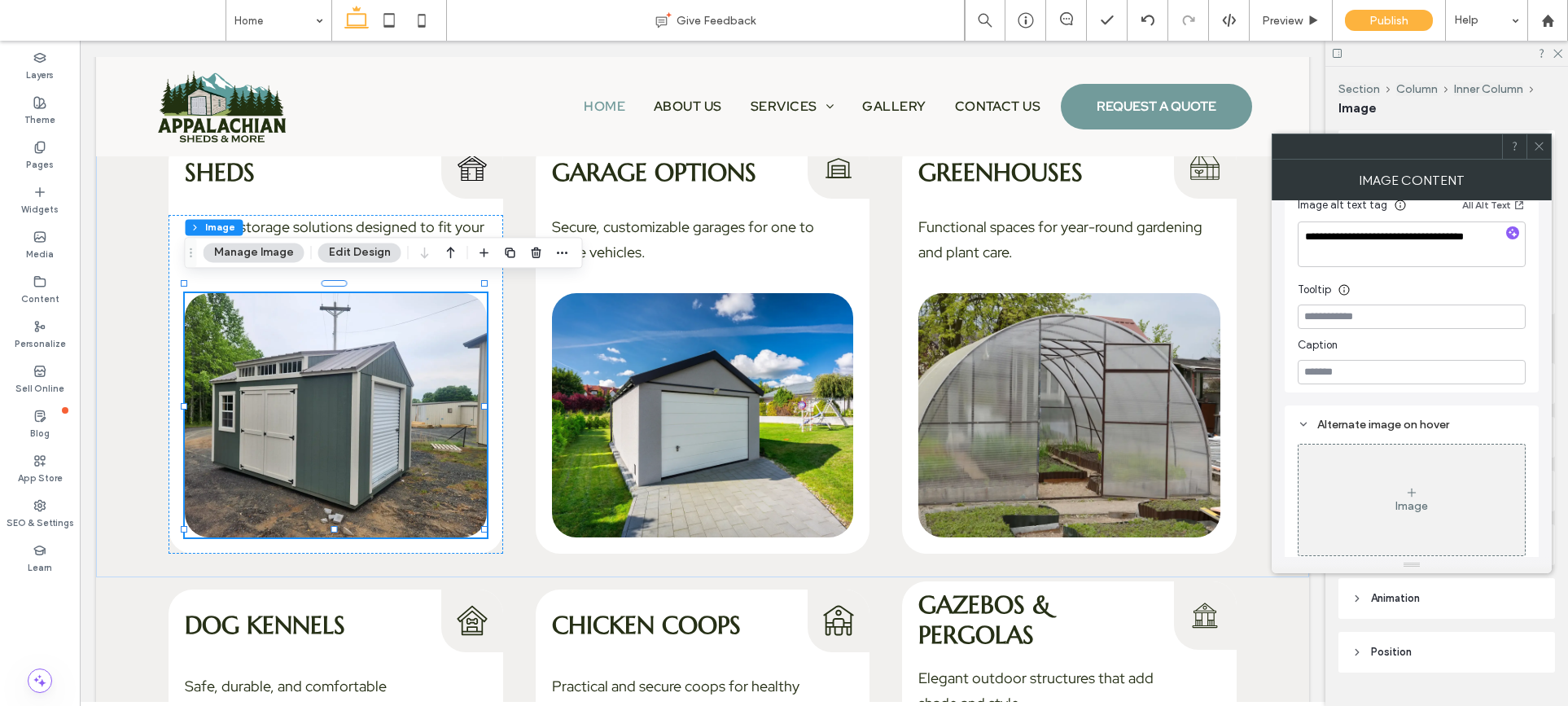
scroll to position [449, 0]
click at [1533, 144] on icon at bounding box center [1539, 146] width 13 height 13
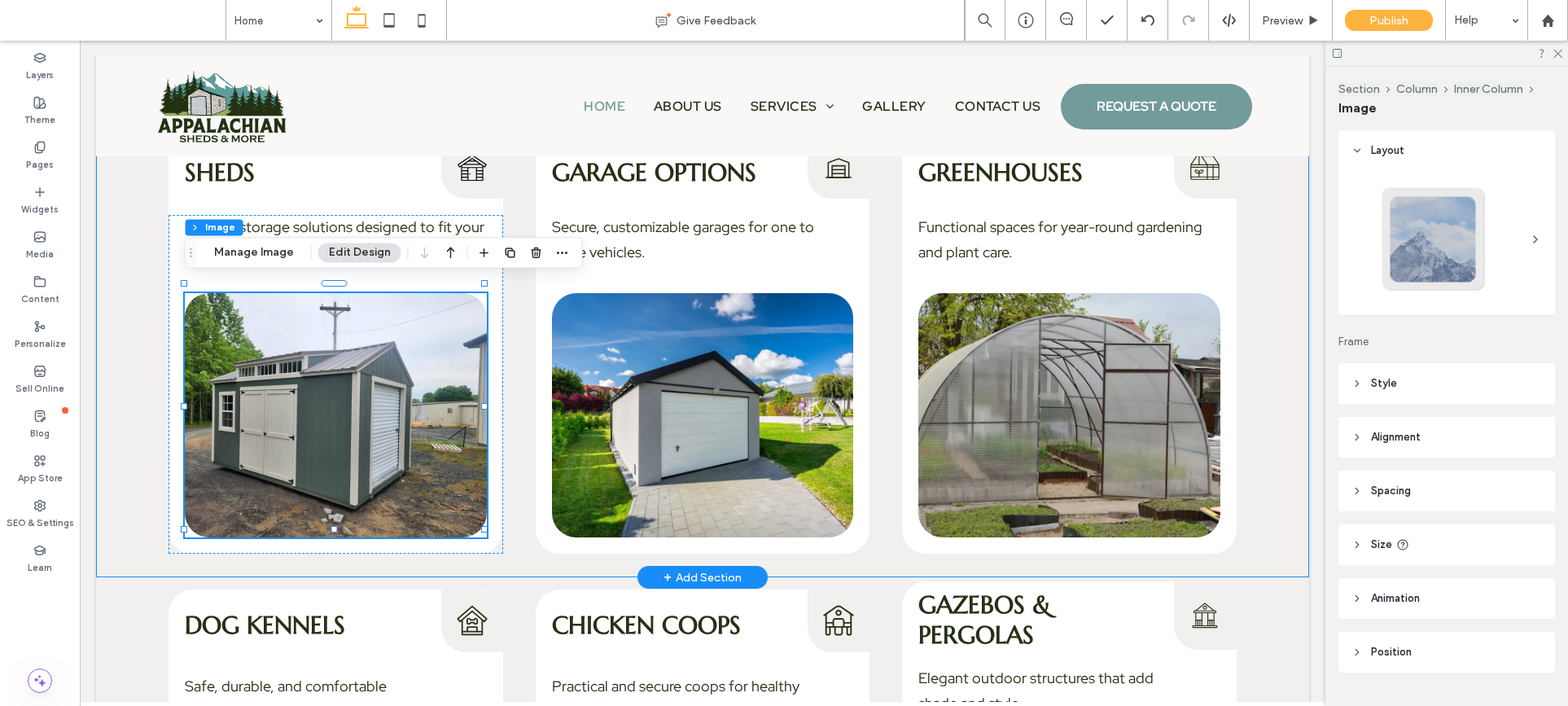
click at [1275, 308] on div "Sheds Sheds Icon Reliable storage solutions designed to fit your property and l…" at bounding box center [702, 351] width 1213 height 453
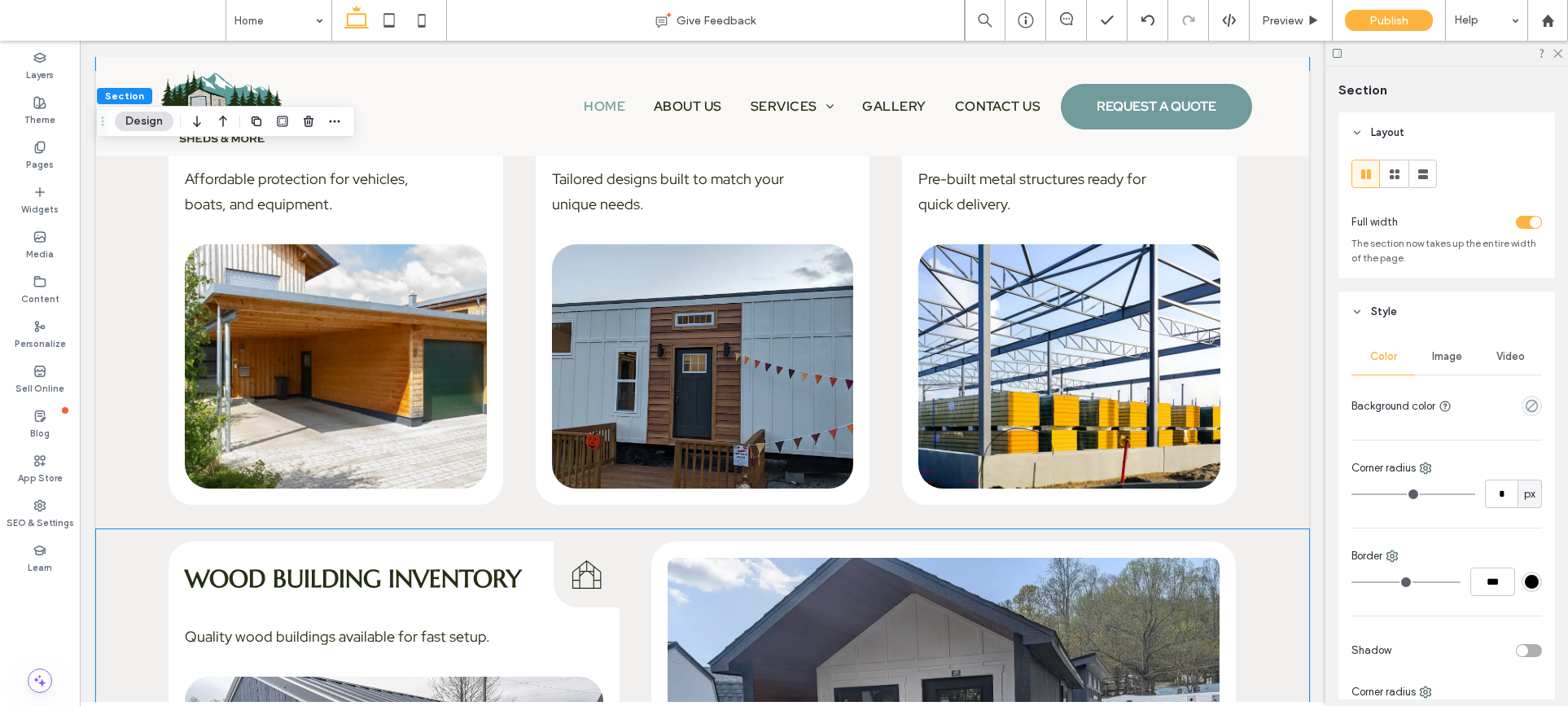
scroll to position [3870, 0]
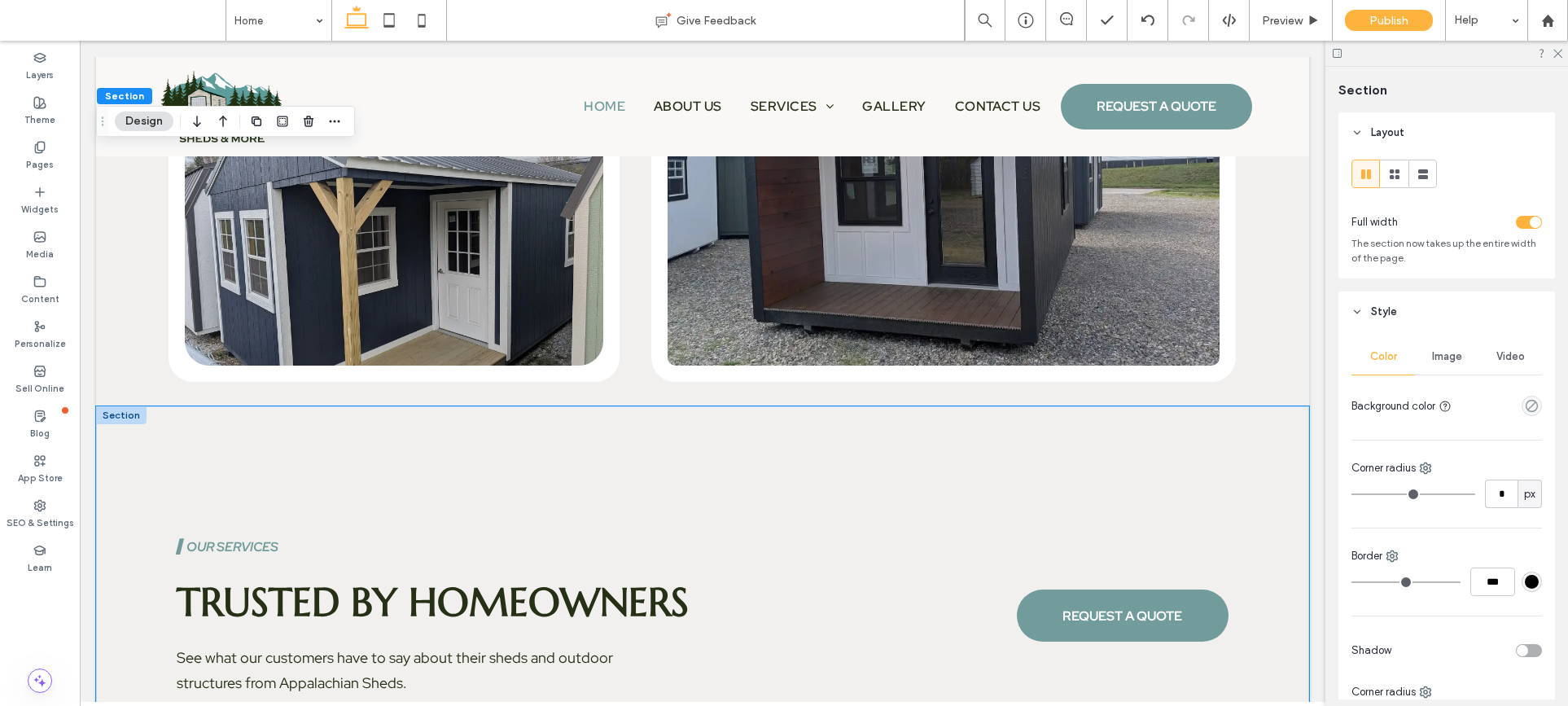
click at [1286, 483] on div "▍our services Trusted by Homeowners See what our customers have to say about th…" at bounding box center [702, 567] width 1213 height 322
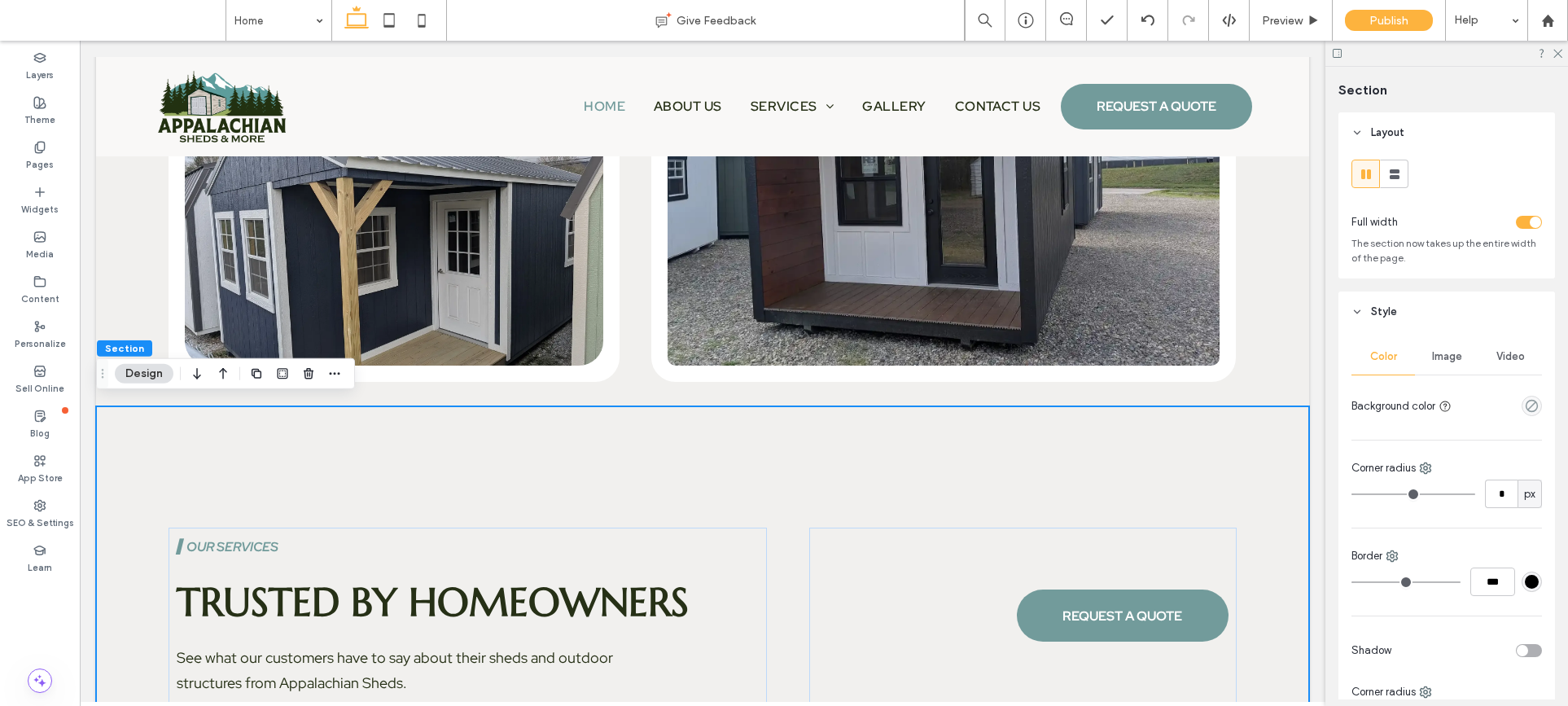
click at [1286, 483] on div "▍our services Trusted by Homeowners See what our customers have to say about th…" at bounding box center [702, 567] width 1213 height 322
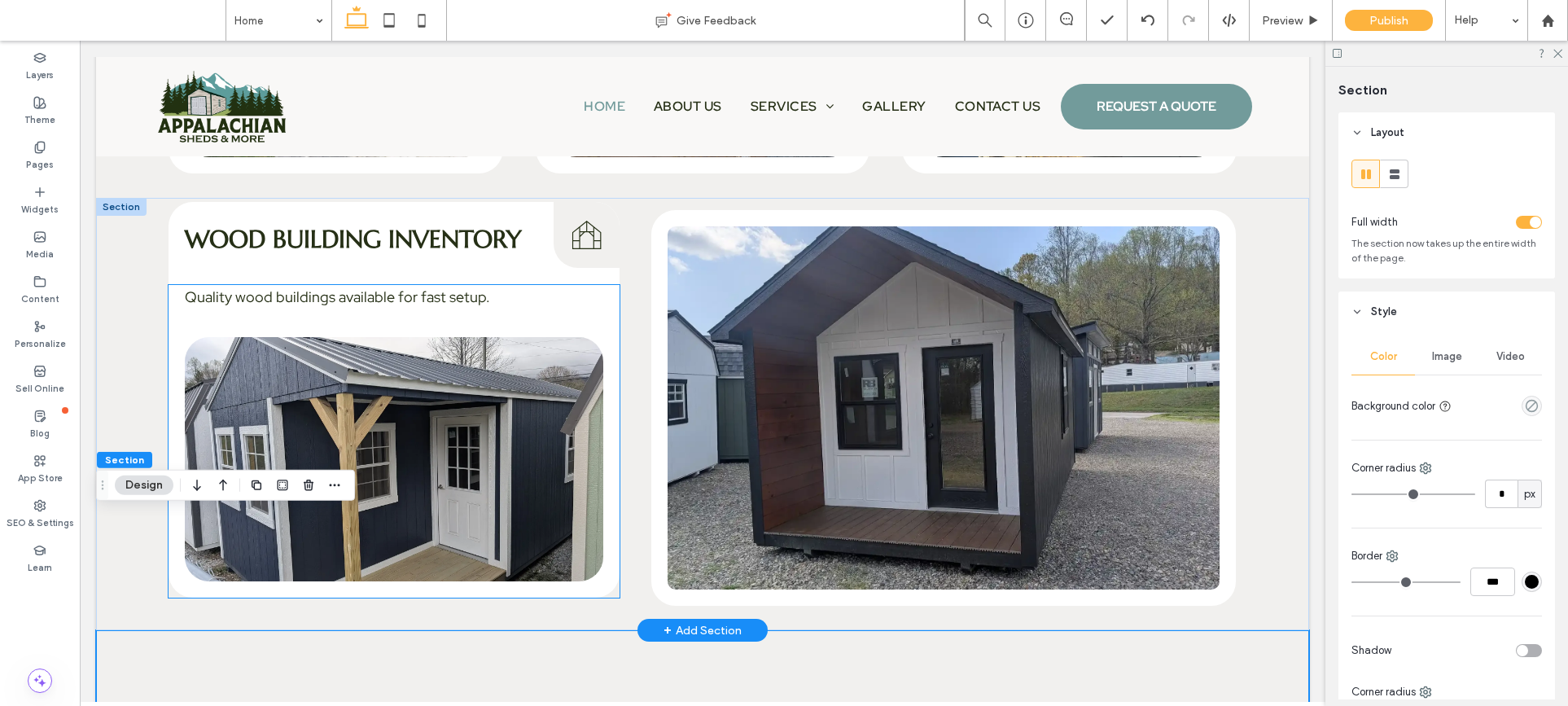
scroll to position [3628, 0]
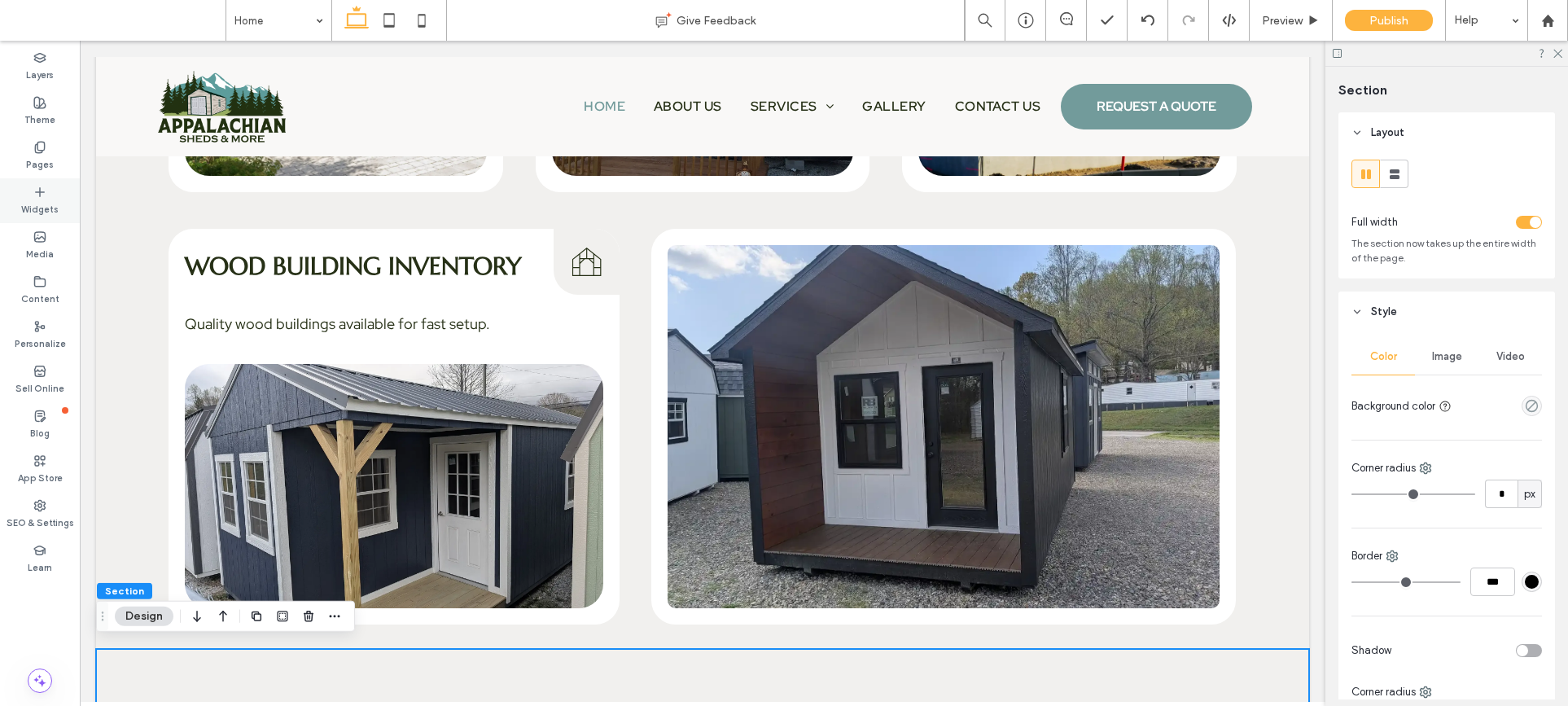
click at [44, 202] on label "Widgets" at bounding box center [40, 207] width 38 height 18
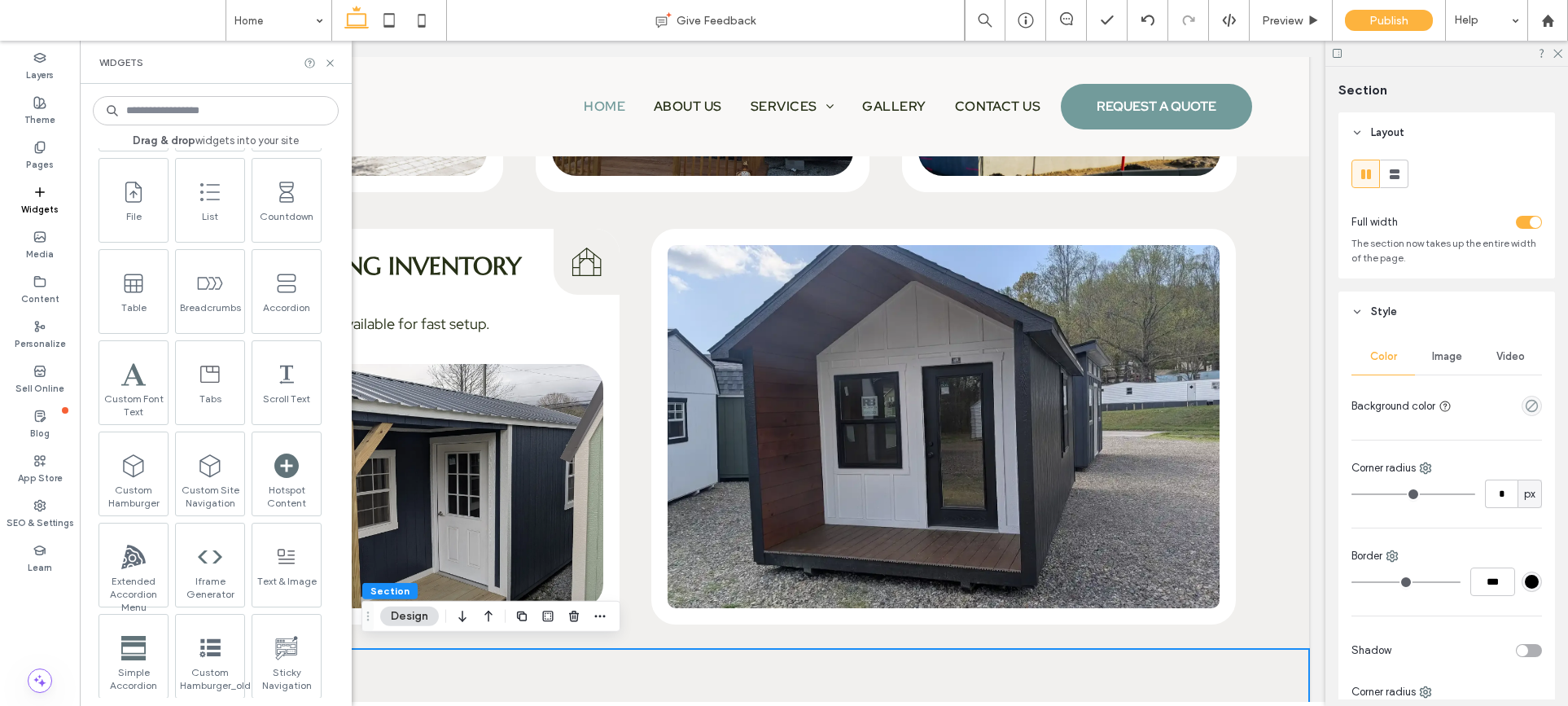
scroll to position [0, 0]
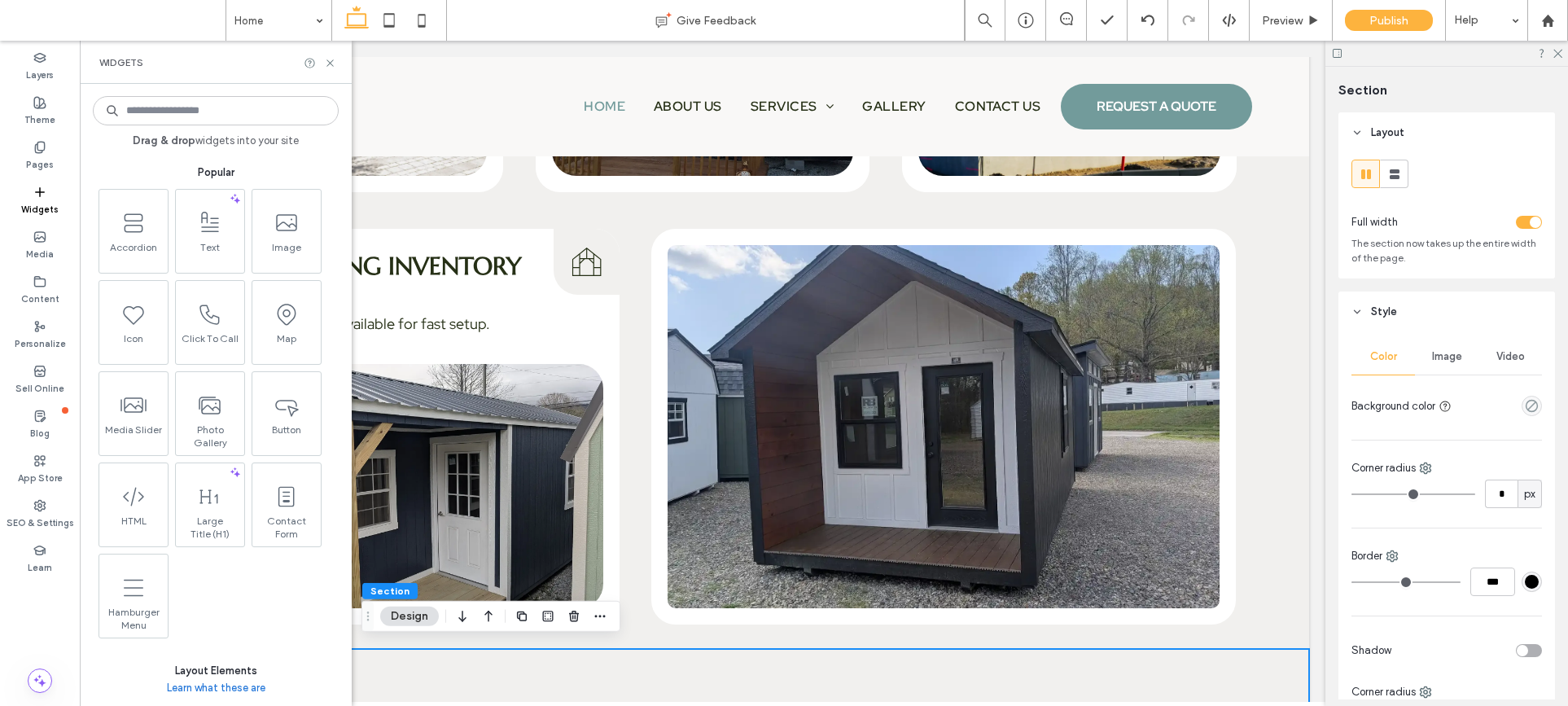
click at [235, 105] on input at bounding box center [216, 110] width 246 height 29
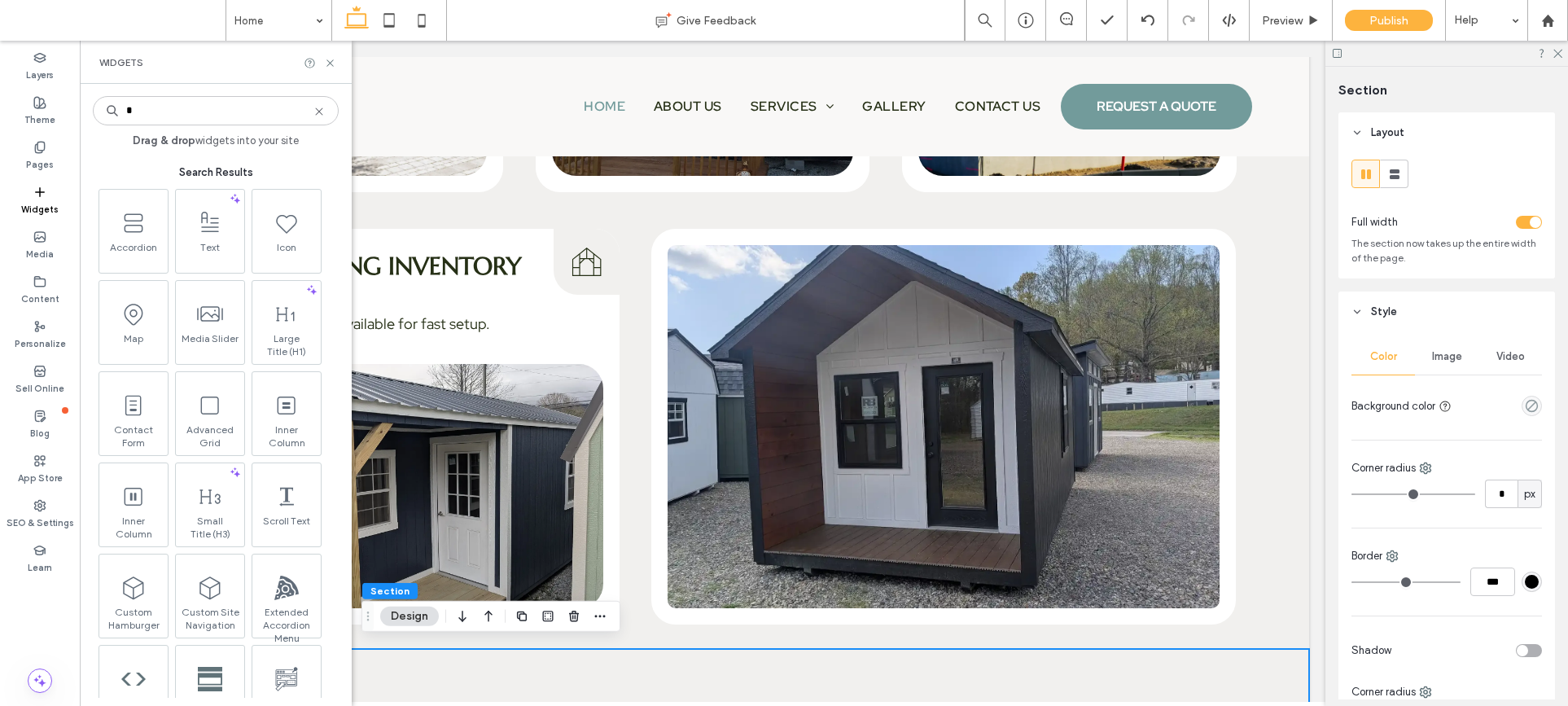
type input "*"
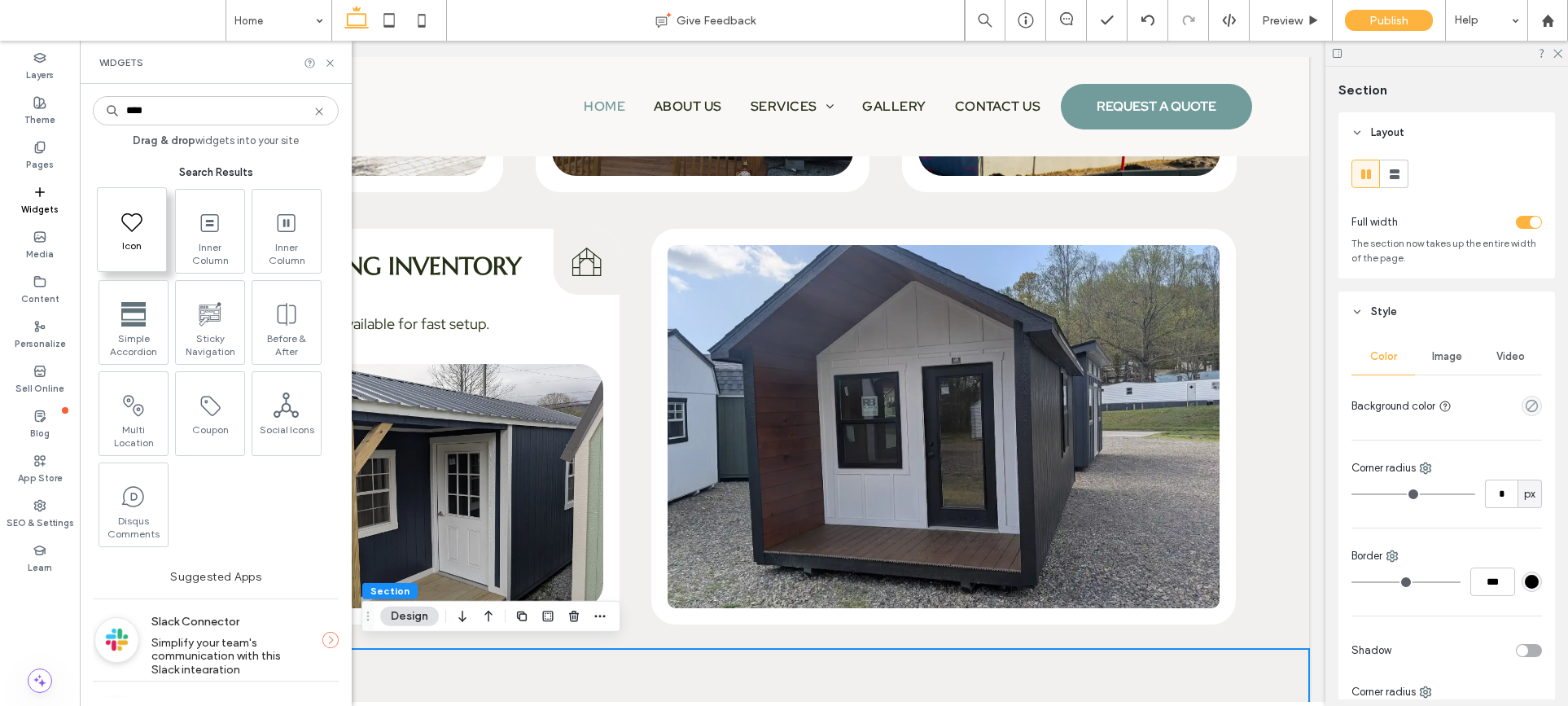
type input "****"
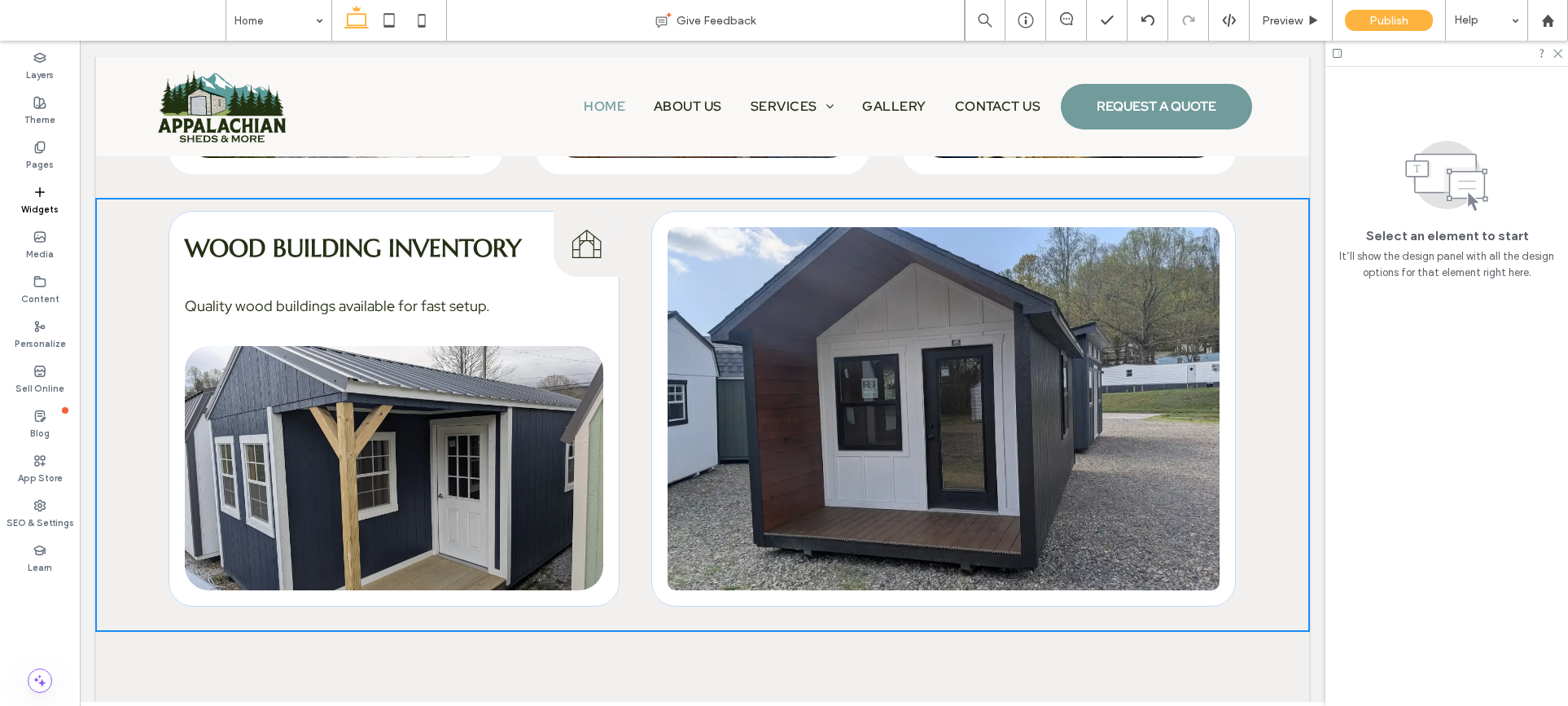
scroll to position [3665, 0]
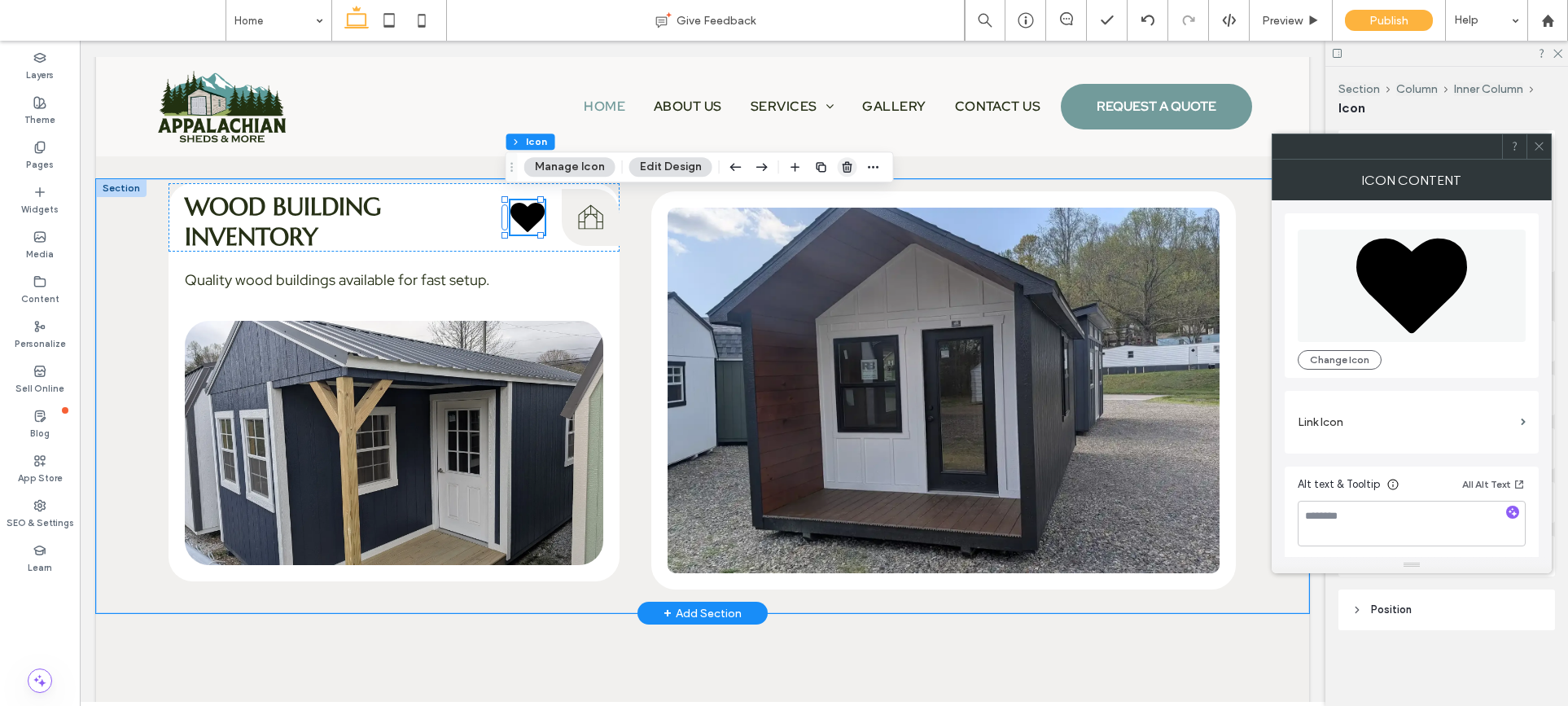
click at [837, 169] on span "button" at bounding box center [847, 167] width 19 height 19
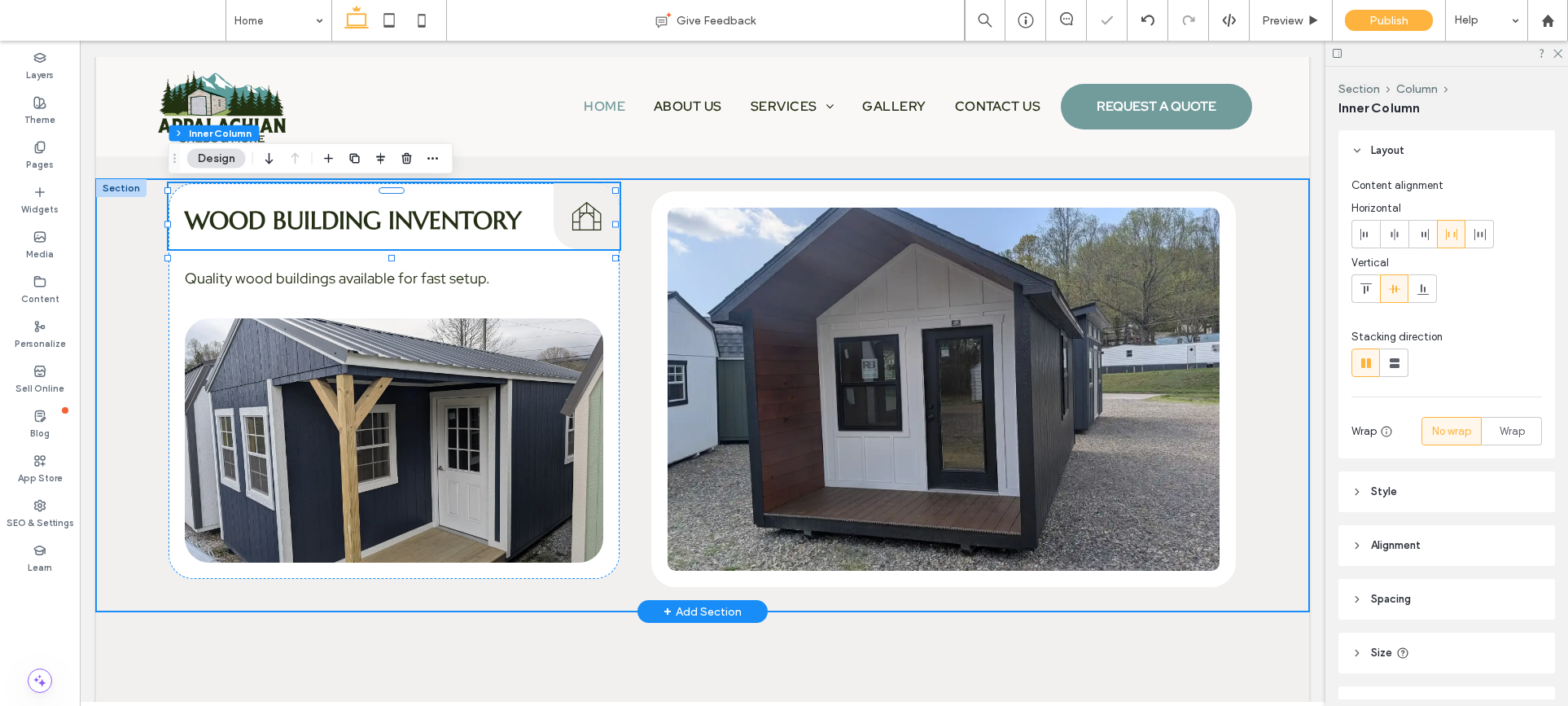
click at [631, 247] on div "Wood Building Inventory Wood Building Inventory Icon Quality wood buildings ava…" at bounding box center [702, 395] width 1213 height 432
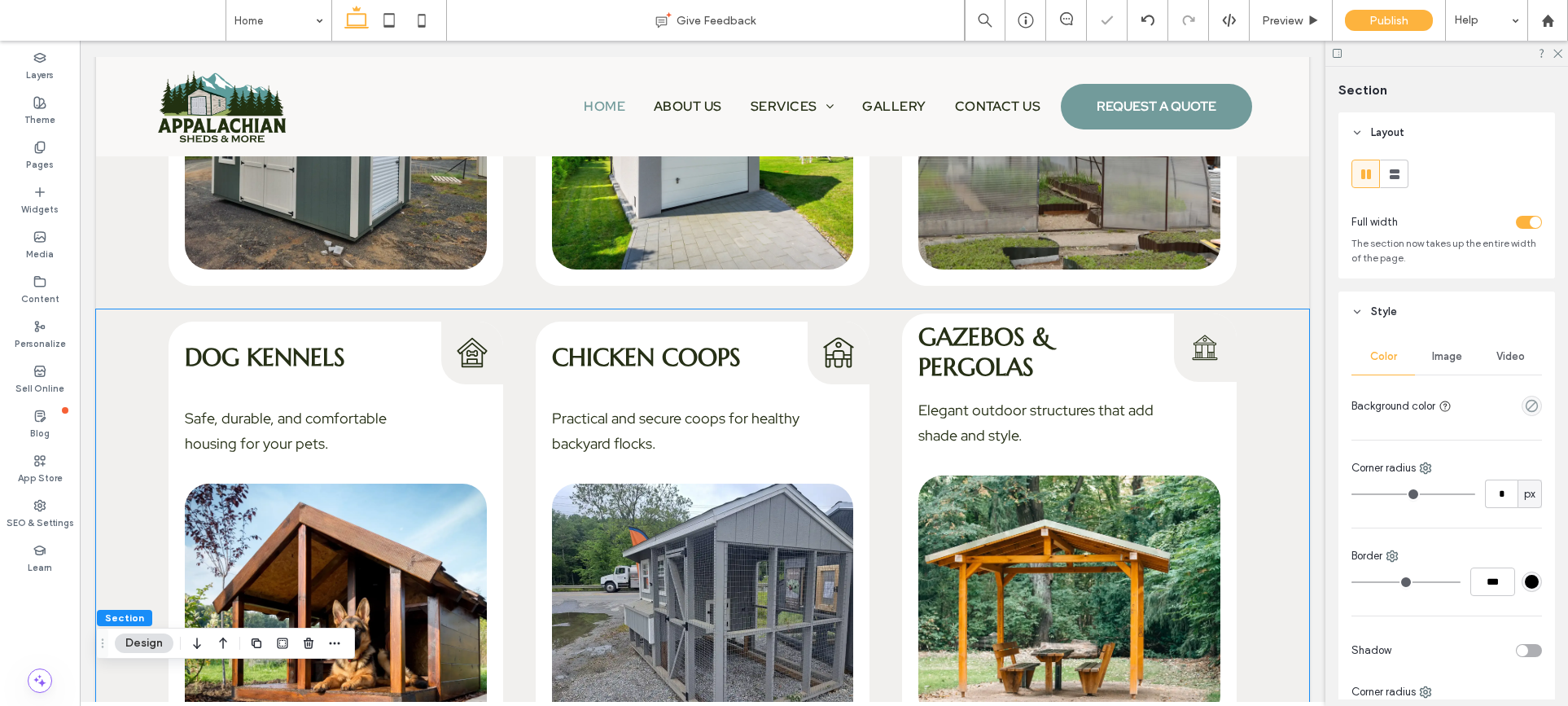
scroll to position [2613, 0]
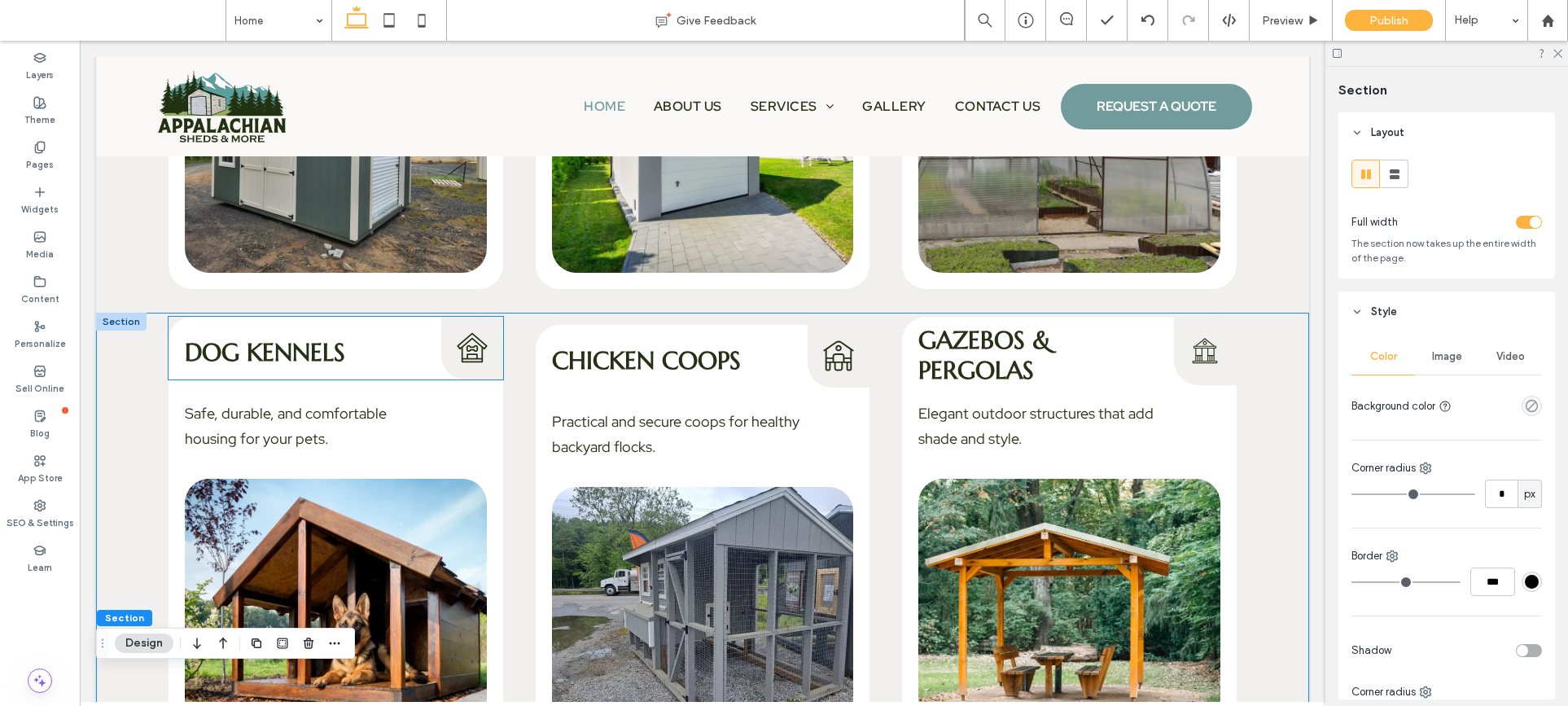
click at [238, 364] on div "Dog Kennels Dog Kennels Icon" at bounding box center [335, 348] width 334 height 62
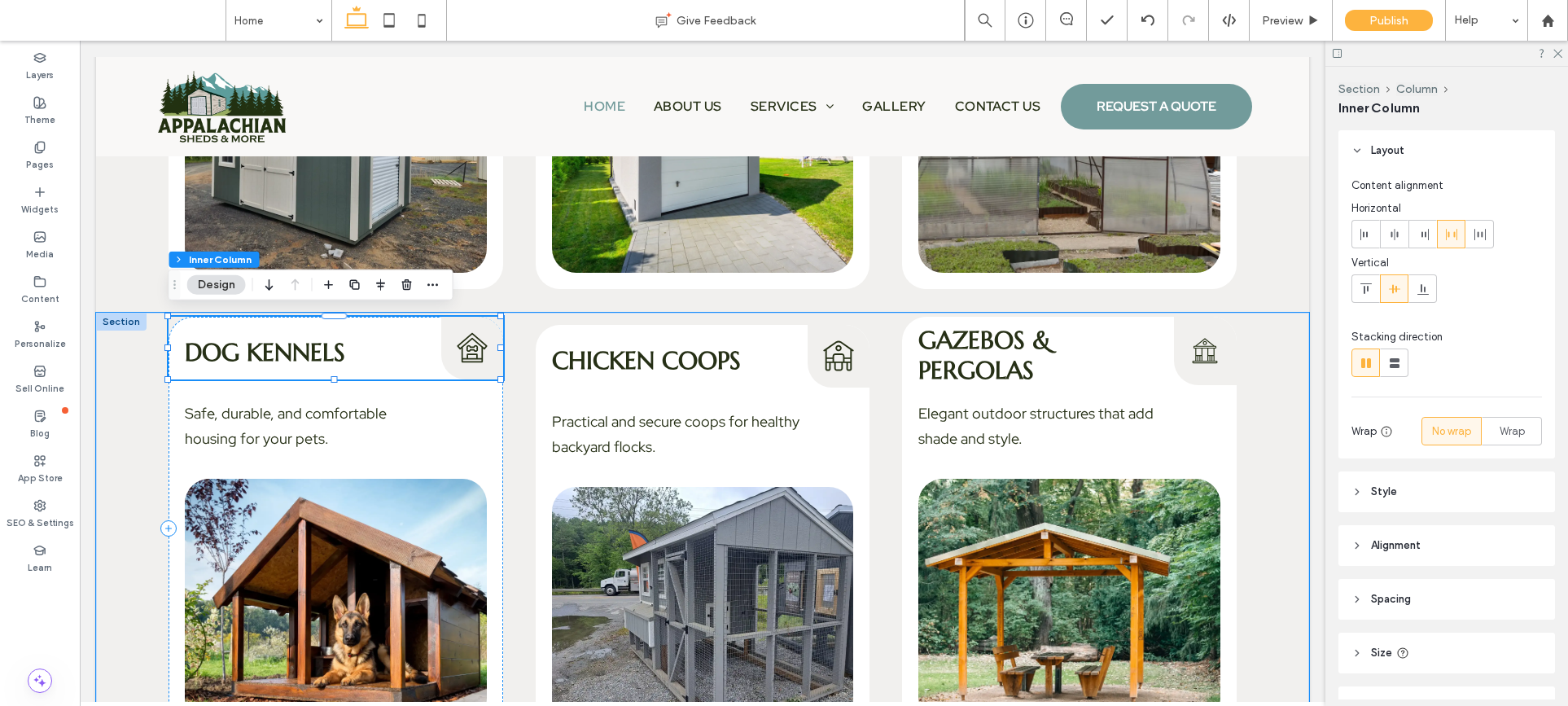
click at [238, 364] on div "Dog Kennels Dog Kennels Icon" at bounding box center [335, 348] width 334 height 62
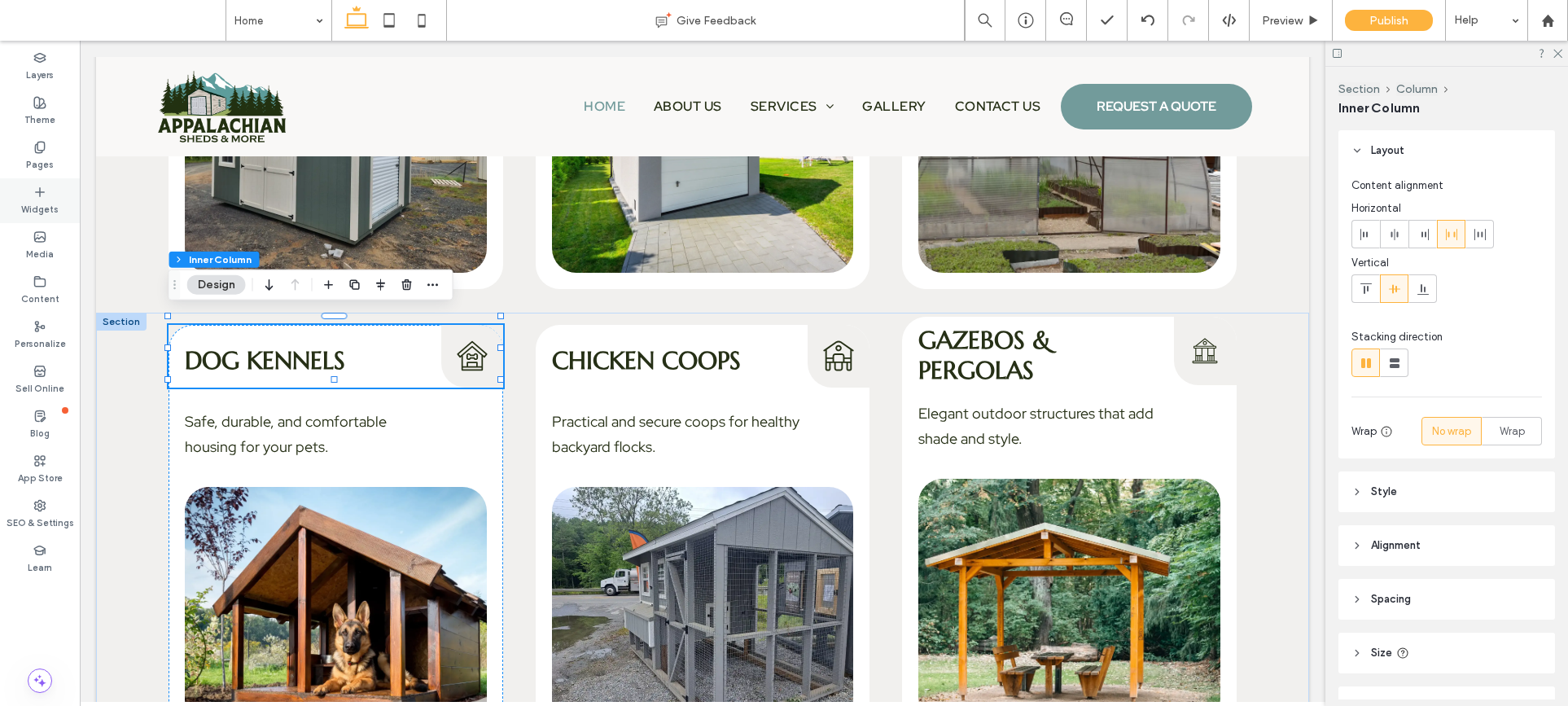
click at [42, 200] on label "Widgets" at bounding box center [40, 207] width 38 height 18
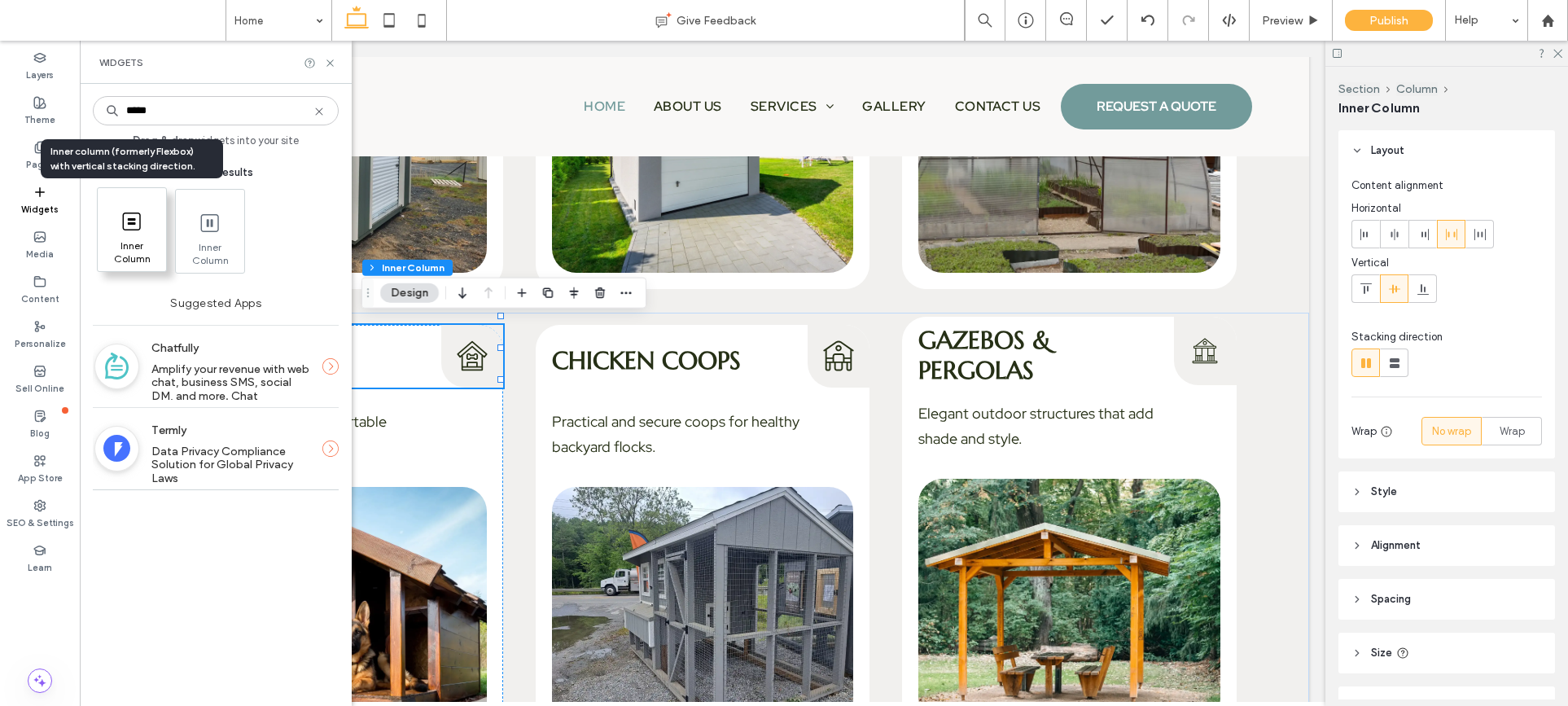
type input "*****"
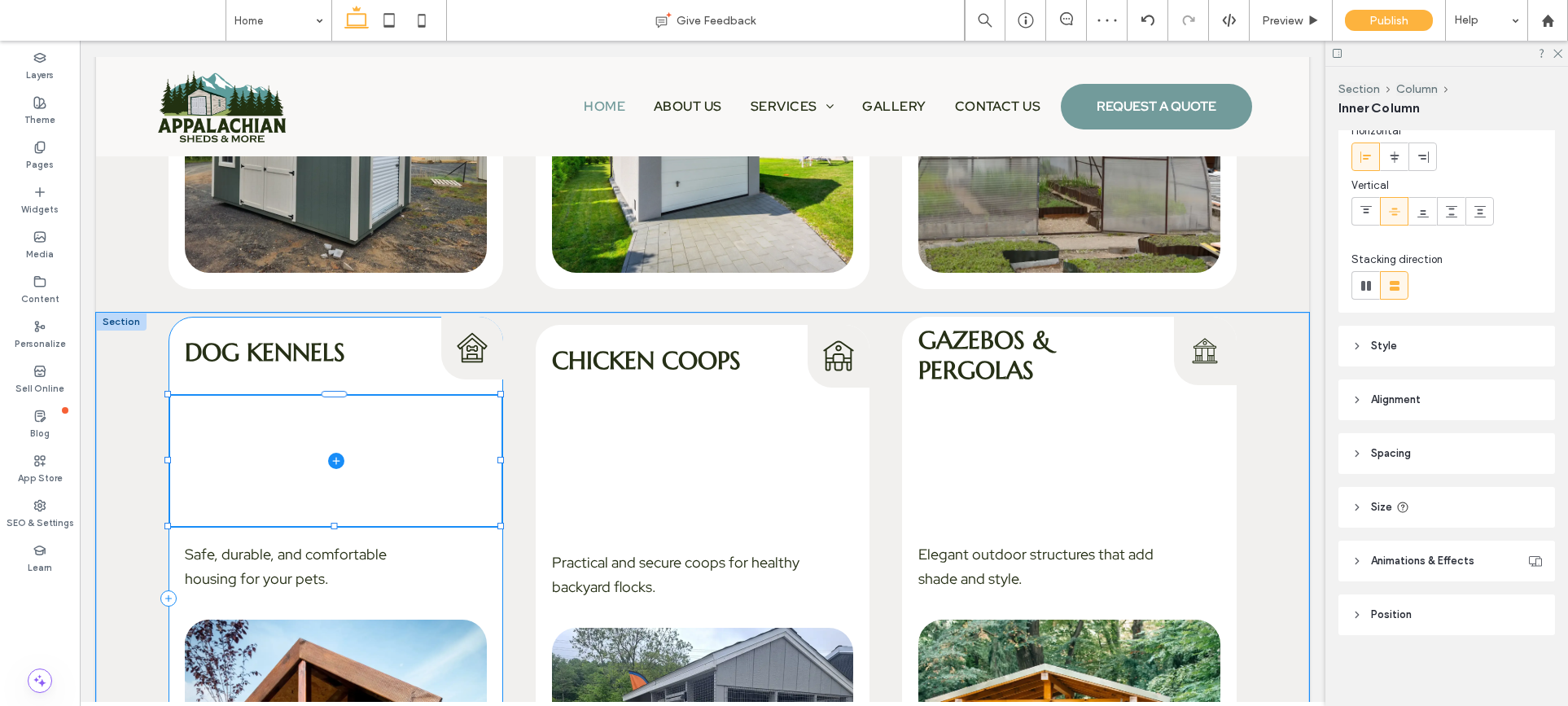
scroll to position [78, 0]
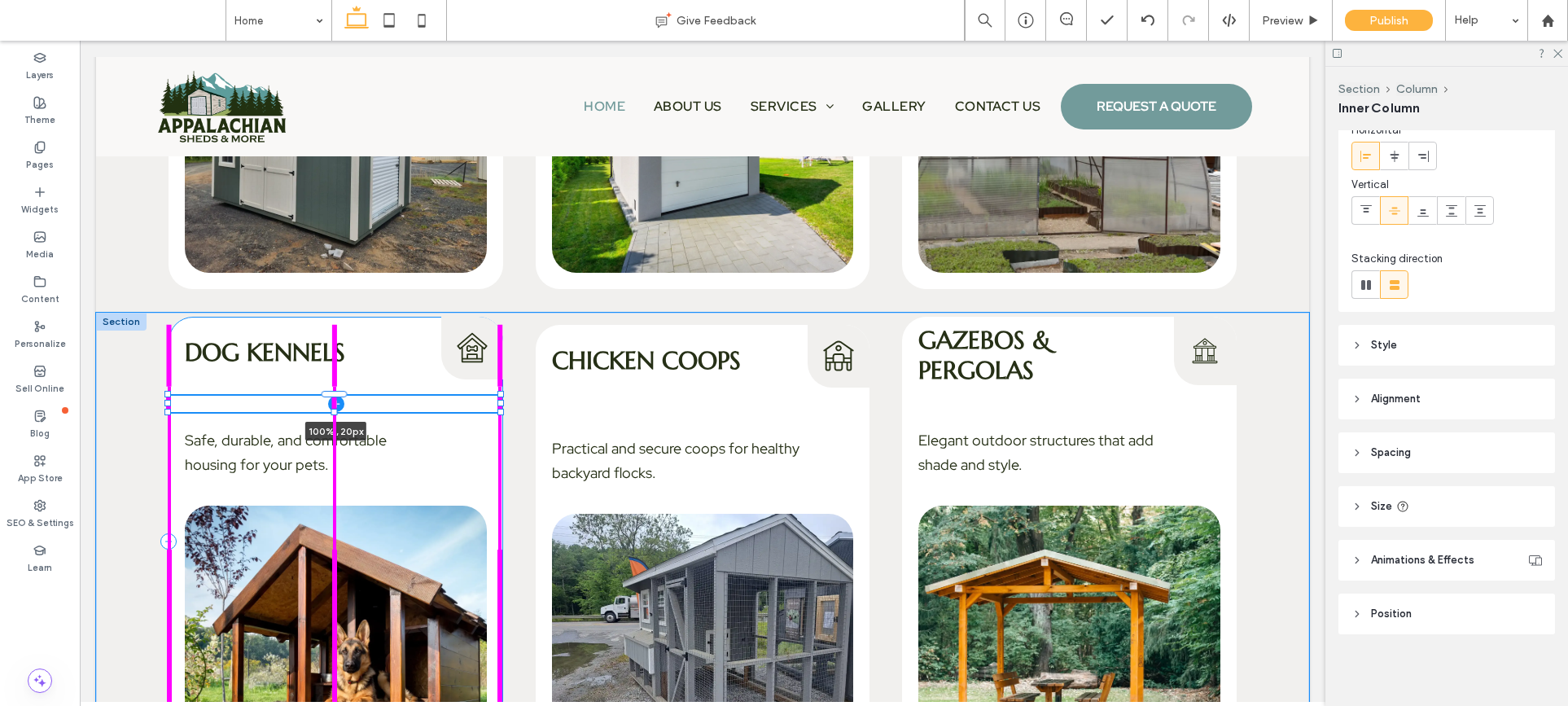
drag, startPoint x: 333, startPoint y: 523, endPoint x: 355, endPoint y: 403, distance: 122.0
click at [355, 403] on div "Dog Kennels Dog Kennels Icon Safe, durable, and comfortable housing for your pe…" at bounding box center [702, 555] width 1213 height 485
type input "**"
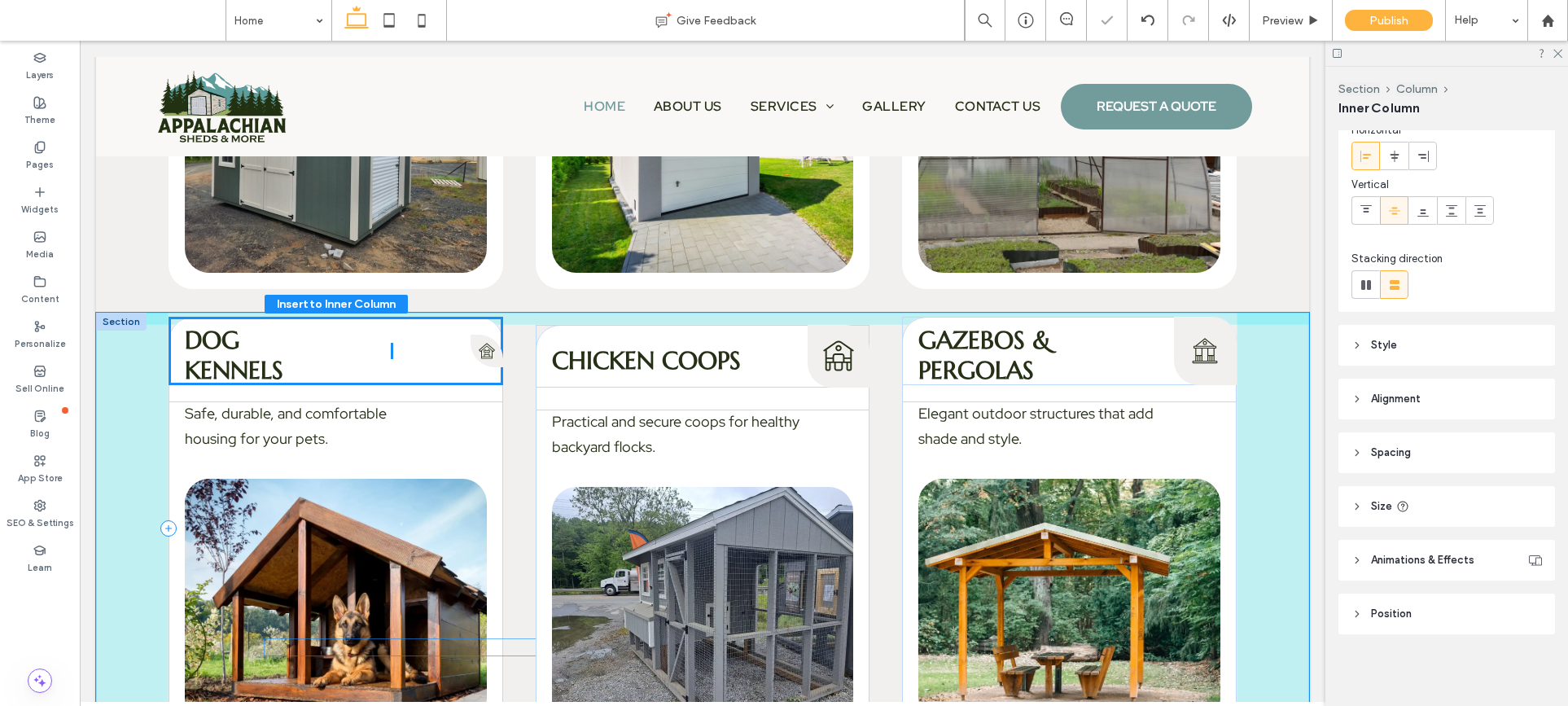
drag, startPoint x: 359, startPoint y: 395, endPoint x: 365, endPoint y: 368, distance: 27.7
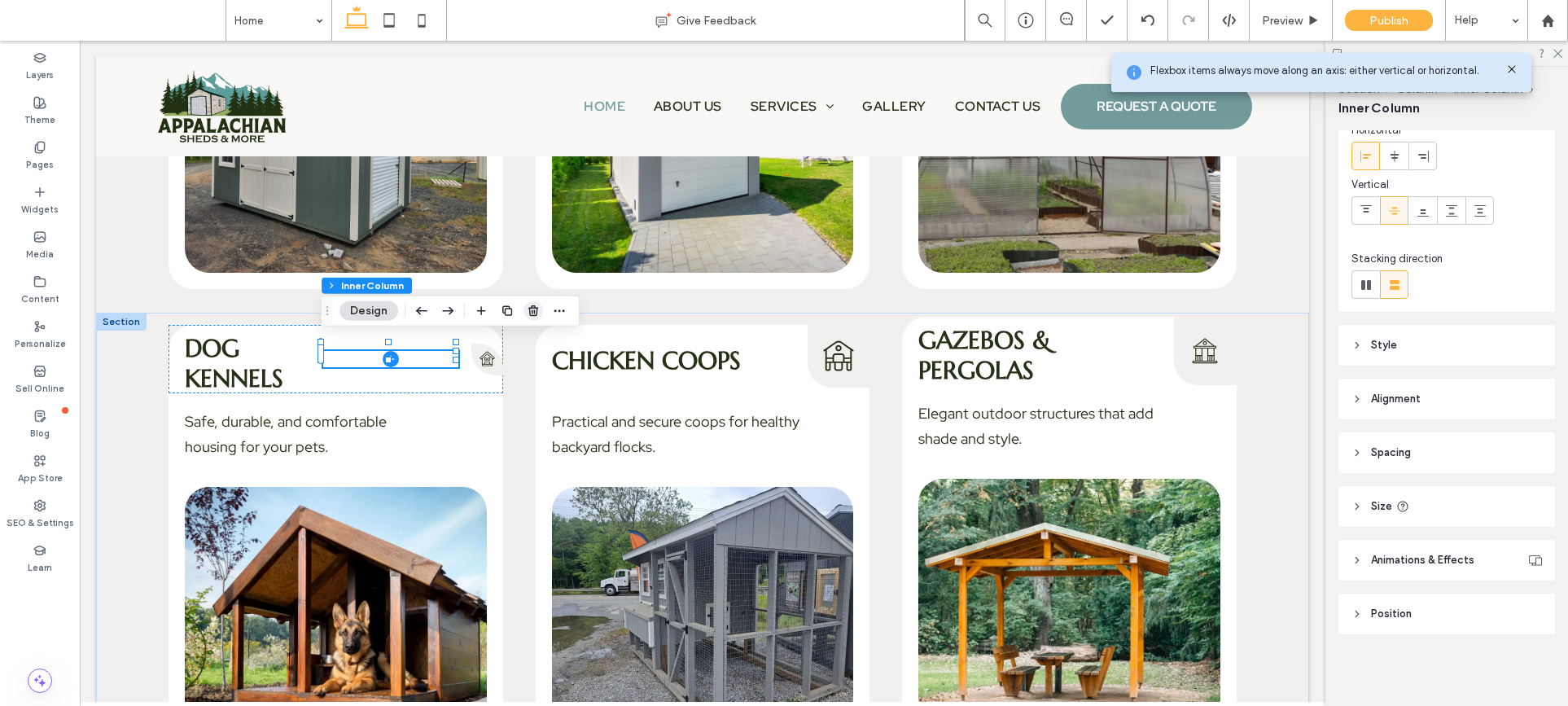
click at [528, 310] on icon "button" at bounding box center [533, 310] width 13 height 13
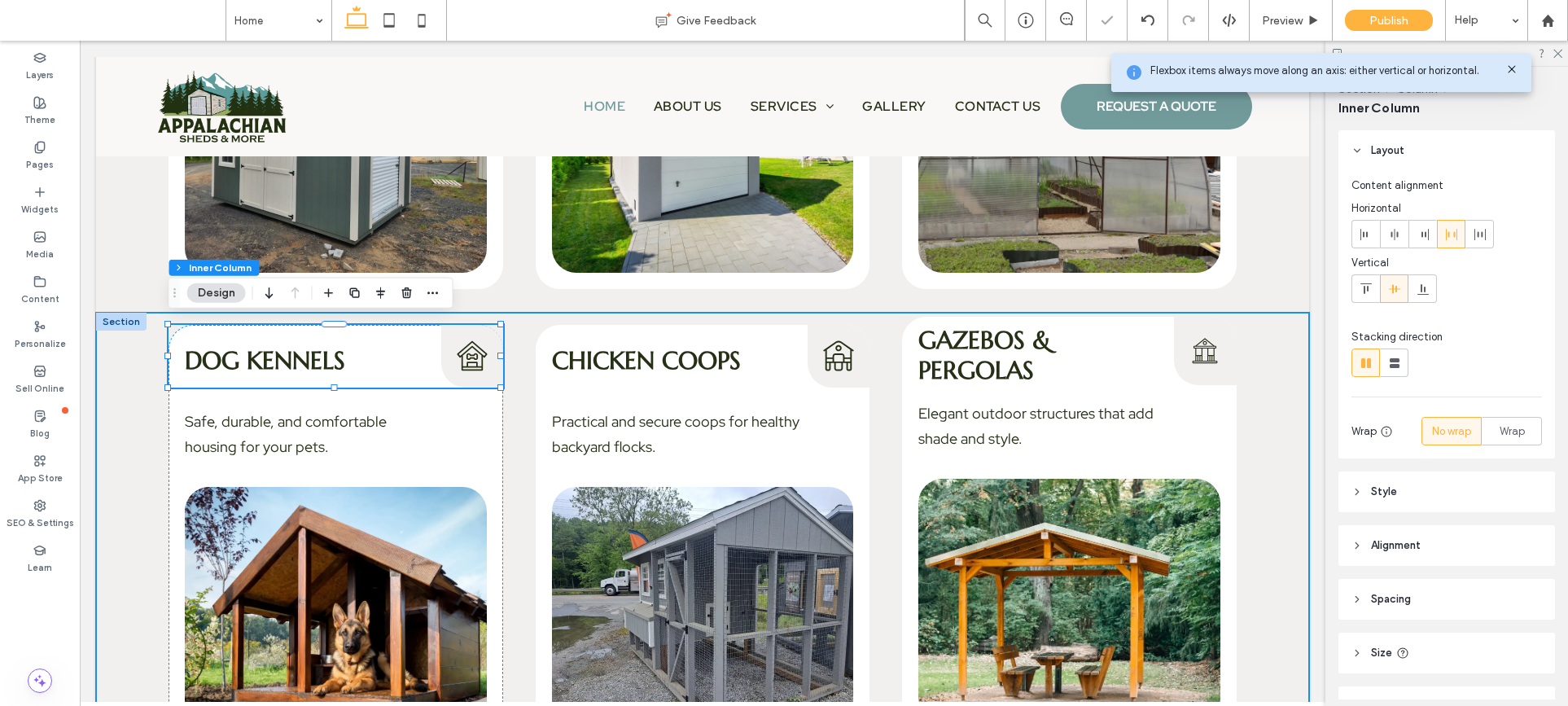
click at [518, 356] on div "Dog Kennels Dog Kennels Icon Safe, durable, and comfortable housing for your pe…" at bounding box center [702, 542] width 1213 height 459
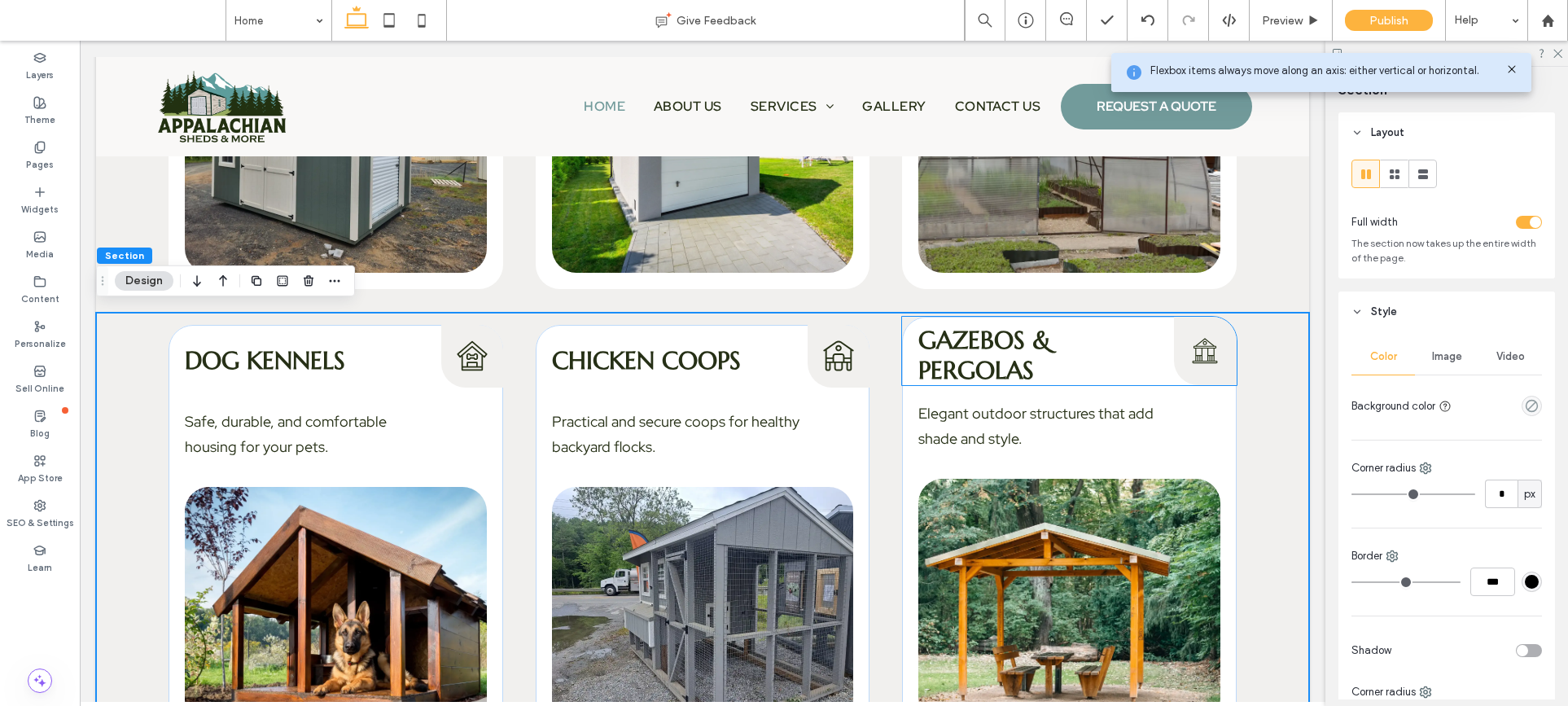
click at [1050, 341] on h4 "Gazebos & Pergolas" at bounding box center [1040, 355] width 244 height 60
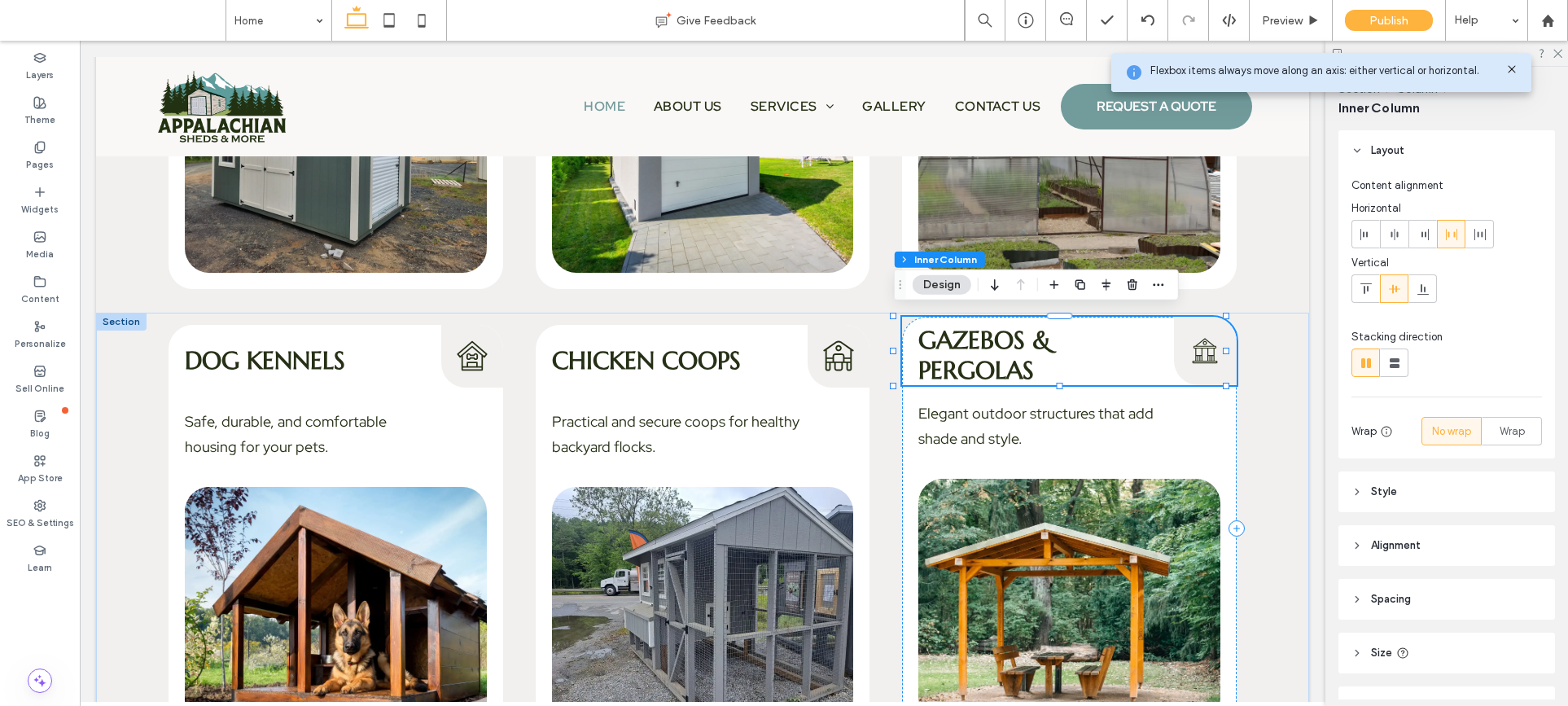
click at [1050, 341] on h4 "Gazebos & Pergolas" at bounding box center [1040, 355] width 244 height 60
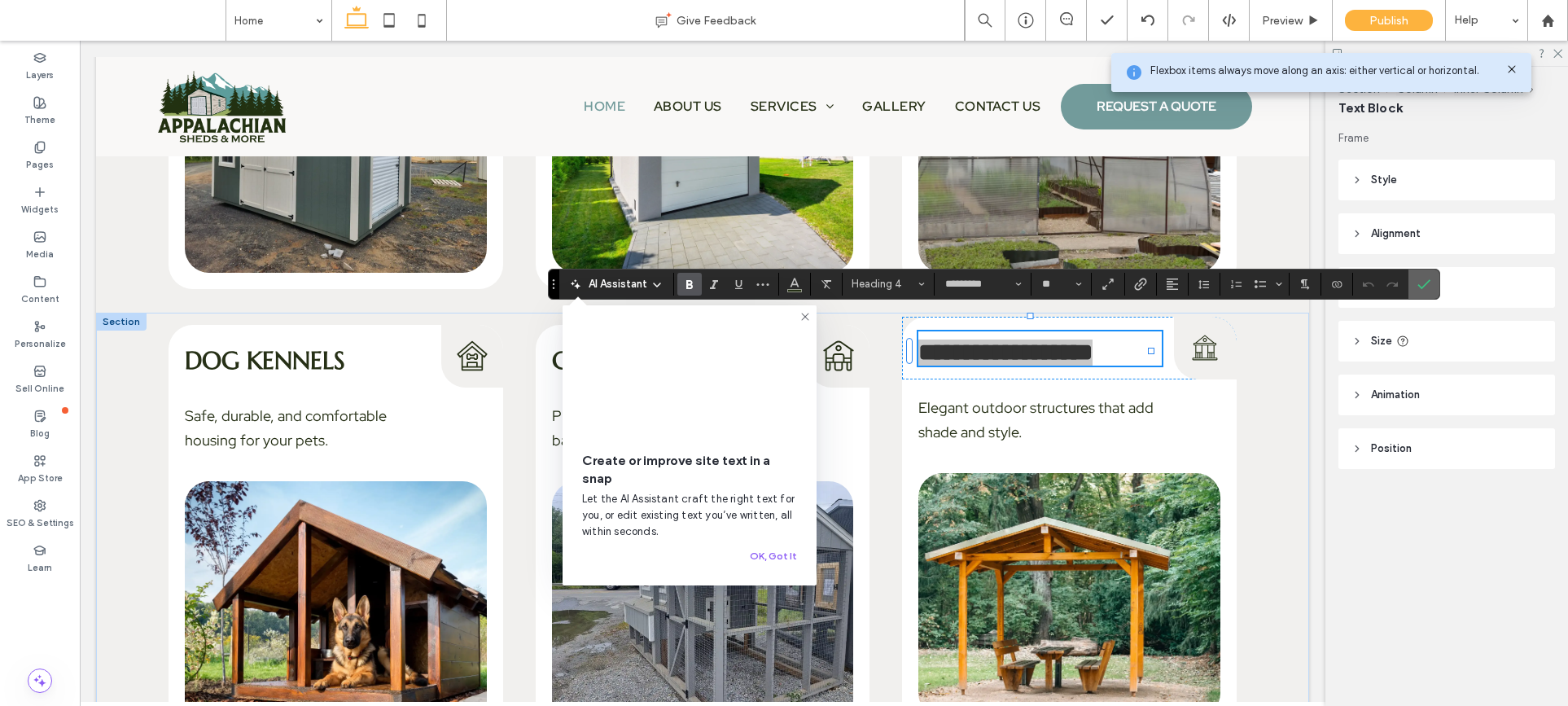
click at [1414, 286] on label "Confirm" at bounding box center [1423, 284] width 24 height 29
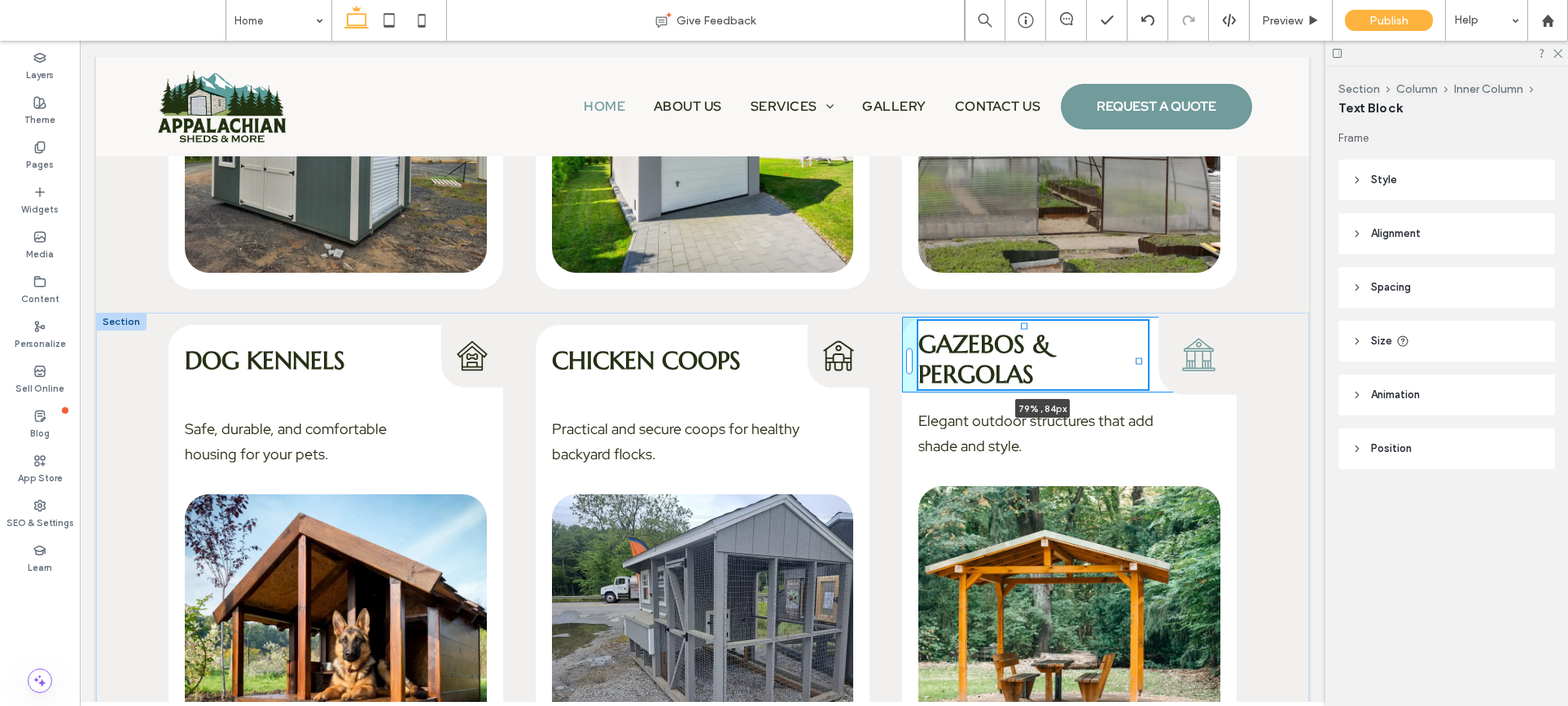
click at [1157, 347] on div "Dog Kennels Dog Kennels Icon Safe, durable, and comfortable housing for your pe…" at bounding box center [702, 545] width 1213 height 467
type input "**"
type input "****"
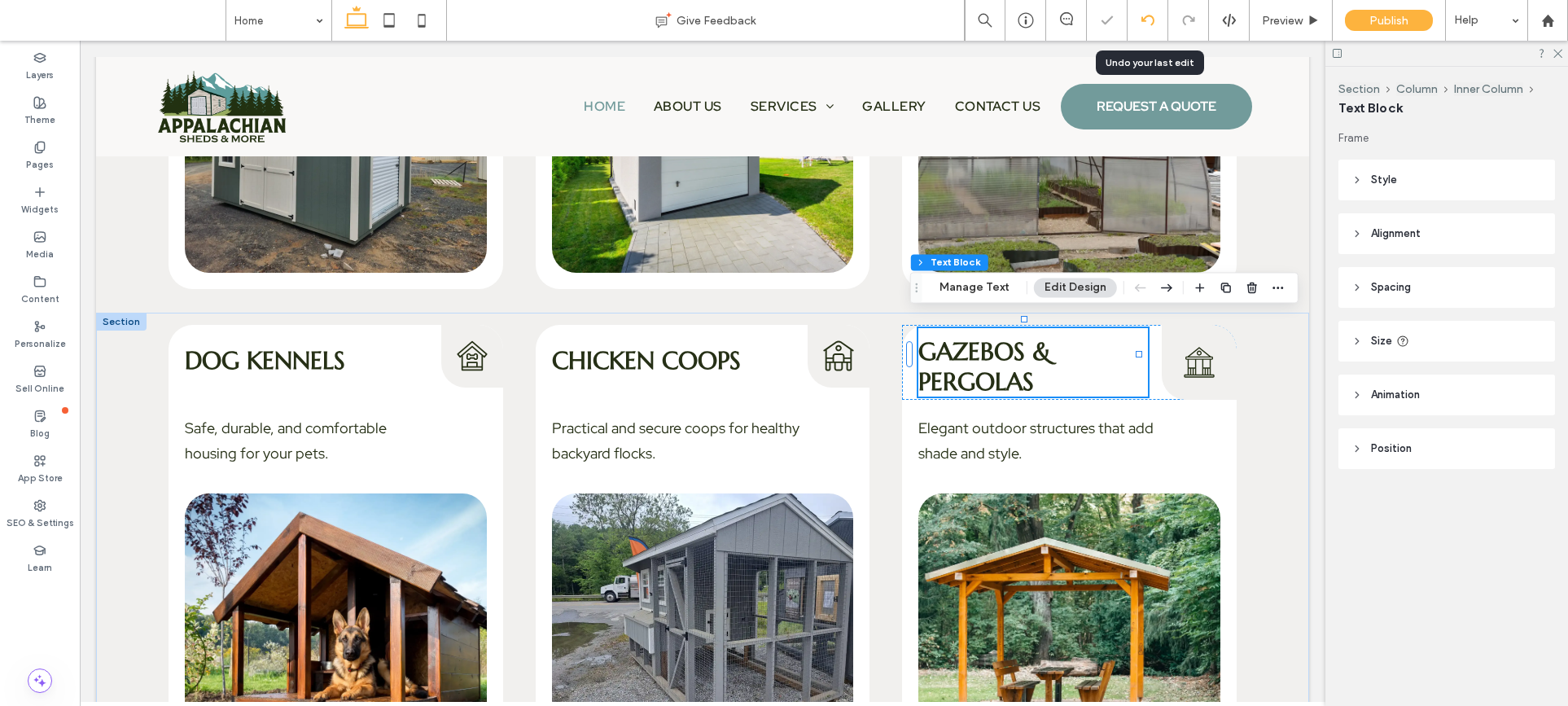
click at [1155, 28] on div at bounding box center [1147, 20] width 41 height 41
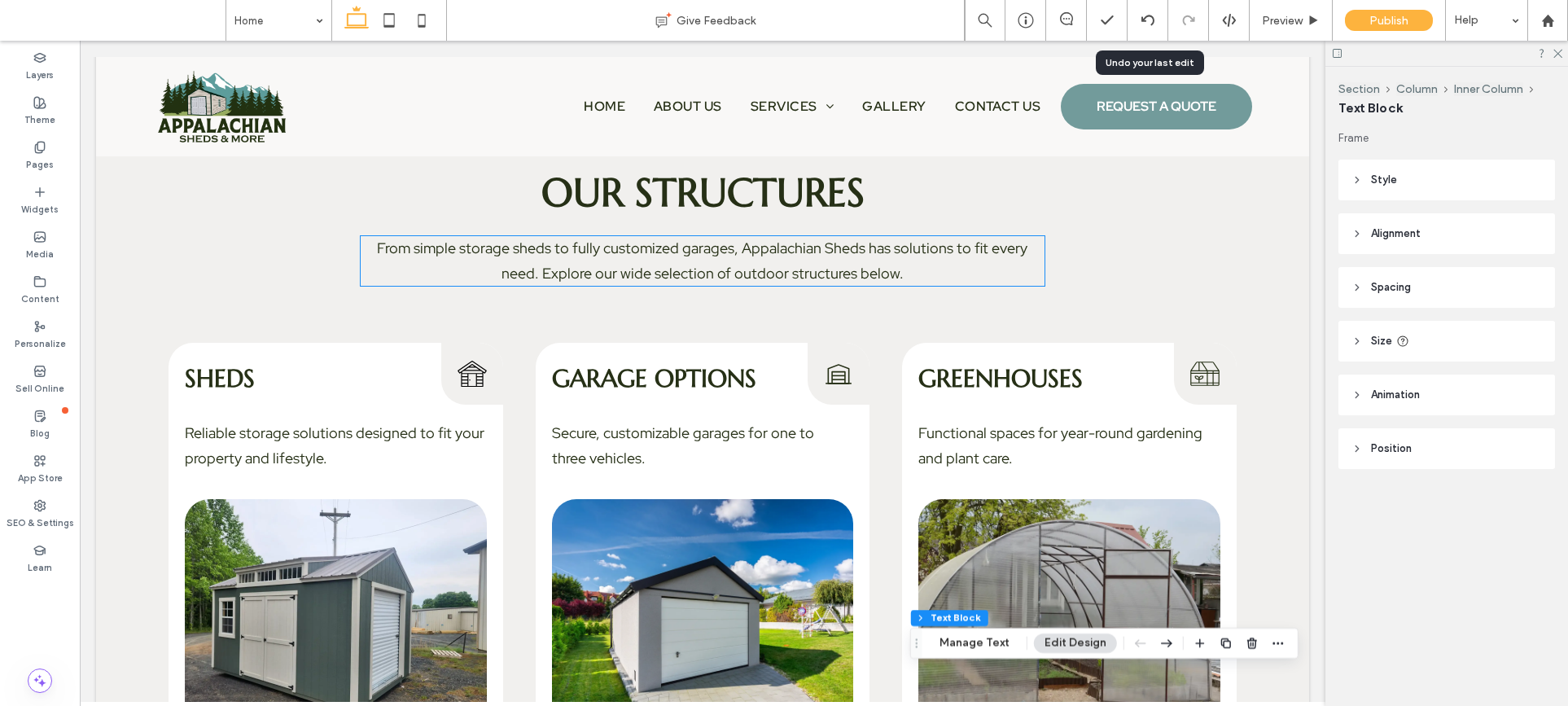
scroll to position [2170, 0]
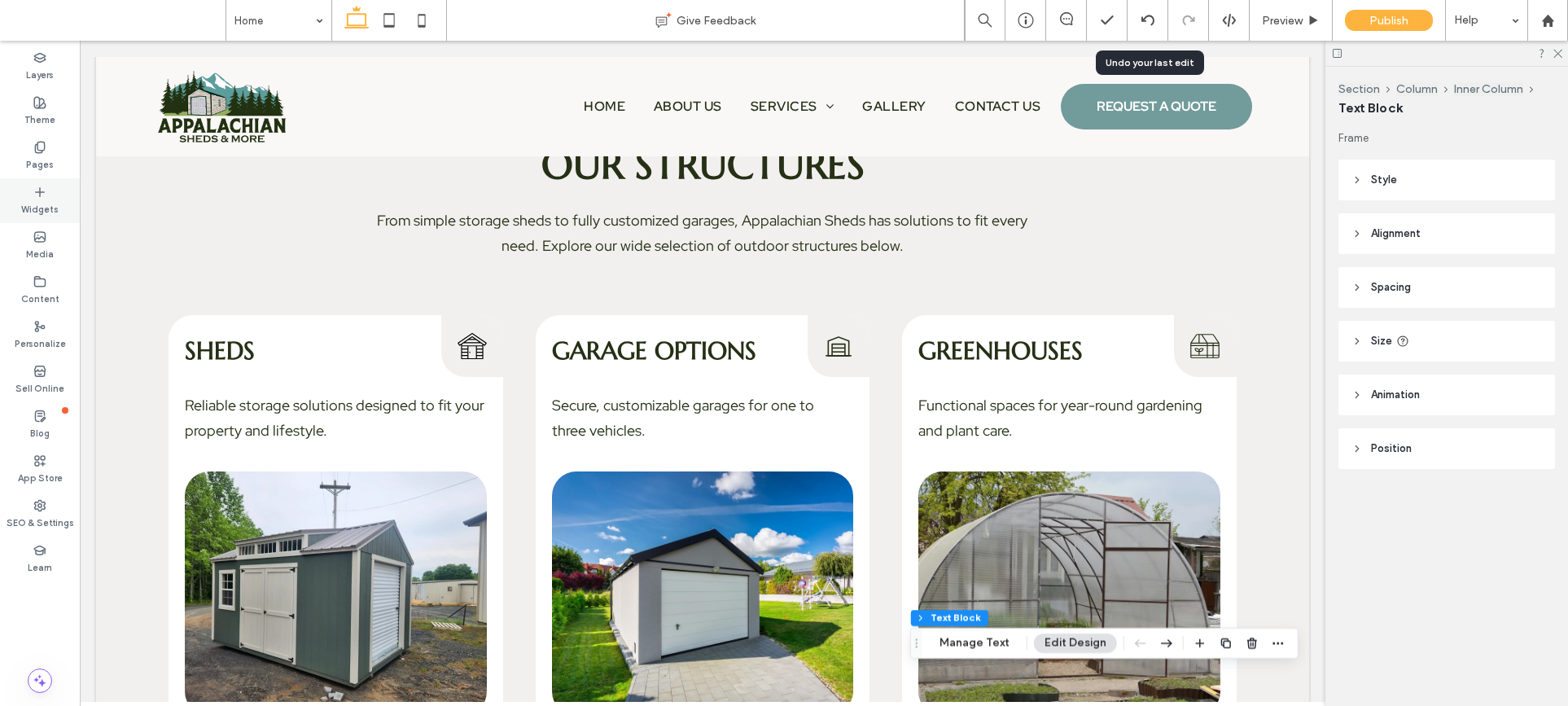
click at [34, 189] on icon at bounding box center [40, 191] width 13 height 13
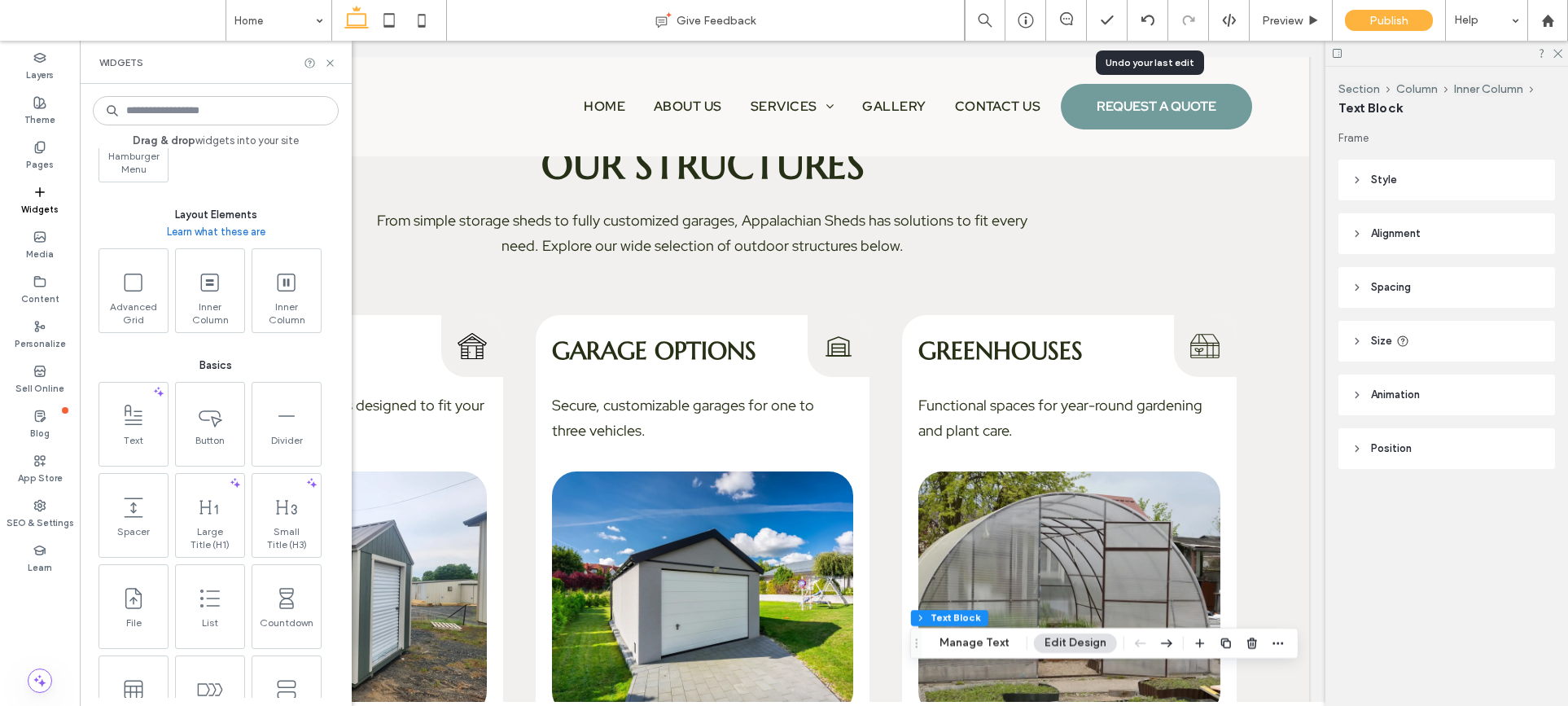
scroll to position [456, 0]
click at [225, 431] on span "Button" at bounding box center [208, 443] width 69 height 23
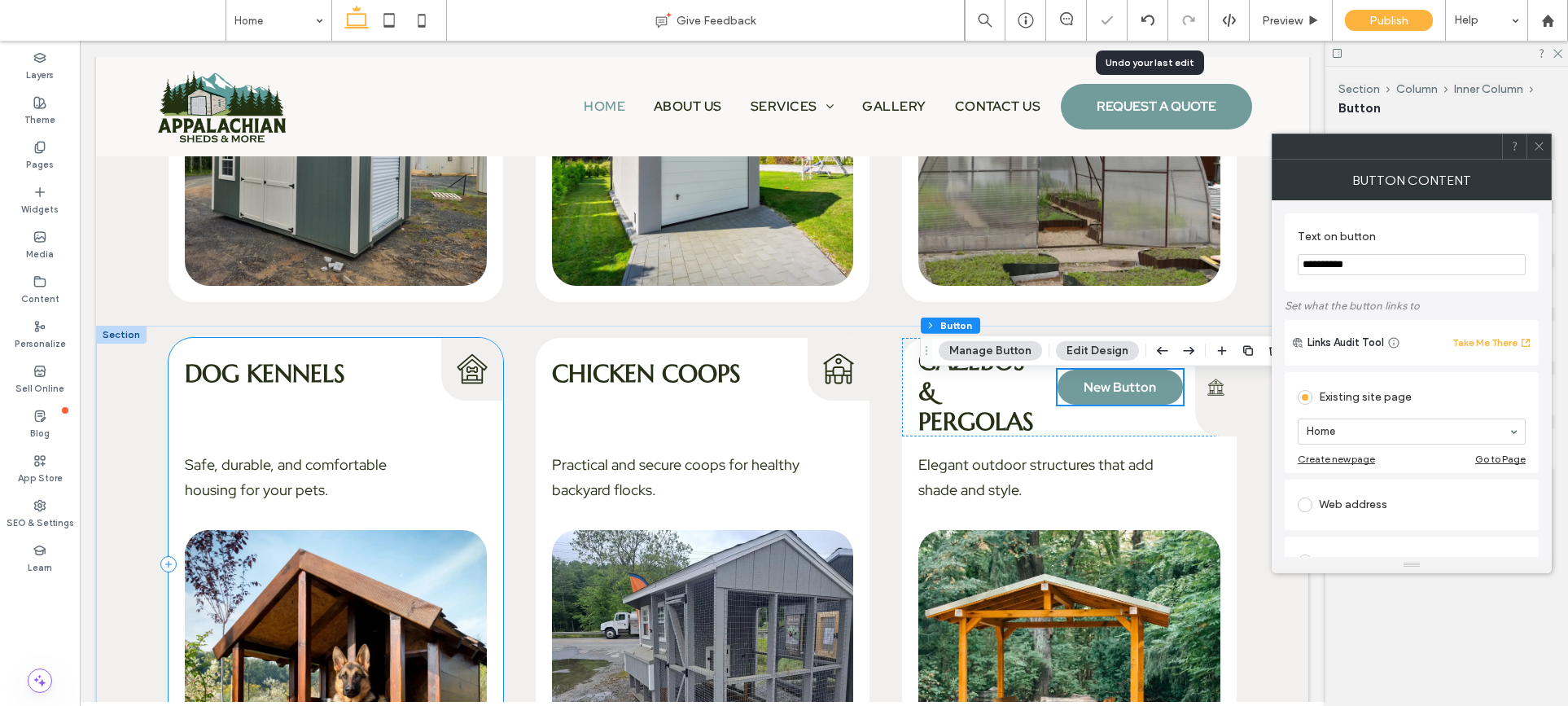
scroll to position [2611, 0]
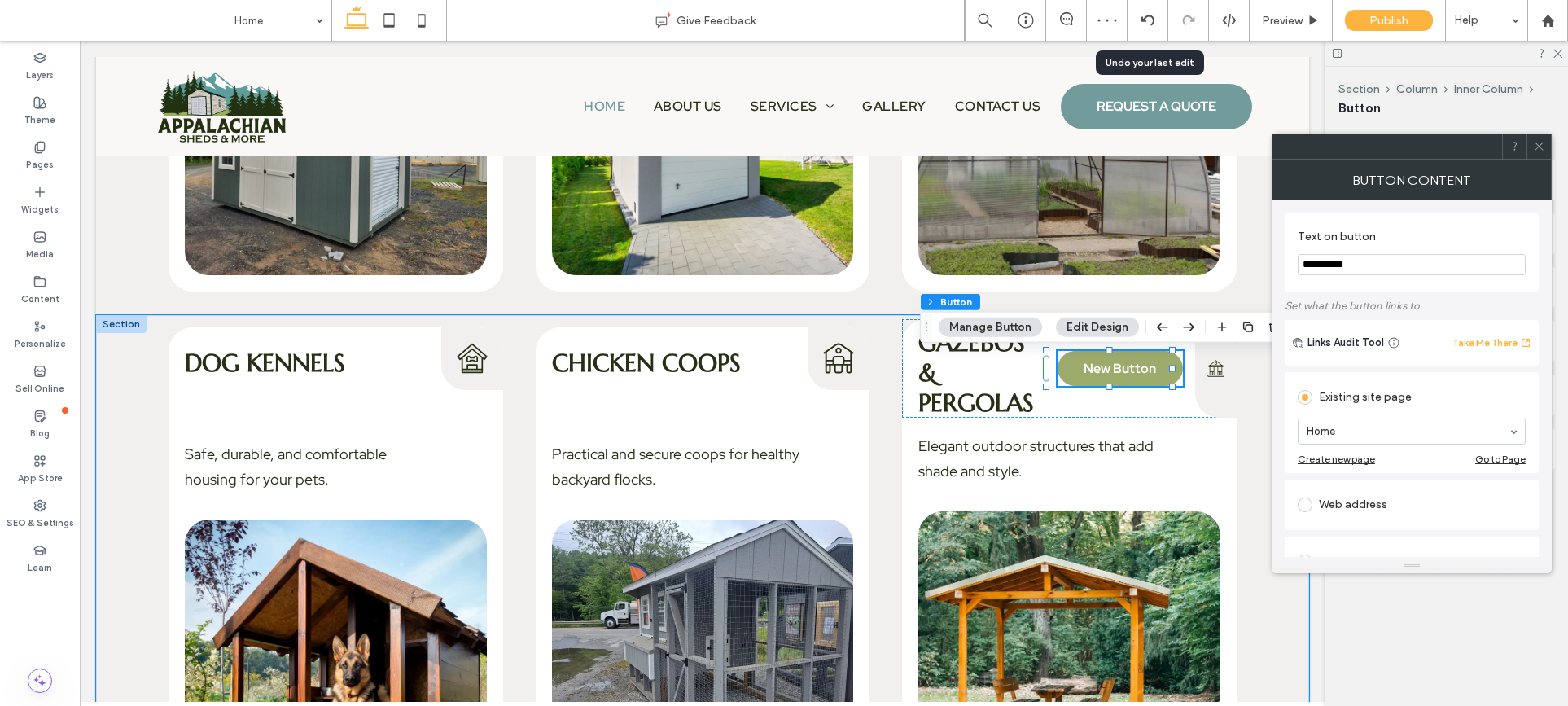
click at [1090, 364] on span "New Button" at bounding box center [1119, 368] width 73 height 17
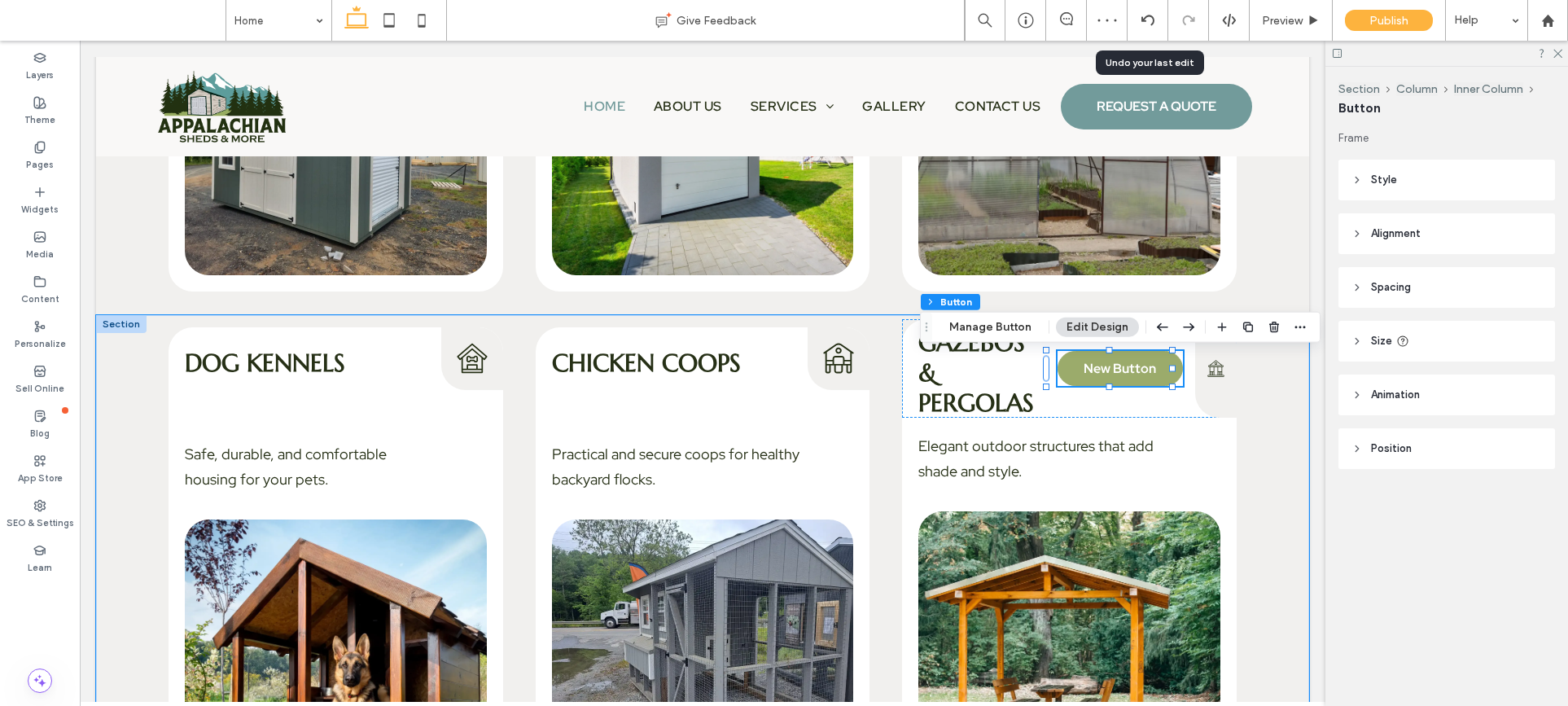
click at [1090, 364] on span "New Button" at bounding box center [1119, 368] width 73 height 17
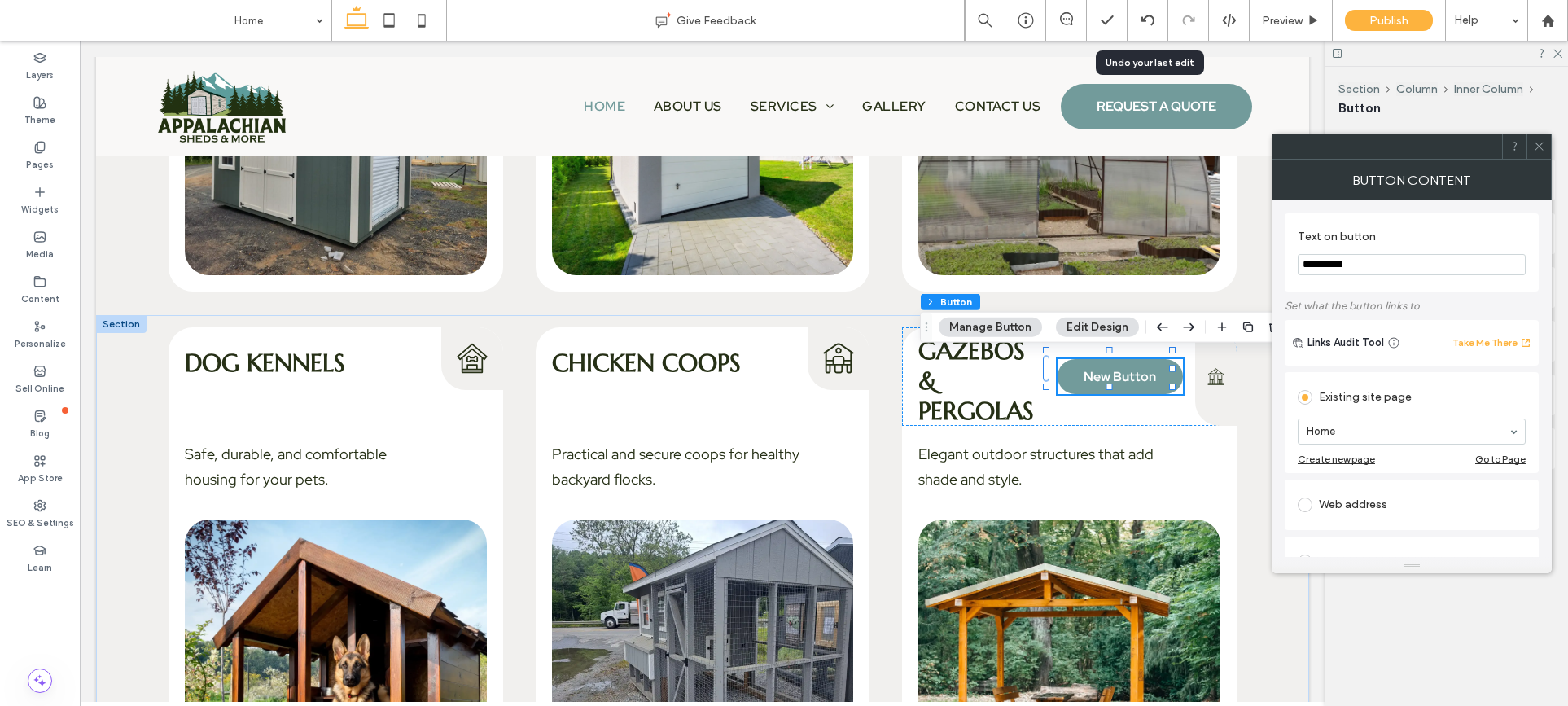
click at [1090, 322] on button "Edit Design" at bounding box center [1097, 327] width 83 height 19
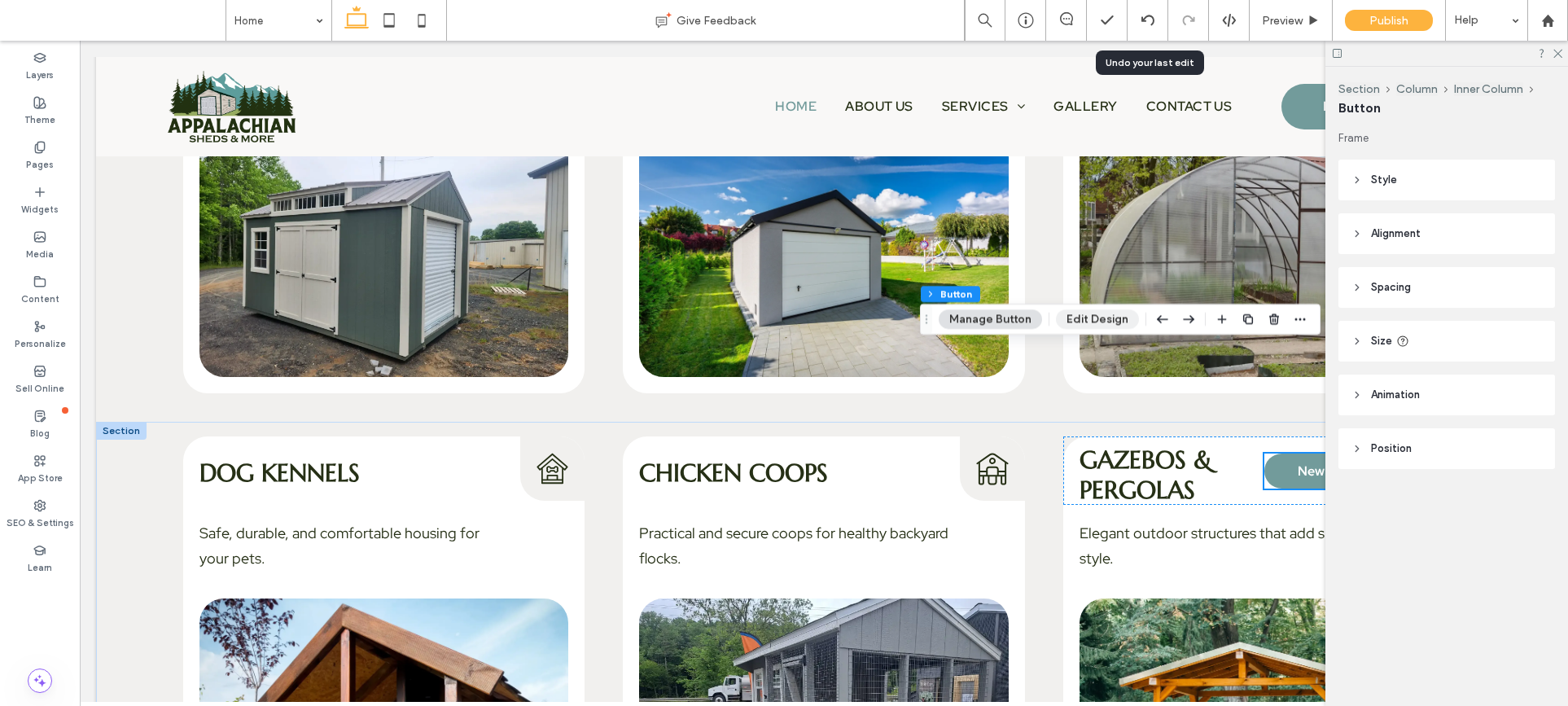
scroll to position [2713, 0]
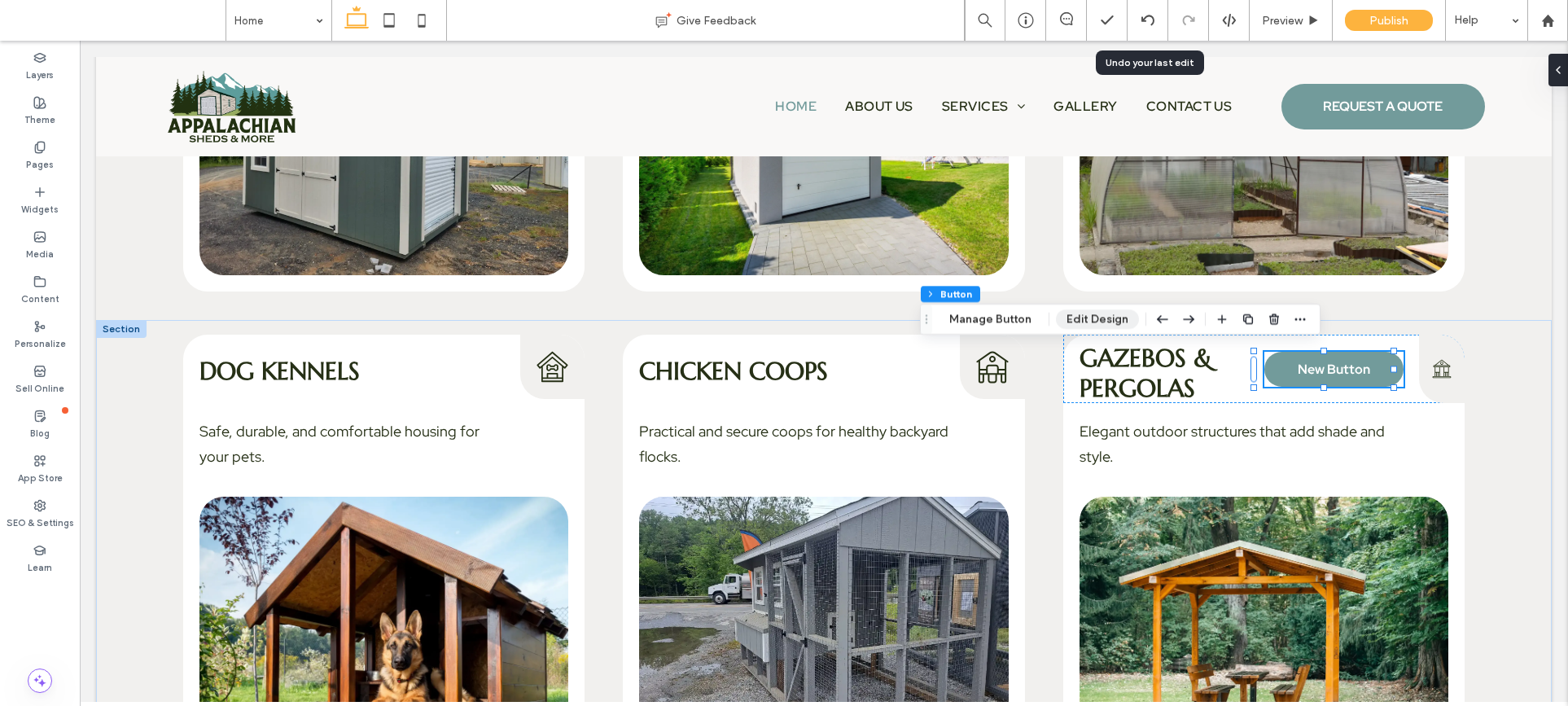
click at [1081, 320] on button "Edit Design" at bounding box center [1097, 319] width 83 height 19
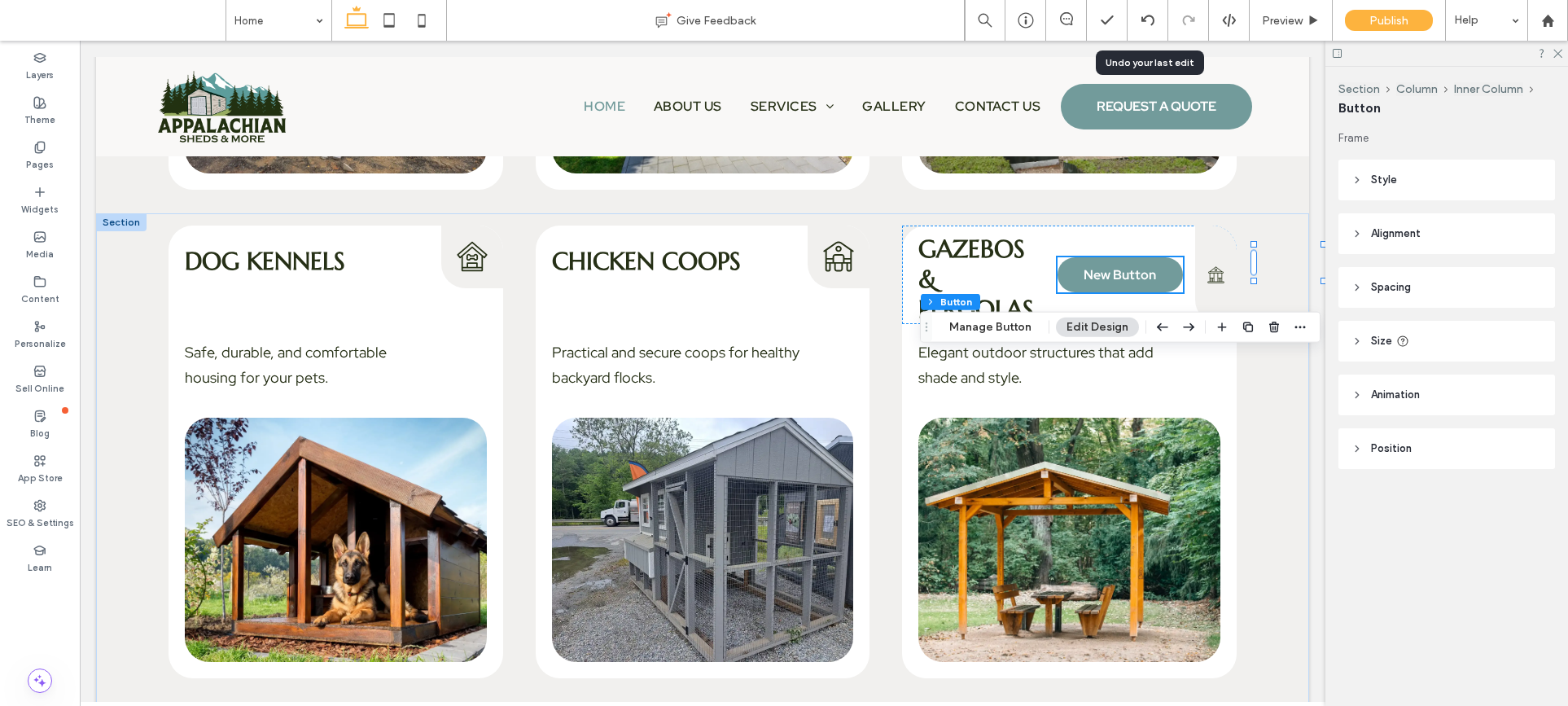
scroll to position [2611, 0]
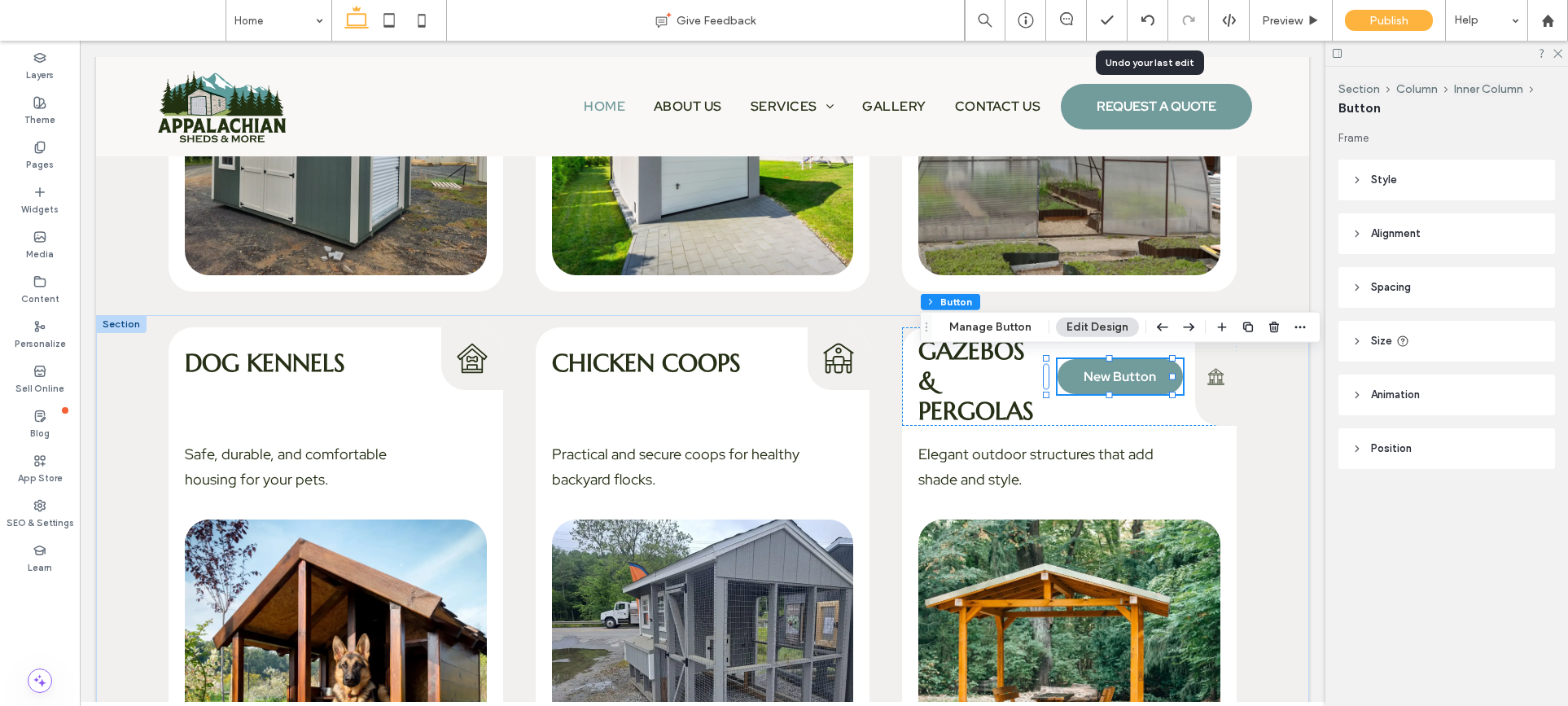
click at [1367, 190] on header "Style" at bounding box center [1446, 180] width 217 height 41
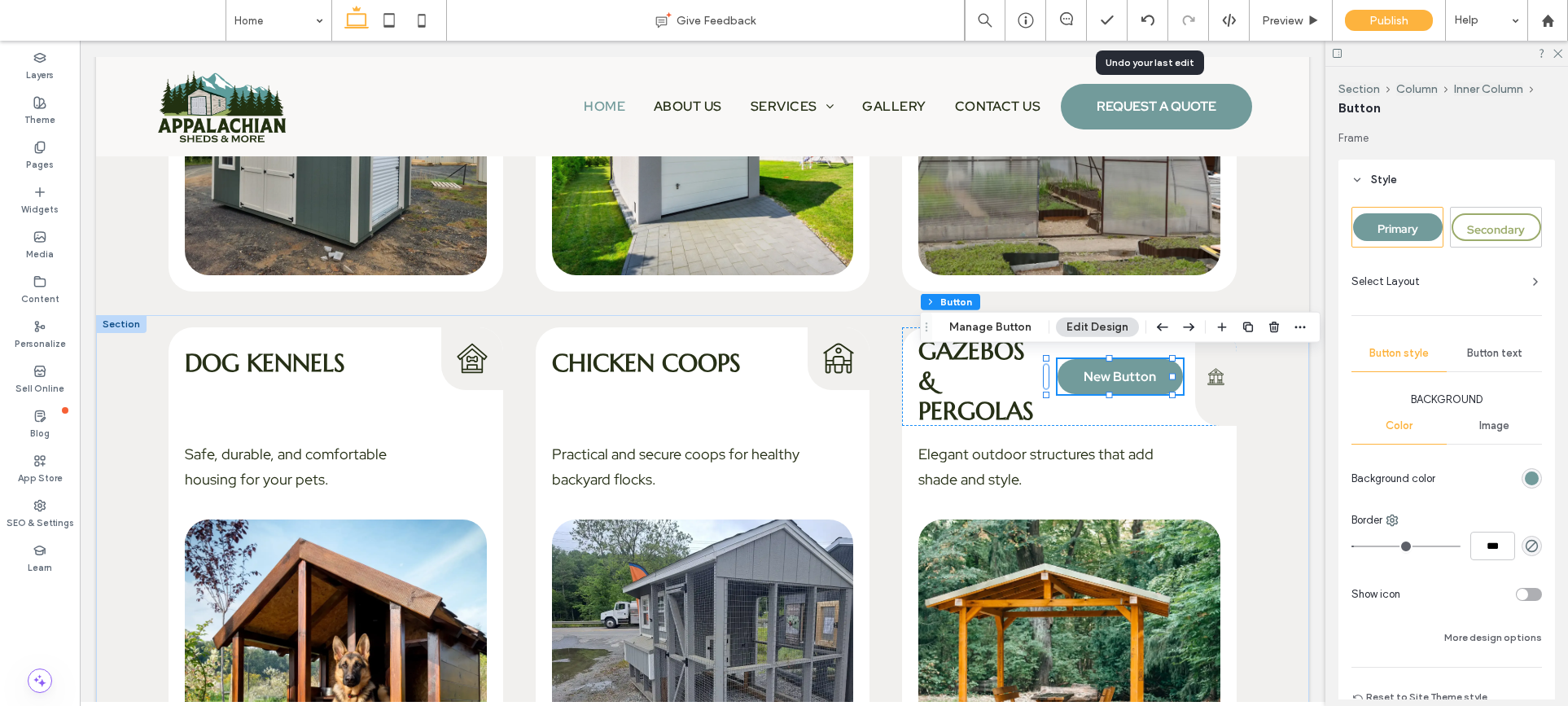
click at [1430, 289] on div "Select Layout" at bounding box center [1446, 280] width 190 height 28
click at [1420, 278] on div "Select Layout" at bounding box center [1446, 281] width 190 height 16
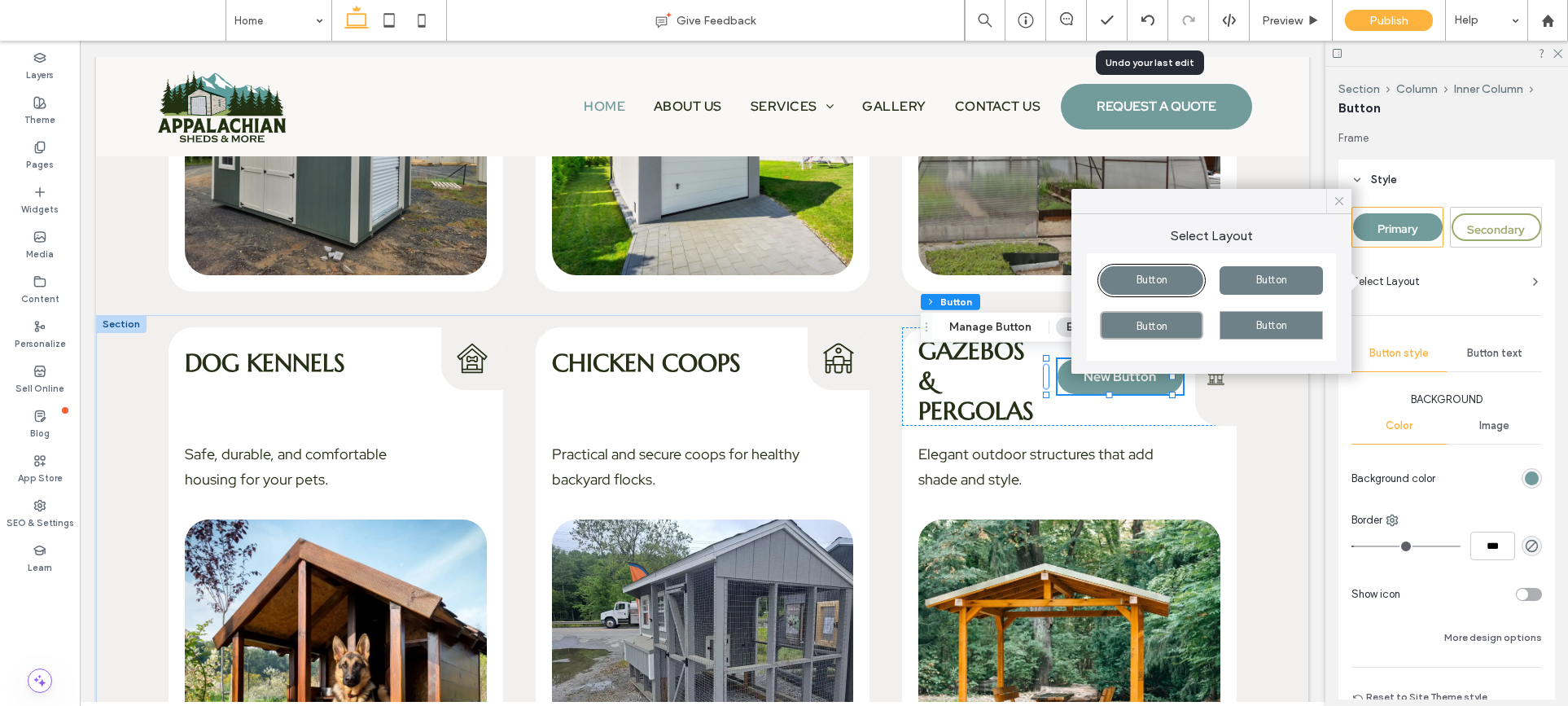
click at [1345, 202] on icon at bounding box center [1339, 200] width 15 height 15
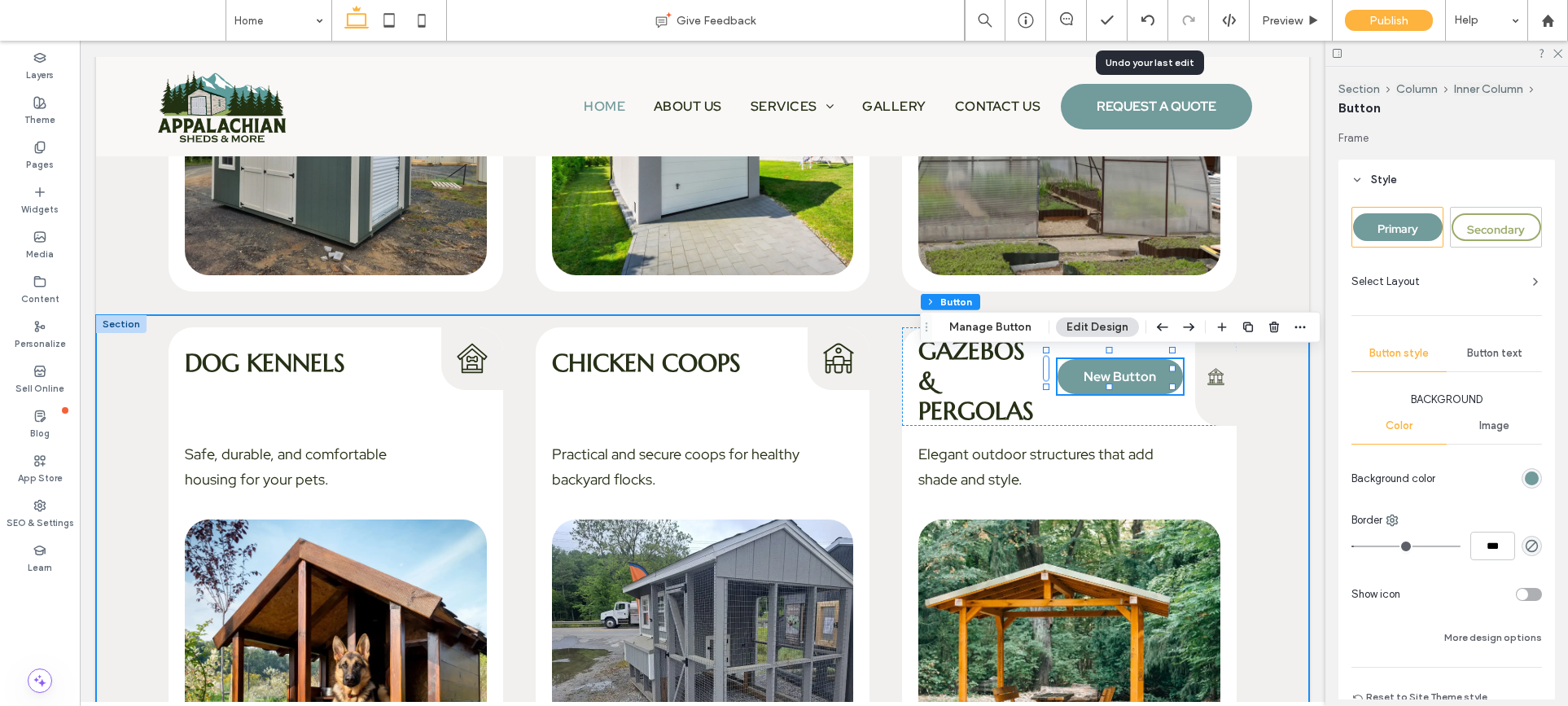
click at [1274, 433] on div "Dog Kennels Dog Kennels Icon Safe, durable, and comfortable housing for your pe…" at bounding box center [702, 560] width 1213 height 489
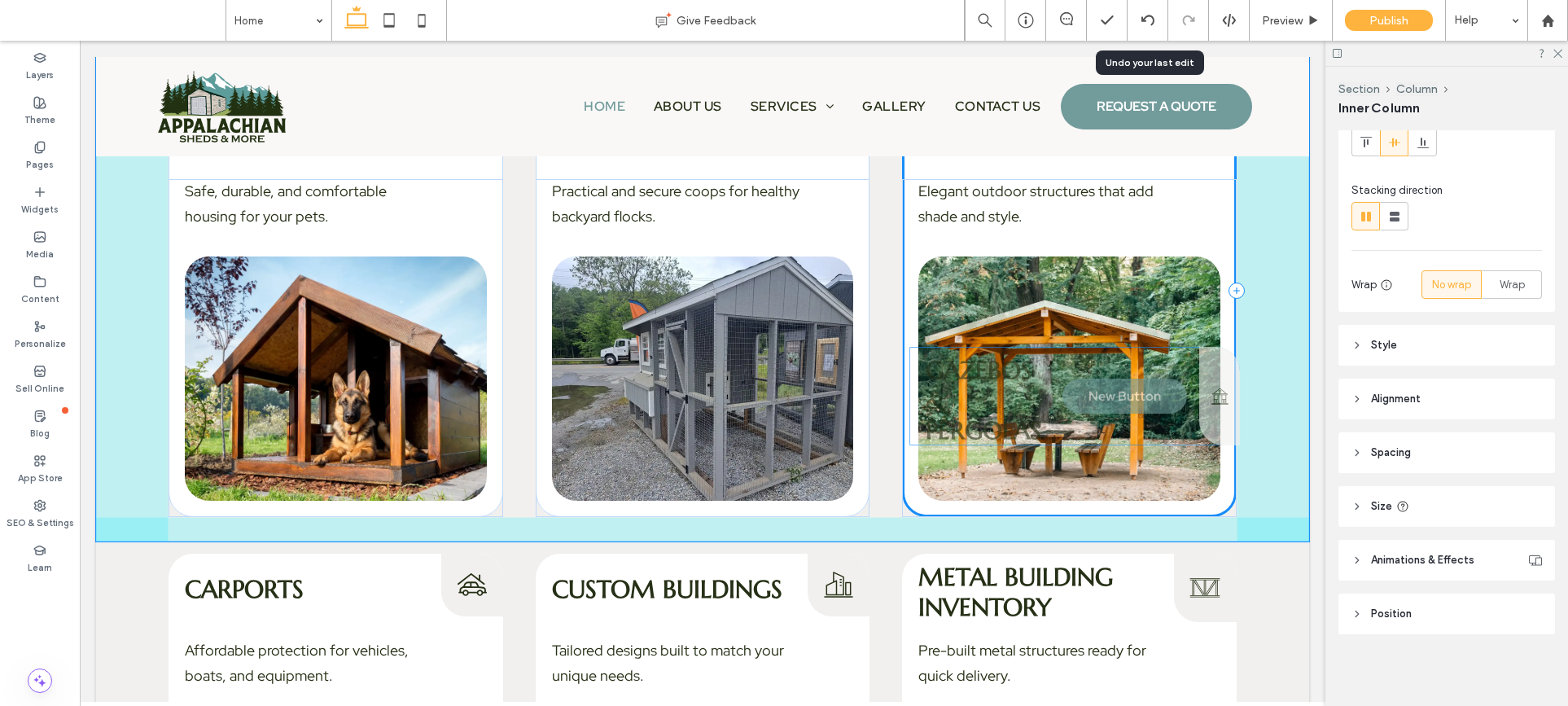
scroll to position [2883, 0]
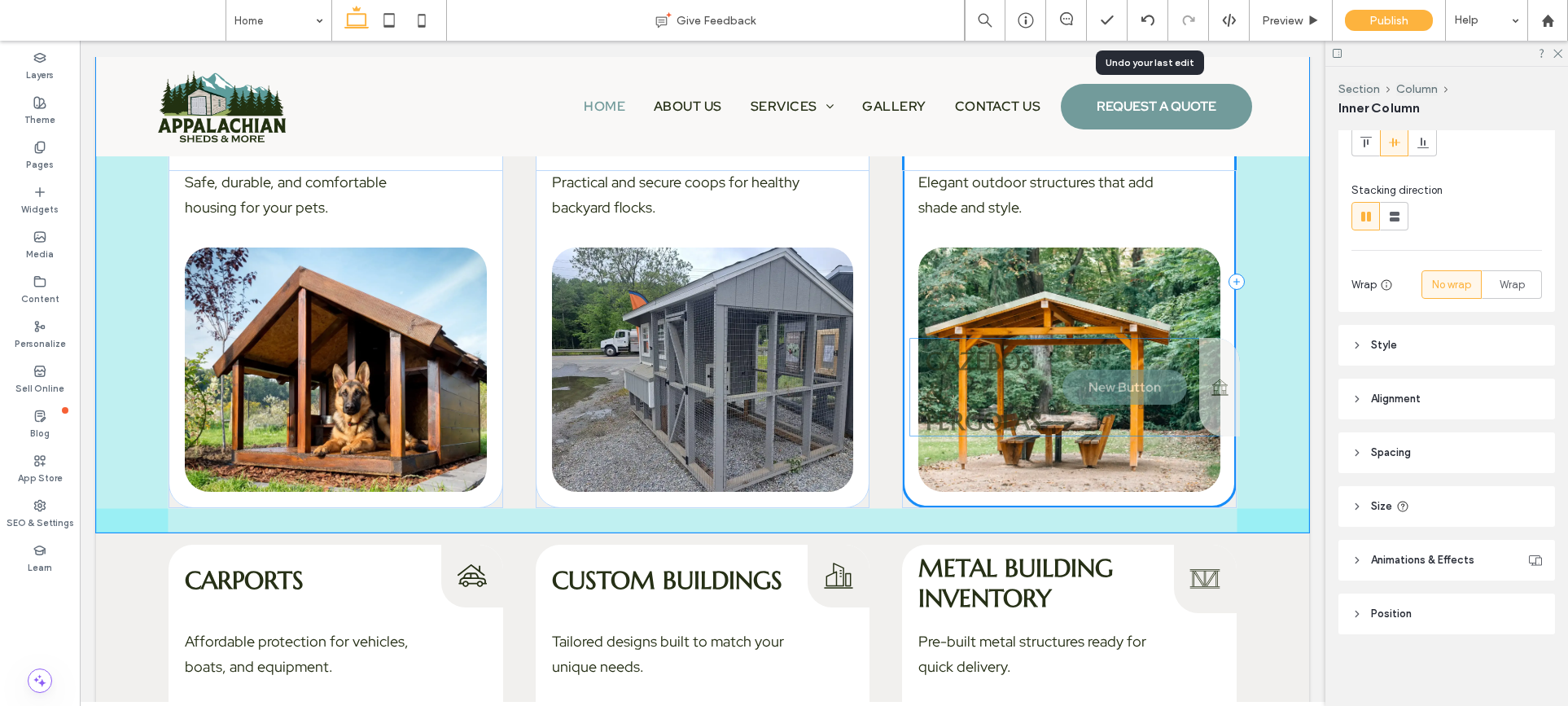
drag, startPoint x: 1117, startPoint y: 379, endPoint x: 1116, endPoint y: 399, distance: 20.0
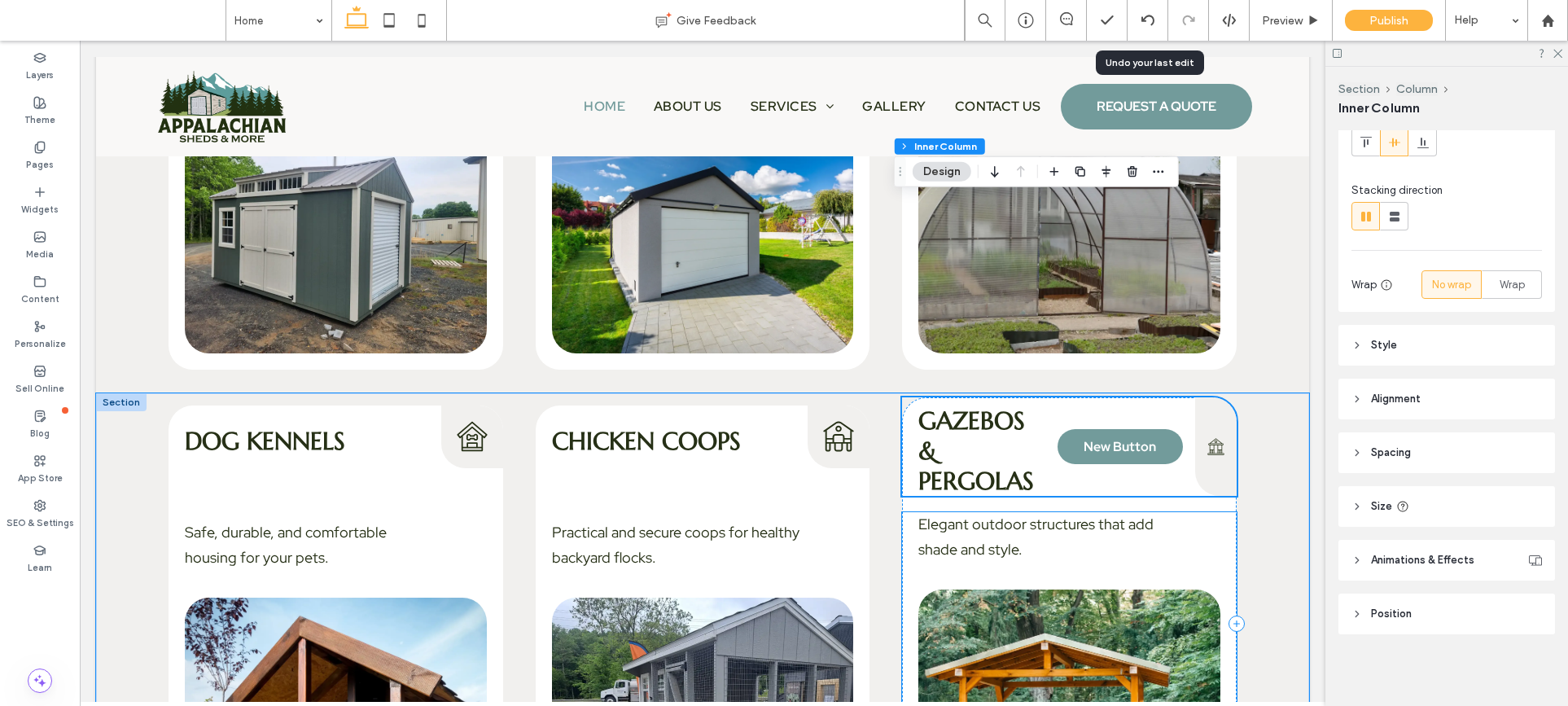
scroll to position [2498, 0]
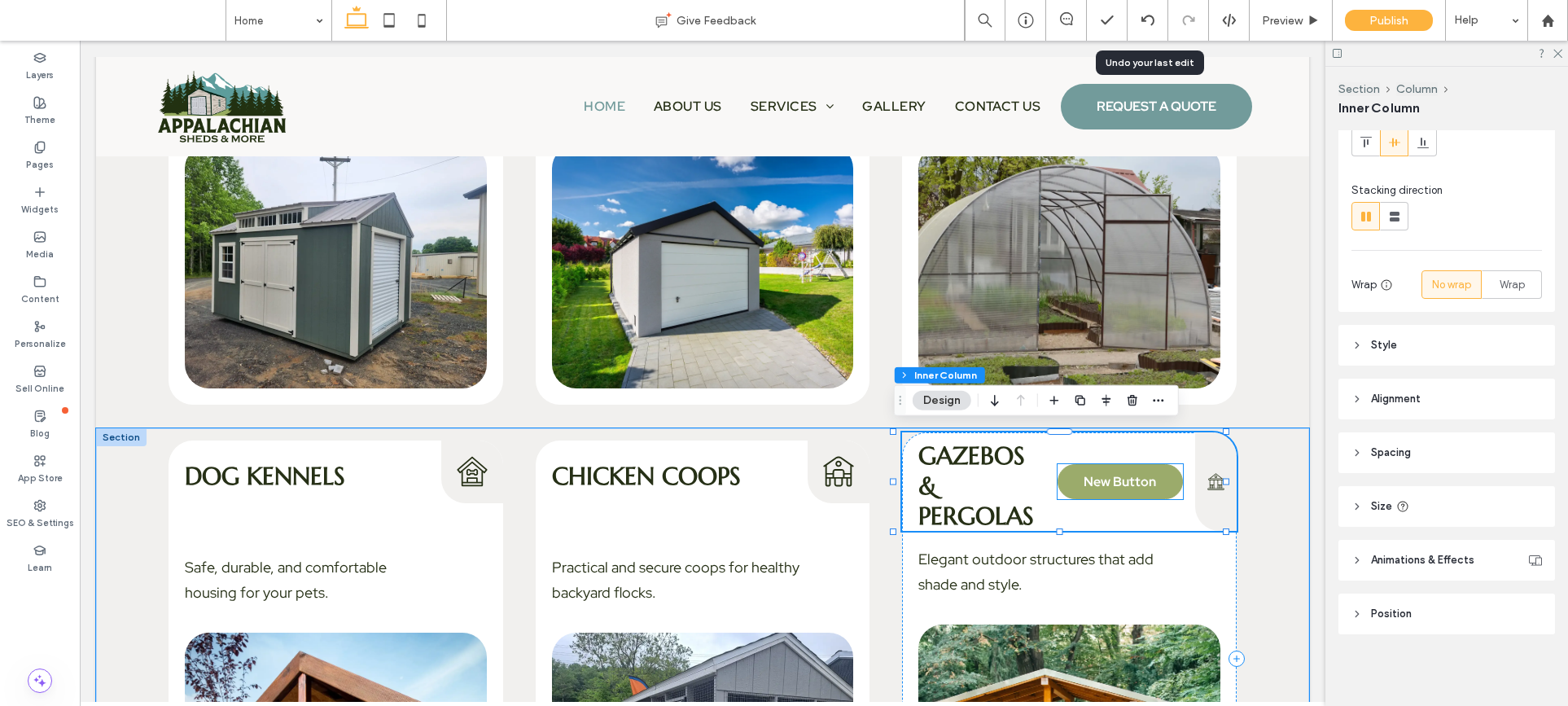
click at [1106, 464] on link "New Button" at bounding box center [1120, 482] width 126 height 35
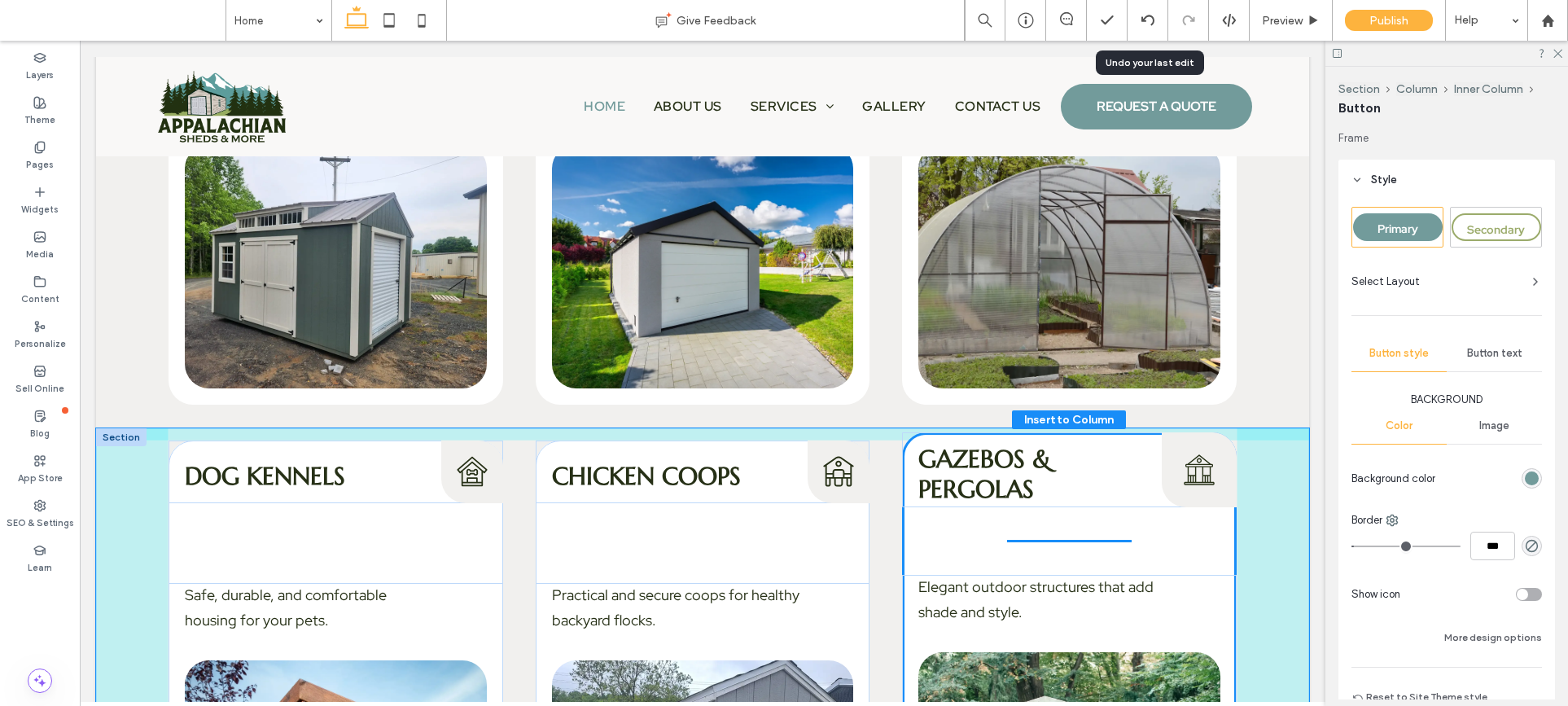
drag, startPoint x: 1104, startPoint y: 477, endPoint x: 1089, endPoint y: 536, distance: 60.9
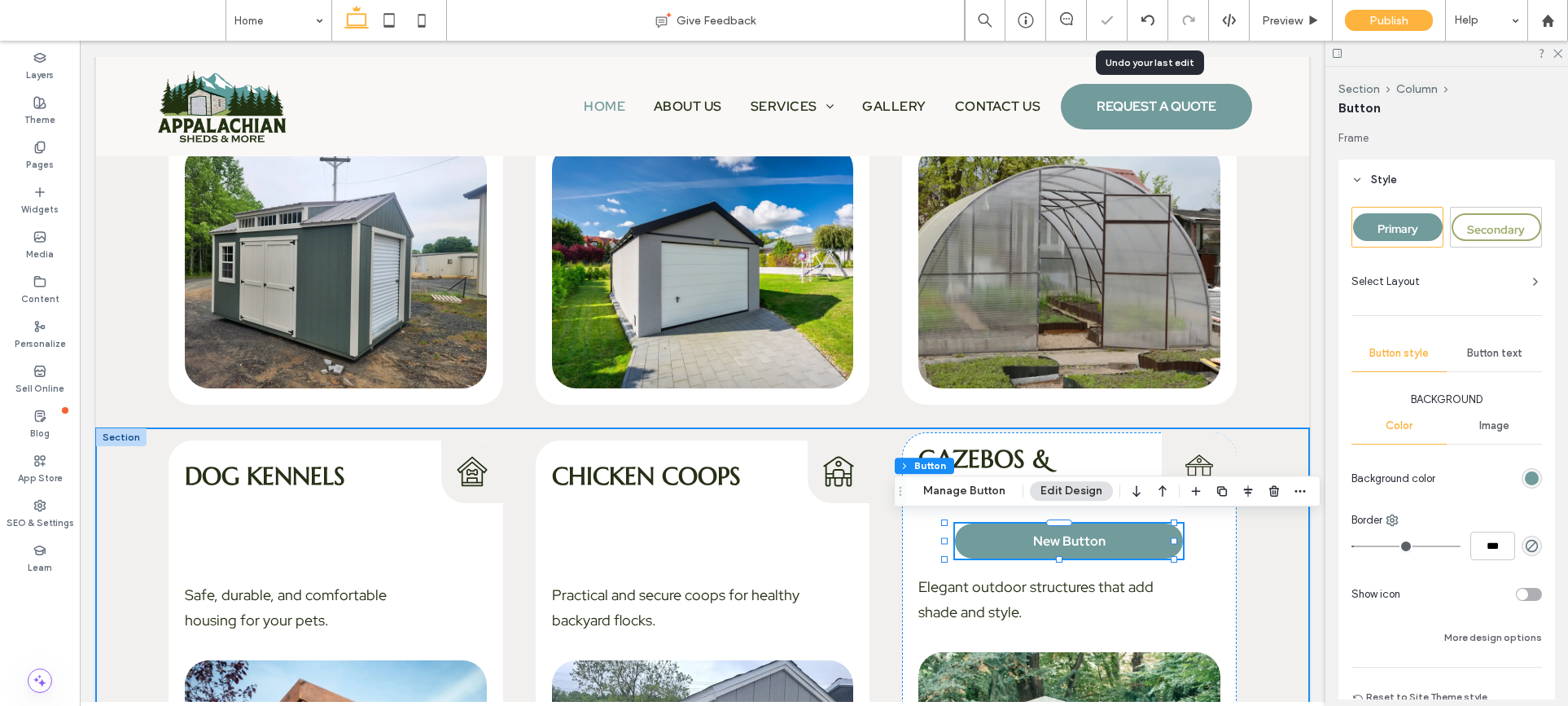
click at [1261, 540] on div "Dog Kennels Dog Kennels Icon Safe, durable, and comfortable housing for your pe…" at bounding box center [702, 687] width 1213 height 517
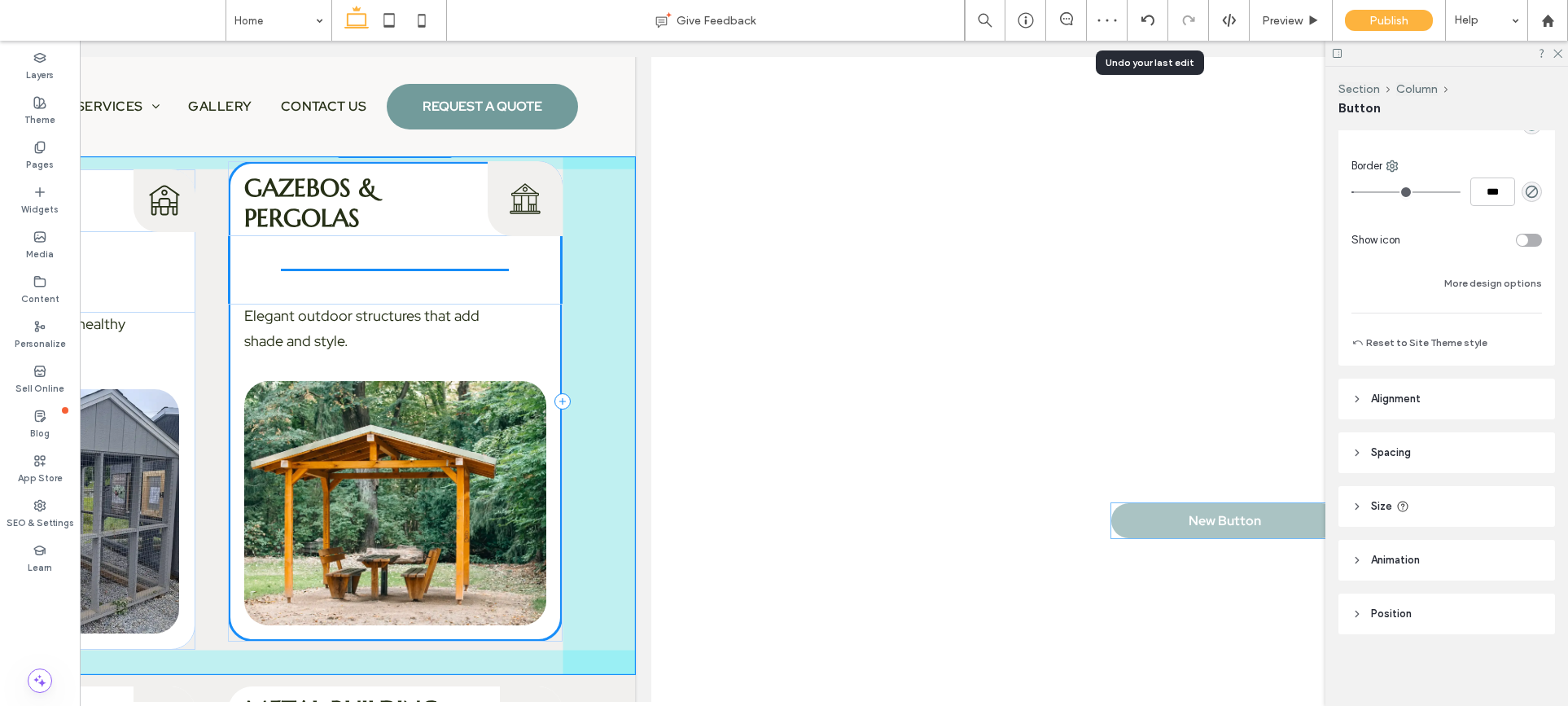
scroll to position [2769, 0]
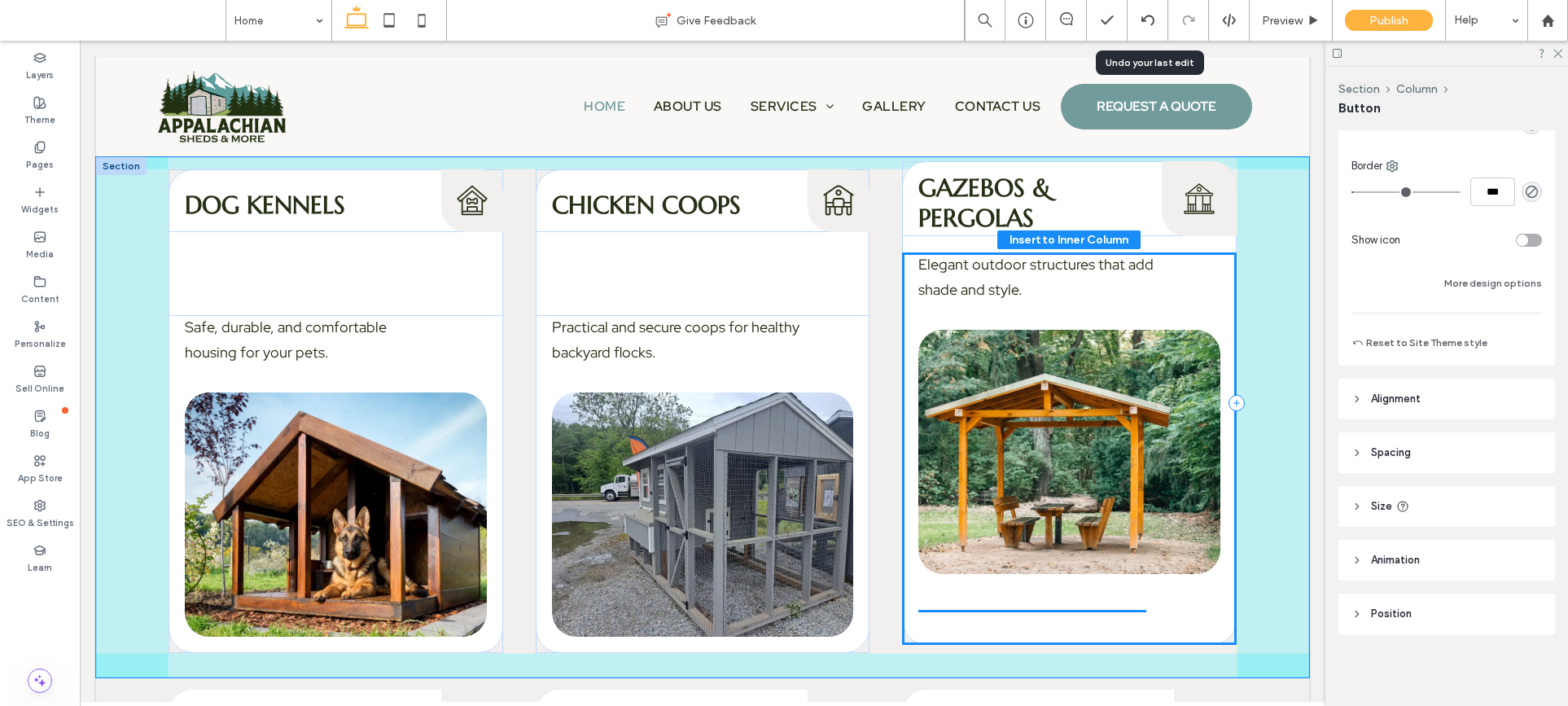
drag, startPoint x: 1093, startPoint y: 251, endPoint x: 1069, endPoint y: 574, distance: 323.9
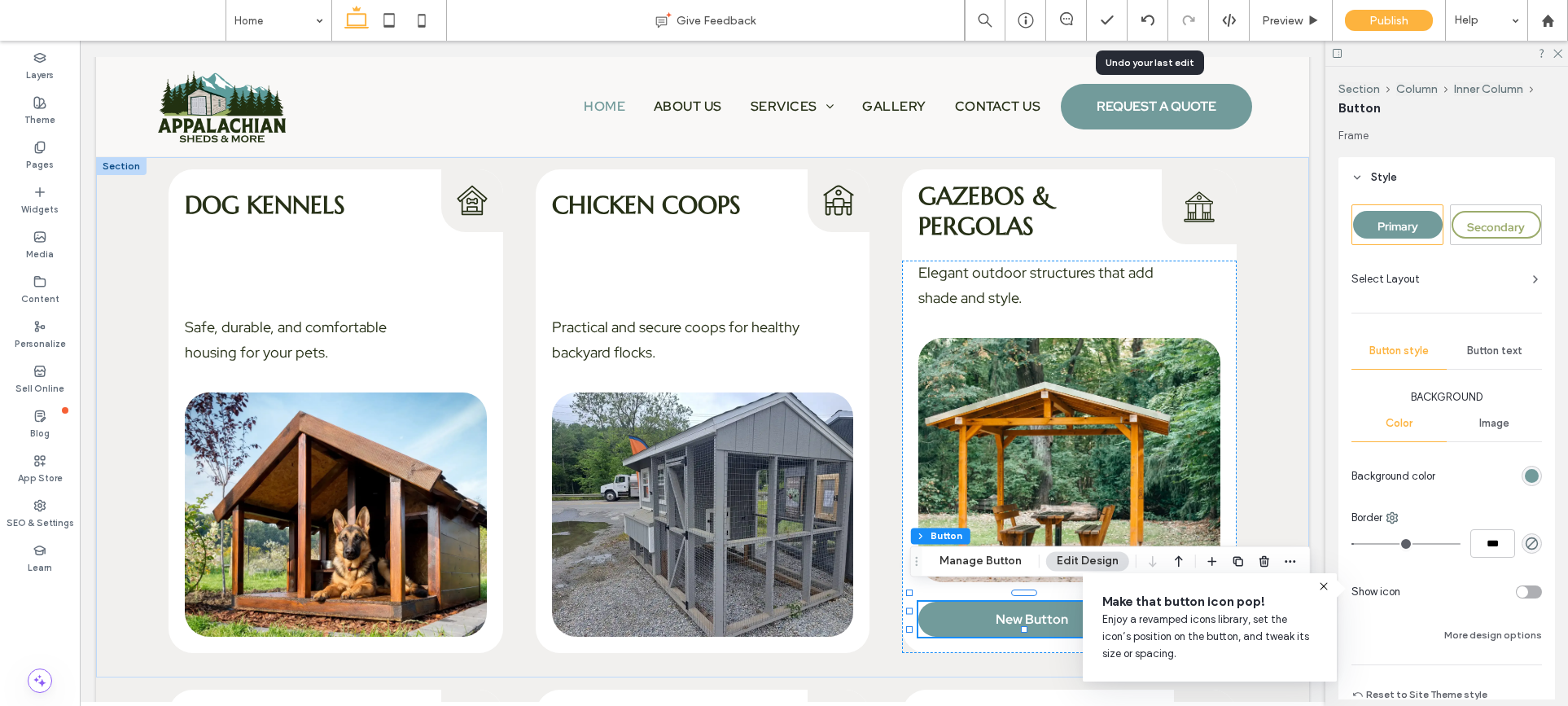
scroll to position [0, 0]
click at [1398, 284] on span "Select Layout" at bounding box center [1385, 281] width 69 height 16
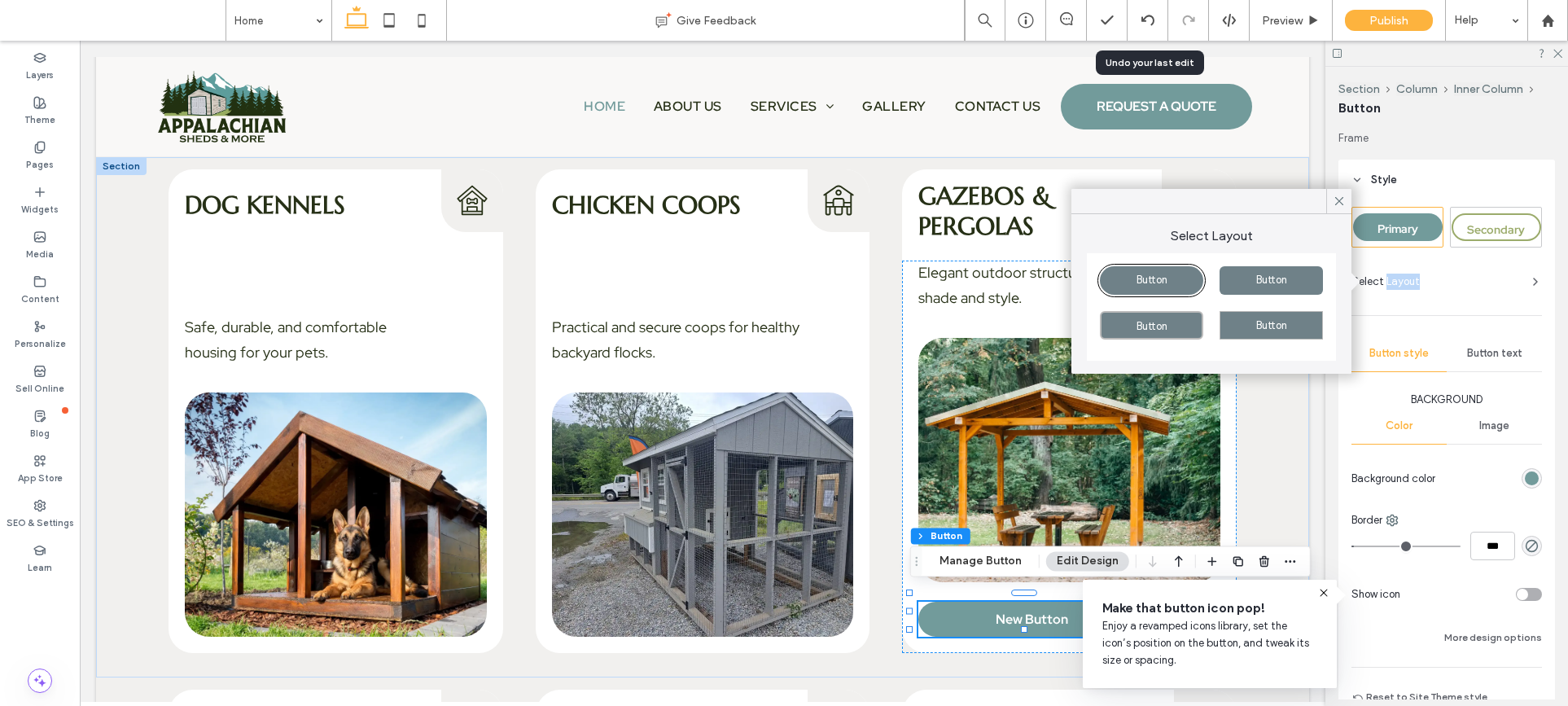
click at [1398, 284] on span "Select Layout" at bounding box center [1385, 281] width 69 height 16
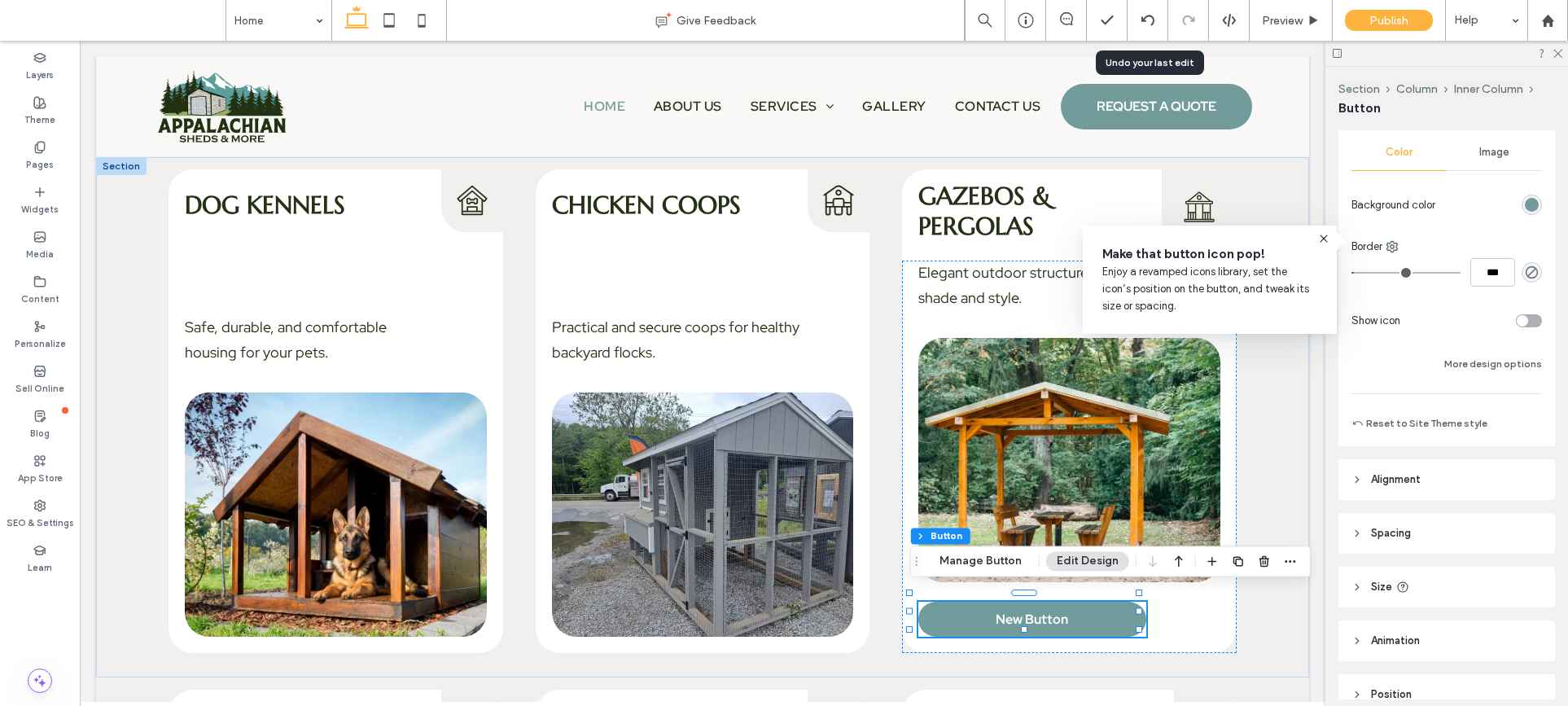
scroll to position [354, 0]
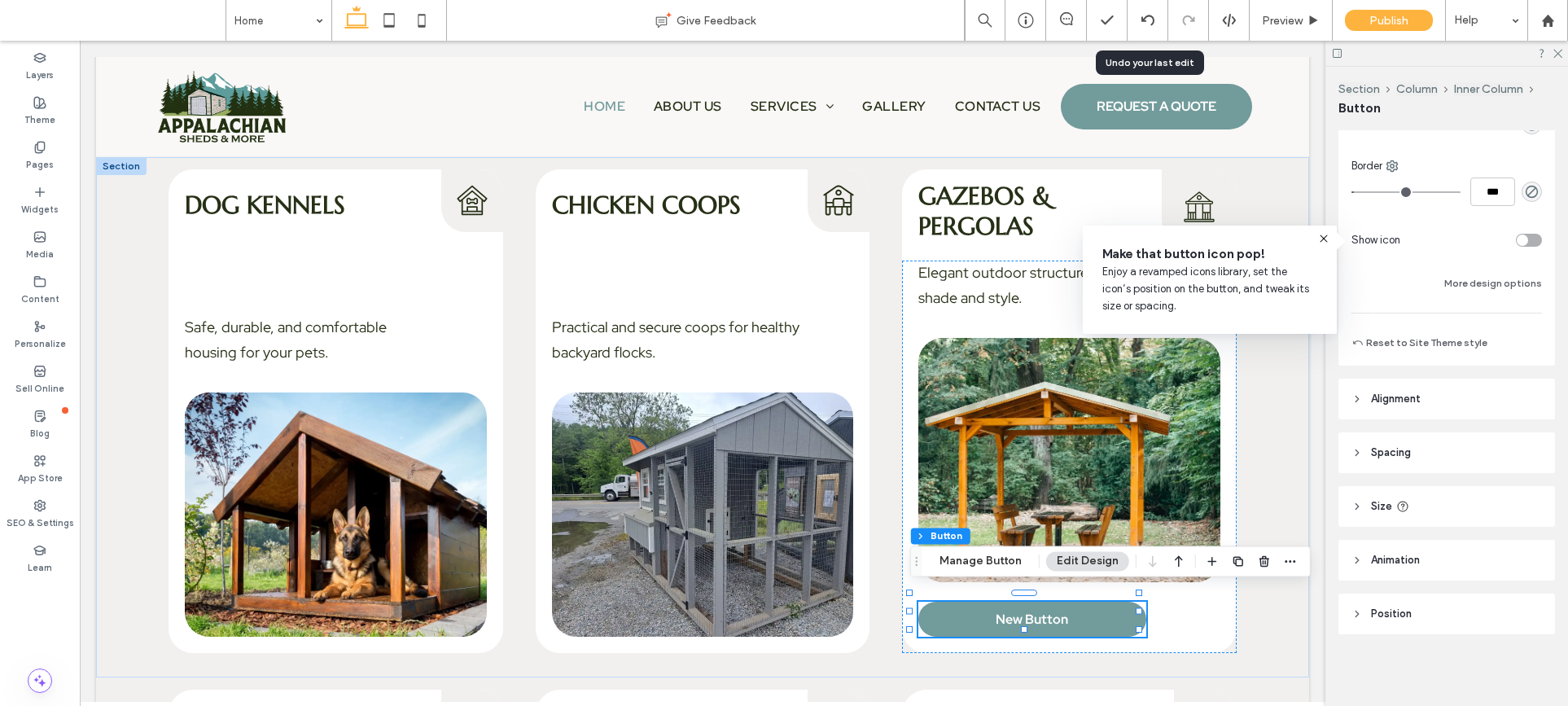
click at [1379, 404] on span "Alignment" at bounding box center [1395, 398] width 49 height 16
click at [1400, 436] on icon at bounding box center [1394, 440] width 13 height 13
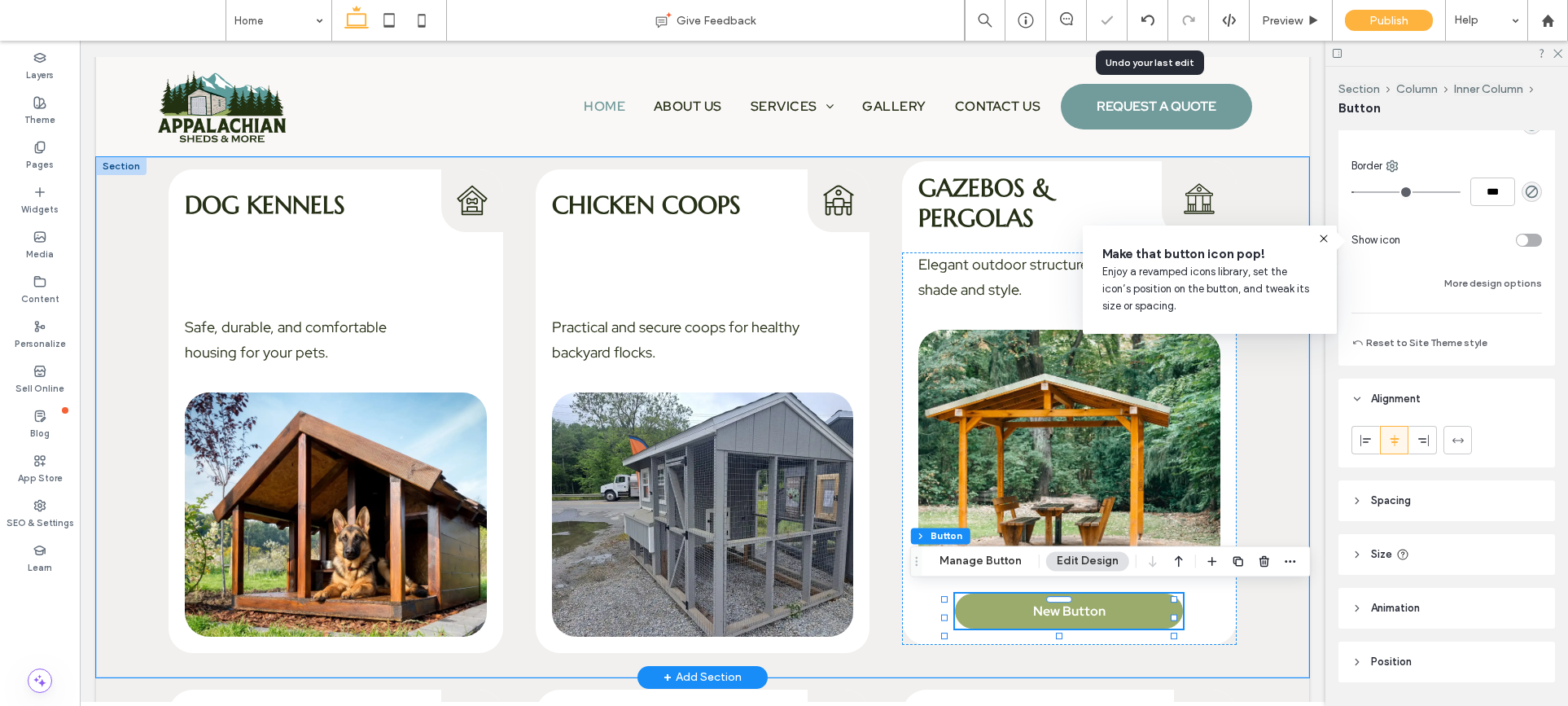
click at [1030, 620] on link "New Button" at bounding box center [1069, 611] width 228 height 35
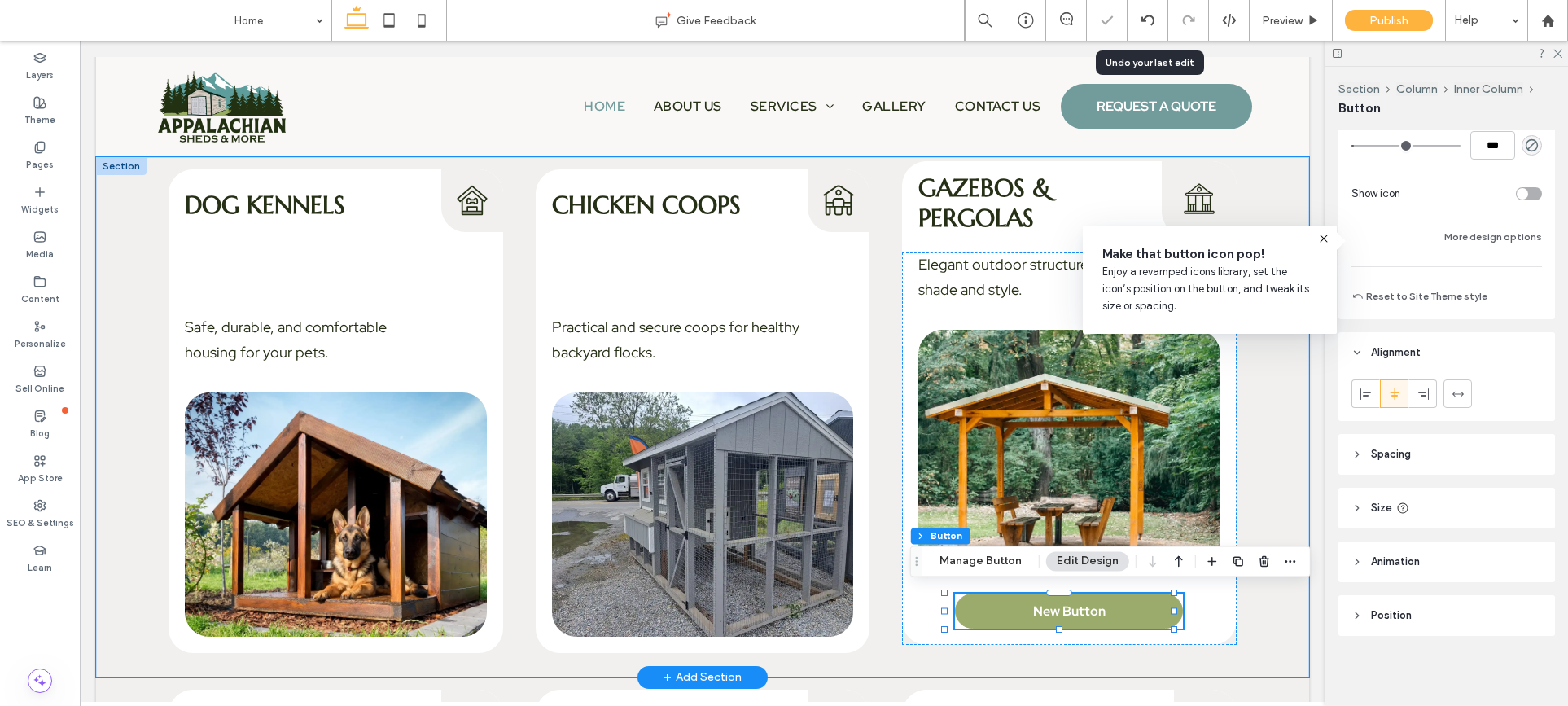
click at [1030, 620] on link "New Button" at bounding box center [1069, 611] width 228 height 35
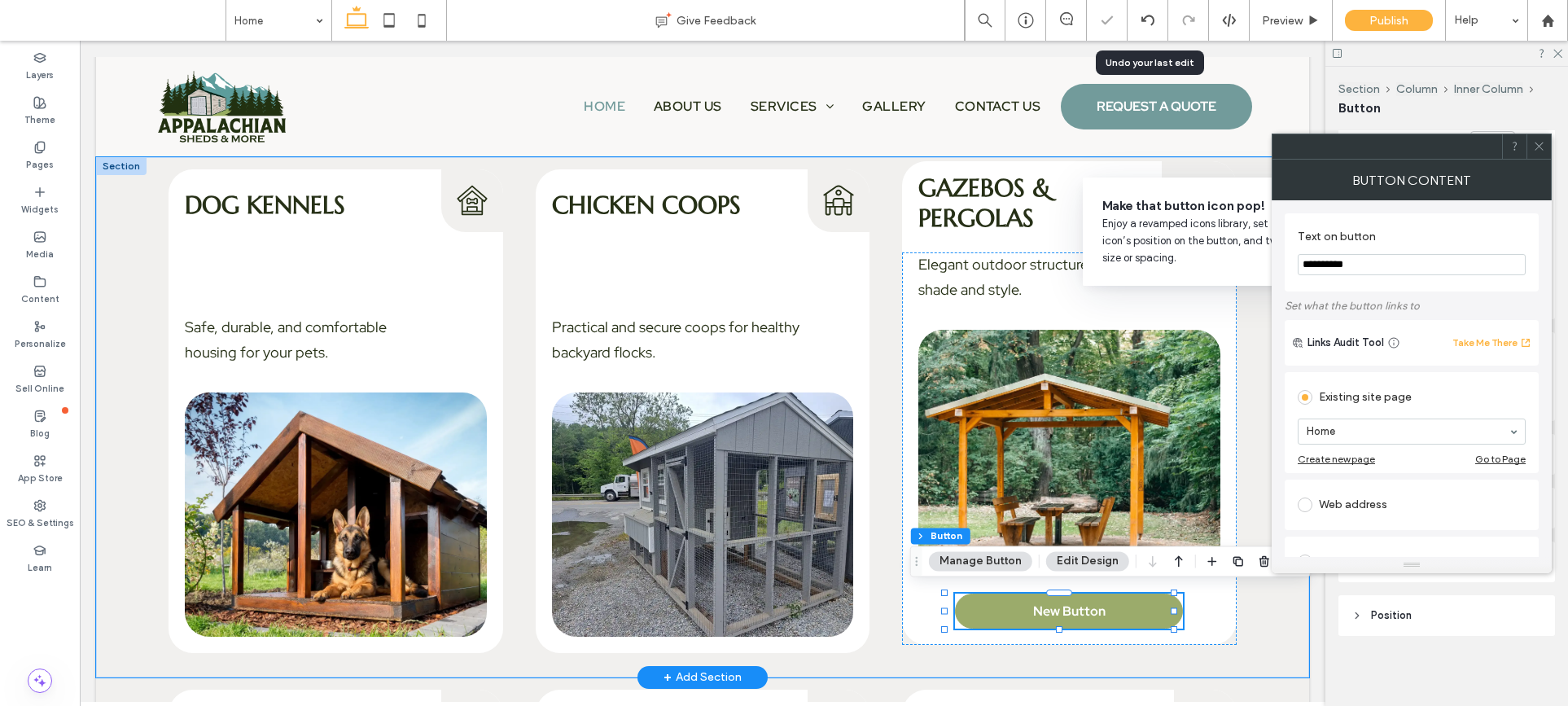
scroll to position [402, 0]
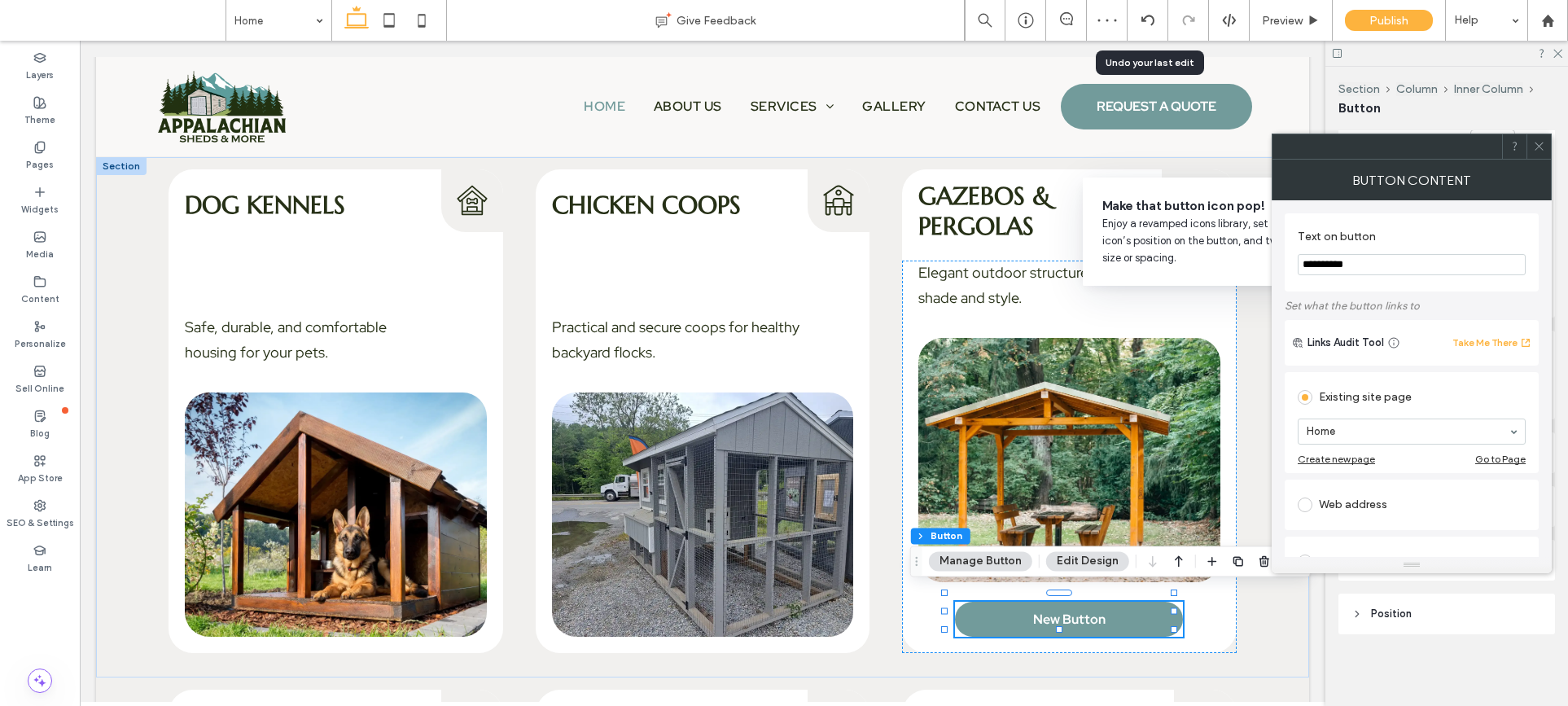
click at [1377, 260] on input "**********" at bounding box center [1411, 265] width 228 height 21
type input "*******"
click at [1527, 148] on div at bounding box center [1538, 146] width 24 height 24
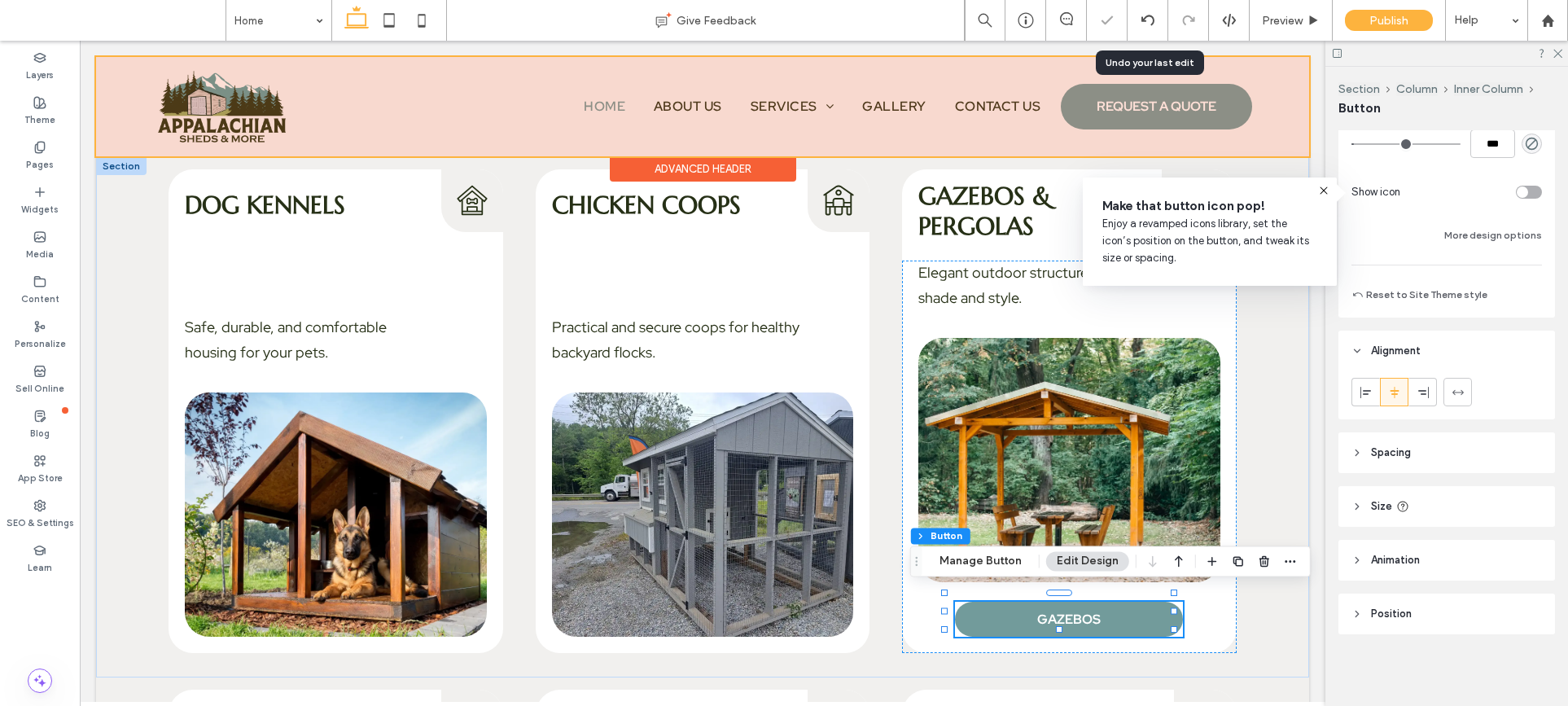
click at [1174, 128] on div at bounding box center [702, 106] width 1213 height 100
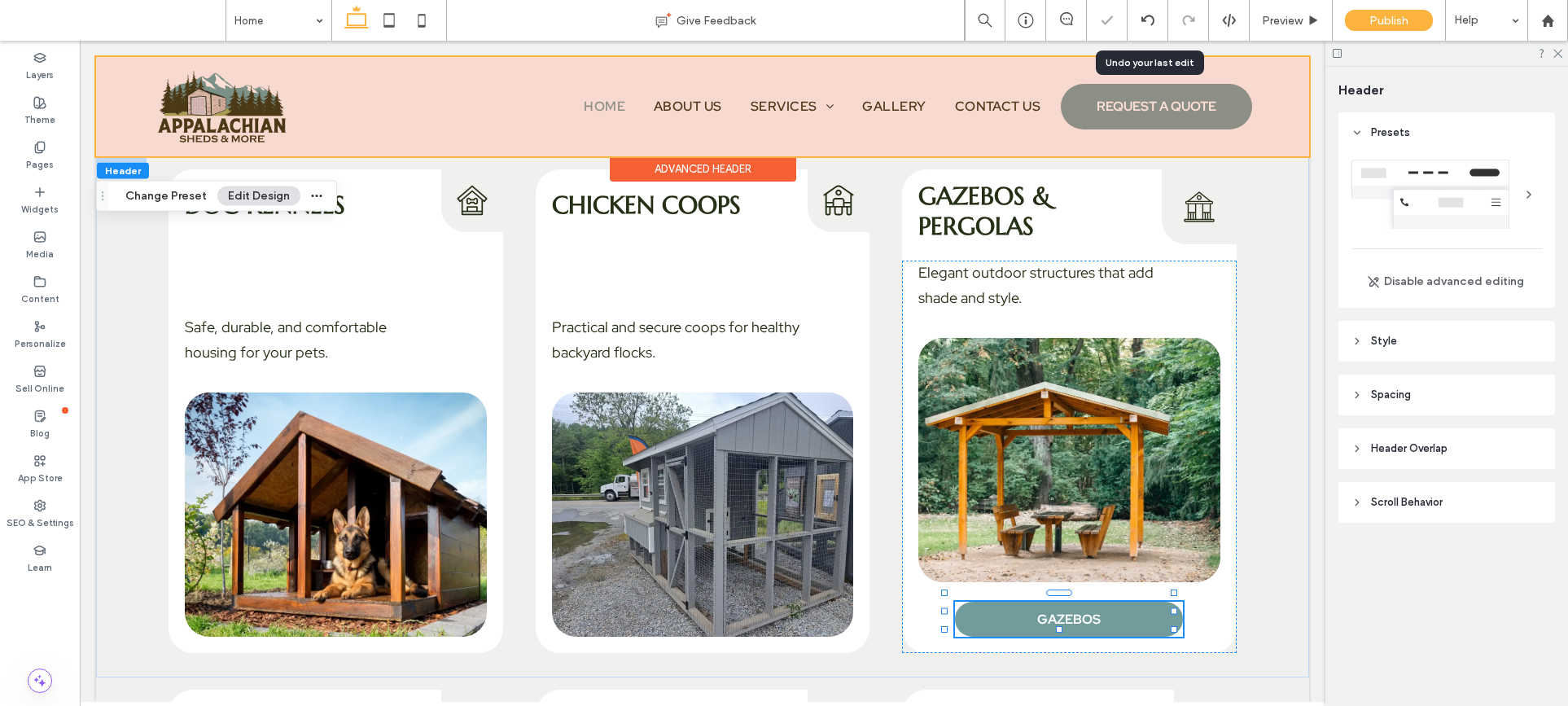
click at [1174, 128] on link "REQUEST A QUOTE" at bounding box center [1155, 106] width 190 height 45
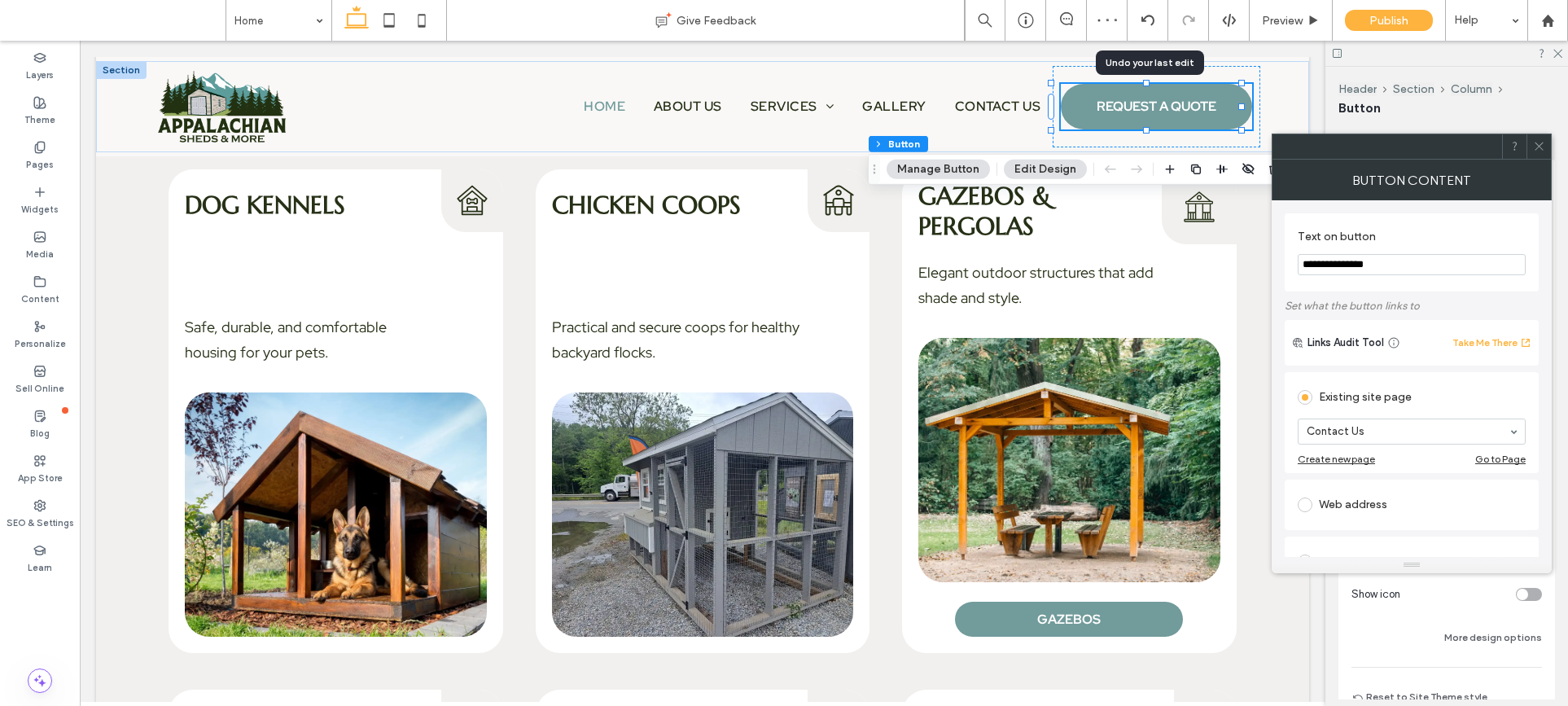
click at [1533, 158] on span at bounding box center [1539, 146] width 13 height 24
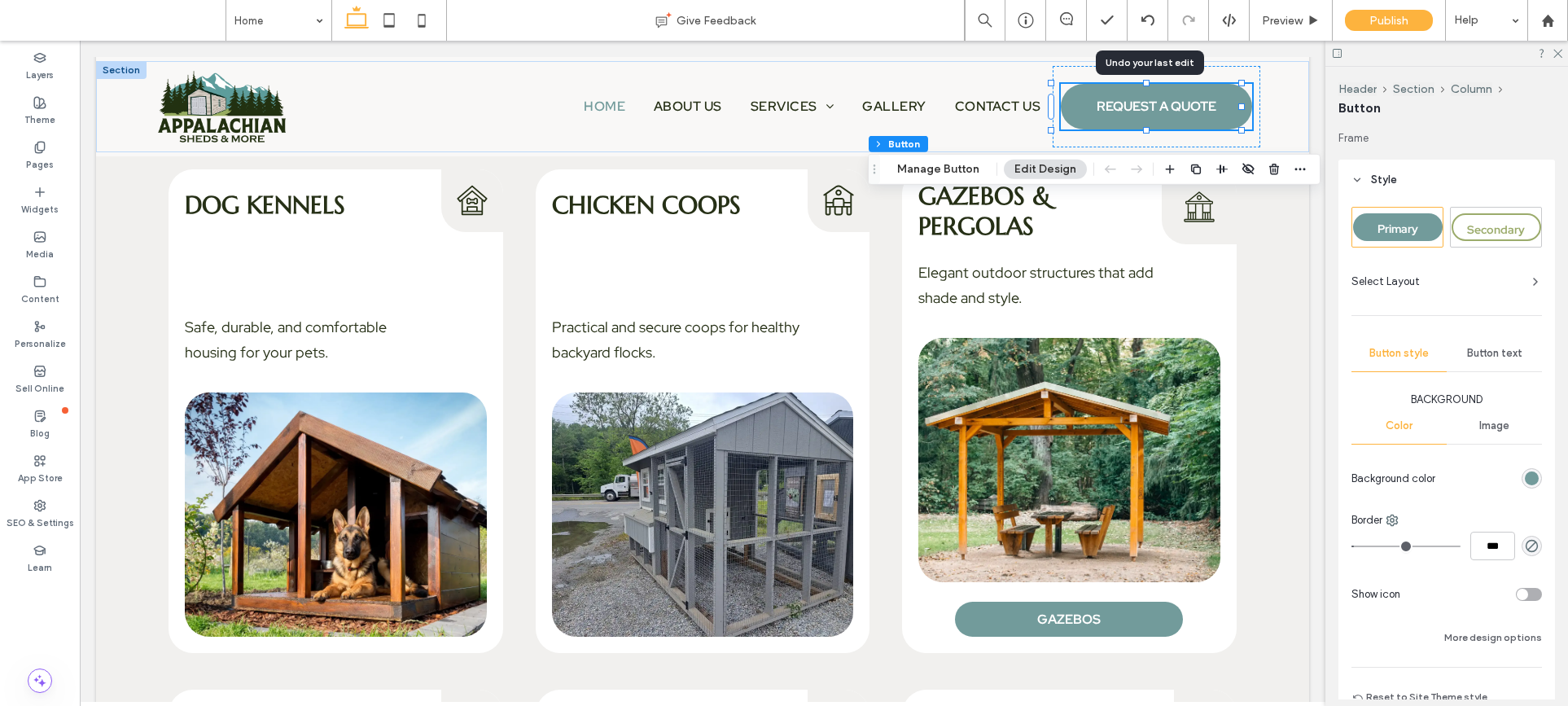
click at [1358, 181] on icon at bounding box center [1357, 180] width 12 height 12
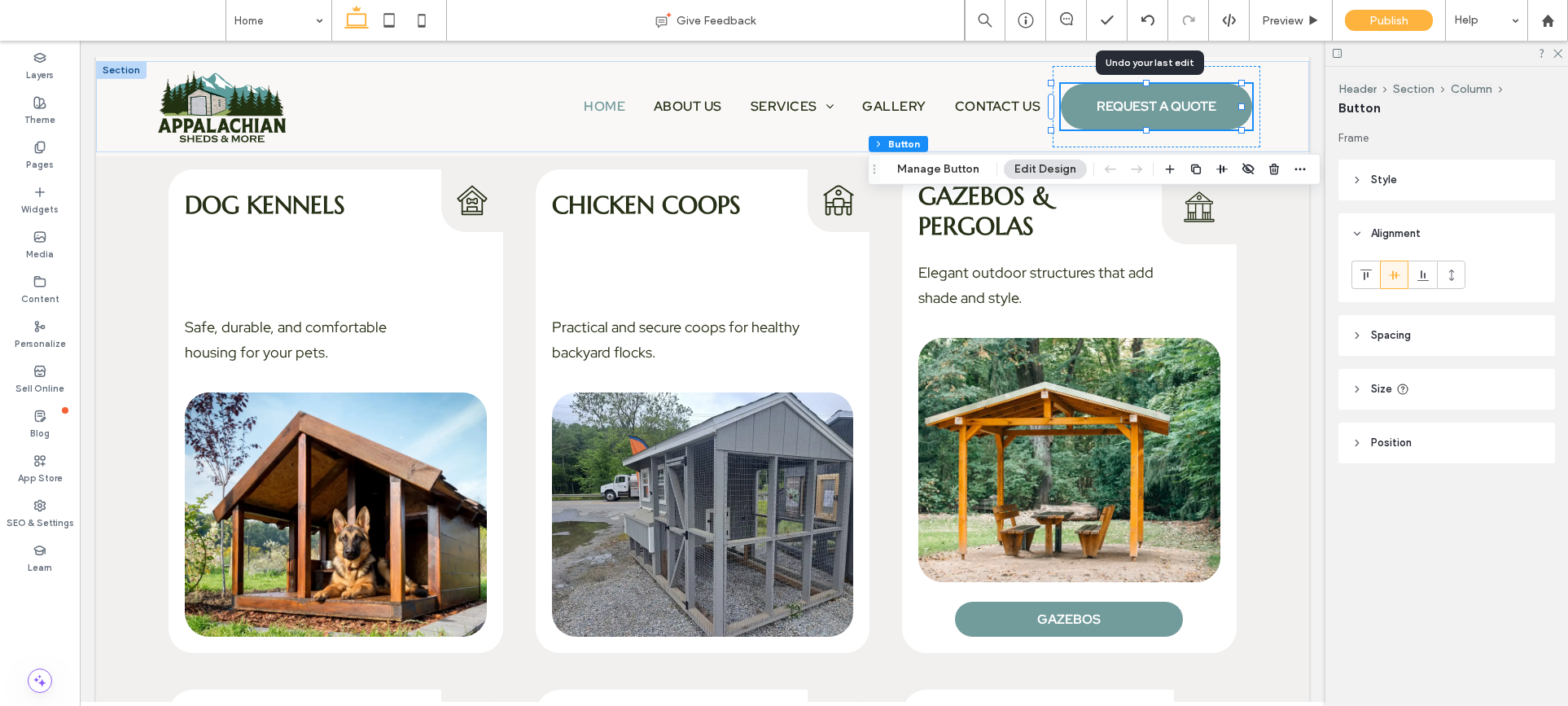
click at [1384, 383] on span "Size" at bounding box center [1381, 389] width 21 height 16
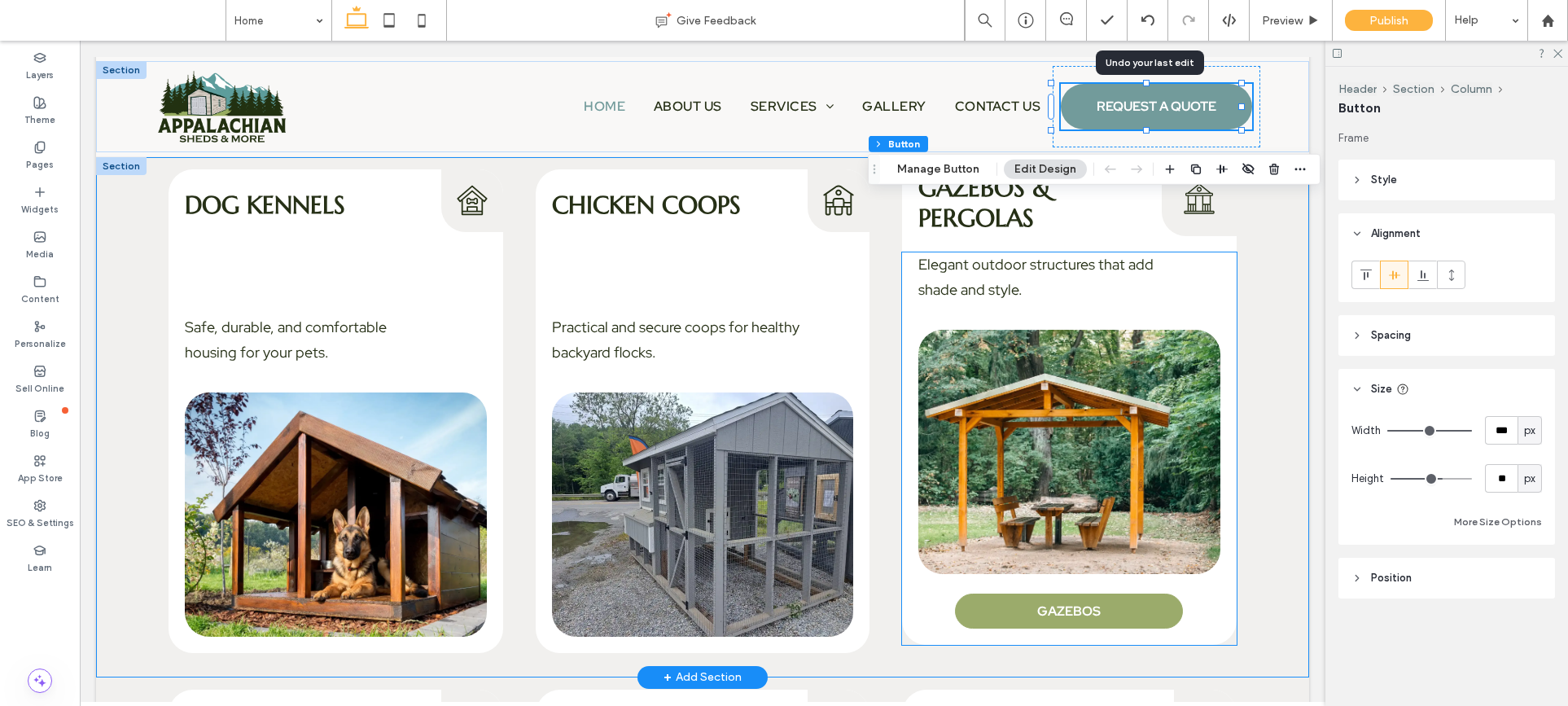
click at [1067, 616] on link "GAZEBOS" at bounding box center [1069, 611] width 228 height 35
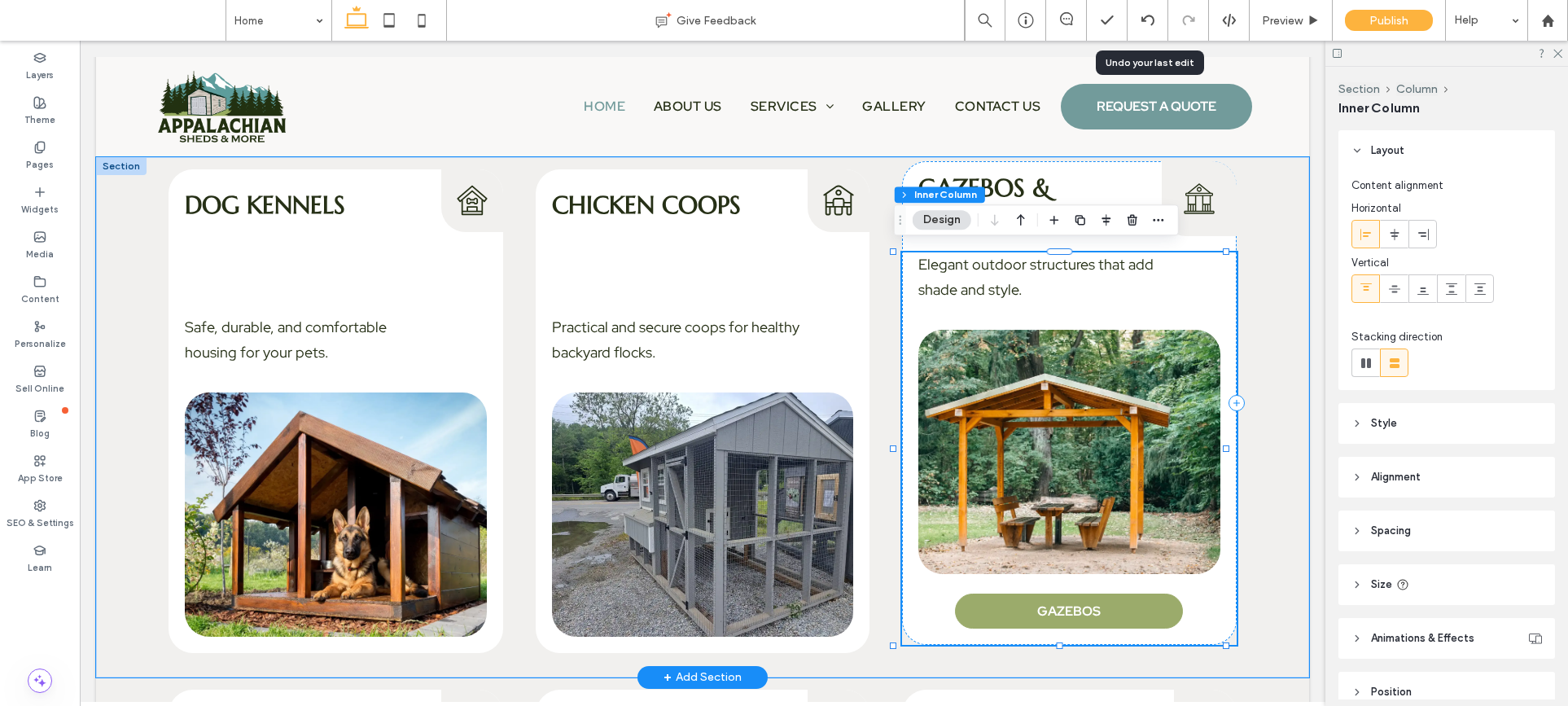
click at [1067, 616] on link "GAZEBOS" at bounding box center [1069, 611] width 228 height 35
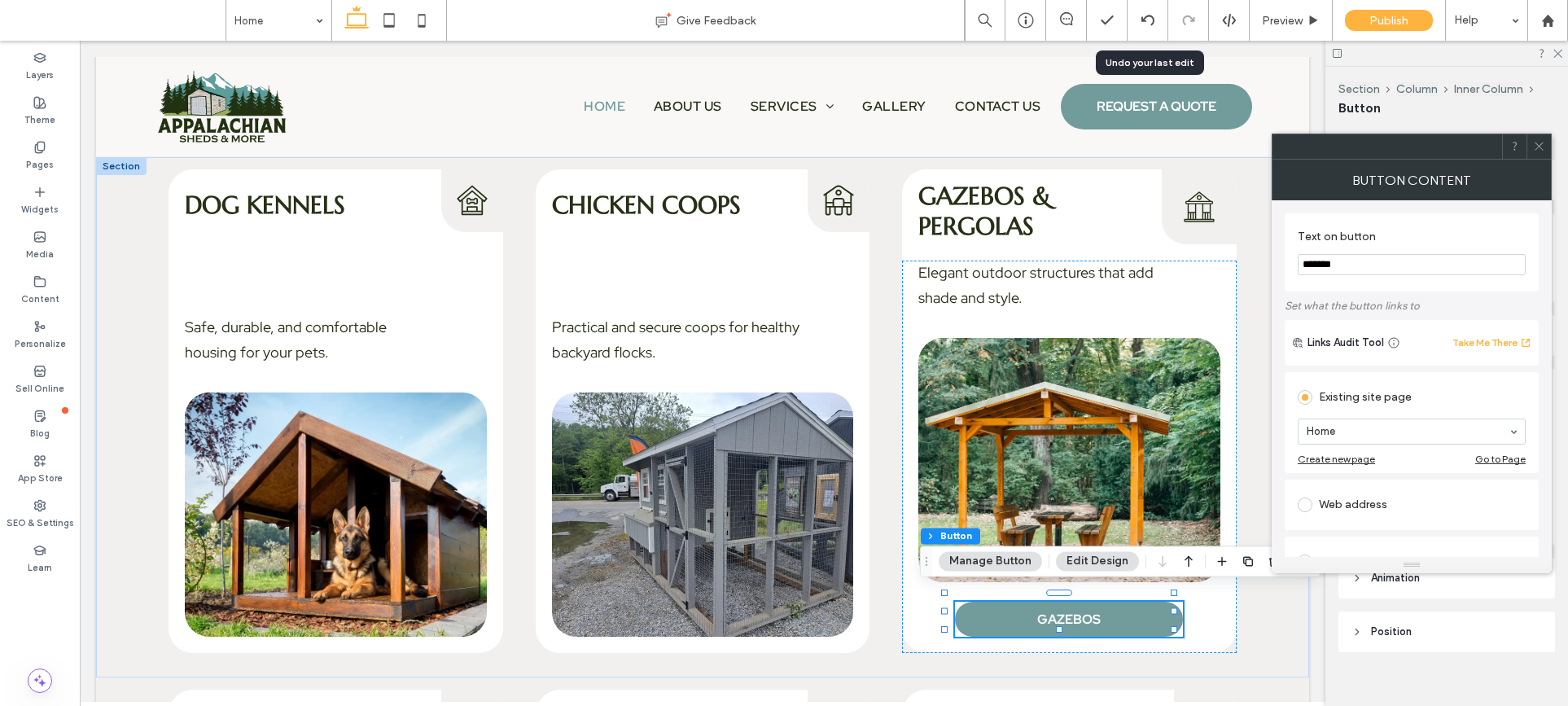
click at [1528, 146] on div at bounding box center [1538, 146] width 24 height 24
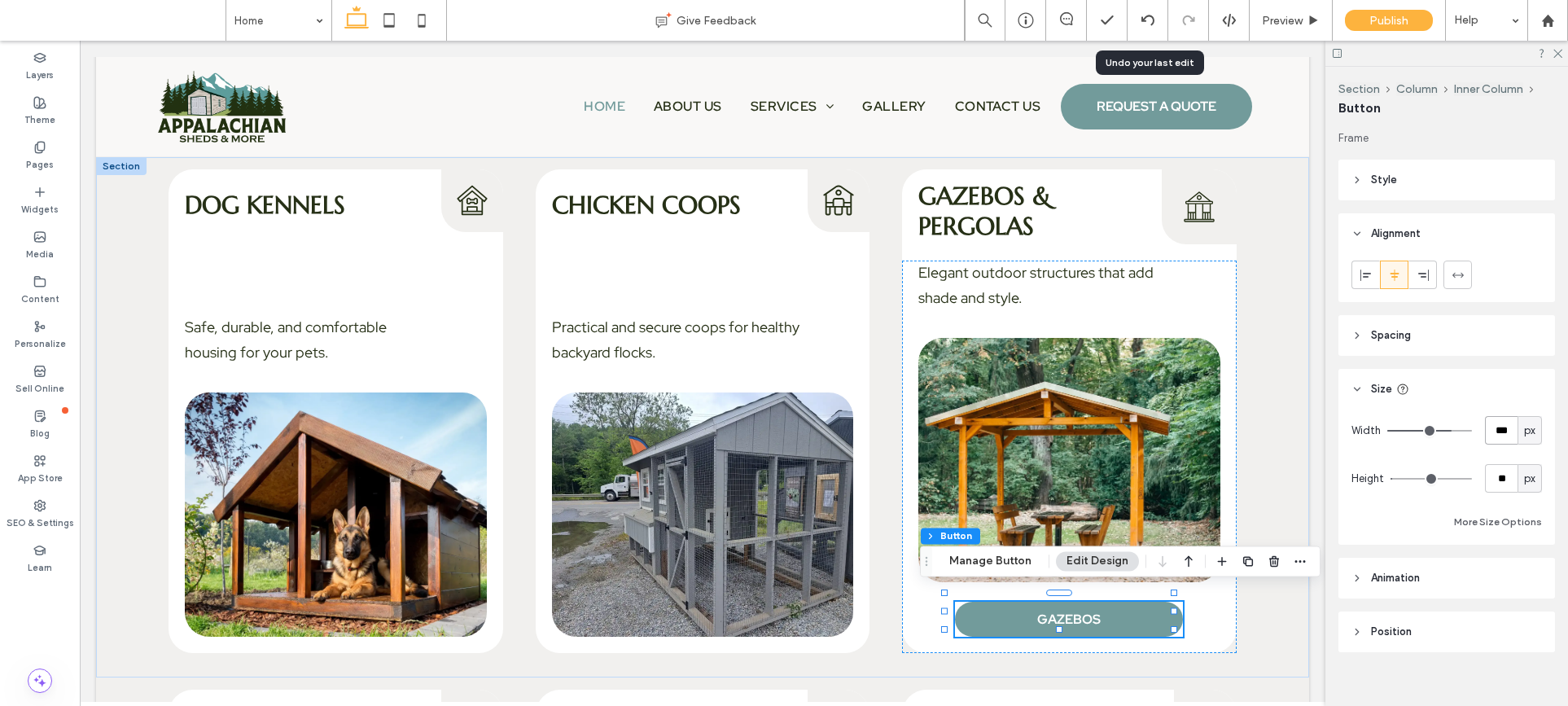
click at [1490, 433] on input "***" at bounding box center [1501, 429] width 33 height 28
type input "***"
click at [1489, 467] on input "**" at bounding box center [1501, 478] width 33 height 28
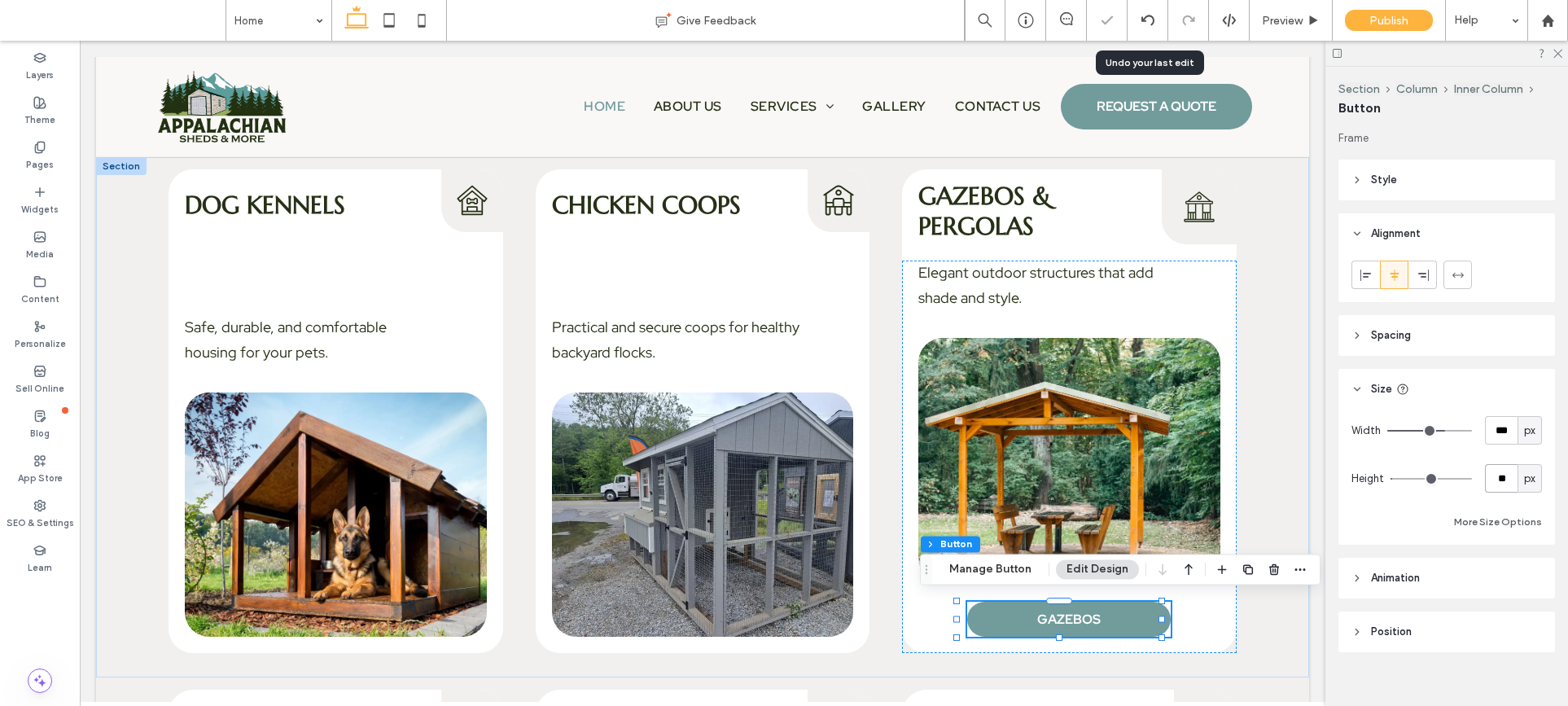
type input "**"
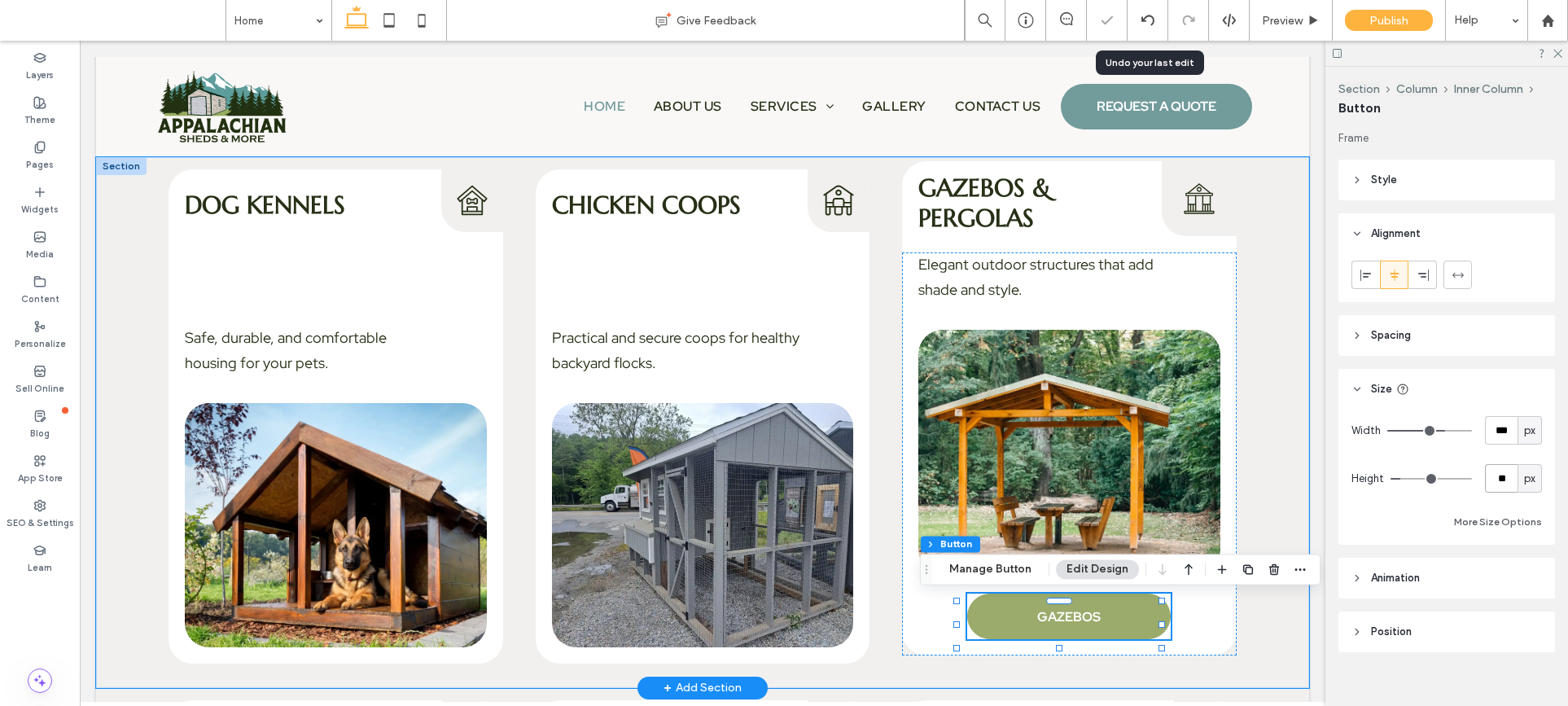
click at [1040, 614] on span "GAZEBOS" at bounding box center [1069, 617] width 64 height 17
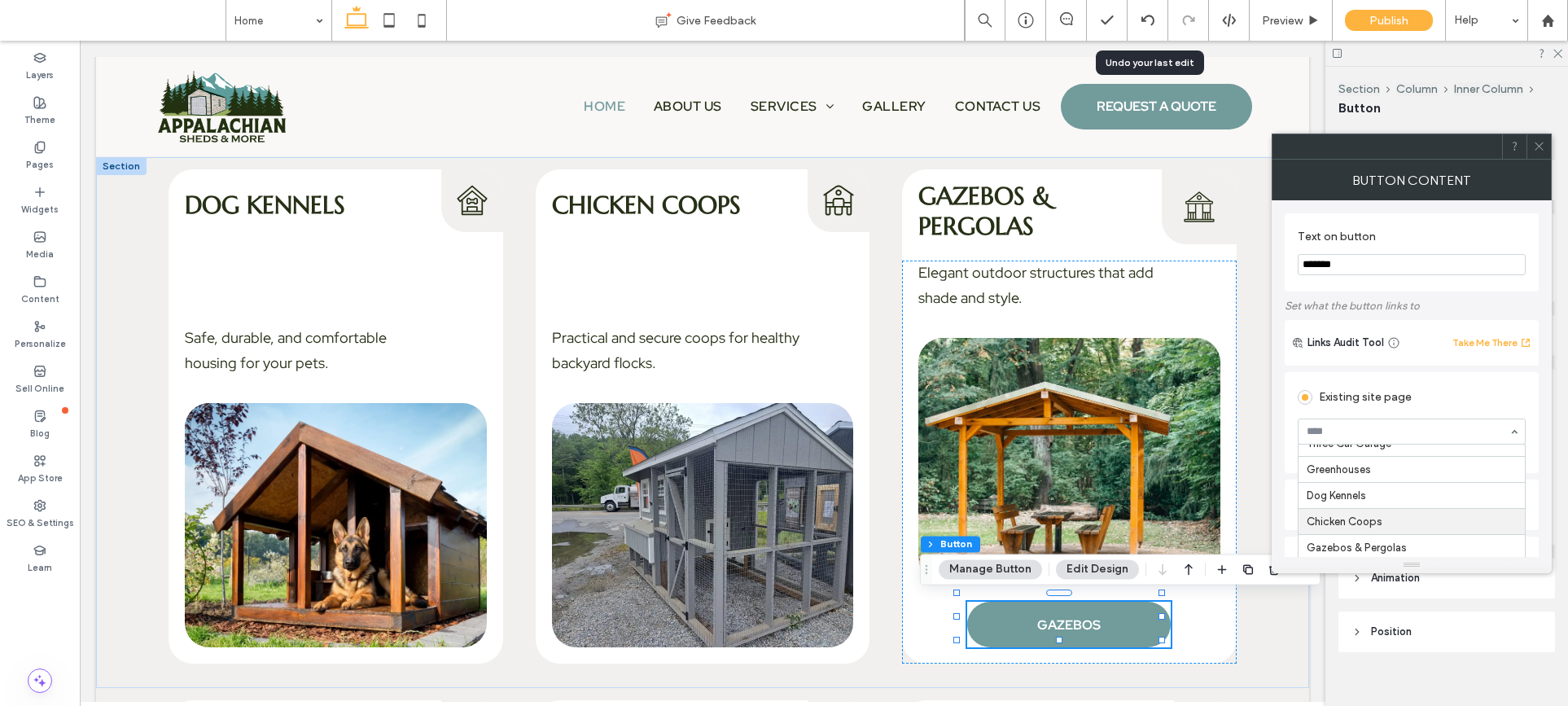
scroll to position [368, 0]
click at [1539, 152] on span at bounding box center [1539, 146] width 13 height 24
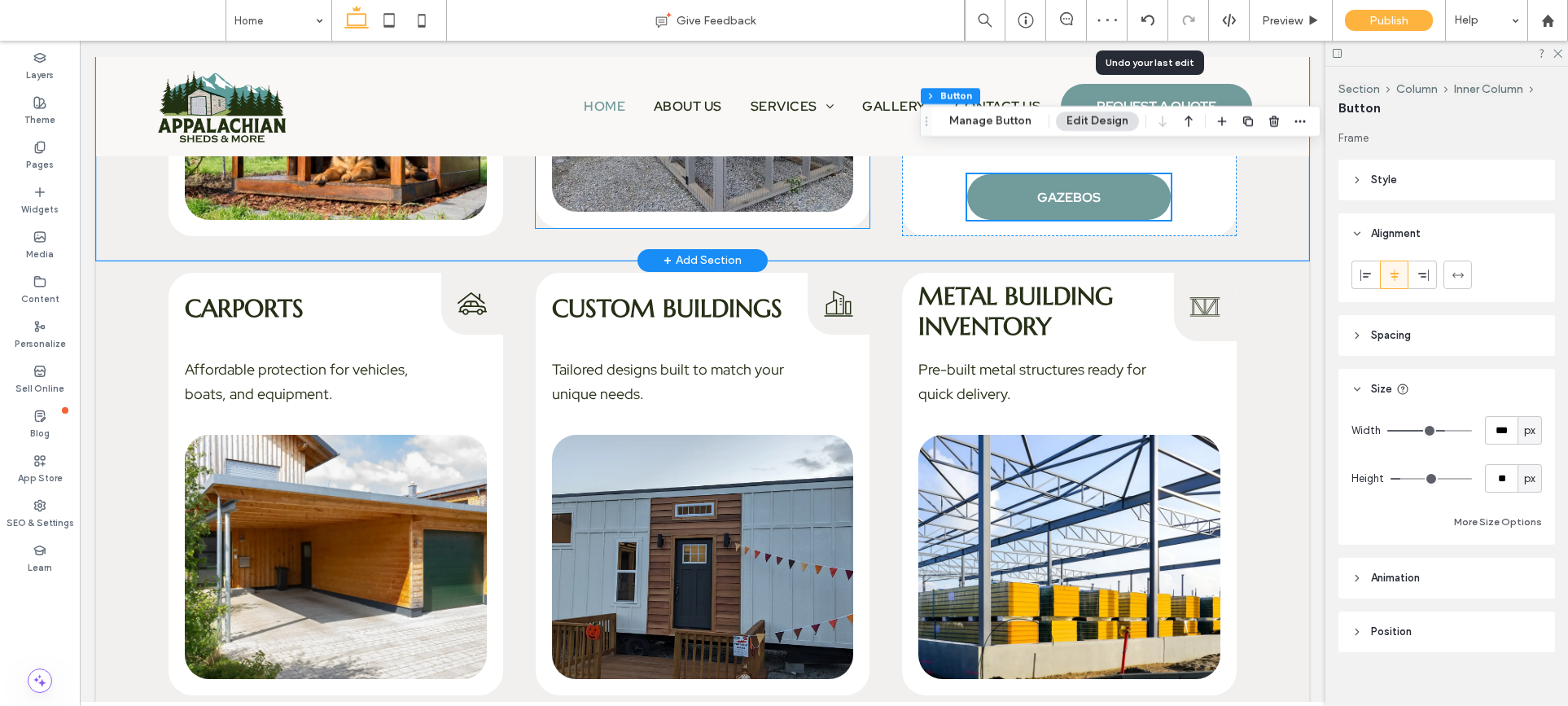
scroll to position [3221, 0]
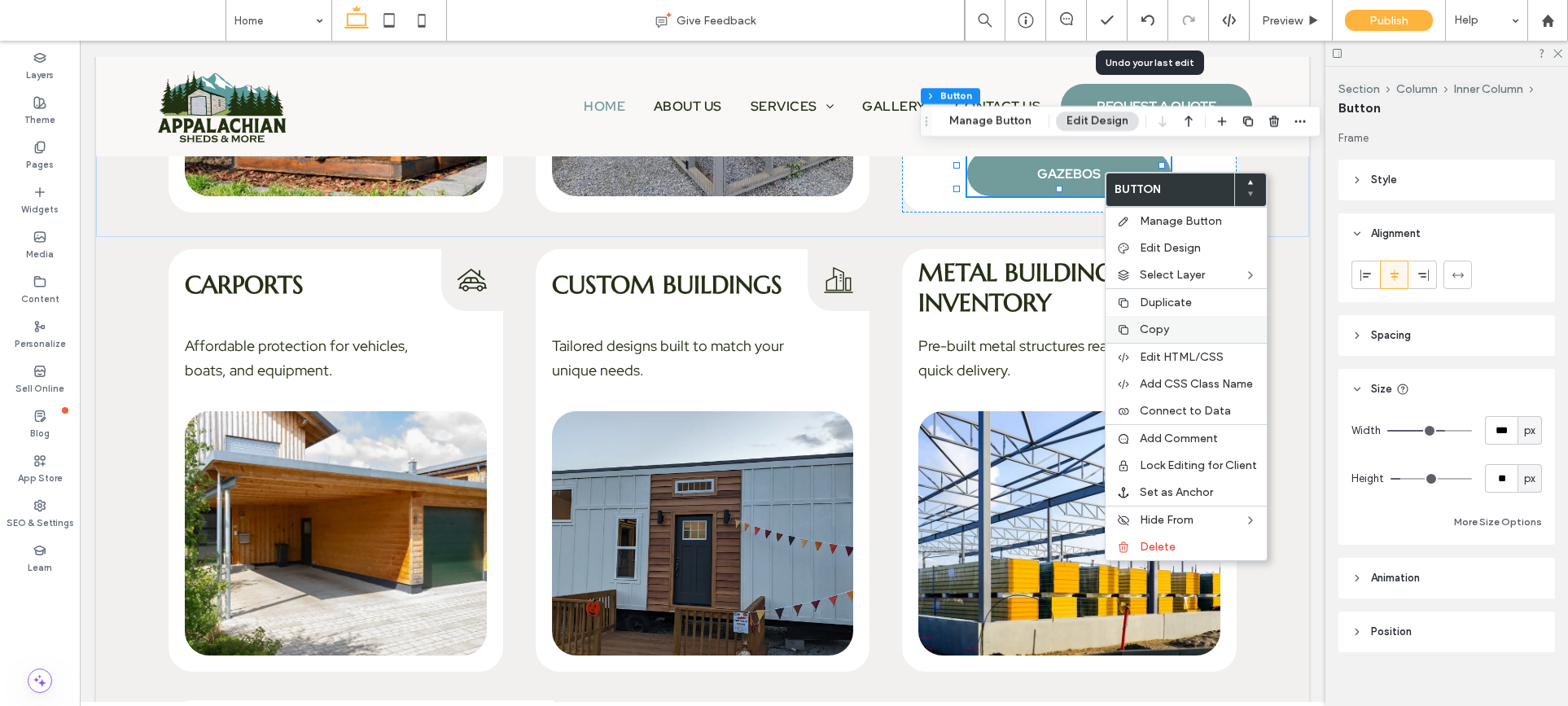
click at [1147, 325] on span "Copy" at bounding box center [1154, 329] width 29 height 14
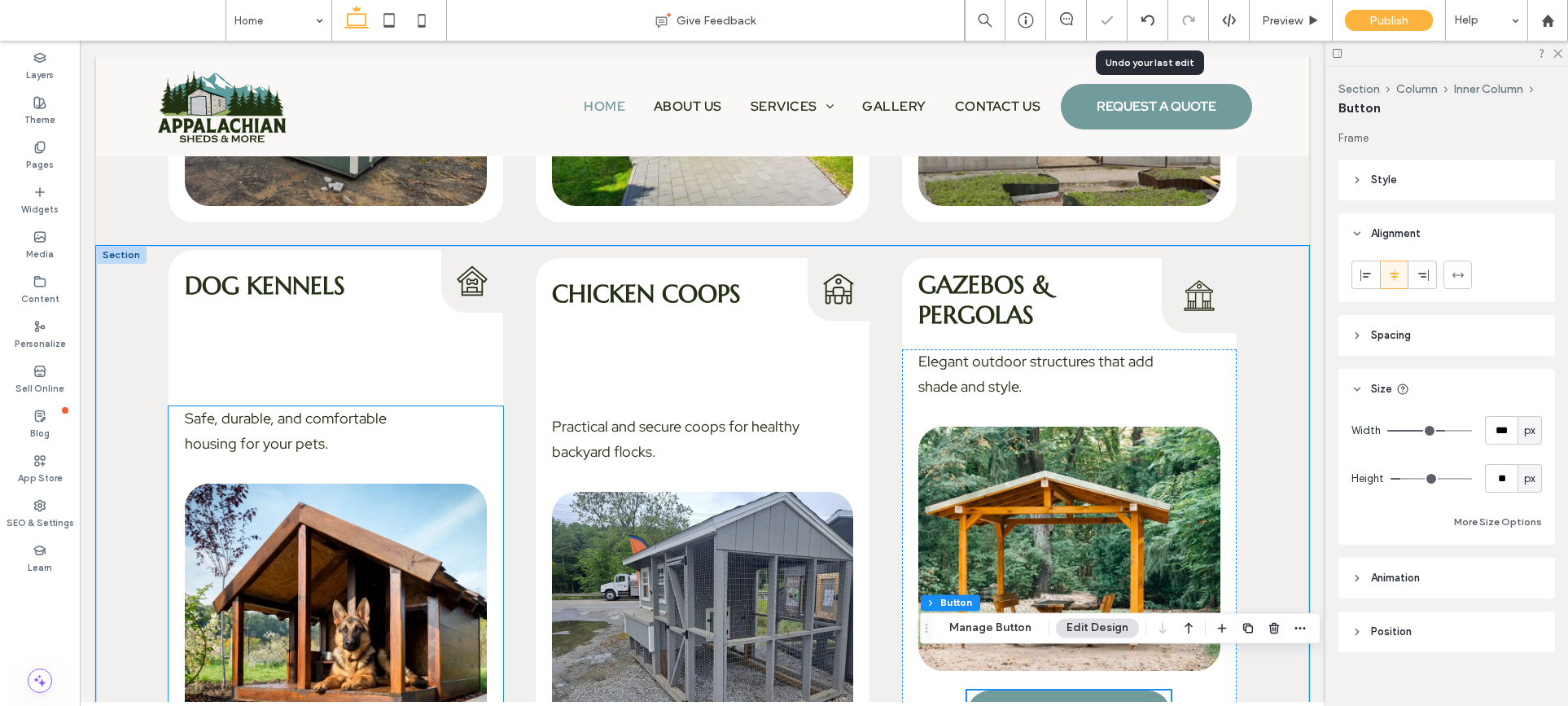
scroll to position [2571, 0]
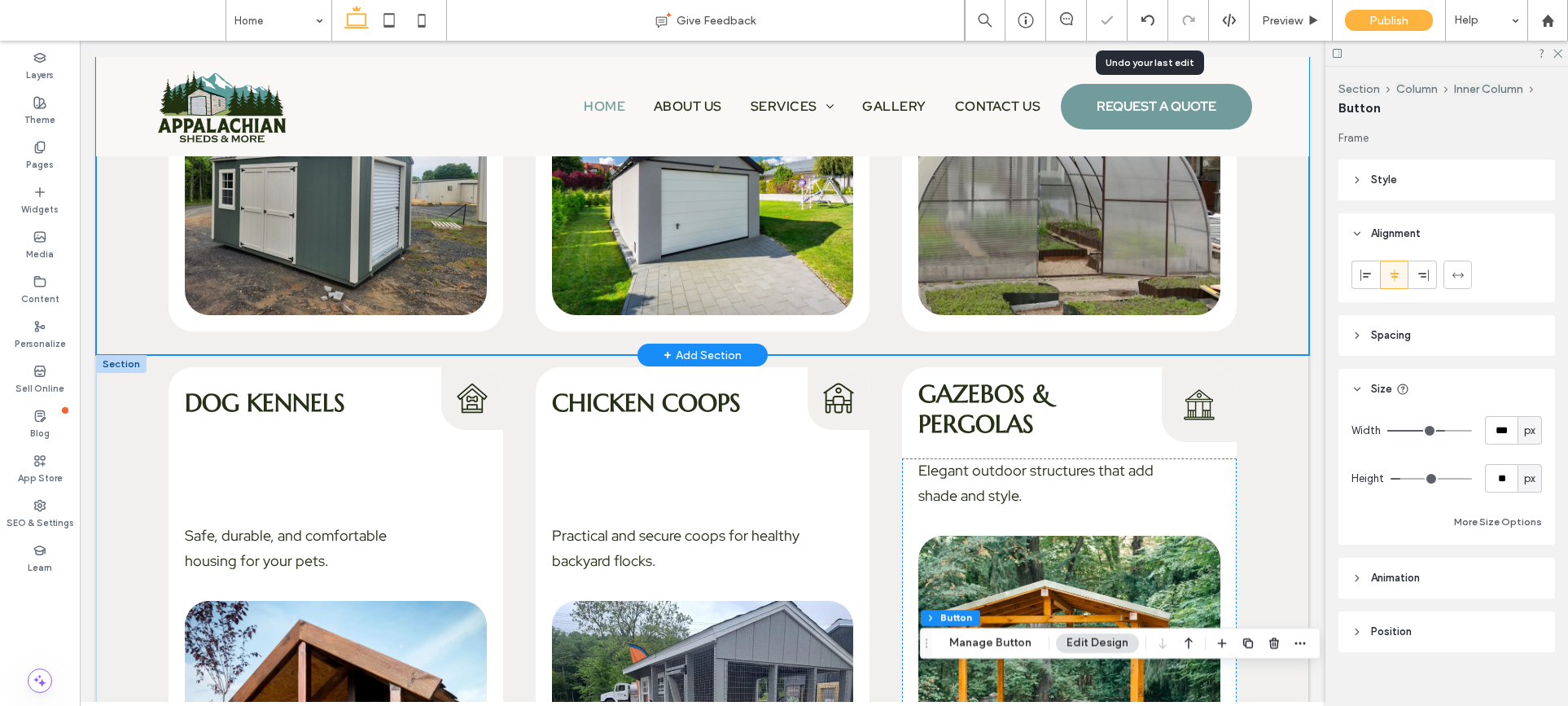
click at [388, 336] on div "Sheds Sheds Icon Reliable storage solutions designed to fit your property and l…" at bounding box center [702, 129] width 1213 height 453
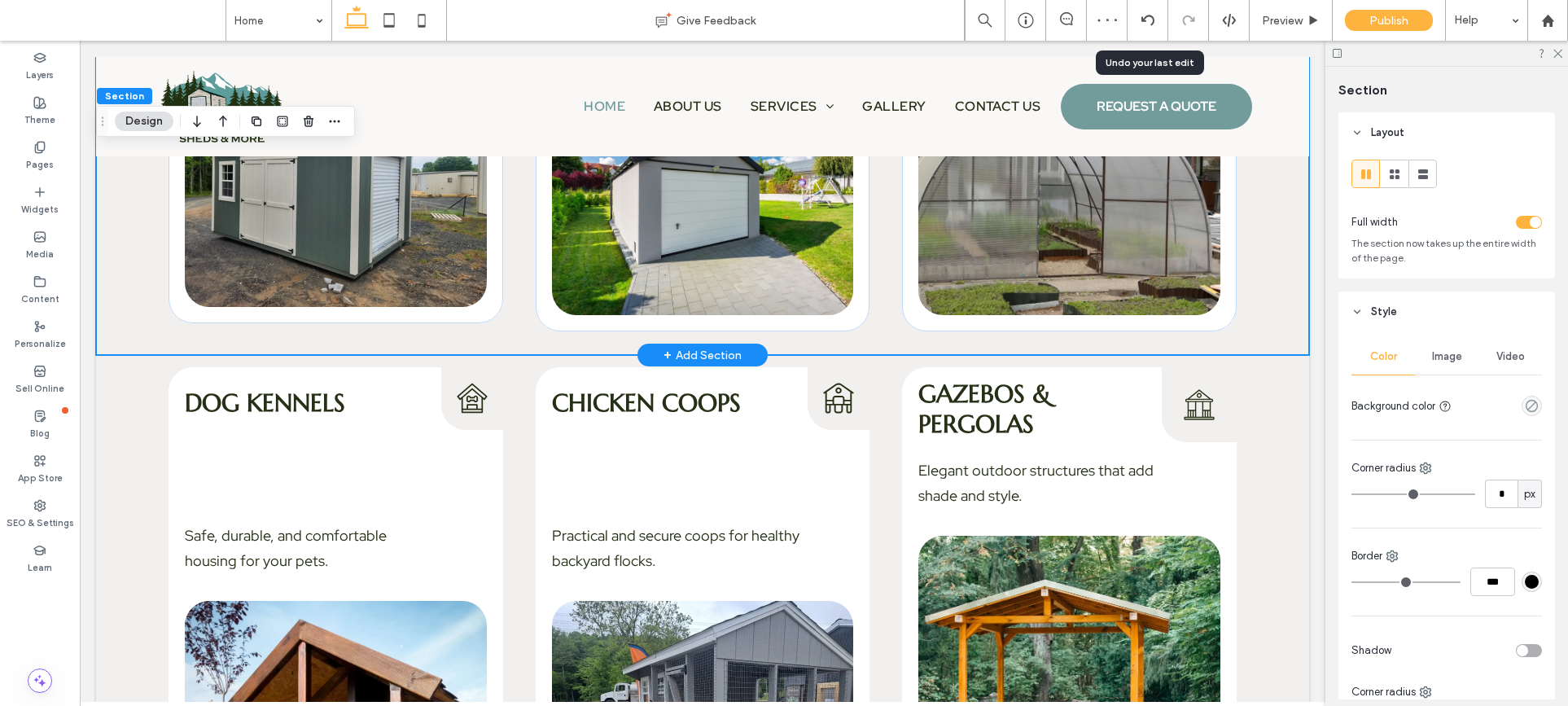
click at [391, 324] on div "Sheds Sheds Icon Reliable storage solutions designed to fit your property and l…" at bounding box center [702, 129] width 1213 height 453
click at [394, 315] on div "Reliable storage solutions designed to fit your property and lifestyle." at bounding box center [335, 153] width 334 height 338
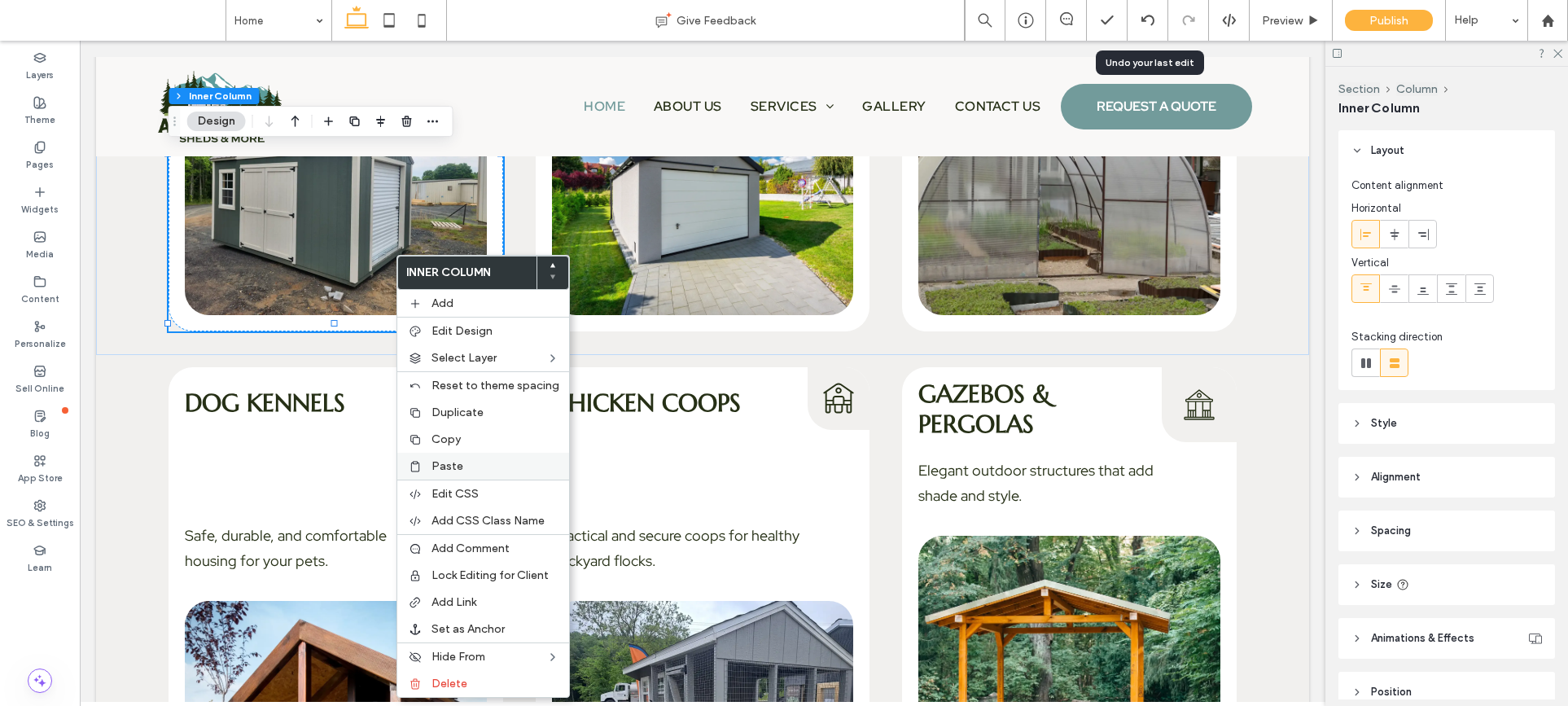
click at [440, 461] on span "Paste" at bounding box center [447, 466] width 32 height 14
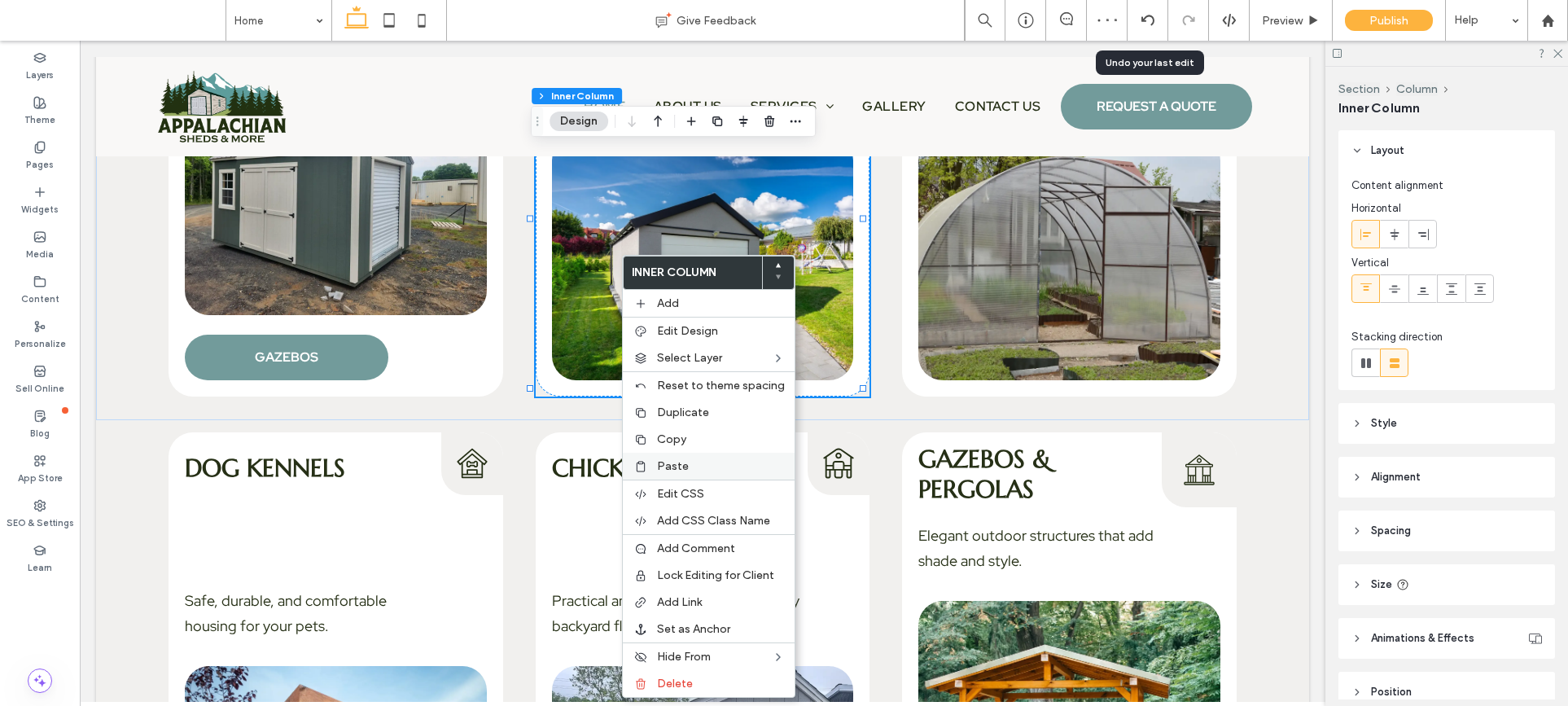
click at [675, 473] on div "Paste" at bounding box center [709, 466] width 172 height 27
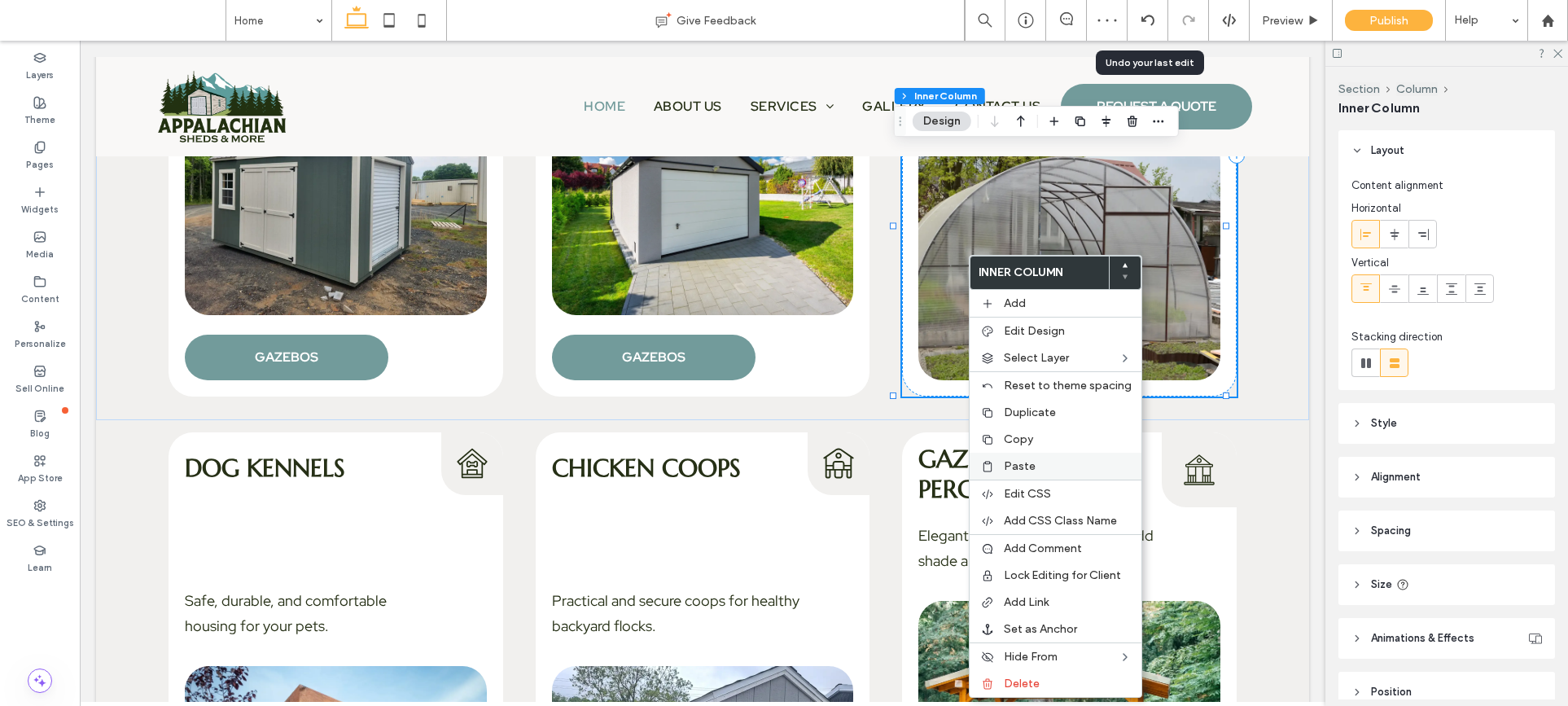
click at [1013, 461] on span "Paste" at bounding box center [1019, 466] width 32 height 14
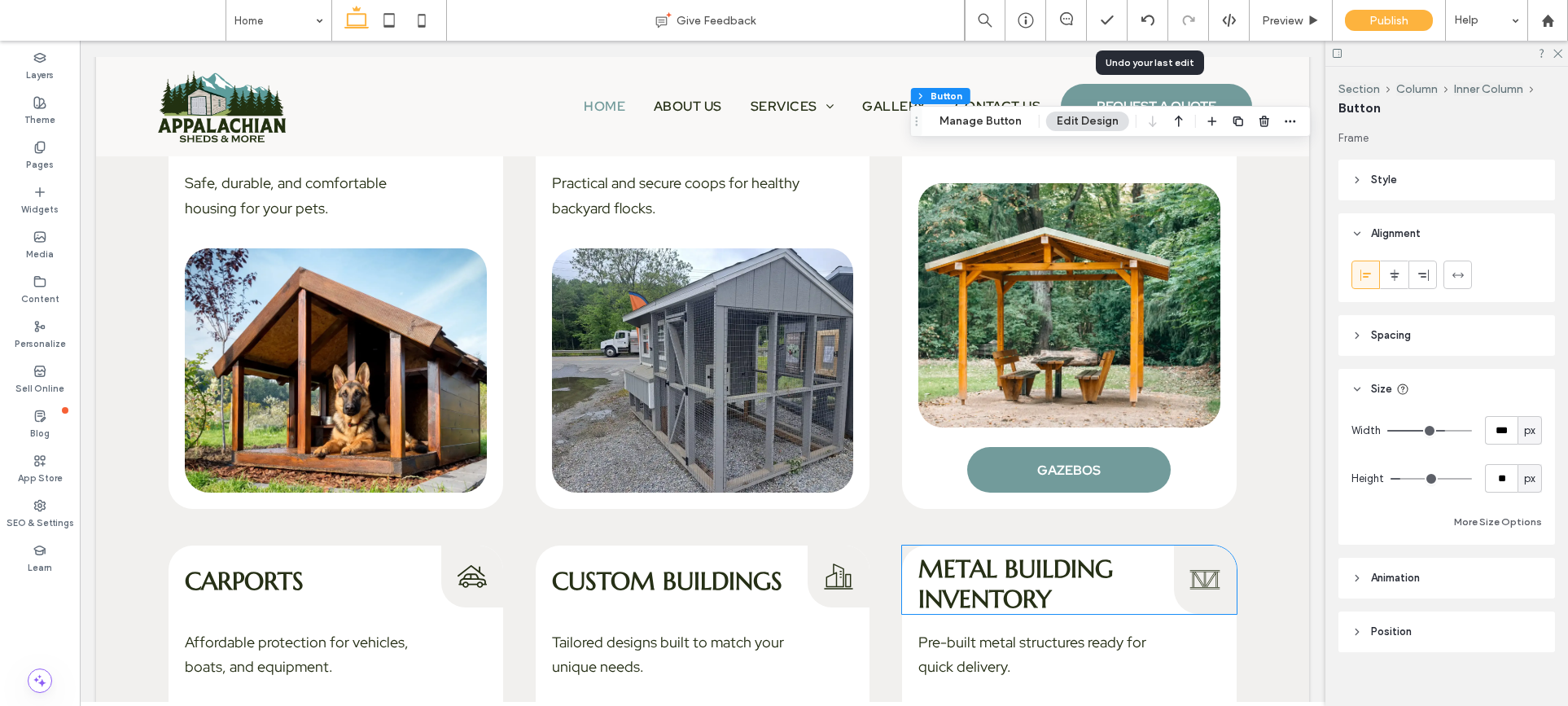
scroll to position [2784, 0]
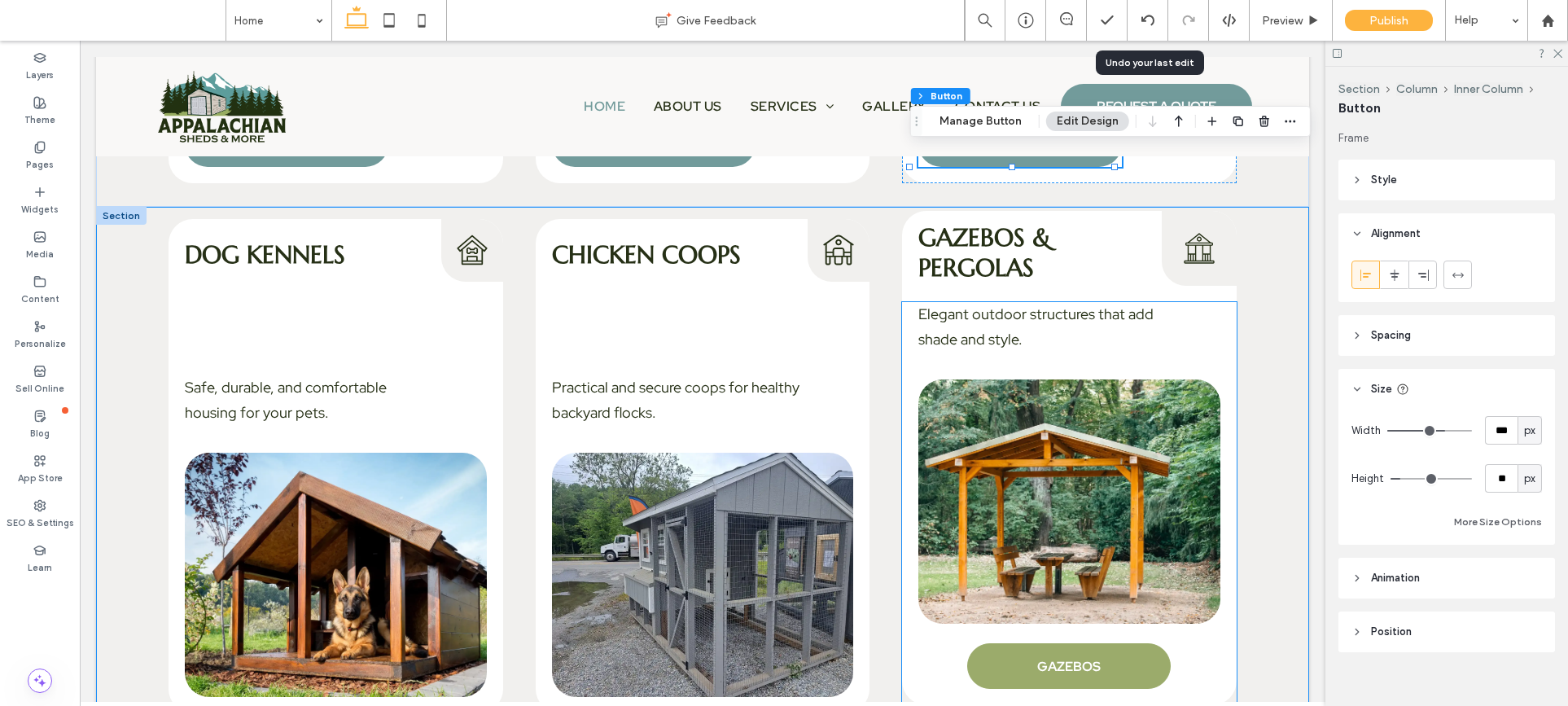
click at [1100, 679] on link "GAZEBOS" at bounding box center [1068, 665] width 204 height 45
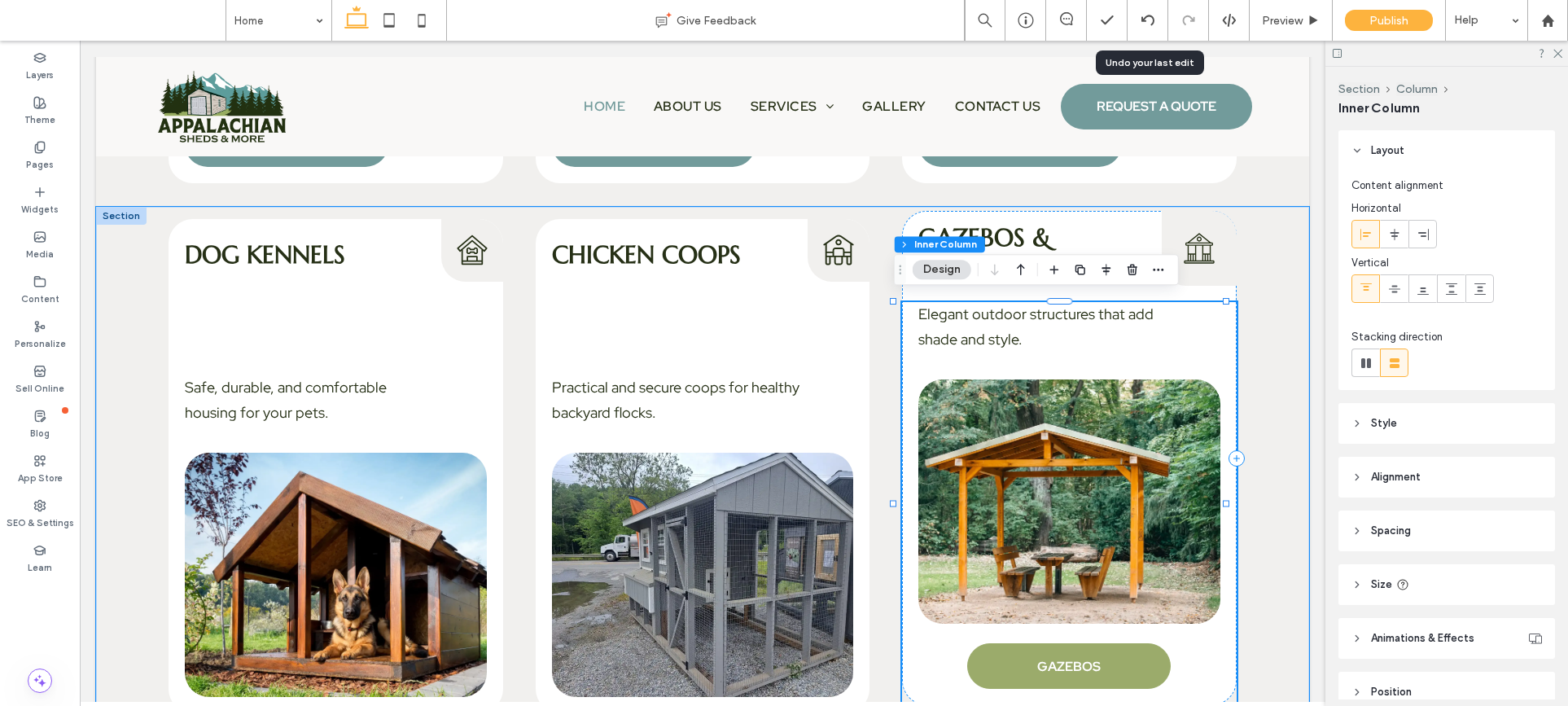
click at [1102, 664] on link "GAZEBOS" at bounding box center [1068, 665] width 204 height 45
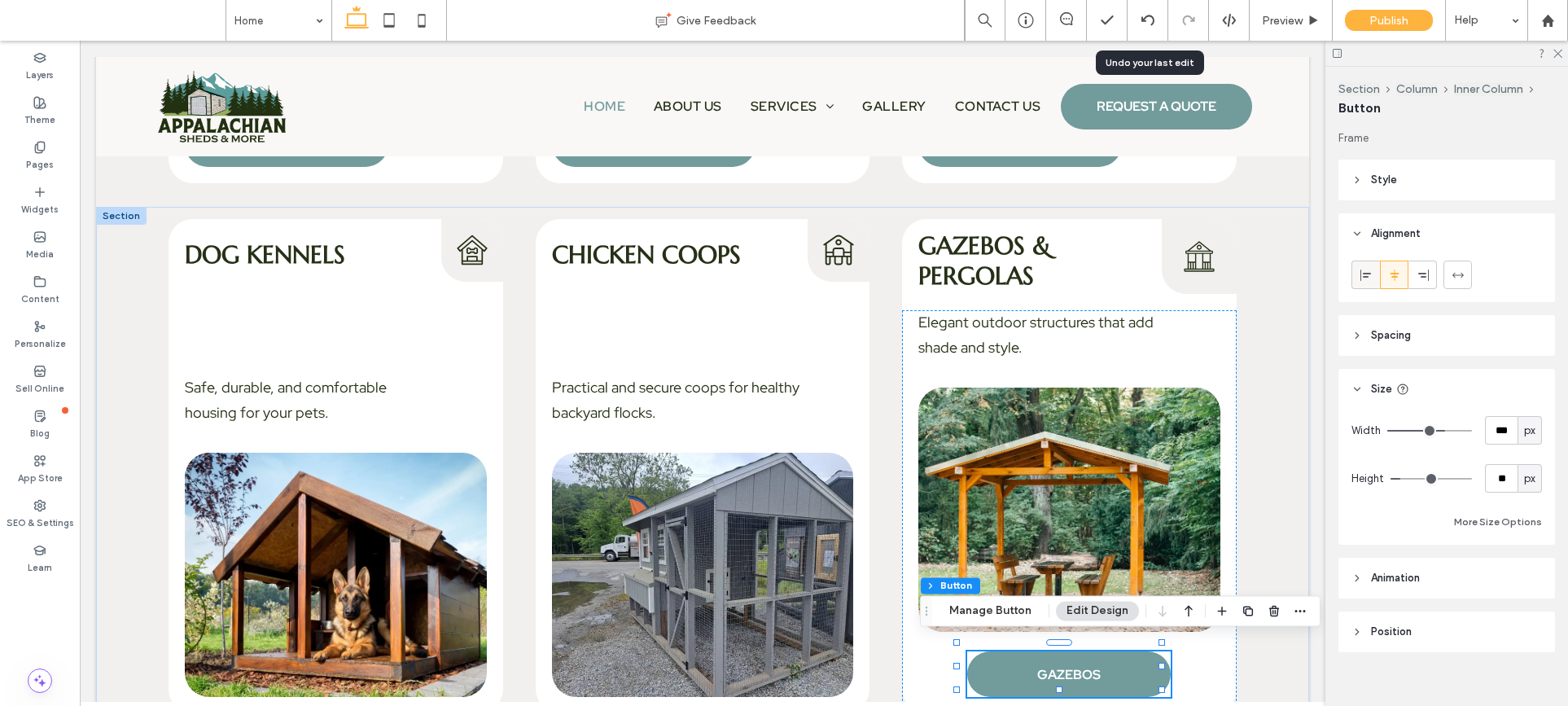
click at [1366, 284] on span at bounding box center [1365, 275] width 13 height 27
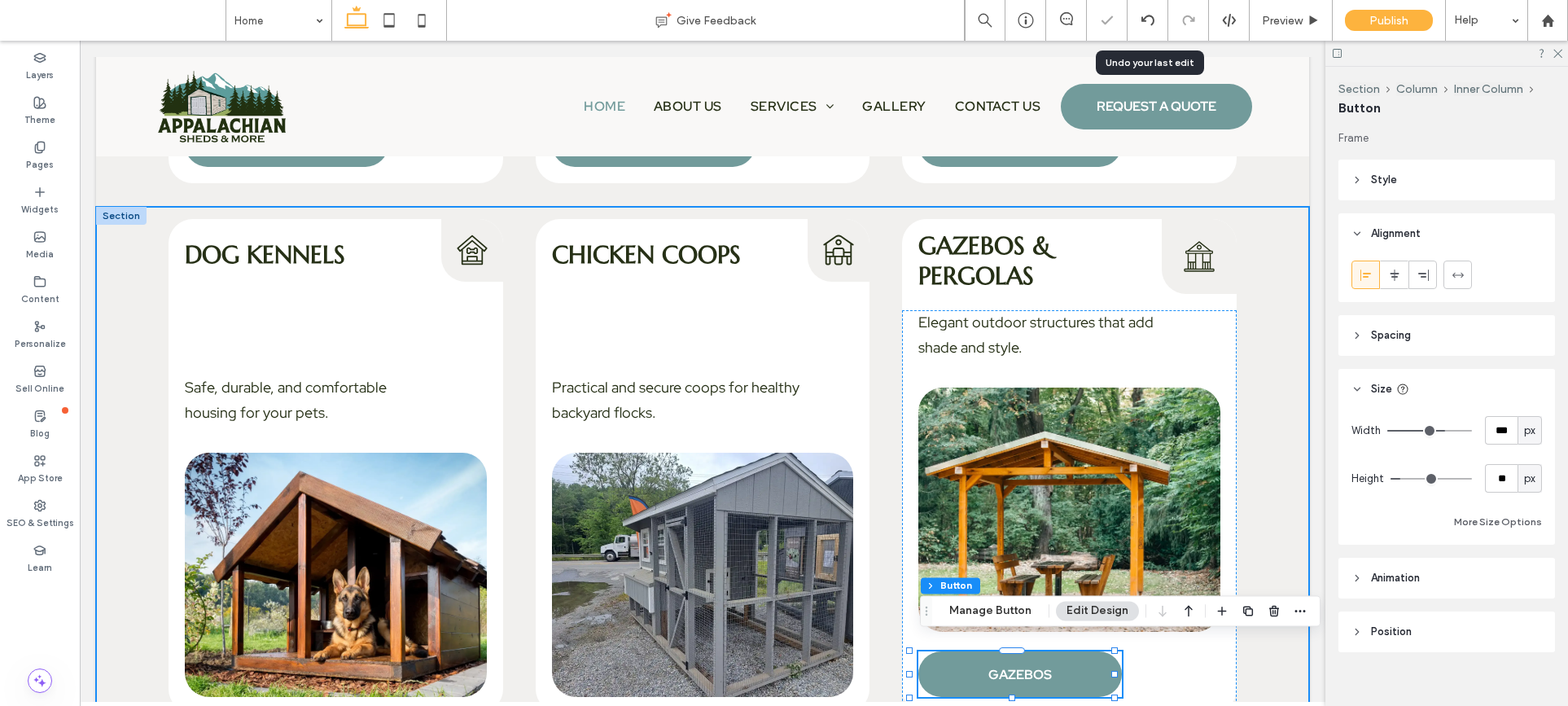
click at [1250, 407] on div "Dog Kennels Dog Kennels Icon Safe, durable, and comfortable housing for your pe…" at bounding box center [702, 472] width 1213 height 531
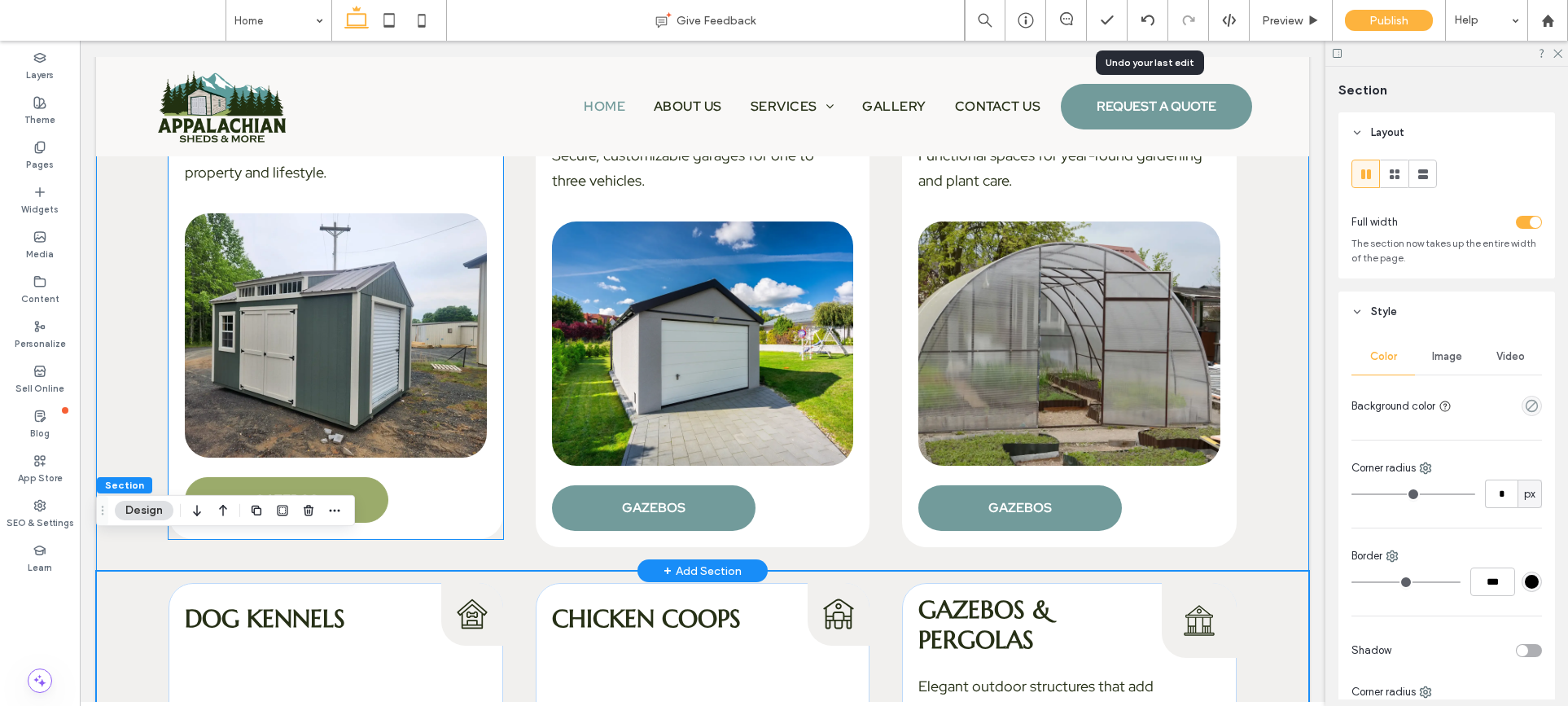
scroll to position [2449, 0]
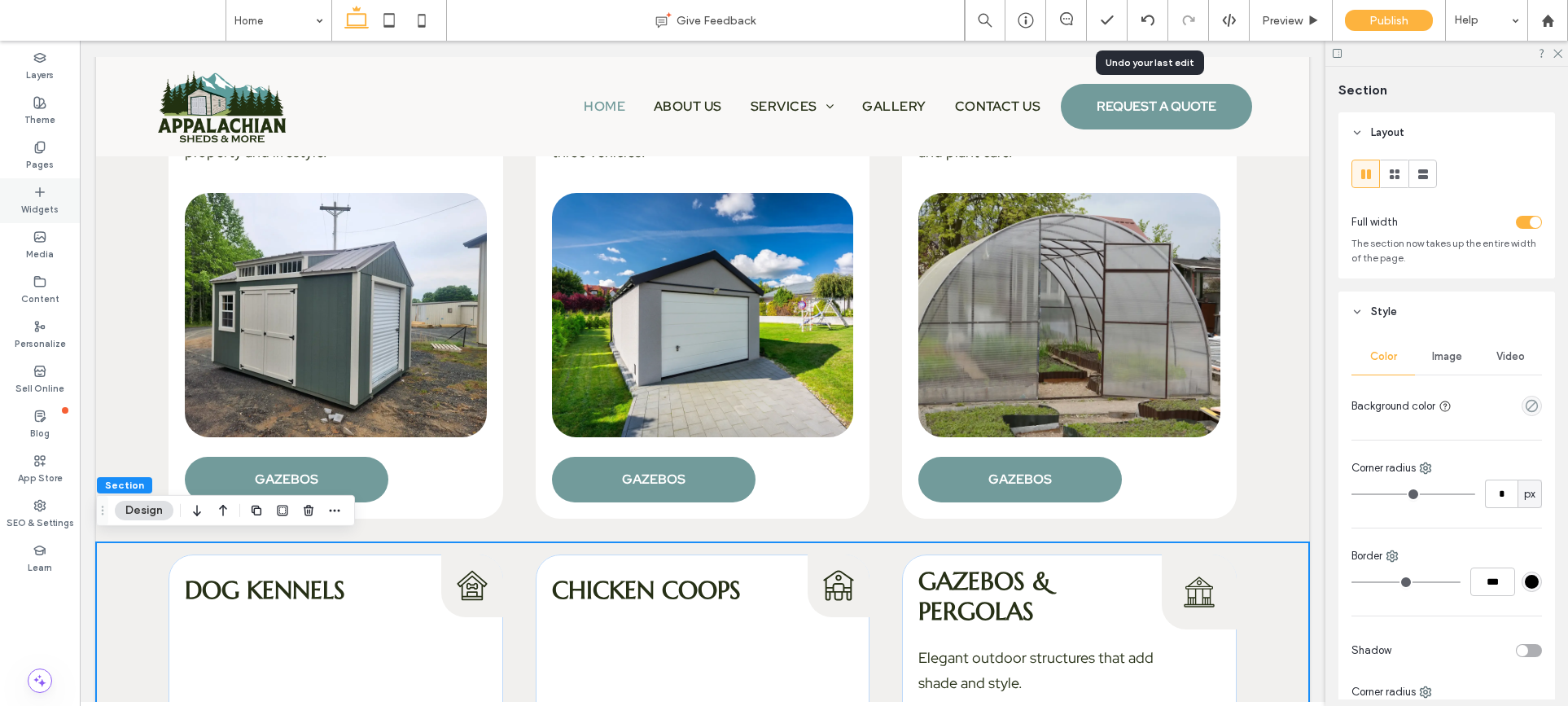
click at [37, 204] on label "Widgets" at bounding box center [40, 207] width 38 height 18
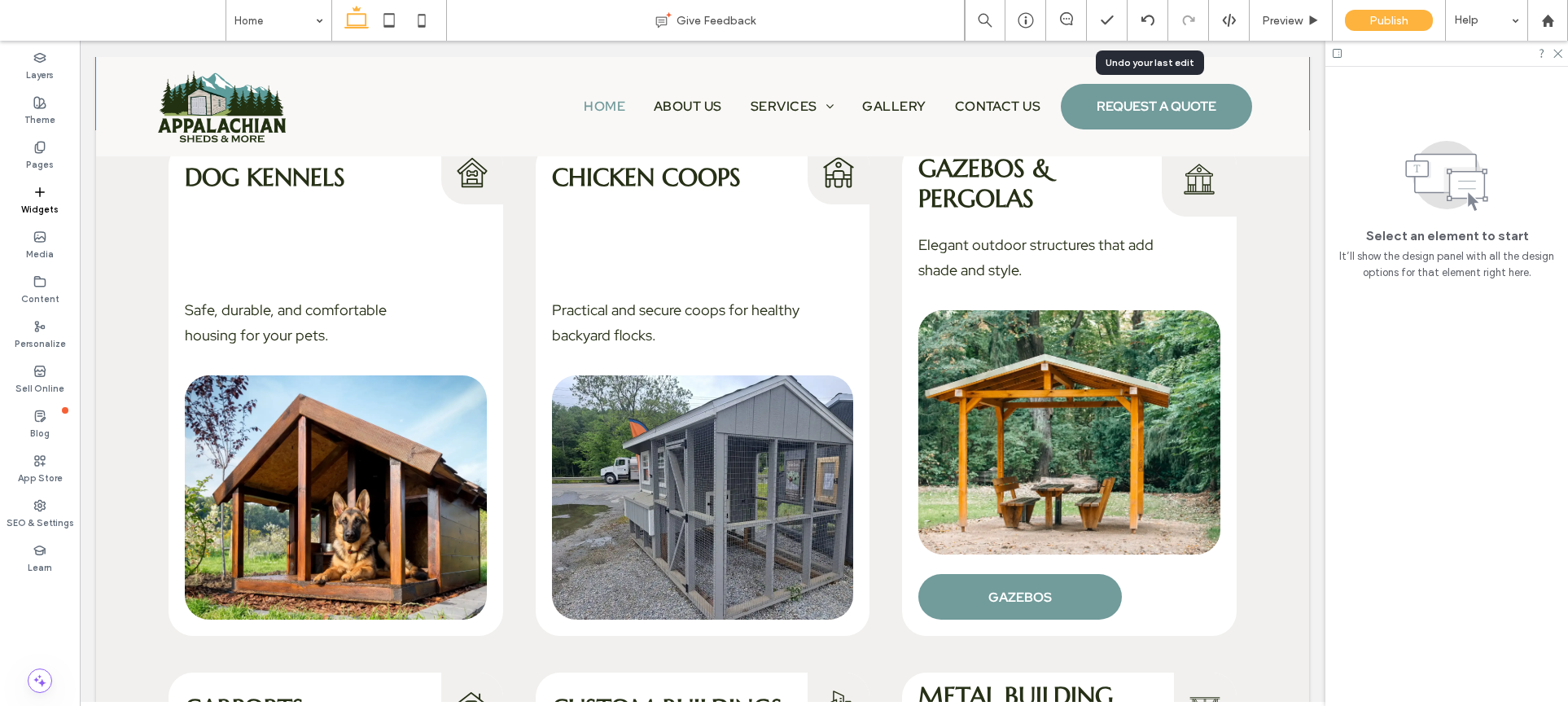
scroll to position [2860, 0]
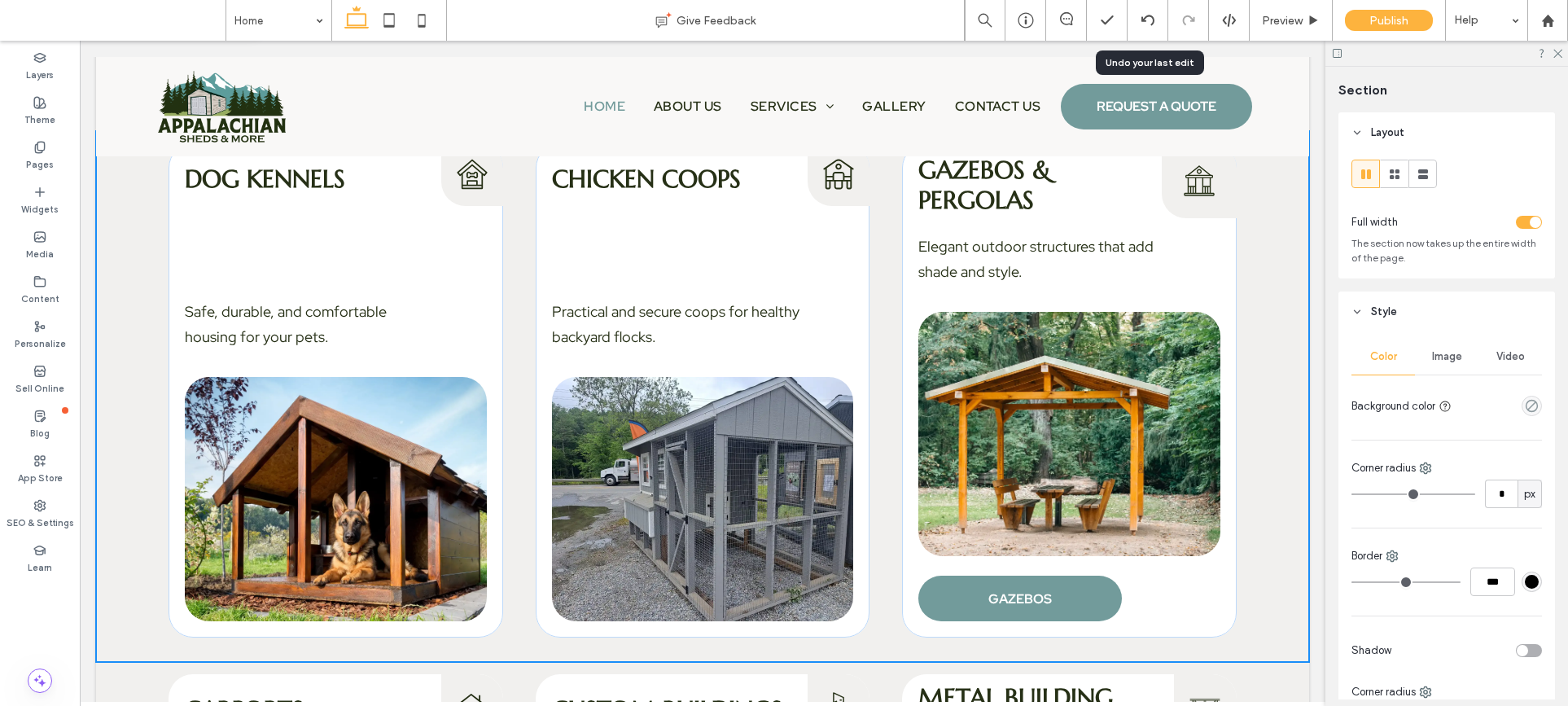
scroll to position [2880, 0]
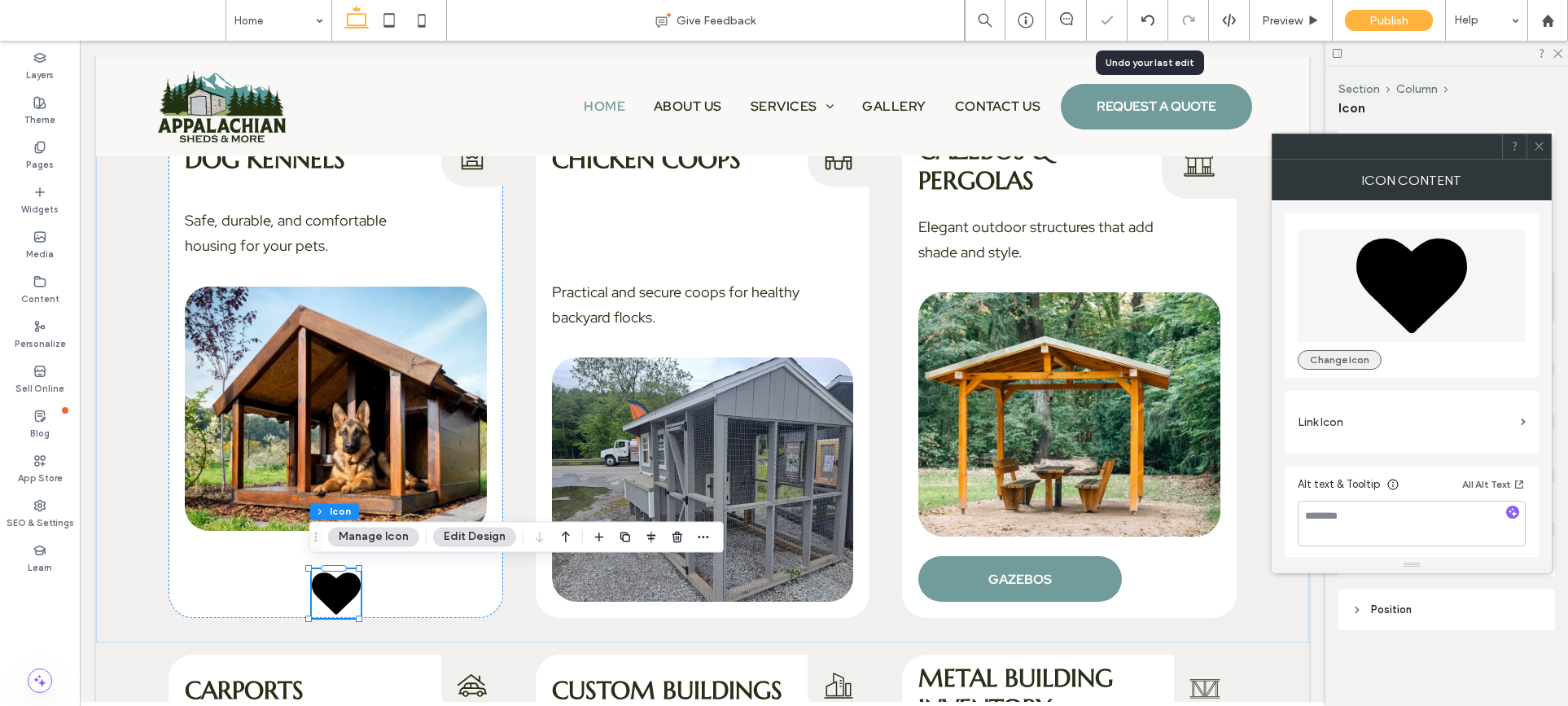
click at [1360, 364] on button "Change Icon" at bounding box center [1339, 360] width 84 height 19
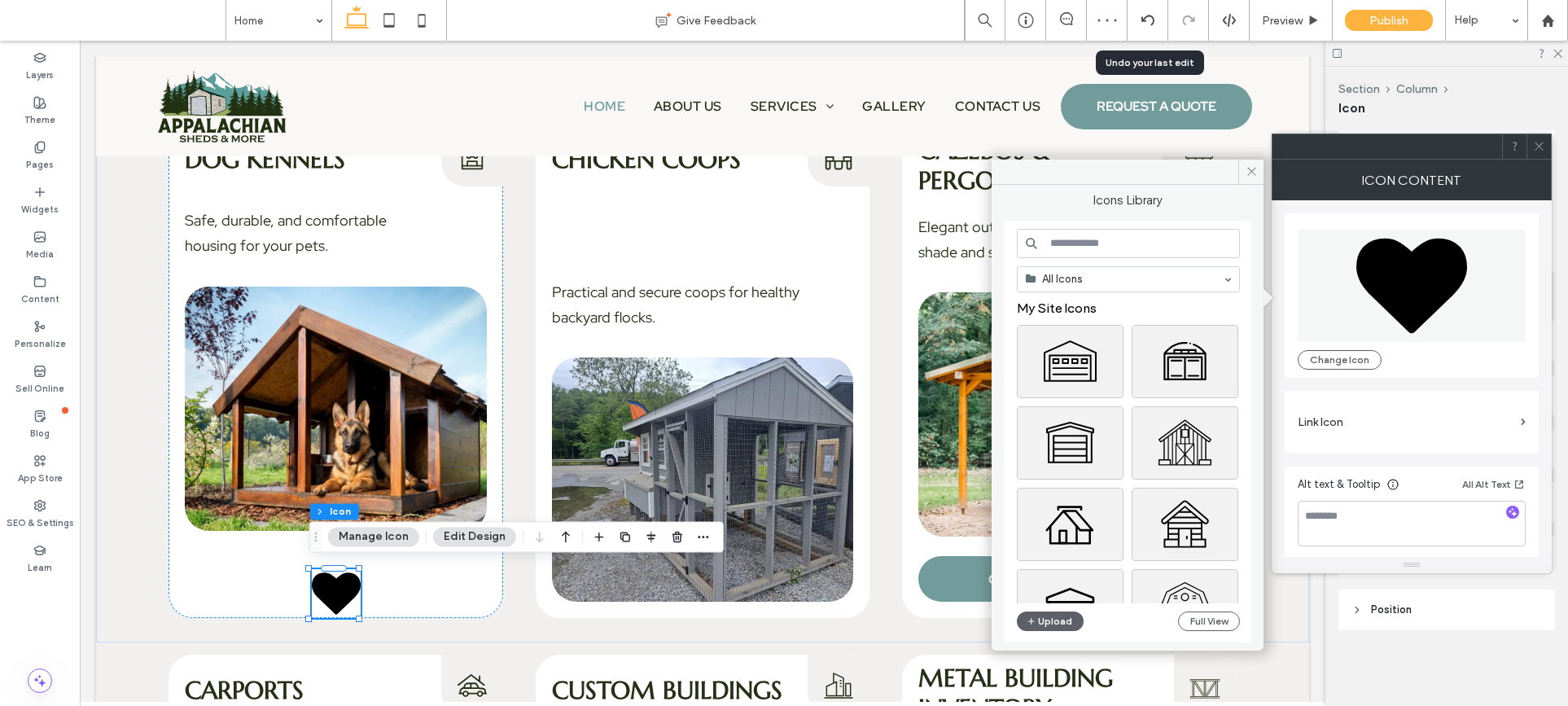
click at [1176, 250] on input at bounding box center [1128, 244] width 223 height 29
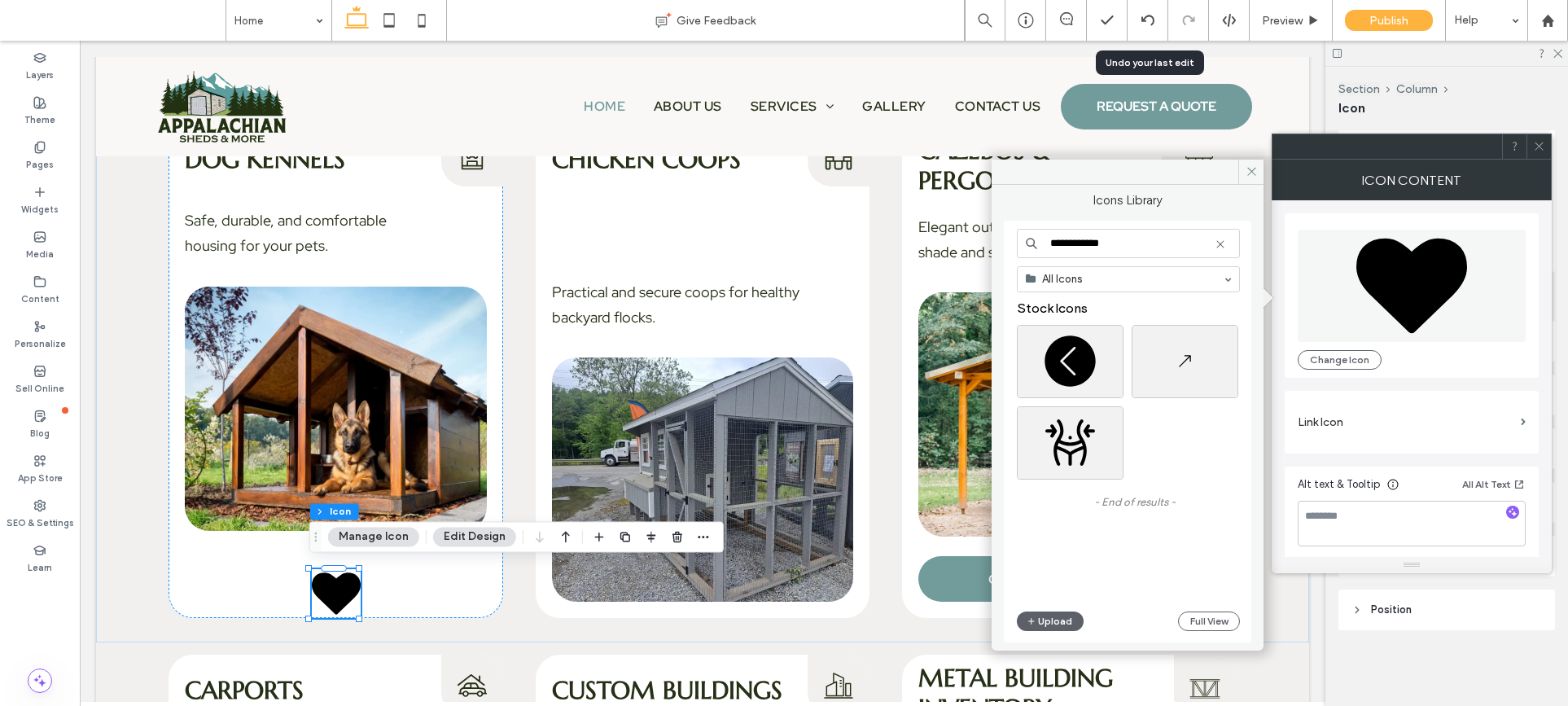
click at [1135, 245] on input "**********" at bounding box center [1128, 244] width 223 height 29
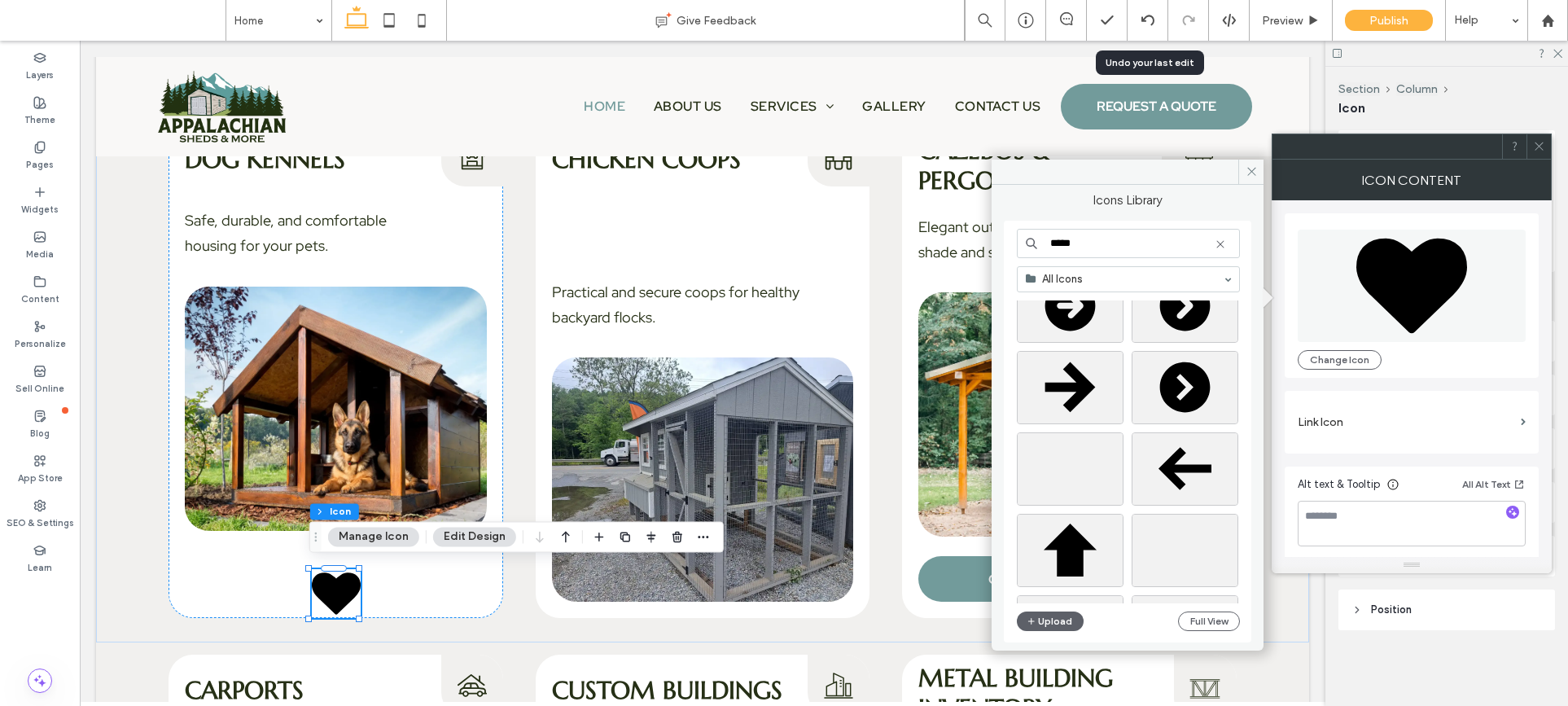
scroll to position [1854, 0]
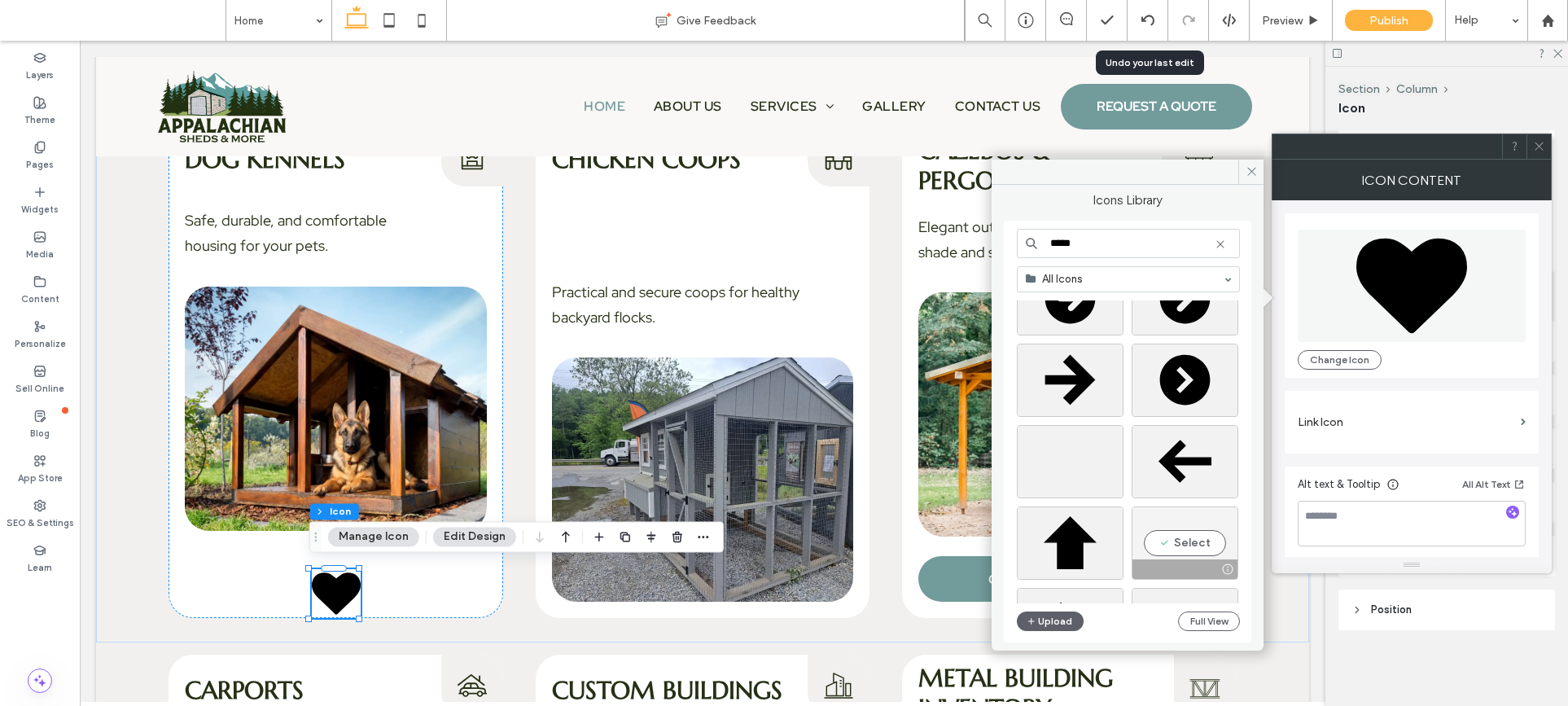
type input "*****"
click at [1176, 544] on div "Select" at bounding box center [1184, 544] width 106 height 74
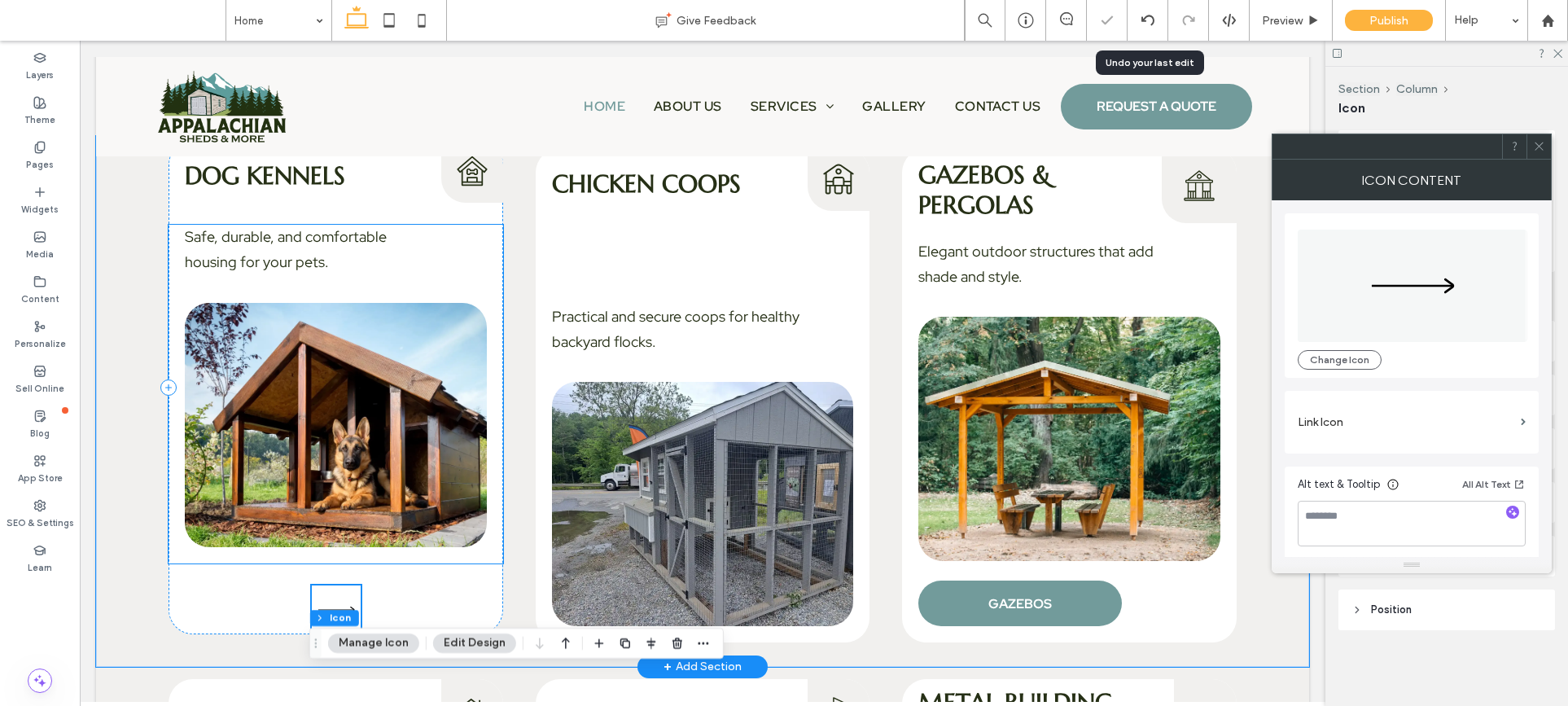
scroll to position [2968, 0]
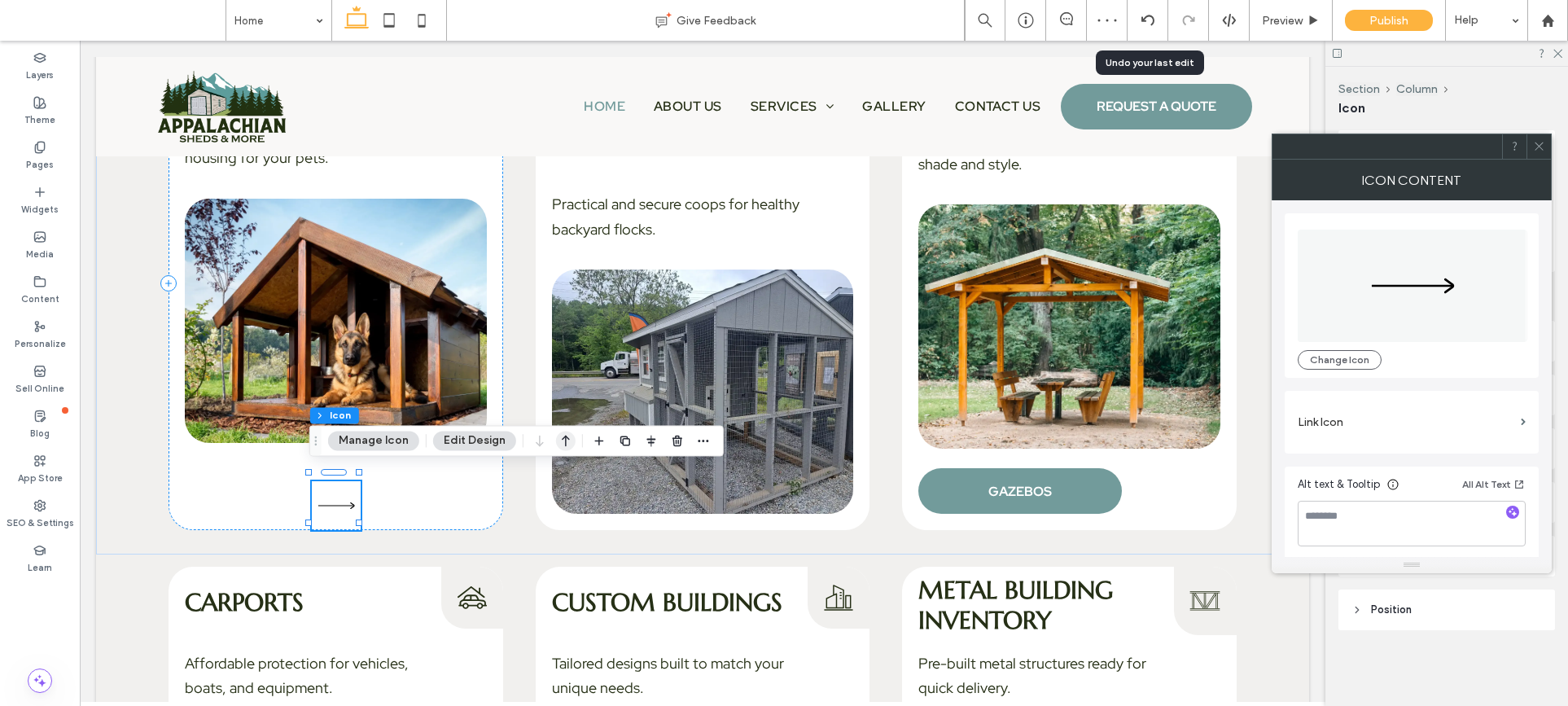
click at [569, 442] on icon "button" at bounding box center [566, 440] width 19 height 29
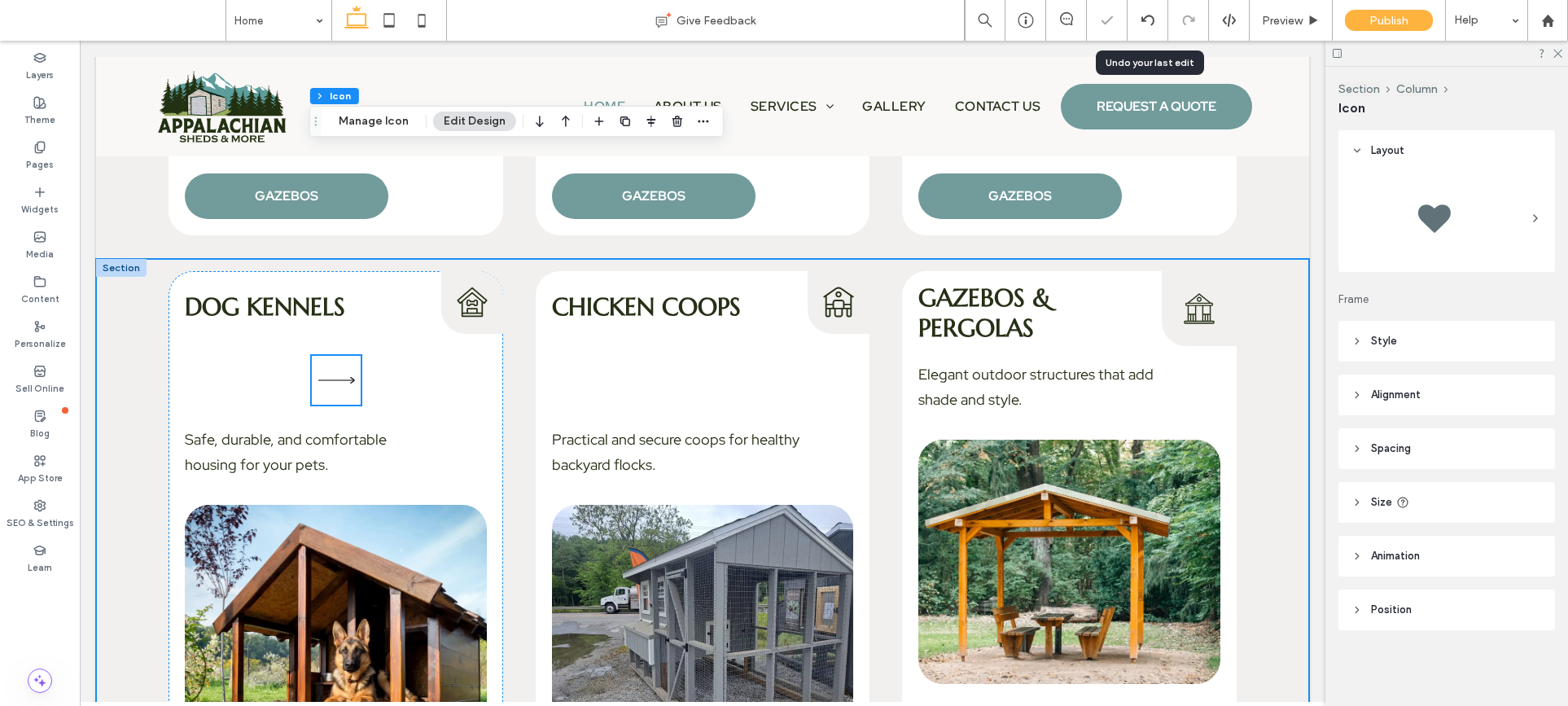
scroll to position [2699, 0]
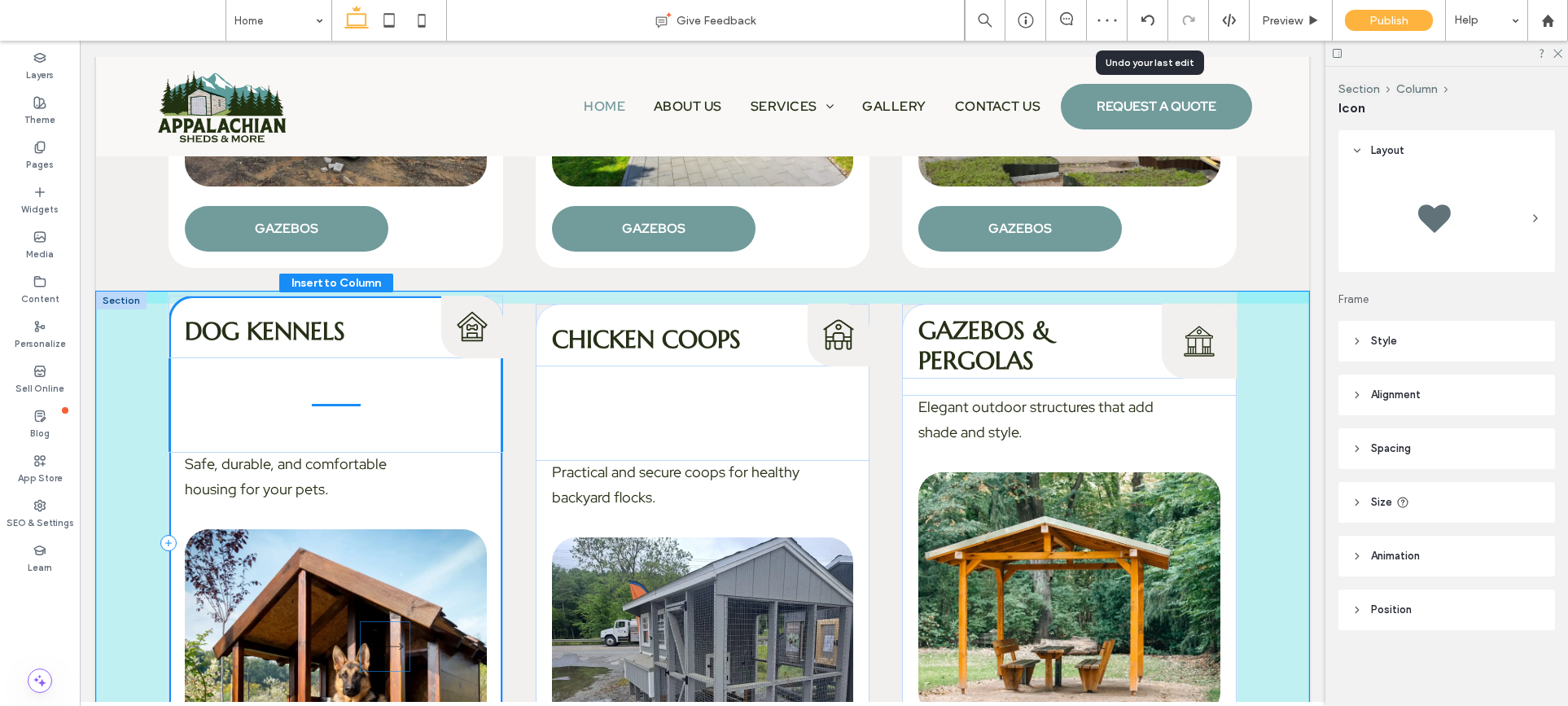
drag, startPoint x: 341, startPoint y: 397, endPoint x: 304, endPoint y: 389, distance: 37.9
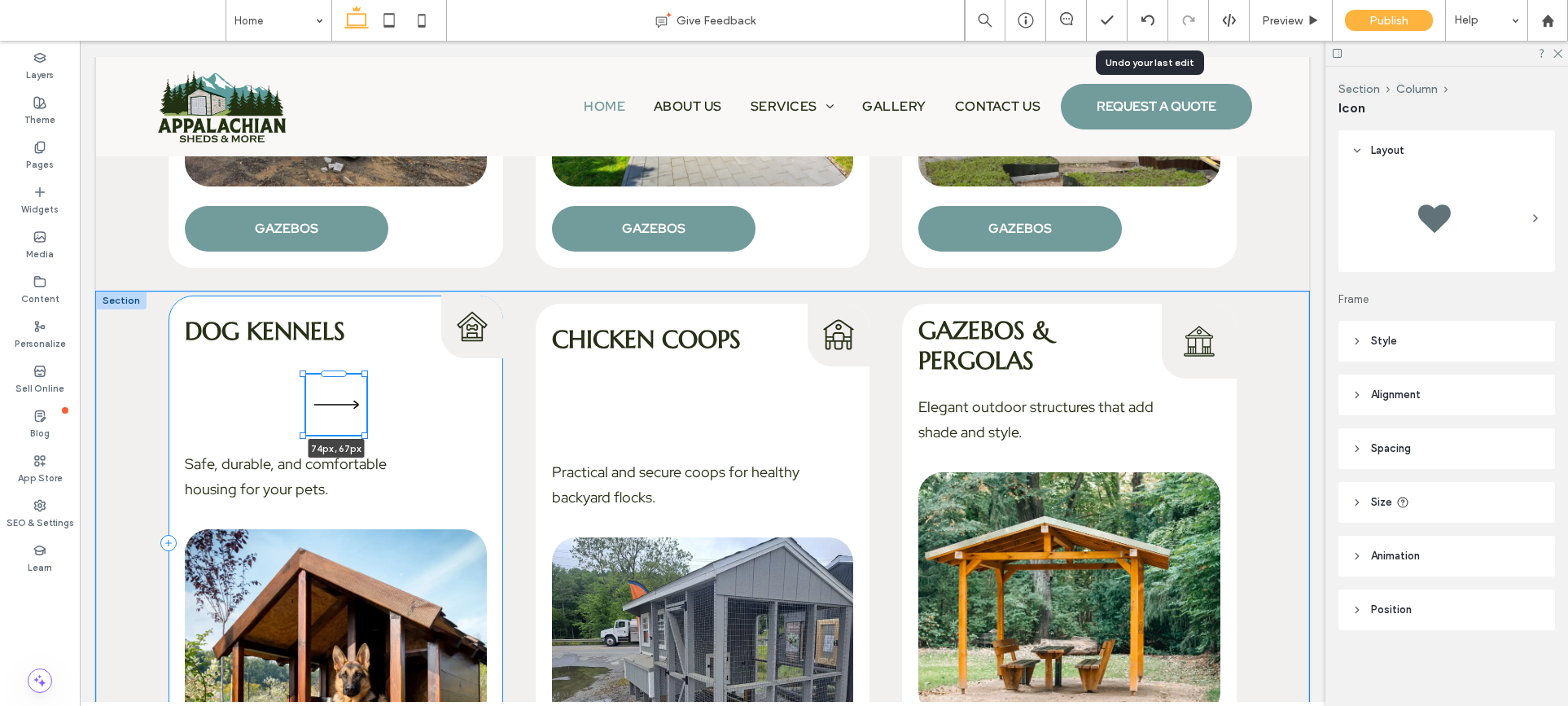
drag, startPoint x: 358, startPoint y: 430, endPoint x: 373, endPoint y: 426, distance: 15.5
click at [373, 426] on div "Dog Kennels Dog Kennels Icon 74px , 67px Safe, durable, and comfortable housing…" at bounding box center [702, 556] width 1213 height 531
type input "**"
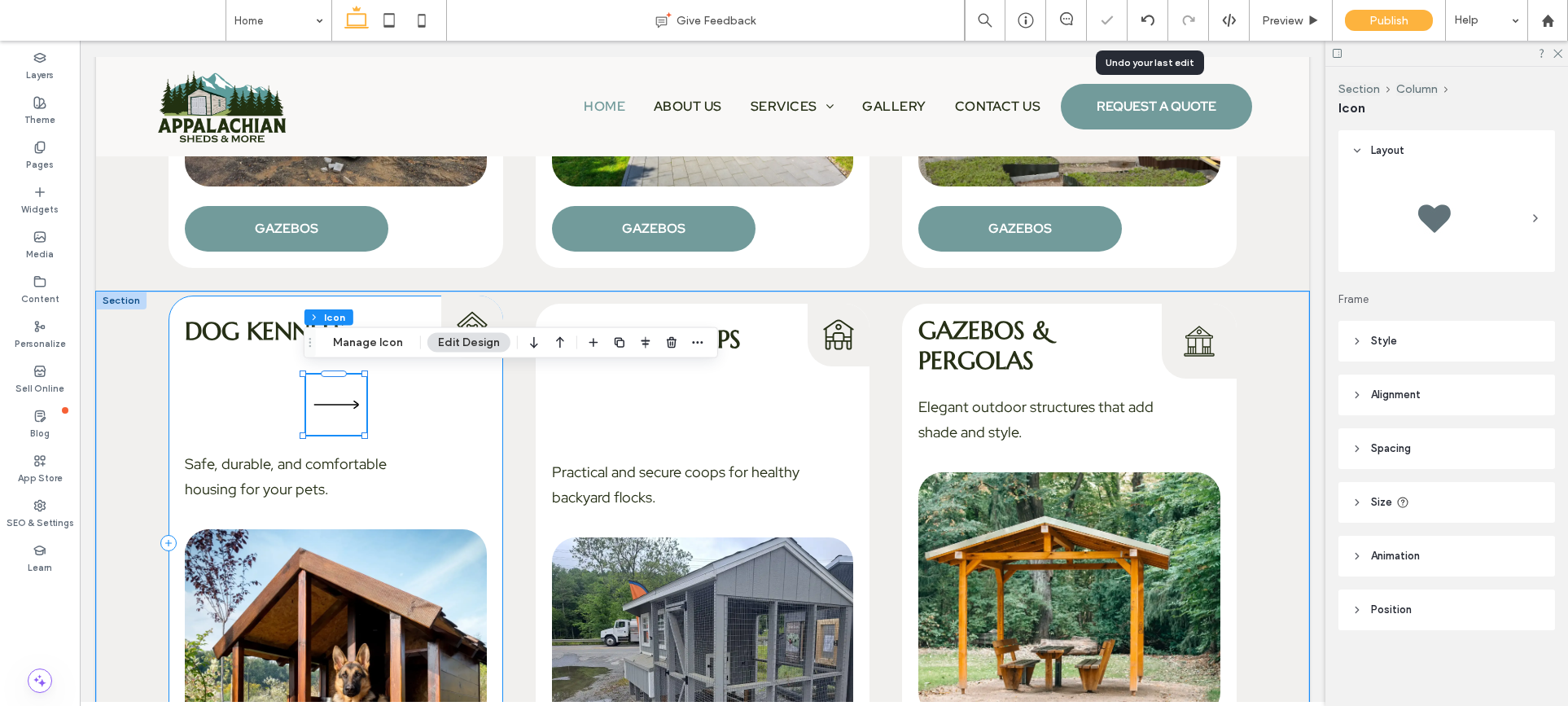
click at [423, 418] on div "Dog Kennels Dog Kennels Icon 74px , 67px Safe, durable, and comfortable housing…" at bounding box center [335, 543] width 334 height 494
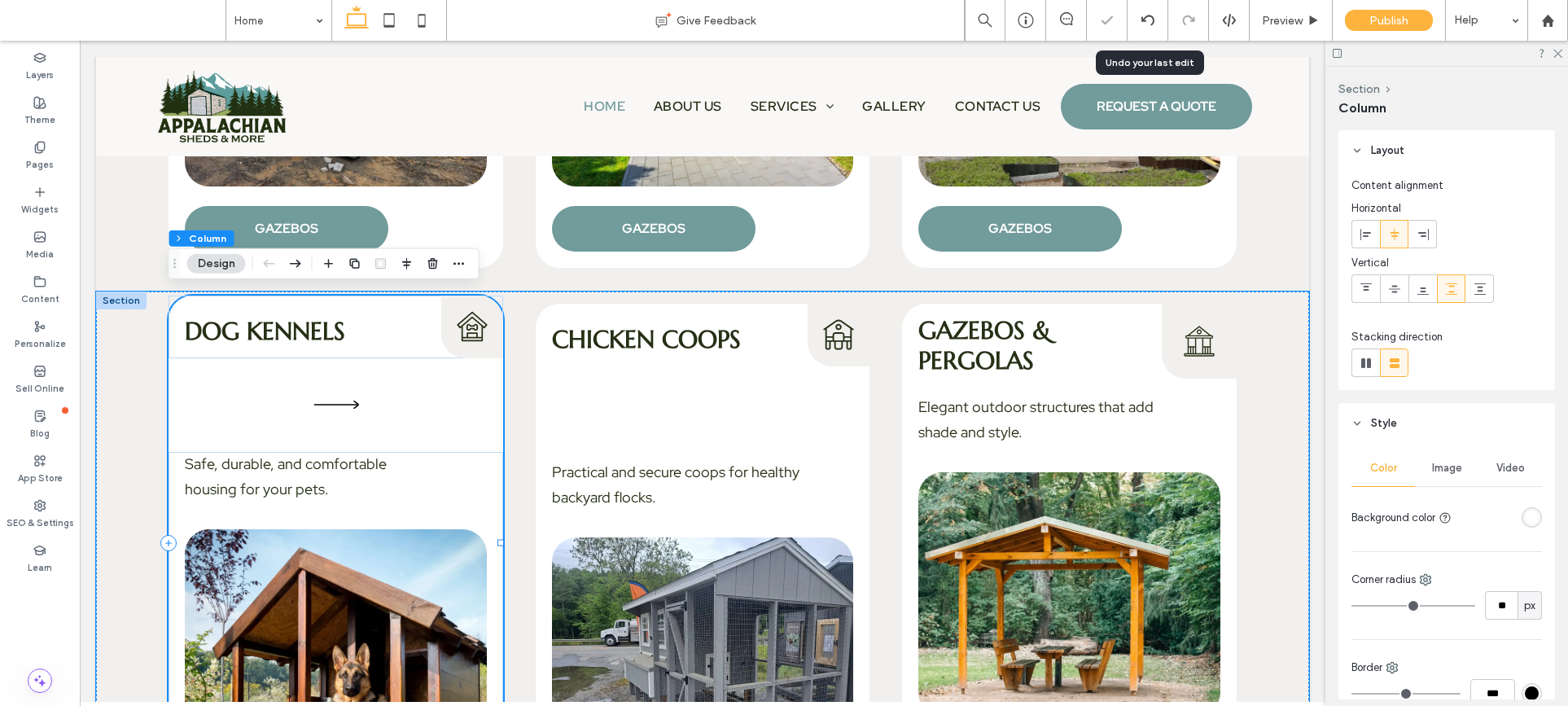
click at [423, 418] on div "Dog Kennels Dog Kennels Icon Safe, durable, and comfortable housing for your pe…" at bounding box center [335, 543] width 334 height 494
click at [415, 396] on div "Dog Kennels Dog Kennels Icon Safe, durable, and comfortable housing for your pe…" at bounding box center [335, 543] width 334 height 494
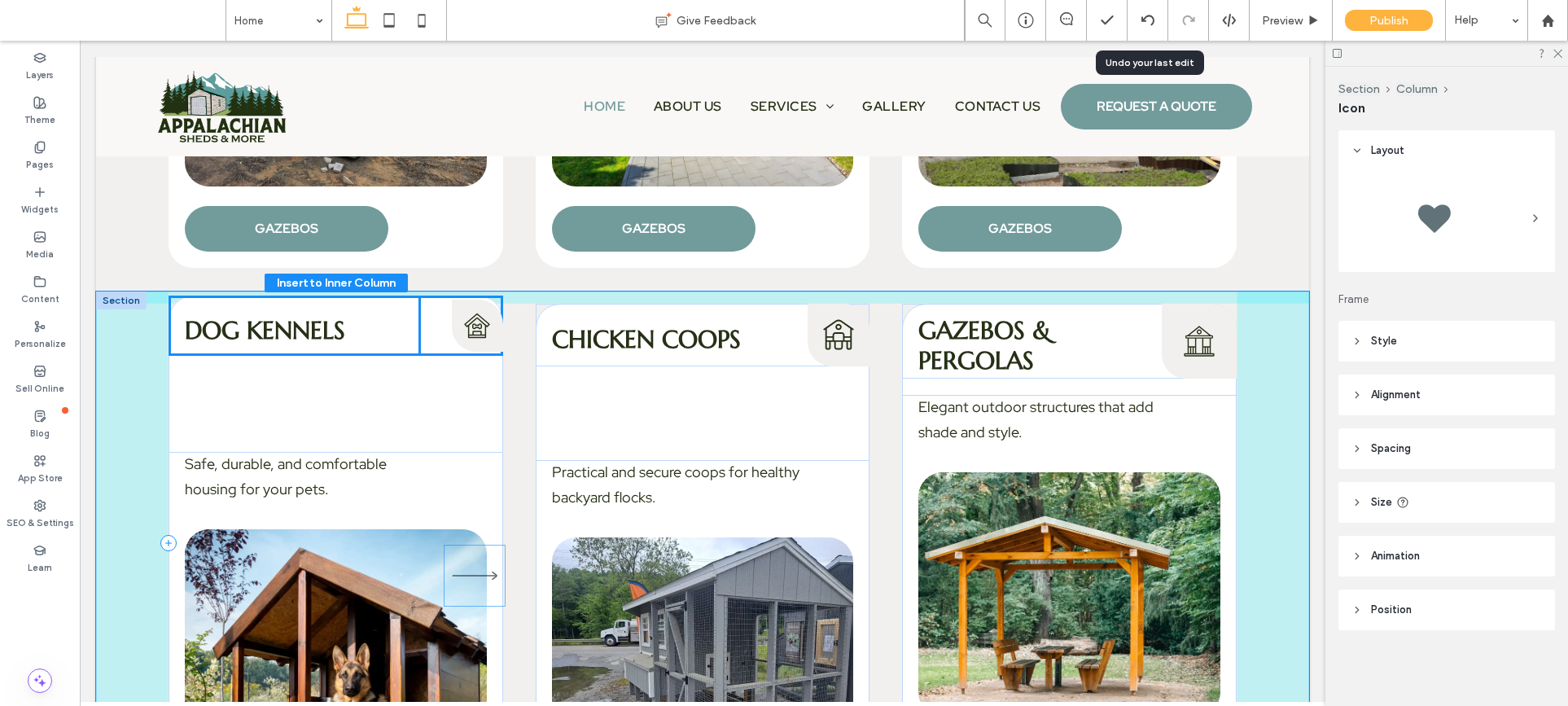
drag, startPoint x: 339, startPoint y: 398, endPoint x: 392, endPoint y: 319, distance: 95.1
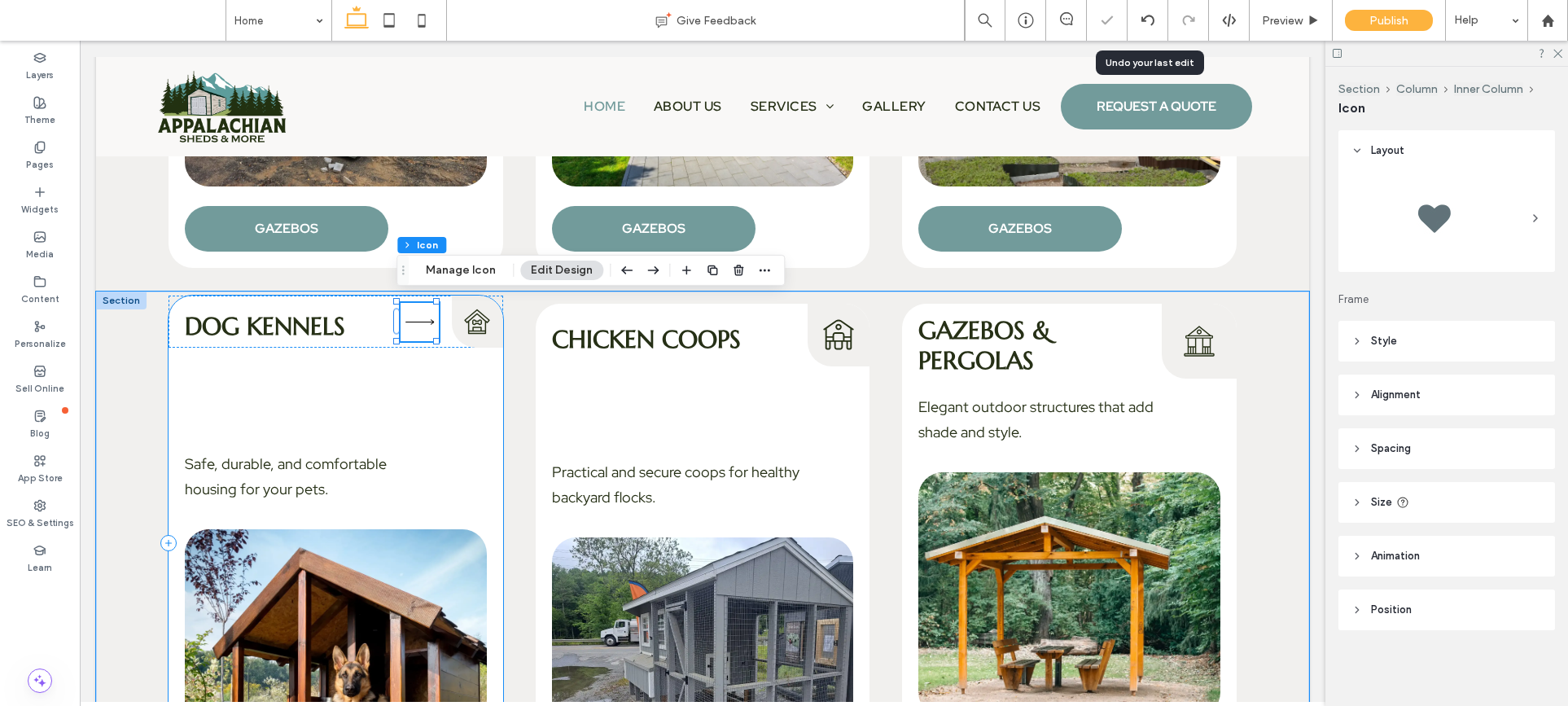
click at [422, 414] on div "Dog Kennels Dog Kennels Icon Safe, durable, and comfortable housing for your pe…" at bounding box center [335, 543] width 334 height 494
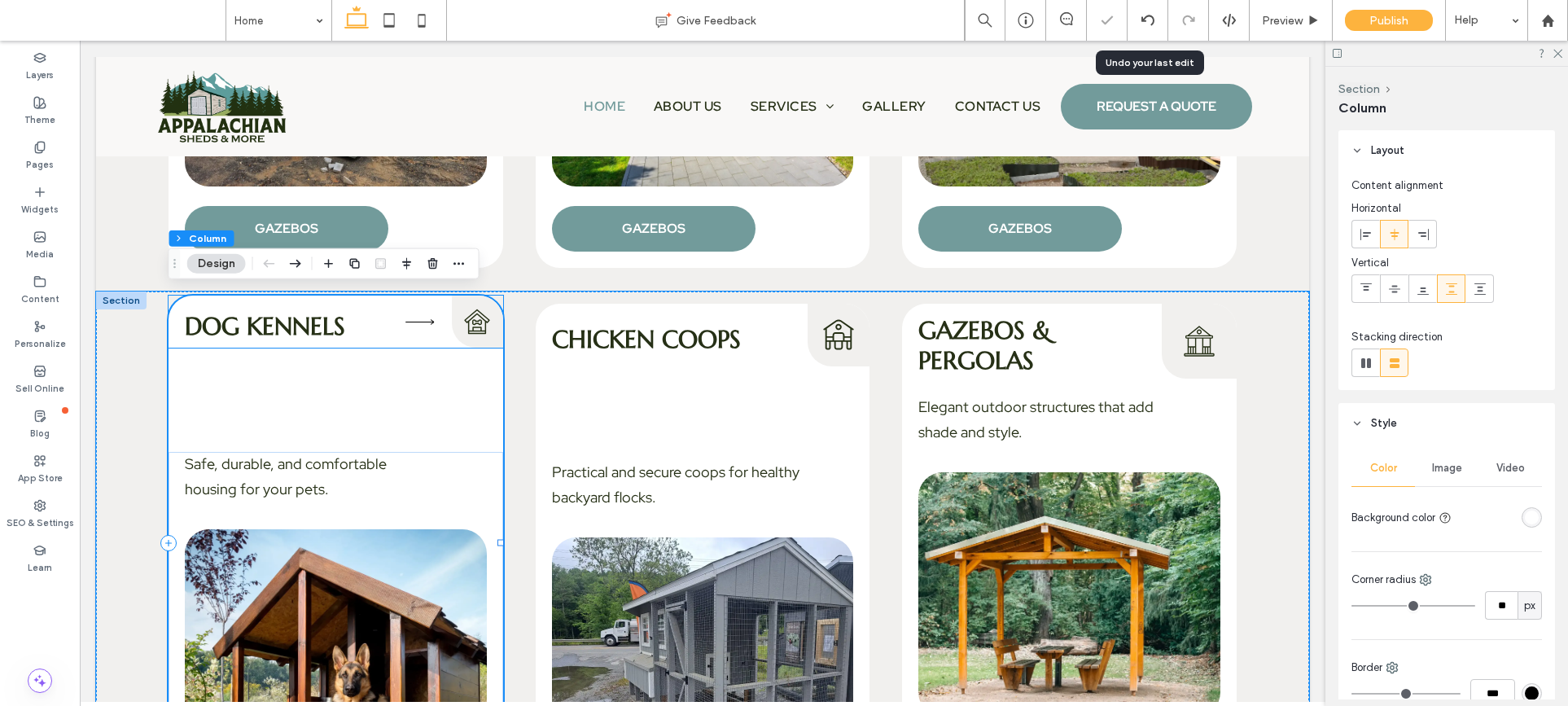
click at [421, 323] on icon at bounding box center [420, 322] width 39 height 39
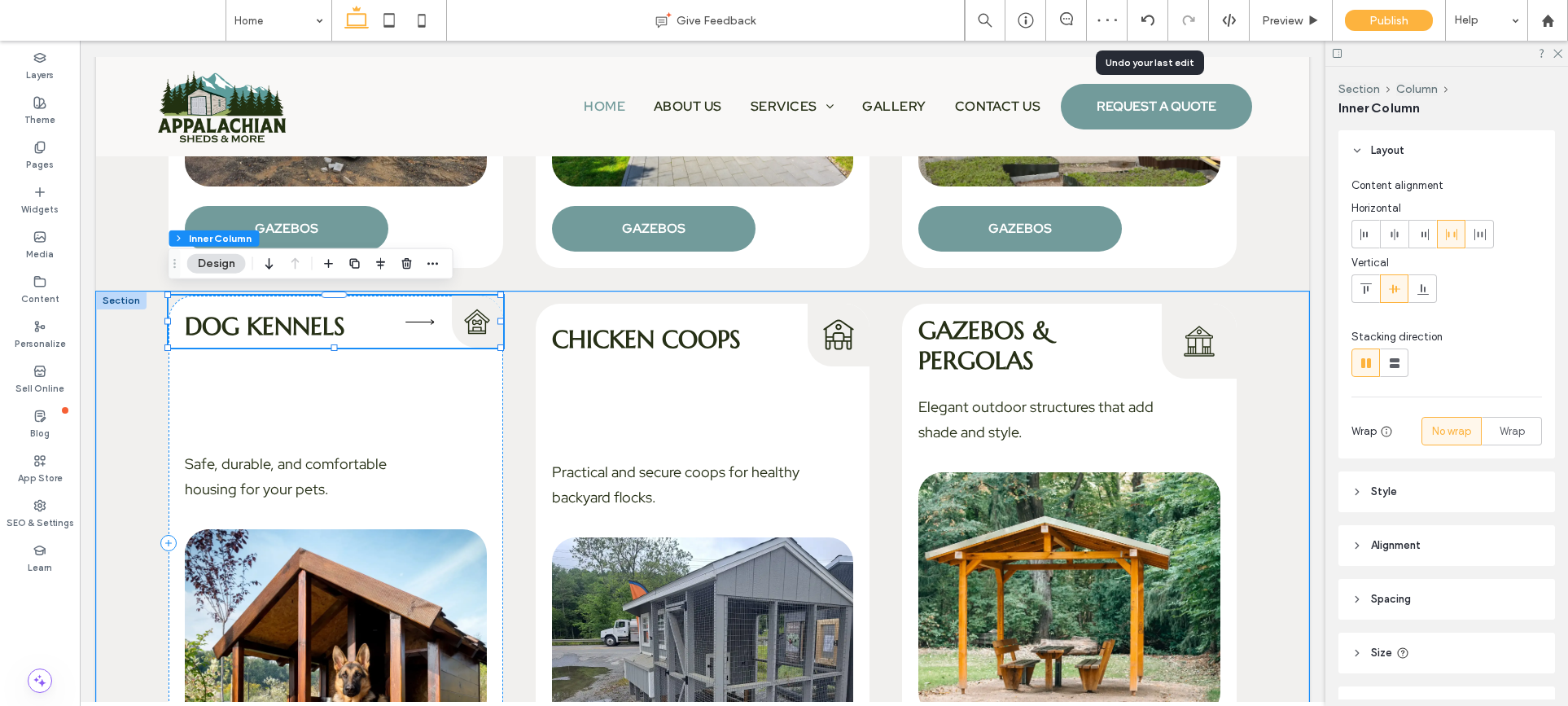
click at [417, 318] on icon at bounding box center [420, 322] width 39 height 39
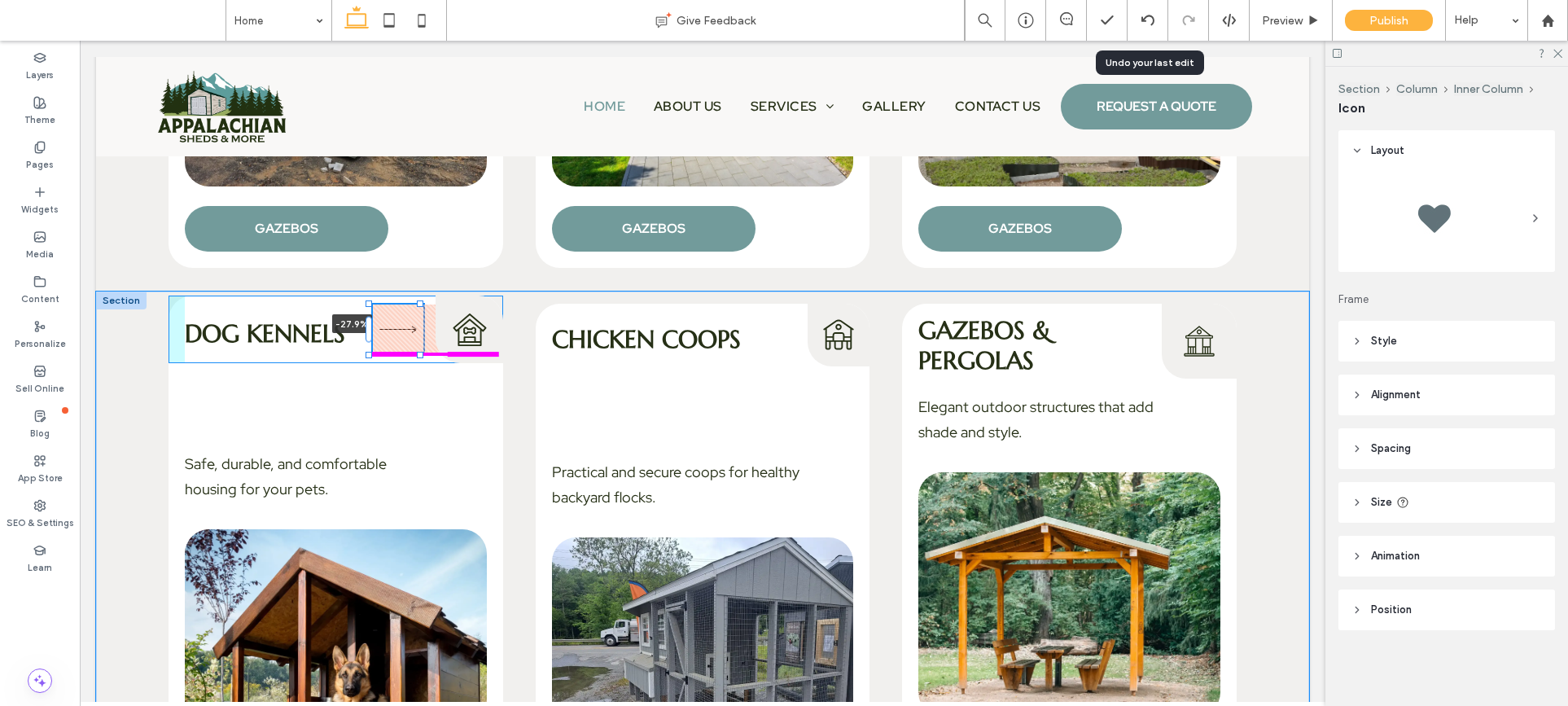
drag, startPoint x: 397, startPoint y: 319, endPoint x: 310, endPoint y: 312, distance: 87.3
click at [310, 312] on div "Dog Kennels -27.9% Dog Kennels Icon Safe, durable, and comfortable housing for …" at bounding box center [702, 556] width 1213 height 531
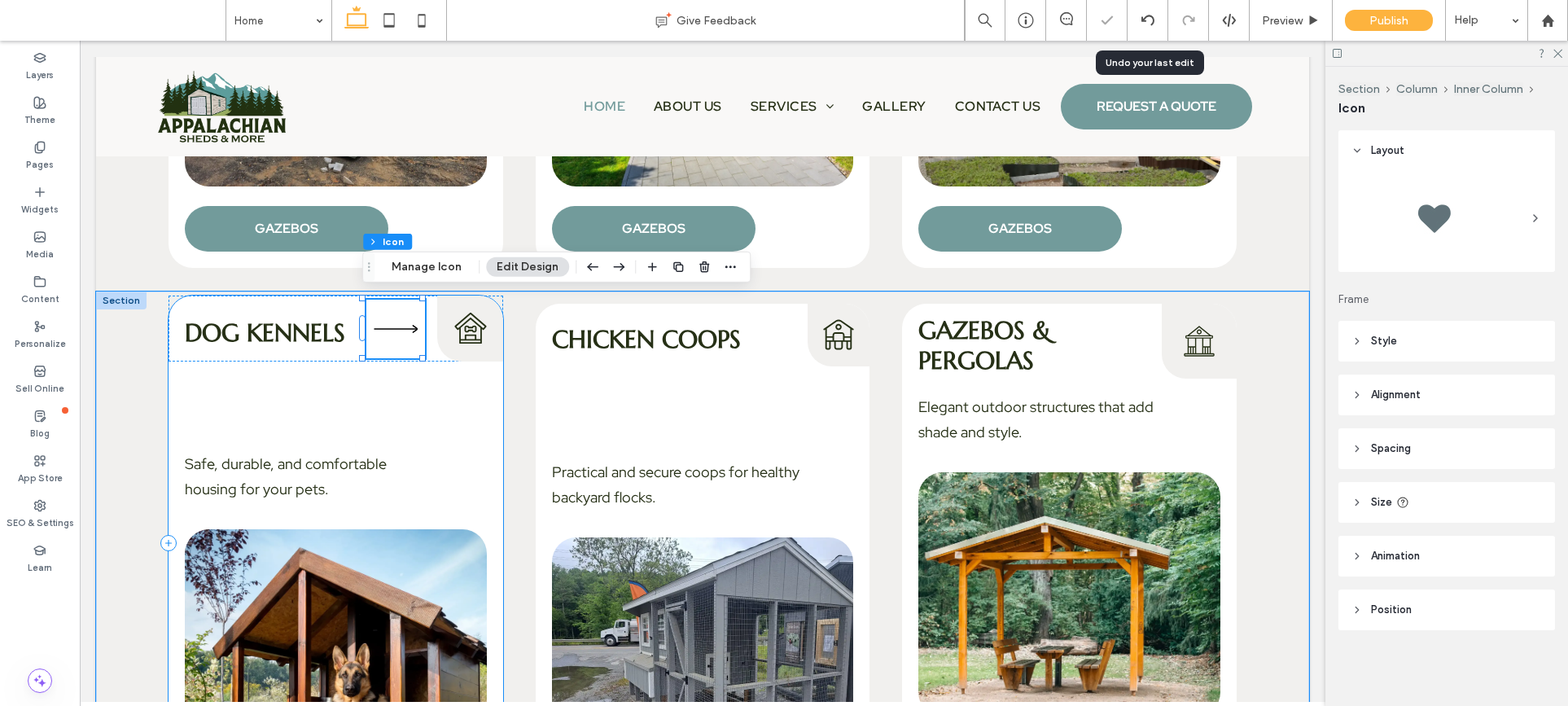
click at [420, 410] on div "Dog Kennels -27.9% Dog Kennels Icon Safe, durable, and comfortable housing for …" at bounding box center [335, 543] width 334 height 494
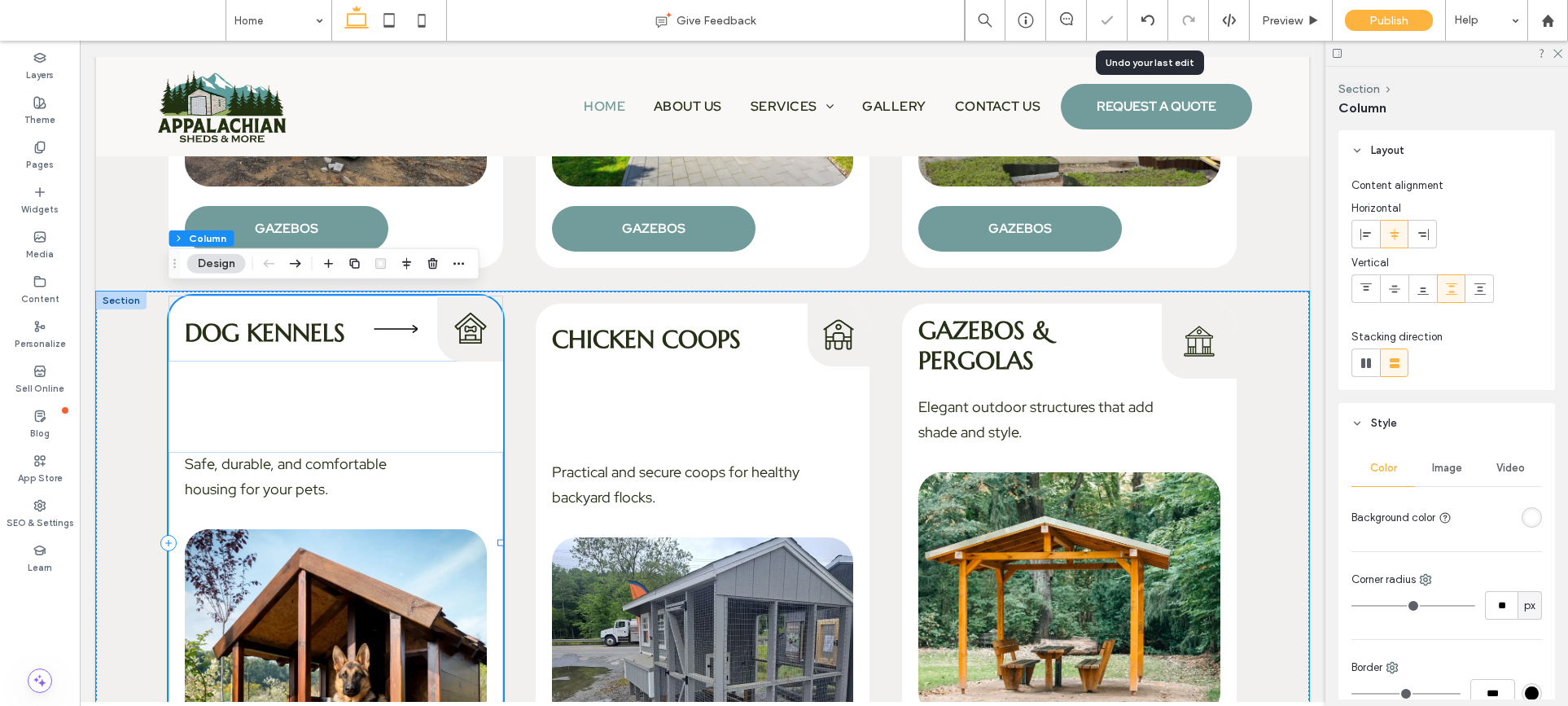
click at [414, 409] on div "Dog Kennels Dog Kennels Icon Safe, durable, and comfortable housing for your pe…" at bounding box center [335, 543] width 334 height 494
click at [398, 429] on div "Dog Kennels Dog Kennels Icon Safe, durable, and comfortable housing for your pe…" at bounding box center [335, 543] width 334 height 494
click at [405, 427] on div "Dog Kennels Dog Kennels Icon Safe, durable, and comfortable housing for your pe…" at bounding box center [335, 543] width 334 height 494
click at [392, 347] on icon at bounding box center [395, 329] width 59 height 59
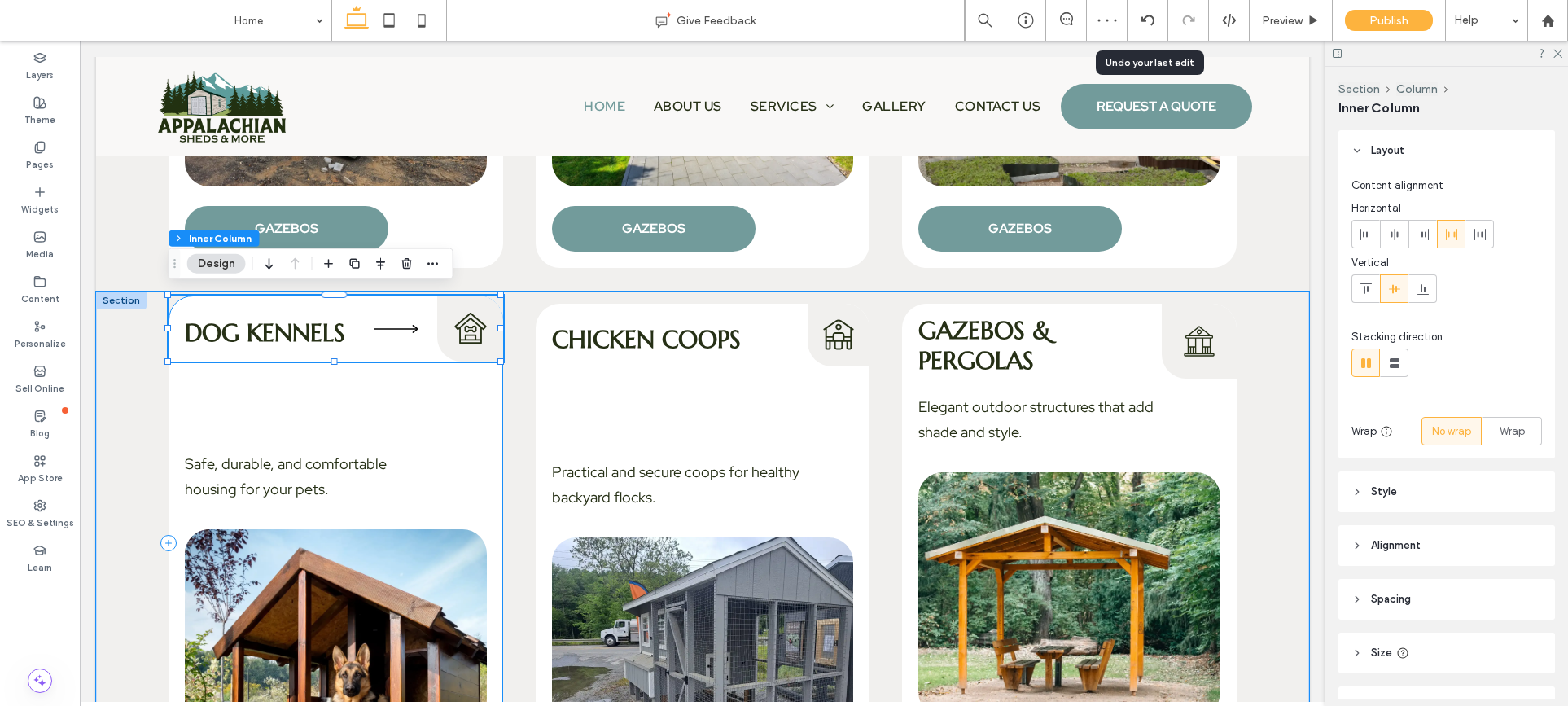
click at [380, 394] on div "Dog Kennels Dog Kennels Icon Safe, durable, and comfortable housing for your pe…" at bounding box center [335, 543] width 334 height 494
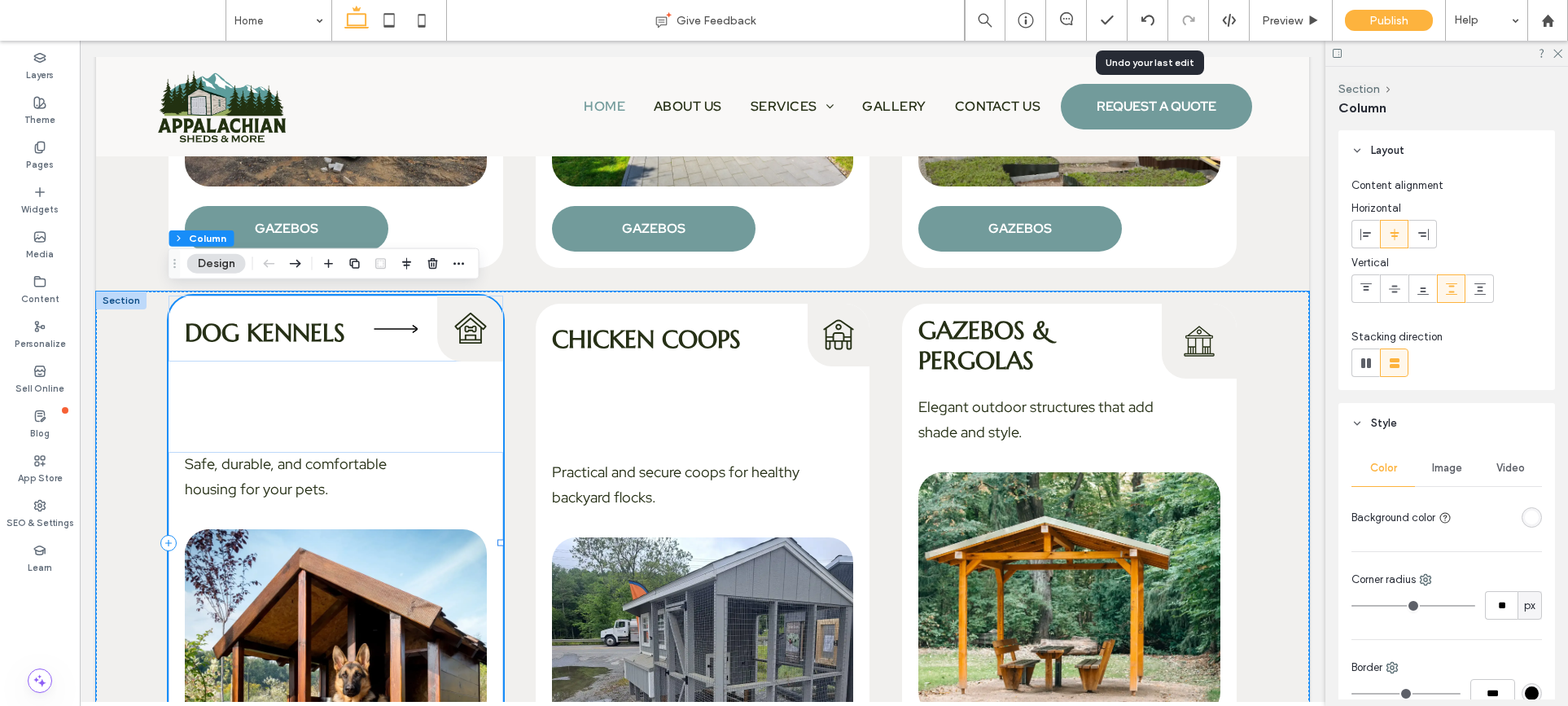
click at [380, 394] on div "Dog Kennels Dog Kennels Icon Safe, durable, and comfortable housing for your pe…" at bounding box center [335, 543] width 334 height 494
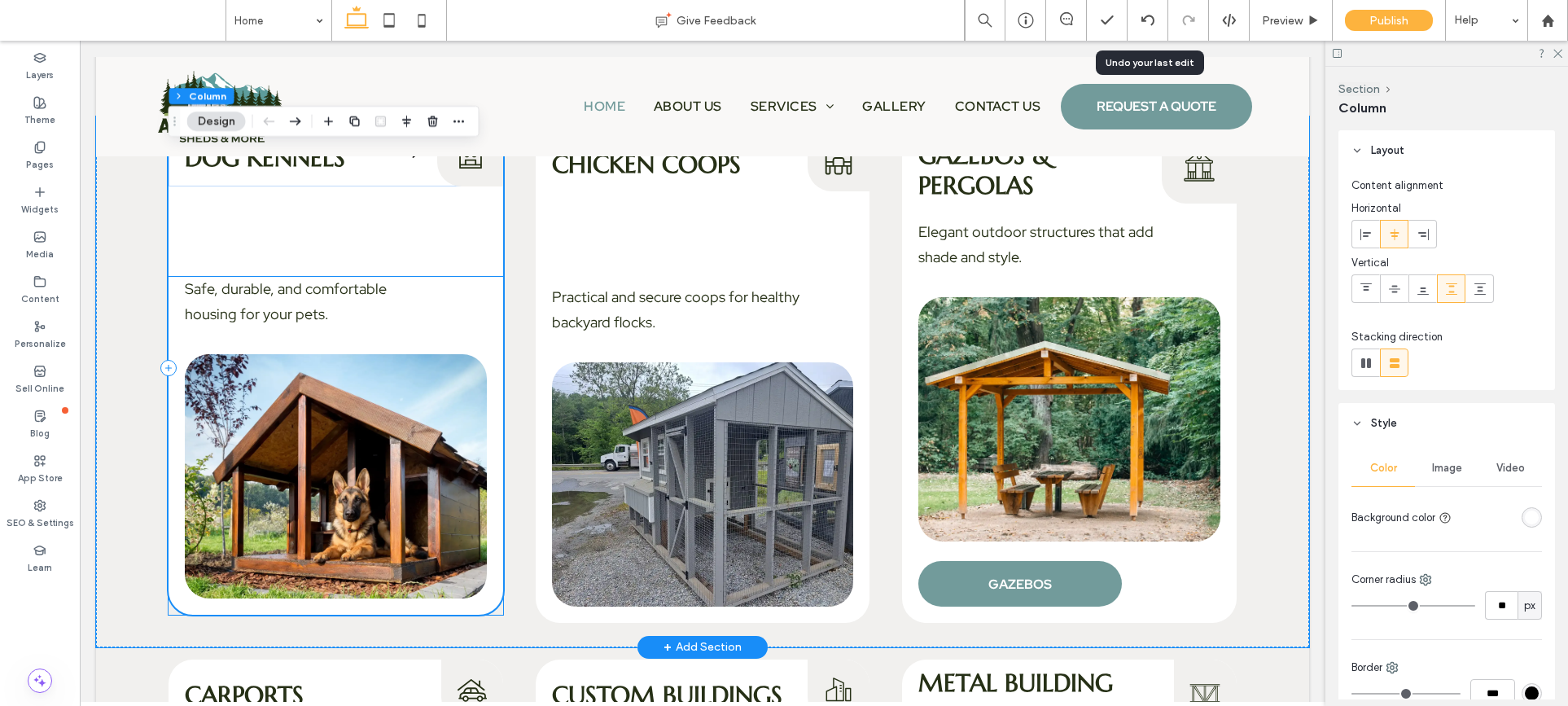
scroll to position [2674, 0]
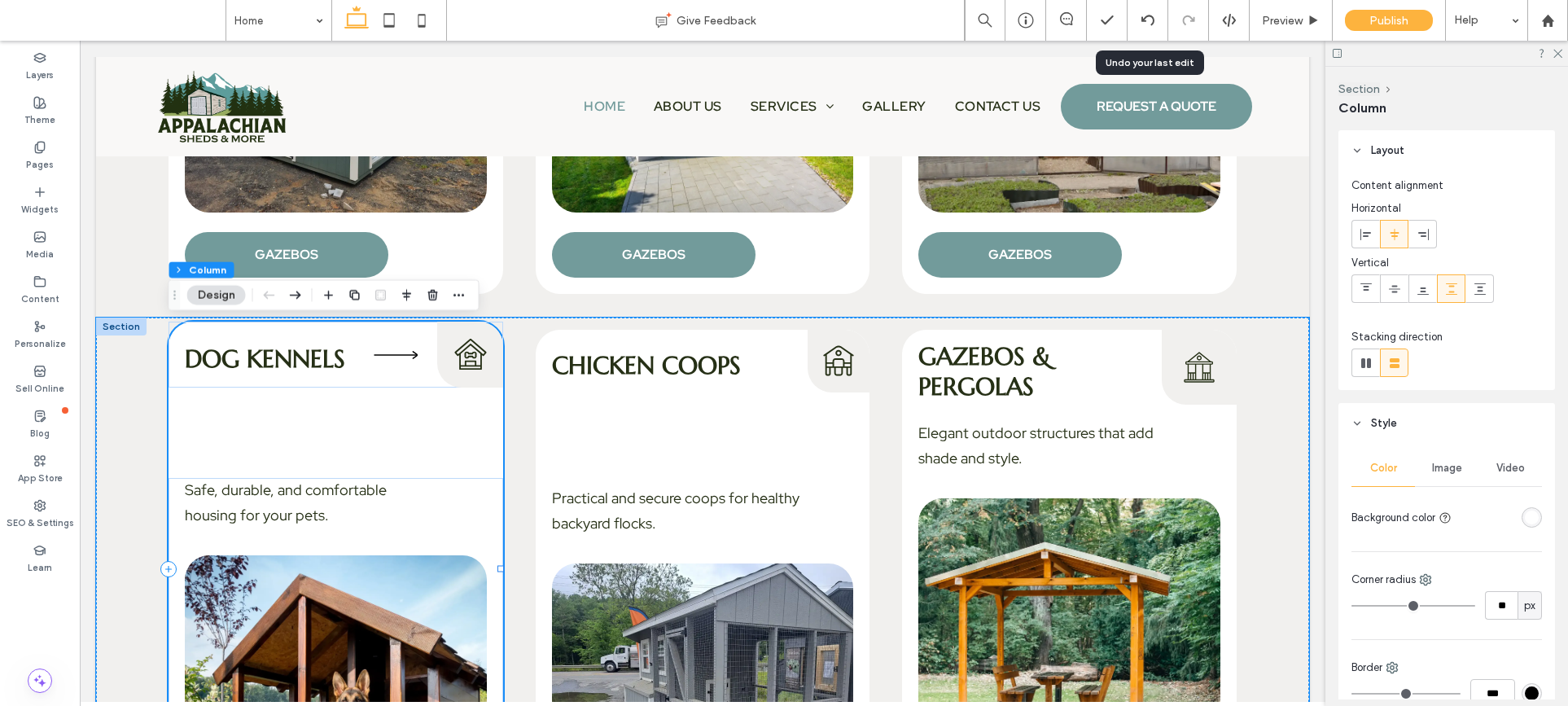
click at [389, 406] on div "Dog Kennels Dog Kennels Icon Safe, durable, and comfortable housing for your pe…" at bounding box center [335, 569] width 334 height 494
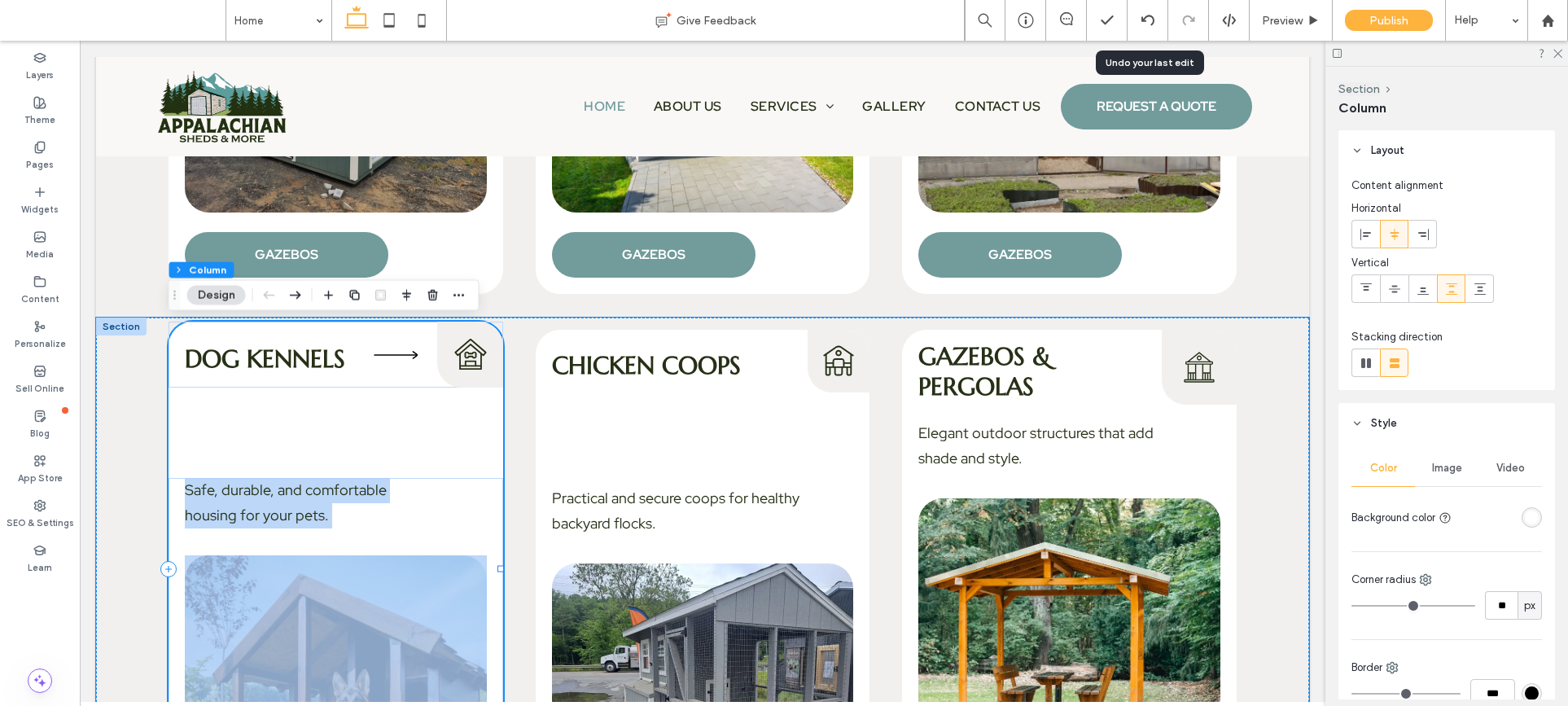
click at [389, 406] on div "Dog Kennels Dog Kennels Icon Safe, durable, and comfortable housing for your pe…" at bounding box center [335, 569] width 334 height 494
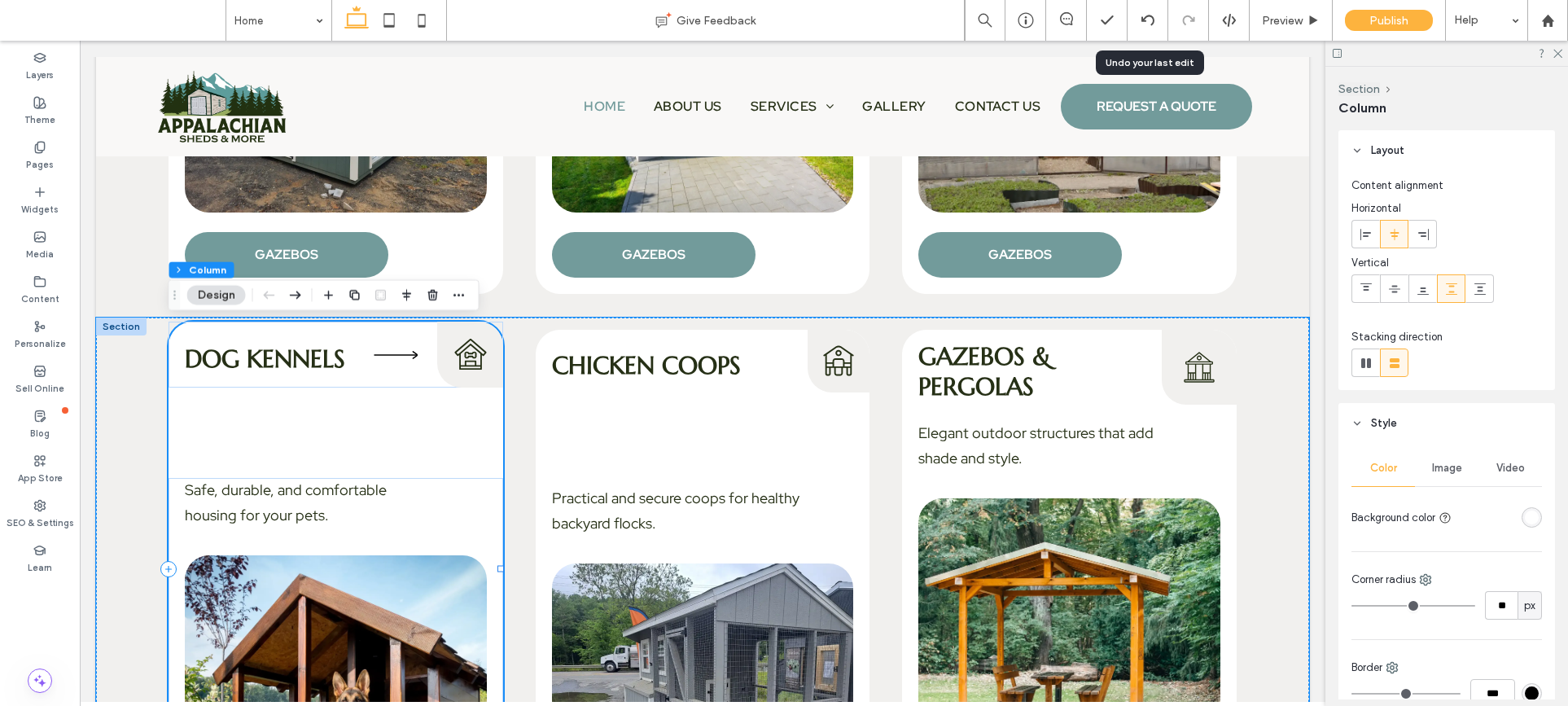
click at [389, 406] on div "Dog Kennels Dog Kennels Icon Safe, durable, and comfortable housing for your pe…" at bounding box center [335, 569] width 334 height 494
click at [416, 461] on div "Dog Kennels Dog Kennels Icon Safe, durable, and comfortable housing for your pe…" at bounding box center [335, 569] width 334 height 494
click at [272, 405] on div "Dog Kennels Dog Kennels Icon Safe, durable, and comfortable housing for your pe…" at bounding box center [335, 569] width 334 height 494
click at [185, 421] on div "Dog Kennels Dog Kennels Icon Safe, durable, and comfortable housing for your pe…" at bounding box center [335, 569] width 334 height 494
click at [362, 487] on span "Safe, durable, and comfortable housing for your pets." at bounding box center [285, 502] width 202 height 44
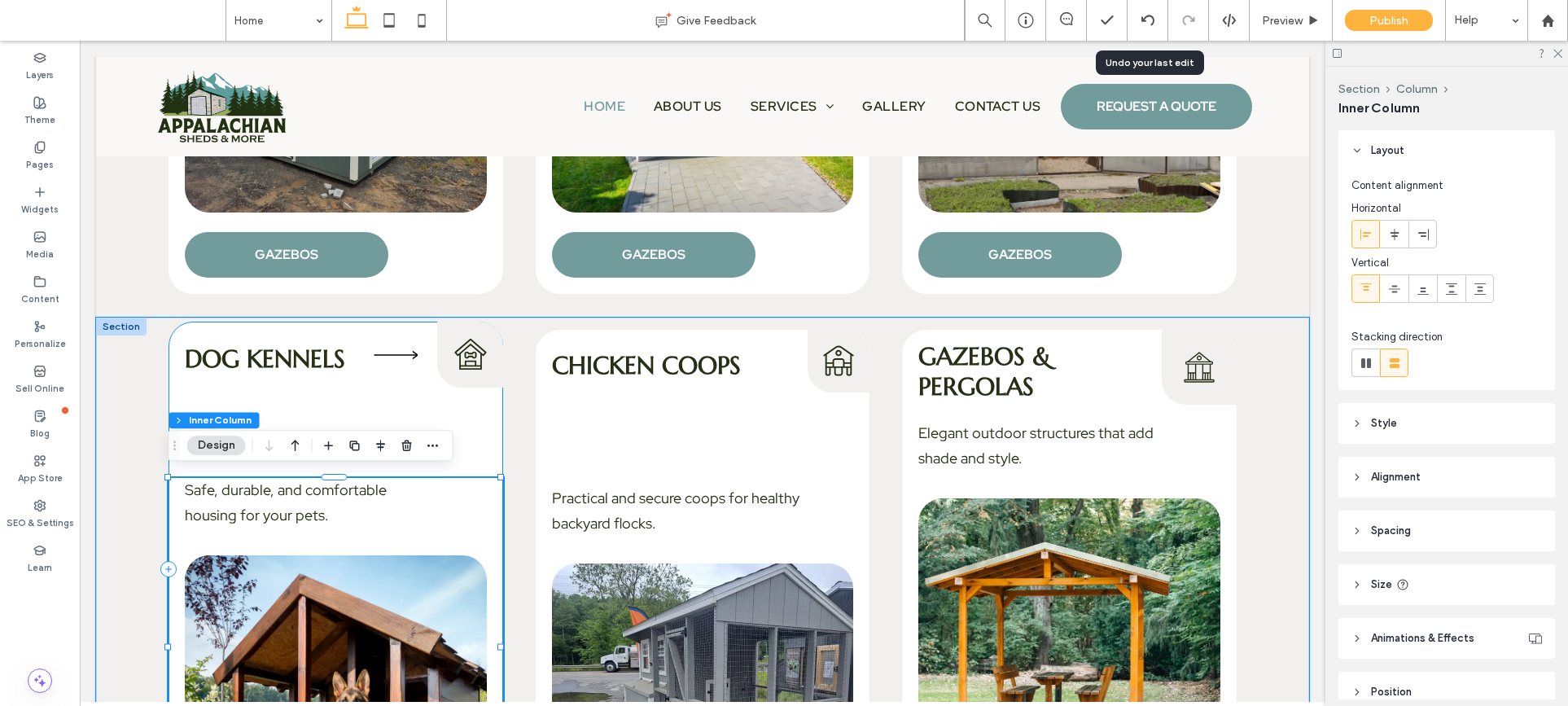
click at [407, 387] on div "Dog Kennels Dog Kennels Icon Safe, durable, and comfortable housing for your pe…" at bounding box center [335, 569] width 334 height 494
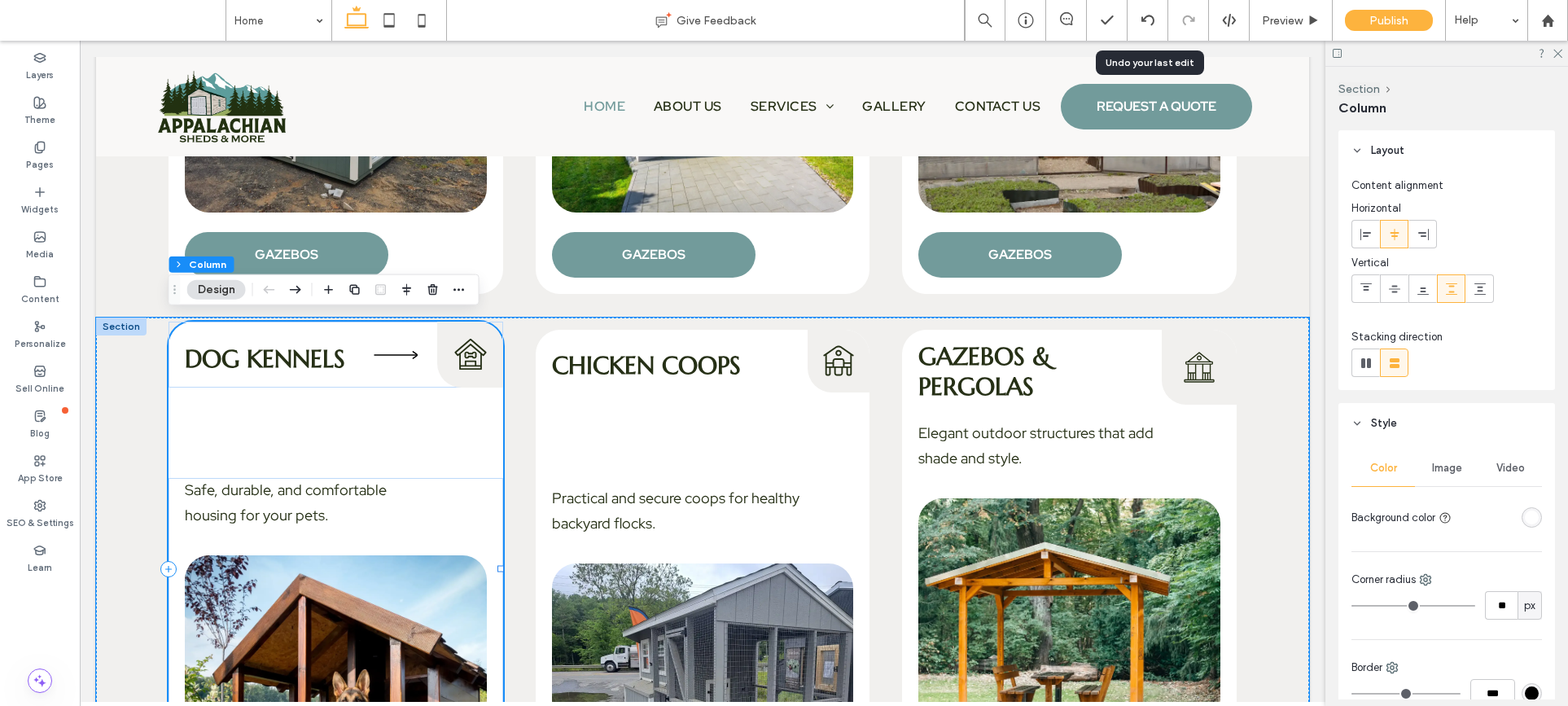
click at [333, 455] on div "Dog Kennels Dog Kennels Icon Safe, durable, and comfortable housing for your pe…" at bounding box center [335, 569] width 334 height 494
click at [348, 470] on div "Dog Kennels Dog Kennels Icon Safe, durable, and comfortable housing for your pe…" at bounding box center [335, 569] width 334 height 494
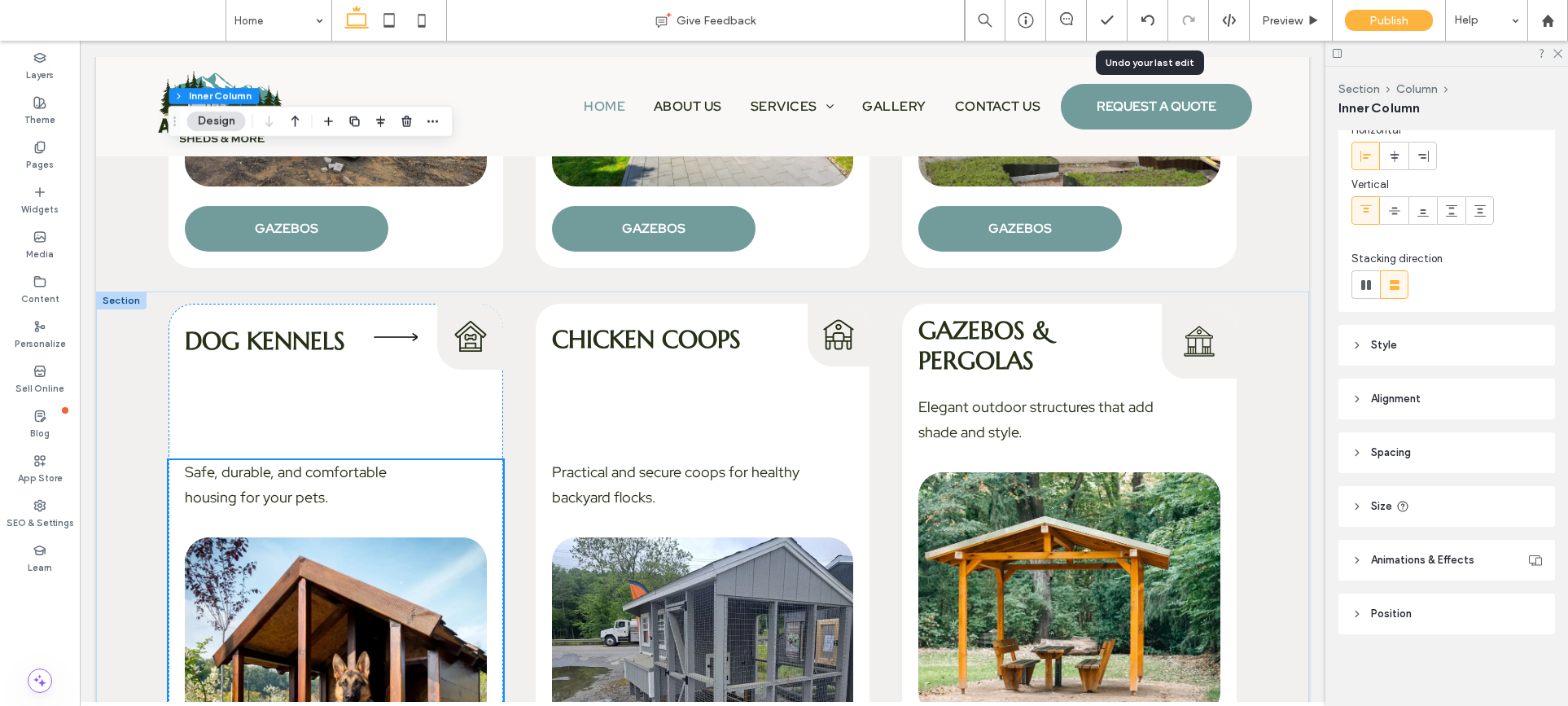
scroll to position [2685, 0]
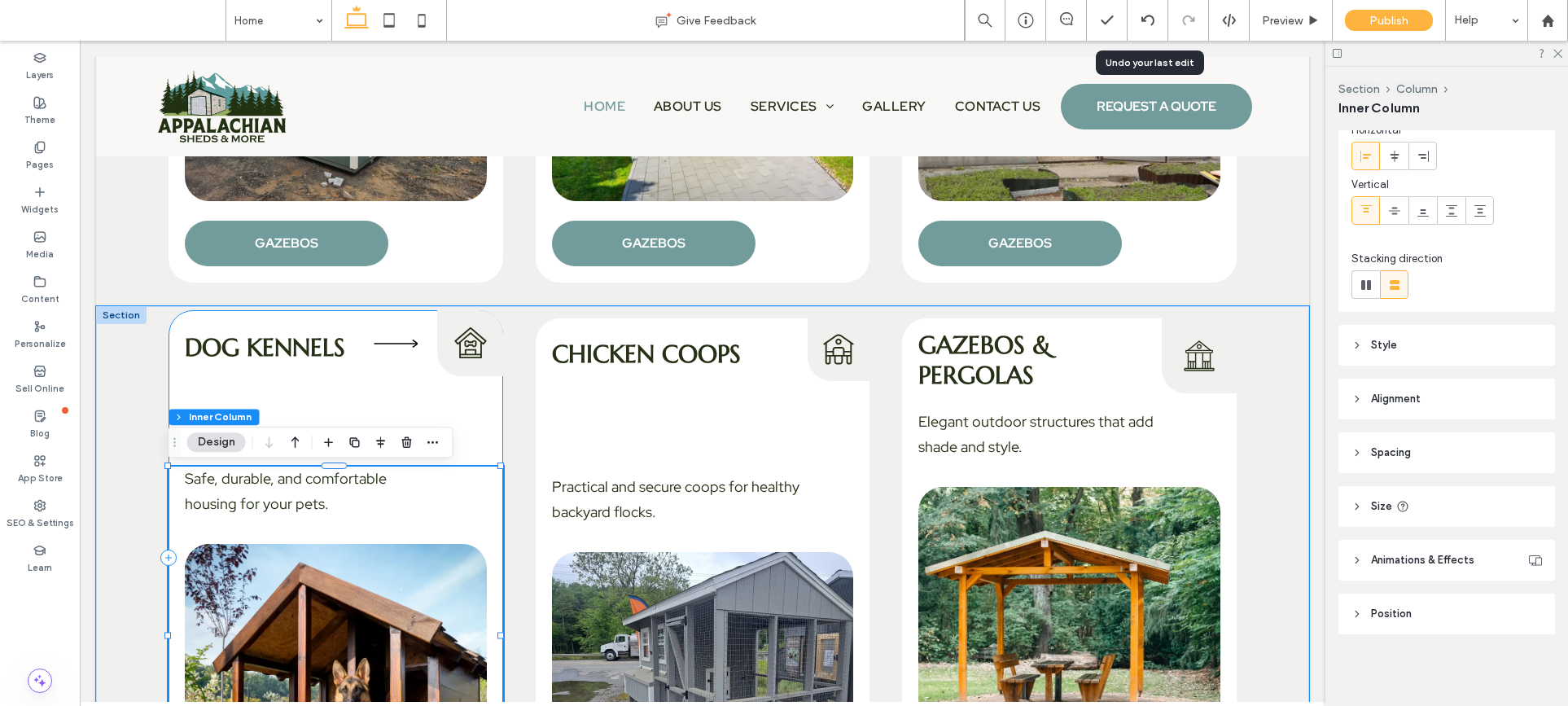
click at [460, 398] on div "Dog Kennels Dog Kennels Icon Safe, durable, and comfortable housing for your pe…" at bounding box center [335, 557] width 334 height 494
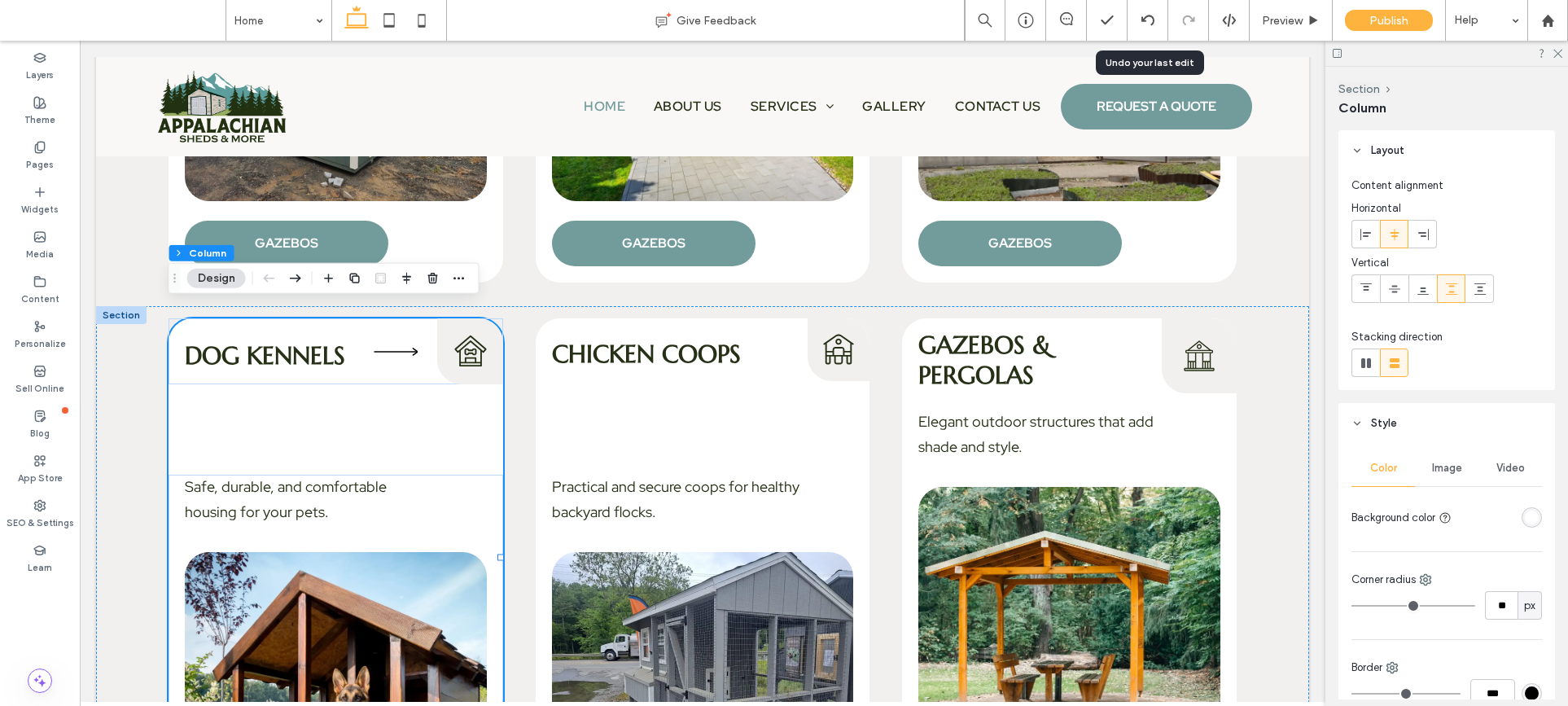
click at [1359, 422] on icon at bounding box center [1357, 424] width 12 height 12
click at [1360, 472] on icon at bounding box center [1357, 478] width 12 height 12
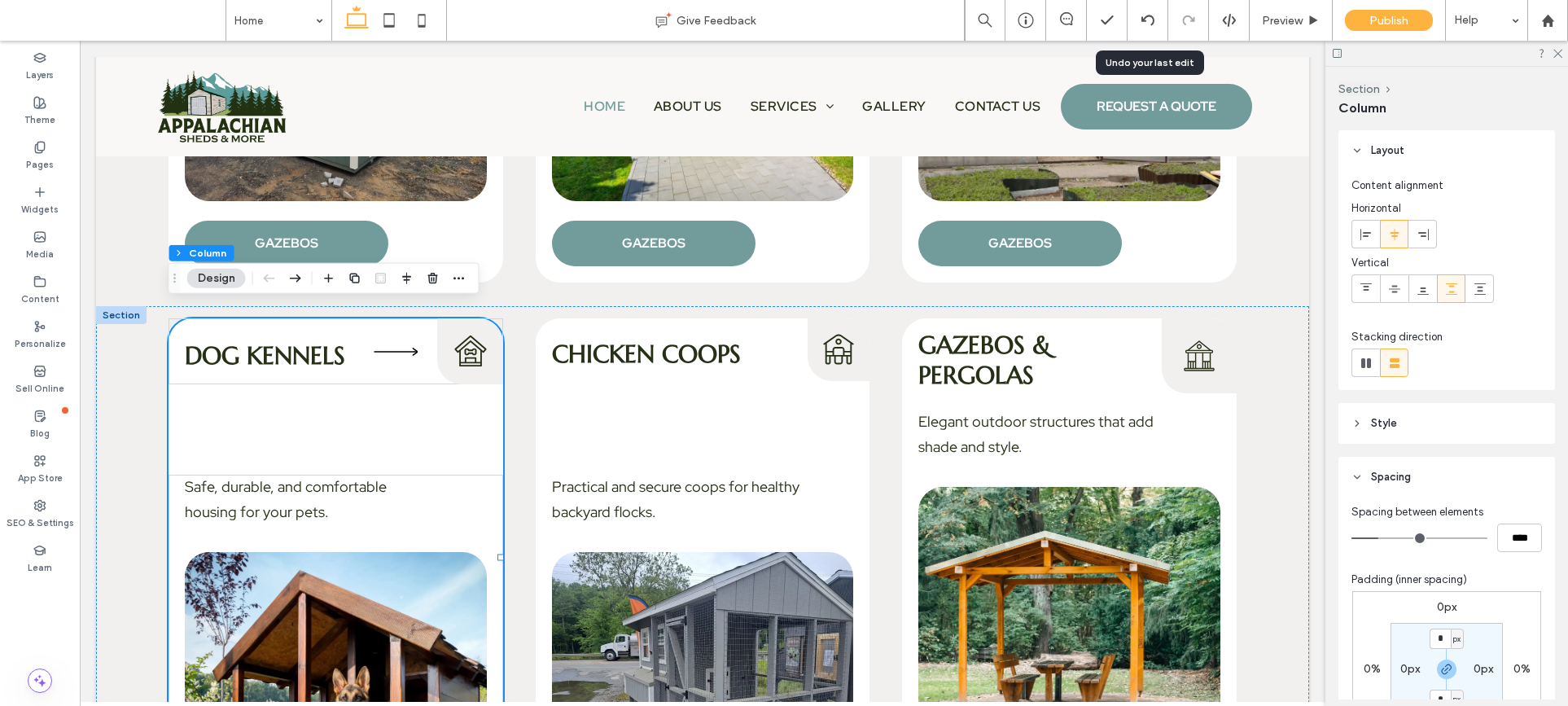
type input "**"
type input "****"
type input "**"
type input "****"
type input "**"
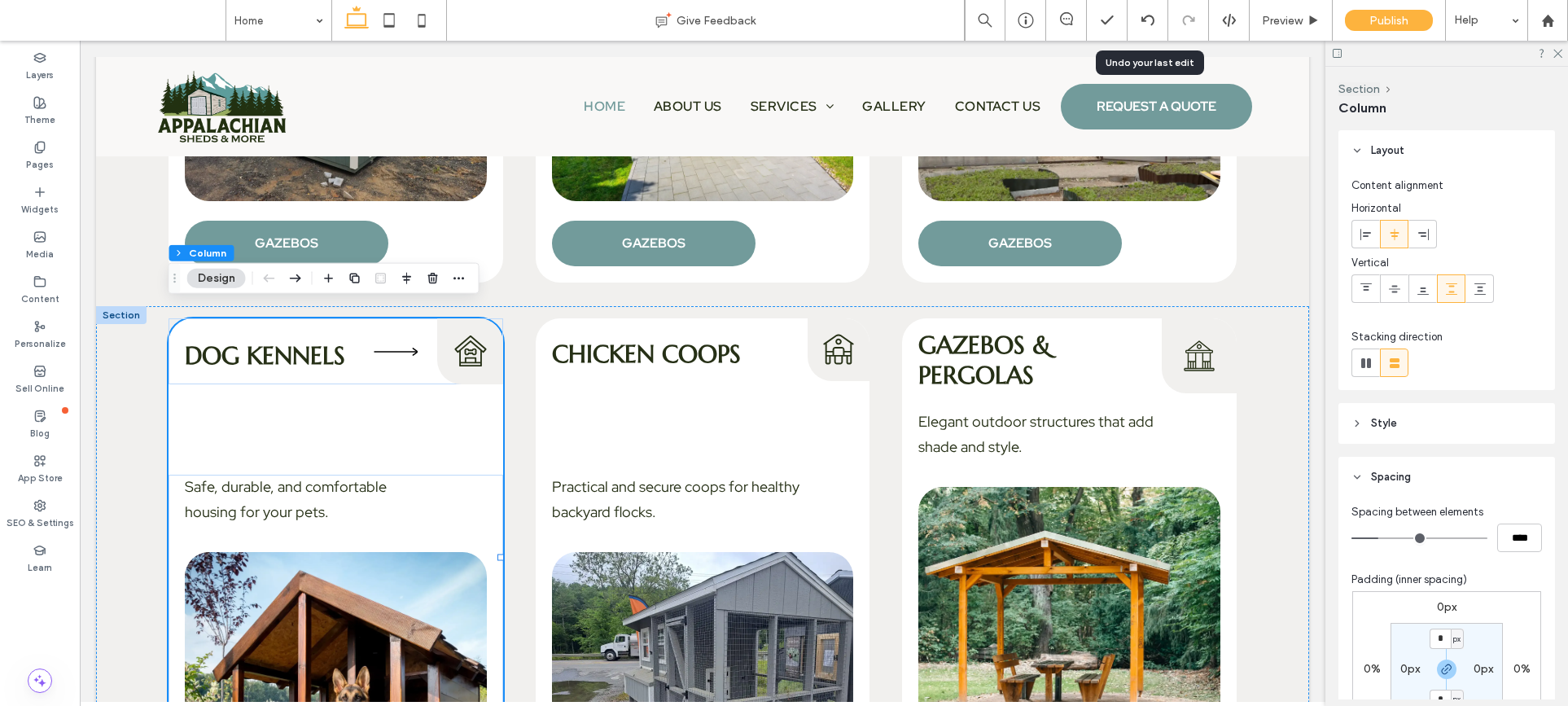
type input "****"
type input "**"
type input "****"
type input "*"
type input "***"
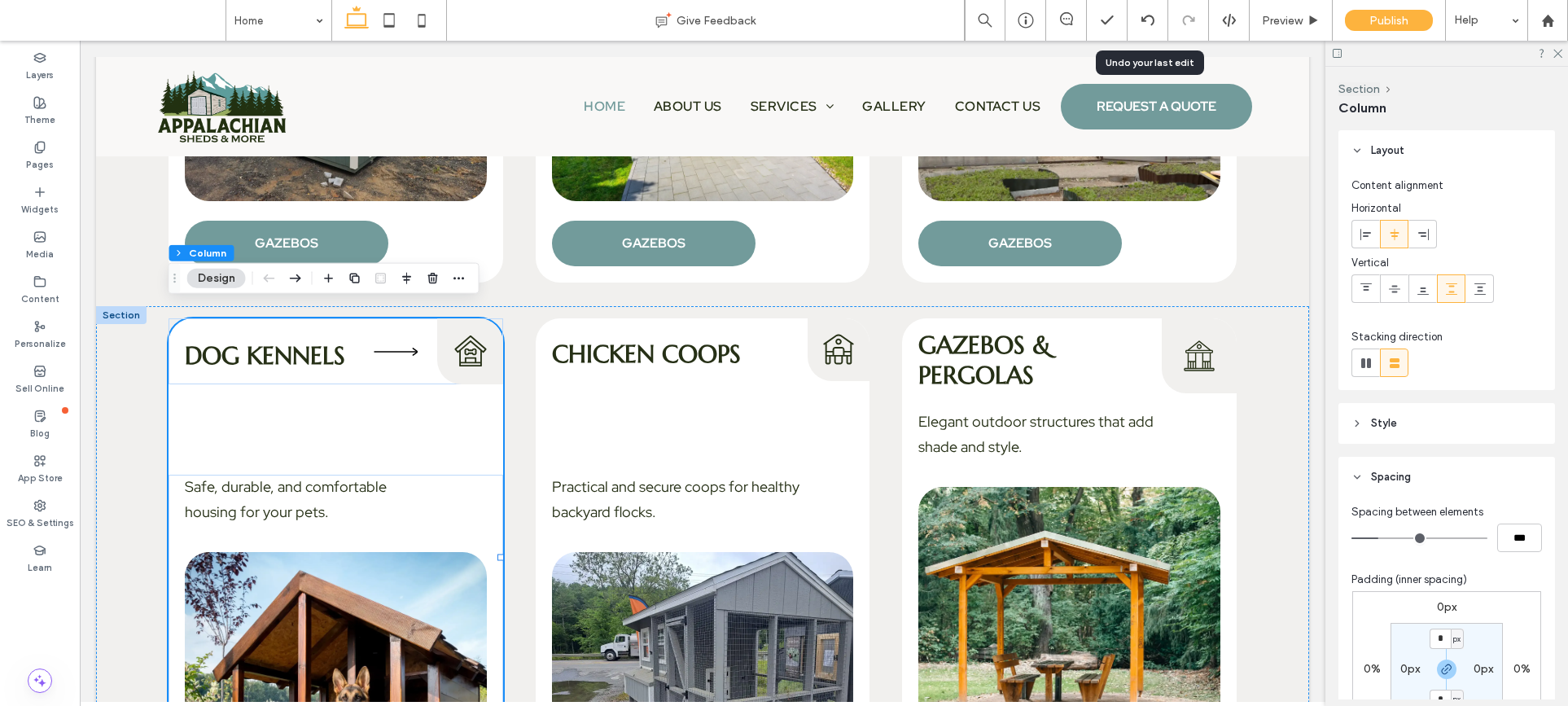
type input "*"
type input "***"
type input "*"
type input "***"
type input "*"
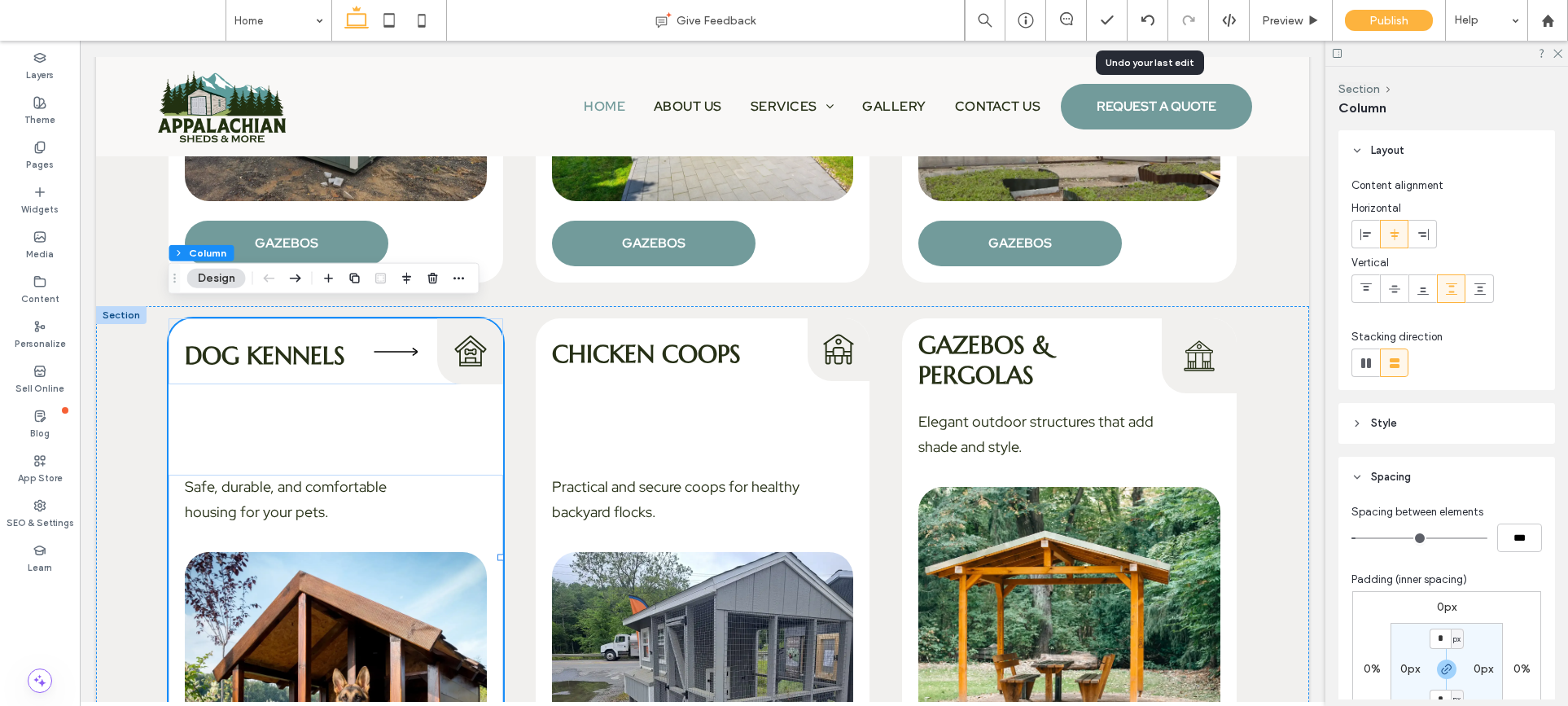
type input "***"
drag, startPoint x: 1377, startPoint y: 537, endPoint x: 1345, endPoint y: 534, distance: 32.1
click at [1351, 538] on input "range" at bounding box center [1419, 539] width 136 height 2
drag, startPoint x: 1345, startPoint y: 534, endPoint x: 1376, endPoint y: 535, distance: 31.0
click at [1376, 535] on div "Spacing between elements *** Padding (inner spacing) 0px 0% 0px 0% * px 0px * p…" at bounding box center [1446, 670] width 217 height 344
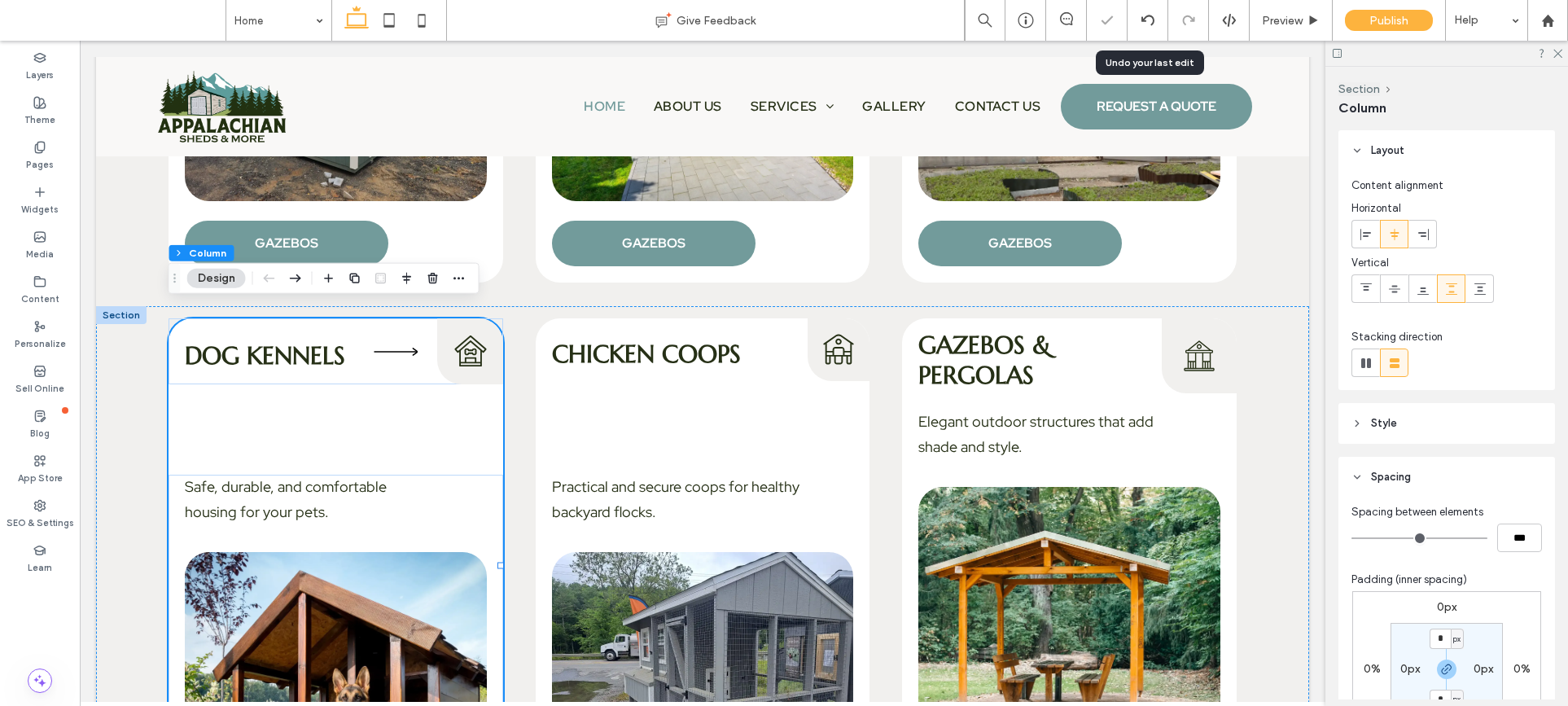
type input "*"
type input "***"
type input "*"
type input "***"
type input "*"
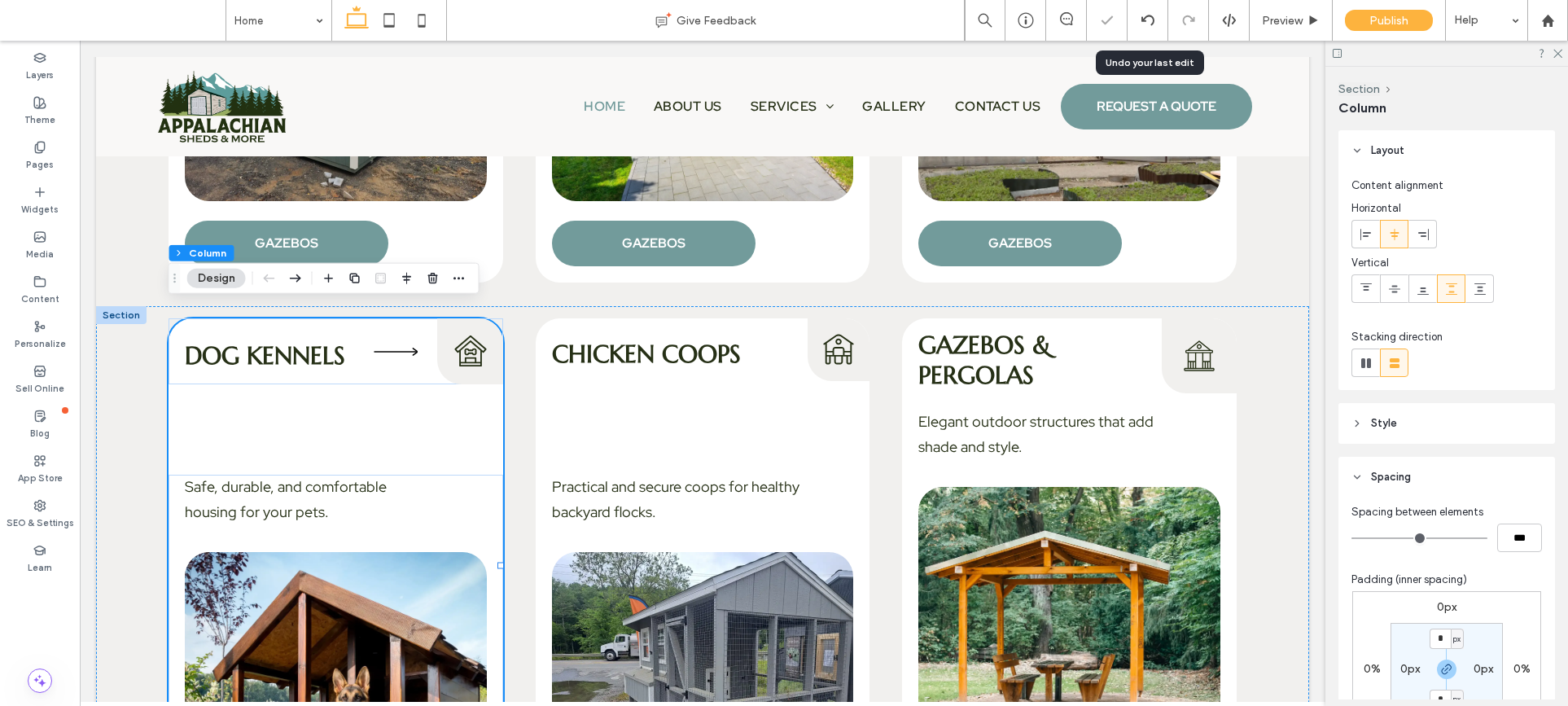
type input "***"
type input "*"
type input "***"
type input "*"
type input "***"
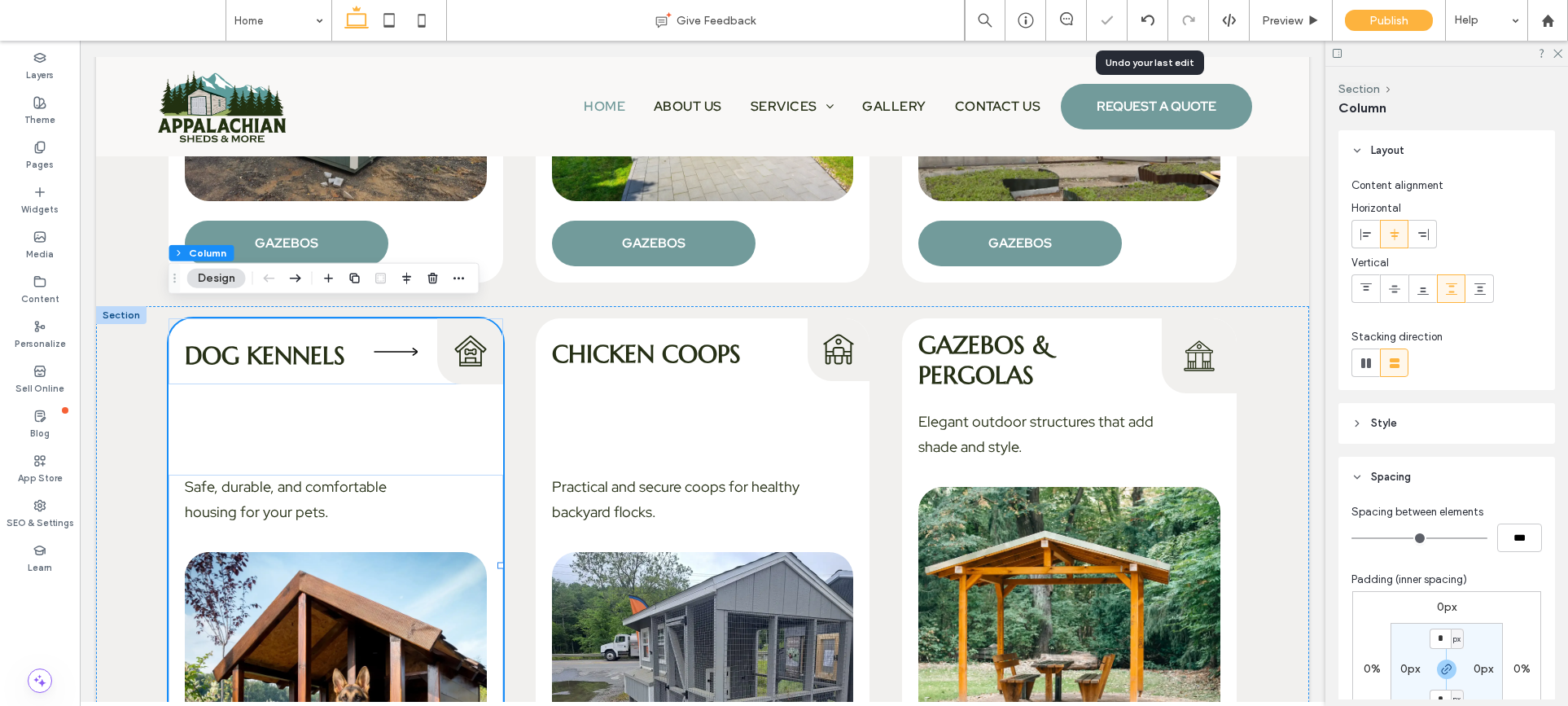
type input "*"
type input "***"
type input "**"
type input "****"
type input "**"
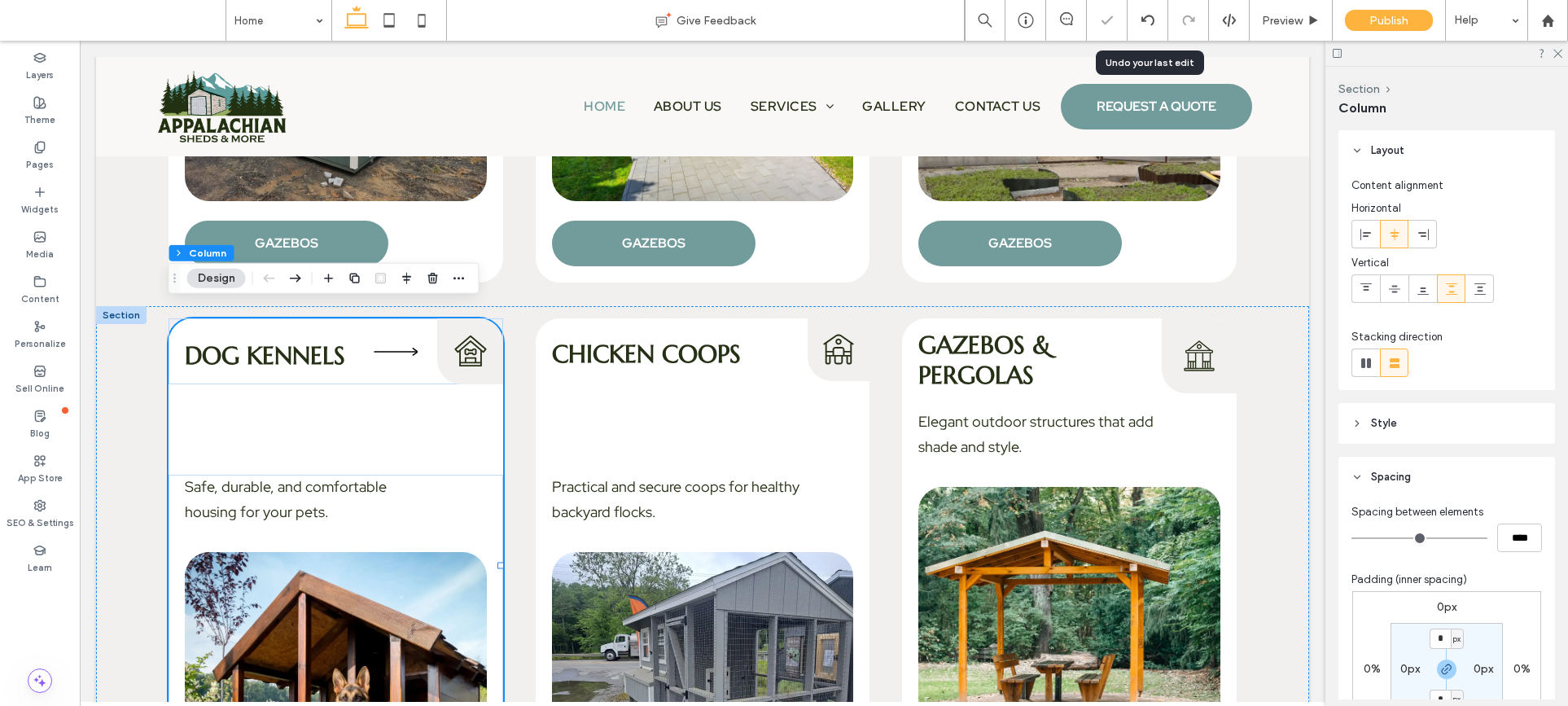
type input "****"
type input "**"
type input "****"
type input "**"
type input "****"
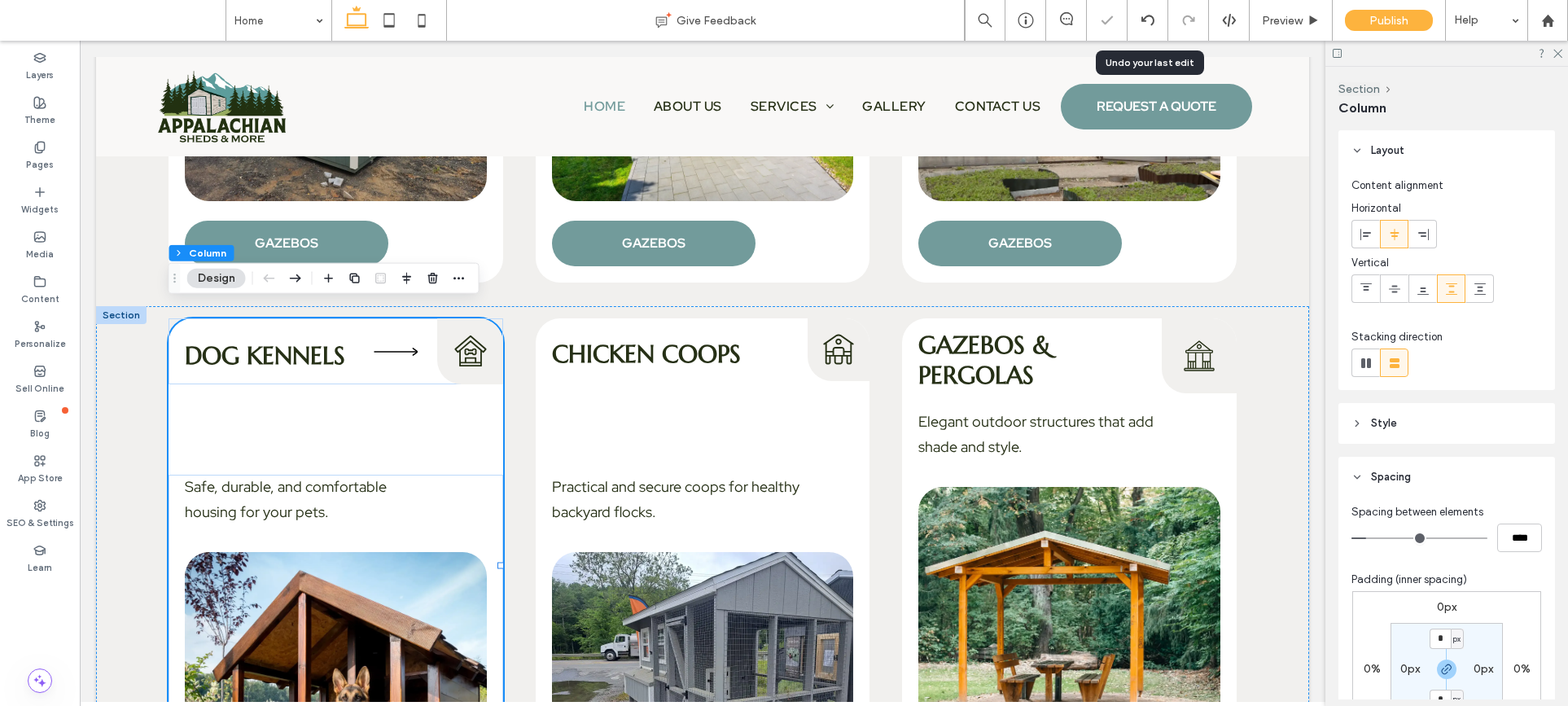
type input "**"
type input "****"
type input "**"
type input "****"
type input "**"
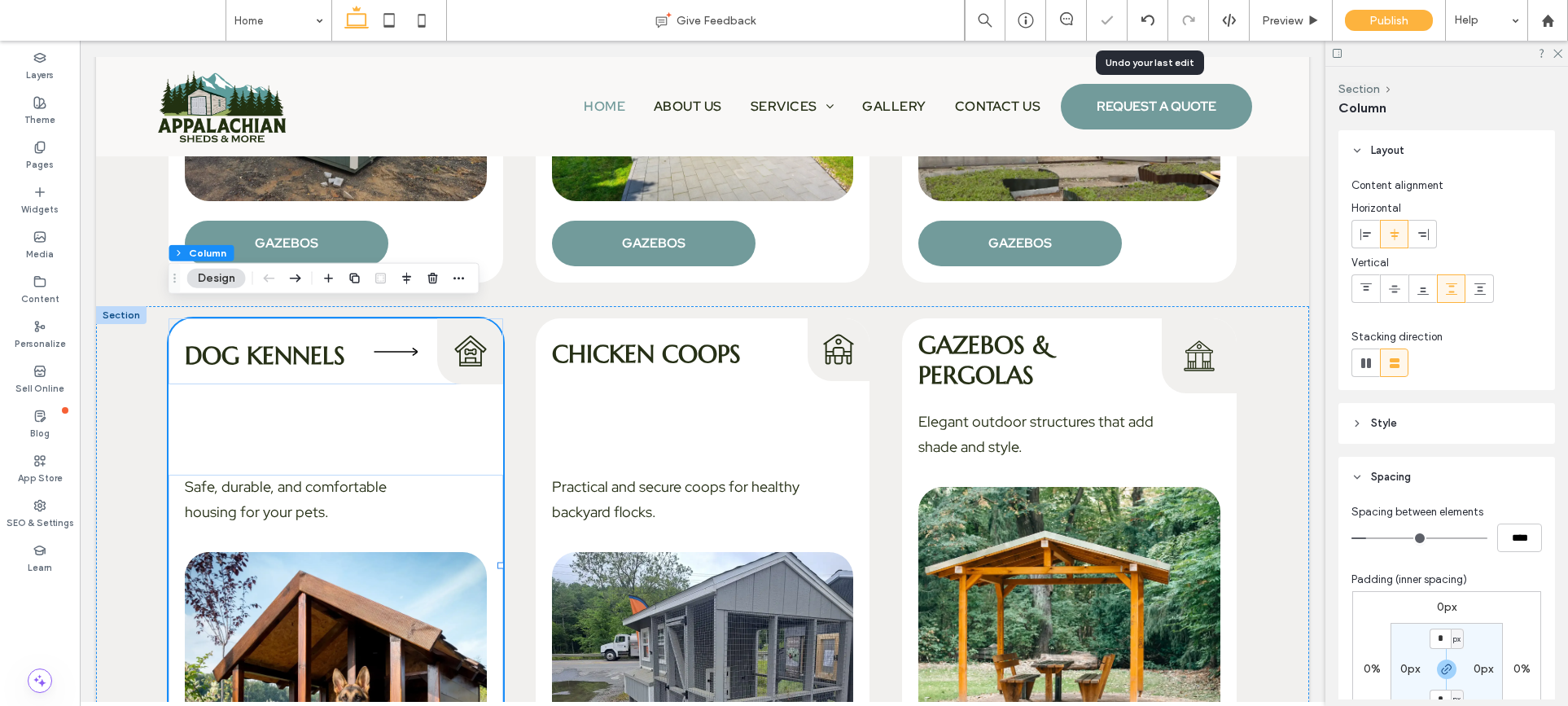
type input "****"
type input "**"
type input "****"
type input "**"
type input "****"
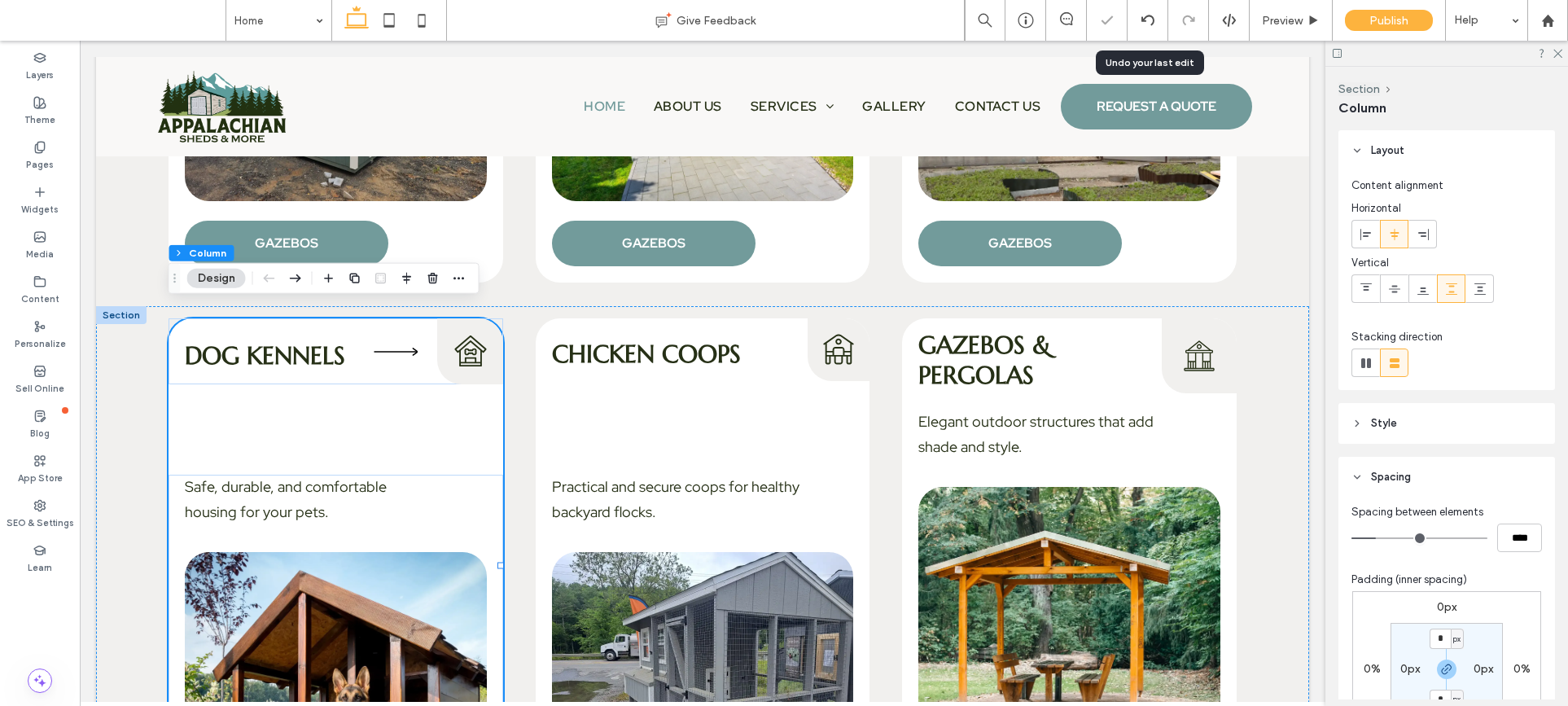
type input "**"
type input "****"
type input "**"
type input "****"
type input "**"
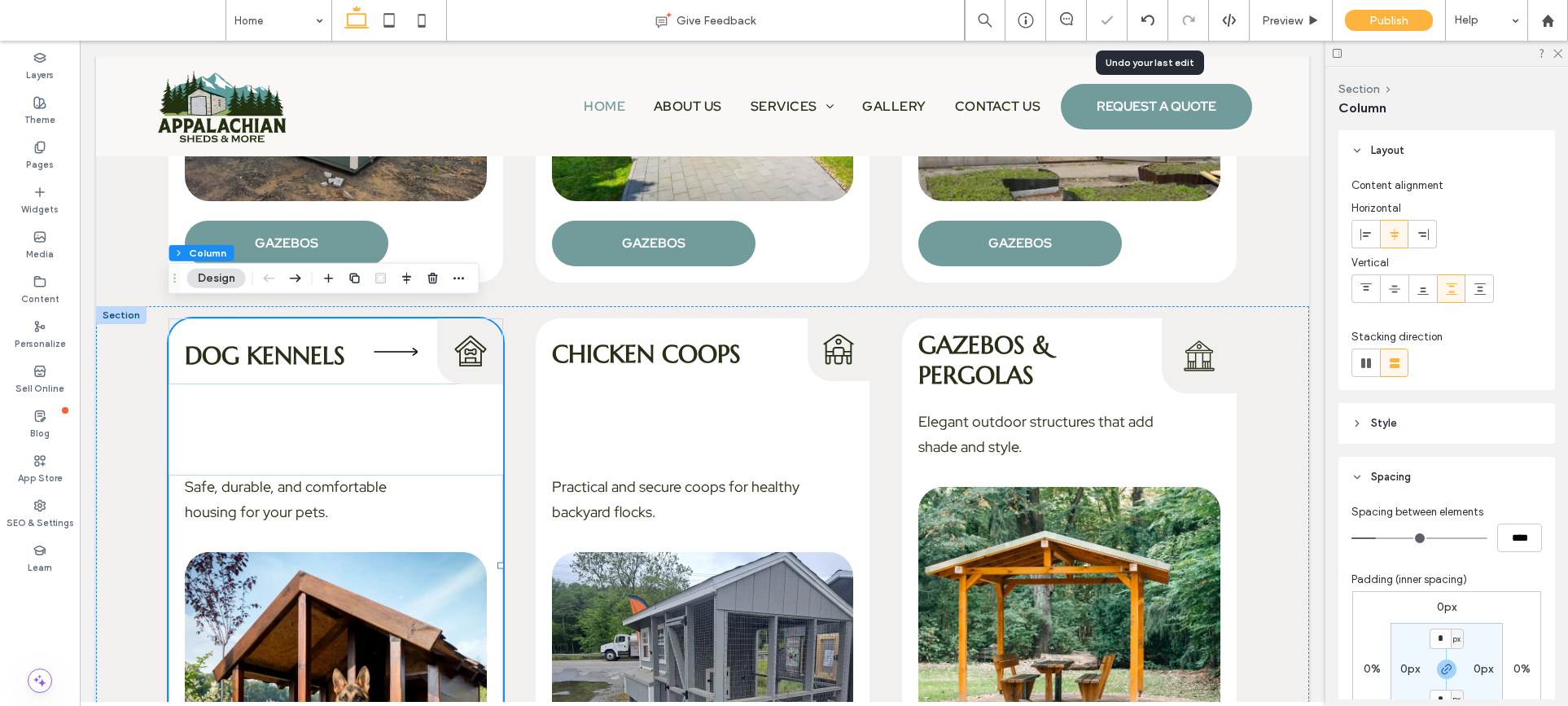
type input "****"
type input "**"
type input "****"
type input "**"
type input "****"
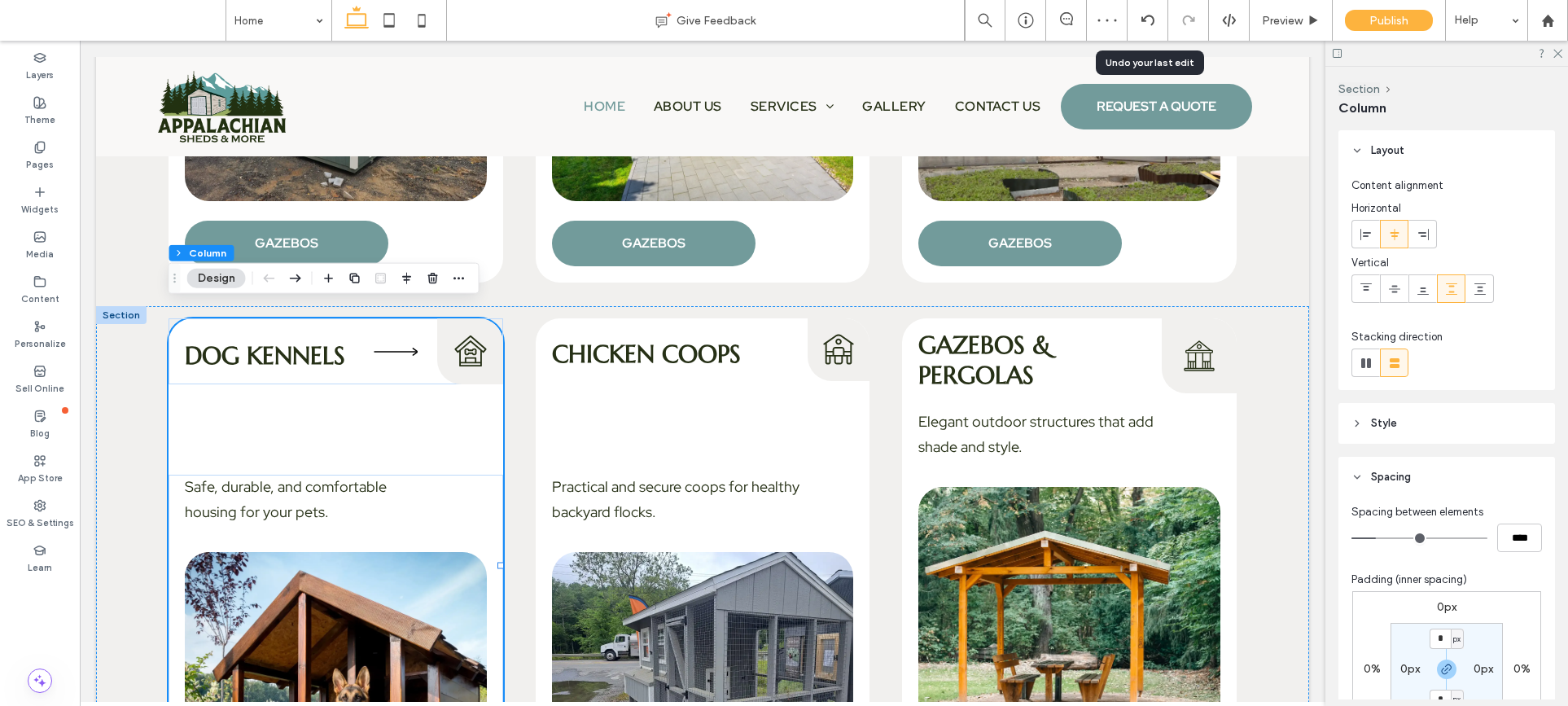
type input "**"
type input "****"
type input "**"
type input "****"
drag, startPoint x: 1357, startPoint y: 539, endPoint x: 1380, endPoint y: 540, distance: 23.0
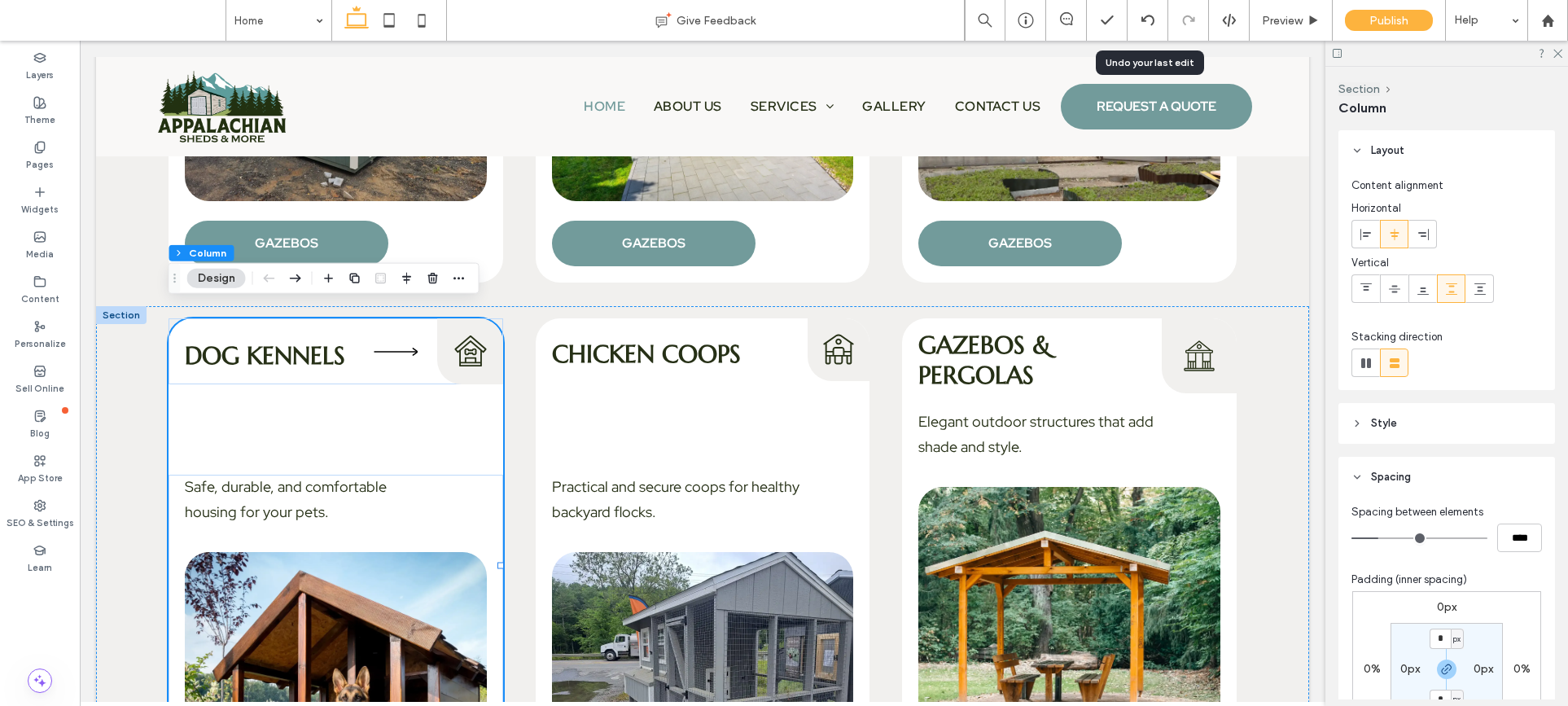
type input "**"
click at [1380, 539] on input "range" at bounding box center [1419, 539] width 136 height 2
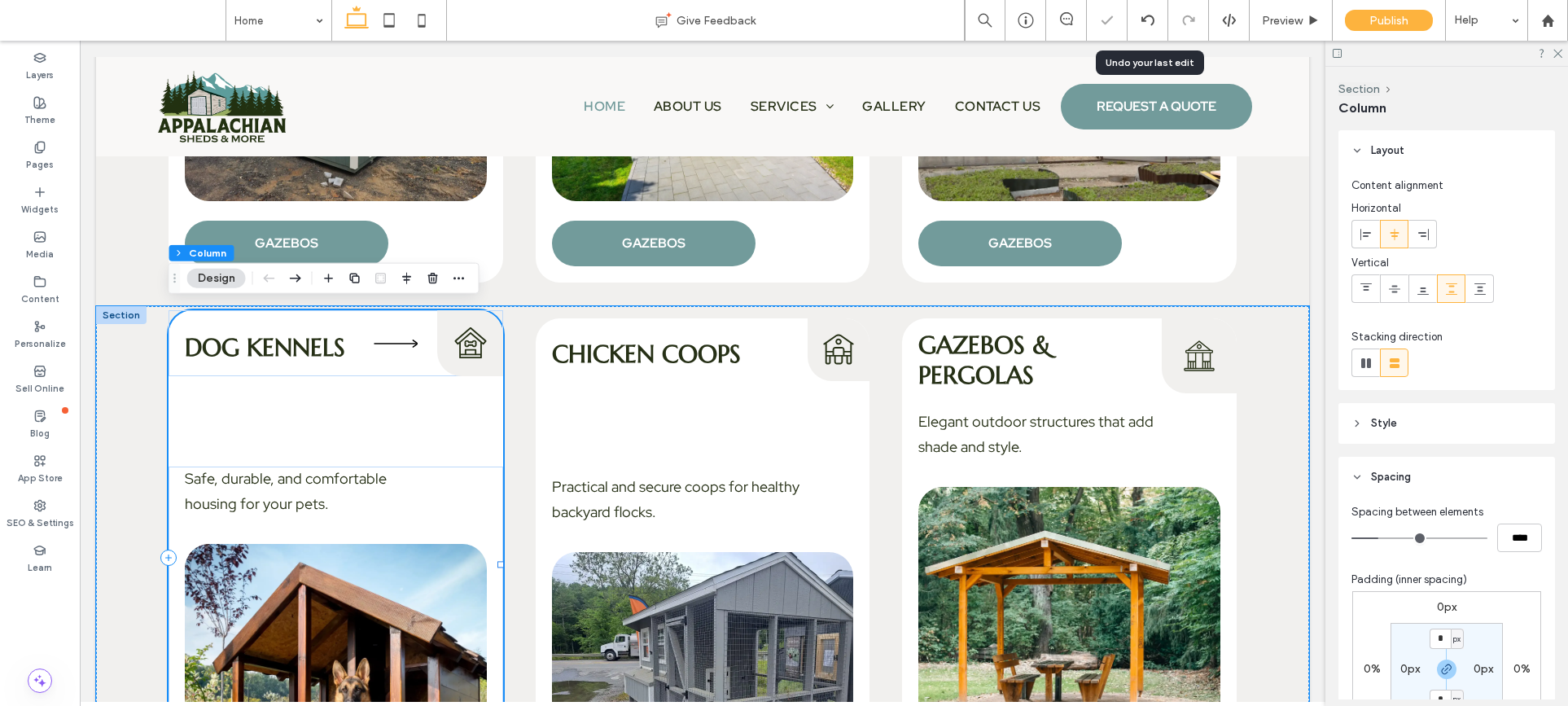
click at [421, 441] on div "Dog Kennels Dog Kennels Icon Safe, durable, and comfortable housing for your pe…" at bounding box center [335, 557] width 334 height 494
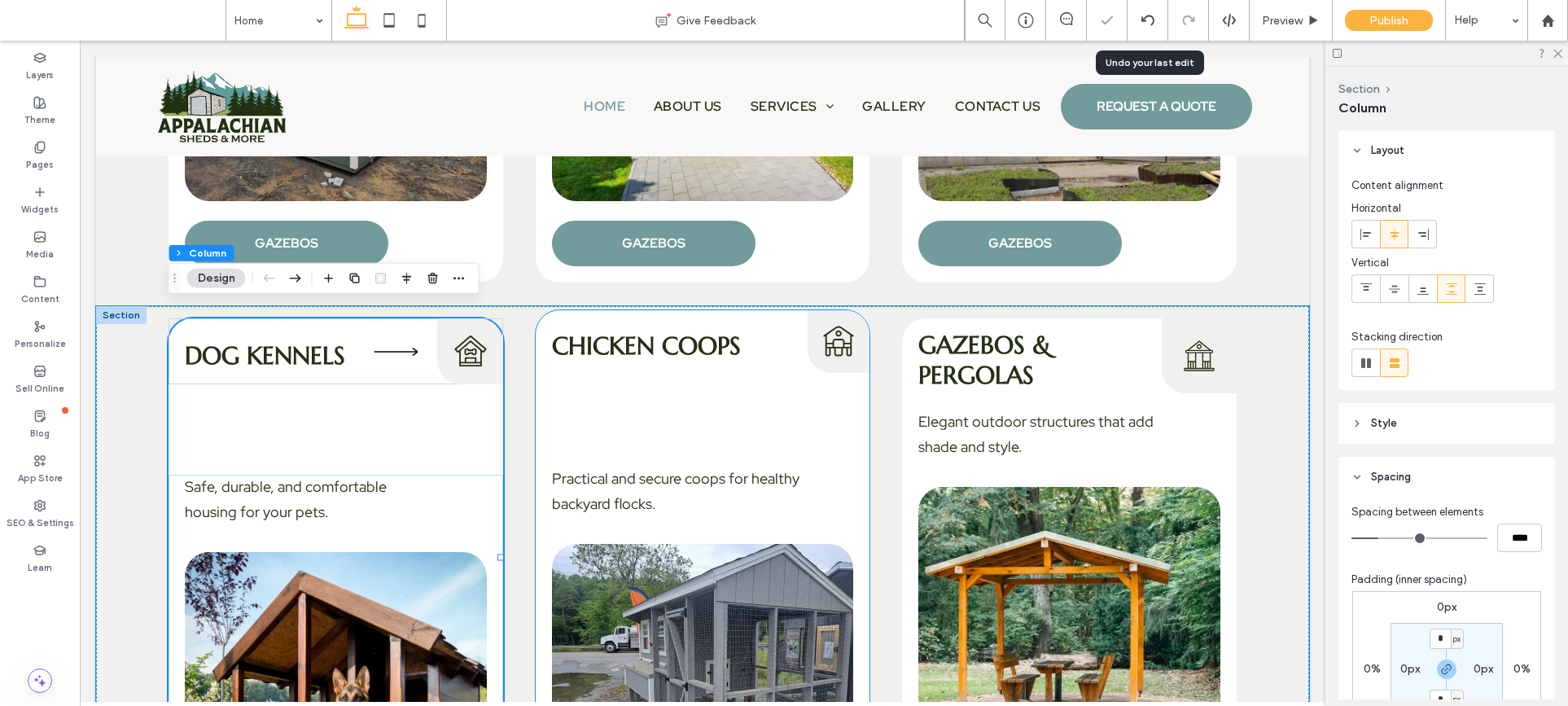
click at [626, 431] on div "Chicken Coops Chicken Coops Icon Practical and secure coops for healthy backyar…" at bounding box center [703, 557] width 334 height 494
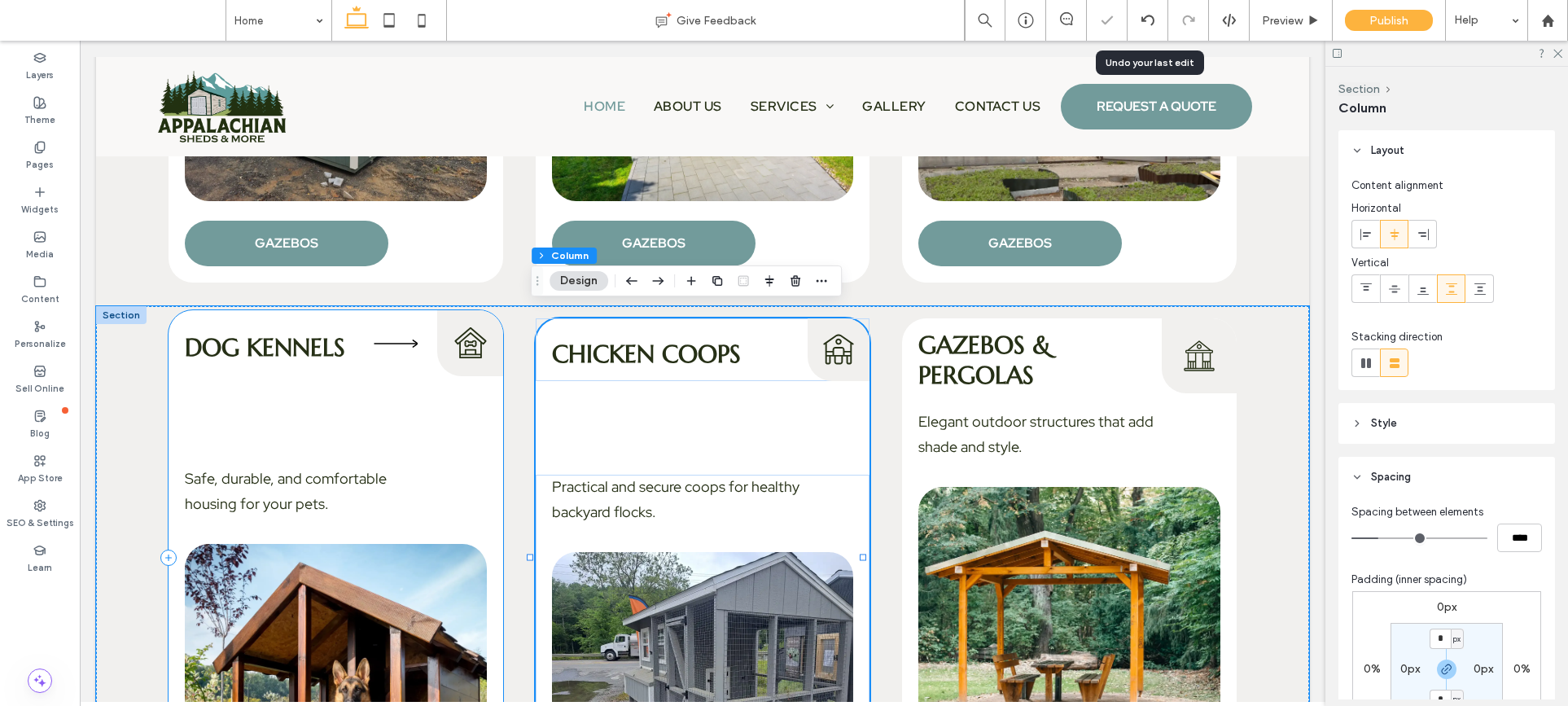
click at [368, 433] on div "Dog Kennels Dog Kennels Icon Safe, durable, and comfortable housing for your pe…" at bounding box center [335, 557] width 334 height 494
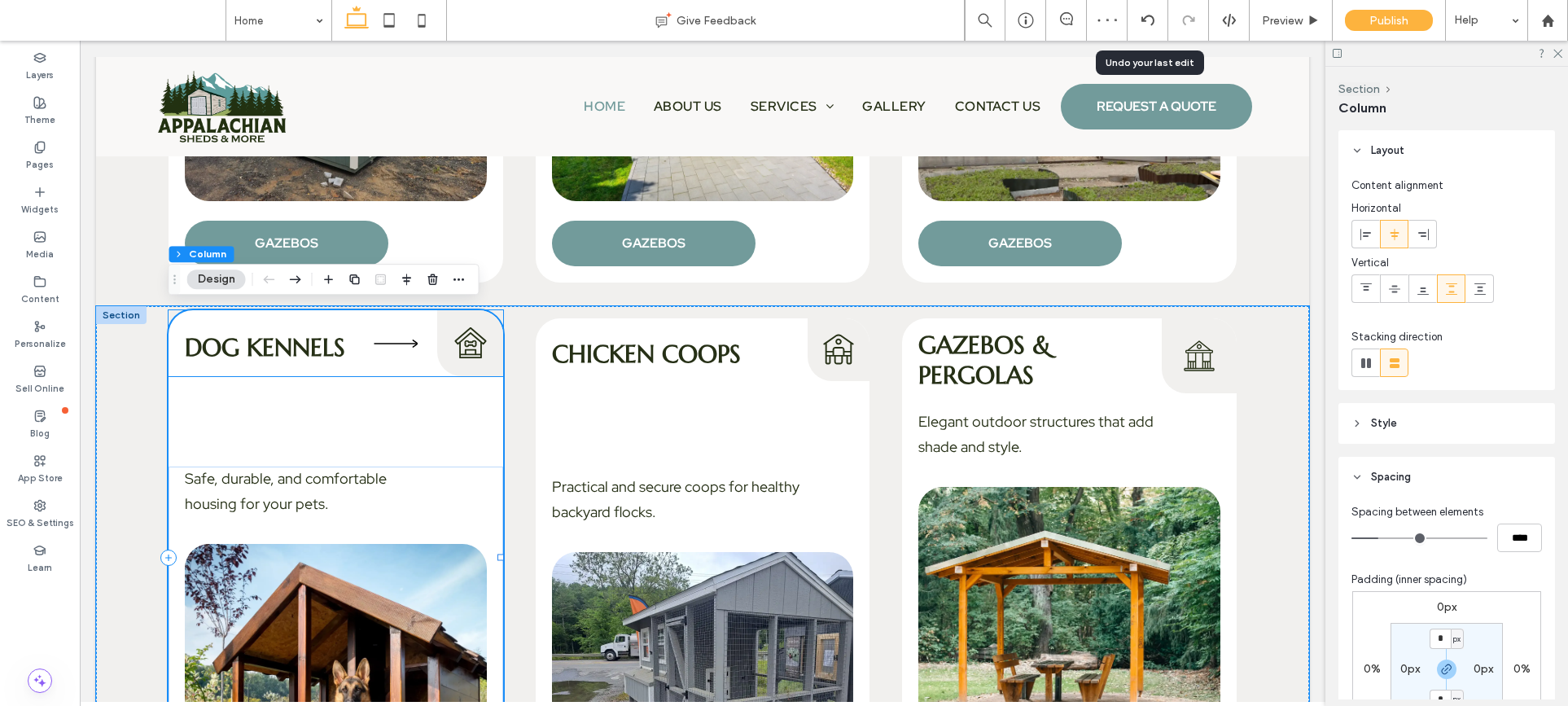
click at [386, 330] on icon at bounding box center [395, 343] width 59 height 59
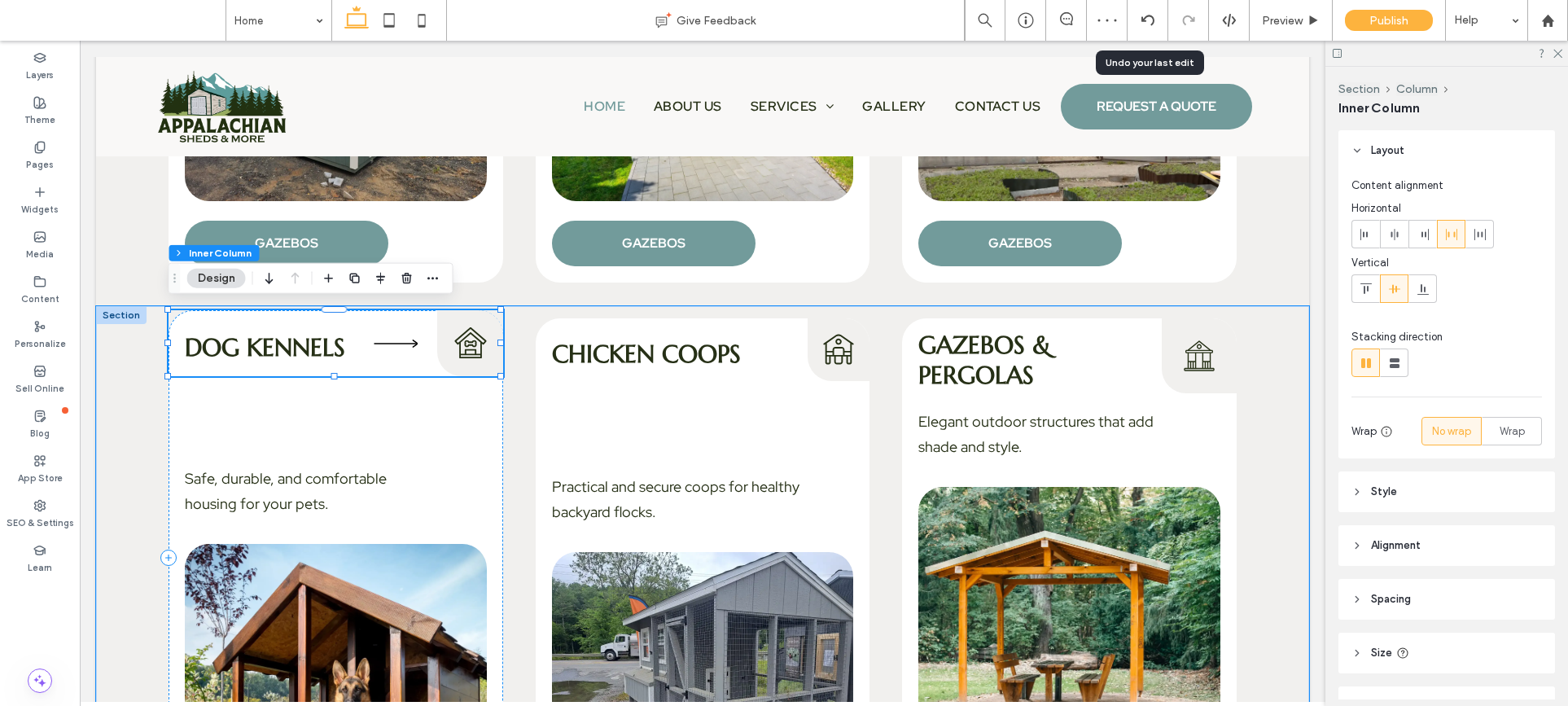
click at [390, 340] on icon at bounding box center [395, 343] width 59 height 59
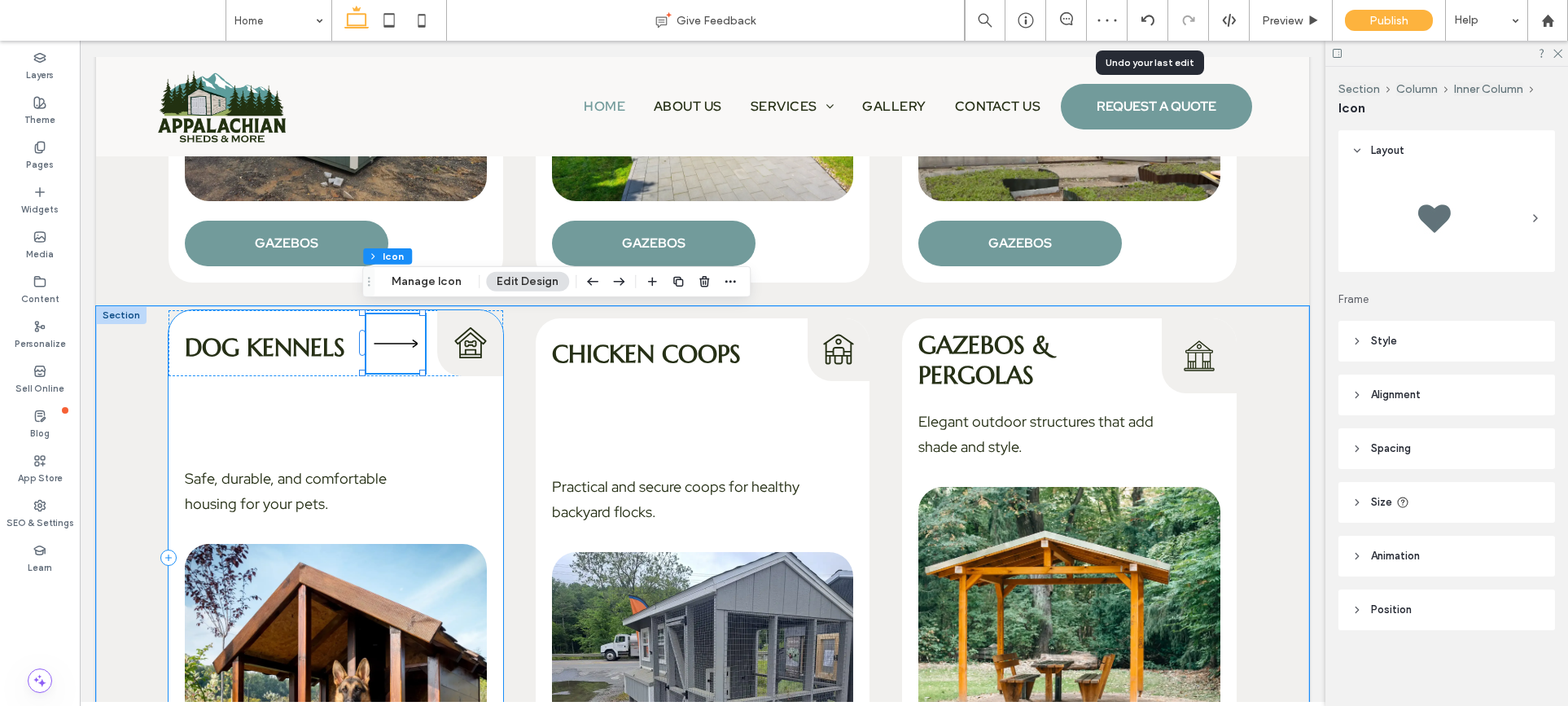
click at [369, 398] on div "Dog Kennels Dog Kennels Icon Safe, durable, and comfortable housing for your pe…" at bounding box center [335, 557] width 334 height 494
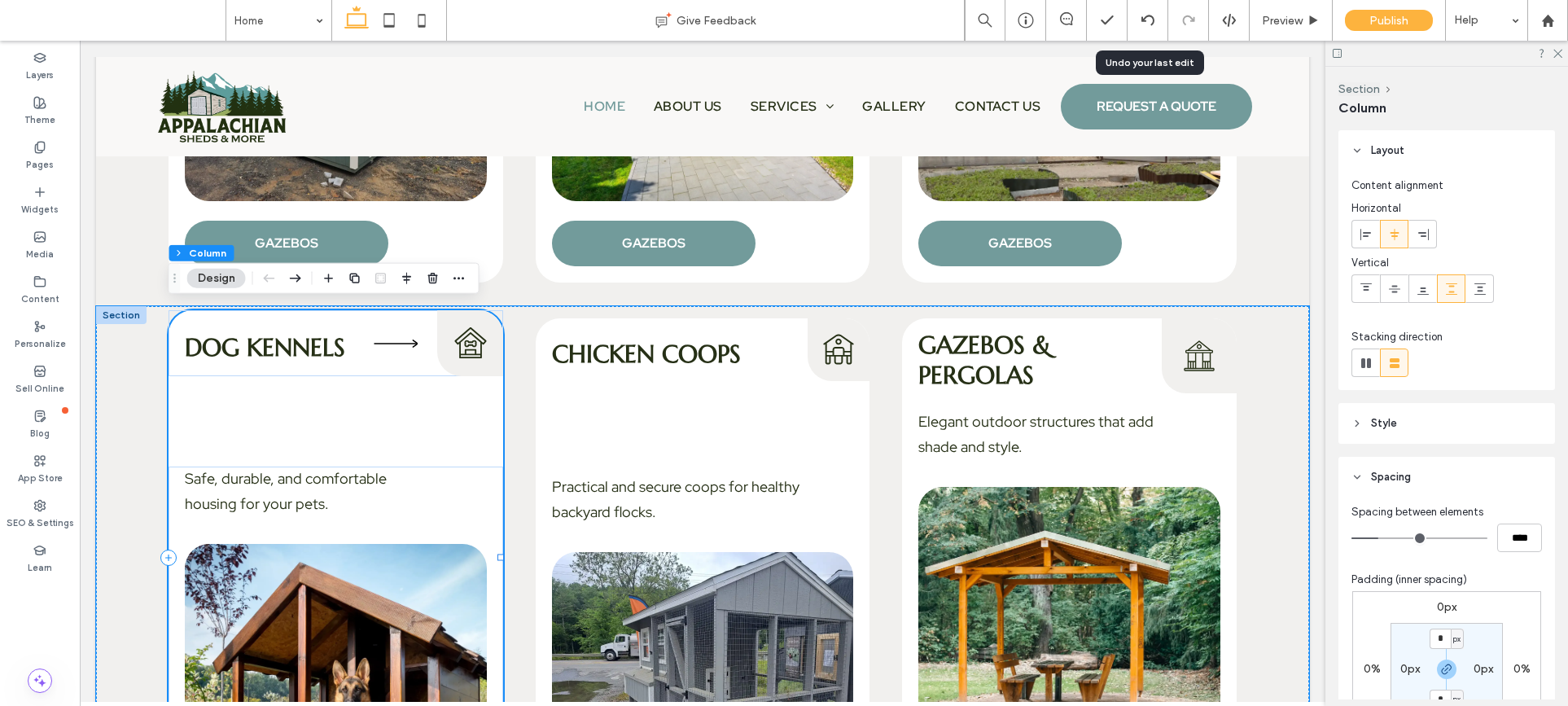
click at [366, 430] on div "Dog Kennels Dog Kennels Icon Safe, durable, and comfortable housing for your pe…" at bounding box center [335, 557] width 334 height 494
click at [364, 413] on div "Dog Kennels Dog Kennels Icon Safe, durable, and comfortable housing for your pe…" at bounding box center [335, 557] width 334 height 494
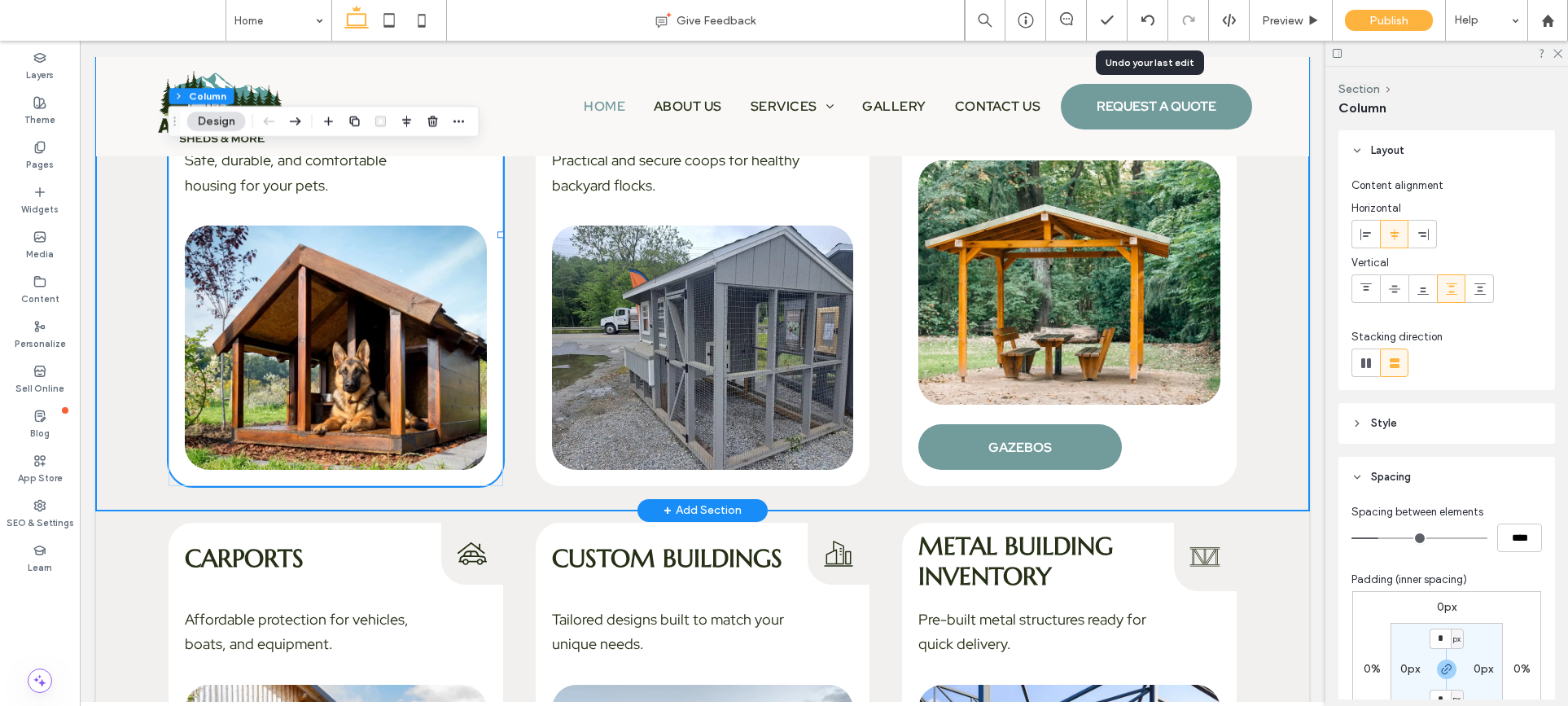
click at [499, 475] on div at bounding box center [499, 234] width 1 height 494
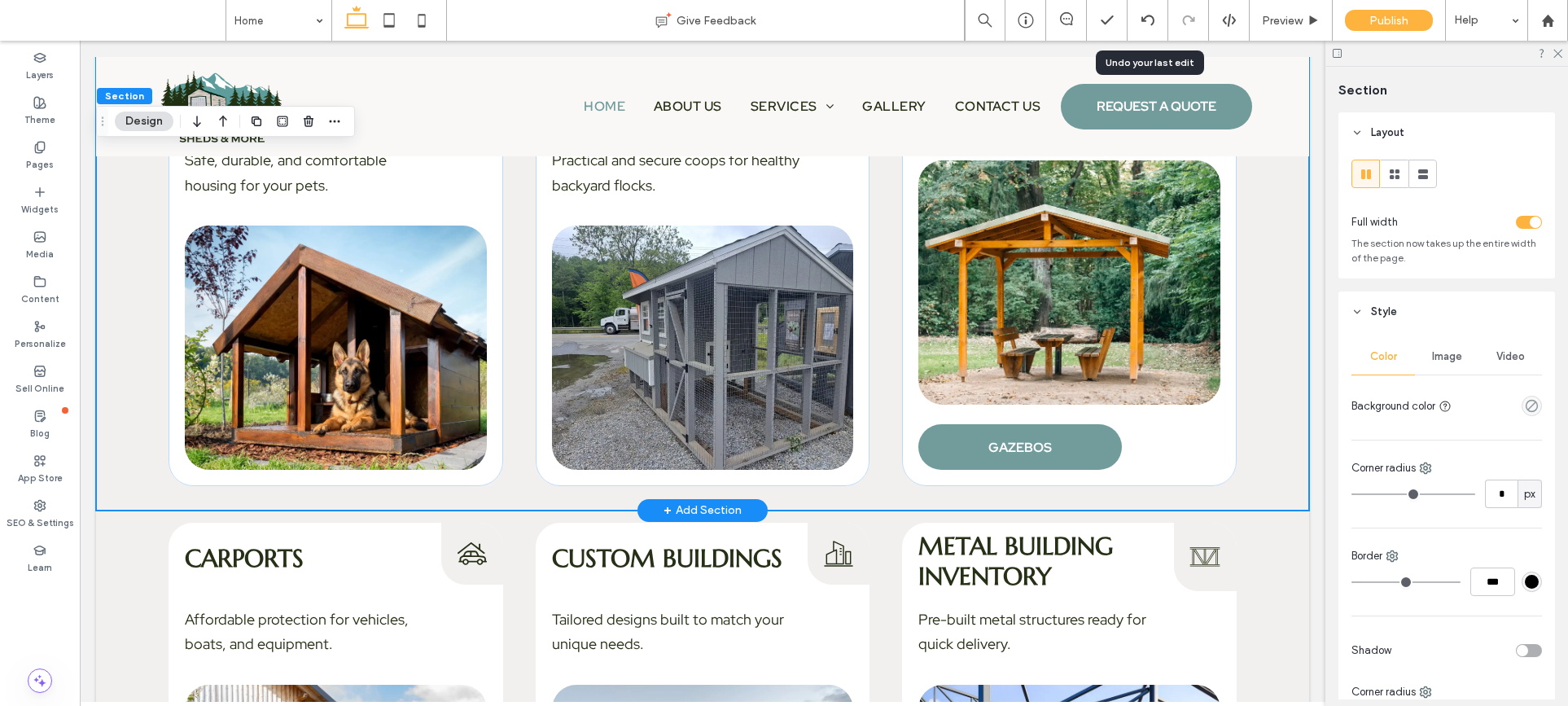
click at [498, 476] on div "Dog Kennels Dog Kennels Icon Safe, durable, and comfortable housing for your pe…" at bounding box center [702, 245] width 1213 height 531
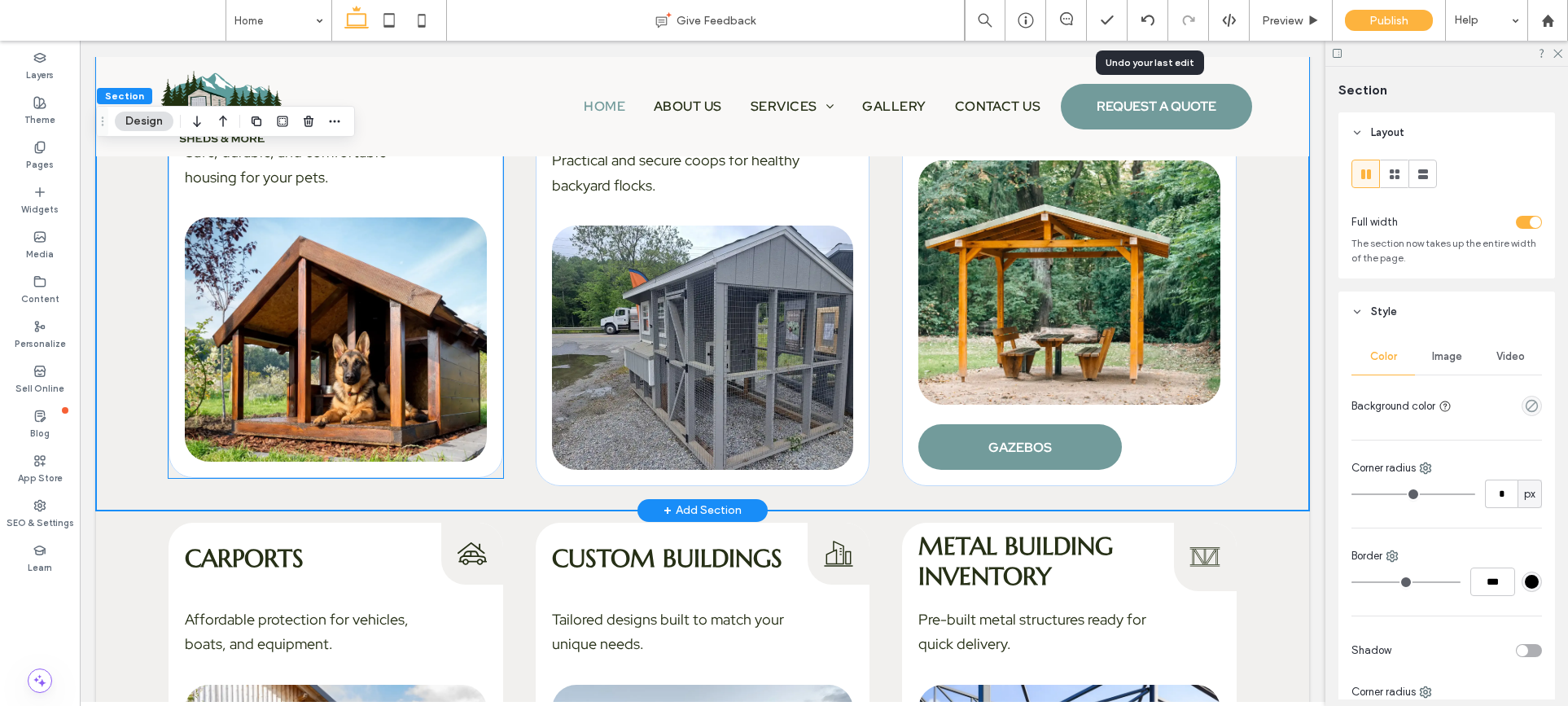
click at [496, 470] on div "Safe, durable, and comfortable housing for your pets." at bounding box center [335, 309] width 334 height 338
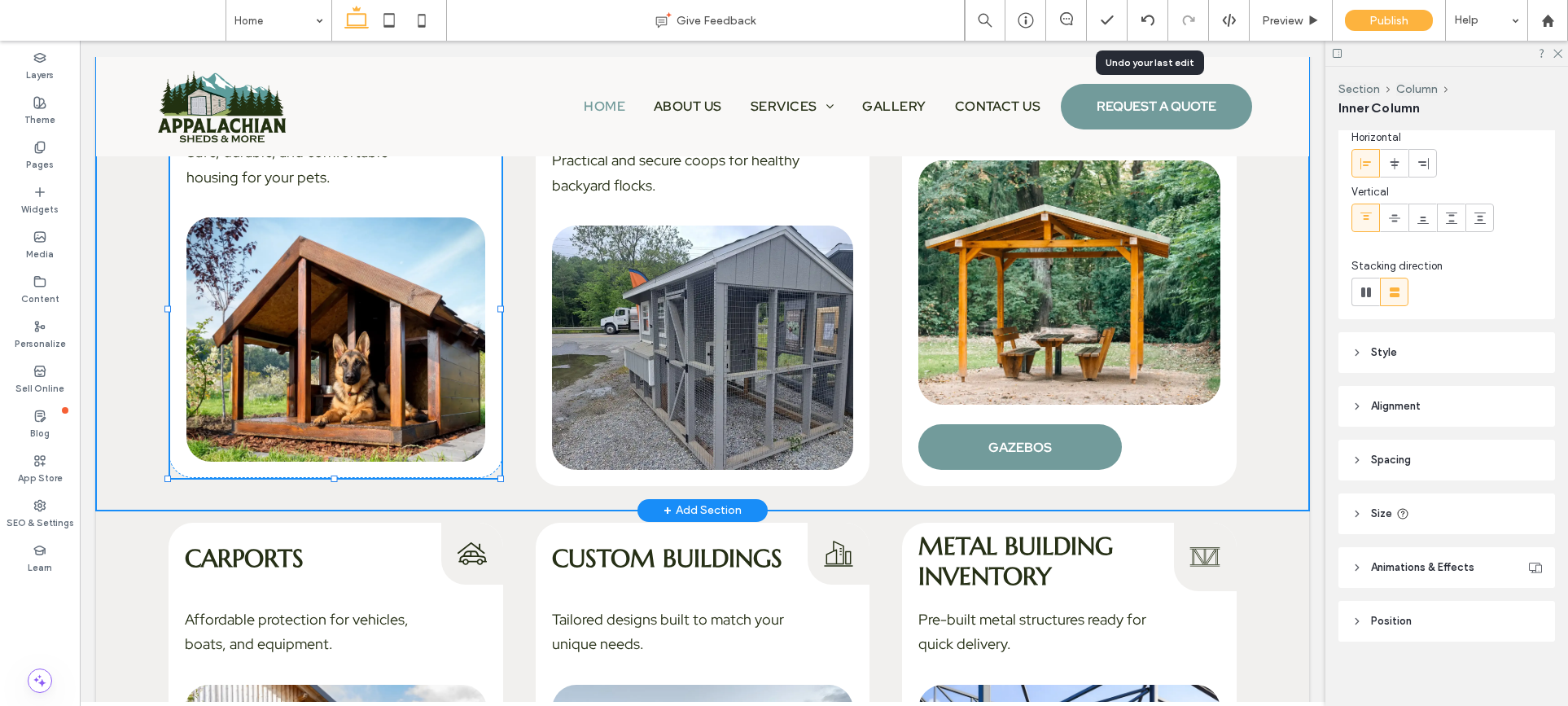
scroll to position [78, 0]
drag, startPoint x: 335, startPoint y: 475, endPoint x: 337, endPoint y: 441, distance: 34.1
click at [337, 441] on div "Dog Kennels Dog Kennels Icon Safe, durable, and comfortable housing for your pe…" at bounding box center [702, 245] width 1213 height 531
type input "***"
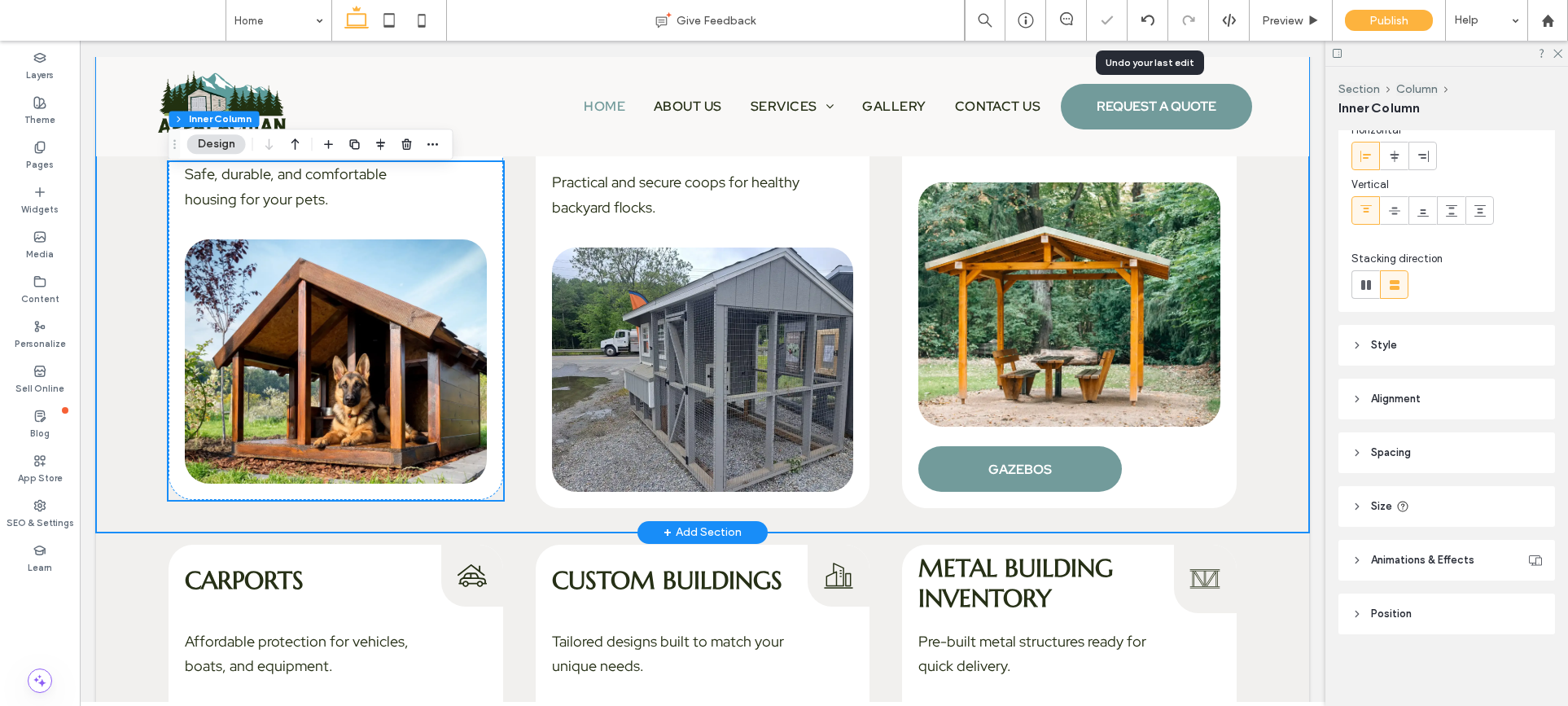
scroll to position [2754, 0]
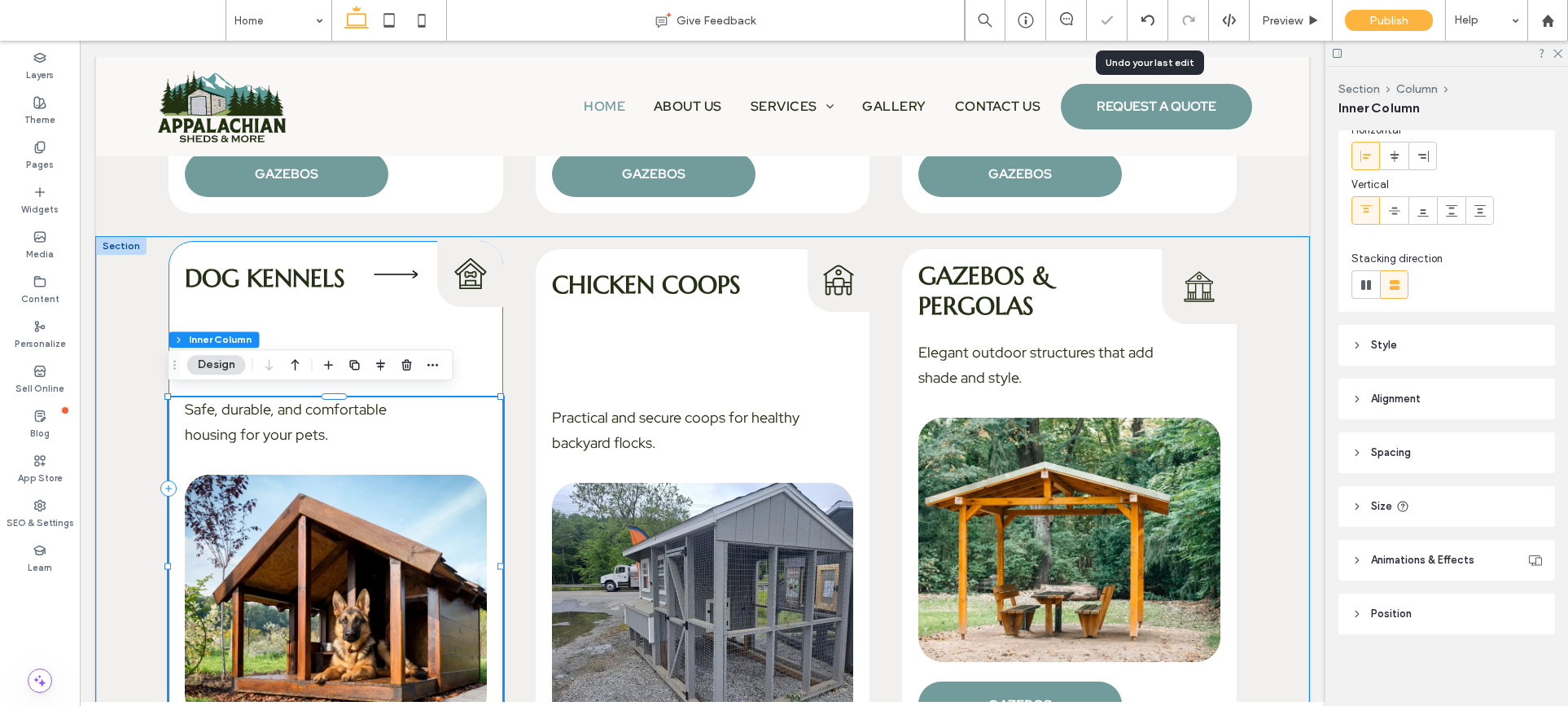
click at [390, 328] on div "Dog Kennels Dog Kennels Icon Safe, durable, and comfortable housing for your pe…" at bounding box center [335, 487] width 334 height 494
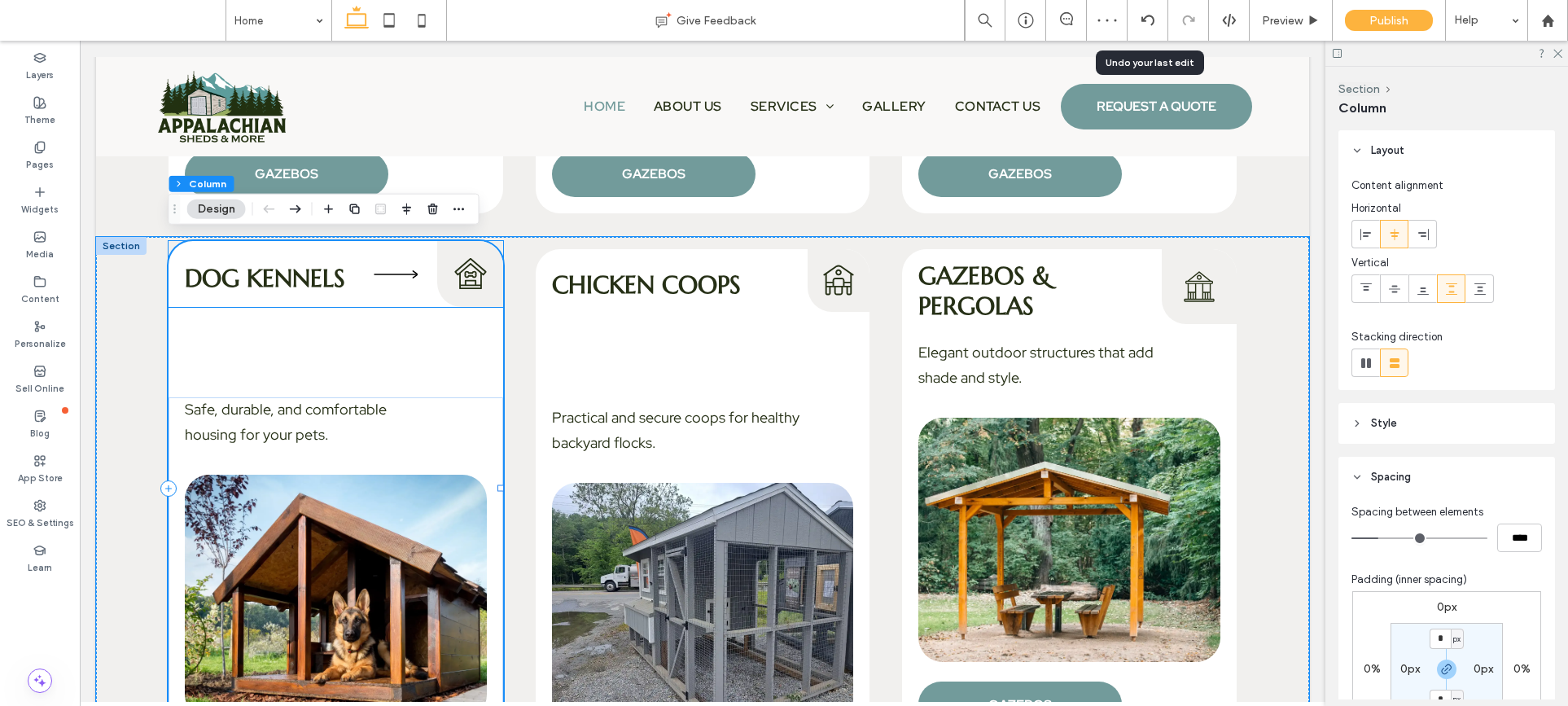
click at [393, 276] on icon at bounding box center [395, 274] width 59 height 59
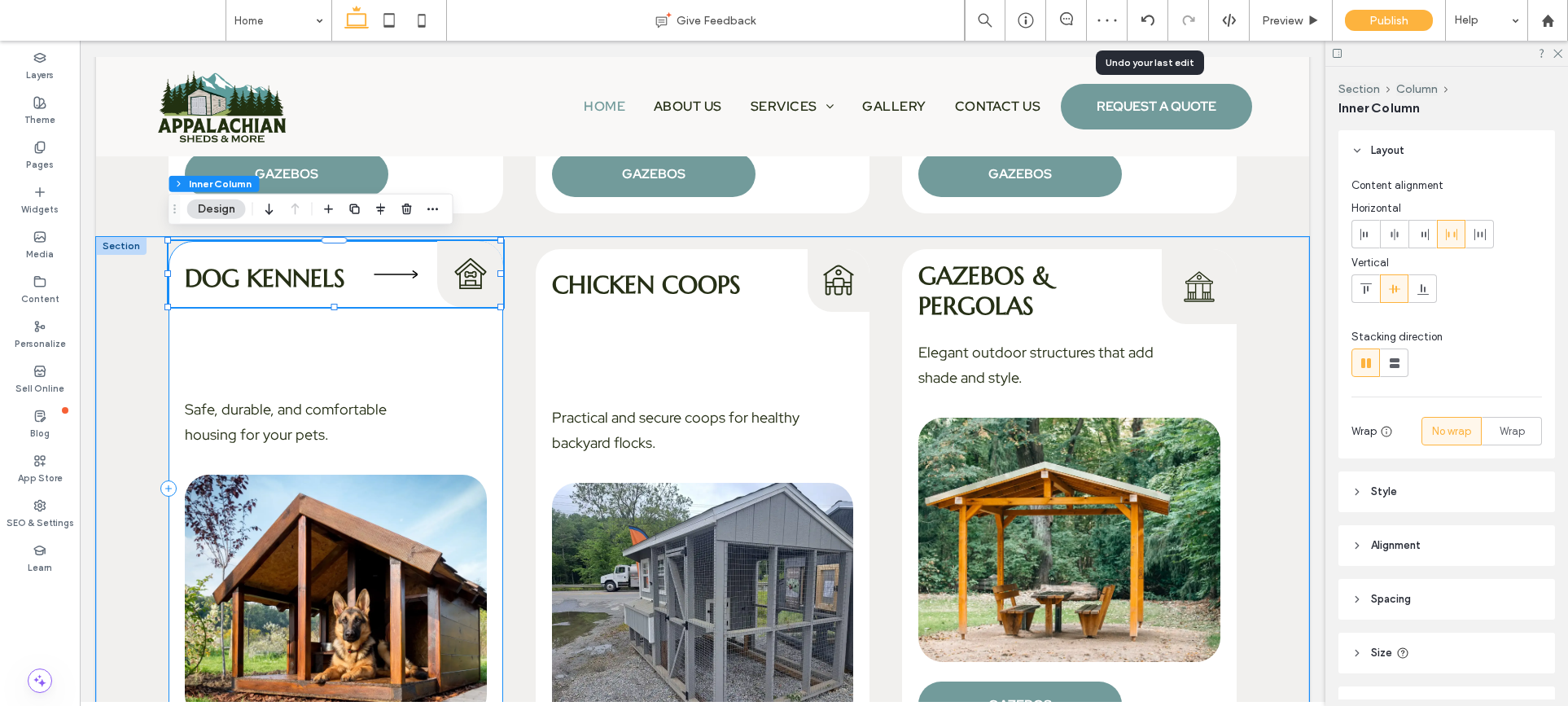
click at [354, 334] on div "Dog Kennels Dog Kennels Icon Safe, durable, and comfortable housing for your pe…" at bounding box center [335, 487] width 334 height 494
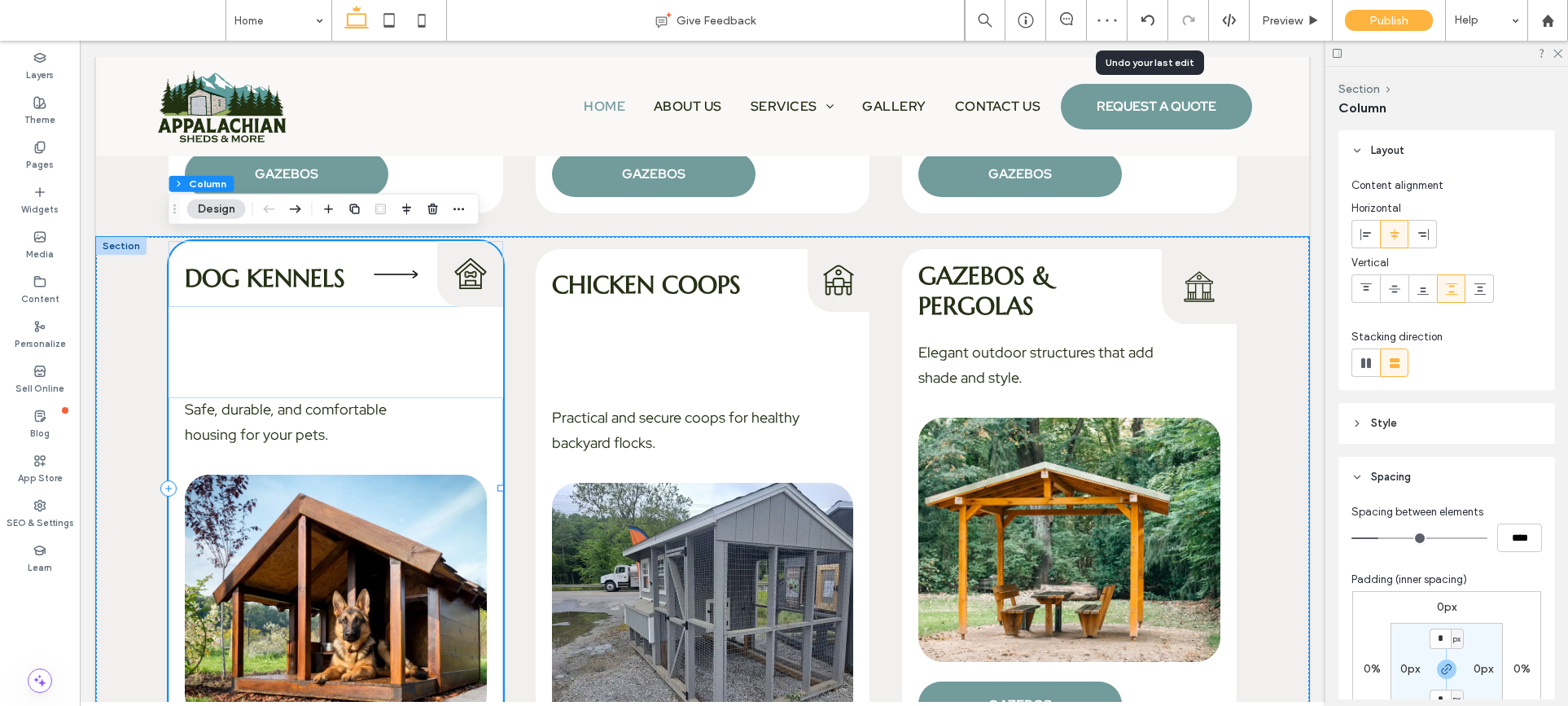
click at [354, 334] on div "Dog Kennels Dog Kennels Icon Safe, durable, and comfortable housing for your pe…" at bounding box center [335, 487] width 334 height 494
click at [393, 374] on div "Dog Kennels Dog Kennels Icon Safe, durable, and comfortable housing for your pe…" at bounding box center [335, 487] width 334 height 494
click at [443, 345] on div "Dog Kennels Dog Kennels Icon Safe, durable, and comfortable housing for your pe…" at bounding box center [335, 487] width 334 height 494
click at [449, 417] on div "Safe, durable, and comfortable housing for your pets." at bounding box center [335, 566] width 334 height 338
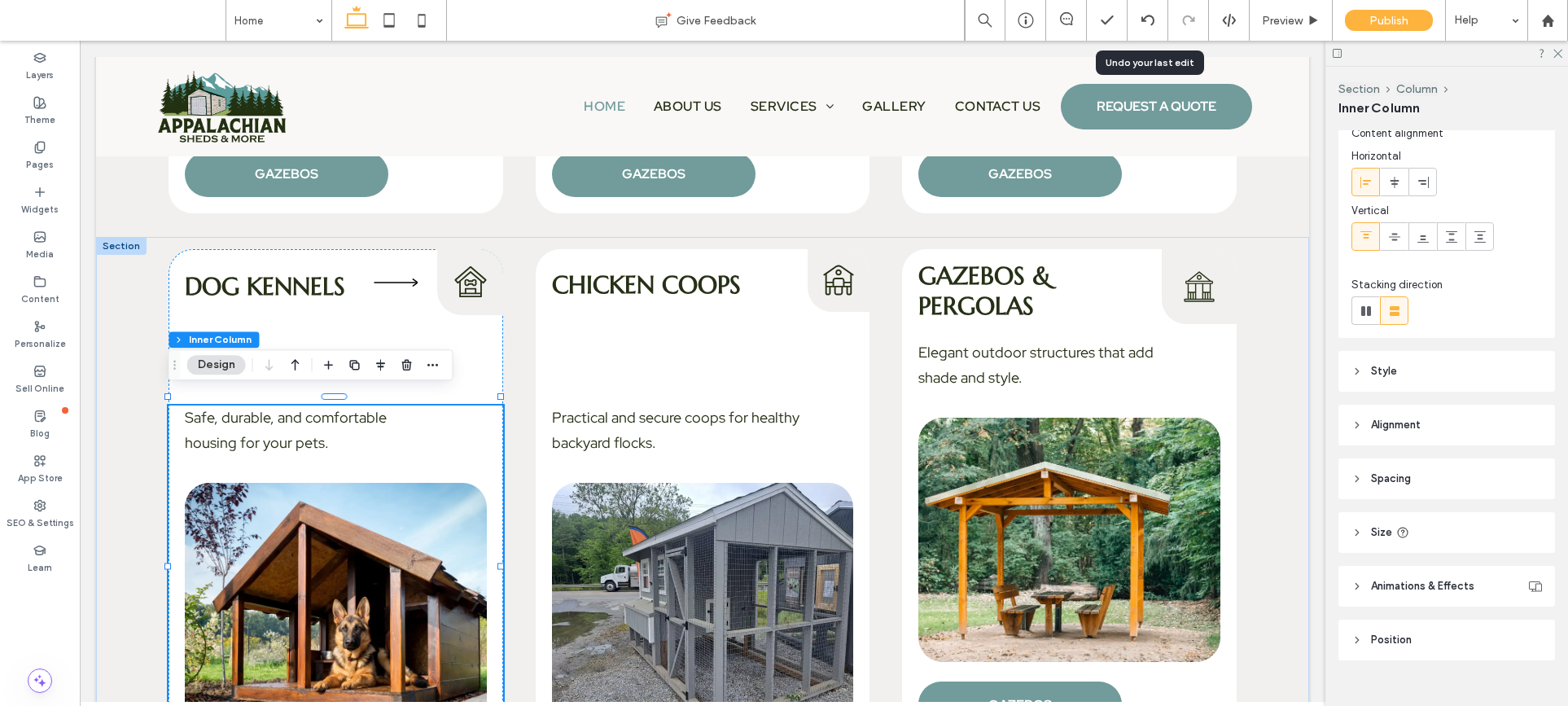
scroll to position [78, 0]
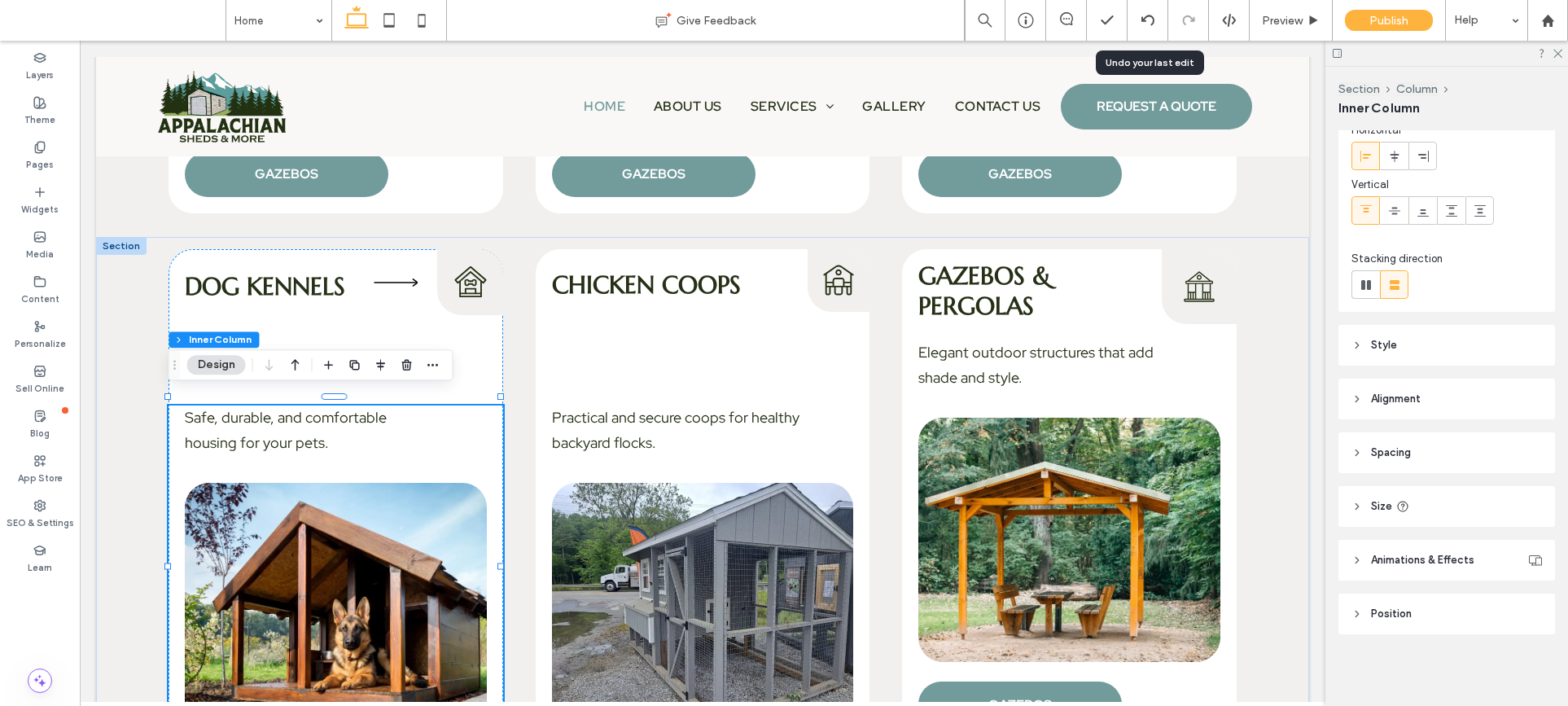
click at [1416, 443] on header "Spacing" at bounding box center [1446, 453] width 217 height 41
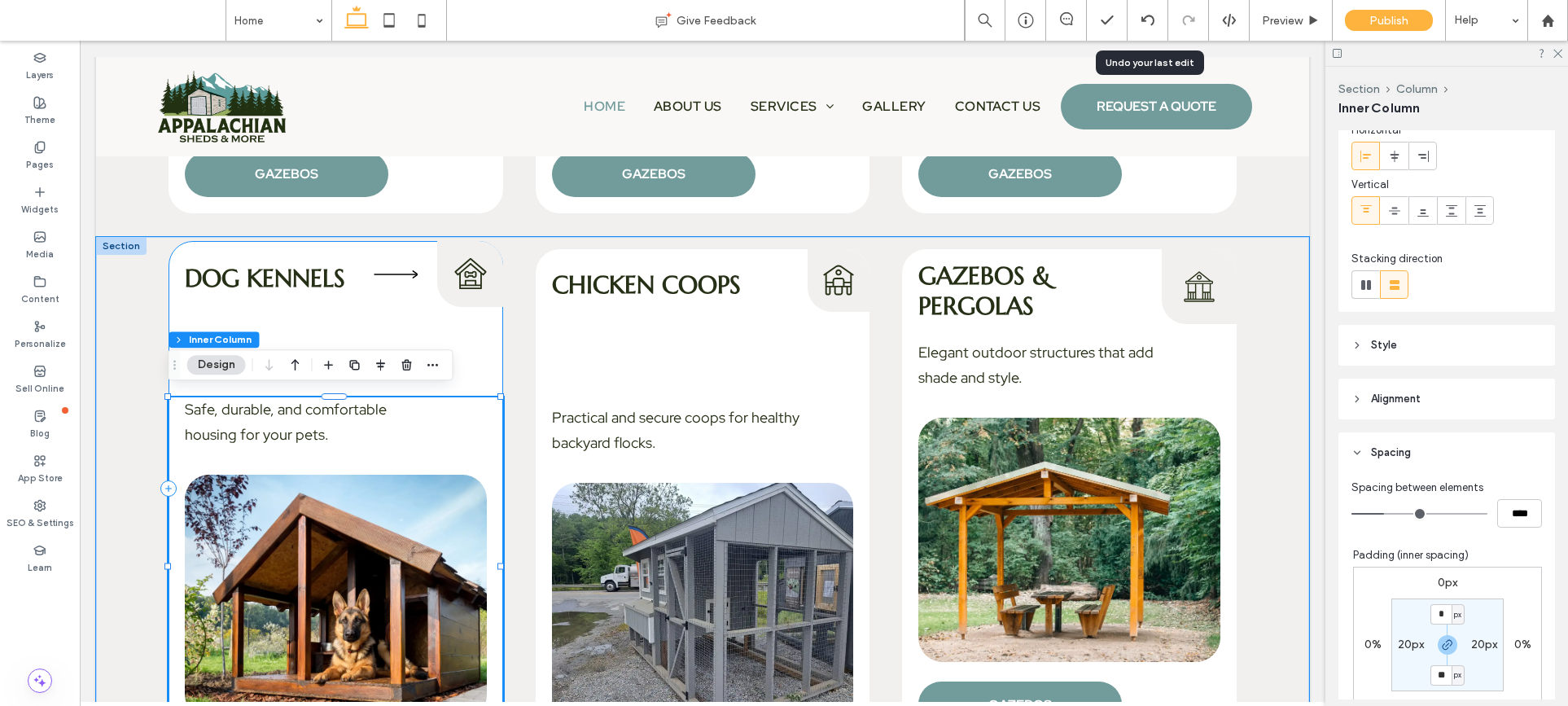
click at [466, 330] on div "Dog Kennels Dog Kennels Icon Safe, durable, and comfortable housing for your pe…" at bounding box center [335, 487] width 334 height 494
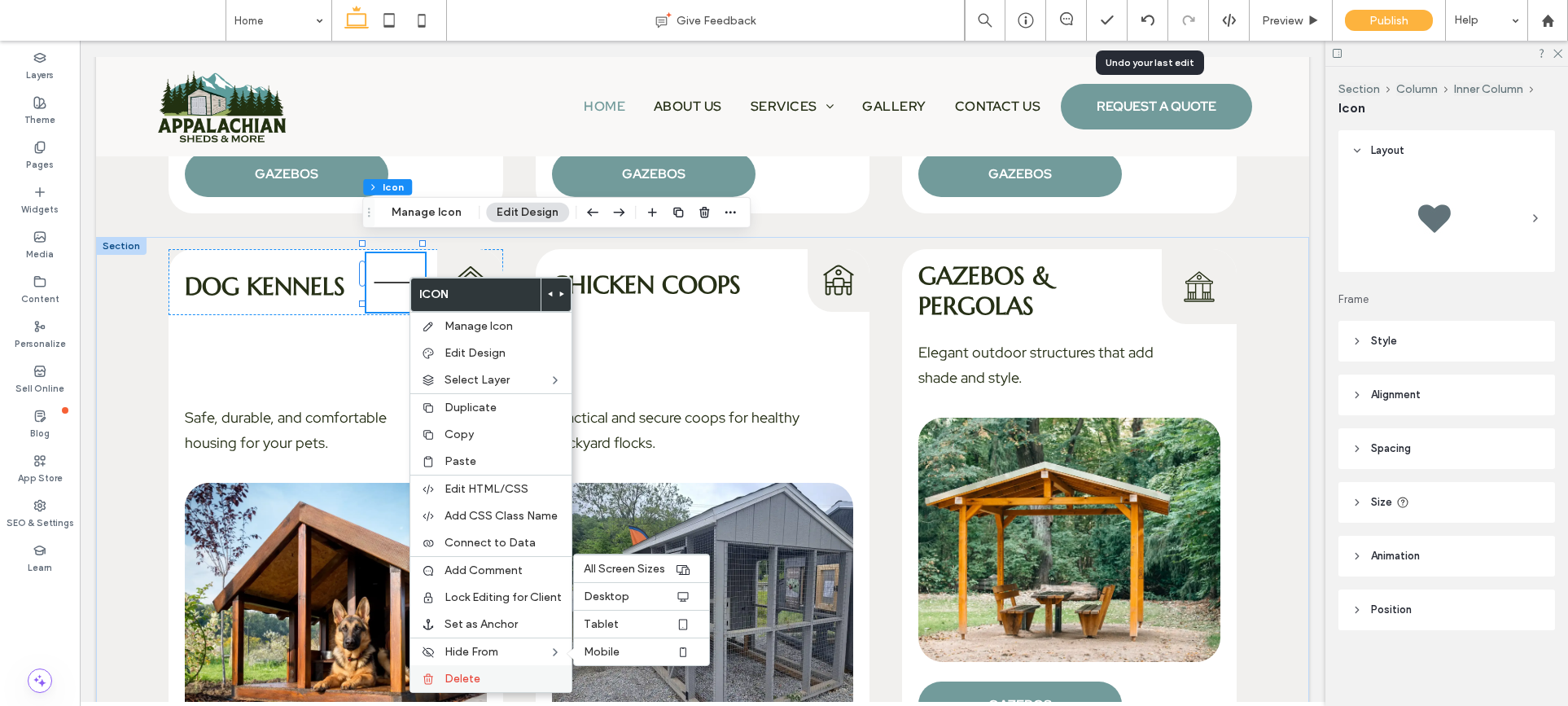
click at [470, 681] on span "Delete" at bounding box center [462, 679] width 36 height 14
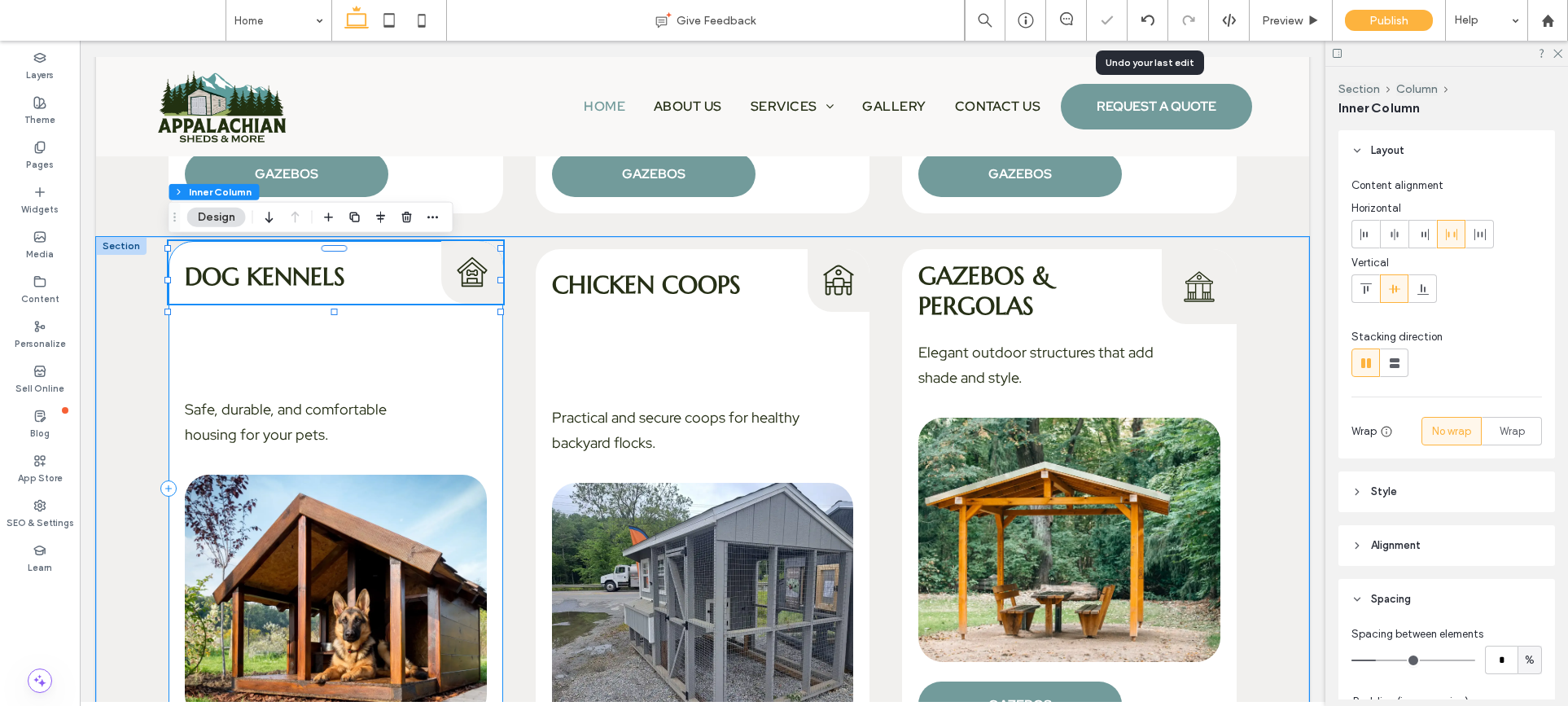
click at [482, 356] on div "Dog Kennels Dog Kennels Icon Safe, durable, and comfortable housing for your pe…" at bounding box center [335, 487] width 334 height 494
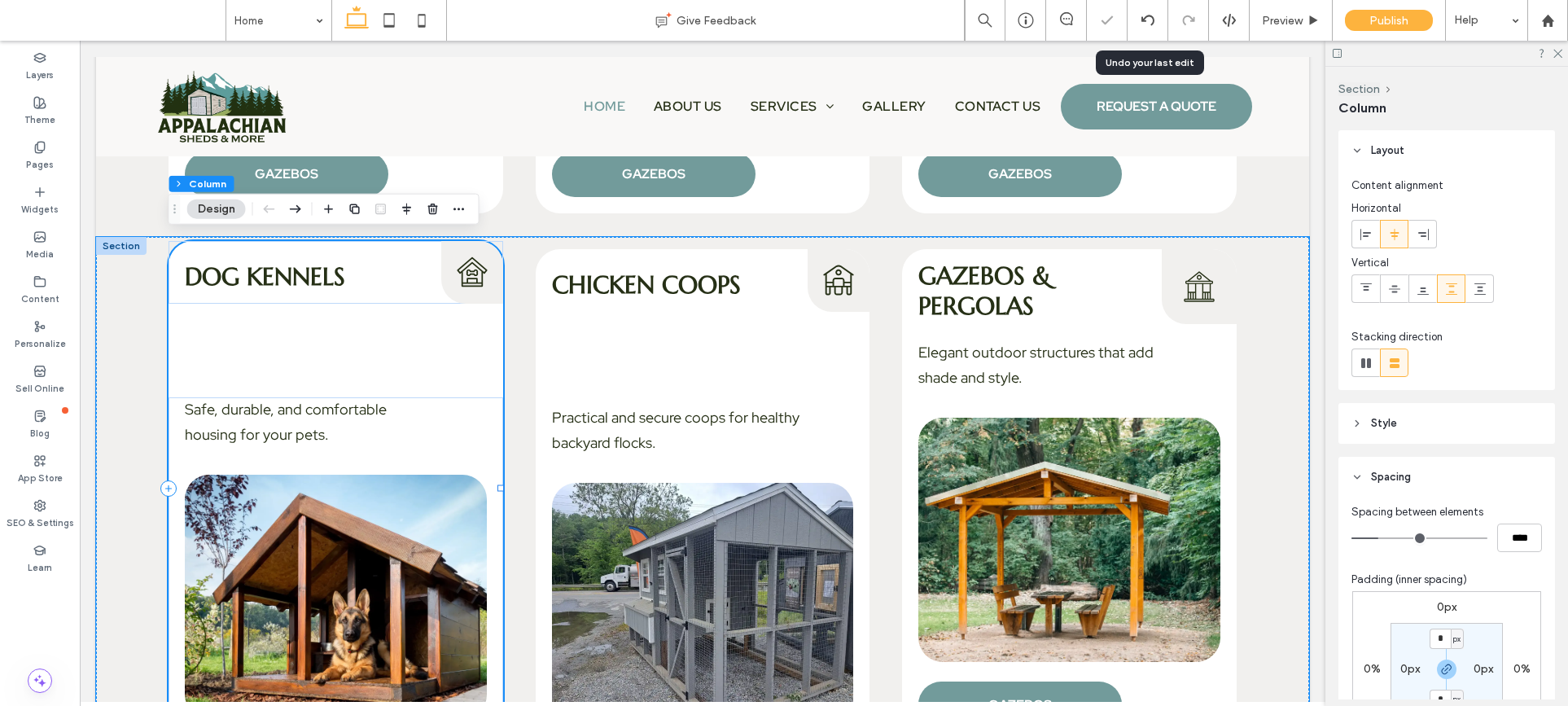
click at [400, 338] on div "Dog Kennels Dog Kennels Icon Safe, durable, and comfortable housing for your pe…" at bounding box center [335, 487] width 334 height 494
click at [366, 347] on div "Dog Kennels Dog Kennels Icon Safe, durable, and comfortable housing for your pe…" at bounding box center [335, 487] width 334 height 494
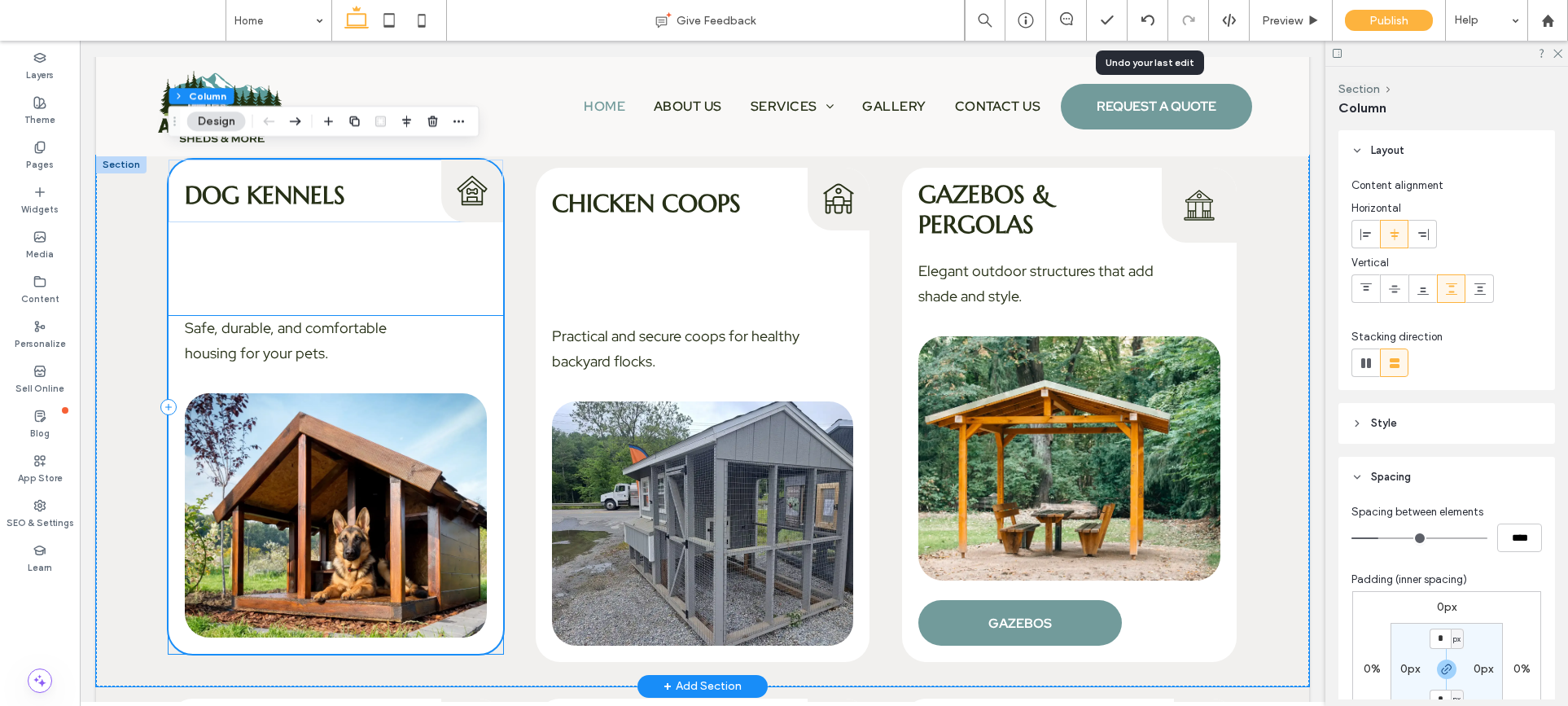
scroll to position [2820, 0]
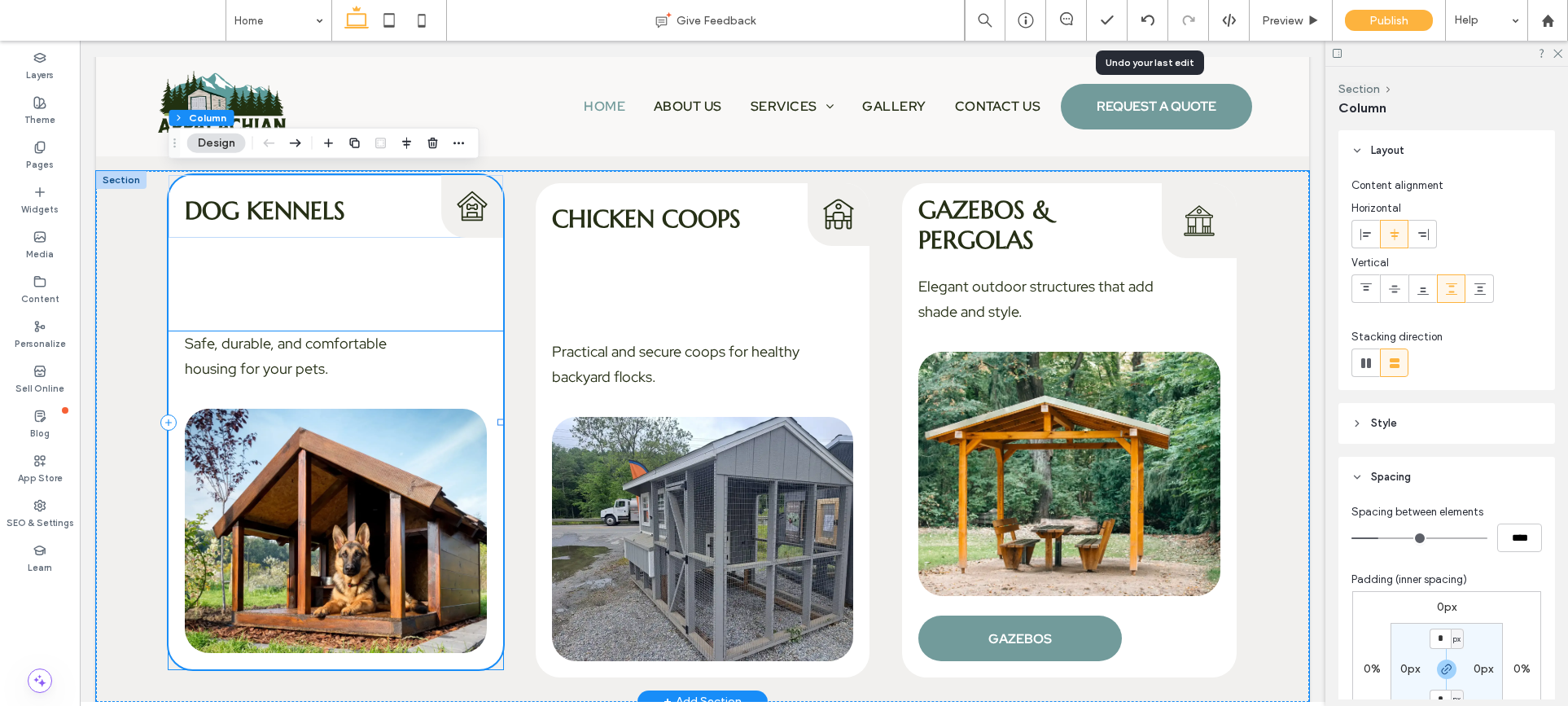
click at [466, 372] on div "Safe, durable, and comfortable housing for your pets." at bounding box center [335, 500] width 334 height 338
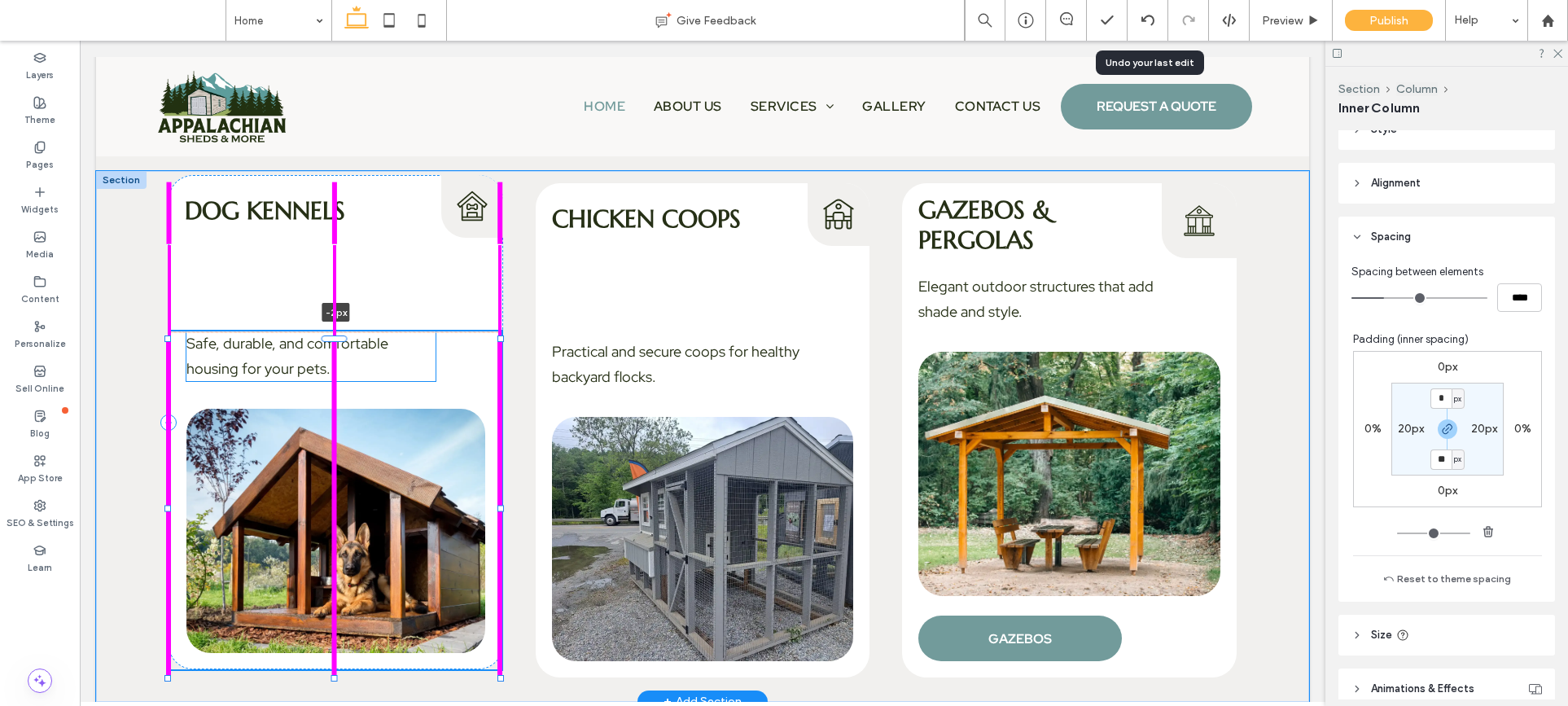
scroll to position [327, 0]
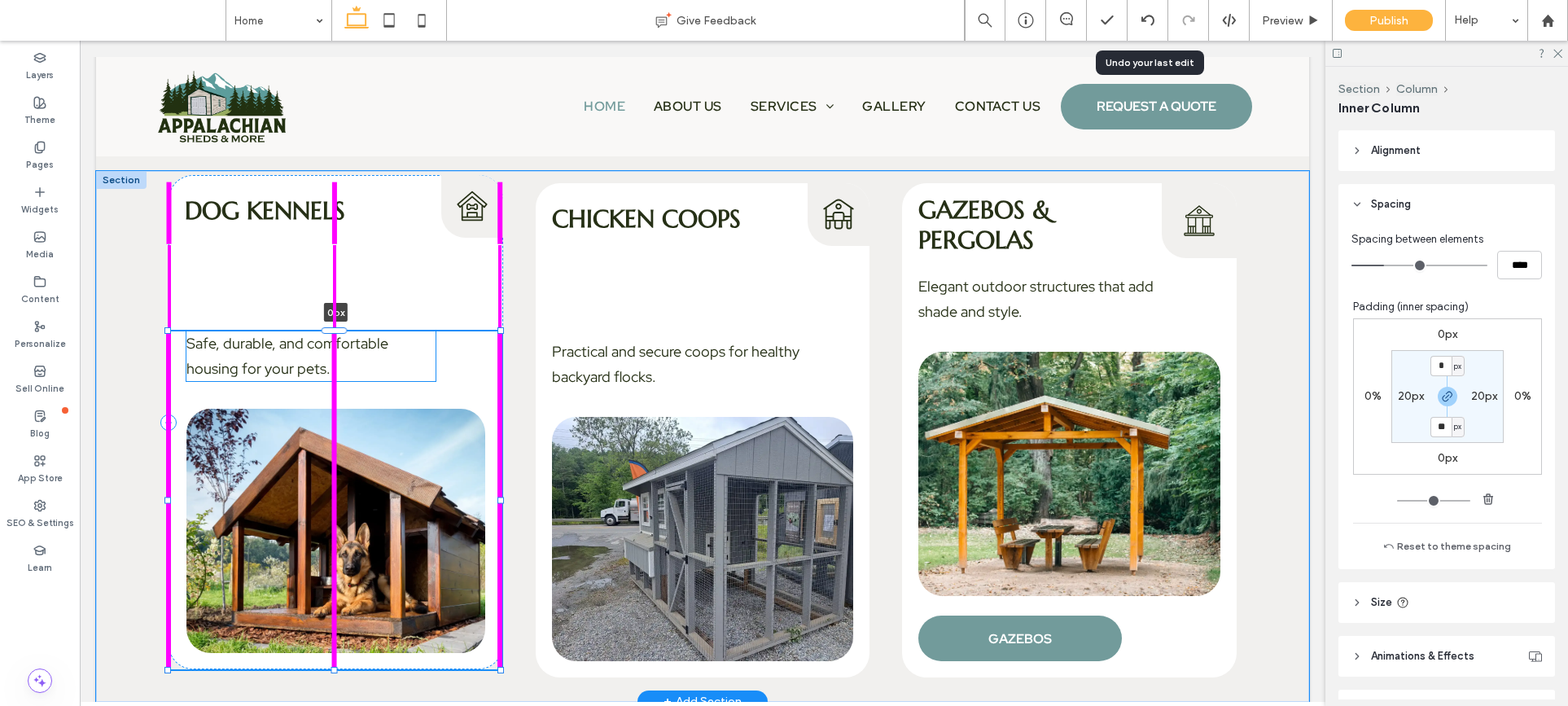
drag, startPoint x: 340, startPoint y: 328, endPoint x: 359, endPoint y: 328, distance: 19.0
click at [359, 328] on div "Dog Kennels Dog Kennels Icon Safe, durable, and comfortable housing for your pe…" at bounding box center [702, 436] width 1213 height 531
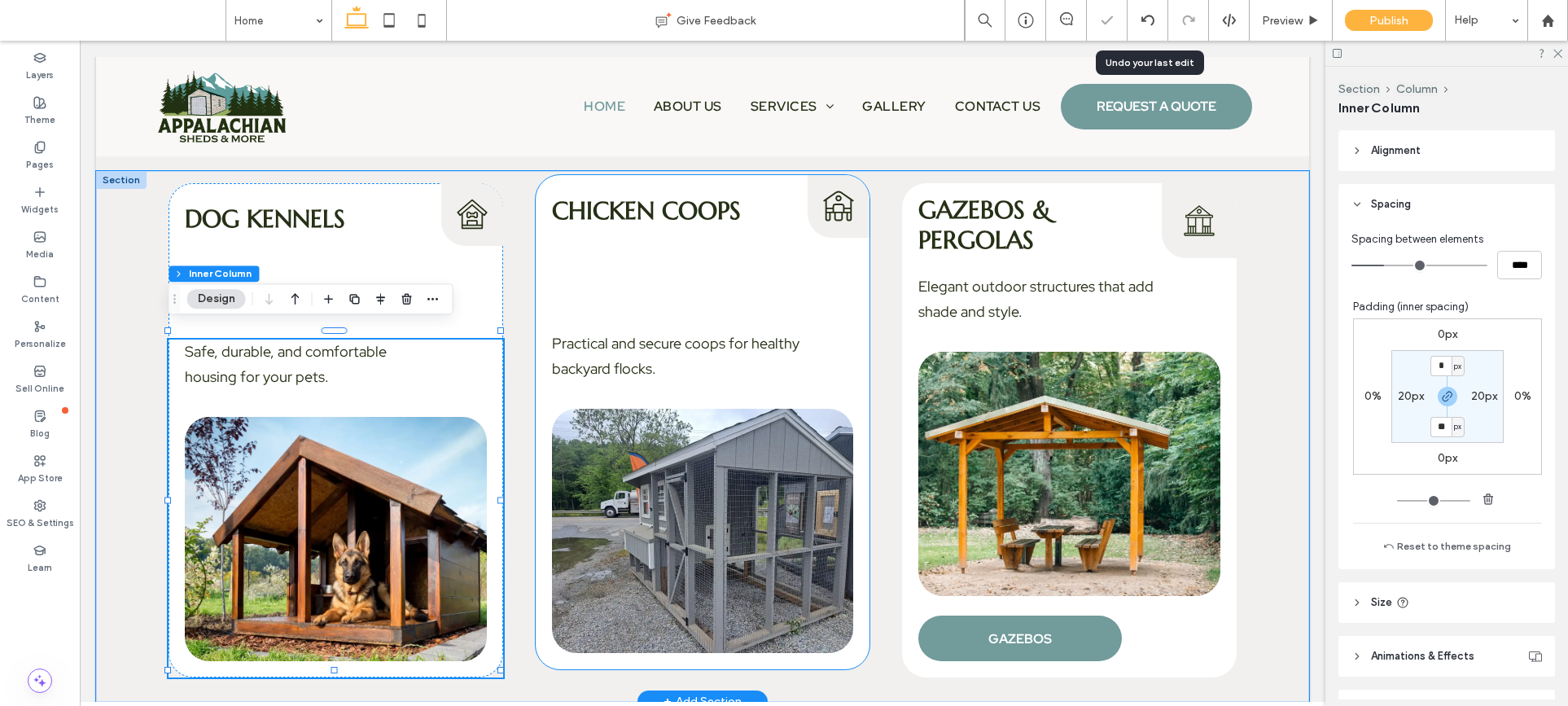
click at [554, 314] on div "Chicken Coops Chicken Coops Icon Practical and secure coops for healthy backyar…" at bounding box center [703, 422] width 334 height 494
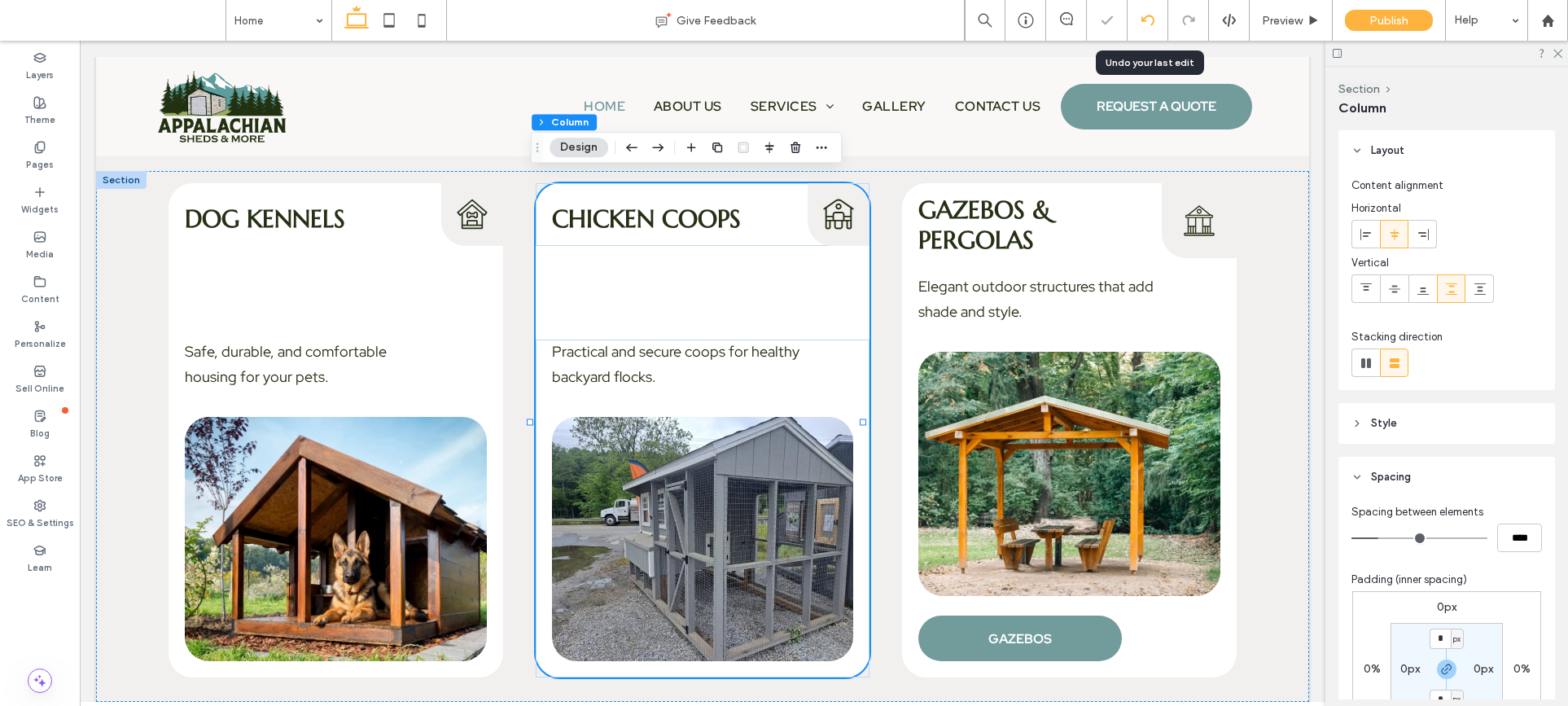
click at [1154, 15] on div at bounding box center [1147, 19] width 40 height 13
click at [1154, 16] on div at bounding box center [1147, 19] width 40 height 13
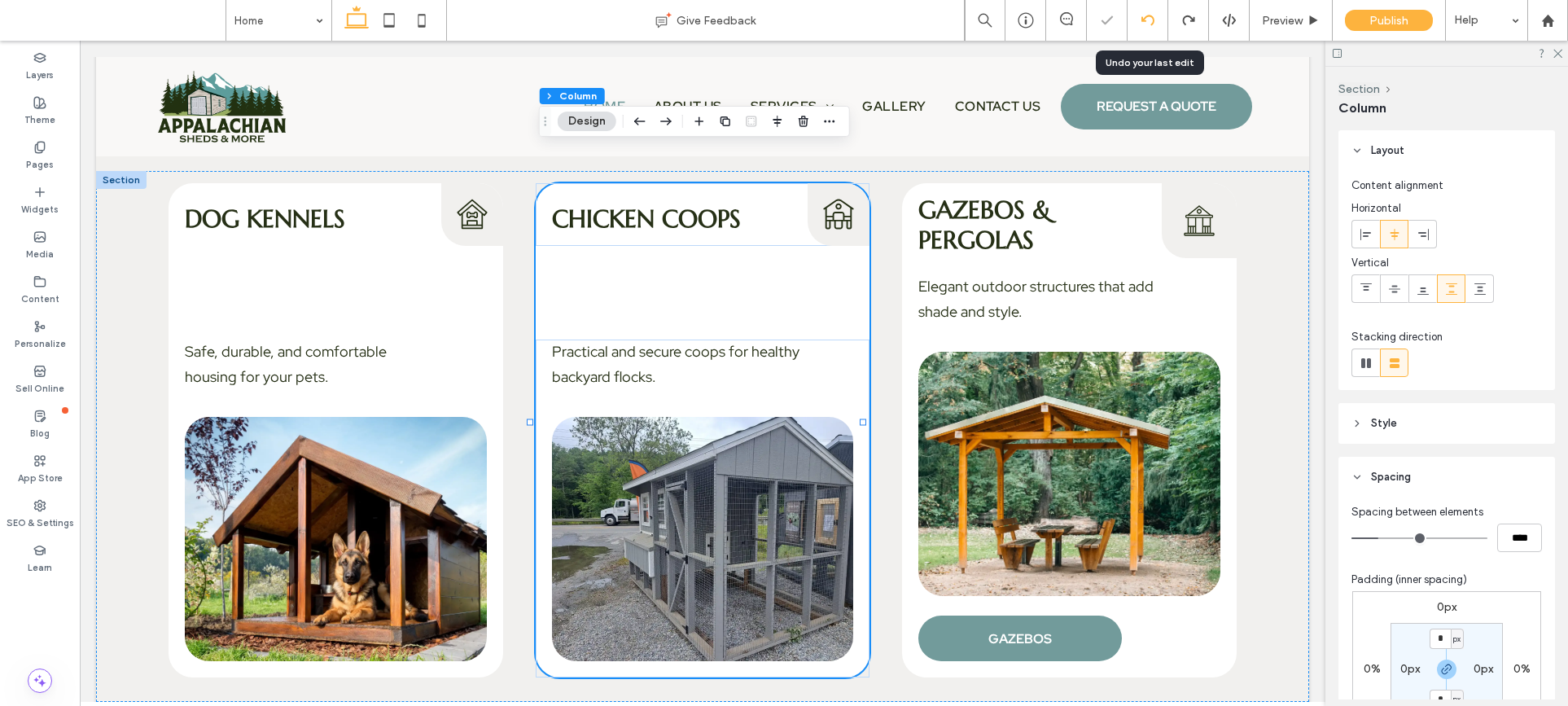
click at [1154, 16] on div at bounding box center [1147, 19] width 40 height 13
click at [1143, 16] on icon at bounding box center [1147, 19] width 13 height 13
click at [1161, 28] on div at bounding box center [1147, 20] width 41 height 41
click at [1147, 19] on icon at bounding box center [1147, 19] width 13 height 13
click at [1145, 20] on use at bounding box center [1147, 19] width 13 height 11
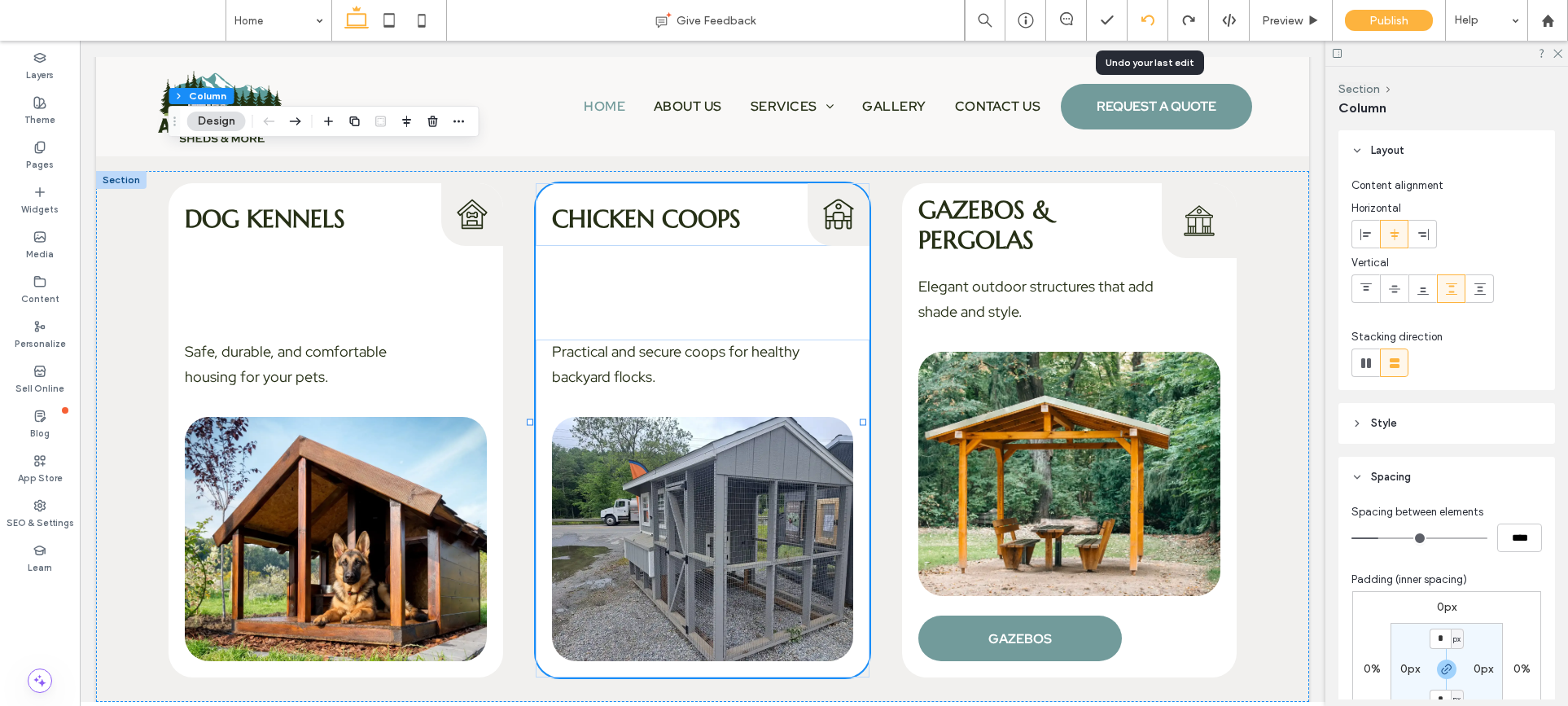
click at [1142, 21] on use at bounding box center [1147, 19] width 13 height 11
click at [1183, 11] on div at bounding box center [1188, 20] width 41 height 41
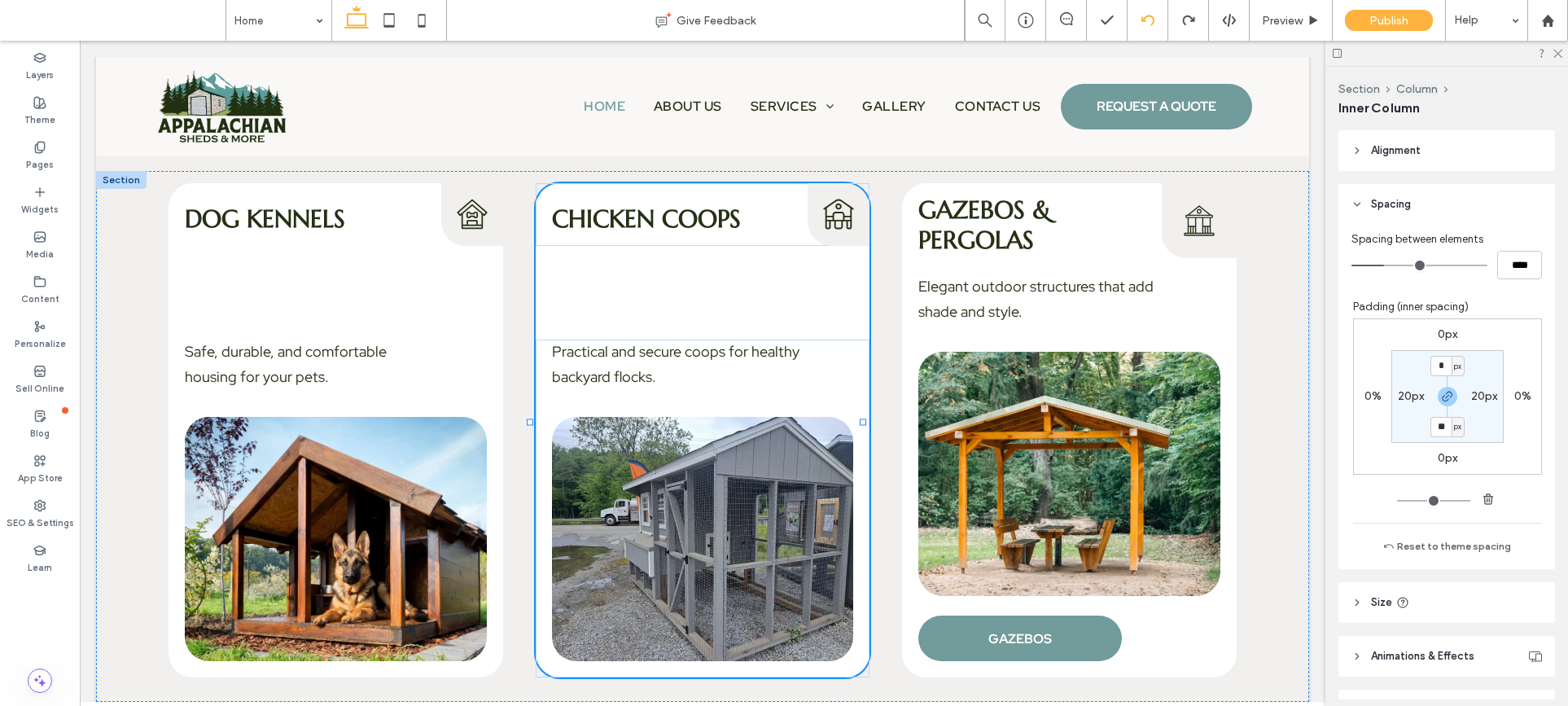
type input "***"
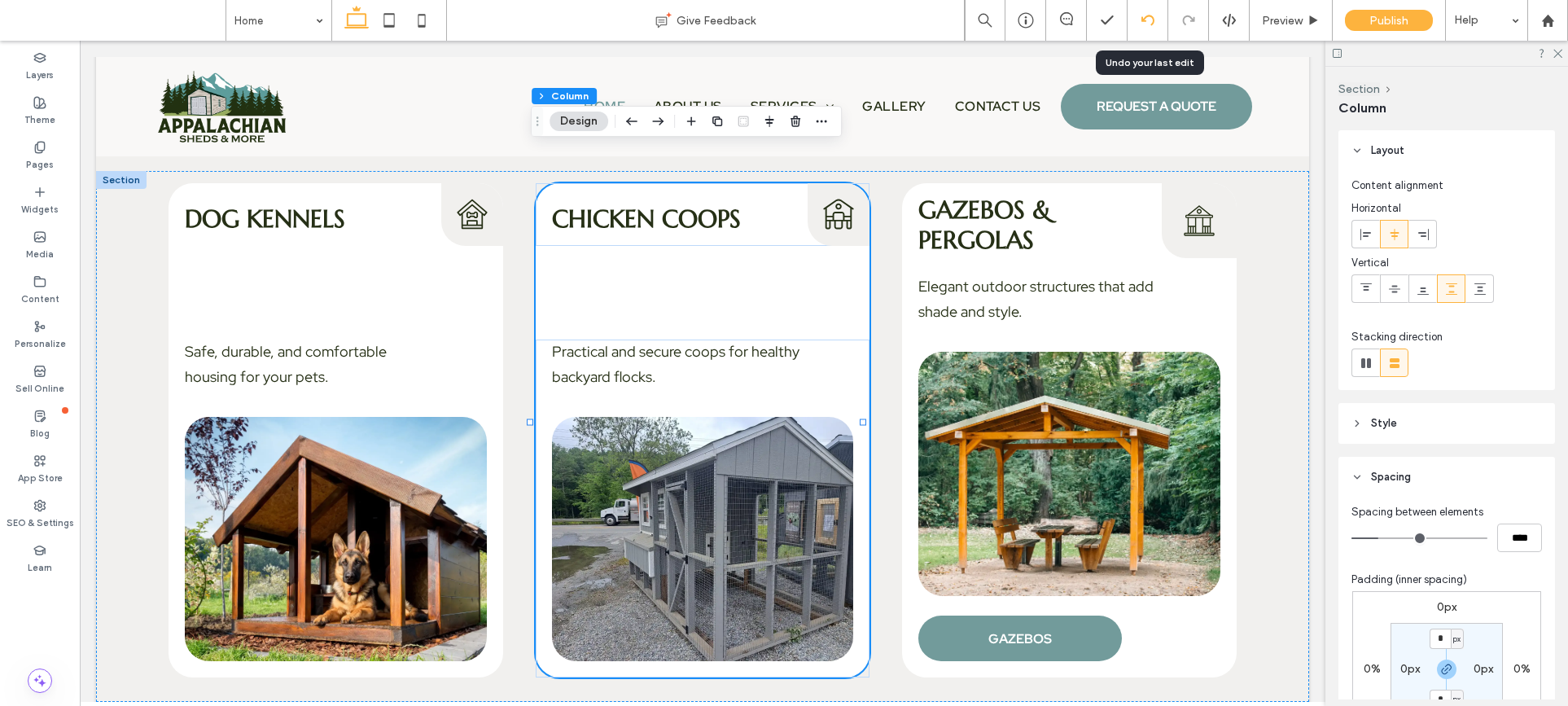
click at [1135, 19] on div at bounding box center [1147, 19] width 40 height 13
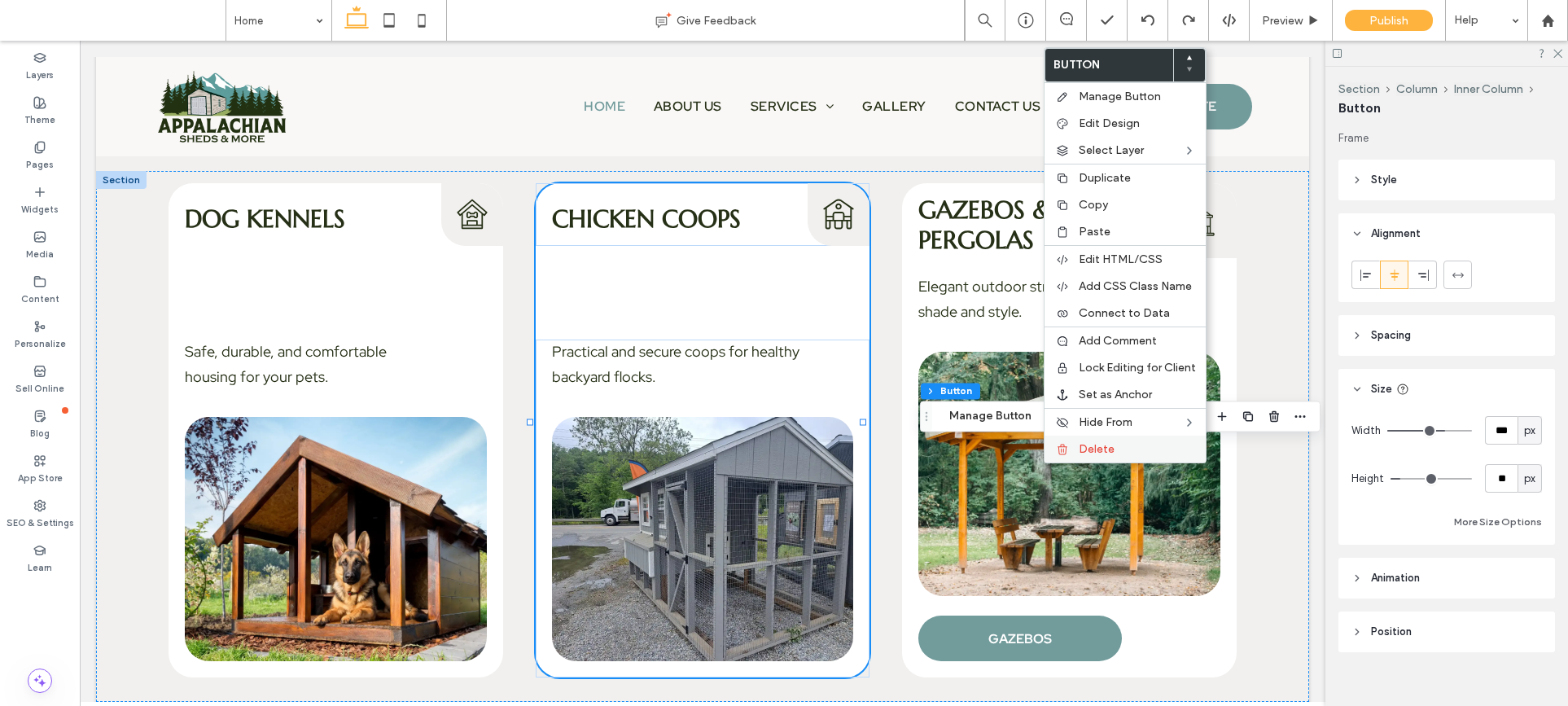
click at [1056, 453] on icon at bounding box center [1061, 449] width 13 height 13
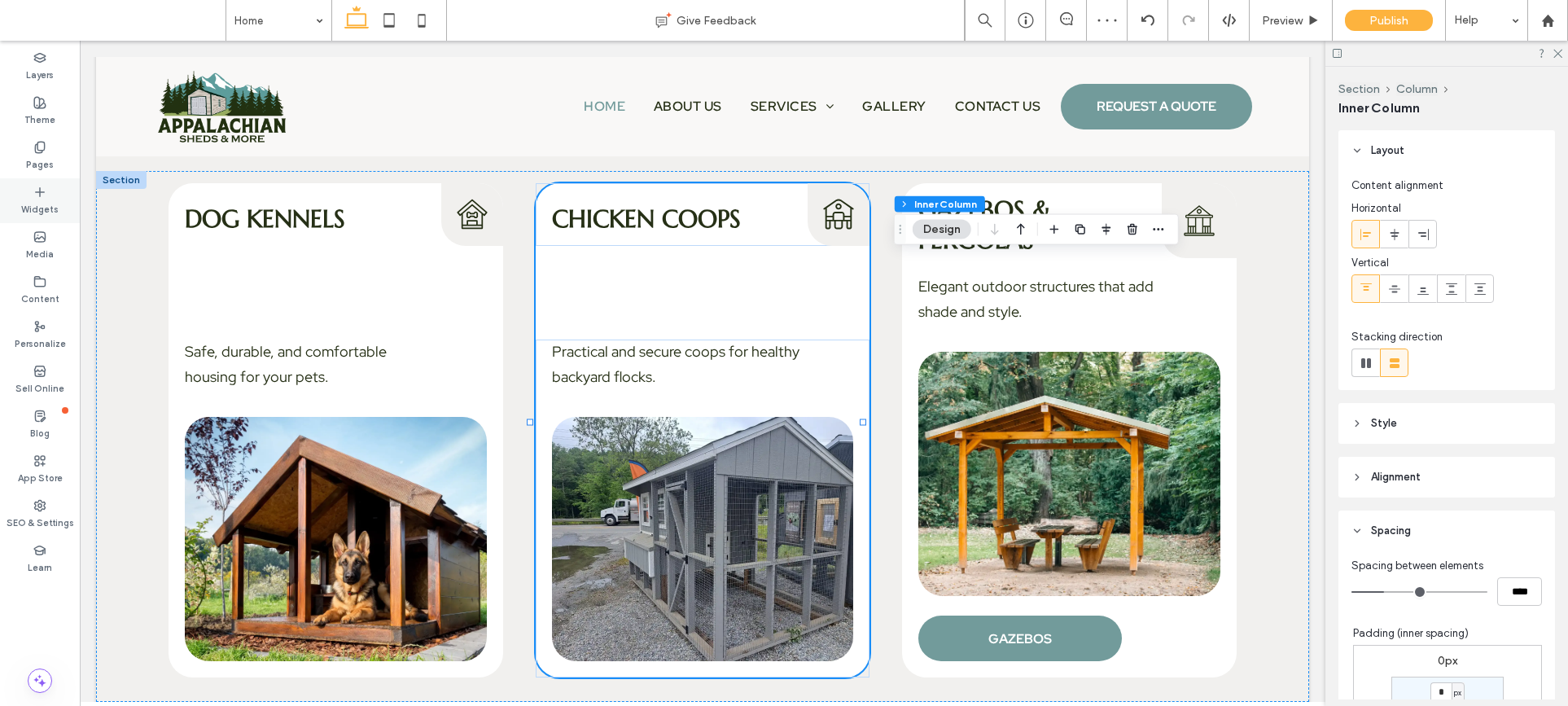
click at [27, 197] on div "Widgets" at bounding box center [40, 200] width 80 height 44
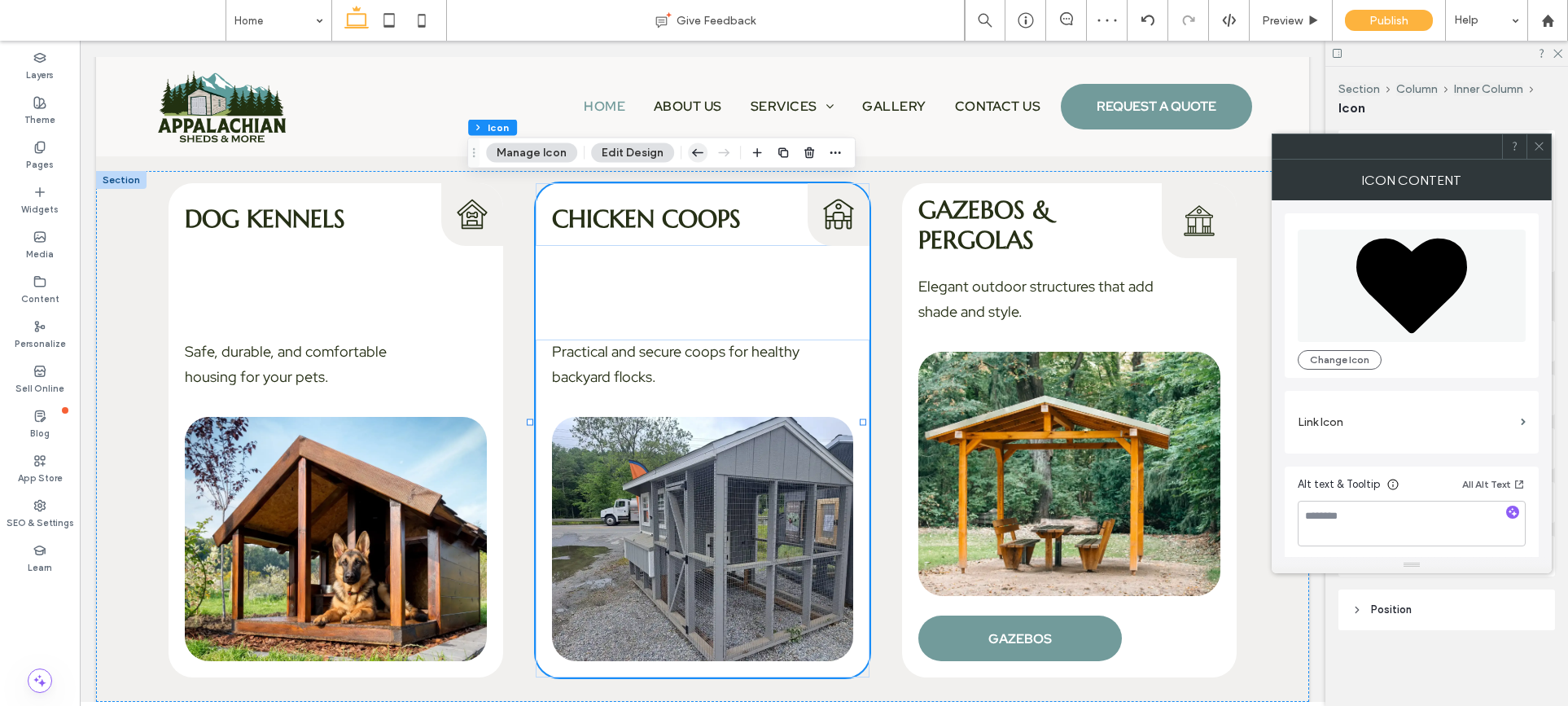
click at [692, 154] on icon "button" at bounding box center [698, 153] width 19 height 29
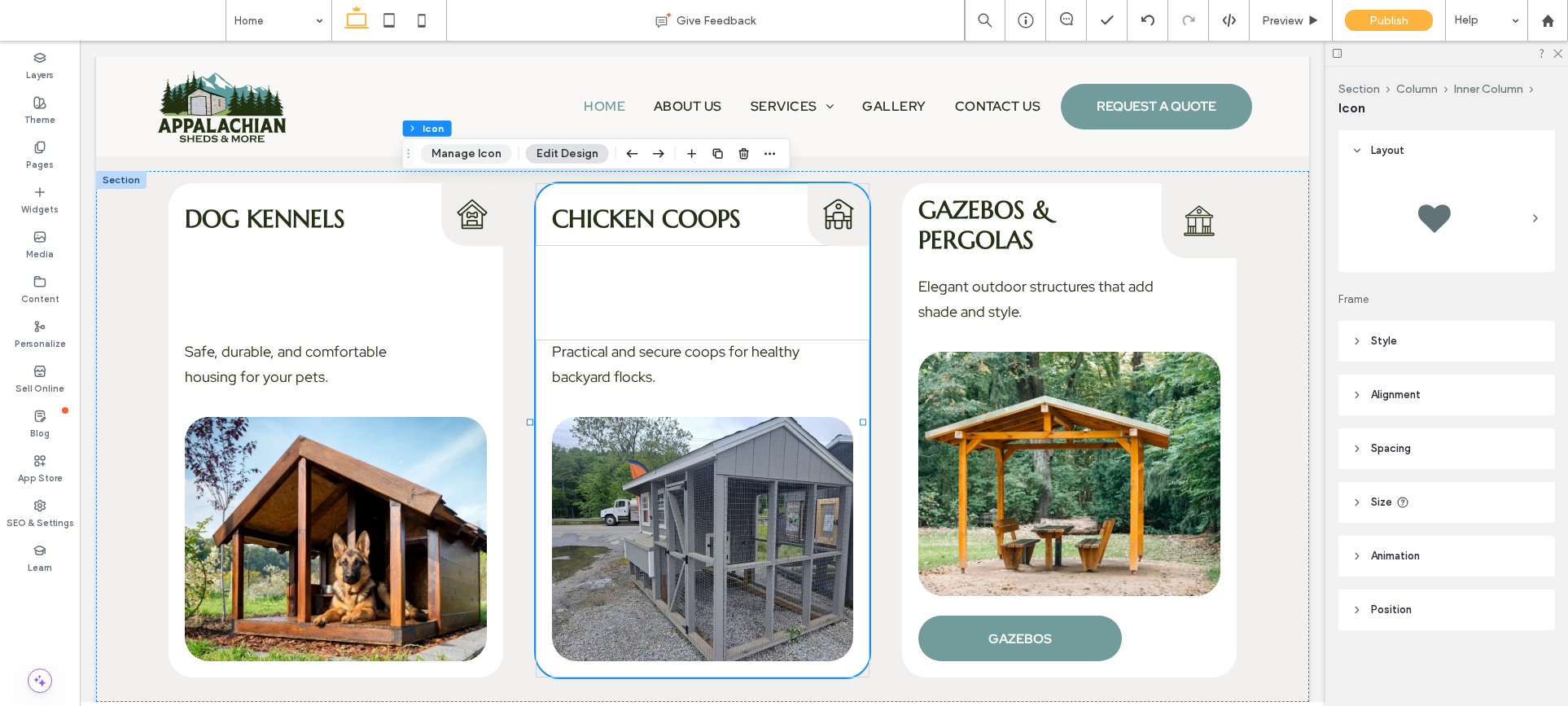
click at [467, 158] on button "Manage Icon" at bounding box center [466, 154] width 91 height 19
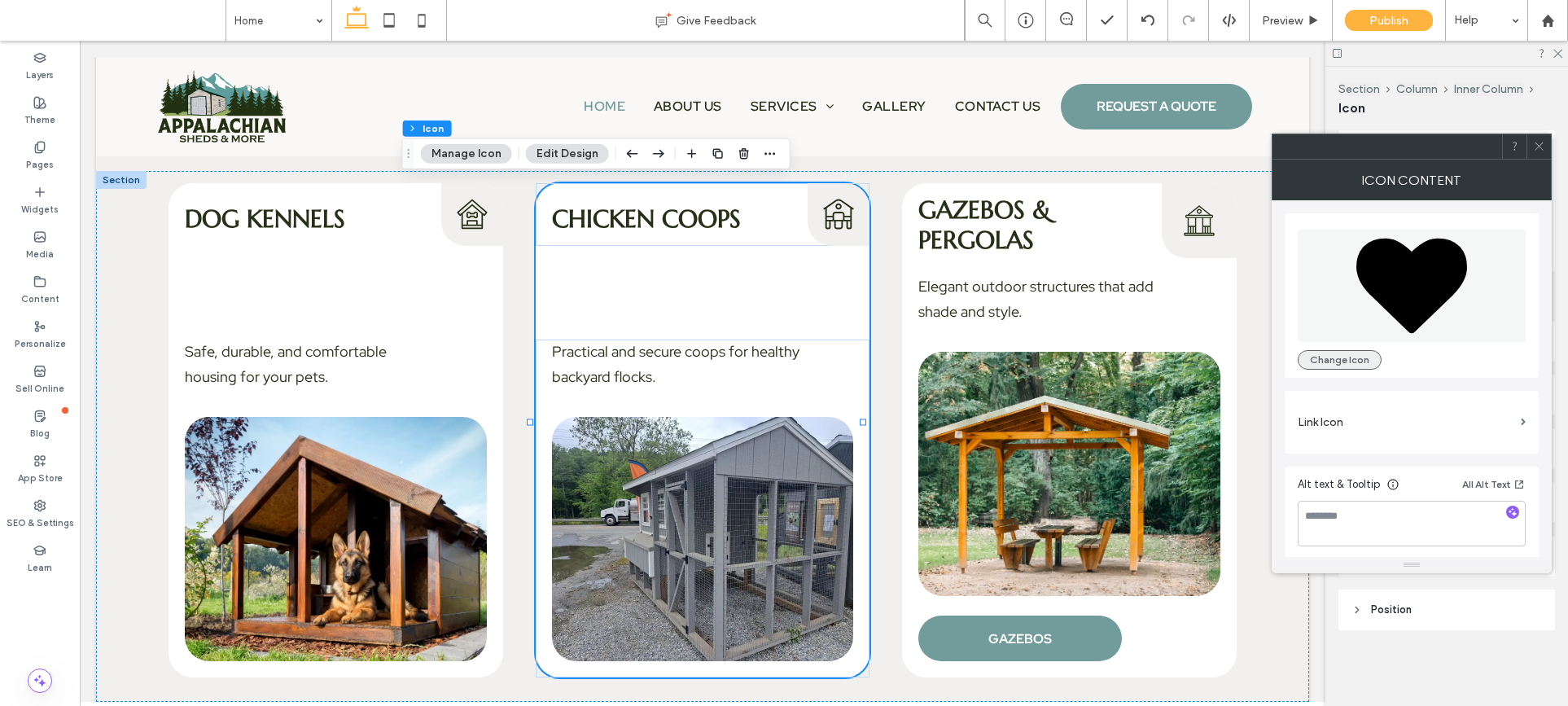
click at [1316, 356] on button "Change Icon" at bounding box center [1339, 360] width 84 height 19
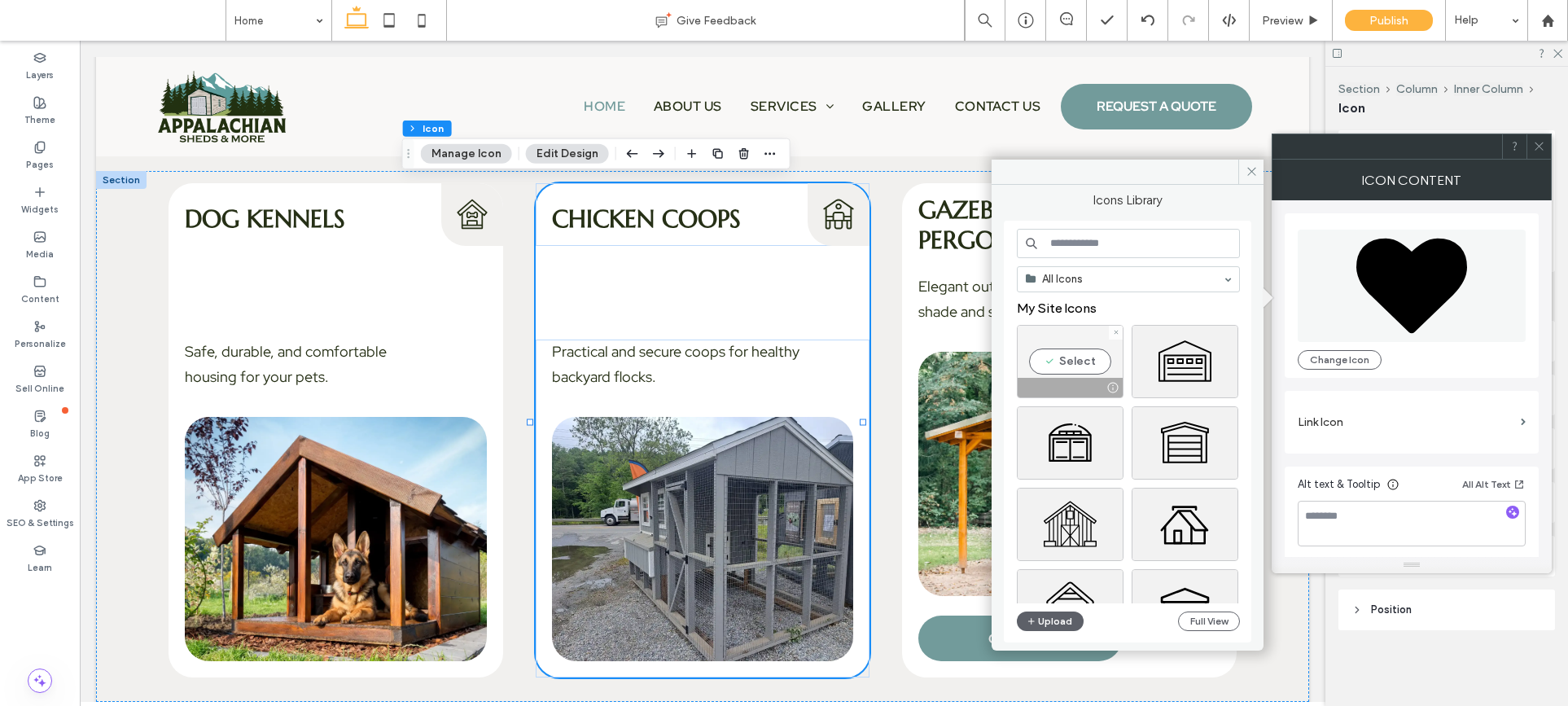
click at [1090, 353] on div "Select" at bounding box center [1070, 362] width 106 height 74
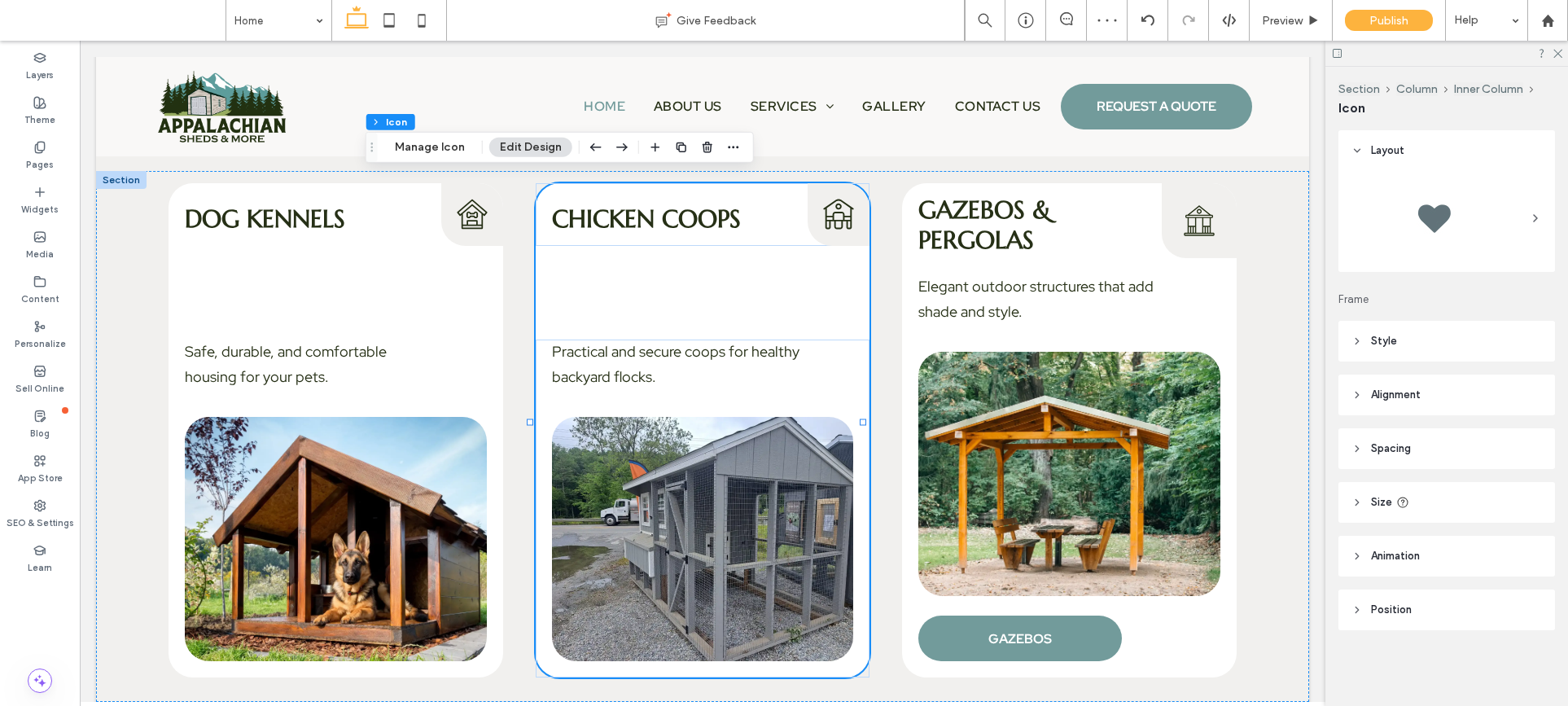
click at [1453, 323] on header "Style" at bounding box center [1446, 341] width 217 height 41
click at [1529, 427] on div "rgb(0, 0, 0)" at bounding box center [1531, 430] width 20 height 20
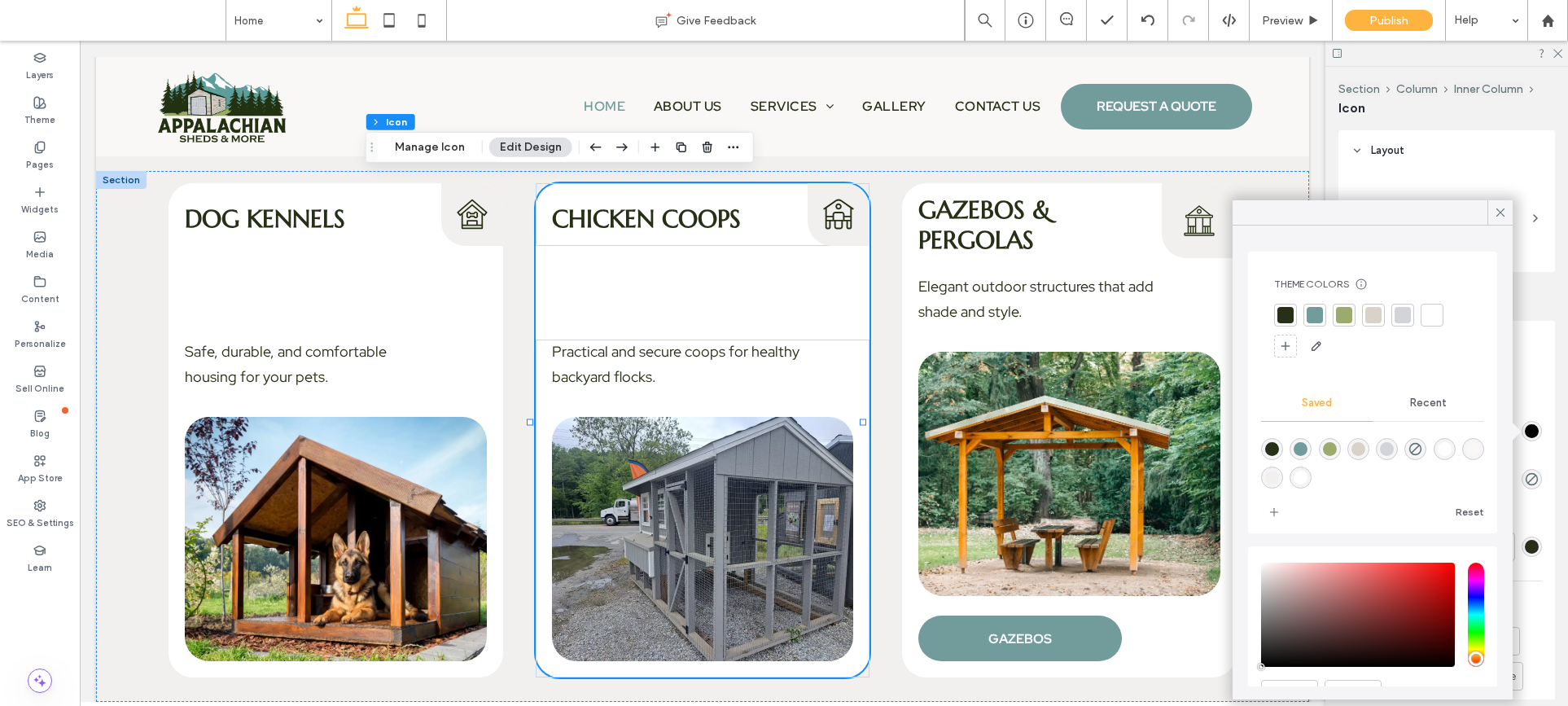
click at [1317, 318] on div at bounding box center [1315, 314] width 16 height 16
click at [1493, 208] on icon at bounding box center [1499, 212] width 15 height 15
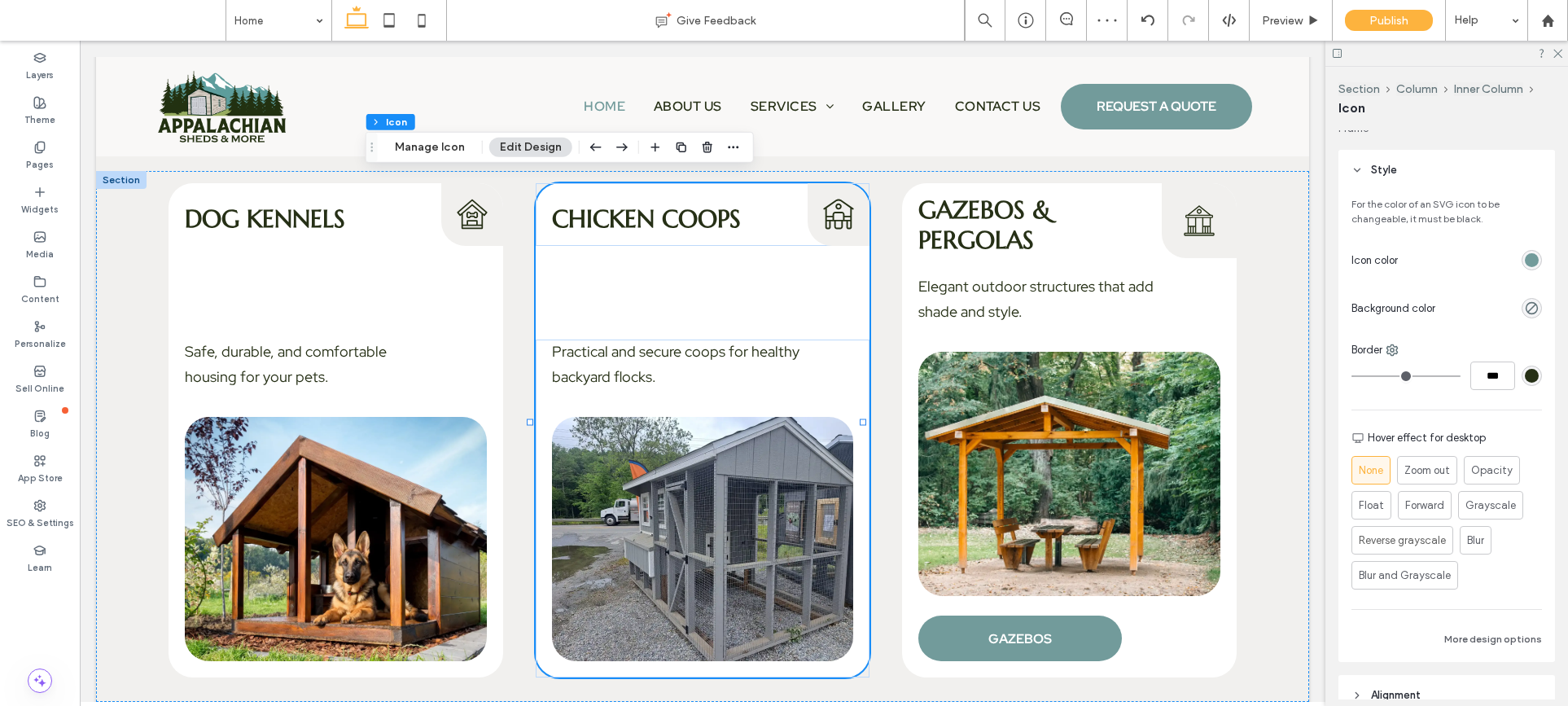
scroll to position [181, 0]
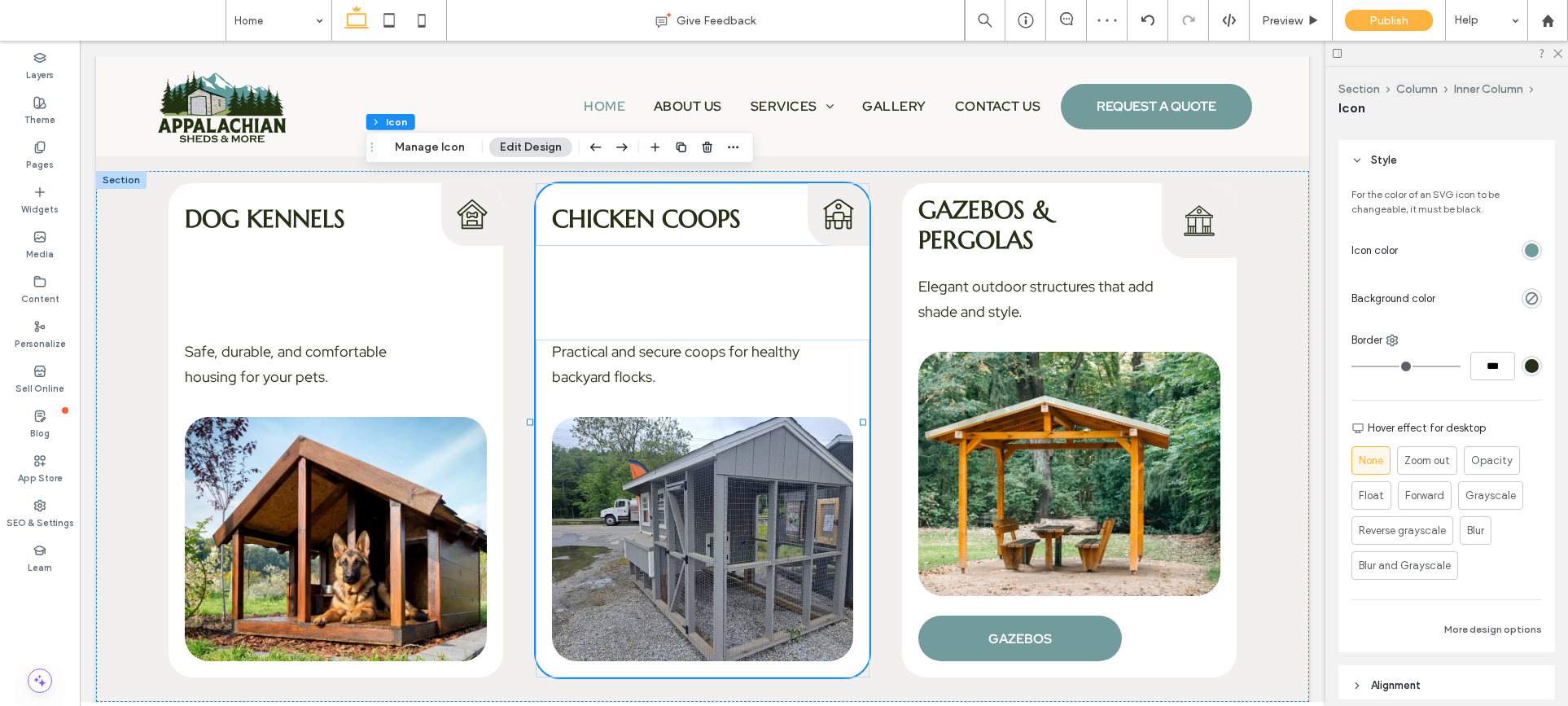
click at [1524, 366] on div "rgb(38, 48, 22)" at bounding box center [1531, 366] width 14 height 14
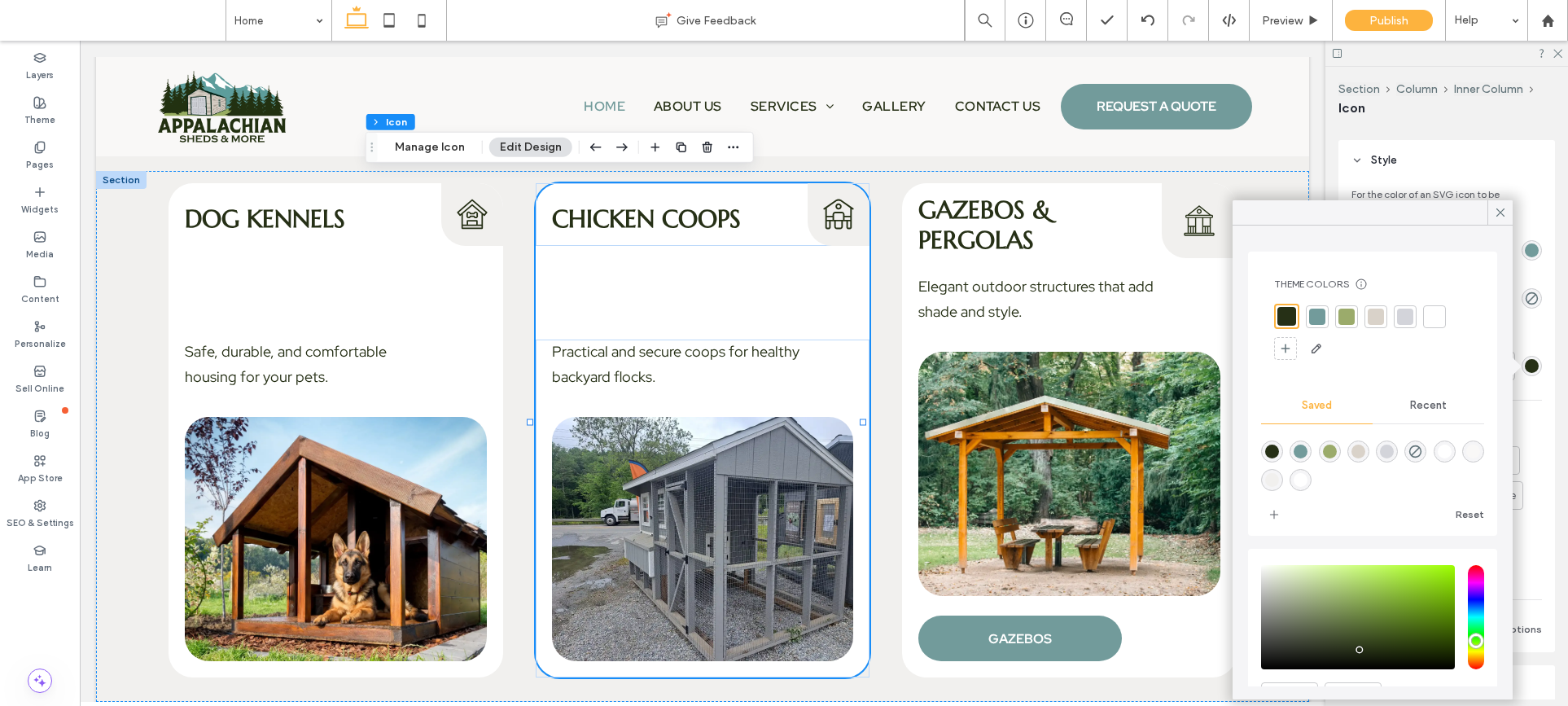
click at [1324, 317] on div at bounding box center [1318, 317] width 23 height 23
click at [1497, 214] on use at bounding box center [1500, 213] width 8 height 8
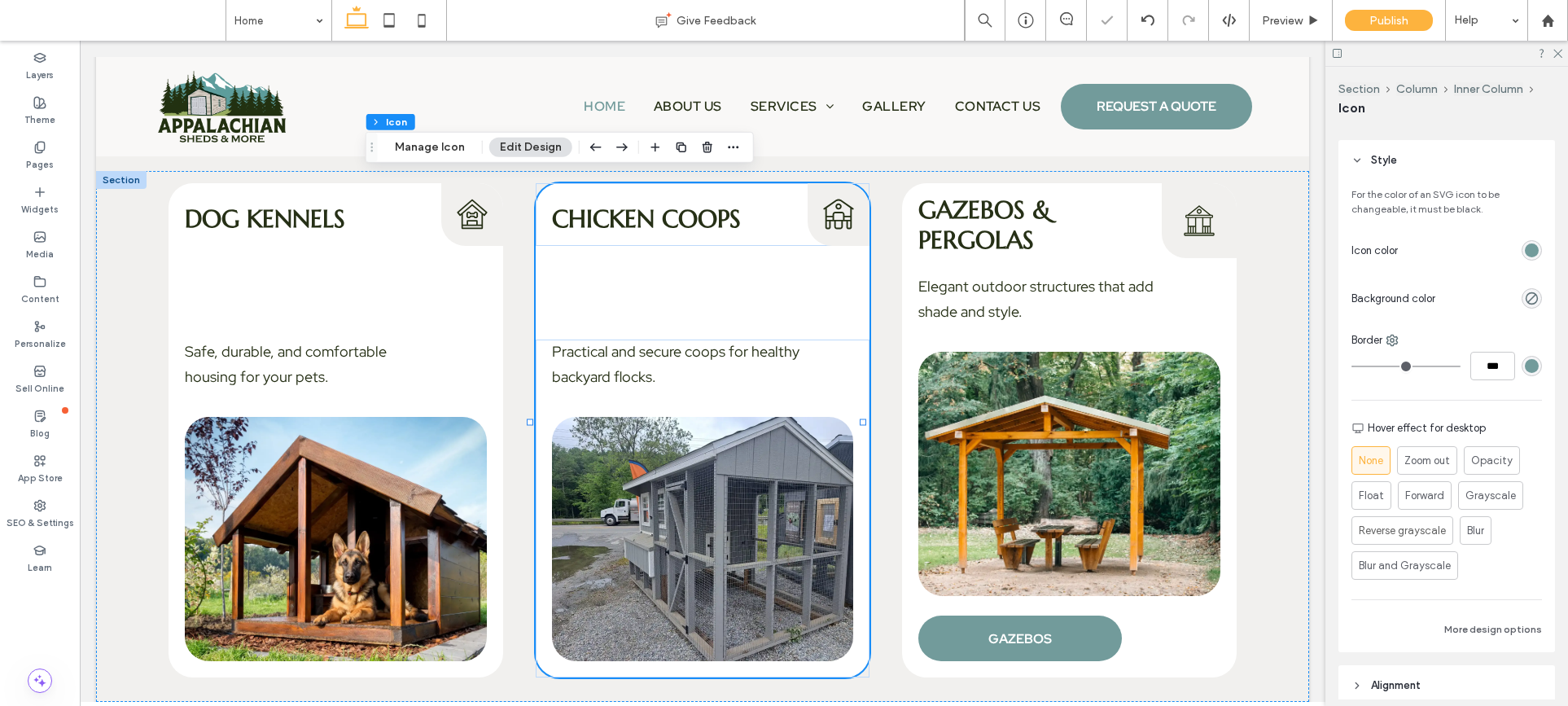
type input "*"
type input "***"
type input "*"
type input "***"
type input "*"
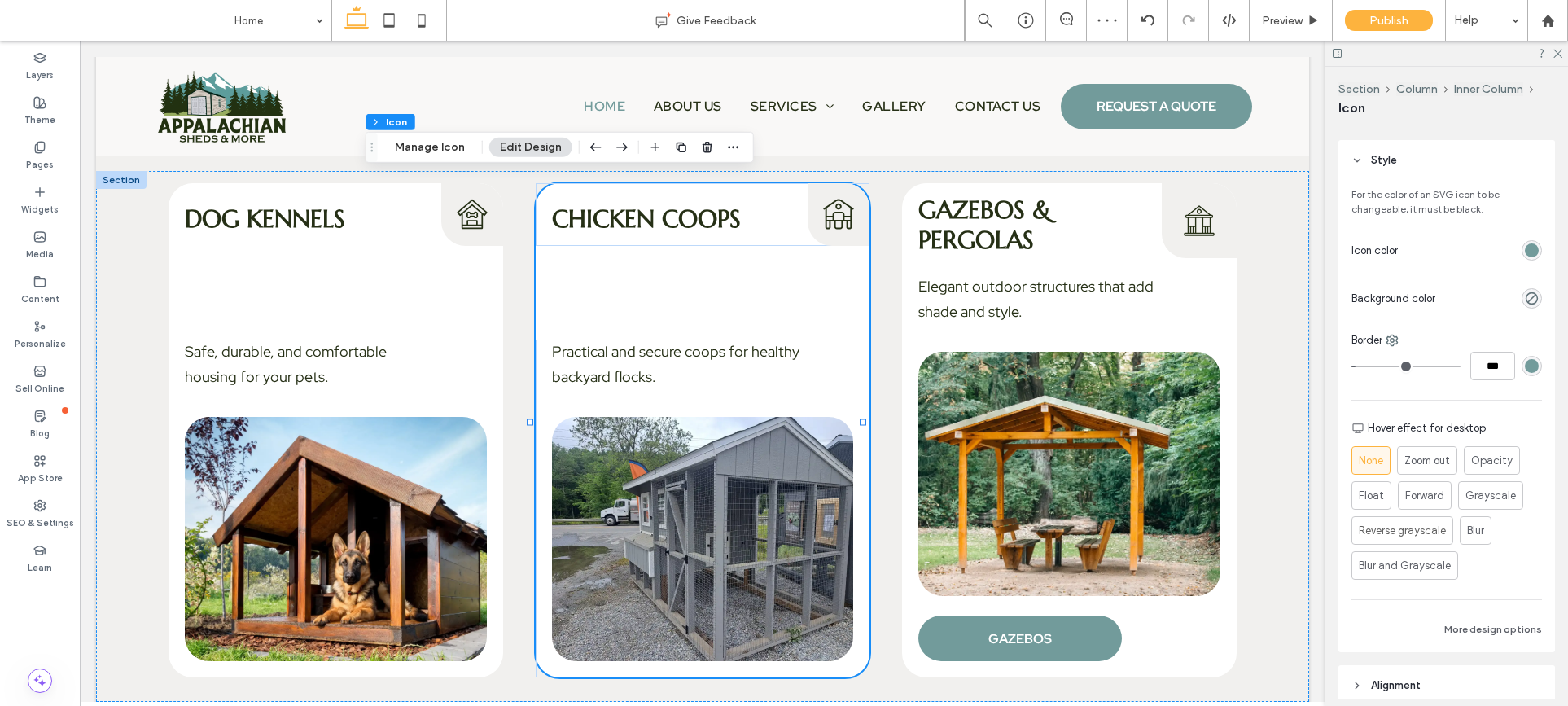
type input "***"
type input "*"
type input "***"
click at [1364, 368] on input "range" at bounding box center [1406, 367] width 109 height 2
type input "*"
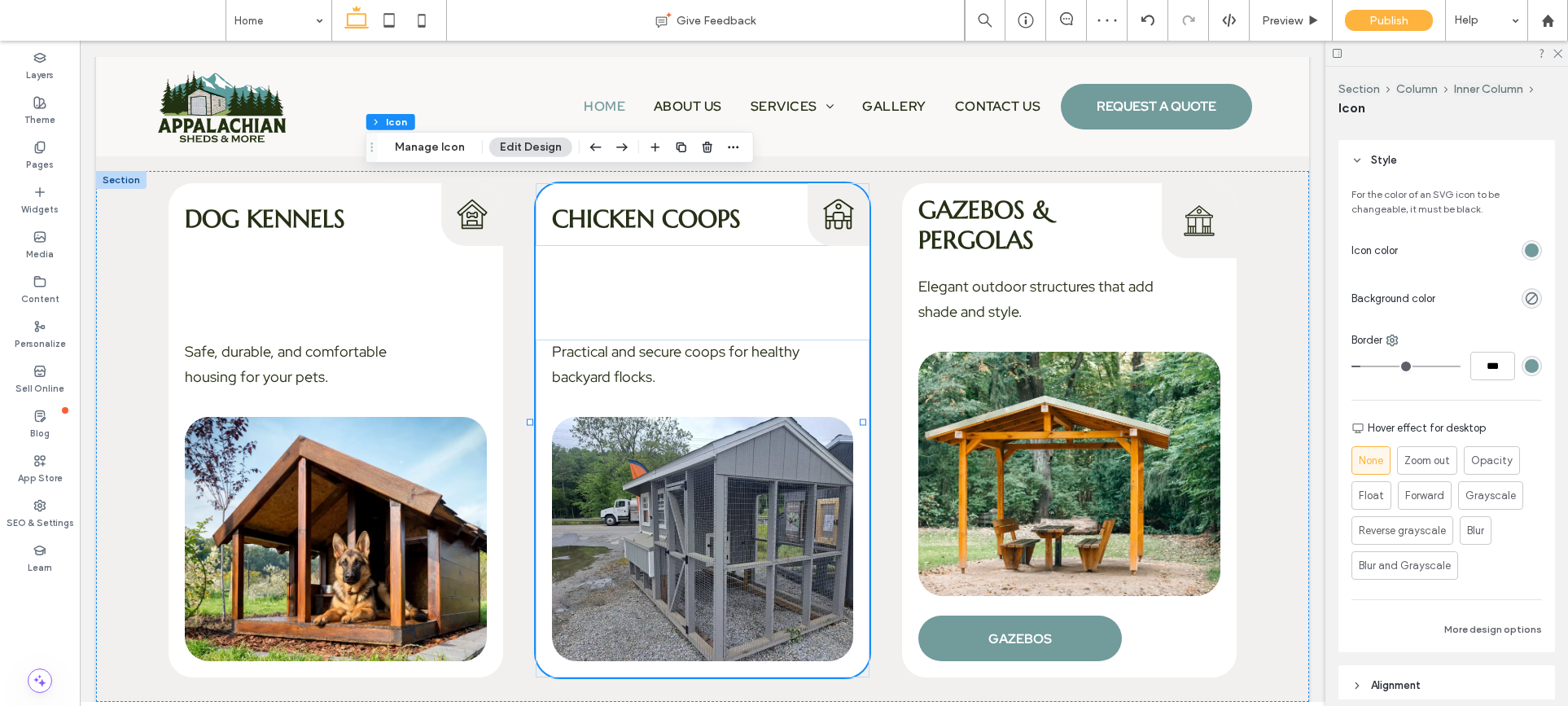
type input "***"
type input "*"
type input "***"
type input "*"
type input "***"
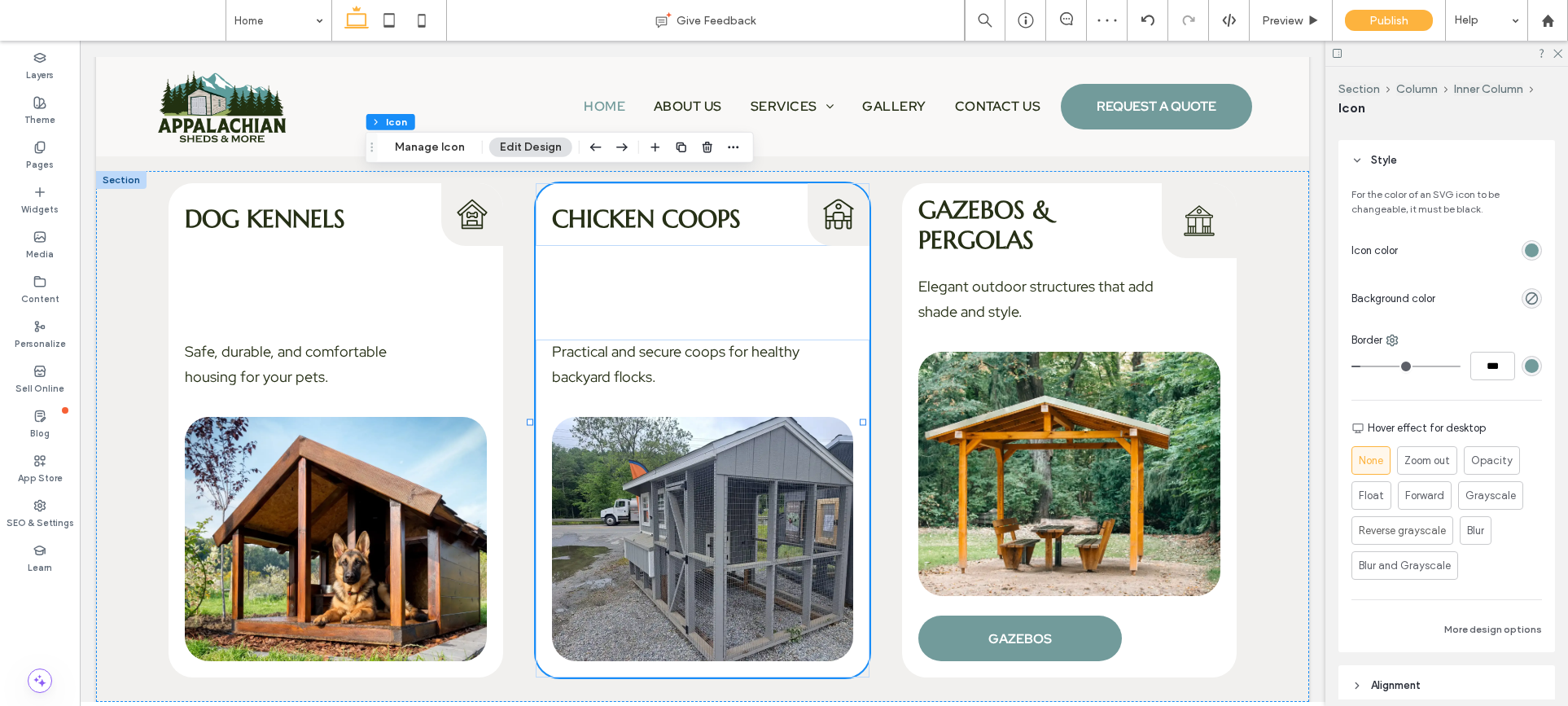
type input "*"
type input "***"
drag, startPoint x: 1364, startPoint y: 368, endPoint x: 1342, endPoint y: 367, distance: 22.0
type input "*"
click at [1351, 367] on input "range" at bounding box center [1406, 367] width 109 height 2
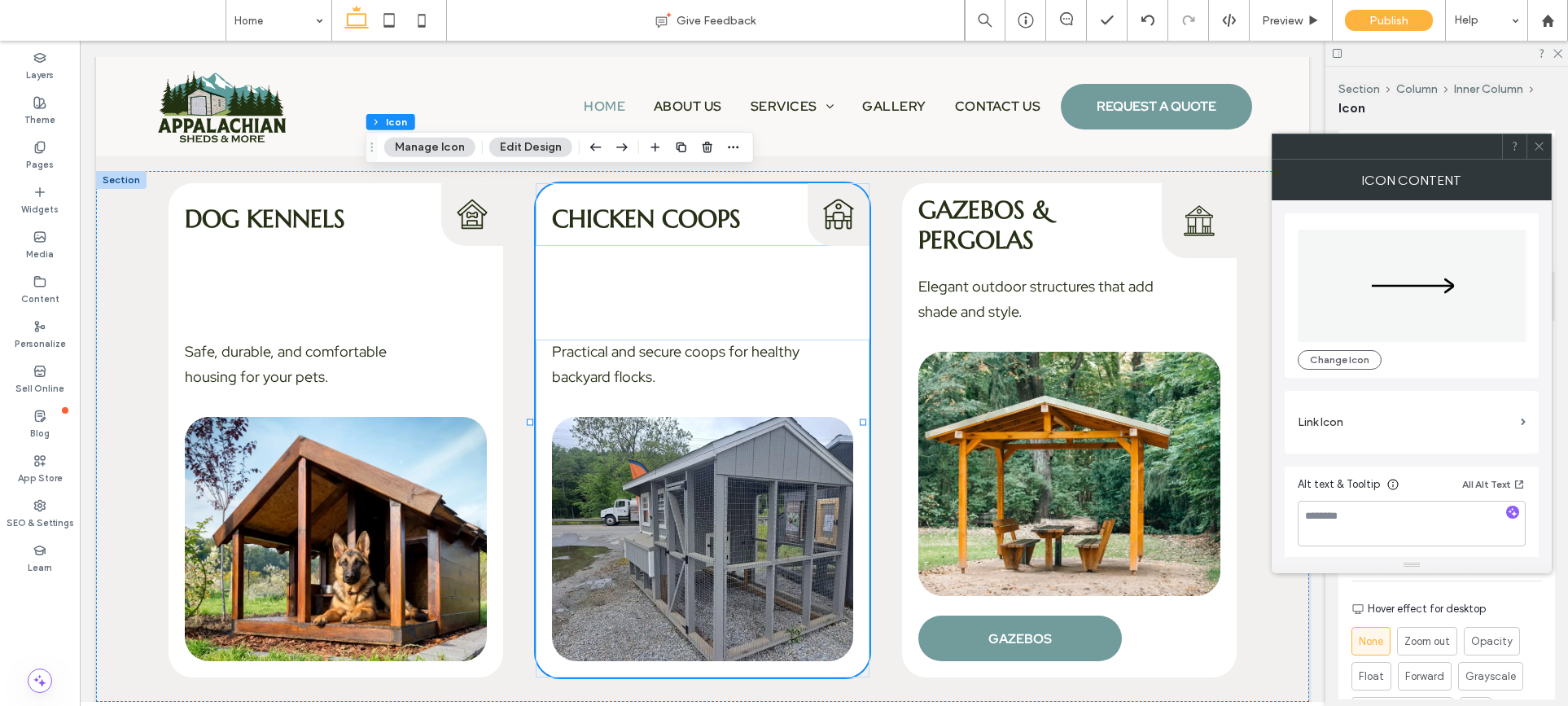
click at [1323, 423] on label "Link Icon" at bounding box center [1406, 422] width 217 height 30
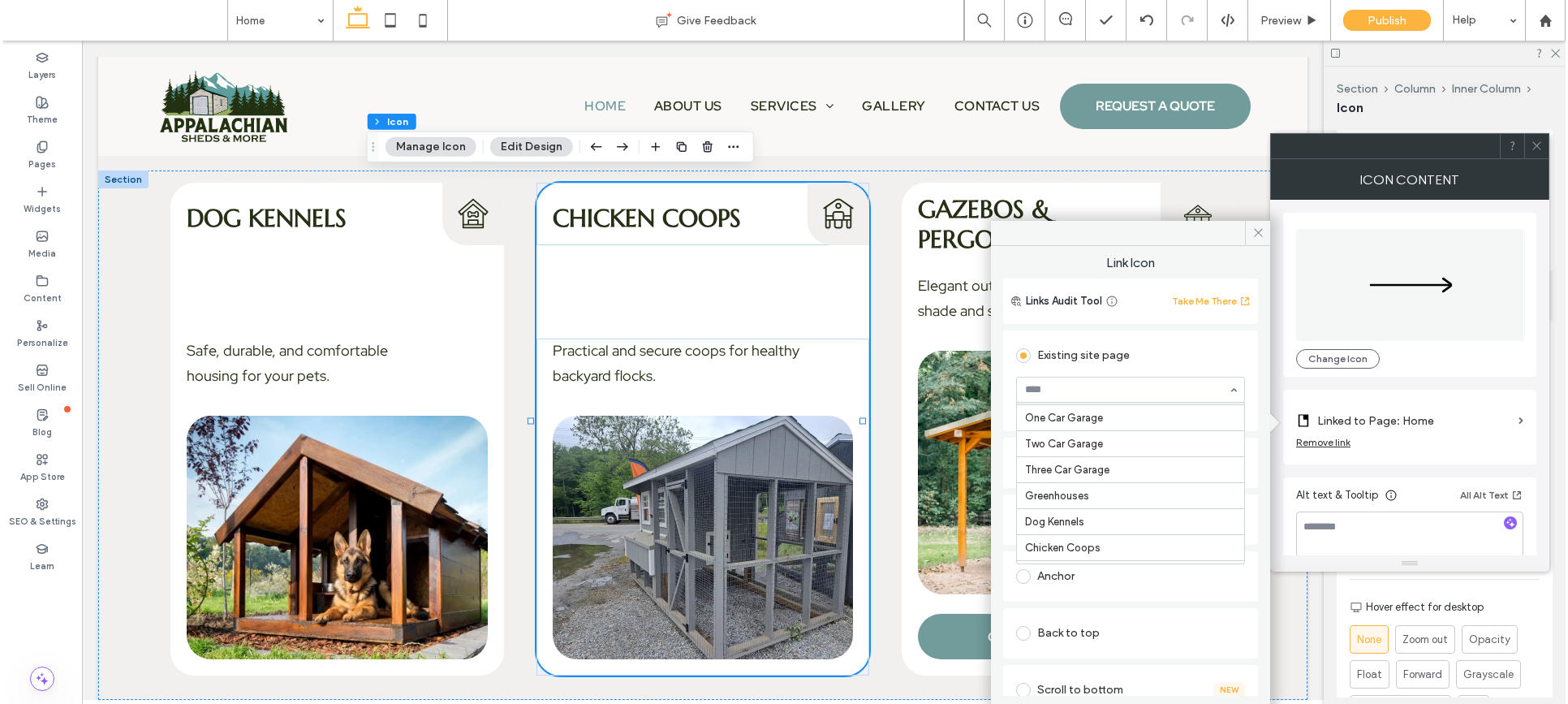
scroll to position [299, 0]
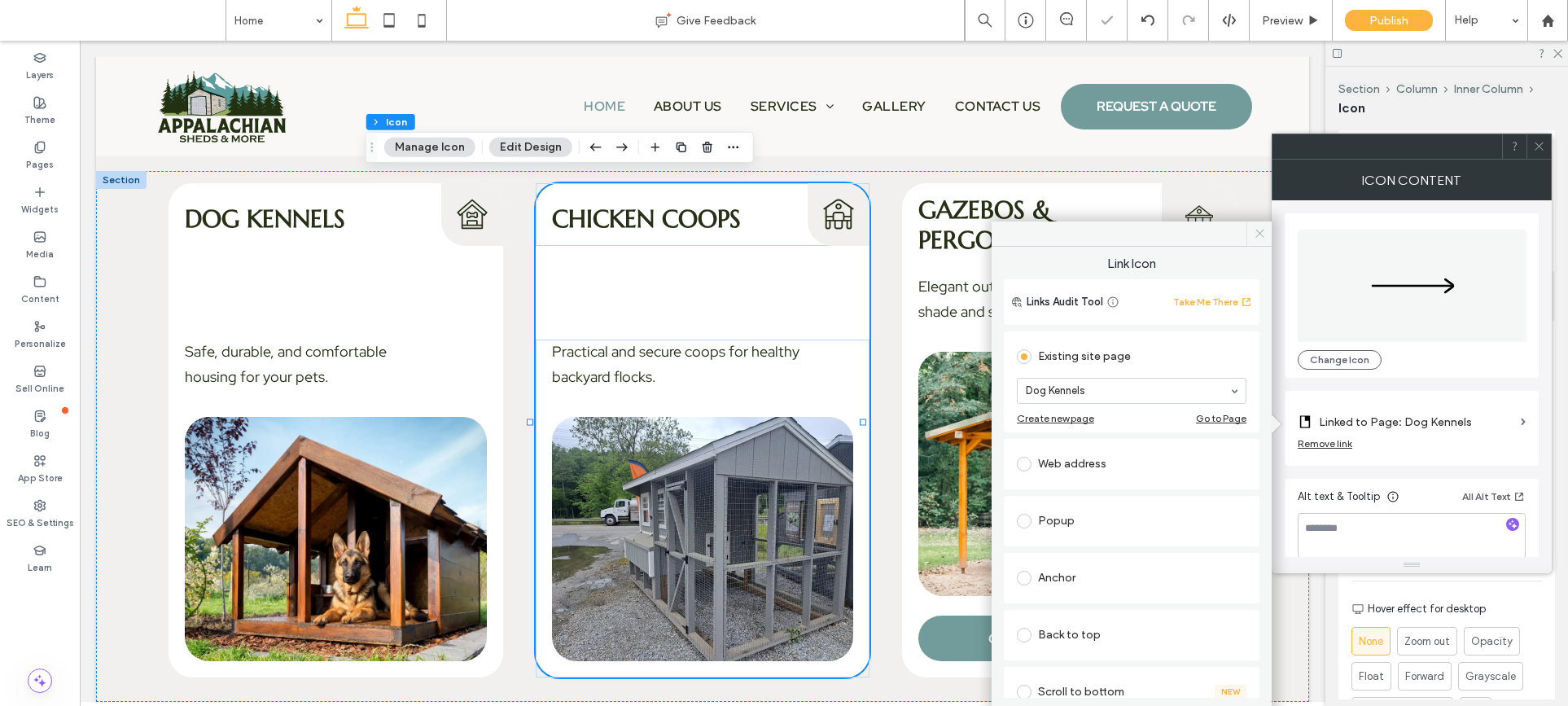
click at [1254, 234] on icon at bounding box center [1260, 233] width 13 height 13
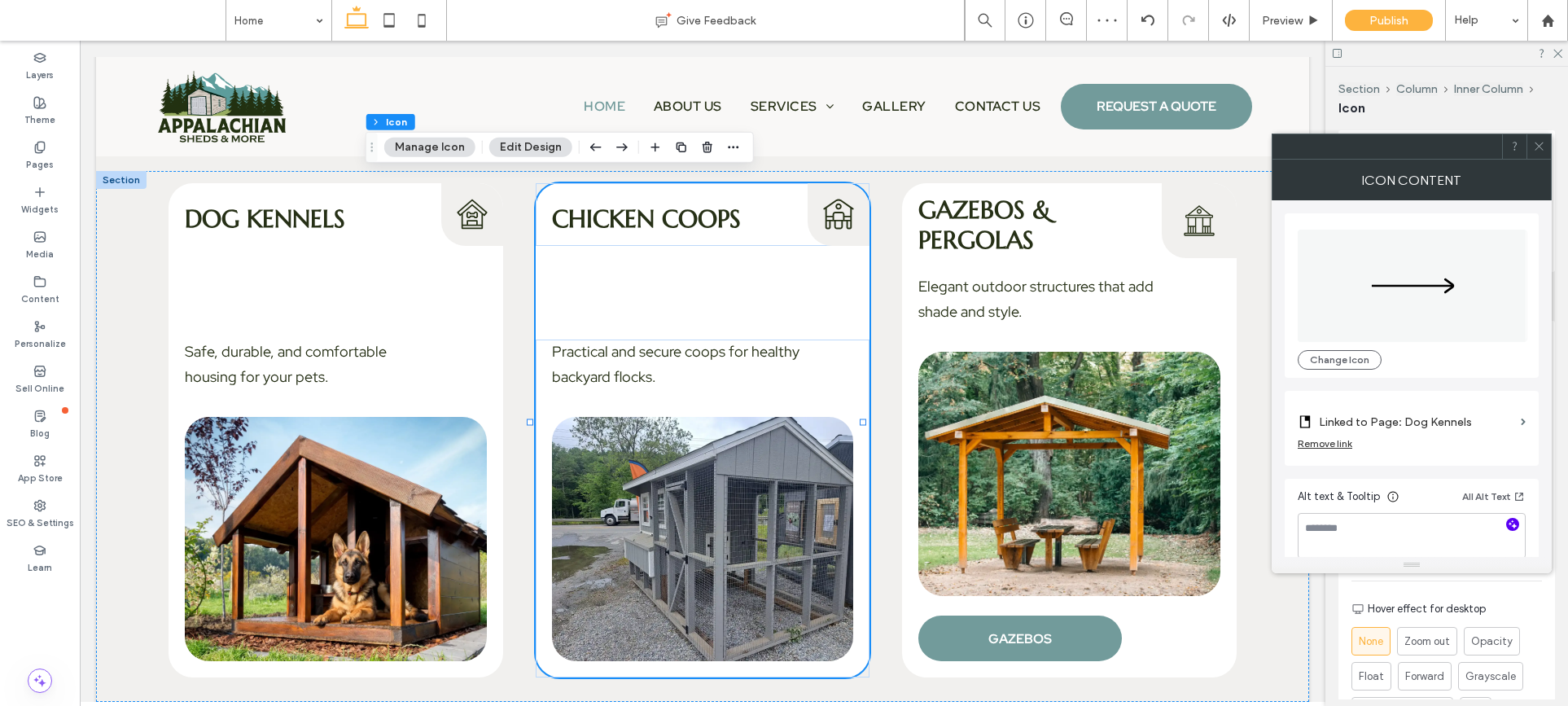
click at [1515, 527] on icon "button" at bounding box center [1513, 524] width 12 height 12
type textarea "**********"
click at [1542, 138] on span at bounding box center [1539, 146] width 13 height 24
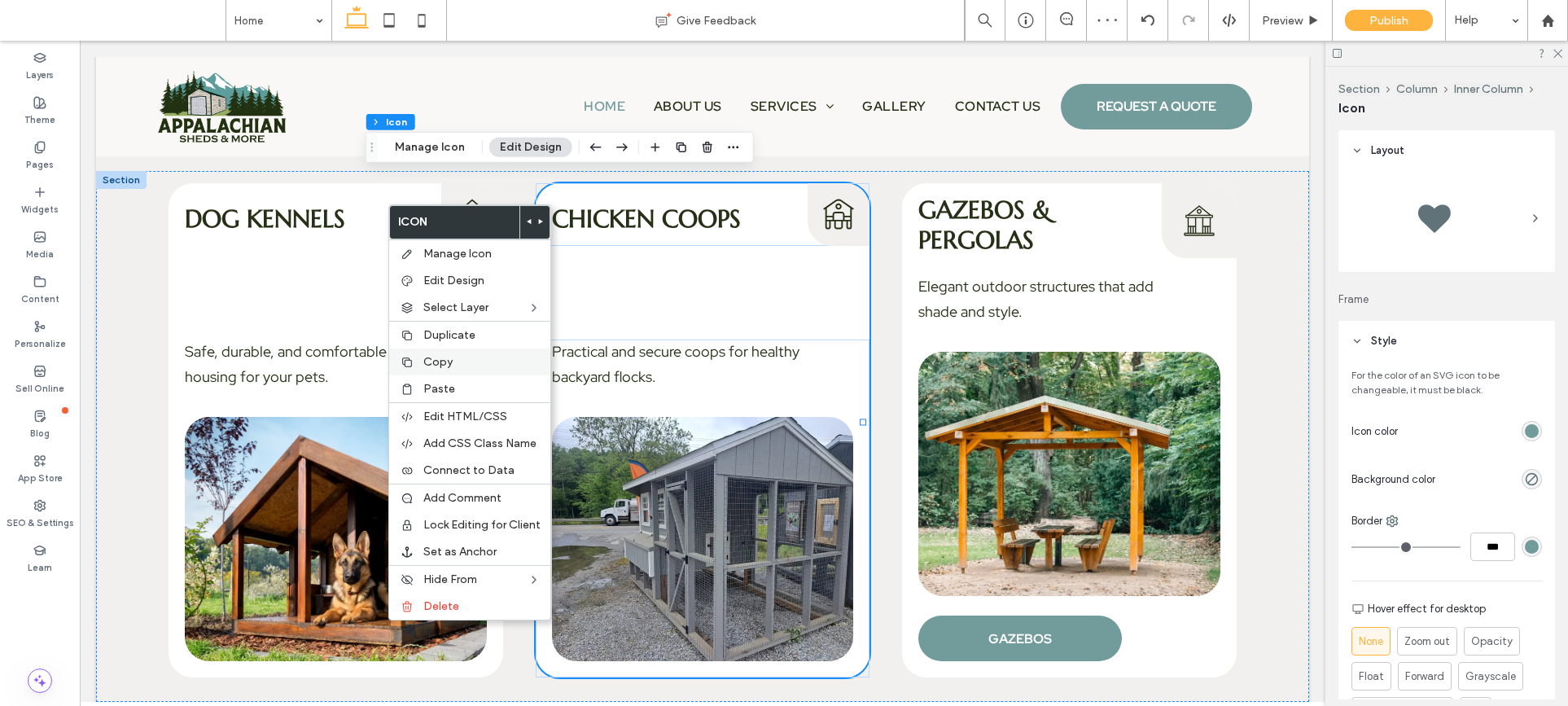
click at [461, 367] on label "Copy" at bounding box center [481, 362] width 117 height 14
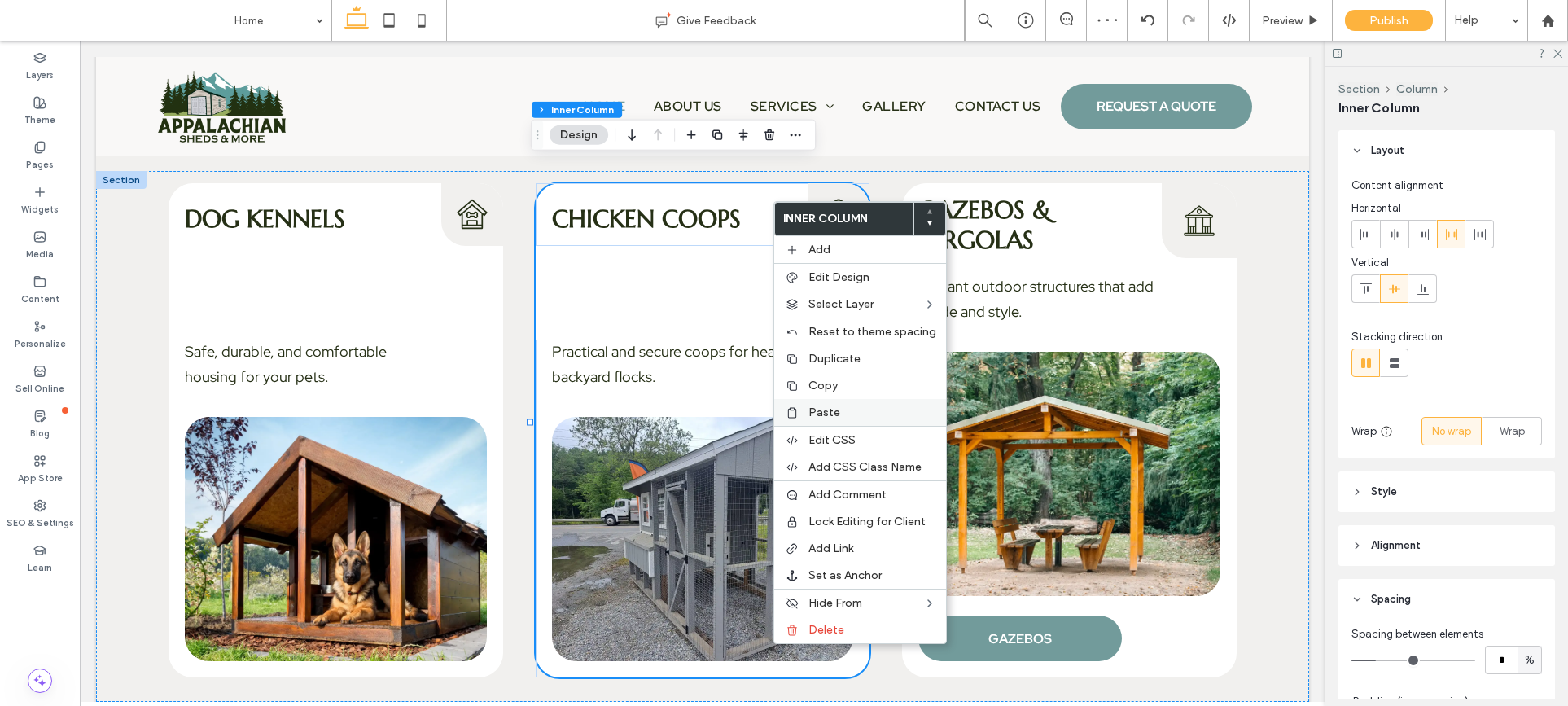
click at [809, 410] on span "Paste" at bounding box center [824, 412] width 32 height 14
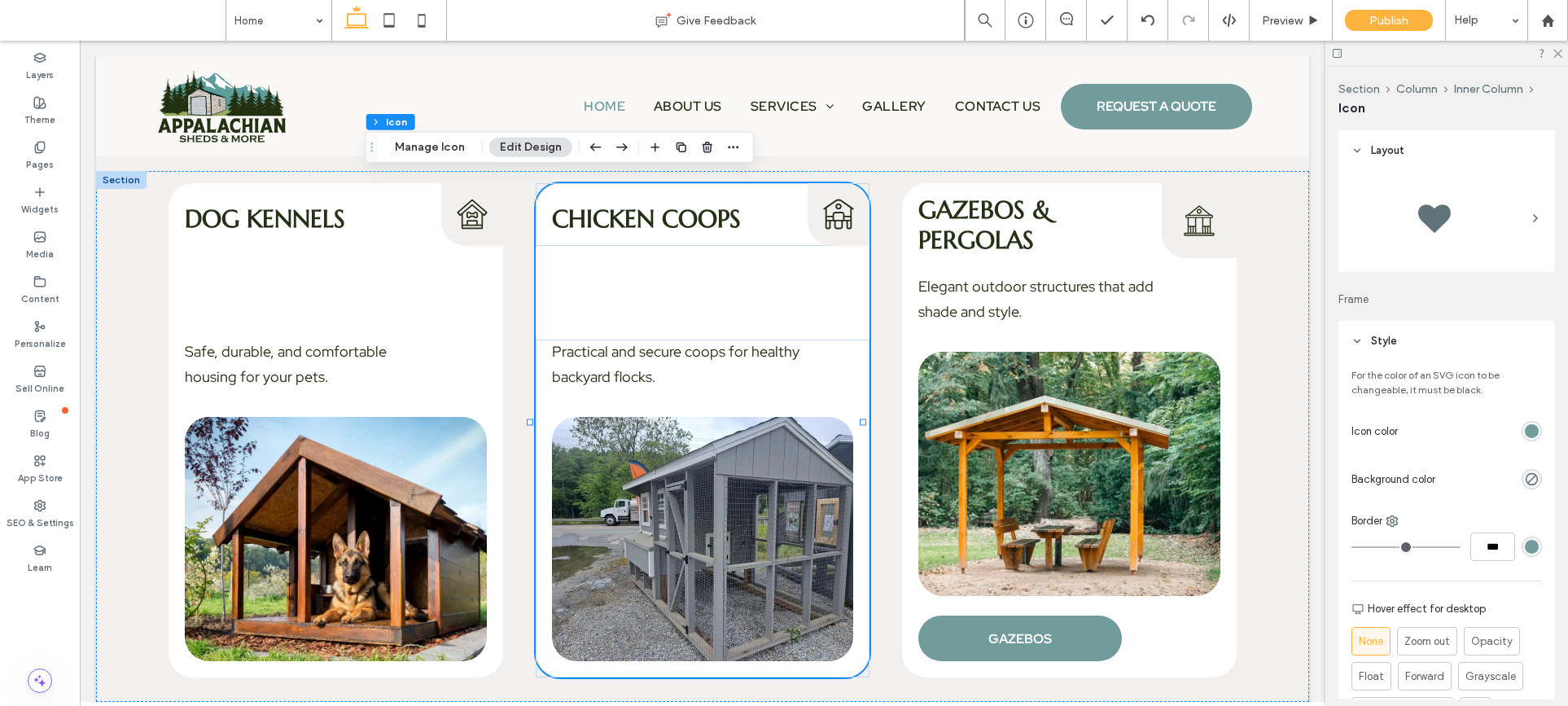
click at [1352, 333] on header "Style" at bounding box center [1446, 341] width 217 height 41
click at [1382, 494] on span "Size" at bounding box center [1381, 502] width 21 height 16
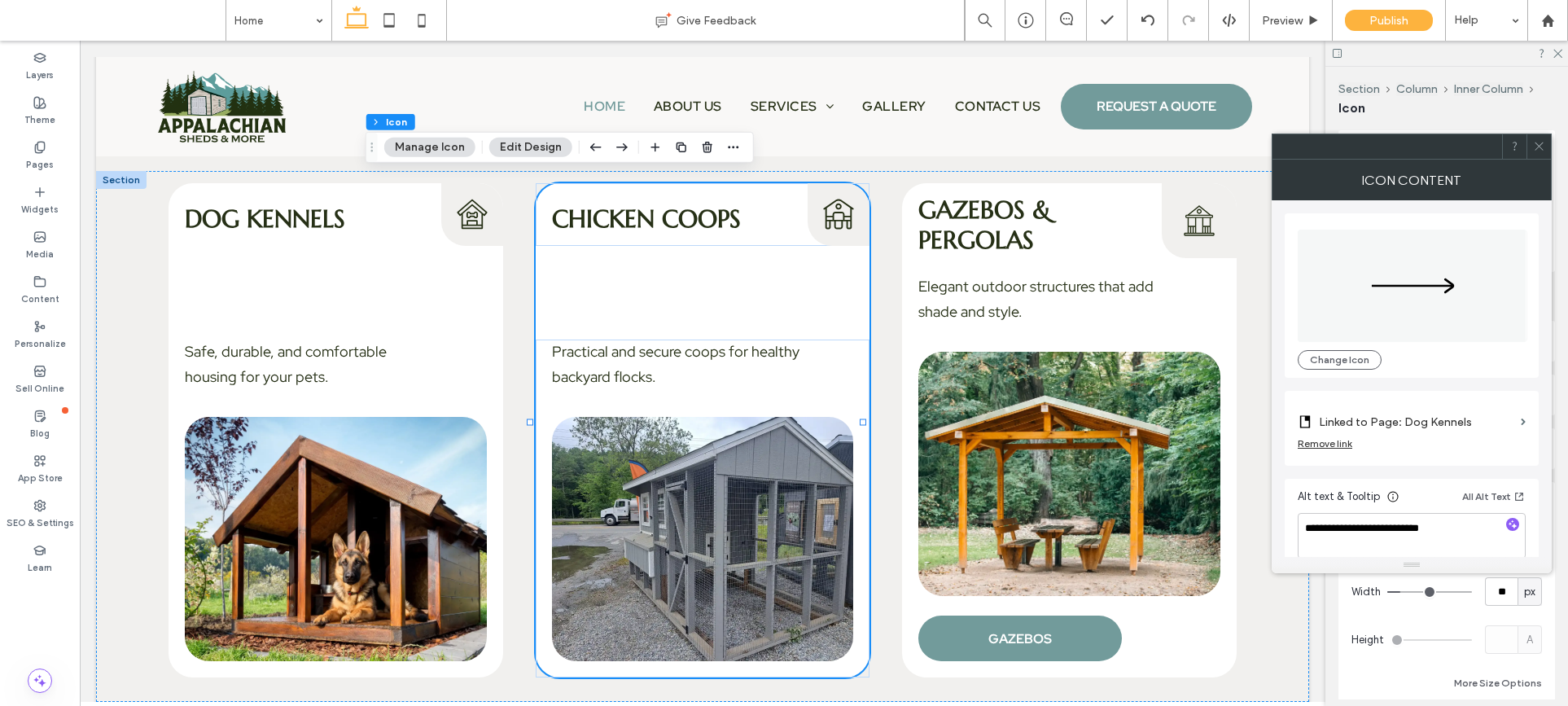
click at [1537, 153] on span at bounding box center [1539, 146] width 13 height 24
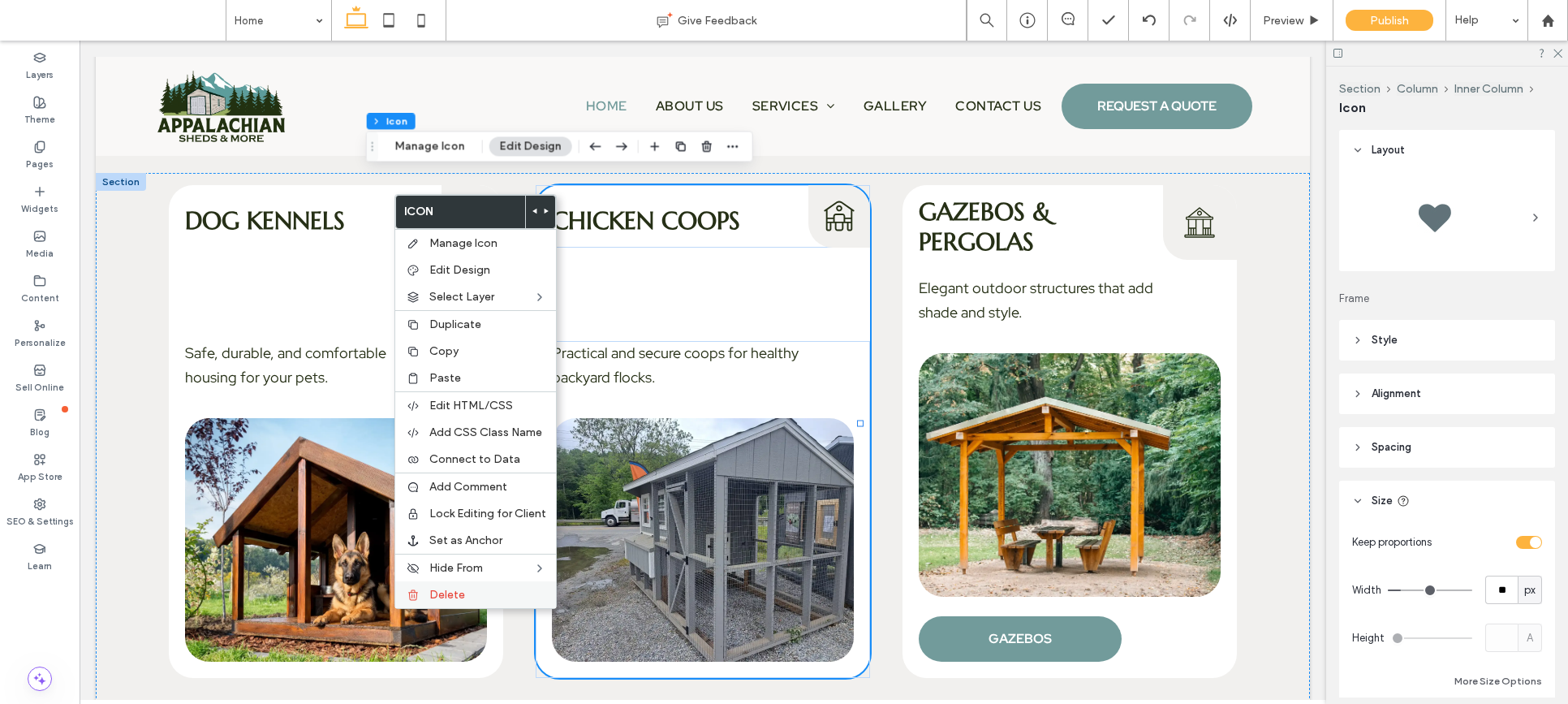
click at [482, 592] on label "Delete" at bounding box center [487, 595] width 117 height 14
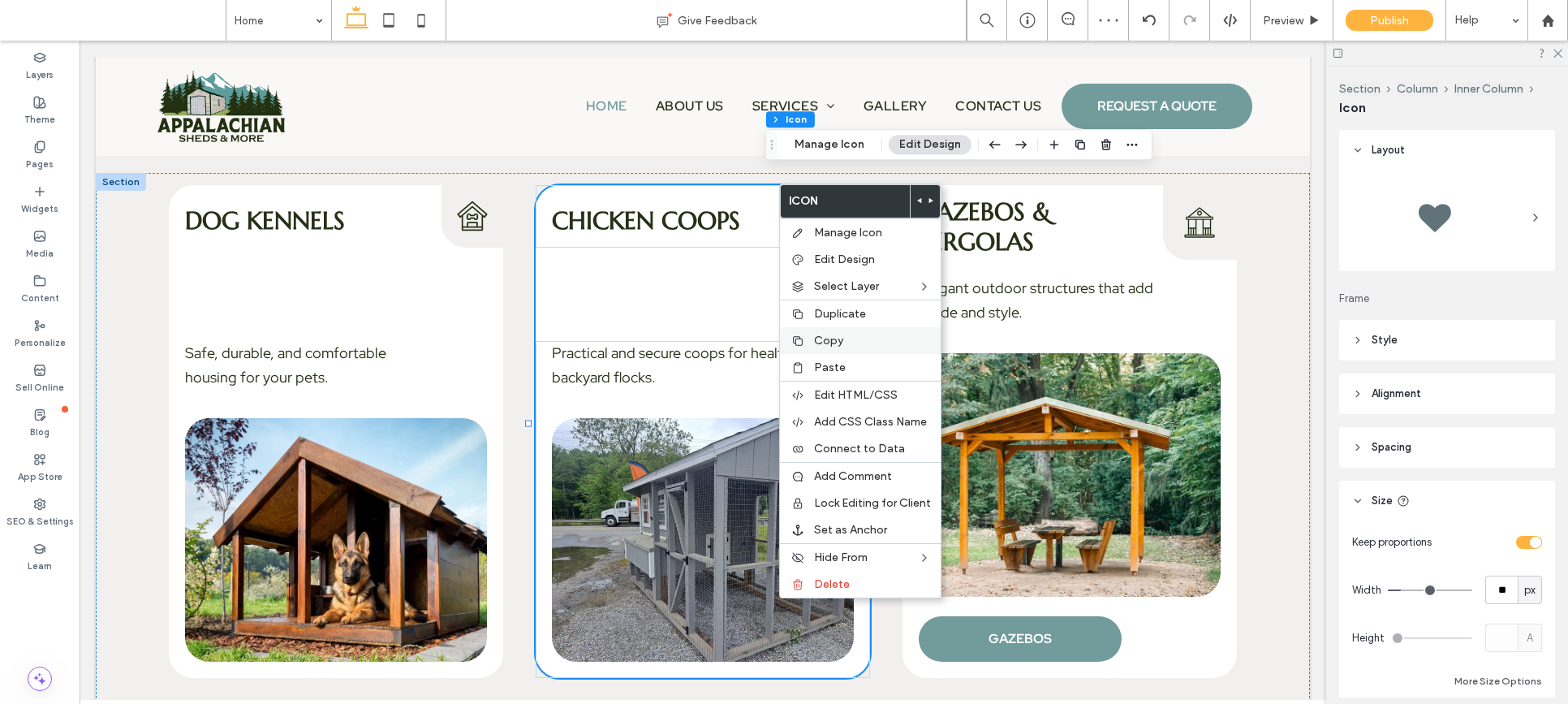
click at [804, 341] on div at bounding box center [797, 340] width 16 height 13
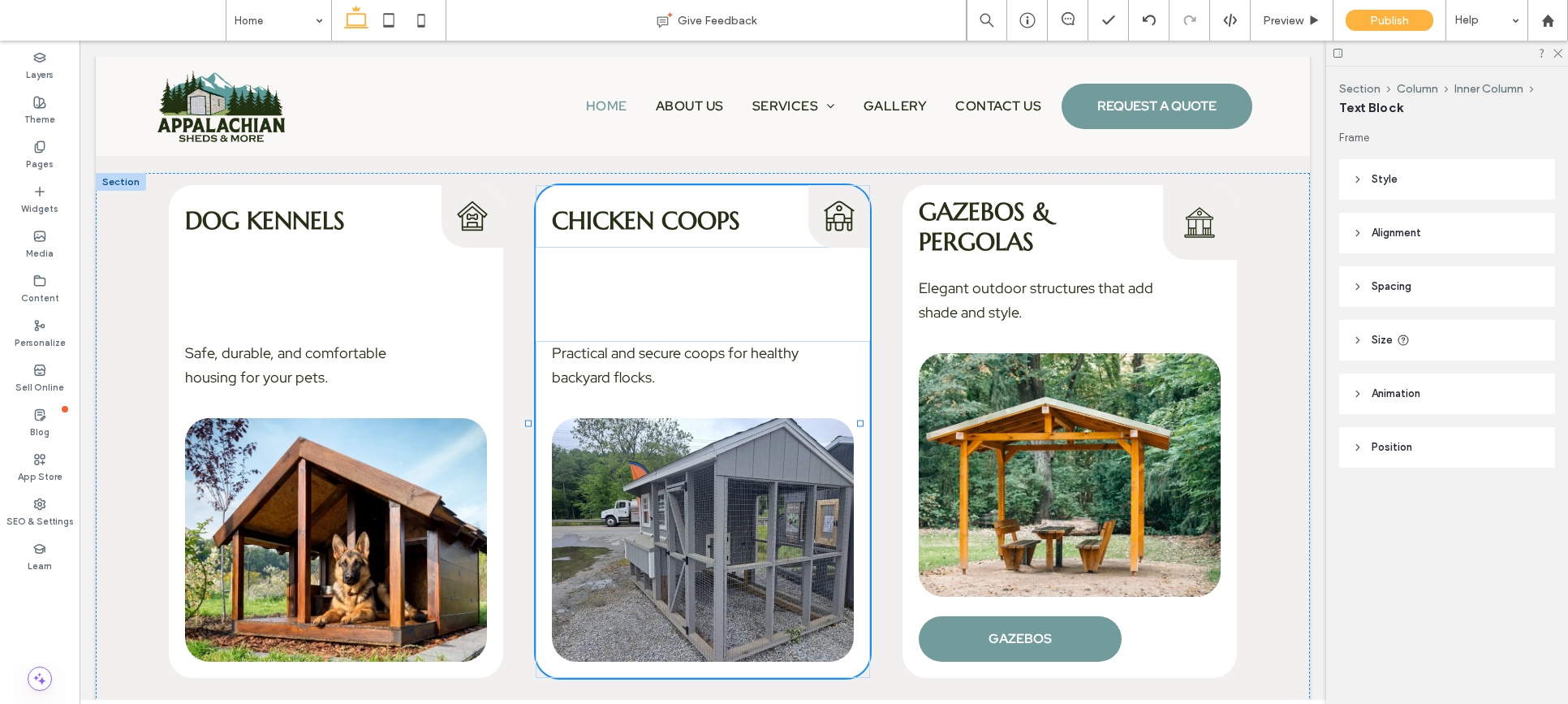
type input "**"
type input "****"
type input "**"
type input "****"
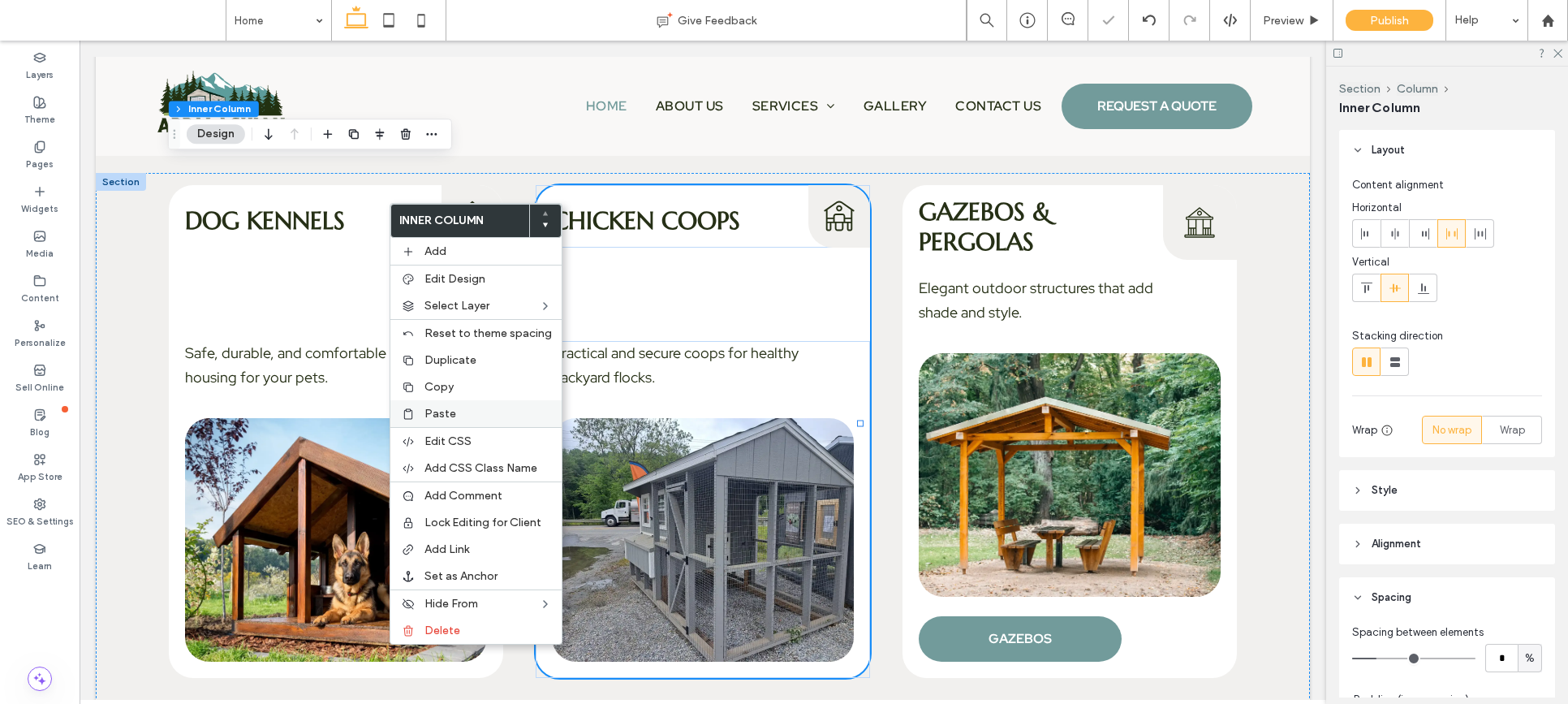
click at [455, 408] on label "Paste" at bounding box center [488, 414] width 127 height 14
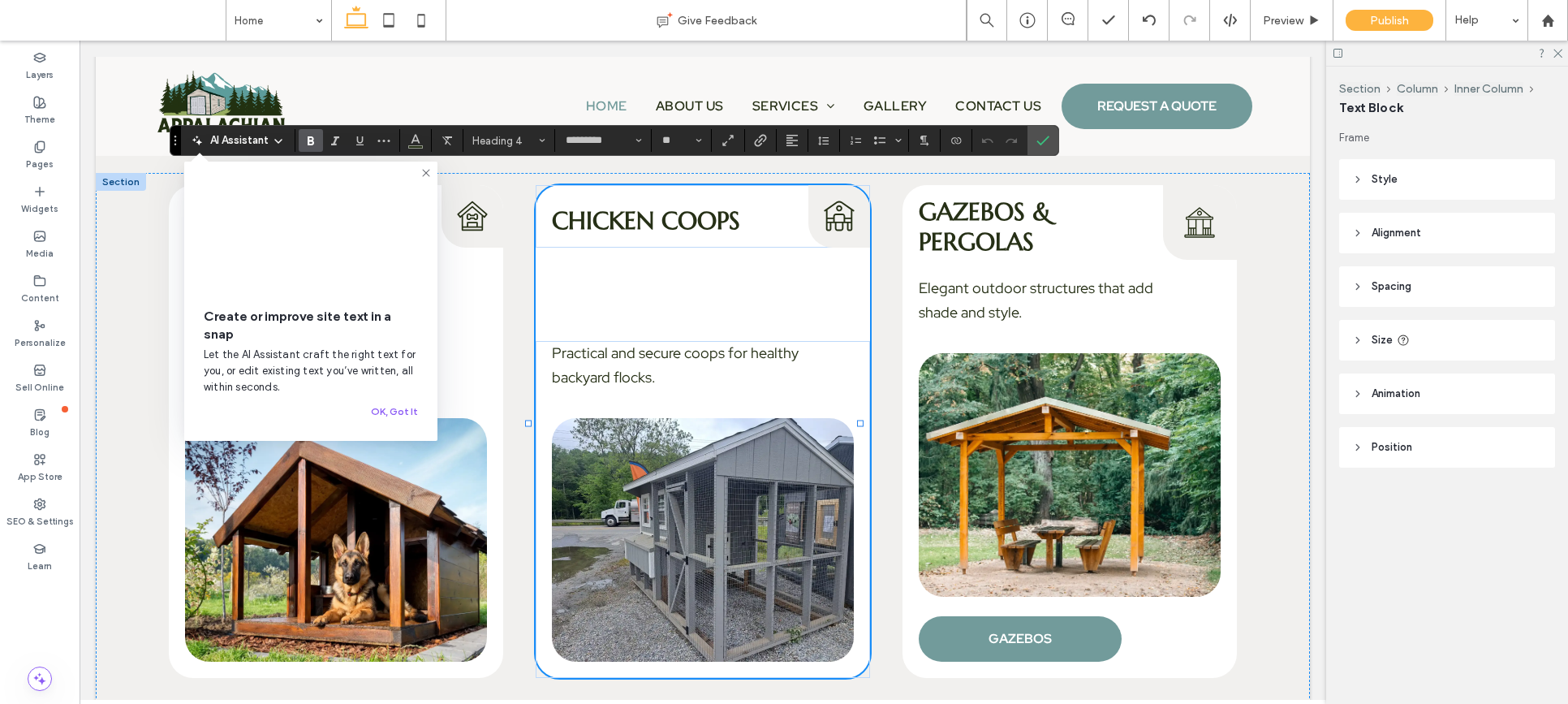
type input "**"
type input "****"
click at [1053, 148] on label "Confirm" at bounding box center [1042, 141] width 24 height 29
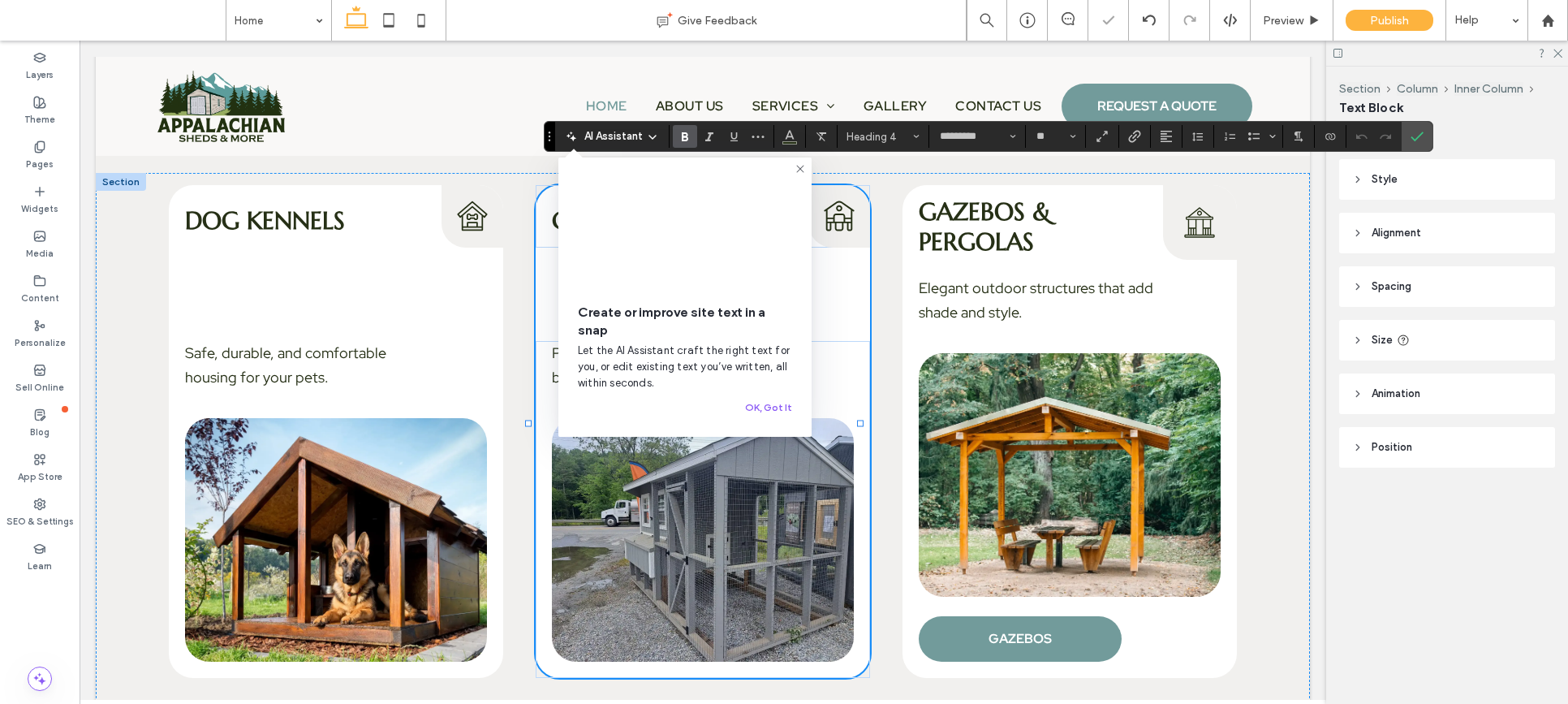
type input "**"
type input "****"
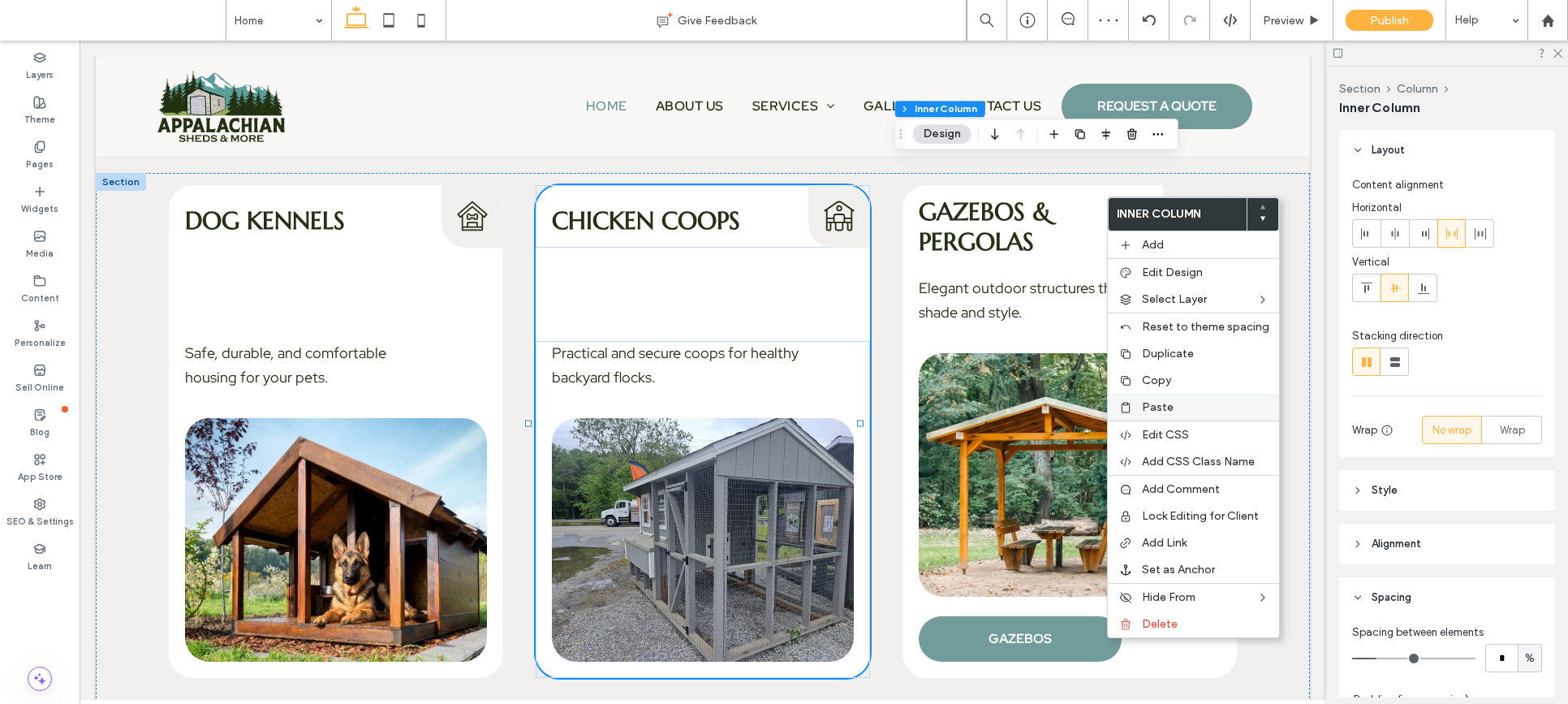
click at [1159, 398] on div "Paste" at bounding box center [1193, 407] width 172 height 27
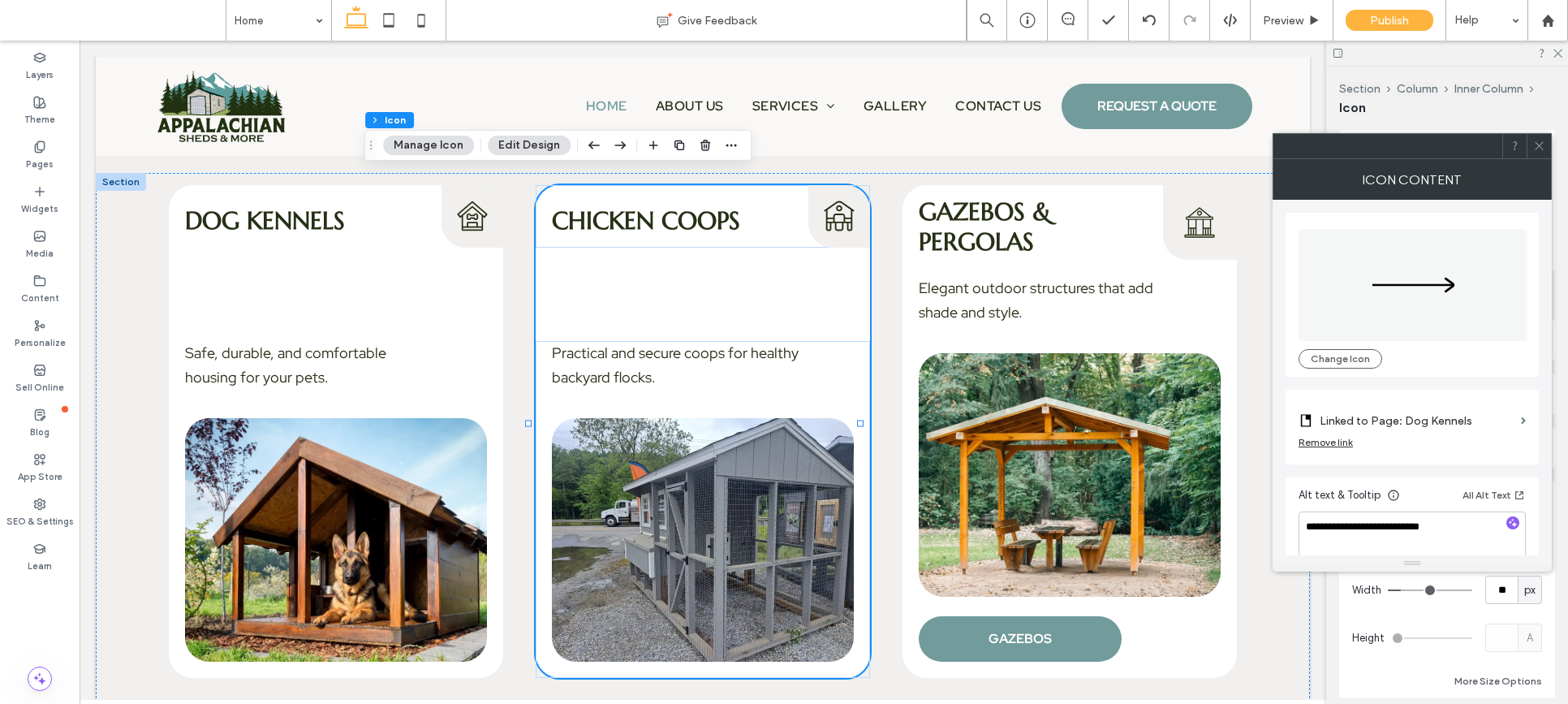
click at [1538, 143] on icon at bounding box center [1539, 146] width 13 height 13
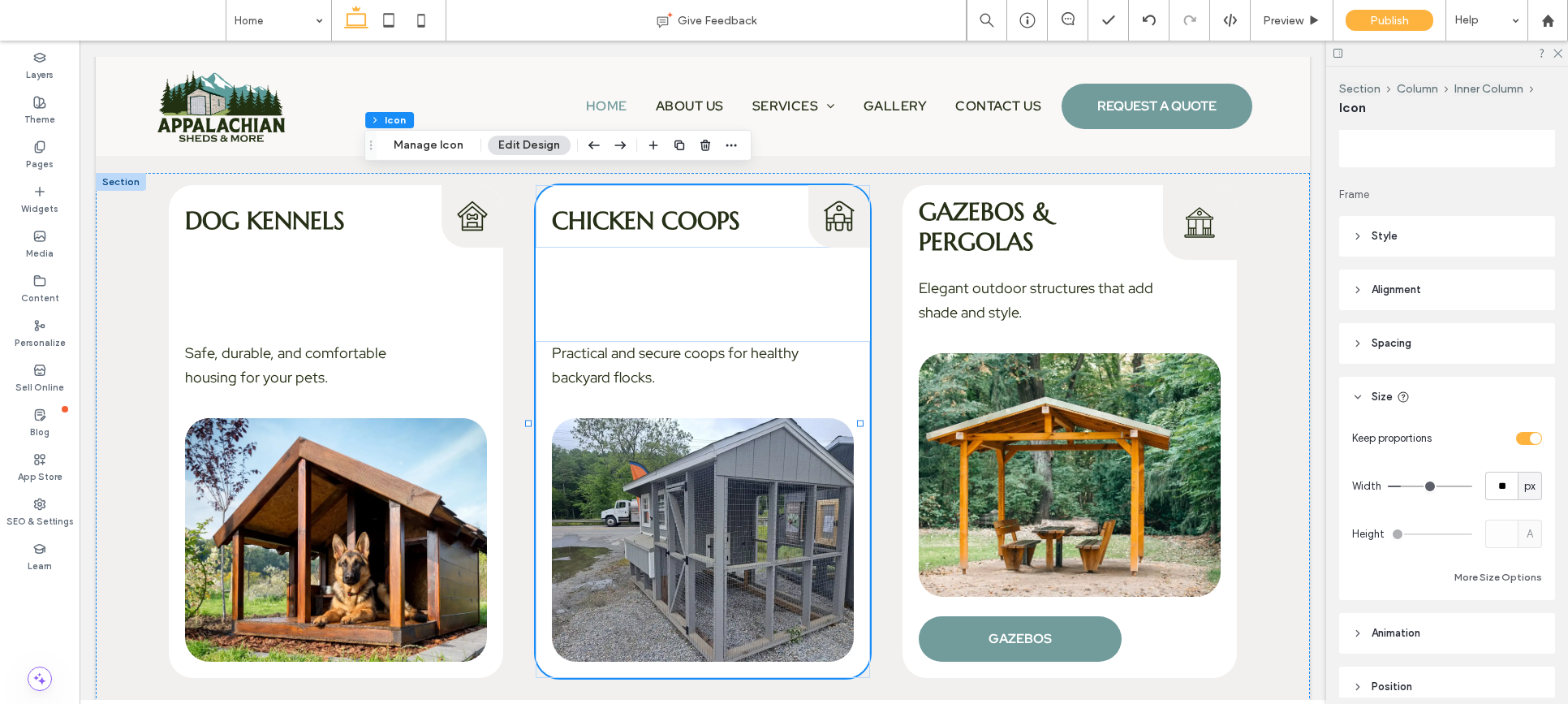
scroll to position [178, 0]
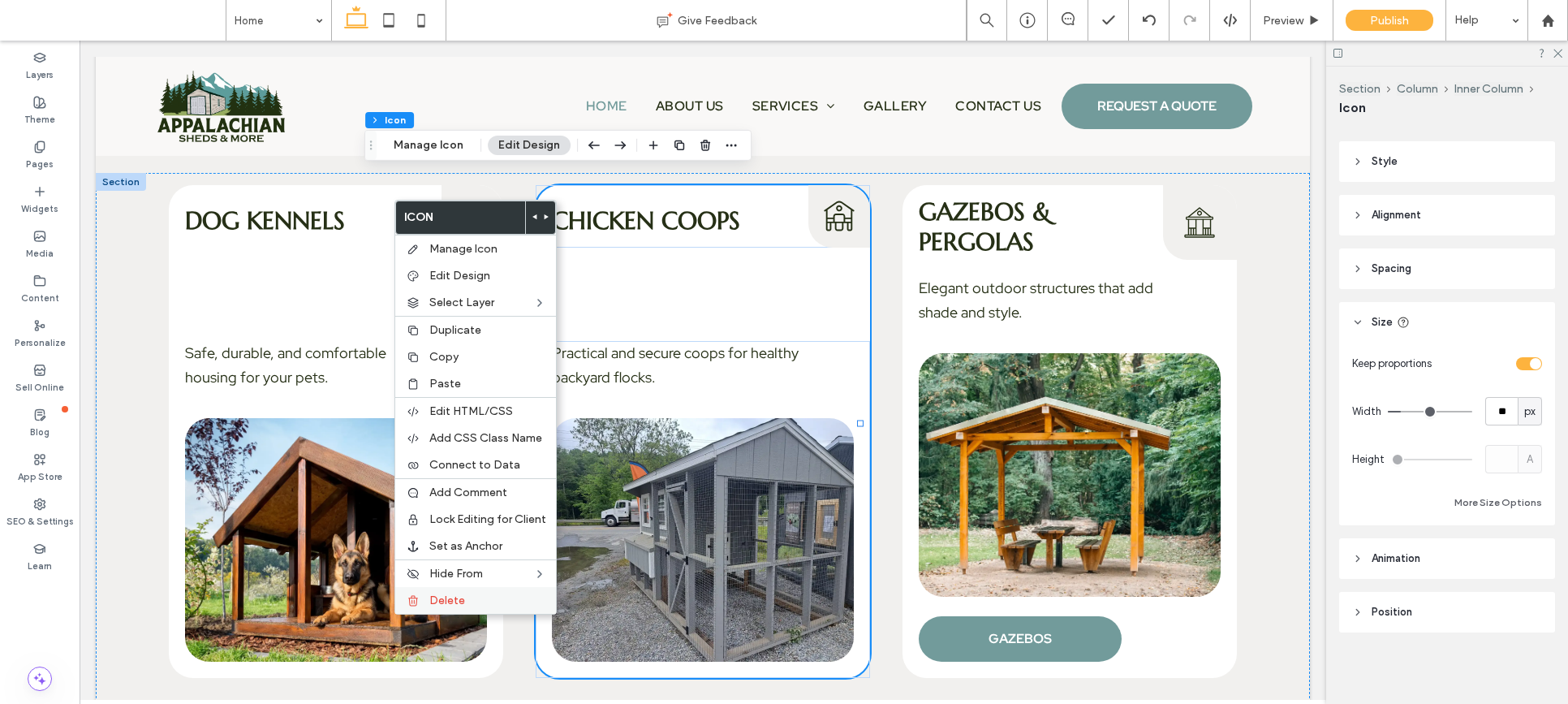
click at [462, 601] on span "Delete" at bounding box center [446, 601] width 36 height 14
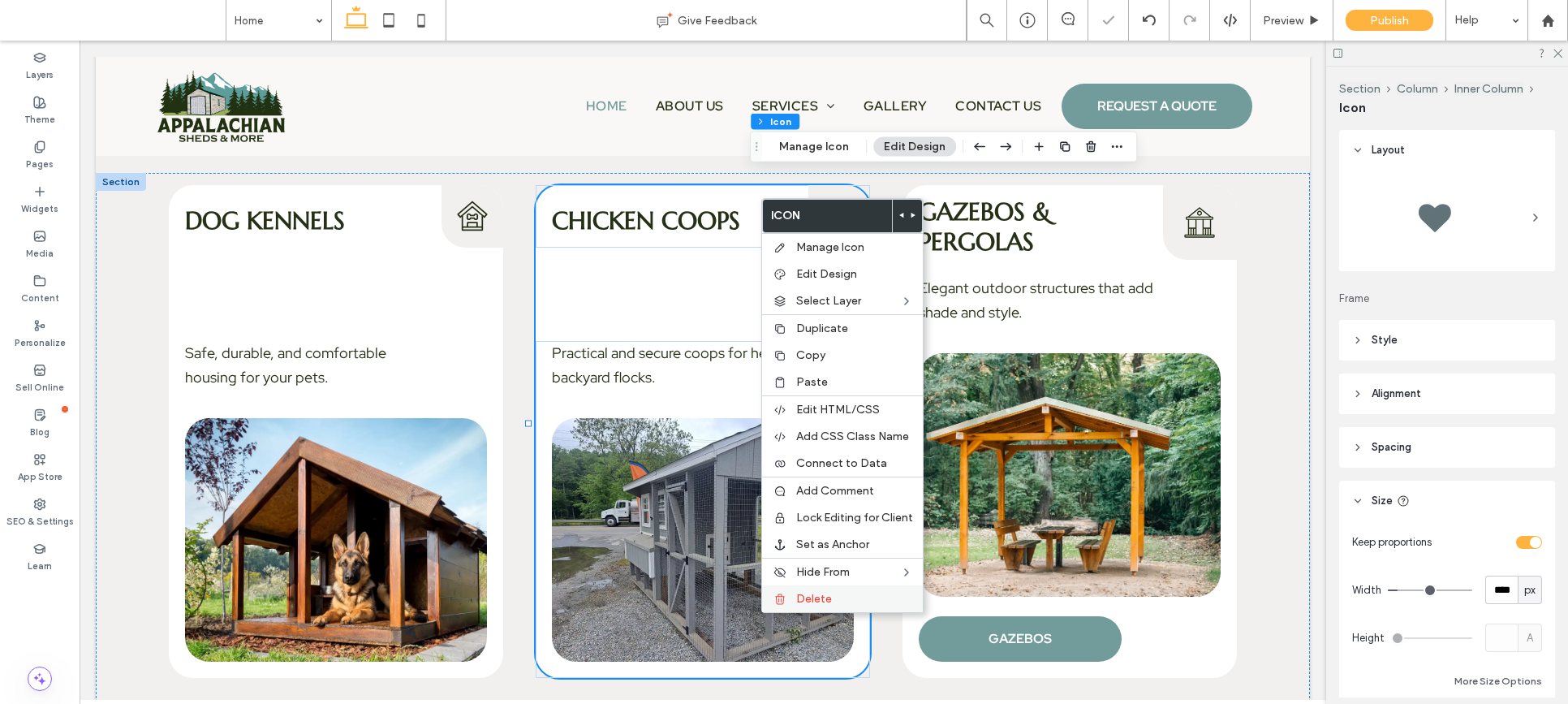
click at [810, 595] on span "Delete" at bounding box center [813, 599] width 36 height 14
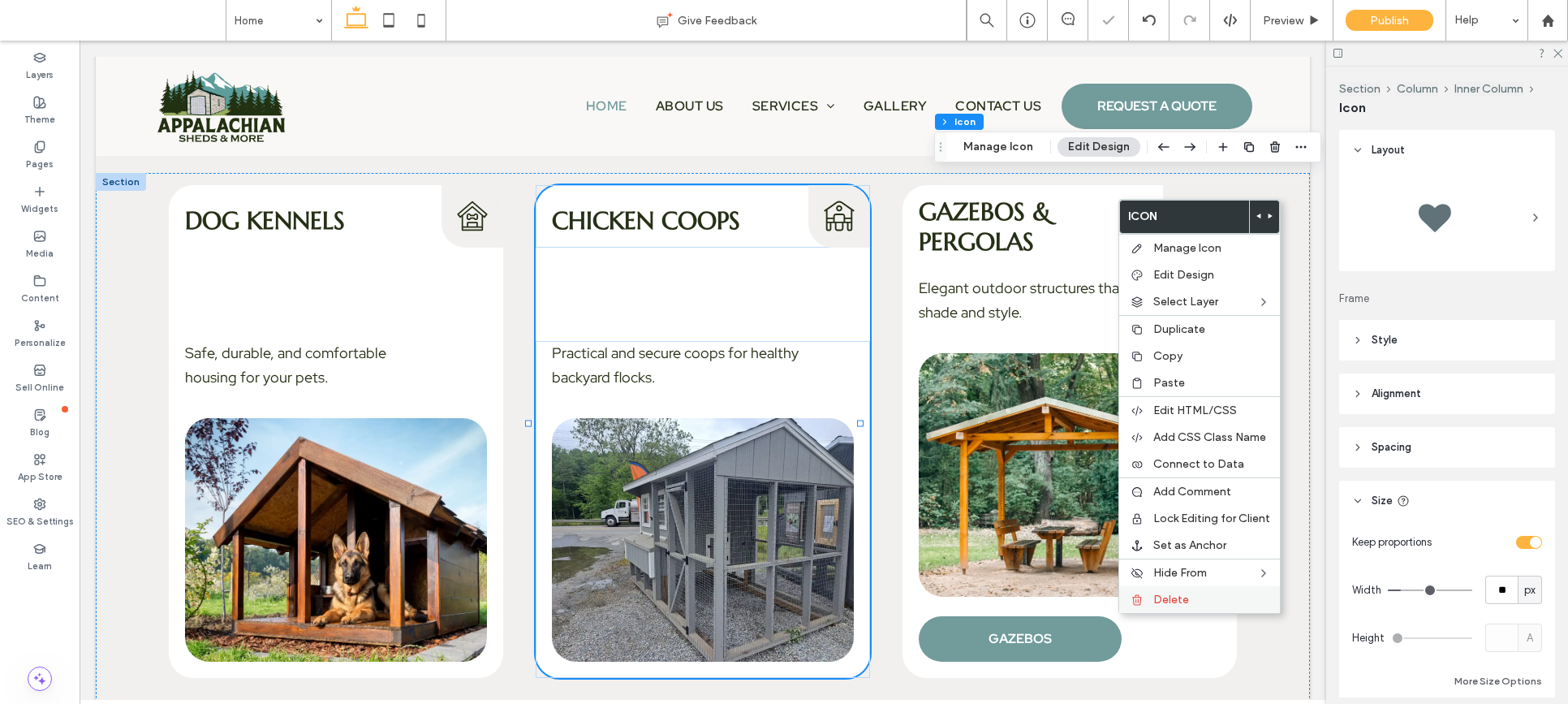
click at [1157, 598] on span "Delete" at bounding box center [1171, 600] width 36 height 14
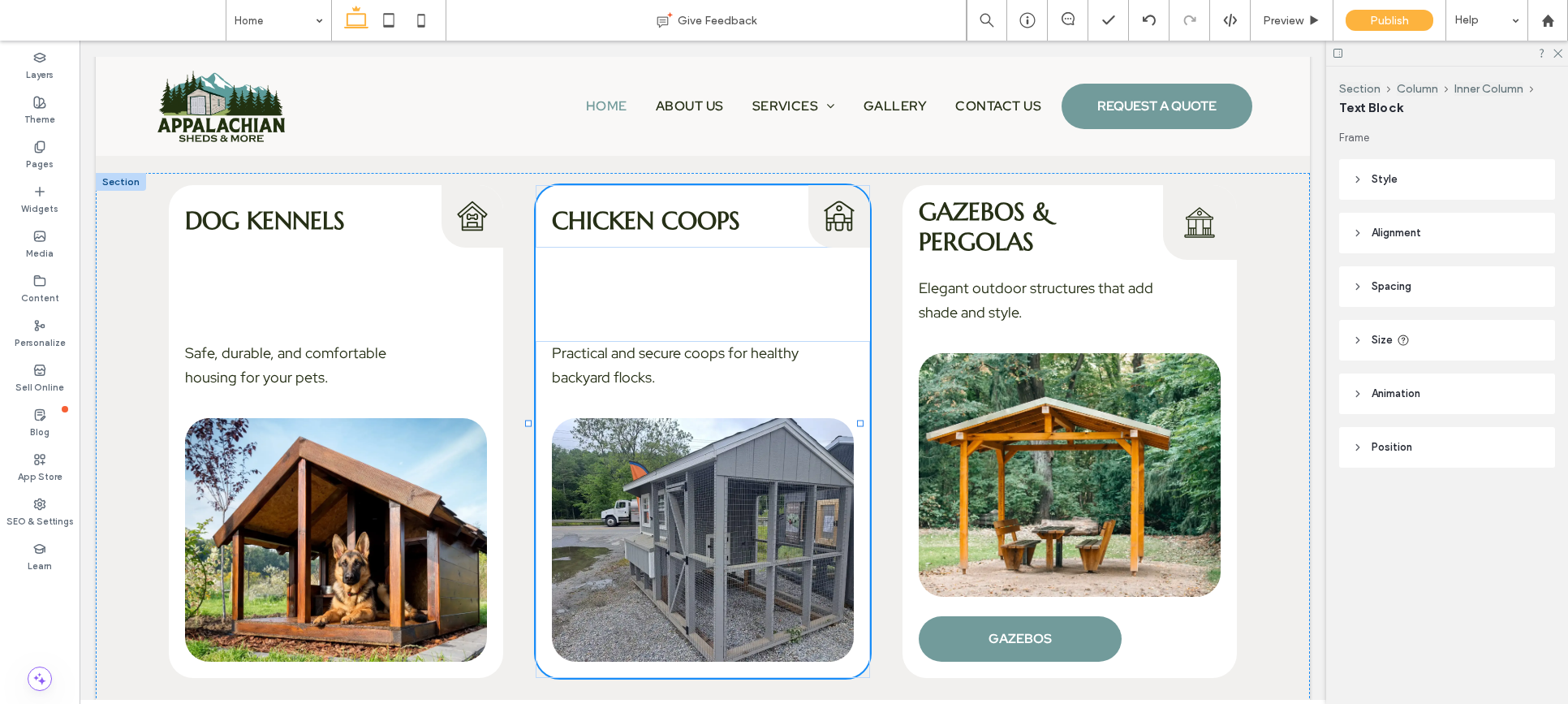
type input "**"
type input "****"
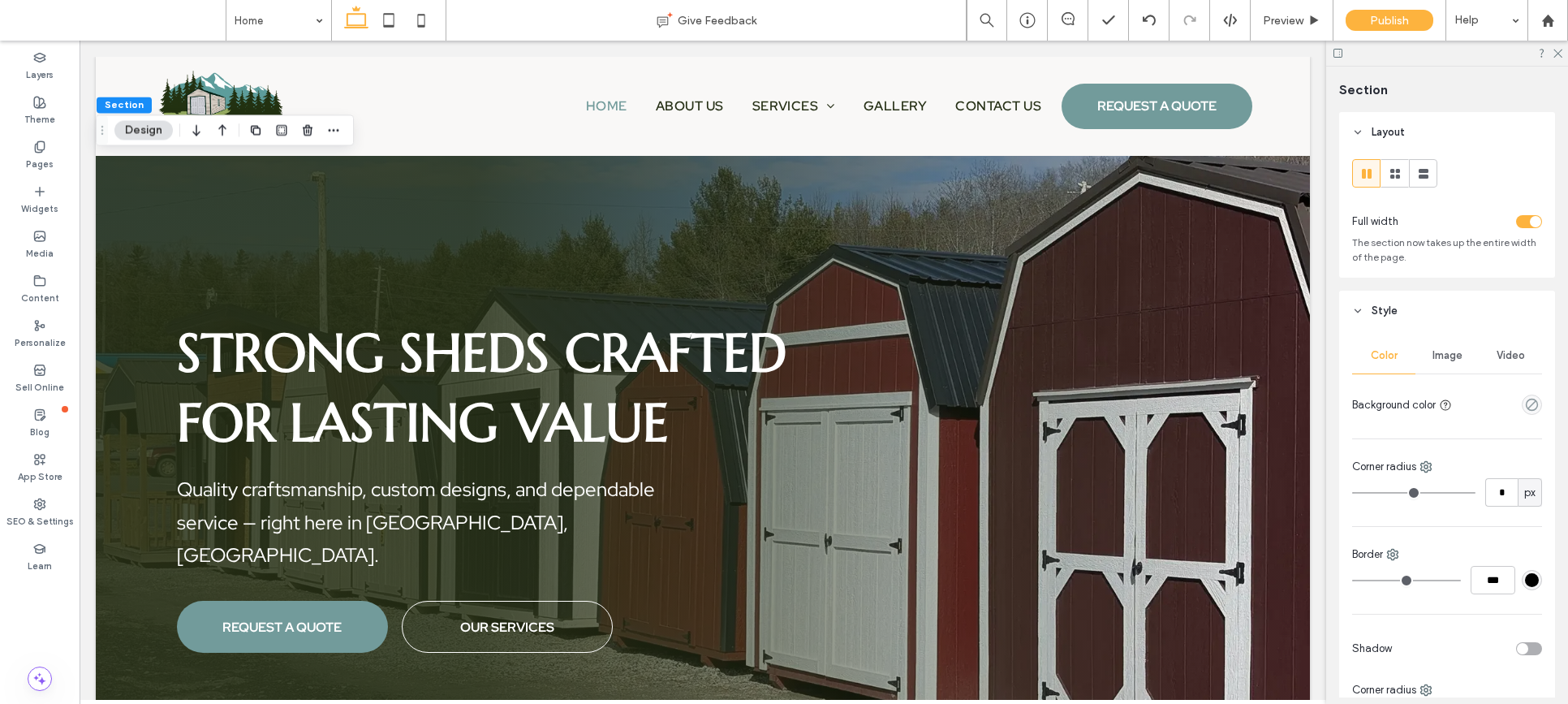
scroll to position [2823, 0]
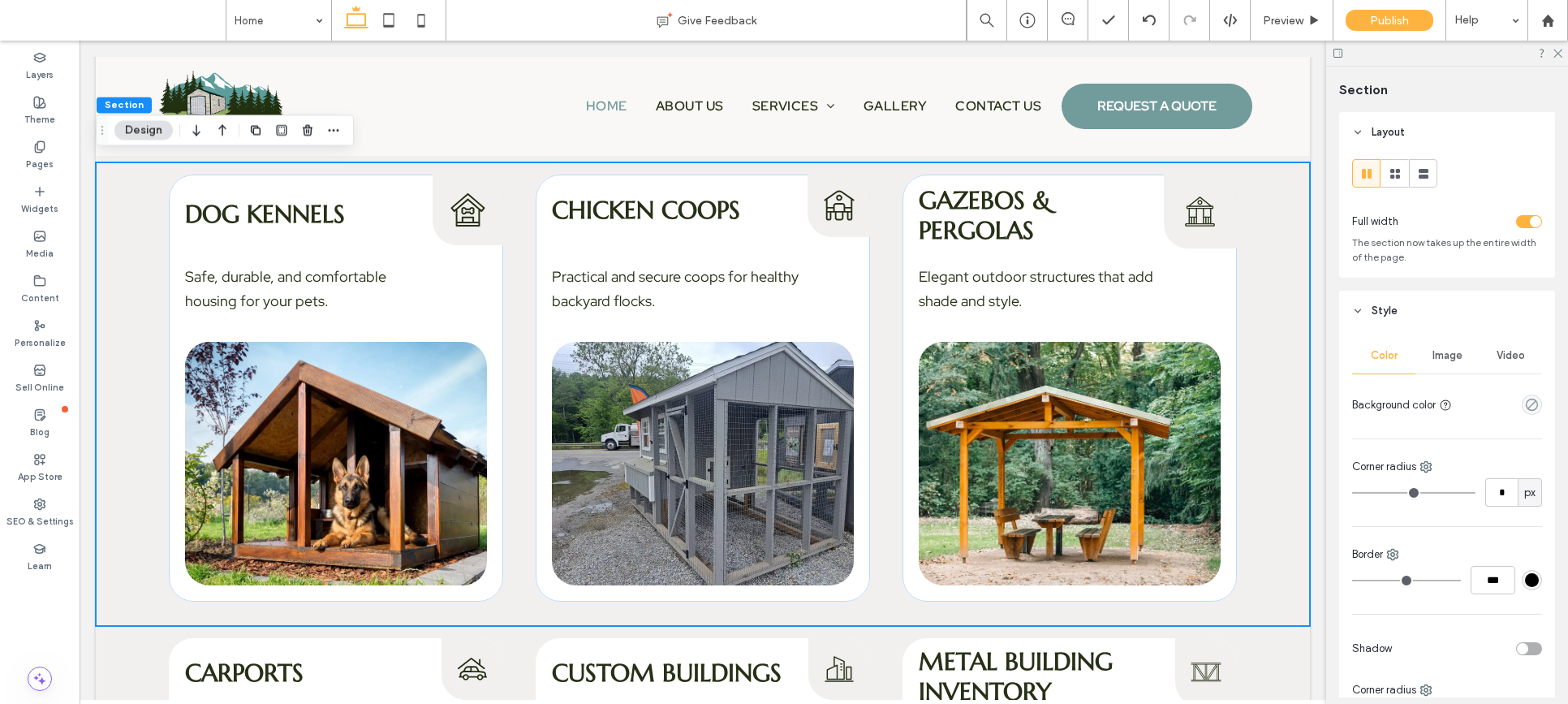
click at [1278, 281] on div "Dog Kennels Dog Kennels Icon Safe, durable, and comfortable housing for your pe…" at bounding box center [703, 393] width 1214 height 464
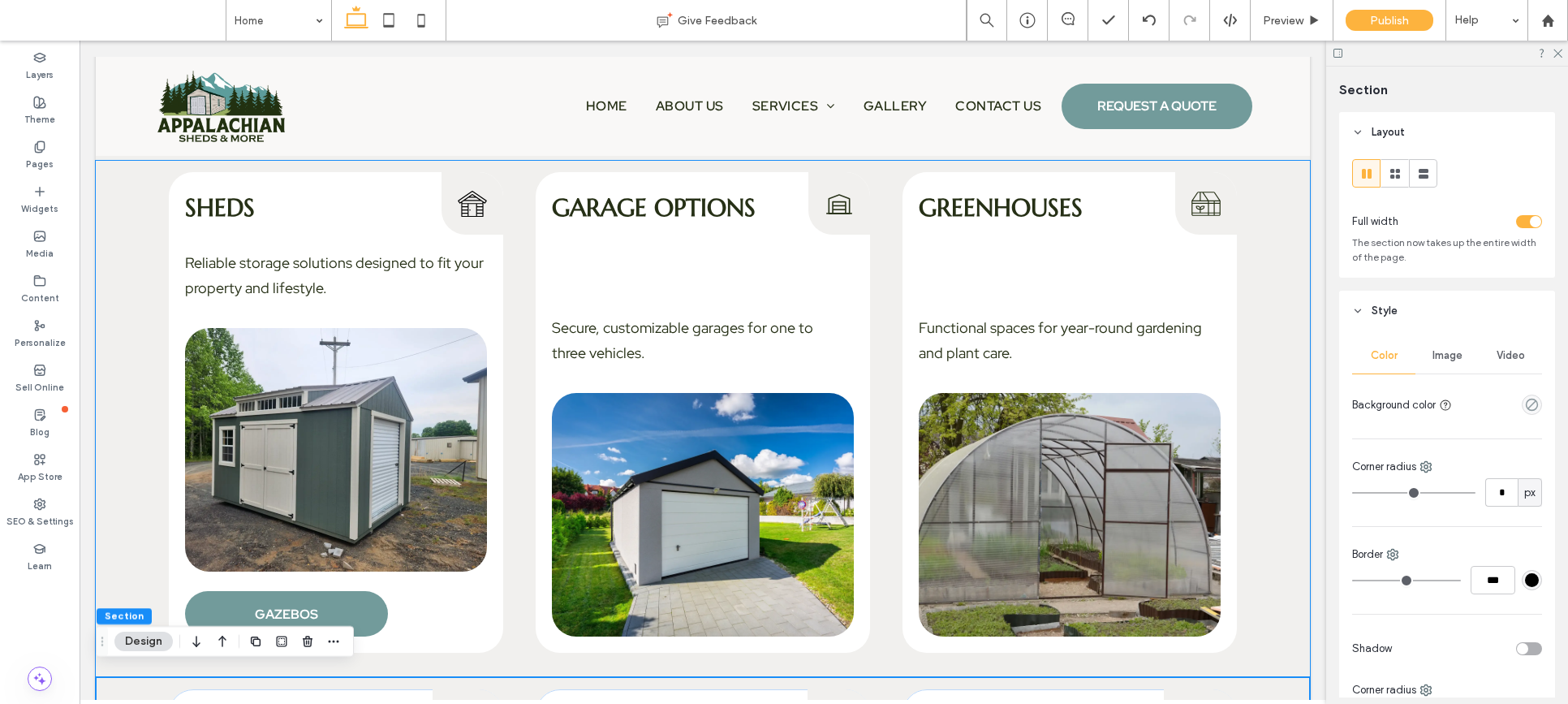
scroll to position [2310, 0]
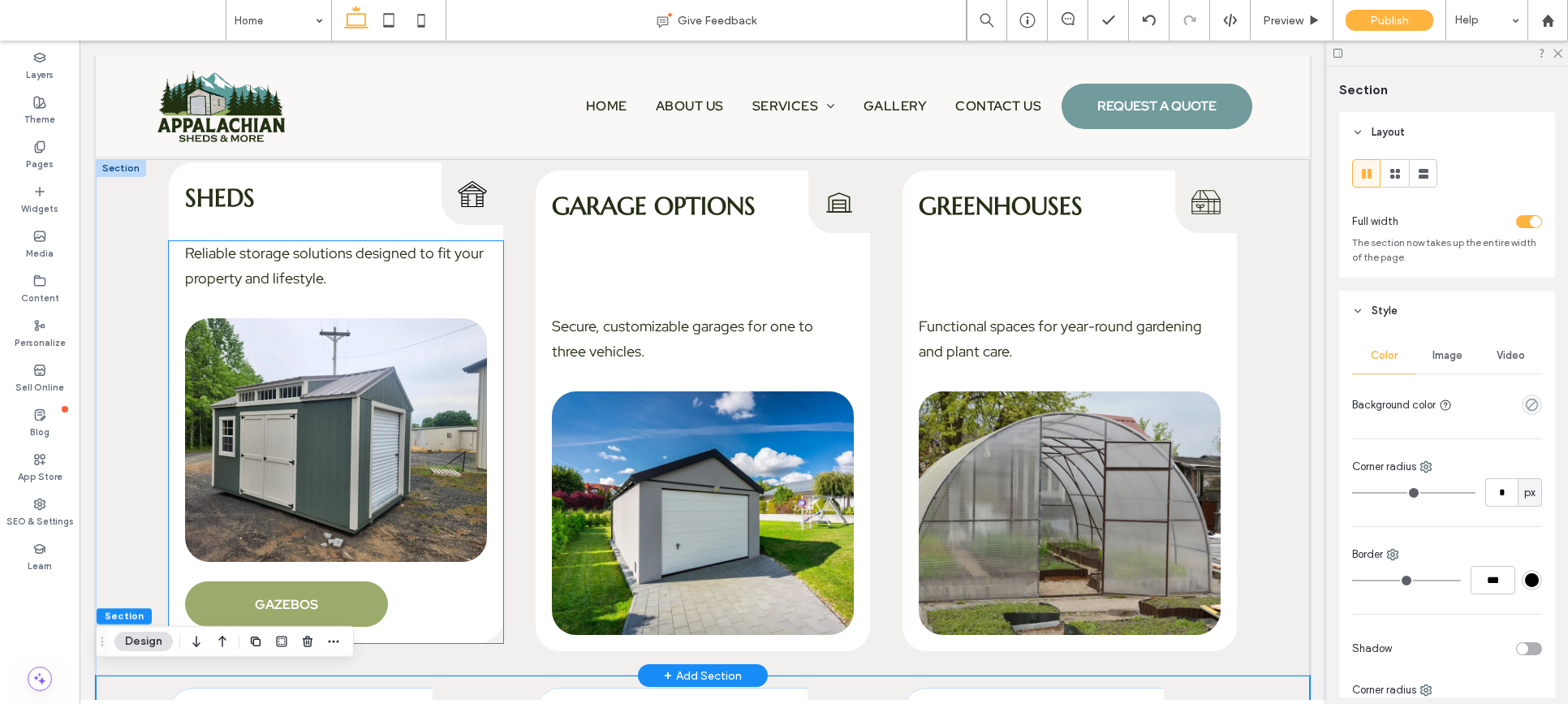
click at [287, 599] on span "GAZEBOS" at bounding box center [286, 605] width 64 height 17
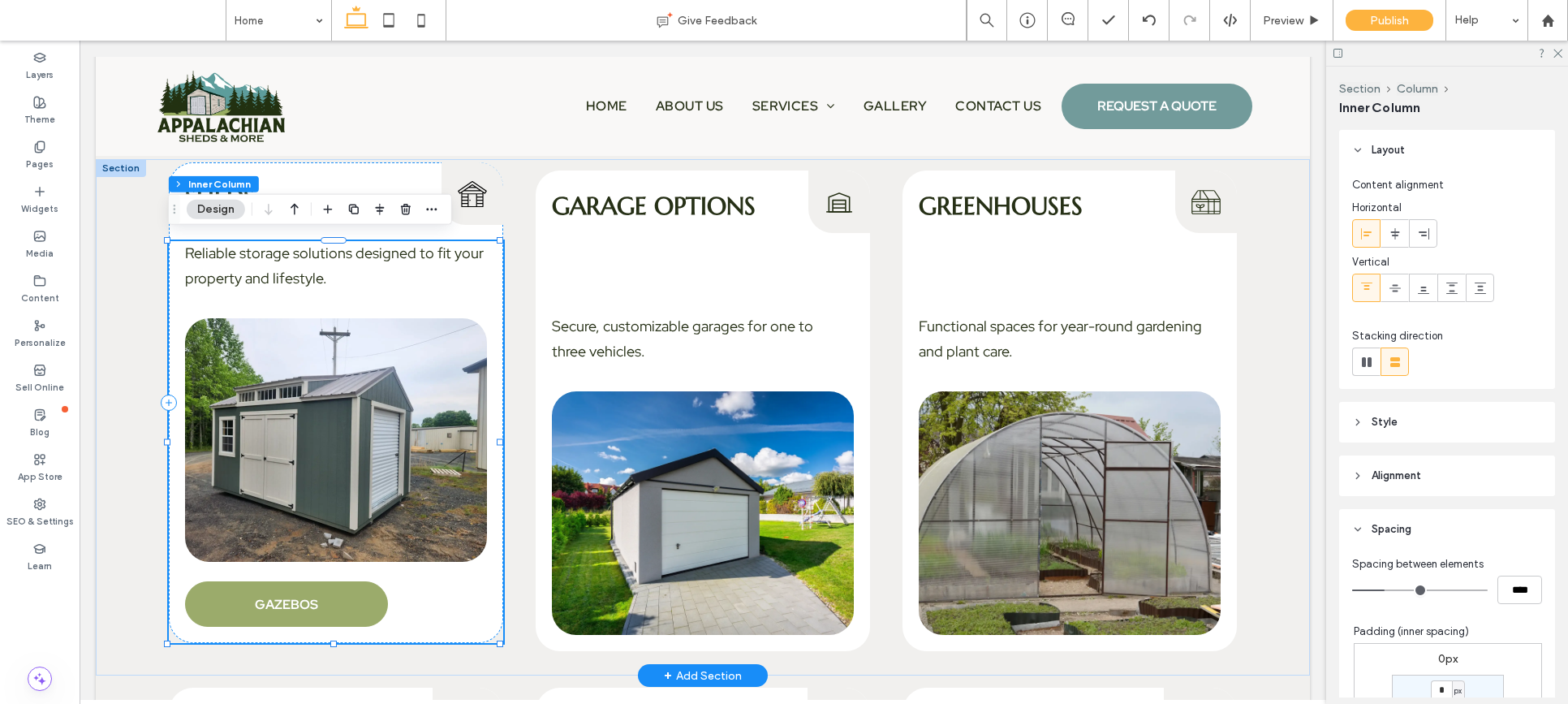
click at [287, 599] on span "GAZEBOS" at bounding box center [286, 605] width 64 height 17
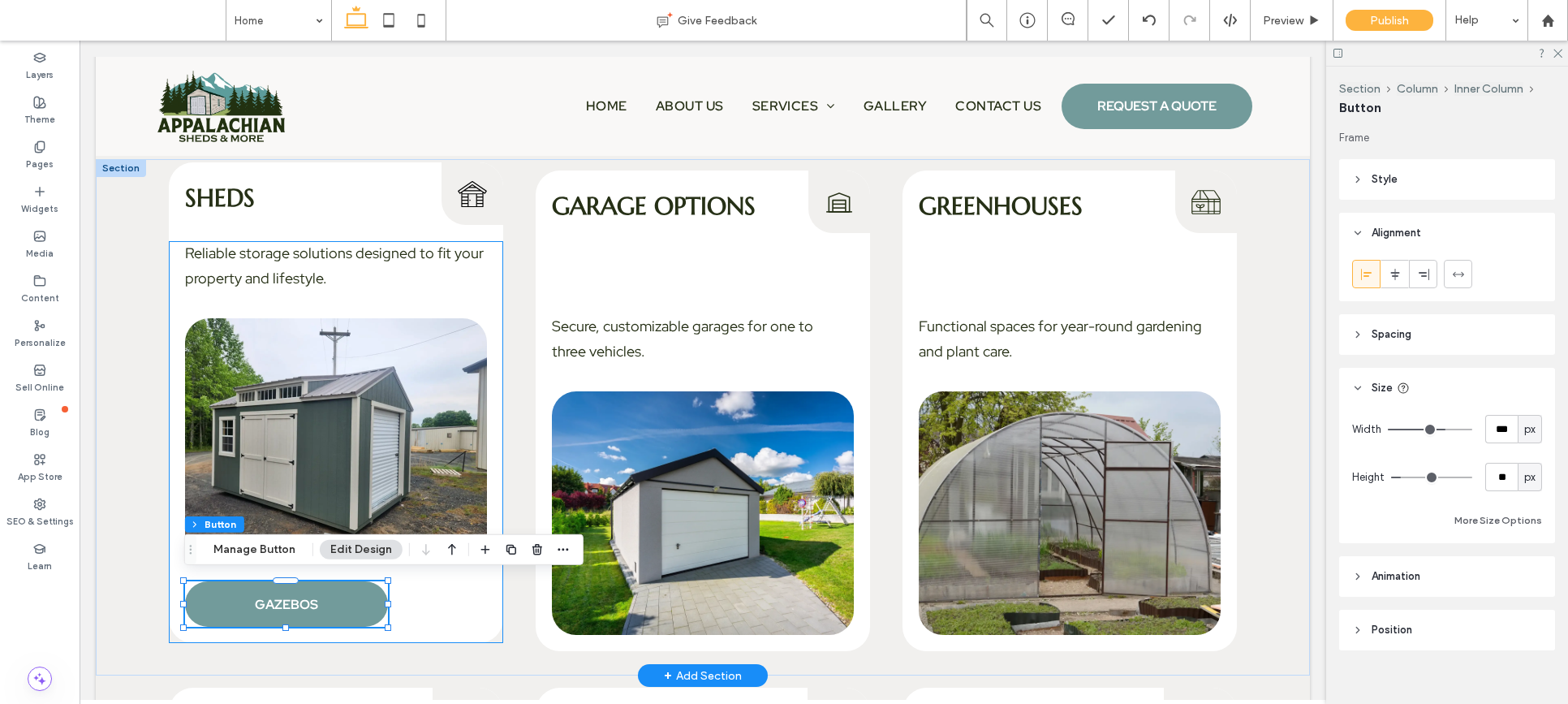
click at [461, 595] on div "Reliable storage solutions designed to fit your property and lifestyle. GAZEBOS" at bounding box center [336, 442] width 335 height 402
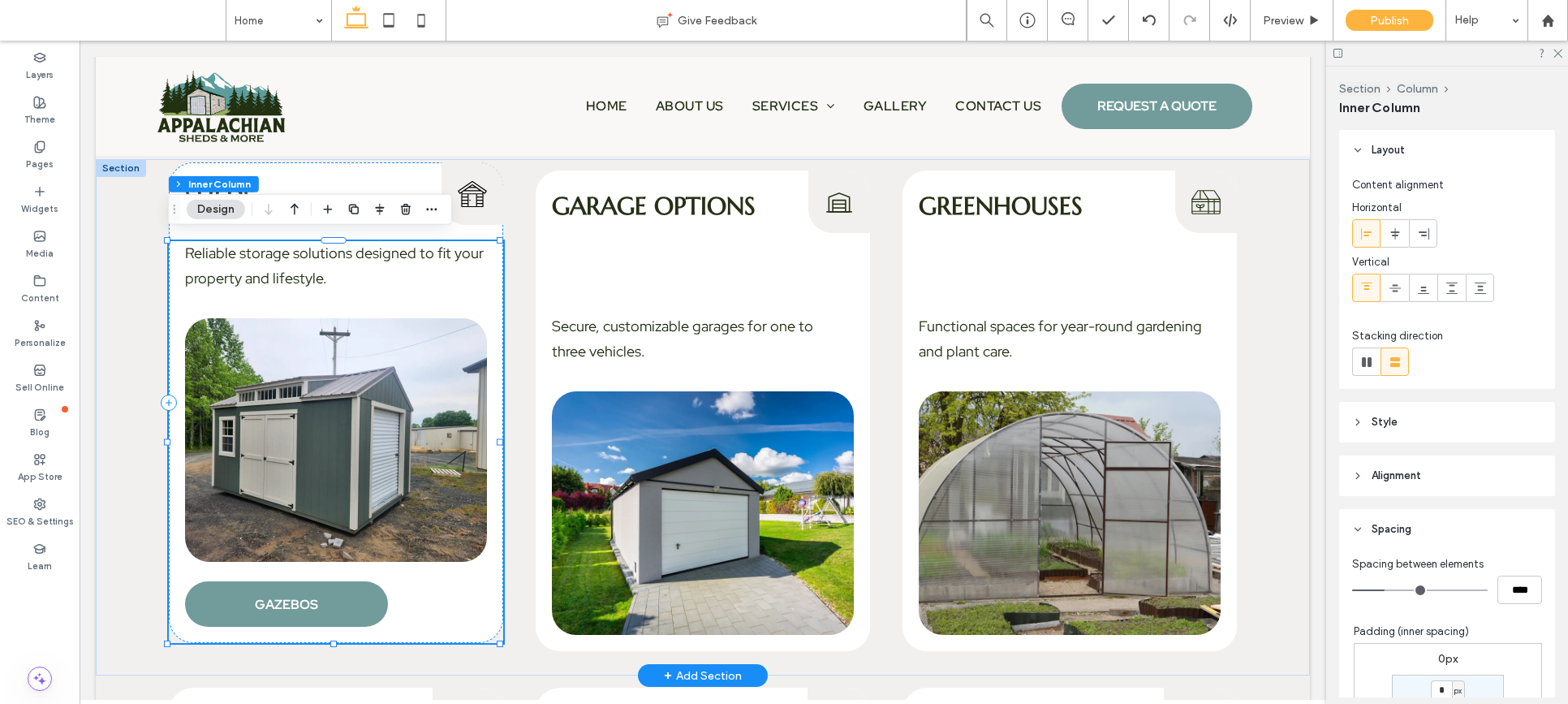
click at [409, 601] on div "Reliable storage solutions designed to fit your property and lifestyle. GAZEBOS" at bounding box center [336, 442] width 335 height 402
click at [336, 603] on link "GAZEBOS" at bounding box center [286, 604] width 203 height 45
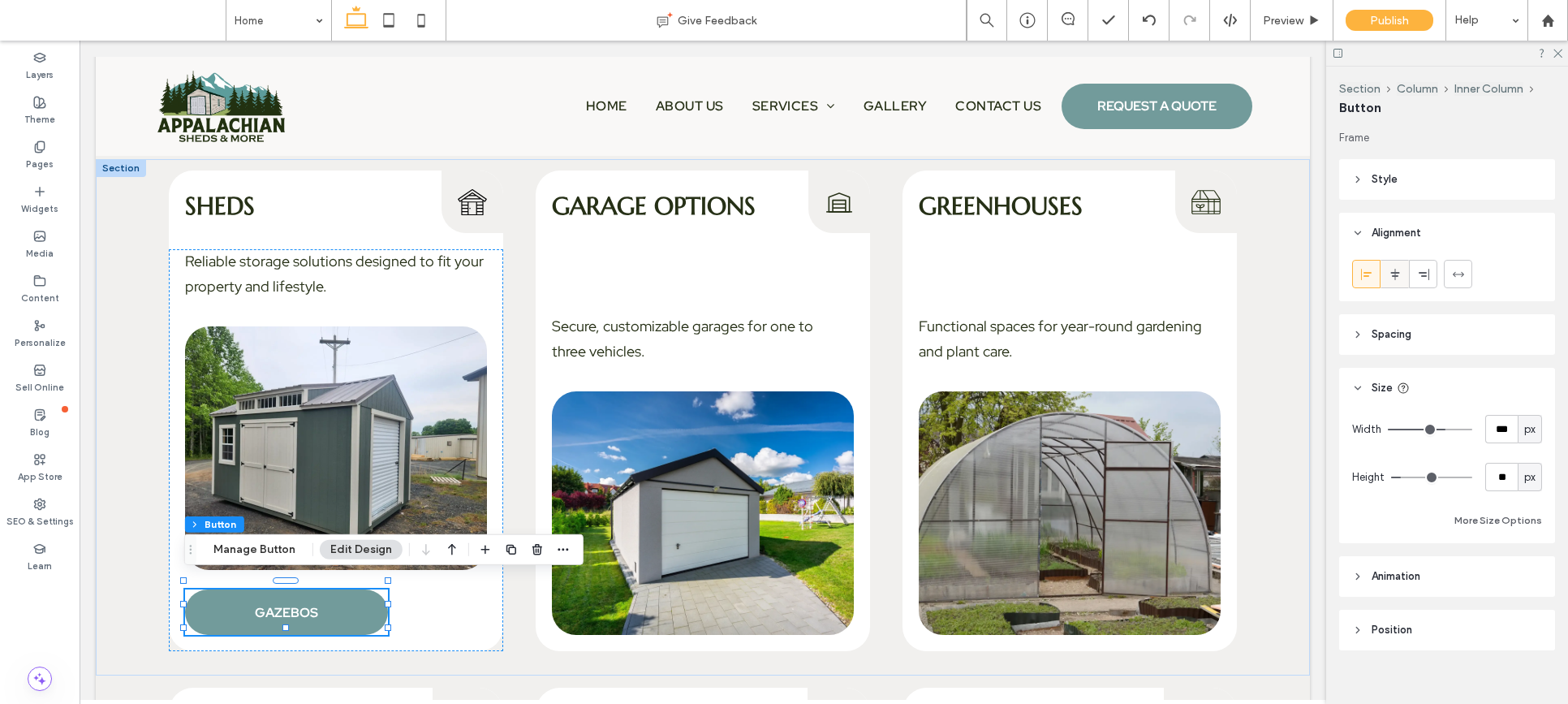
click at [1395, 273] on icon at bounding box center [1395, 274] width 13 height 13
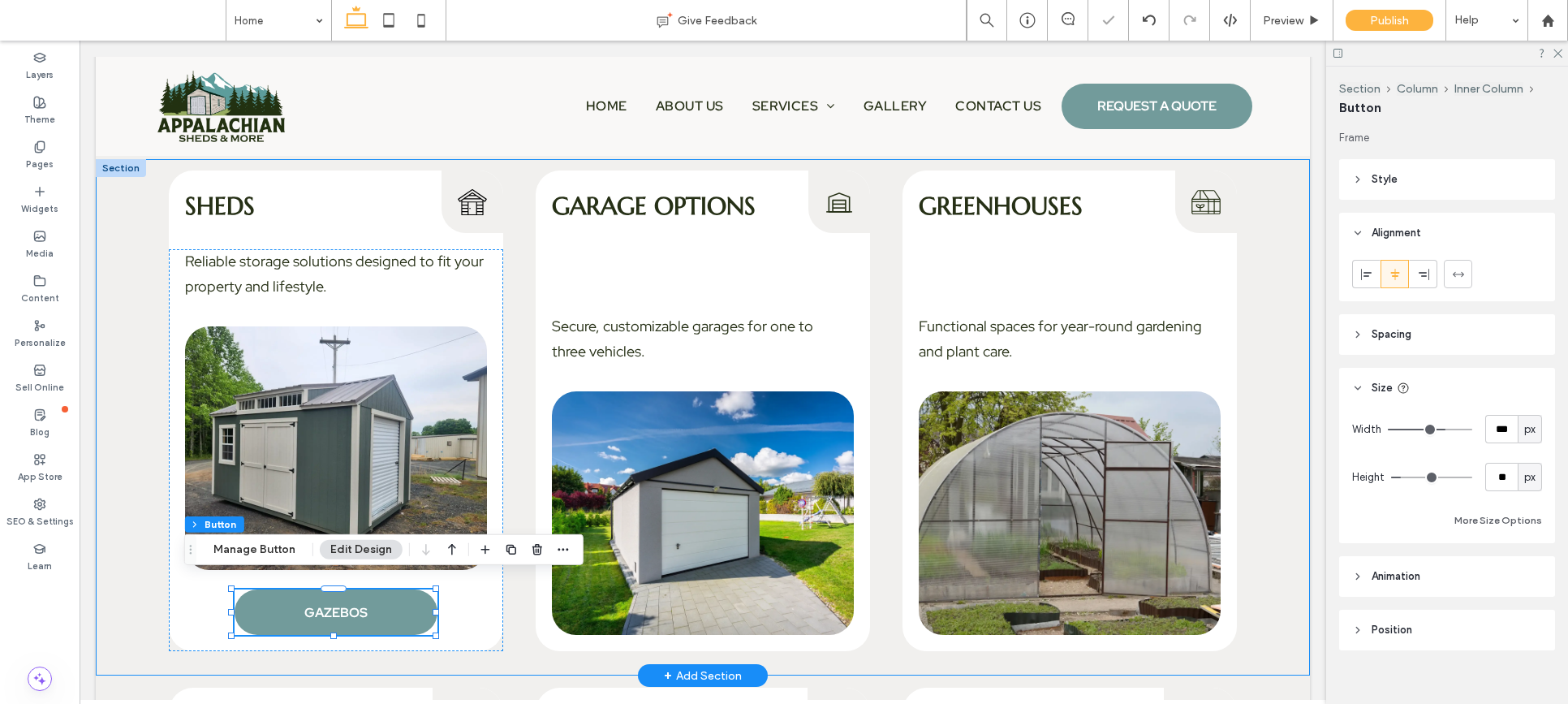
click at [1264, 460] on div "Sheds Sheds Icon Reliable storage solutions designed to fit your property and l…" at bounding box center [703, 418] width 1214 height 517
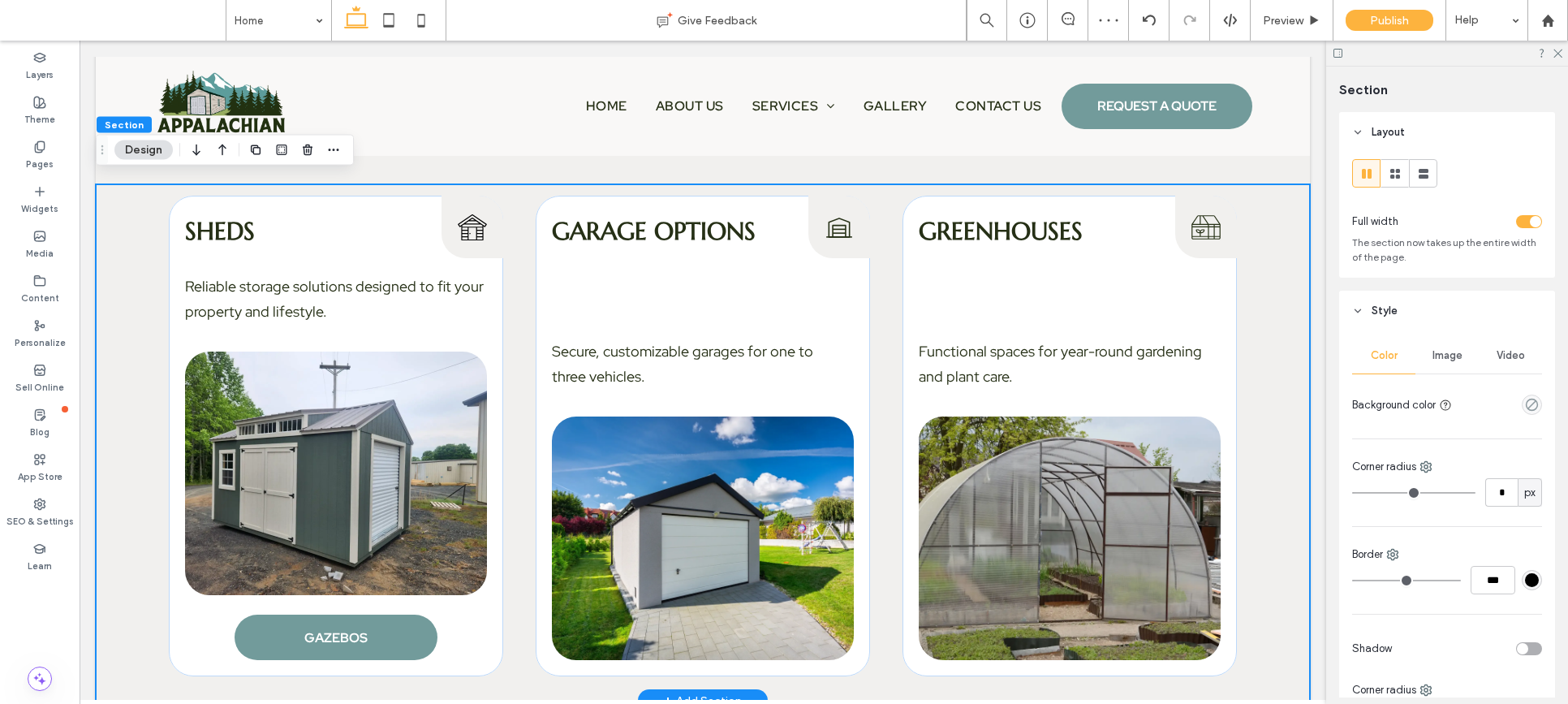
scroll to position [2284, 0]
